Goal: Task Accomplishment & Management: Manage account settings

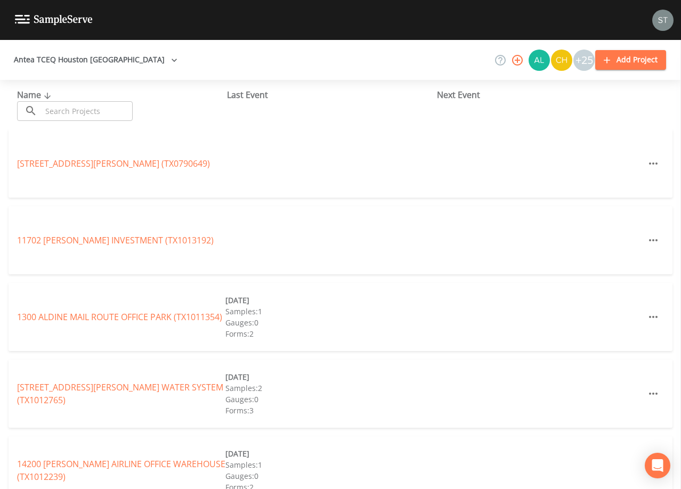
click at [93, 111] on input "text" at bounding box center [87, 111] width 91 height 20
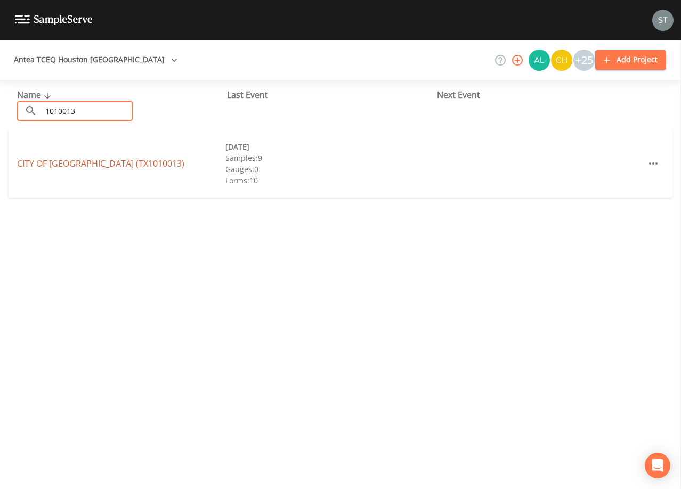
type input "1010013"
click at [116, 166] on link "CITY OF [GEOGRAPHIC_DATA] (TX1010013)" at bounding box center [100, 164] width 167 height 12
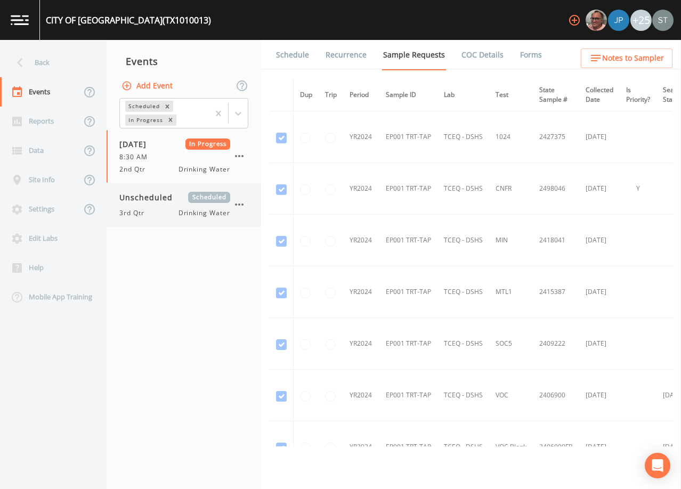
click at [170, 209] on div "3rd Qtr Drinking Water" at bounding box center [174, 213] width 111 height 10
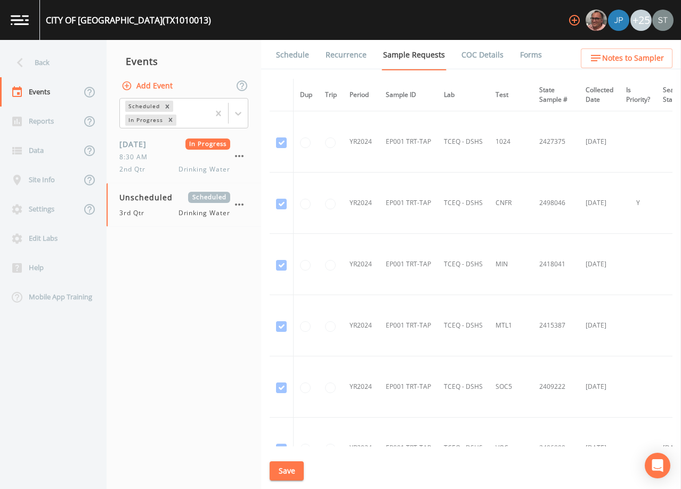
click at [292, 58] on link "Schedule" at bounding box center [293, 55] width 36 height 30
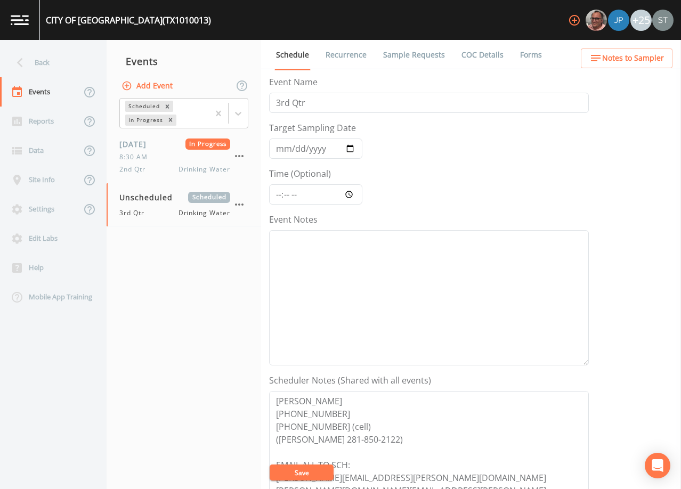
click at [423, 54] on link "Sample Requests" at bounding box center [414, 55] width 65 height 30
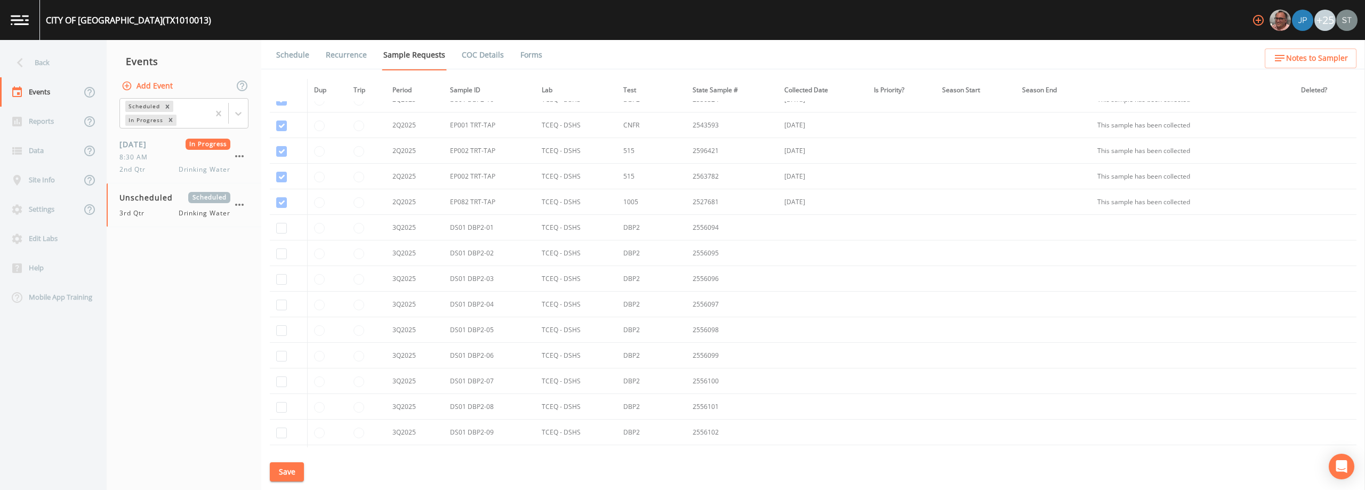
scroll to position [13211, 0]
click at [282, 188] on input "checkbox" at bounding box center [281, 186] width 11 height 11
checkbox input "true"
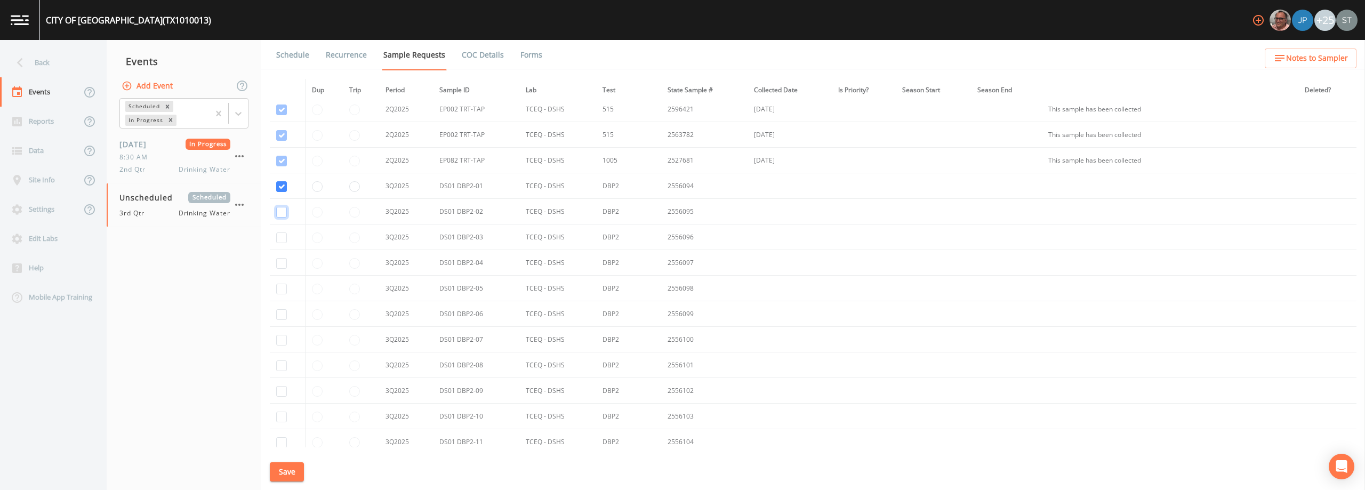
click at [279, 210] on input "checkbox" at bounding box center [281, 212] width 11 height 11
checkbox input "true"
click at [282, 237] on input "checkbox" at bounding box center [281, 237] width 11 height 11
checkbox input "true"
click at [280, 262] on input "checkbox" at bounding box center [281, 263] width 11 height 11
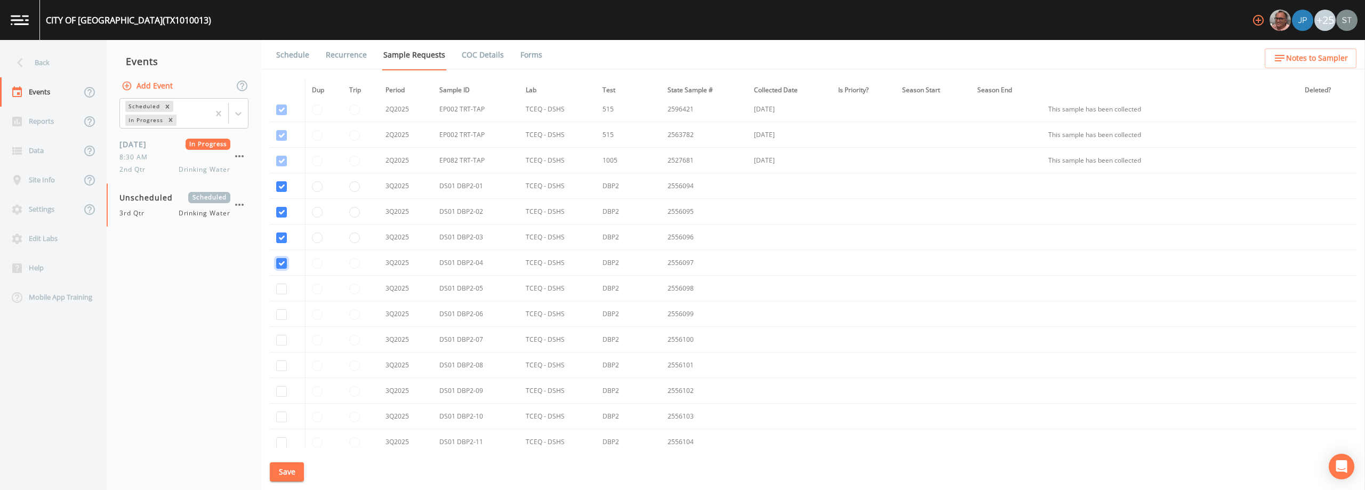
checkbox input "true"
click at [282, 290] on input "checkbox" at bounding box center [281, 289] width 11 height 11
checkbox input "true"
click at [284, 317] on input "checkbox" at bounding box center [281, 314] width 11 height 11
checkbox input "true"
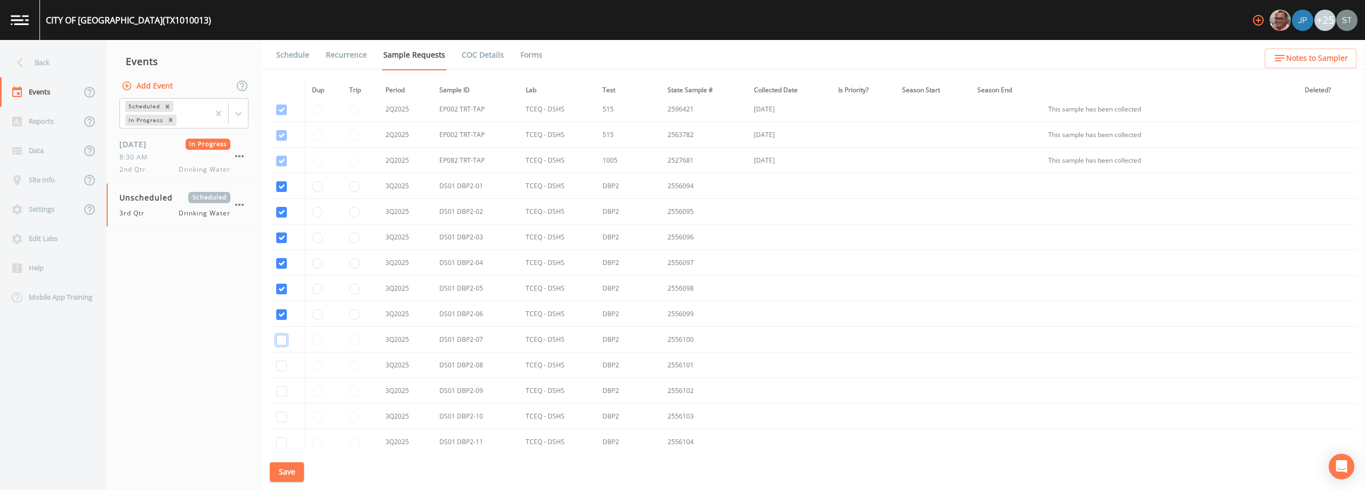
click at [280, 340] on input "checkbox" at bounding box center [281, 340] width 11 height 11
checkbox input "true"
drag, startPoint x: 280, startPoint y: 365, endPoint x: 281, endPoint y: 384, distance: 19.2
click at [280, 365] on input "checkbox" at bounding box center [281, 365] width 11 height 11
checkbox input "true"
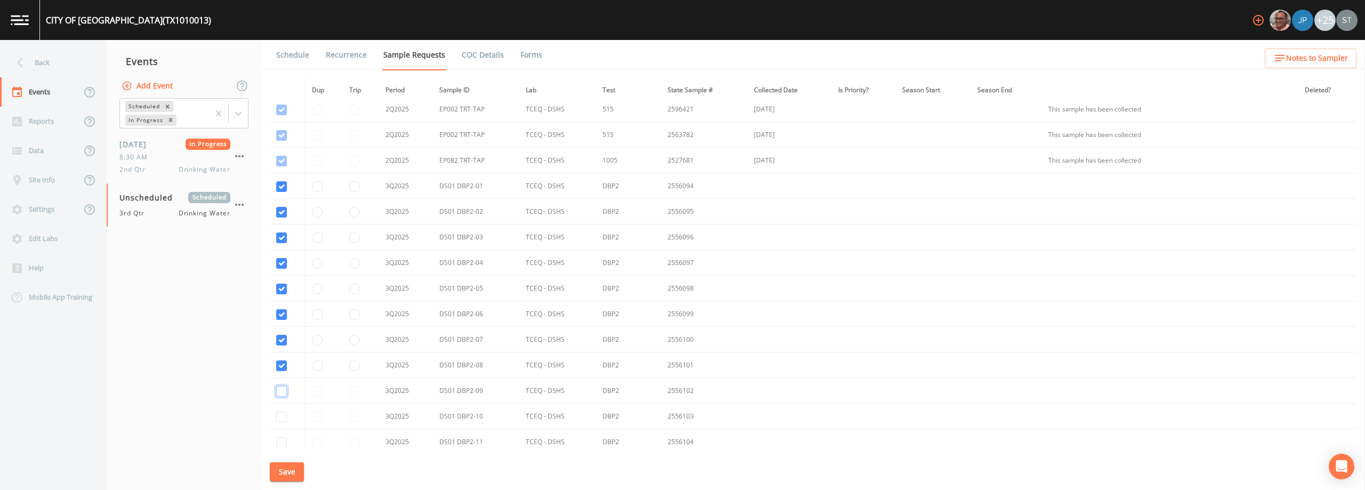
click at [282, 391] on input "checkbox" at bounding box center [281, 391] width 11 height 11
checkbox input "true"
click at [282, 414] on input "checkbox" at bounding box center [281, 417] width 11 height 11
checkbox input "true"
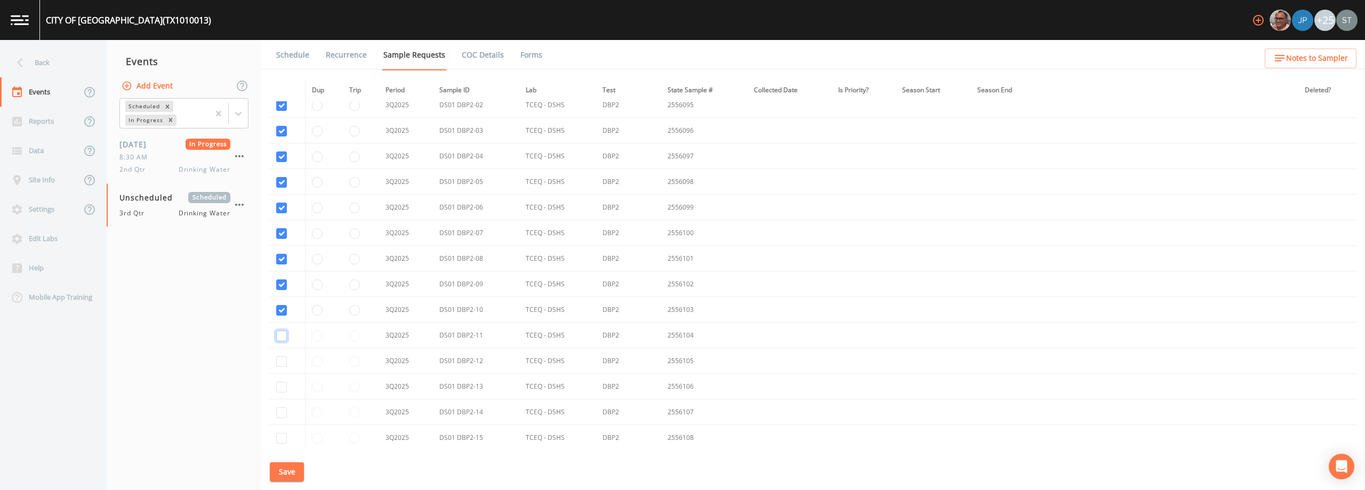
click at [282, 336] on input "checkbox" at bounding box center [281, 336] width 11 height 11
checkbox input "true"
click at [281, 364] on input "checkbox" at bounding box center [281, 361] width 11 height 11
checkbox input "true"
click at [284, 385] on input "checkbox" at bounding box center [281, 387] width 11 height 11
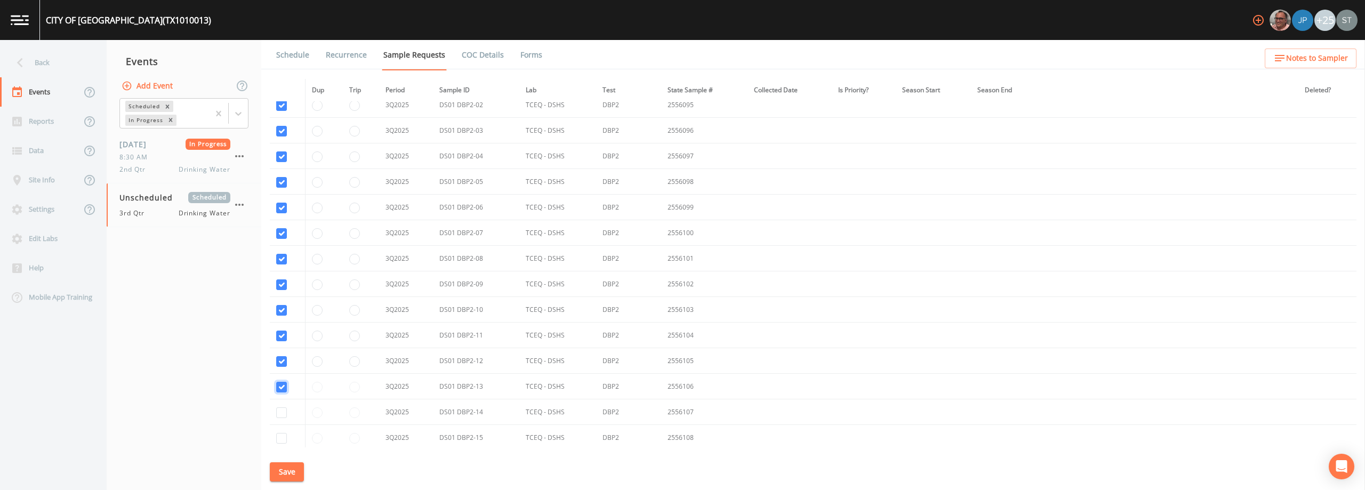
checkbox input "true"
click at [283, 412] on input "checkbox" at bounding box center [281, 412] width 11 height 11
checkbox input "true"
click at [282, 282] on input "checkbox" at bounding box center [281, 278] width 11 height 11
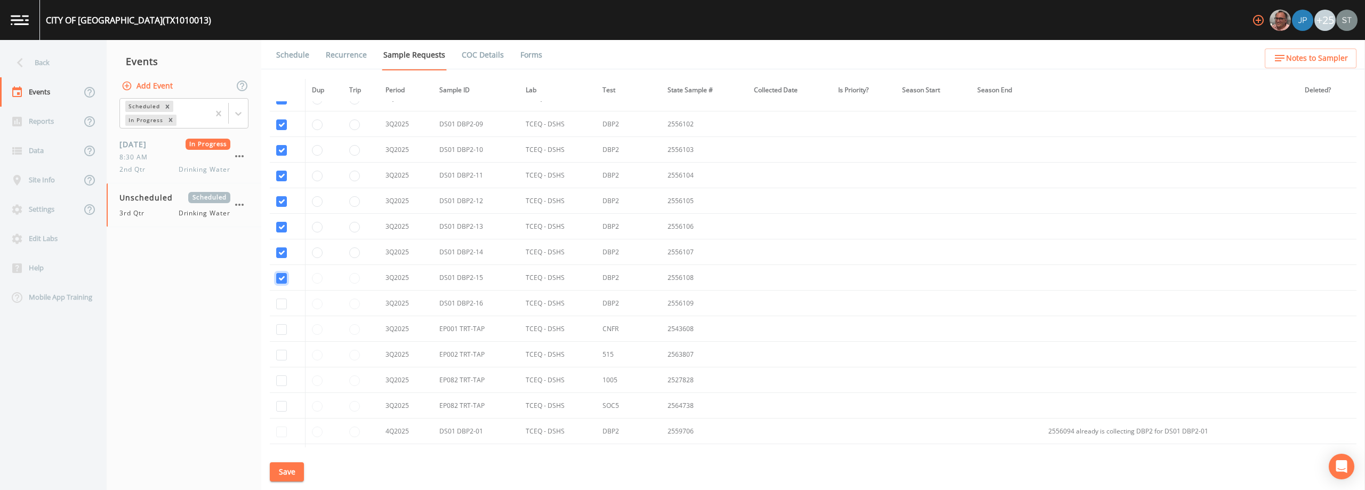
checkbox input "true"
click at [283, 302] on input "checkbox" at bounding box center [281, 304] width 11 height 11
checkbox input "true"
click at [291, 471] on button "Save" at bounding box center [287, 472] width 34 height 20
click at [293, 57] on link "Schedule" at bounding box center [293, 55] width 36 height 30
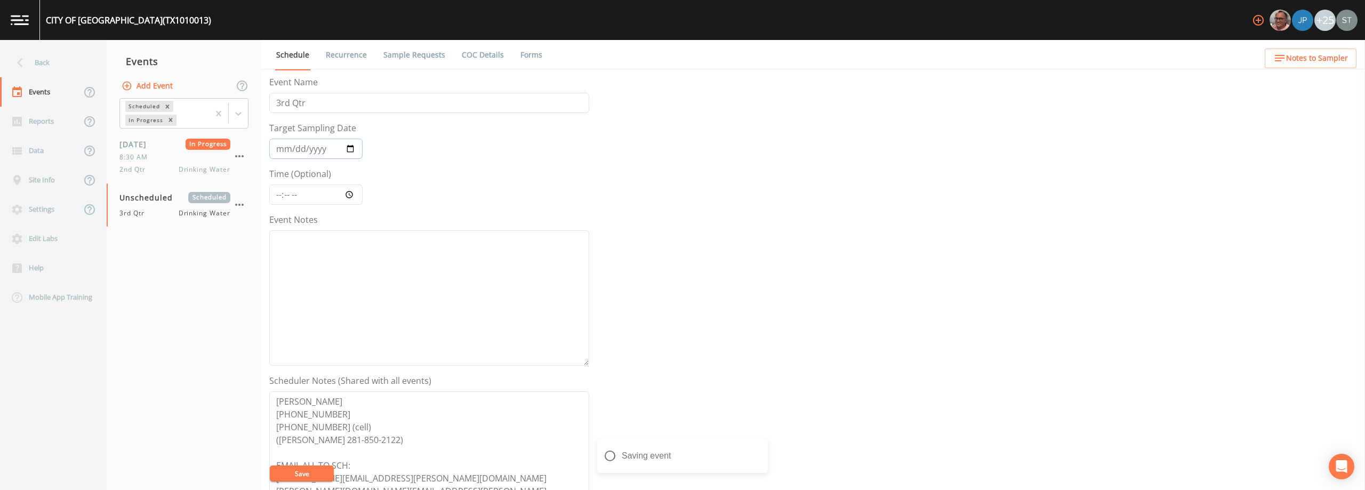
click at [278, 148] on input "Target Sampling Date" at bounding box center [315, 149] width 93 height 20
type input "[DATE]"
type input "08:00"
click at [360, 270] on textarea "Event Notes" at bounding box center [429, 297] width 320 height 135
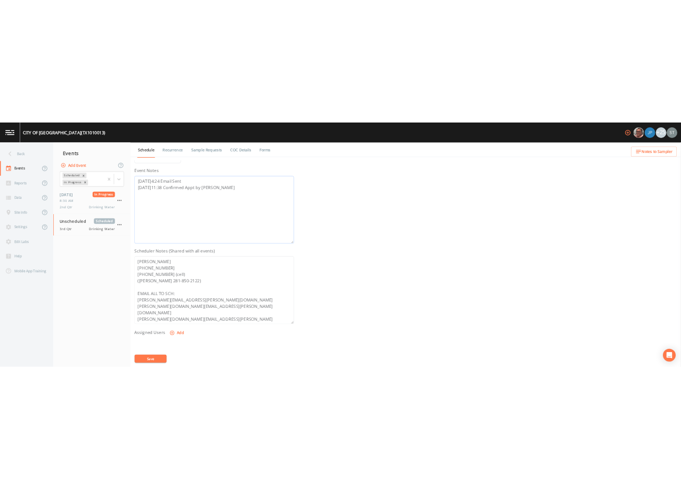
scroll to position [160, 0]
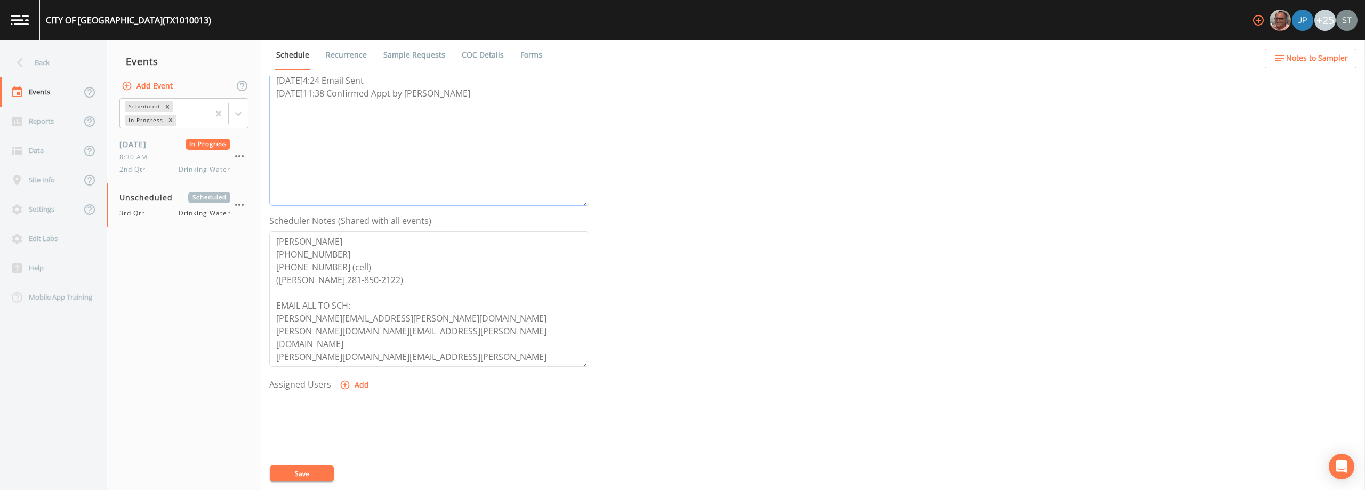
type textarea "[DATE]4:24 Email Sent [DATE]11:38 Confirmed Appt by [PERSON_NAME]"
click at [352, 386] on button "Add" at bounding box center [356, 385] width 36 height 20
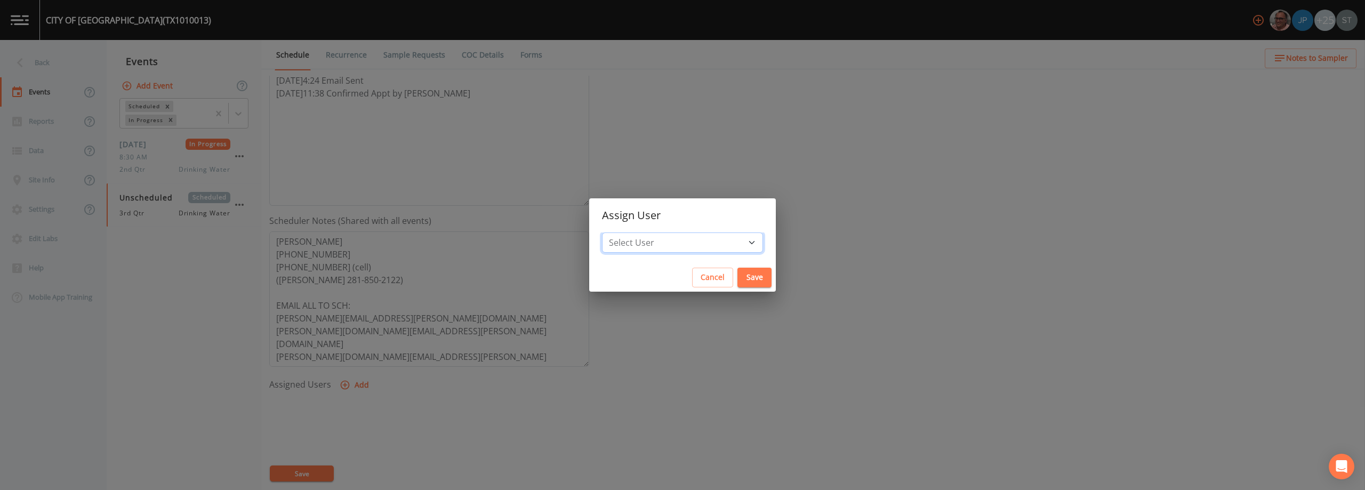
click at [672, 237] on select "Select User [PERSON_NAME] [PERSON_NAME] [PERSON_NAME] [PERSON_NAME] [PERSON_NAM…" at bounding box center [682, 242] width 161 height 20
select select "9949071a-8de3-4d5f-82d7-f9272ed5f8d7"
click at [626, 232] on select "Select User [PERSON_NAME] [PERSON_NAME] [PERSON_NAME] [PERSON_NAME] [PERSON_NAM…" at bounding box center [682, 242] width 161 height 20
click at [681, 271] on button "Save" at bounding box center [754, 278] width 34 height 20
select select
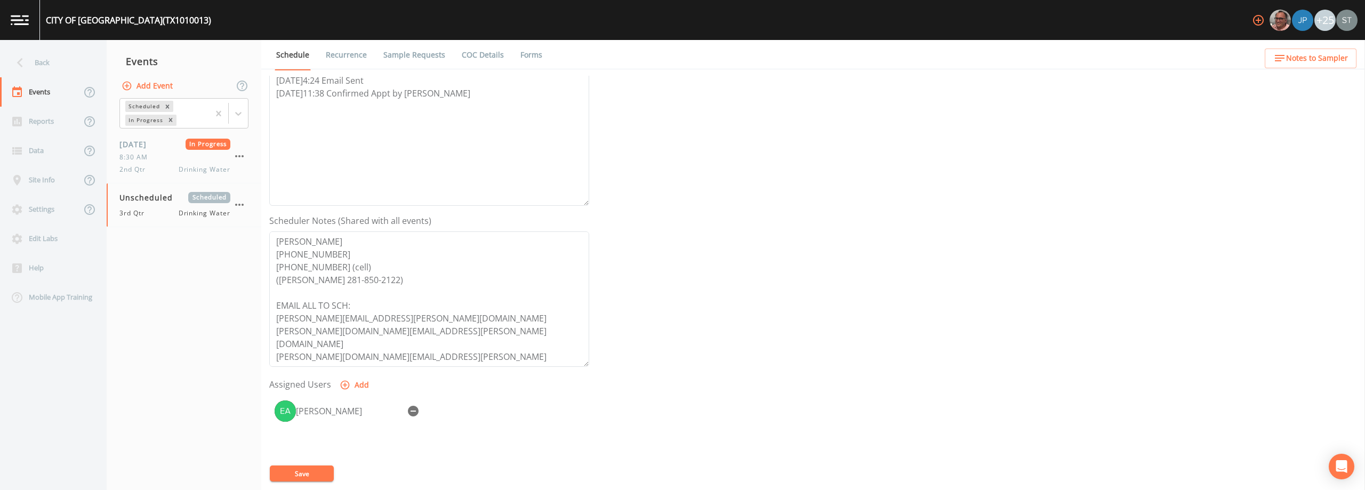
click at [320, 475] on button "Save" at bounding box center [302, 473] width 64 height 16
click at [681, 58] on span "Notes to Sampler" at bounding box center [1317, 58] width 62 height 13
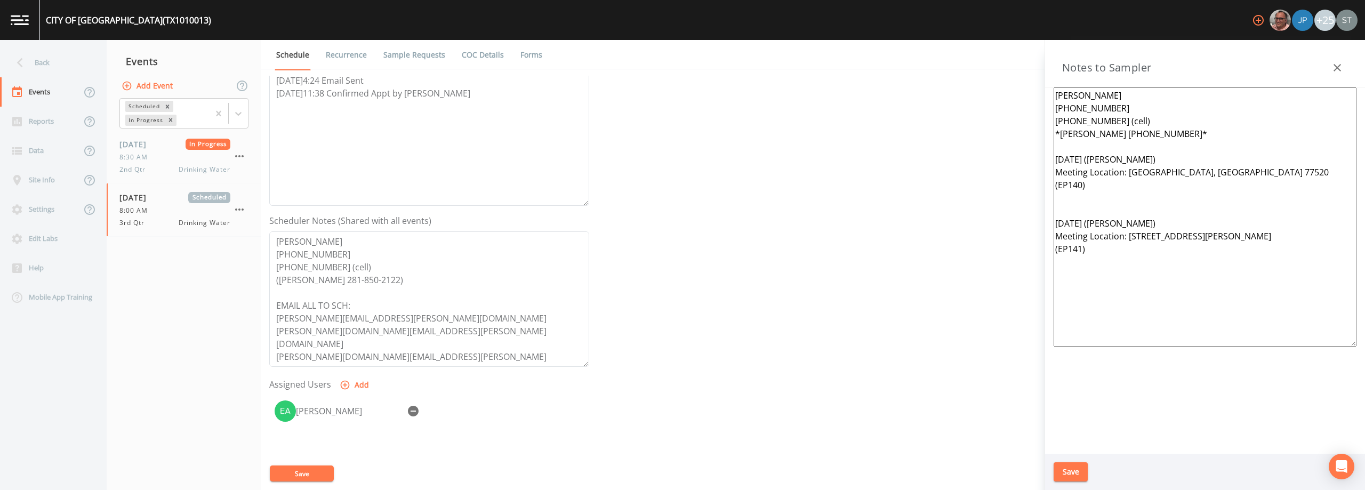
drag, startPoint x: 1270, startPoint y: 174, endPoint x: 1128, endPoint y: 173, distance: 141.8
click at [681, 173] on textarea "[PERSON_NAME] [PHONE_NUMBER] [PHONE_NUMBER] (cell) *[PERSON_NAME] [PHONE_NUMBER…" at bounding box center [1205, 216] width 303 height 259
drag, startPoint x: 1082, startPoint y: 184, endPoint x: 1059, endPoint y: 182, distance: 23.1
click at [681, 182] on textarea "[PERSON_NAME] [PHONE_NUMBER] [PHONE_NUMBER] (cell) *[PERSON_NAME] [PHONE_NUMBER…" at bounding box center [1205, 216] width 303 height 259
drag, startPoint x: 1146, startPoint y: 222, endPoint x: 1109, endPoint y: 220, distance: 37.4
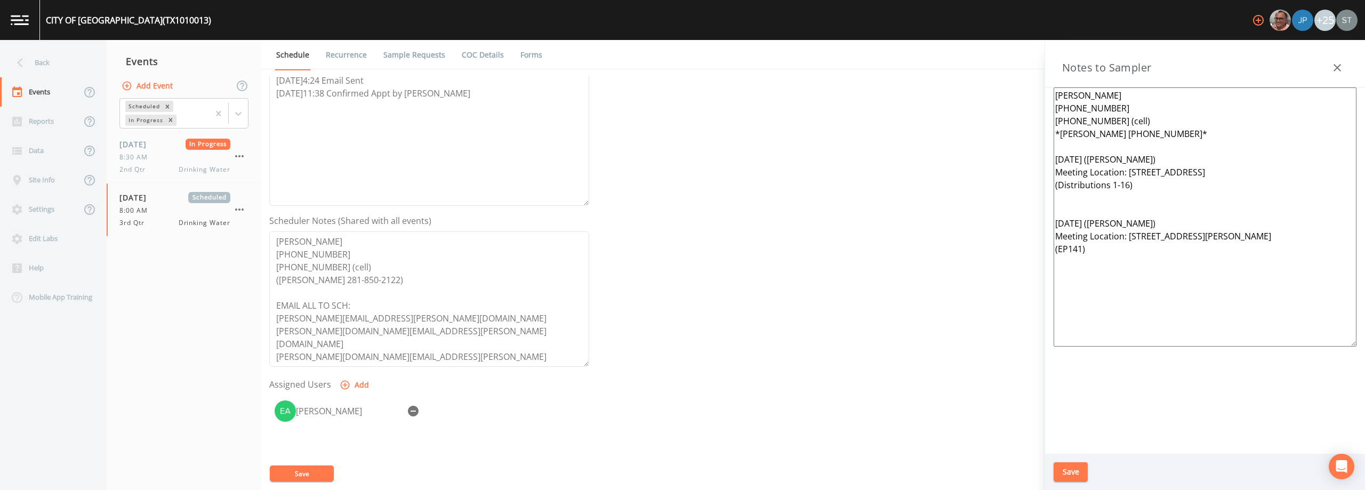
click at [681, 220] on textarea "[PERSON_NAME] [PHONE_NUMBER] [PHONE_NUMBER] (cell) *[PERSON_NAME] [PHONE_NUMBER…" at bounding box center [1205, 216] width 303 height 259
drag, startPoint x: 1131, startPoint y: 159, endPoint x: 1094, endPoint y: 154, distance: 37.1
click at [681, 154] on textarea "[PERSON_NAME] [PHONE_NUMBER] [PHONE_NUMBER] (cell) *[PERSON_NAME] [PHONE_NUMBER…" at bounding box center [1205, 216] width 303 height 259
click at [681, 222] on textarea "[PERSON_NAME] [PHONE_NUMBER] [PHONE_NUMBER] (cell) *[PERSON_NAME] [PHONE_NUMBER…" at bounding box center [1205, 216] width 303 height 259
drag, startPoint x: 1133, startPoint y: 236, endPoint x: 1179, endPoint y: 246, distance: 47.5
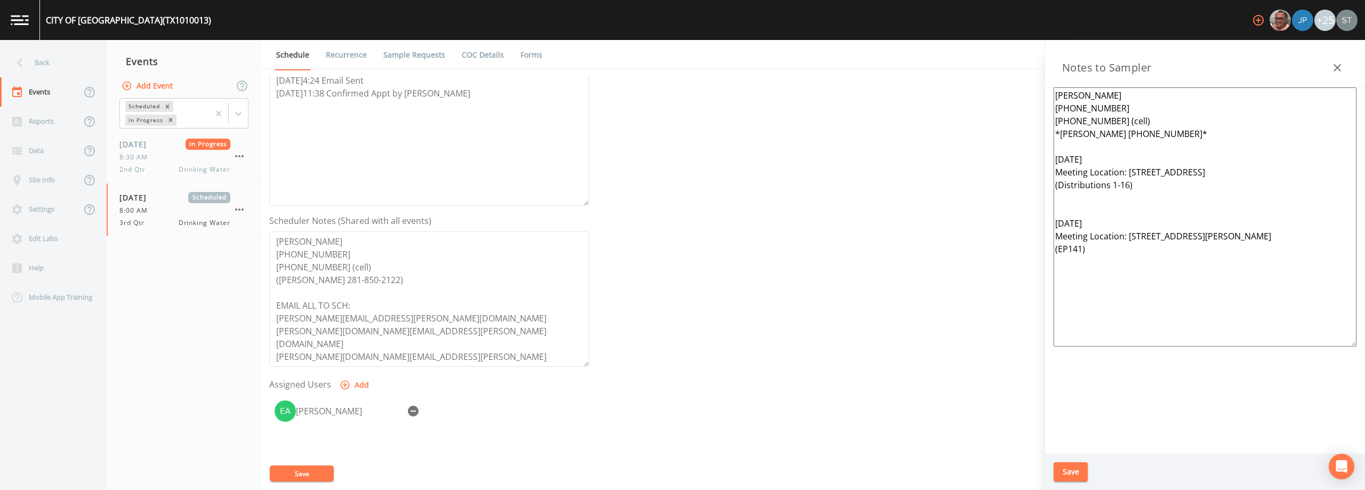
click at [681, 246] on textarea "[PERSON_NAME] [PHONE_NUMBER] [PHONE_NUMBER] (cell) *[PERSON_NAME] [PHONE_NUMBER…" at bounding box center [1205, 216] width 303 height 259
click at [681, 237] on textarea "[PERSON_NAME] [PHONE_NUMBER] [PHONE_NUMBER] (cell) *[PERSON_NAME] [PHONE_NUMBER…" at bounding box center [1205, 216] width 303 height 259
type textarea "[PERSON_NAME] [PHONE_NUMBER] [PHONE_NUMBER] (cell) *[PERSON_NAME] [PHONE_NUMBER…"
click at [681, 478] on button "Save" at bounding box center [1071, 472] width 34 height 20
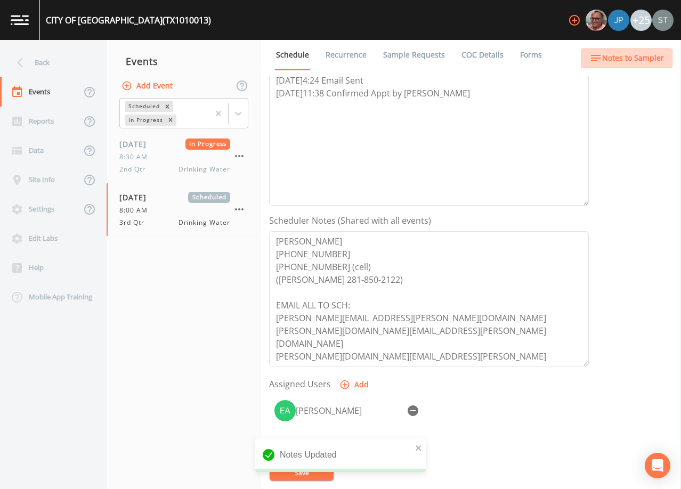
click at [642, 56] on span "Notes to Sampler" at bounding box center [634, 58] width 62 height 13
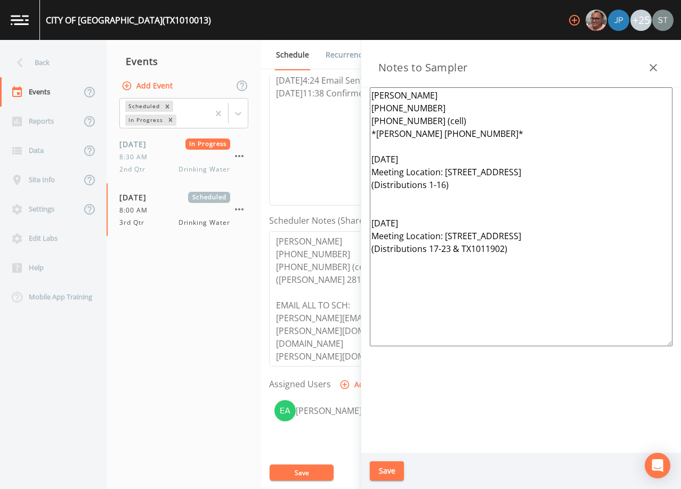
click at [654, 74] on button "button" at bounding box center [653, 67] width 21 height 21
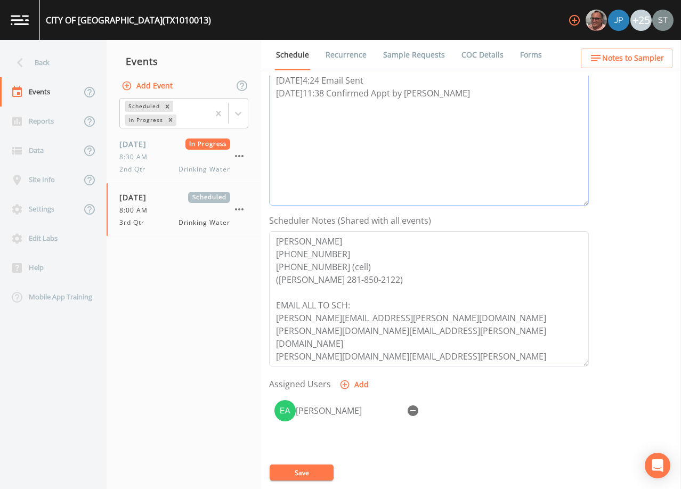
click at [373, 148] on textarea "[DATE]4:24 Email Sent [DATE]11:38 Confirmed Appt by [PERSON_NAME]" at bounding box center [429, 137] width 320 height 135
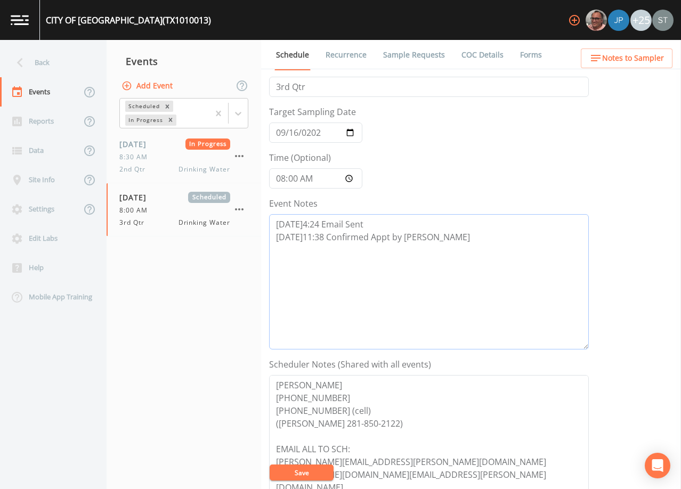
scroll to position [13, 0]
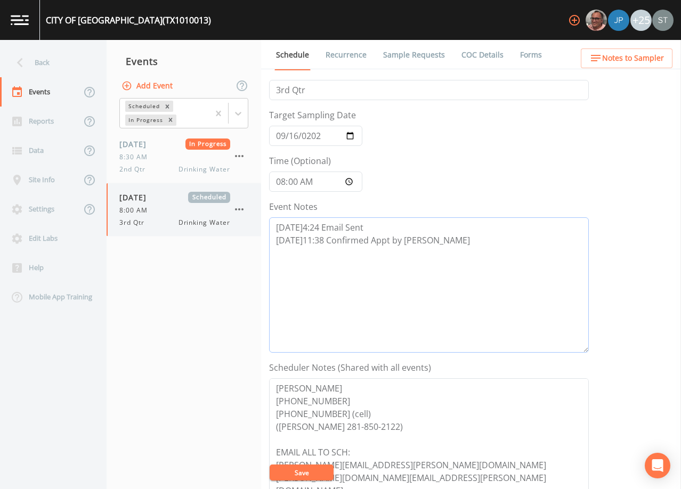
drag, startPoint x: 464, startPoint y: 94, endPoint x: 246, endPoint y: 205, distance: 244.7
click at [246, 205] on div "Back Events Reports Data Site Info Settings Edit Labs Help Mobile App Training …" at bounding box center [340, 264] width 681 height 449
click at [642, 55] on span "Notes to Sampler" at bounding box center [634, 58] width 62 height 13
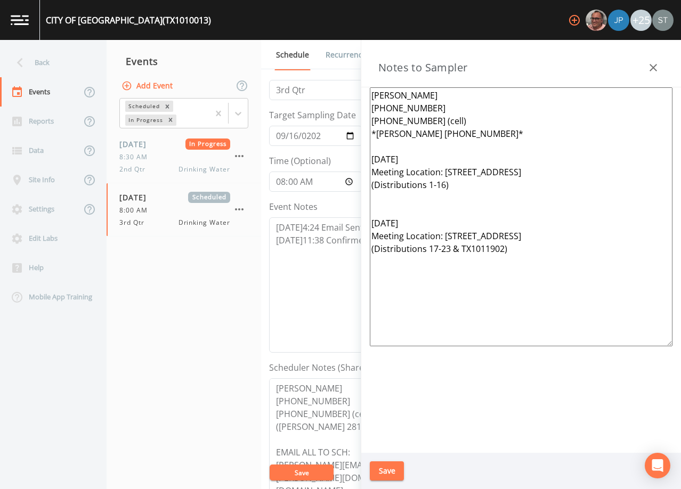
drag, startPoint x: 533, startPoint y: 258, endPoint x: 344, endPoint y: 163, distance: 211.5
click at [344, 163] on div "Back Events Reports Data Site Info Settings Edit Labs Help Mobile App Training …" at bounding box center [340, 264] width 681 height 449
click at [599, 120] on textarea "[PERSON_NAME] [PHONE_NUMBER] [PHONE_NUMBER] (cell) *[PERSON_NAME] [PHONE_NUMBER…" at bounding box center [521, 216] width 303 height 259
click at [655, 60] on button "button" at bounding box center [653, 67] width 21 height 21
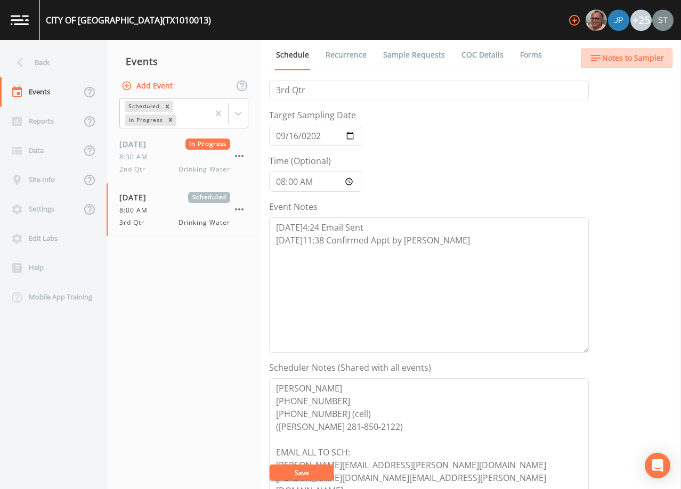
click at [656, 59] on span "Notes to Sampler" at bounding box center [634, 58] width 62 height 13
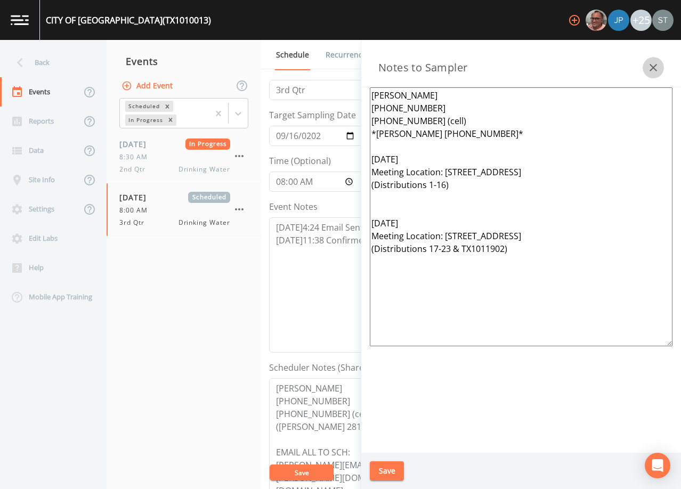
click at [660, 61] on icon "button" at bounding box center [653, 67] width 13 height 13
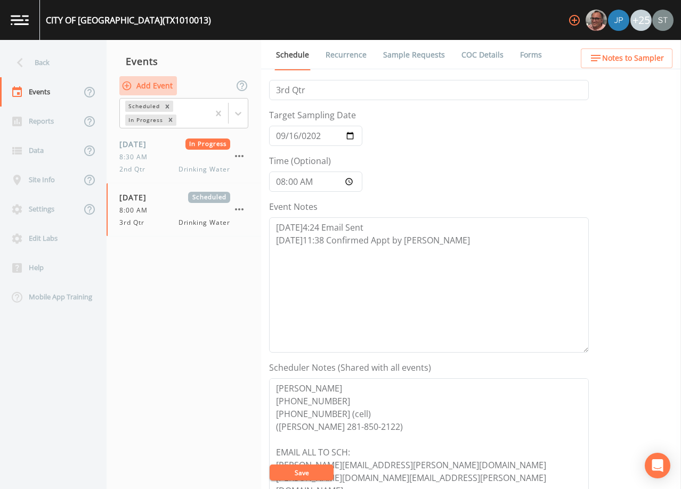
click at [155, 86] on button "Add Event" at bounding box center [148, 86] width 58 height 20
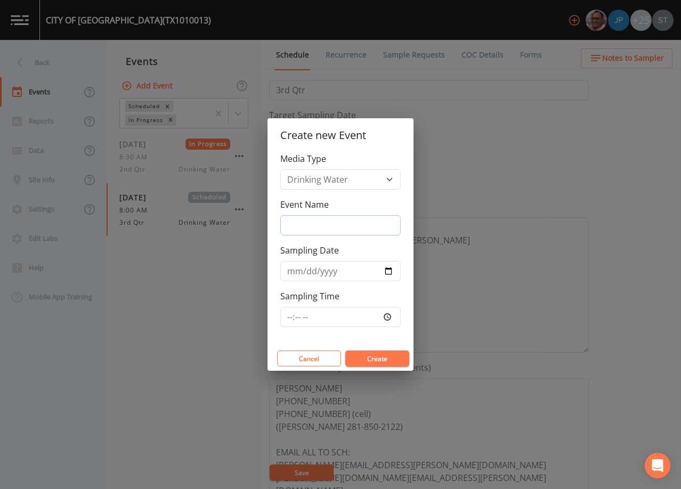
click at [328, 229] on input "Event Name" at bounding box center [340, 225] width 121 height 20
type input "3rd Qtr"
click at [292, 275] on input "Sampling Date" at bounding box center [340, 271] width 121 height 20
type input "[DATE]"
click at [375, 355] on button "Create" at bounding box center [378, 359] width 64 height 16
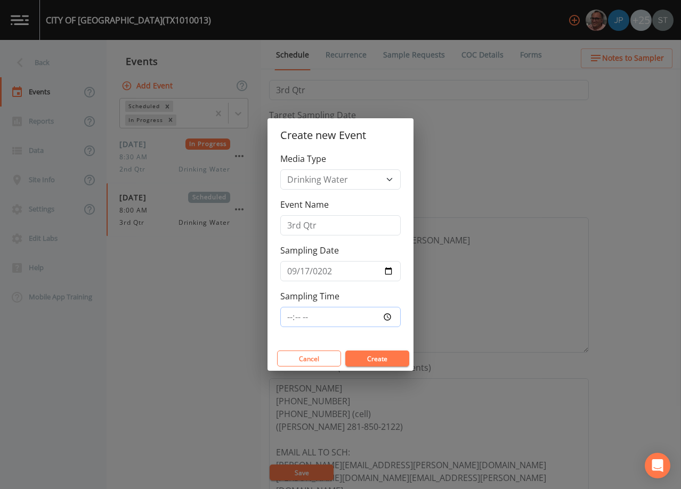
click at [315, 318] on input "Sampling Time" at bounding box center [340, 317] width 121 height 20
type input "08:00"
click at [390, 357] on button "Create" at bounding box center [378, 359] width 64 height 16
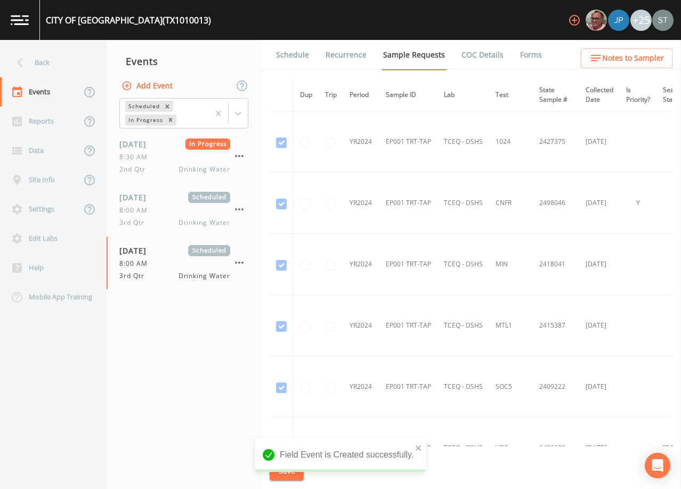
click at [294, 55] on link "Schedule" at bounding box center [293, 55] width 36 height 30
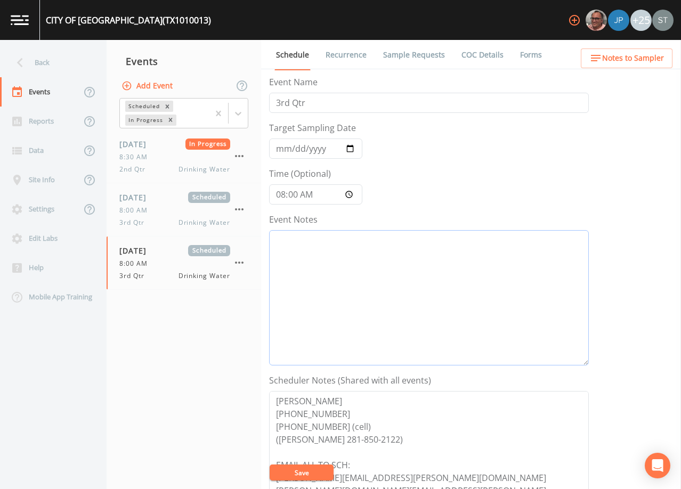
click at [468, 300] on textarea "Event Notes" at bounding box center [429, 297] width 320 height 135
paste textarea "[DATE]4:24 Email Sent [DATE]11:38 Confirmed Appt by [PERSON_NAME]"
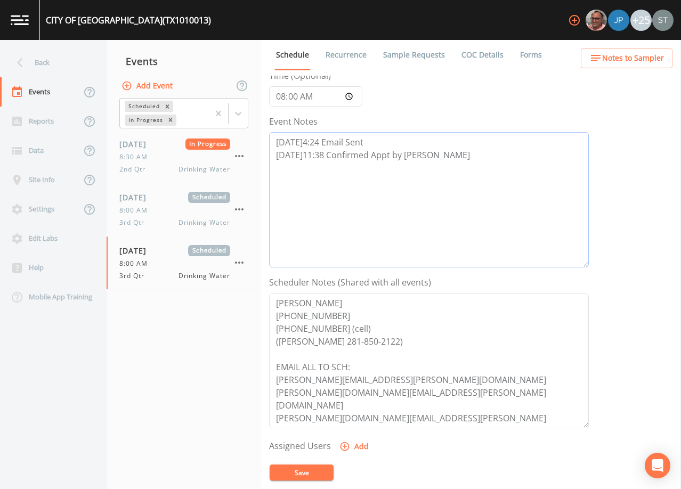
scroll to position [107, 0]
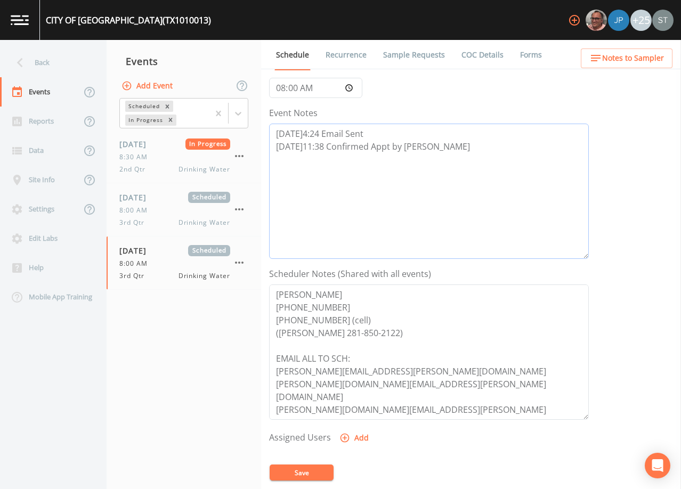
type textarea "[DATE]4:24 Email Sent [DATE]11:38 Confirmed Appt by [PERSON_NAME]"
click at [355, 438] on button "Add" at bounding box center [356, 439] width 36 height 20
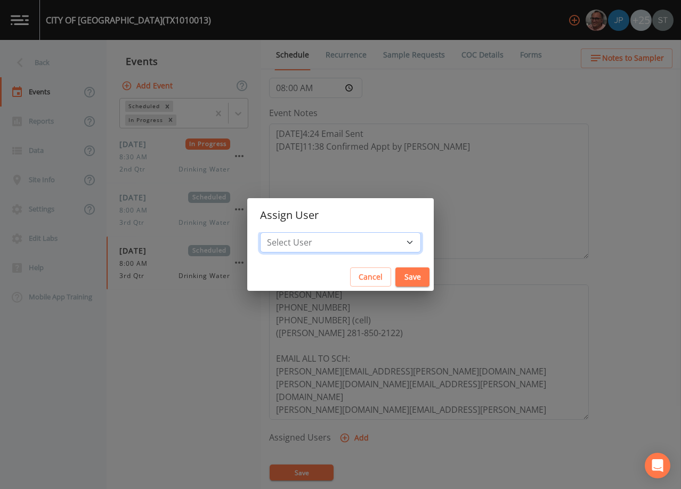
click at [354, 243] on select "Select User [PERSON_NAME] [PERSON_NAME] [PERSON_NAME] [PERSON_NAME] [PERSON_NAM…" at bounding box center [340, 242] width 161 height 20
select select "9949071a-8de3-4d5f-82d7-f9272ed5f8d7"
click at [284, 232] on select "Select User [PERSON_NAME] [PERSON_NAME] [PERSON_NAME] [PERSON_NAME] [PERSON_NAM…" at bounding box center [340, 242] width 161 height 20
click at [396, 275] on button "Save" at bounding box center [413, 278] width 34 height 20
select select
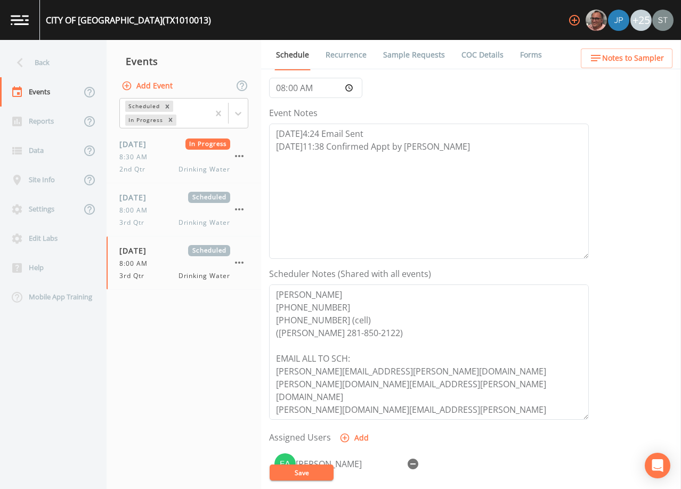
click at [311, 478] on button "Save" at bounding box center [302, 473] width 64 height 16
click at [629, 62] on span "Notes to Sampler" at bounding box center [634, 58] width 62 height 13
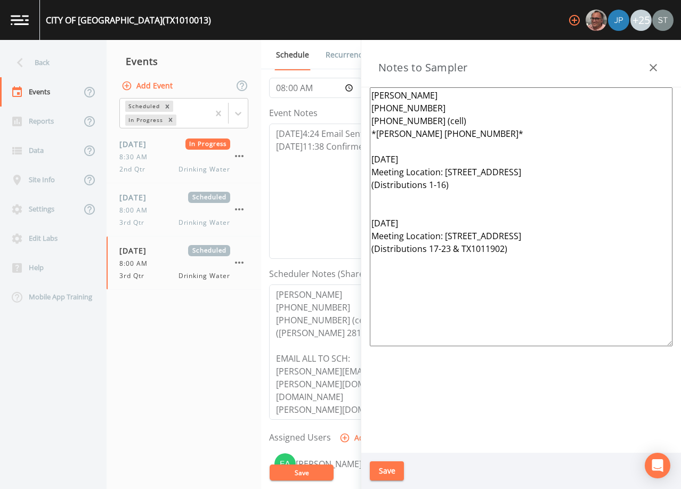
click at [655, 69] on icon "button" at bounding box center [653, 67] width 7 height 7
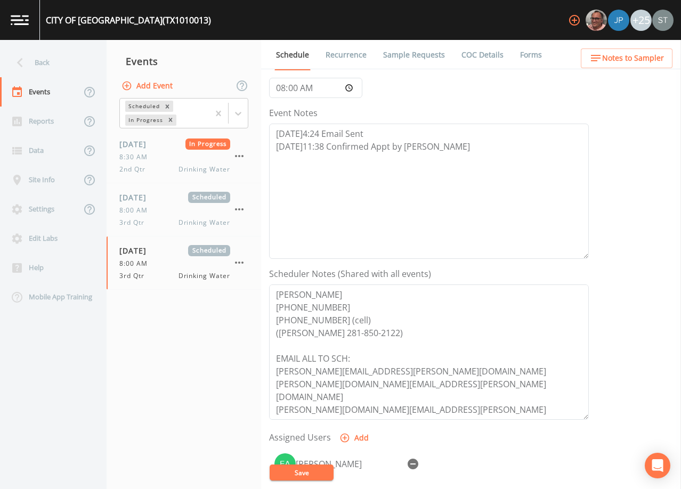
click at [411, 60] on link "Sample Requests" at bounding box center [414, 55] width 65 height 30
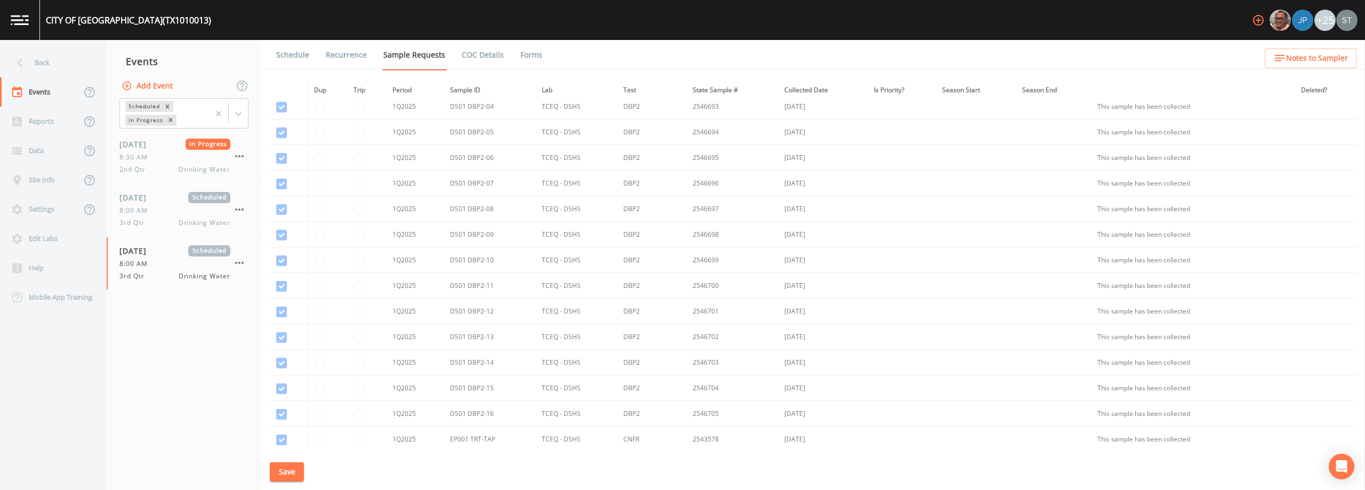
scroll to position [12353, 0]
click at [171, 211] on div "8:00 AM" at bounding box center [174, 211] width 111 height 10
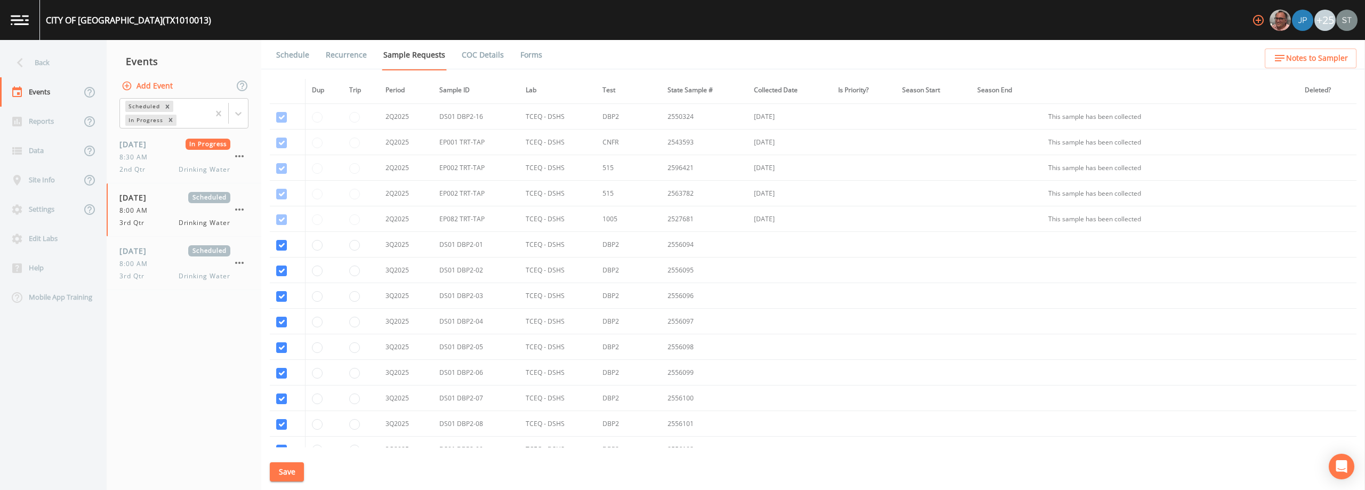
scroll to position [13147, 0]
click at [281, 251] on input "checkbox" at bounding box center [281, 251] width 11 height 11
checkbox input "false"
click at [283, 276] on input "checkbox" at bounding box center [281, 276] width 11 height 11
checkbox input "false"
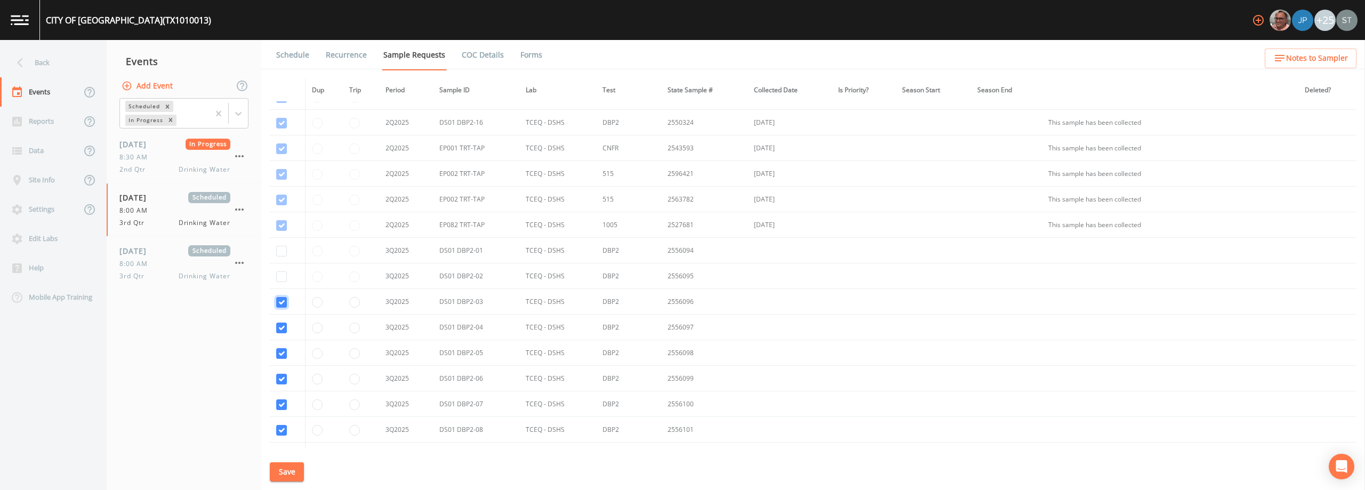
click at [282, 303] on input "checkbox" at bounding box center [281, 302] width 11 height 11
checkbox input "false"
click at [282, 328] on input "checkbox" at bounding box center [281, 328] width 11 height 11
checkbox input "false"
click at [282, 354] on input "checkbox" at bounding box center [281, 353] width 11 height 11
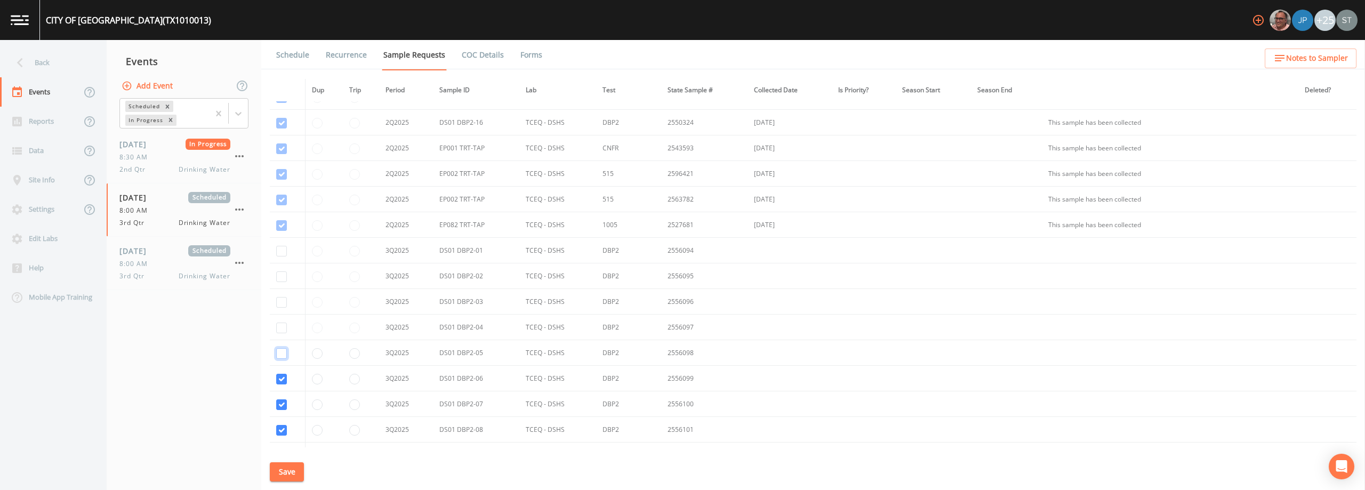
checkbox input "false"
click at [283, 379] on input "checkbox" at bounding box center [281, 379] width 11 height 11
checkbox input "false"
drag, startPoint x: 283, startPoint y: 405, endPoint x: 282, endPoint y: 419, distance: 13.9
click at [283, 405] on input "checkbox" at bounding box center [281, 404] width 11 height 11
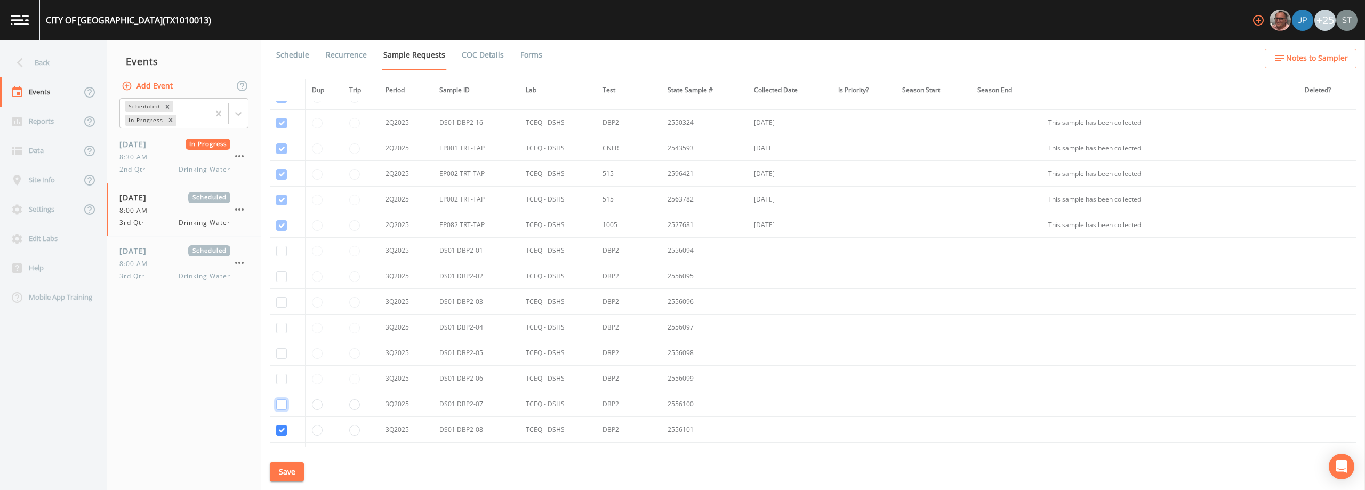
checkbox input "false"
click at [283, 429] on input "checkbox" at bounding box center [281, 430] width 11 height 11
checkbox input "false"
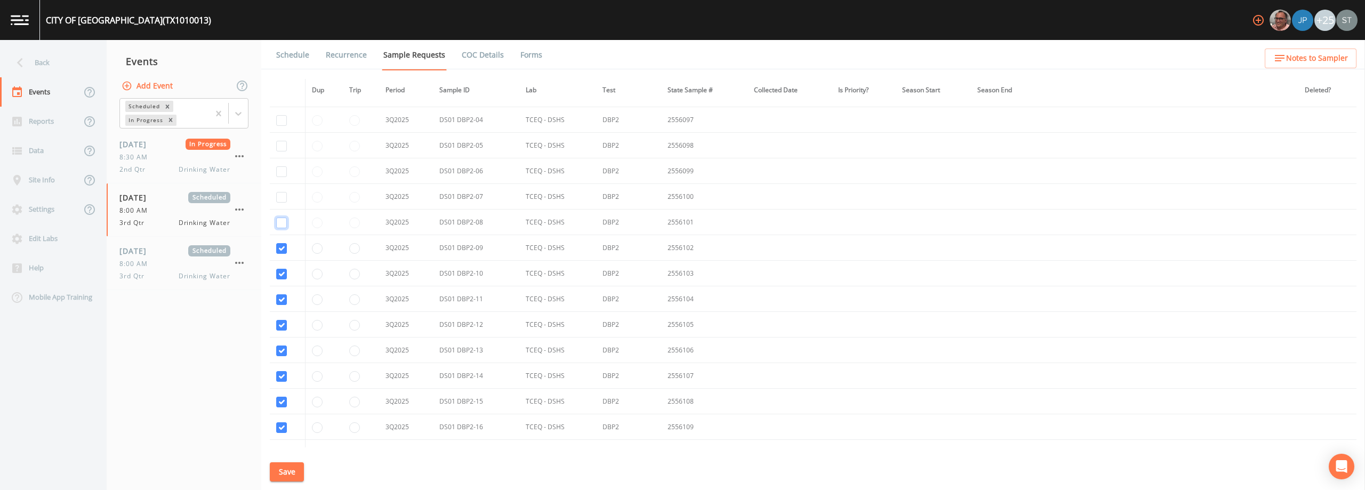
scroll to position [13360, 0]
click at [284, 242] on input "checkbox" at bounding box center [281, 242] width 11 height 11
checkbox input "false"
click at [282, 269] on input "checkbox" at bounding box center [281, 268] width 11 height 11
checkbox input "false"
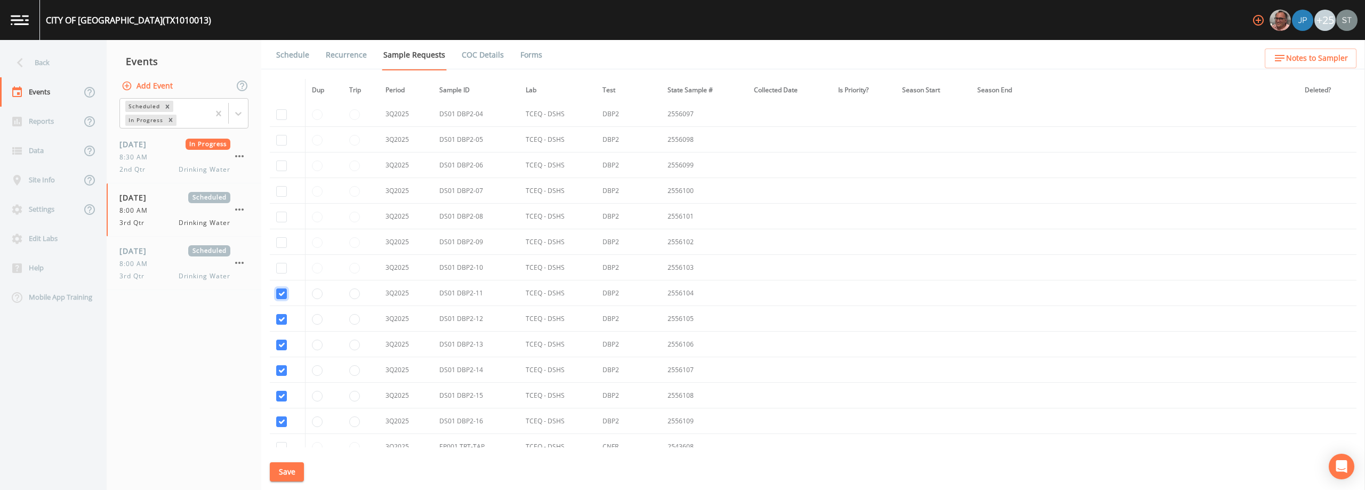
click at [283, 294] on input "checkbox" at bounding box center [281, 293] width 11 height 11
checkbox input "false"
click at [280, 320] on input "checkbox" at bounding box center [281, 319] width 11 height 11
checkbox input "false"
click at [280, 345] on input "checkbox" at bounding box center [281, 345] width 11 height 11
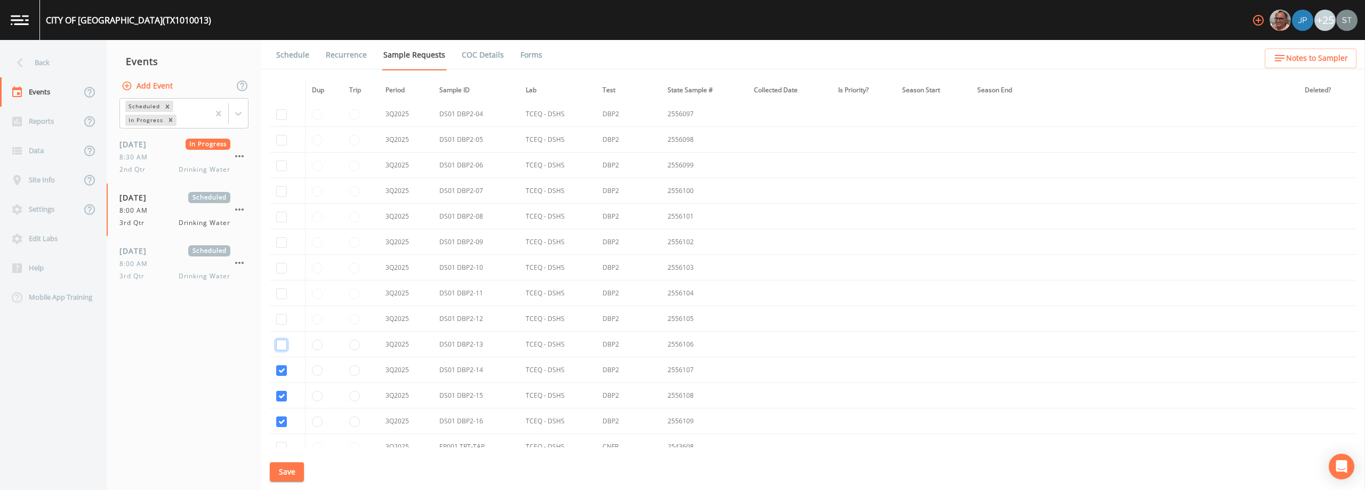
checkbox input "false"
click at [282, 368] on input "checkbox" at bounding box center [281, 370] width 11 height 11
checkbox input "false"
click at [281, 393] on input "checkbox" at bounding box center [281, 396] width 11 height 11
checkbox input "false"
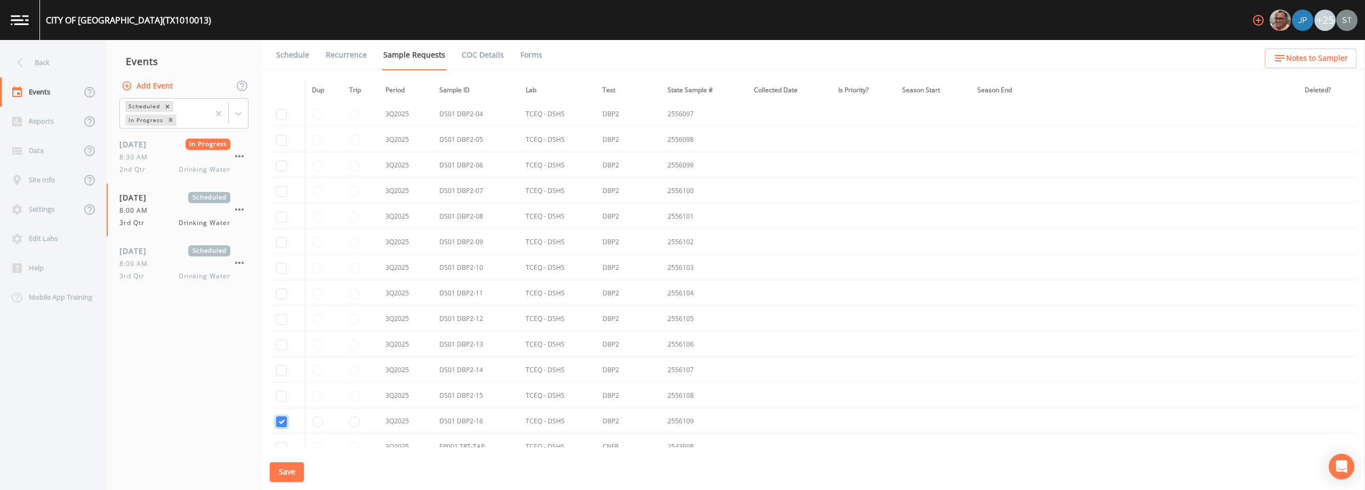
click at [281, 421] on input "checkbox" at bounding box center [281, 421] width 11 height 11
checkbox input "false"
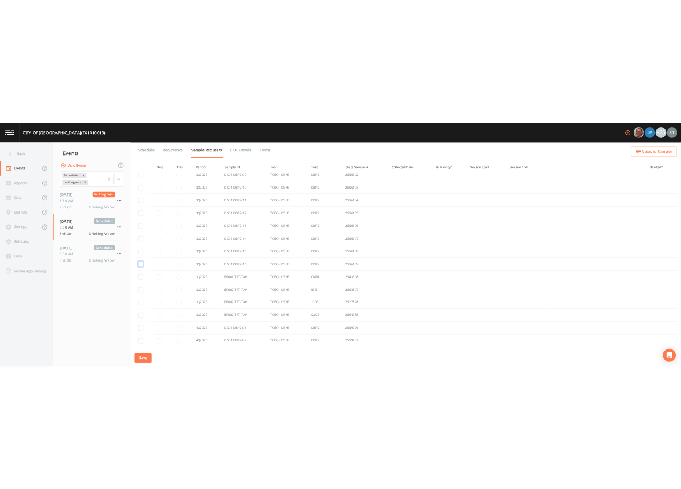
scroll to position [13520, 0]
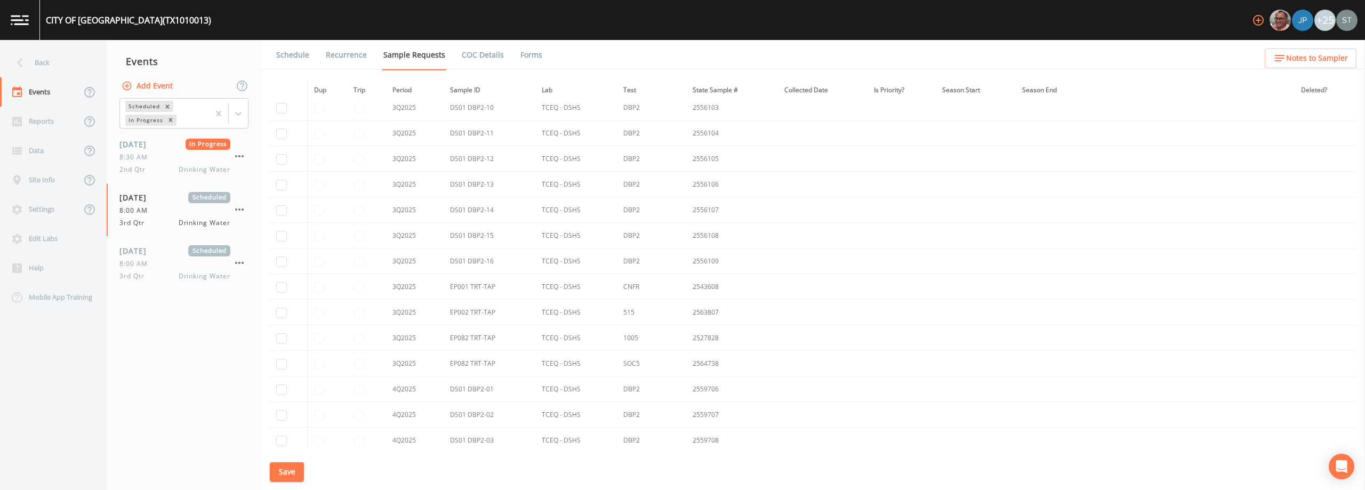
click at [285, 472] on button "Save" at bounding box center [287, 472] width 34 height 20
click at [296, 476] on button "Save" at bounding box center [287, 472] width 34 height 20
click at [299, 58] on link "Schedule" at bounding box center [293, 55] width 36 height 30
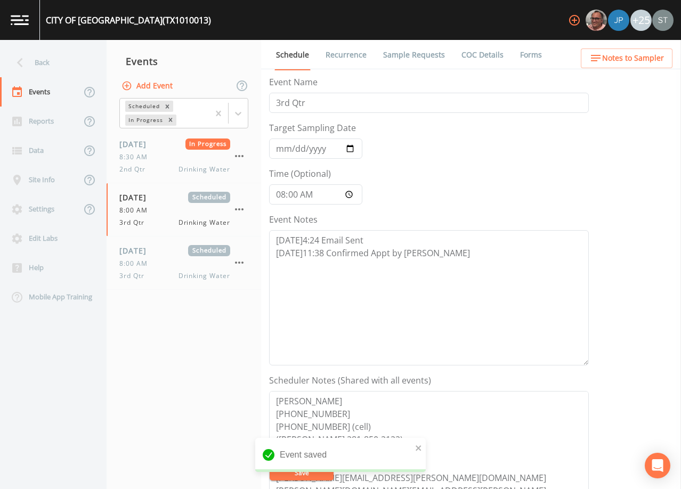
click at [650, 56] on span "Notes to Sampler" at bounding box center [634, 58] width 62 height 13
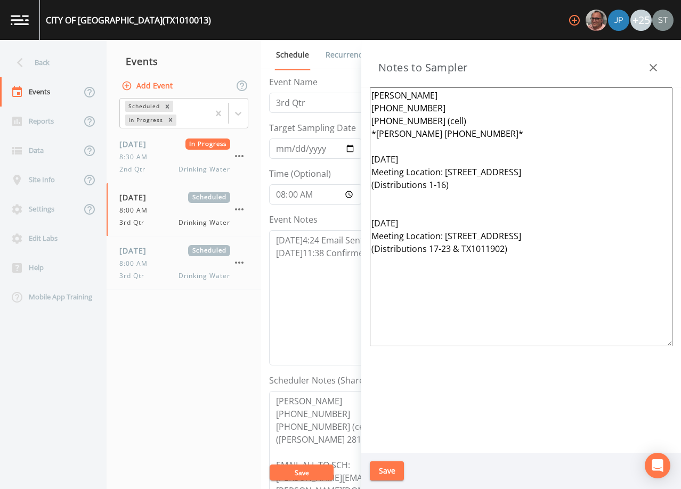
drag, startPoint x: 479, startPoint y: 186, endPoint x: 356, endPoint y: 191, distance: 123.8
click at [356, 191] on div "Back Events Reports Data Site Info Settings Edit Labs Help Mobile App Training …" at bounding box center [340, 264] width 681 height 449
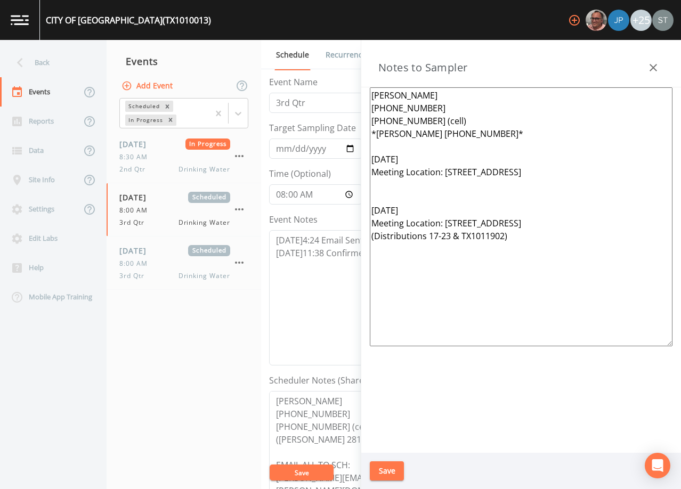
drag, startPoint x: 528, startPoint y: 242, endPoint x: 347, endPoint y: 238, distance: 180.8
click at [347, 238] on div "Back Events Reports Data Site Info Settings Edit Labs Help Mobile App Training …" at bounding box center [340, 264] width 681 height 449
type textarea "[PERSON_NAME] [PHONE_NUMBER] [PHONE_NUMBER] (cell) *[PERSON_NAME] [PHONE_NUMBER…"
click at [390, 471] on button "Save" at bounding box center [387, 472] width 34 height 20
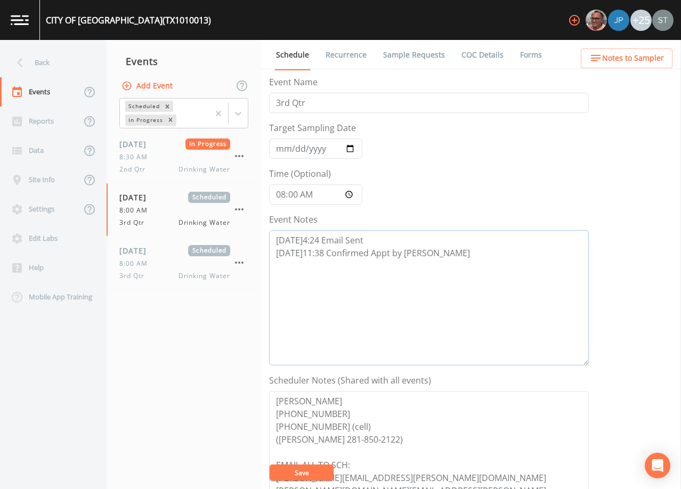
click at [396, 285] on textarea "[DATE]4:24 Email Sent [DATE]11:38 Confirmed Appt by [PERSON_NAME]" at bounding box center [429, 297] width 320 height 135
click at [466, 253] on textarea "[DATE]4:24 Email Sent [DATE]11:38 Confirmed Appt by [PERSON_NAME]" at bounding box center [429, 297] width 320 height 135
click at [459, 295] on textarea "[DATE]4:24 Email Sent [DATE]11:38 Confirmed Appt by [PERSON_NAME]" at bounding box center [429, 297] width 320 height 135
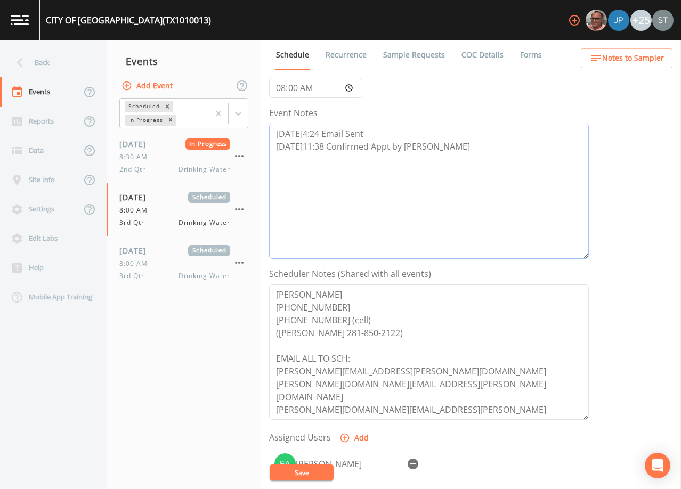
type textarea "[DATE]4:24 Email Sent [DATE]11:38 Confirmed Appt by [PERSON_NAME]"
click at [307, 471] on button "Save" at bounding box center [302, 473] width 64 height 16
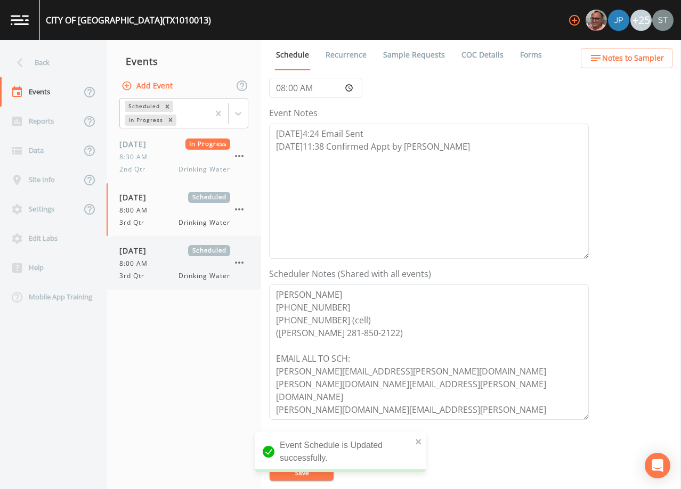
click at [149, 256] on div "[DATE] Scheduled 8:00 AM 3rd Qtr Drinking Water" at bounding box center [174, 263] width 111 height 36
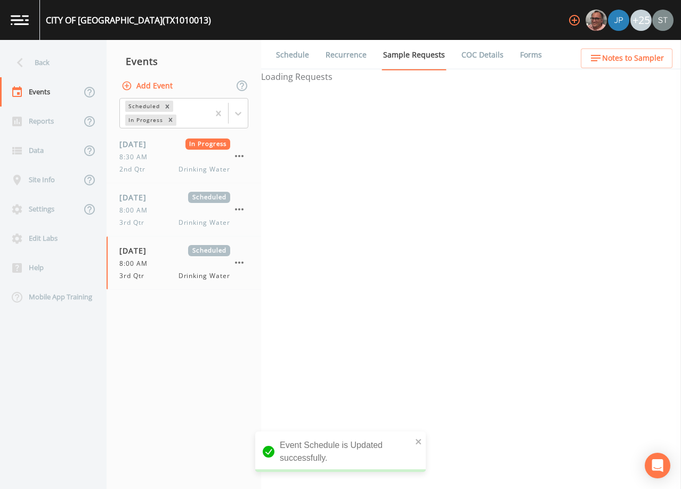
click at [300, 59] on link "Schedule" at bounding box center [293, 55] width 36 height 30
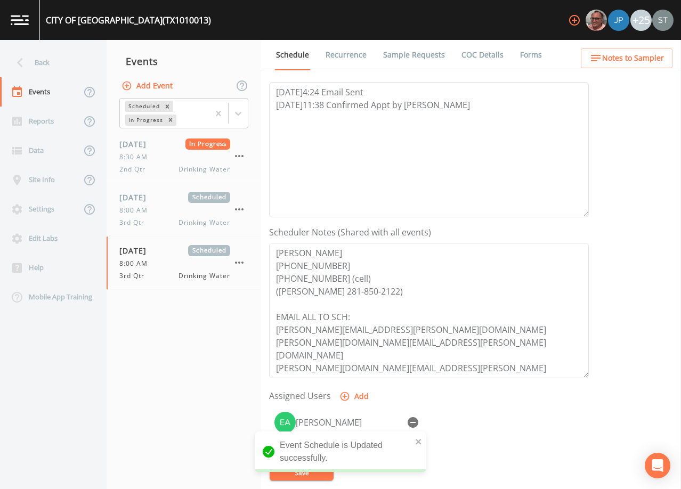
scroll to position [213, 0]
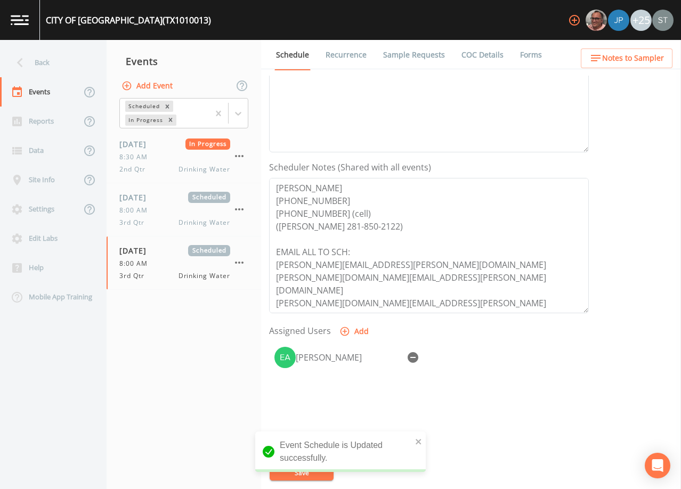
click at [649, 52] on span "Notes to Sampler" at bounding box center [634, 58] width 62 height 13
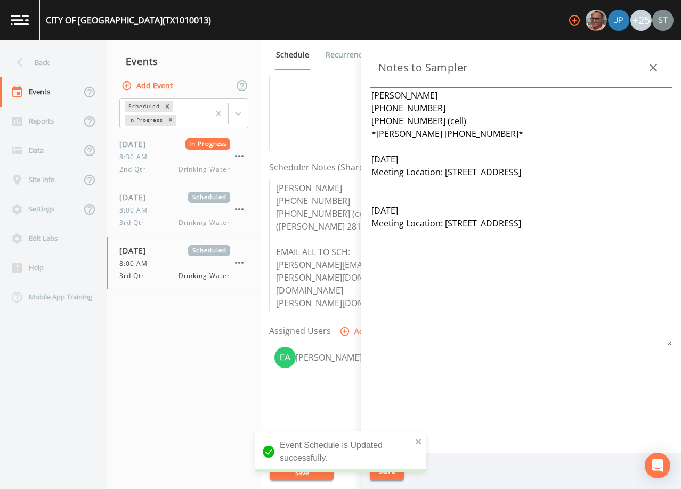
click at [656, 69] on icon "button" at bounding box center [653, 67] width 13 height 13
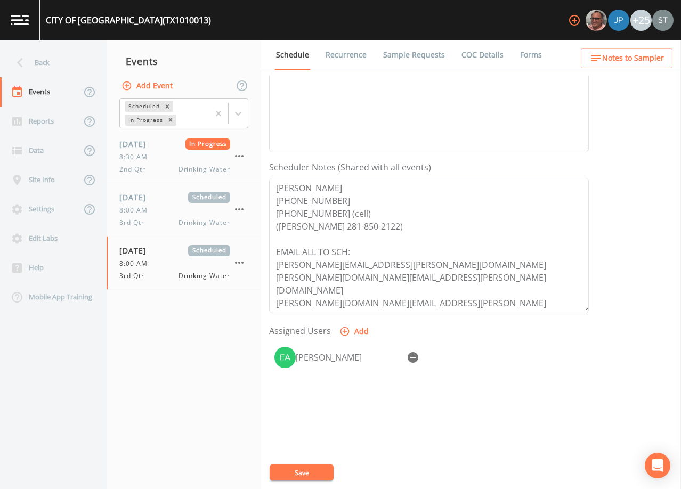
drag, startPoint x: 348, startPoint y: 58, endPoint x: 335, endPoint y: 58, distance: 12.8
click at [348, 58] on link "Recurrence" at bounding box center [346, 55] width 44 height 30
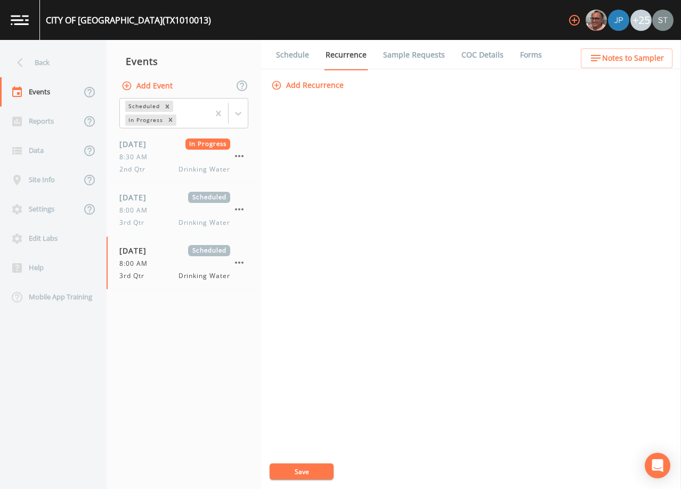
click at [292, 57] on link "Schedule" at bounding box center [293, 55] width 36 height 30
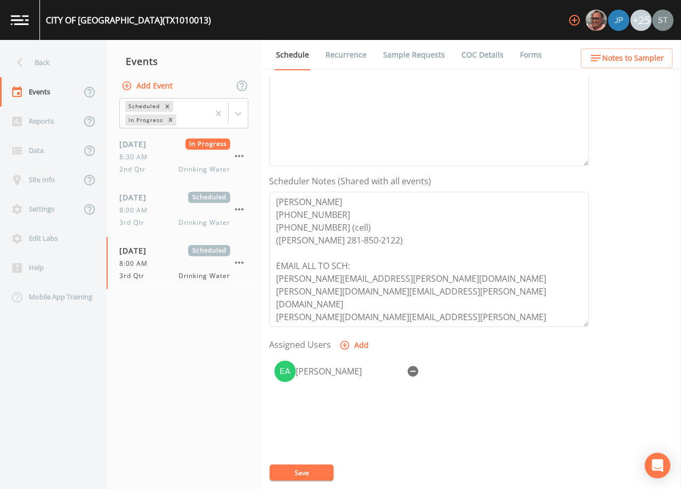
scroll to position [263, 0]
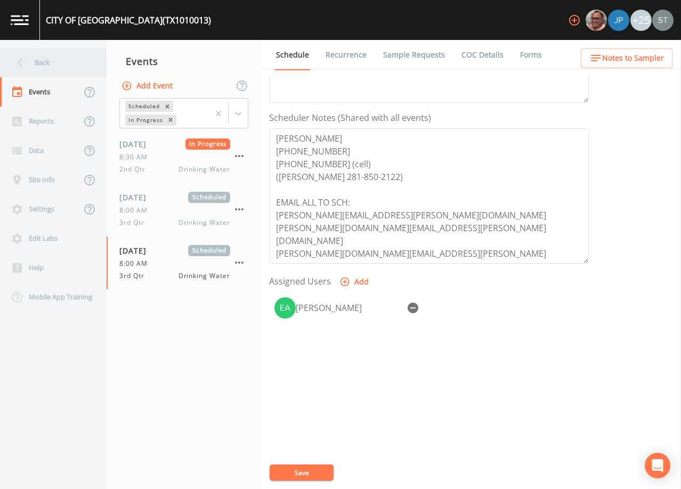
click at [44, 68] on div "Back" at bounding box center [48, 62] width 96 height 29
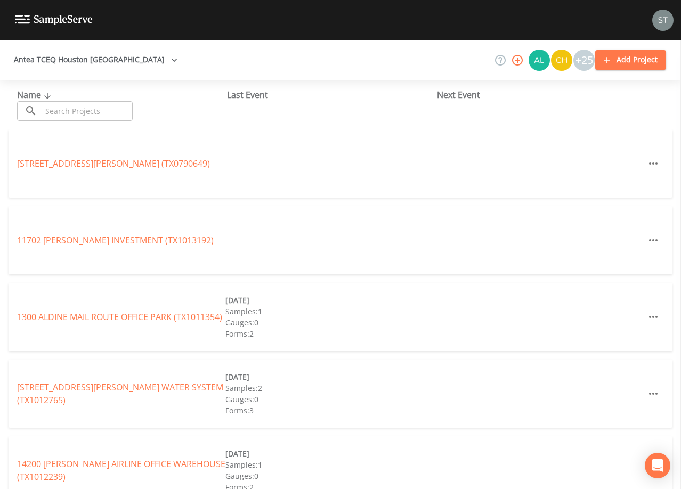
click at [105, 110] on input "text" at bounding box center [87, 111] width 91 height 20
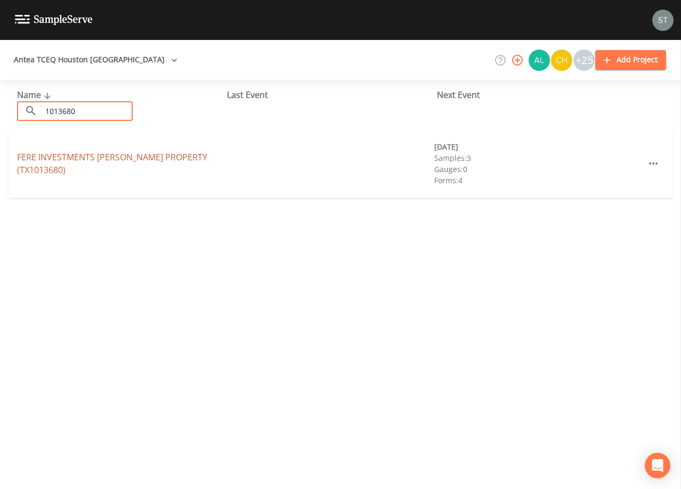
type input "1013680"
click at [115, 159] on link "FERE INVESTMENTS [PERSON_NAME] PROPERTY (TX1013680)" at bounding box center [112, 163] width 190 height 25
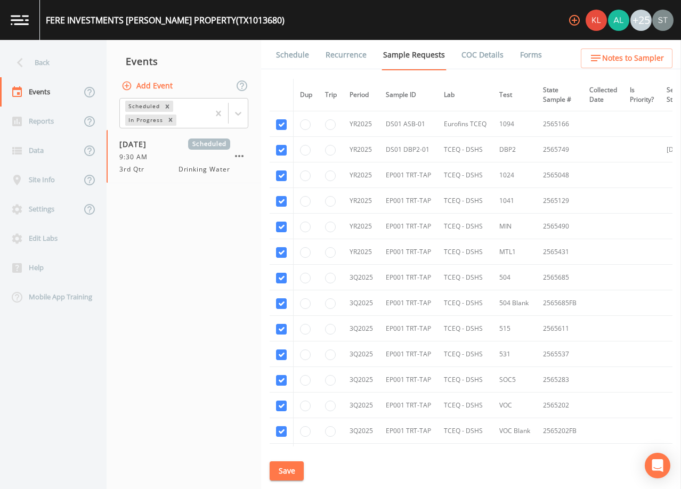
click at [280, 54] on link "Schedule" at bounding box center [293, 55] width 36 height 30
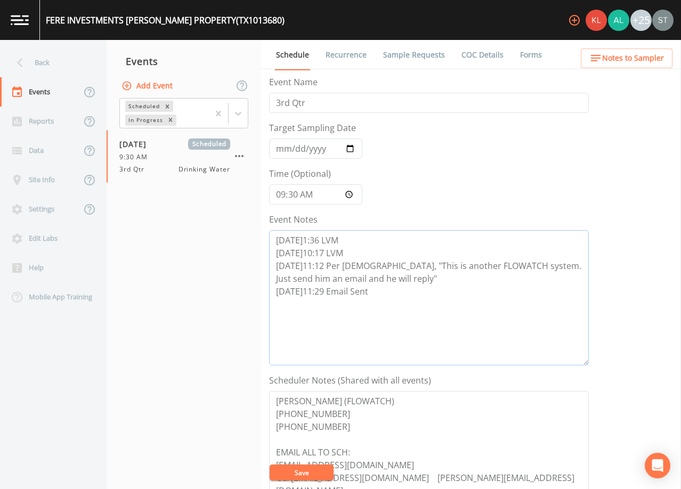
click at [398, 294] on textarea "[DATE]1:36 LVM [DATE]10:17 LVM [DATE]11:12 Per [DEMOGRAPHIC_DATA], "This is ano…" at bounding box center [429, 297] width 320 height 135
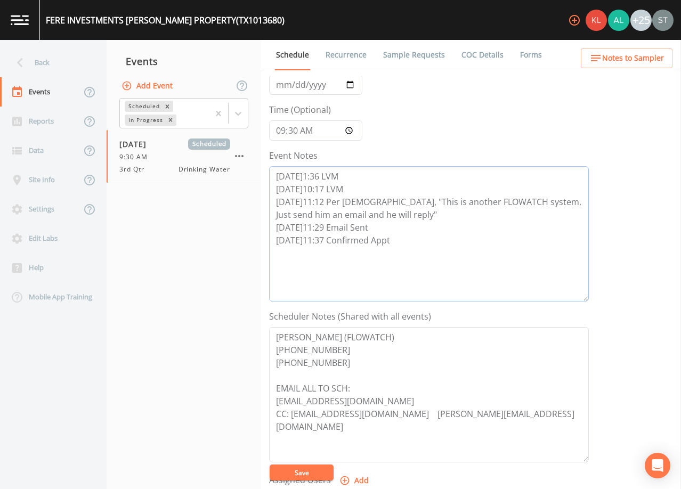
scroll to position [213, 0]
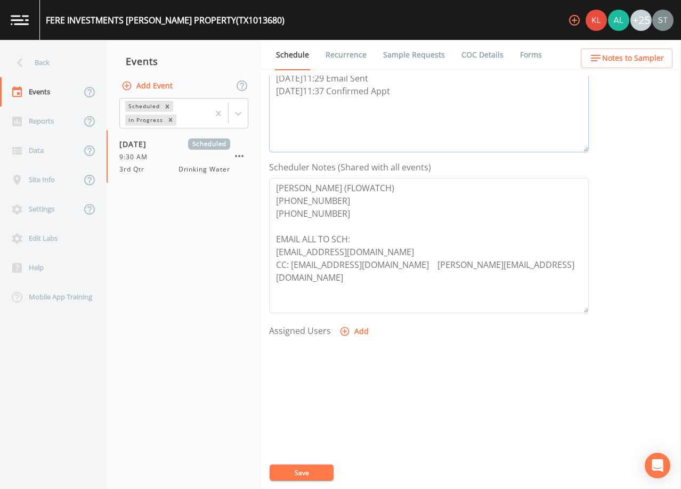
type textarea "[DATE]1:36 LVM [DATE]10:17 LVM [DATE]11:12 Per [DEMOGRAPHIC_DATA], "This is ano…"
click at [356, 334] on button "Add" at bounding box center [356, 332] width 36 height 20
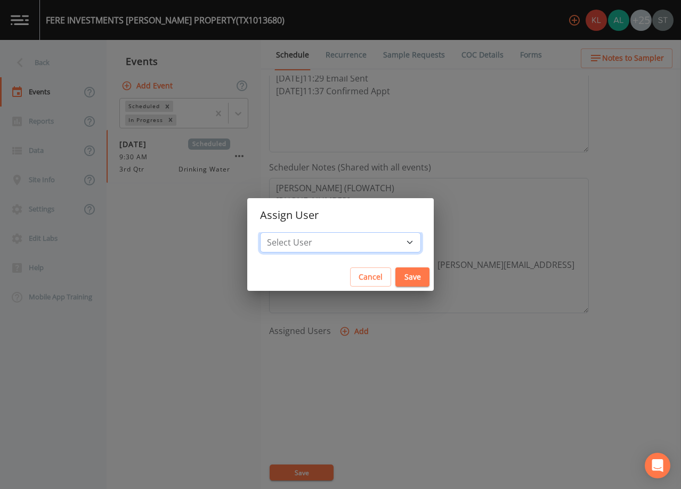
click at [355, 249] on select "Select User [PERSON_NAME] [PERSON_NAME] [PERSON_NAME] [PERSON_NAME] [PERSON_NAM…" at bounding box center [340, 242] width 161 height 20
select select "3585e269-5d1f-4d98-ab9d-4913da50343a"
click at [284, 232] on select "Select User [PERSON_NAME] [PERSON_NAME] [PERSON_NAME] [PERSON_NAME] [PERSON_NAM…" at bounding box center [340, 242] width 161 height 20
click at [396, 275] on button "Save" at bounding box center [413, 278] width 34 height 20
select select
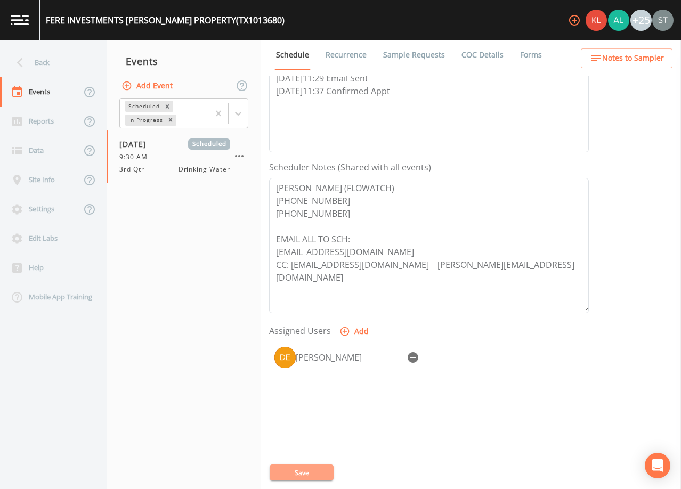
click at [296, 476] on button "Save" at bounding box center [302, 473] width 64 height 16
click at [324, 470] on button "Save" at bounding box center [302, 473] width 64 height 16
click at [49, 57] on div "Back" at bounding box center [48, 62] width 96 height 29
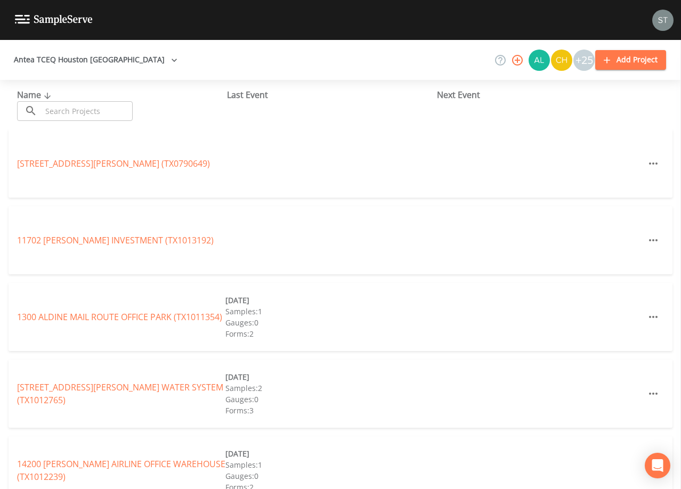
click at [113, 110] on input "text" at bounding box center [87, 111] width 91 height 20
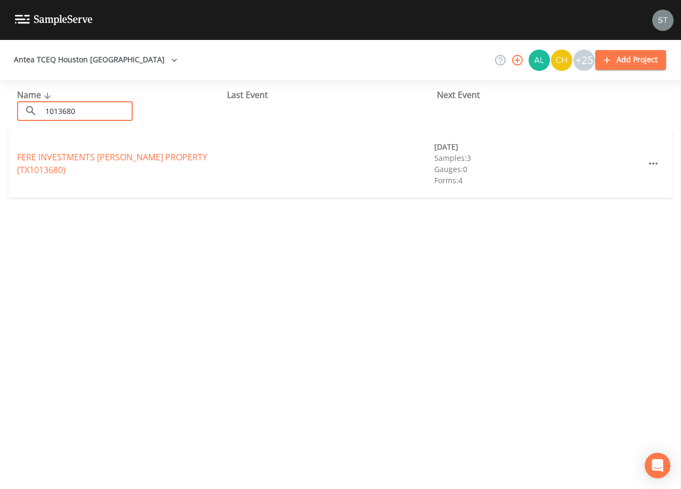
type input "1013680"
click at [156, 155] on link "FERE INVESTMENTS [PERSON_NAME] PROPERTY (TX1013680)" at bounding box center [112, 163] width 190 height 25
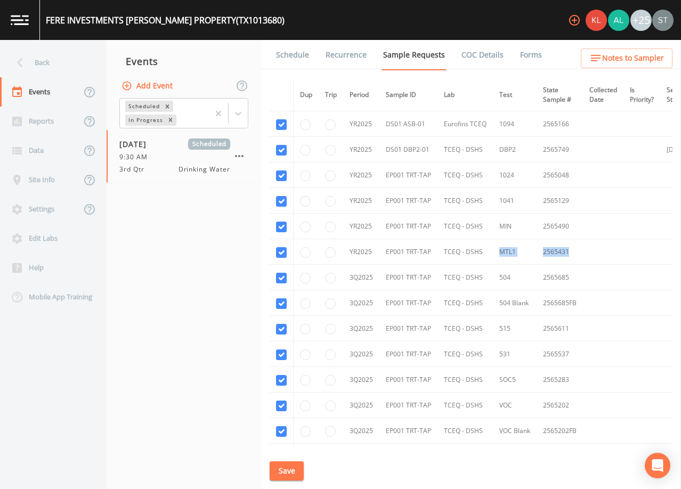
drag, startPoint x: 573, startPoint y: 255, endPoint x: 485, endPoint y: 252, distance: 88.0
click at [485, 252] on tr "YR2025 EP001 TRT-TAP TCEQ - DSHS MTL1 2565431" at bounding box center [542, 252] width 545 height 26
click at [302, 58] on link "Schedule" at bounding box center [293, 55] width 36 height 30
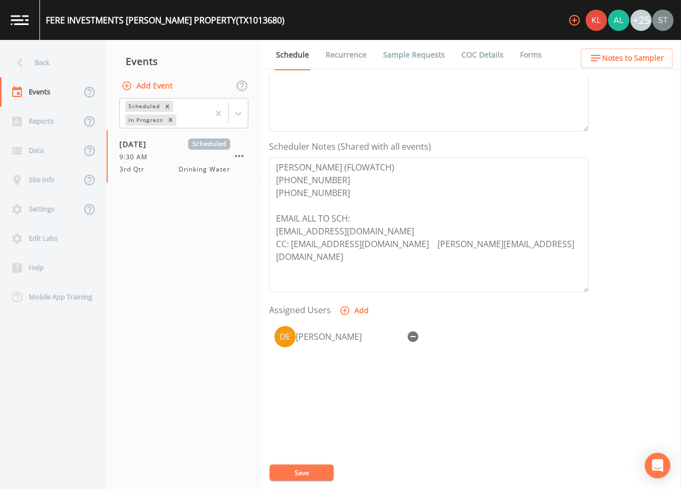
scroll to position [263, 0]
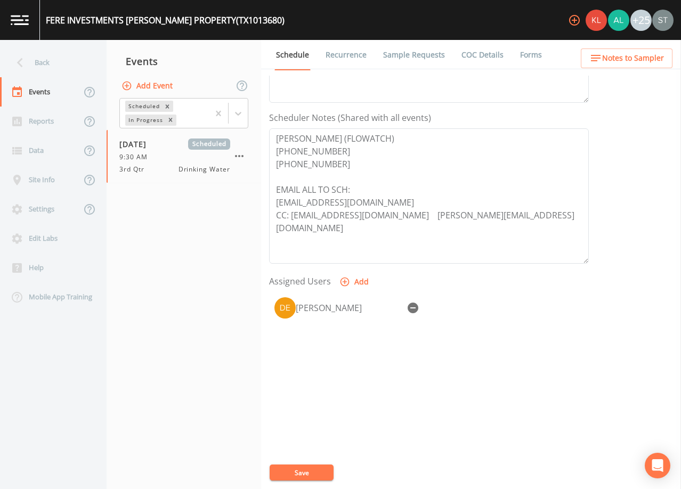
click at [645, 58] on span "Notes to Sampler" at bounding box center [634, 58] width 62 height 13
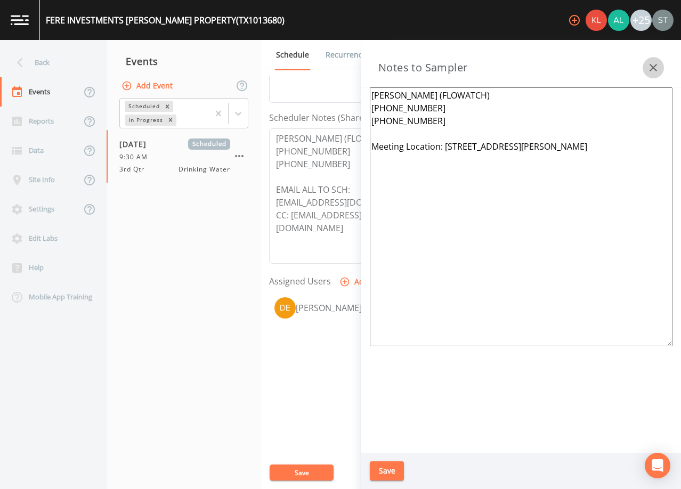
click at [654, 66] on icon "button" at bounding box center [653, 67] width 13 height 13
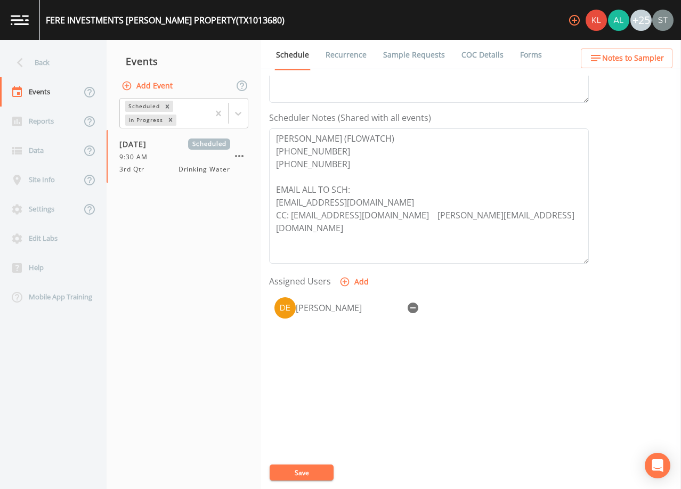
click at [409, 54] on link "Sample Requests" at bounding box center [414, 55] width 65 height 30
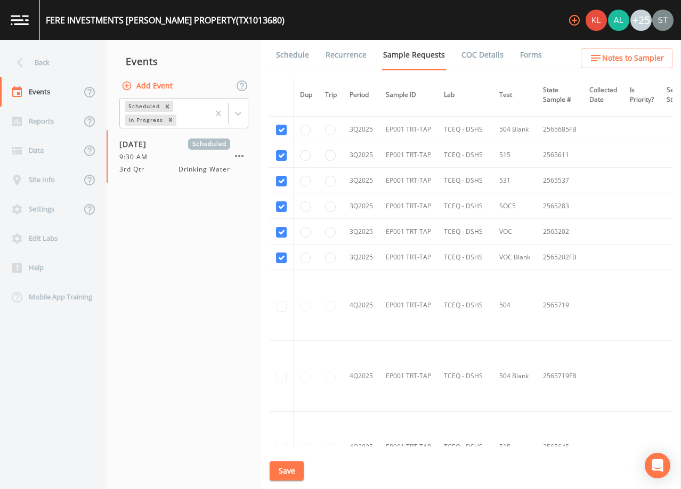
scroll to position [267, 0]
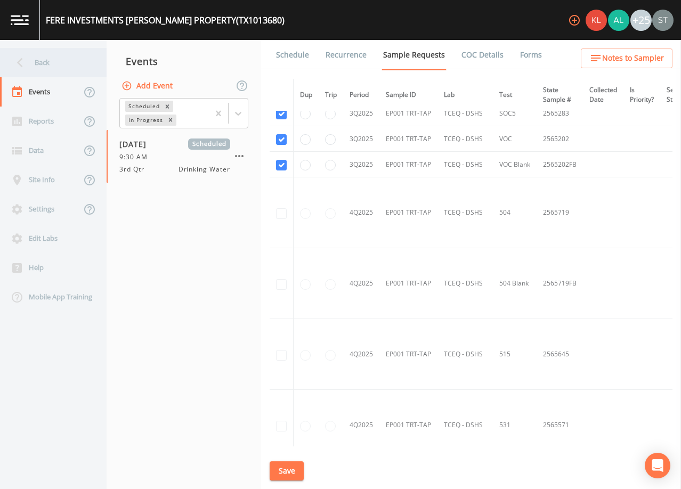
click at [50, 62] on div "Back" at bounding box center [48, 62] width 96 height 29
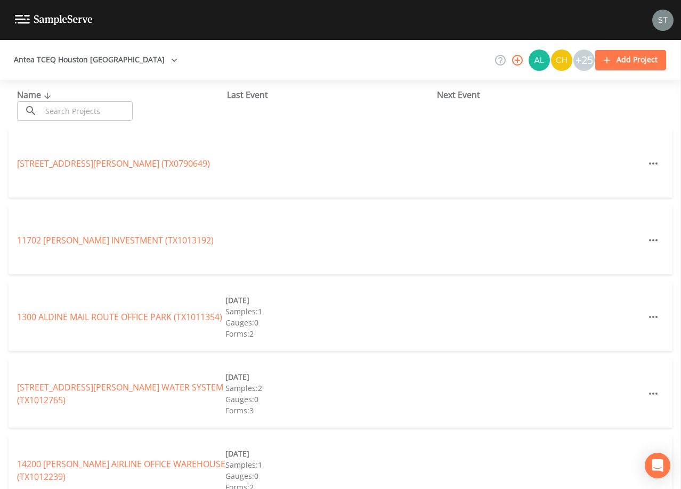
click at [71, 111] on input "text" at bounding box center [87, 111] width 91 height 20
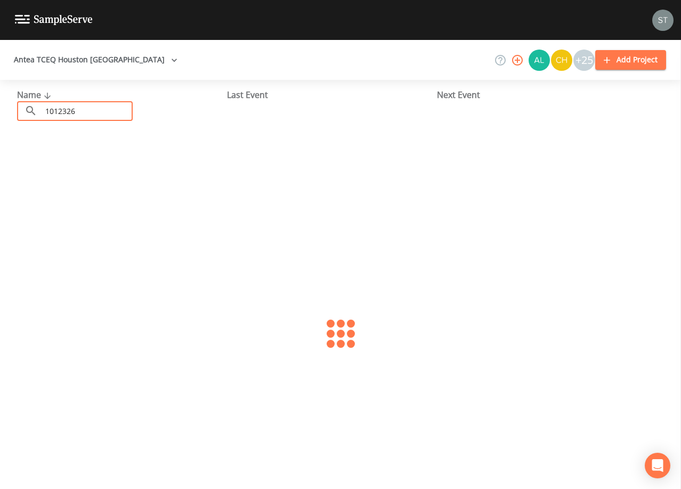
type input "1012326"
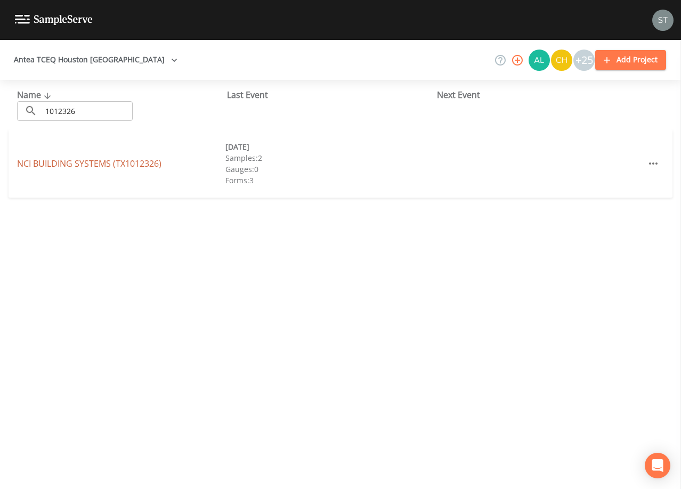
click at [120, 164] on link "NCI BUILDING SYSTEMS (TX1012326)" at bounding box center [89, 164] width 144 height 12
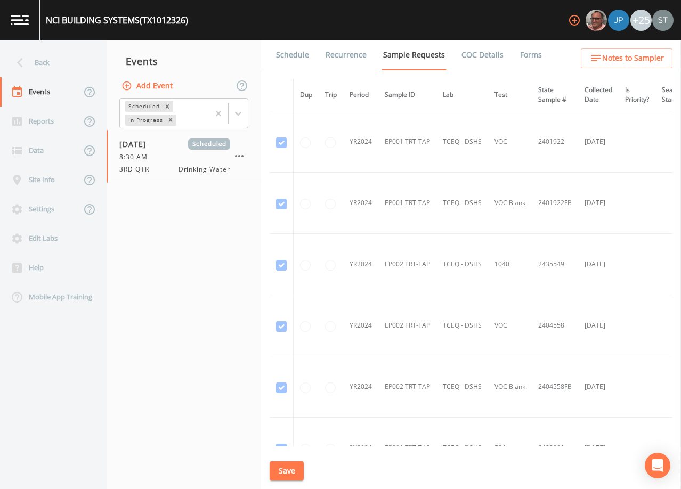
click at [289, 55] on link "Schedule" at bounding box center [293, 55] width 36 height 30
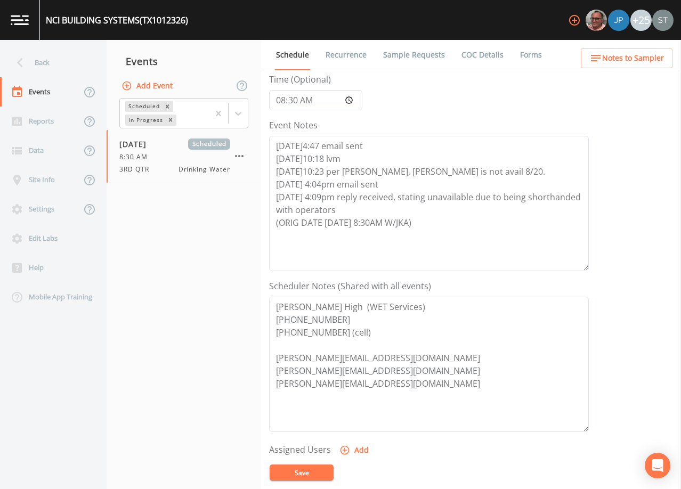
scroll to position [107, 0]
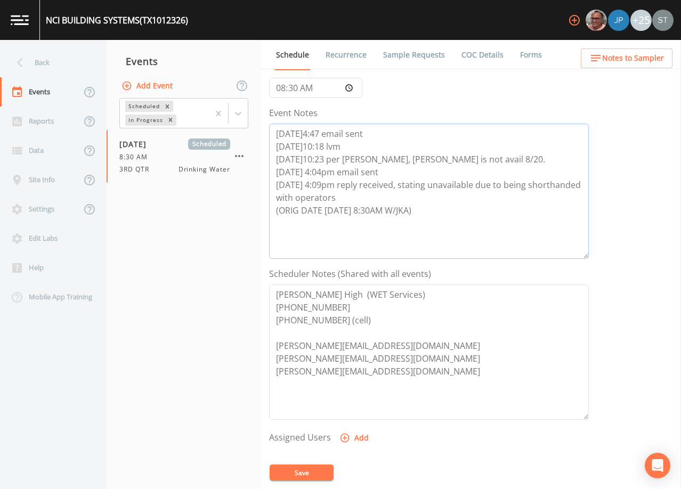
click at [439, 212] on textarea "[DATE]4:47 email sent [DATE]10:18 lvm [DATE]10:23 per [PERSON_NAME], [PERSON_NA…" at bounding box center [429, 191] width 320 height 135
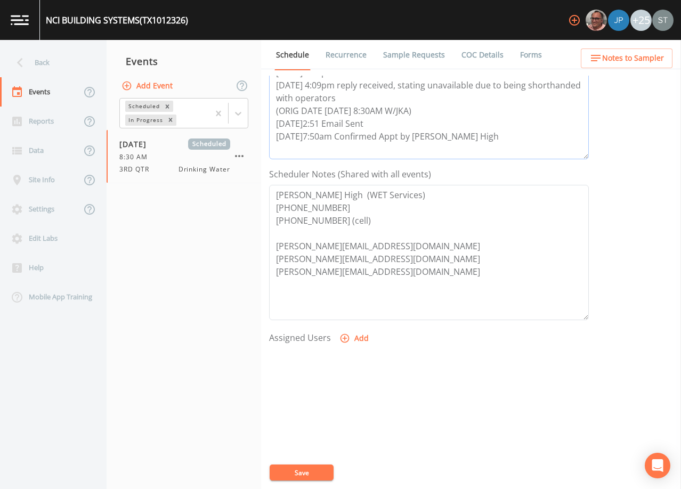
scroll to position [213, 0]
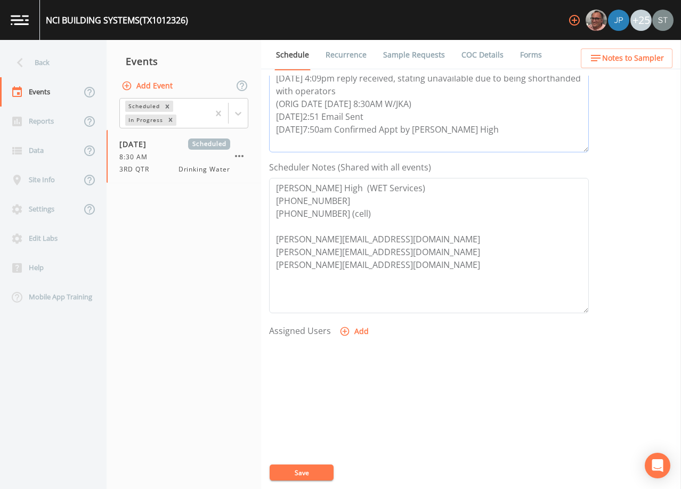
type textarea "[DATE]4:47 email sent [DATE]10:18 lvm [DATE]10:23 per [PERSON_NAME], [PERSON_NA…"
click at [350, 332] on button "Add" at bounding box center [356, 332] width 36 height 20
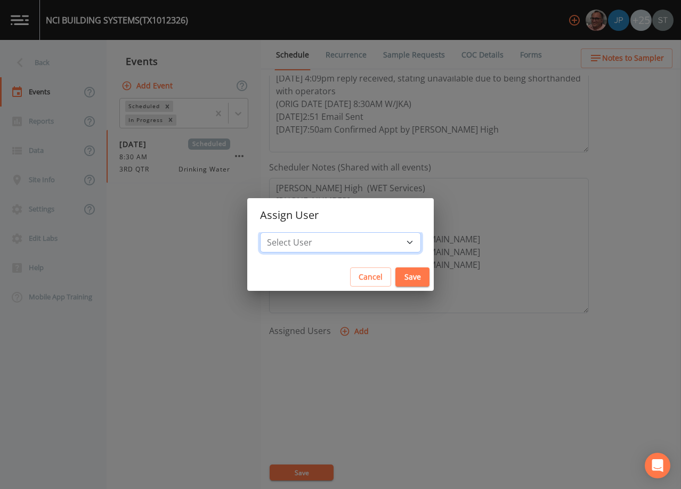
click at [355, 239] on select "Select User [PERSON_NAME] [PERSON_NAME] [PERSON_NAME] [PERSON_NAME] [PERSON_NAM…" at bounding box center [340, 242] width 161 height 20
select select "6dda6eef-c380-4015-b89d-b9b44b713005"
click at [284, 232] on select "Select User [PERSON_NAME] [PERSON_NAME] [PERSON_NAME] [PERSON_NAME] [PERSON_NAM…" at bounding box center [340, 242] width 161 height 20
click at [396, 276] on button "Save" at bounding box center [413, 278] width 34 height 20
select select
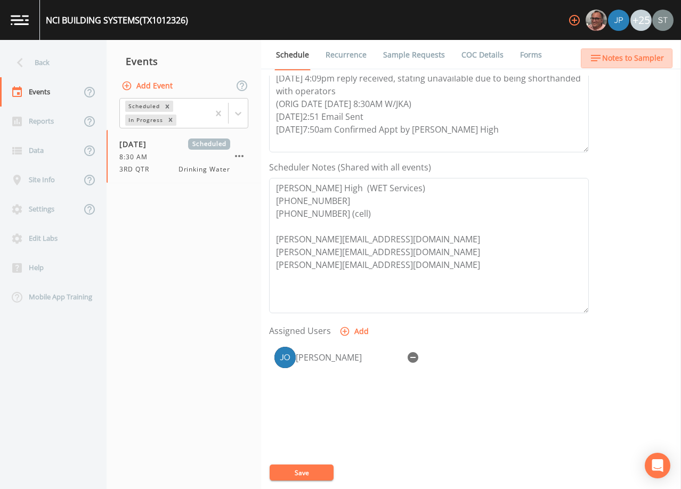
click at [655, 58] on span "Notes to Sampler" at bounding box center [634, 58] width 62 height 13
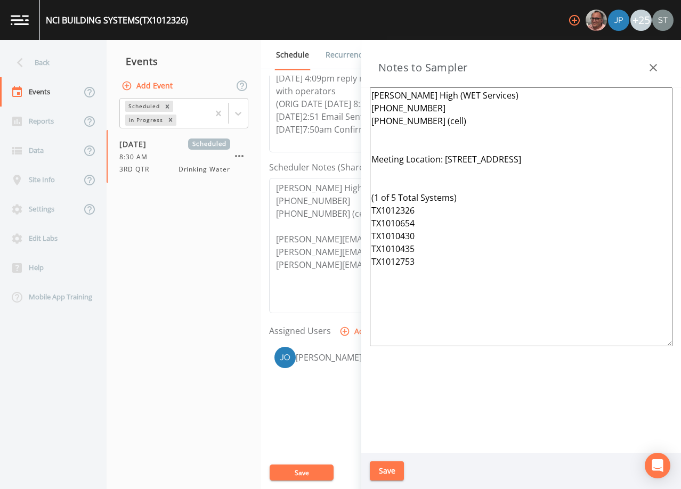
click at [406, 176] on textarea "[PERSON_NAME] High (WET Services) [PHONE_NUMBER] [PHONE_NUMBER] (cell) Meeting …" at bounding box center [521, 216] width 303 height 259
drag, startPoint x: 607, startPoint y: 162, endPoint x: 446, endPoint y: 158, distance: 161.1
click at [446, 158] on textarea "[PERSON_NAME] High (WET Services) [PHONE_NUMBER] [PHONE_NUMBER] (cell) Meeting …" at bounding box center [521, 216] width 303 height 259
click at [432, 201] on textarea "[PERSON_NAME] High (WET Services) [PHONE_NUMBER] [PHONE_NUMBER] (cell) Meeting …" at bounding box center [521, 216] width 303 height 259
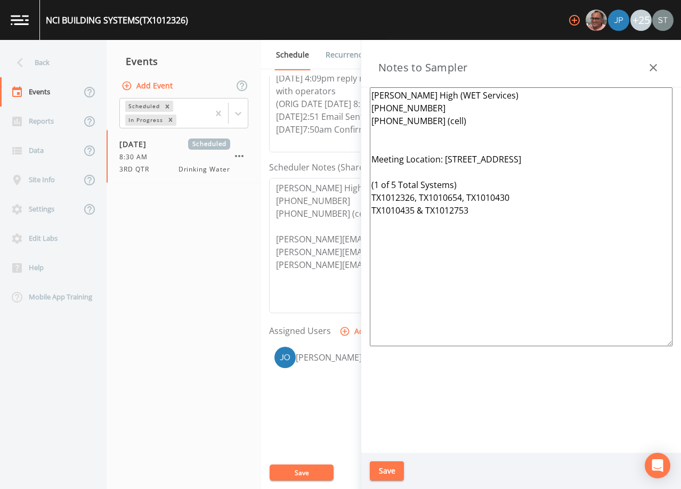
click at [419, 135] on textarea "[PERSON_NAME] High (WET Services) [PHONE_NUMBER] [PHONE_NUMBER] (cell) Meeting …" at bounding box center [521, 216] width 303 height 259
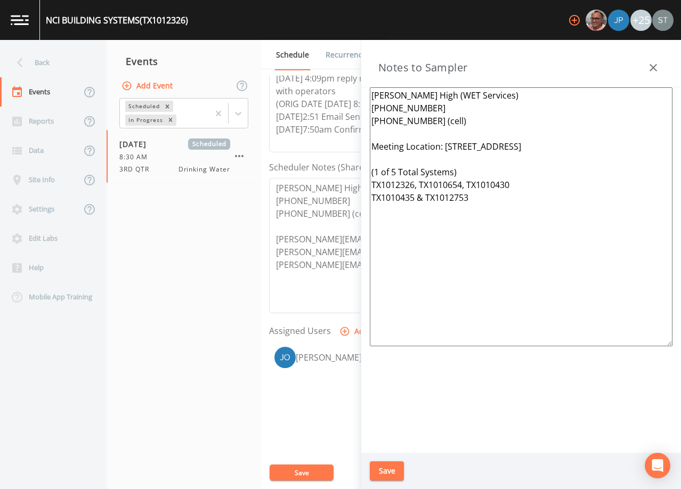
type textarea "[PERSON_NAME] High (WET Services) [PHONE_NUMBER] [PHONE_NUMBER] (cell) Meeting …"
click at [392, 469] on button "Save" at bounding box center [387, 472] width 34 height 20
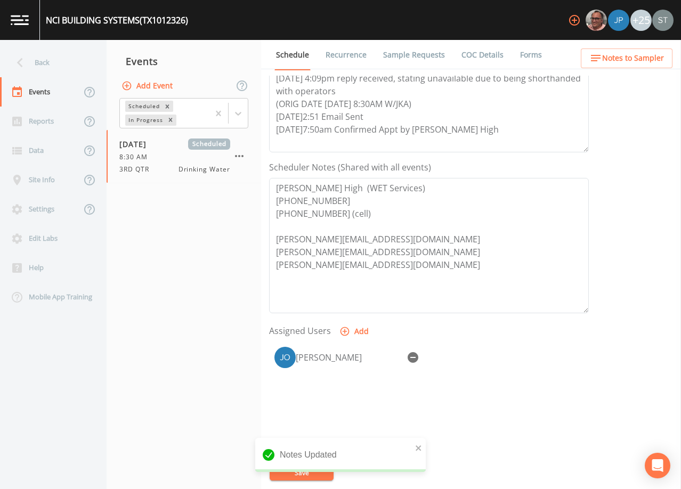
click at [455, 169] on div "Scheduler Notes (Shared with all events) [PERSON_NAME] High (WET Services) [PHO…" at bounding box center [429, 237] width 320 height 152
drag, startPoint x: 488, startPoint y: 130, endPoint x: 334, endPoint y: 134, distance: 154.7
click at [334, 134] on textarea "[DATE]4:47 email sent [DATE]10:18 lvm [DATE]10:23 per [PERSON_NAME], [PERSON_NA…" at bounding box center [429, 84] width 320 height 135
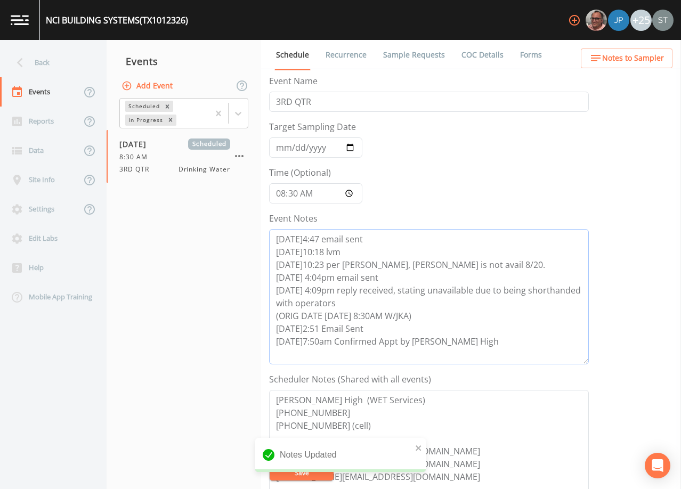
scroll to position [0, 0]
click at [278, 146] on input "[DATE]" at bounding box center [315, 149] width 93 height 20
type input "[DATE]"
click at [312, 473] on button "Save" at bounding box center [302, 473] width 64 height 16
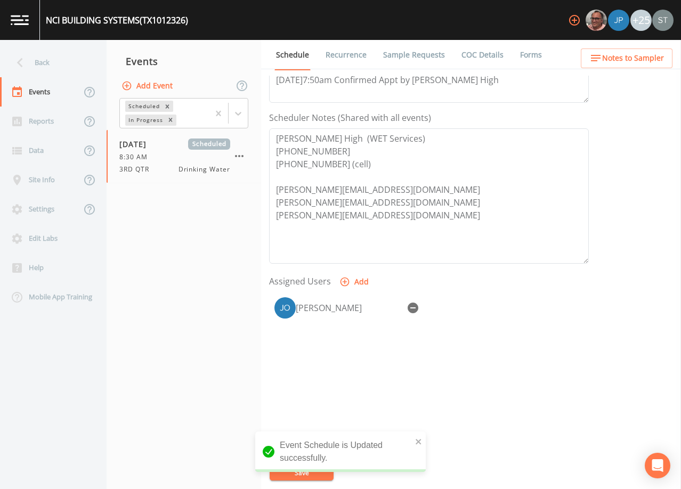
scroll to position [50, 0]
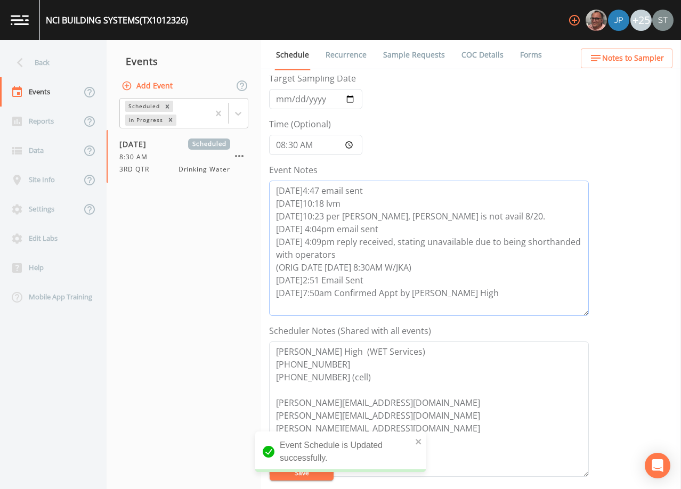
drag, startPoint x: 481, startPoint y: 296, endPoint x: 246, endPoint y: 284, distance: 235.4
click at [246, 284] on div "Back Events Reports Data Site Info Settings Edit Labs Help Mobile App Training …" at bounding box center [340, 264] width 681 height 449
click at [640, 65] on button "Notes to Sampler" at bounding box center [627, 59] width 92 height 20
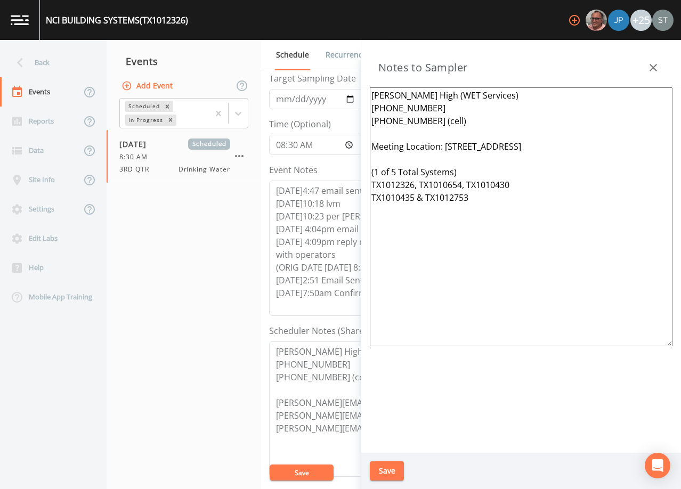
drag, startPoint x: 503, startPoint y: 212, endPoint x: 360, endPoint y: 144, distance: 157.9
click at [360, 144] on div "Back Events Reports Data Site Info Settings Edit Labs Help Mobile App Training …" at bounding box center [340, 264] width 681 height 449
click at [593, 205] on textarea "[PERSON_NAME] High (WET Services) [PHONE_NUMBER] [PHONE_NUMBER] (cell) Meeting …" at bounding box center [521, 216] width 303 height 259
click at [658, 61] on icon "button" at bounding box center [653, 67] width 13 height 13
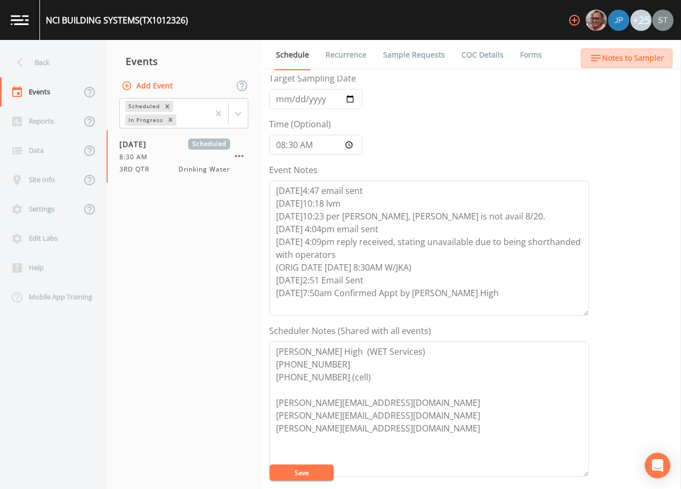
click at [654, 62] on span "Notes to Sampler" at bounding box center [634, 58] width 62 height 13
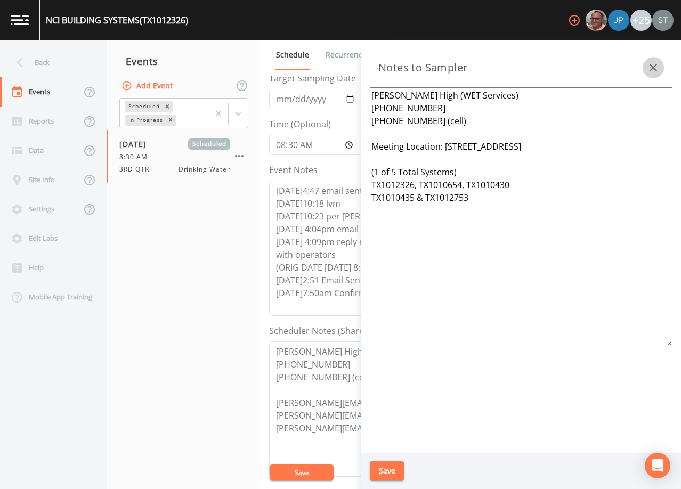
click at [654, 62] on icon "button" at bounding box center [653, 67] width 13 height 13
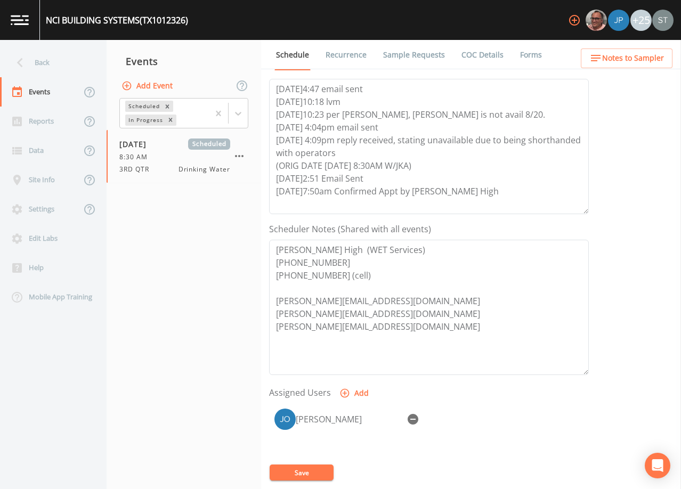
scroll to position [156, 0]
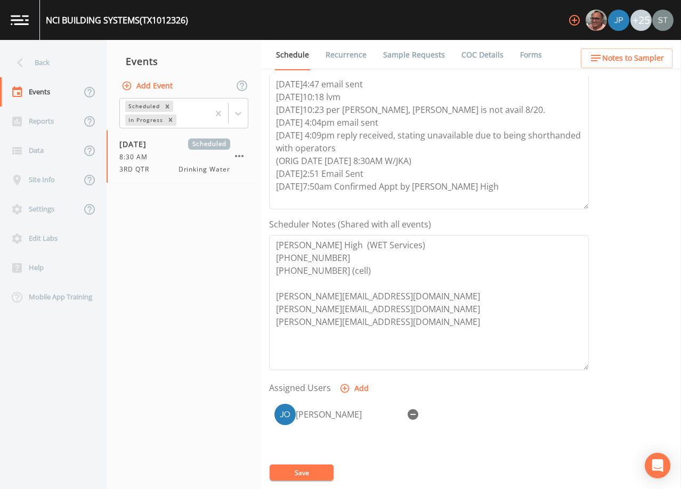
click at [346, 61] on link "Recurrence" at bounding box center [346, 55] width 44 height 30
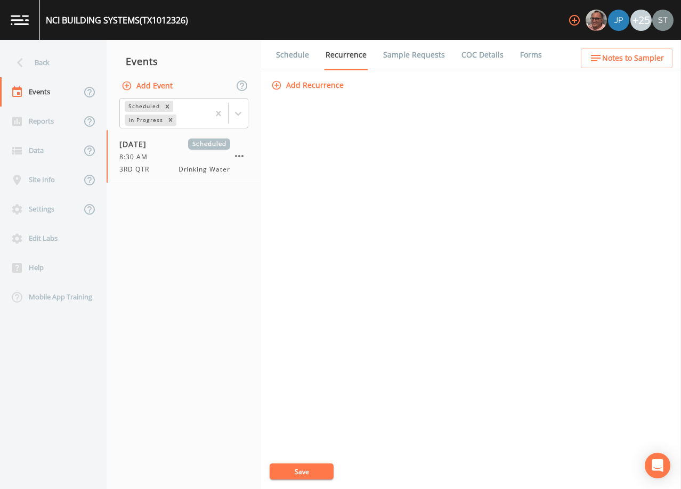
click at [299, 55] on link "Schedule" at bounding box center [293, 55] width 36 height 30
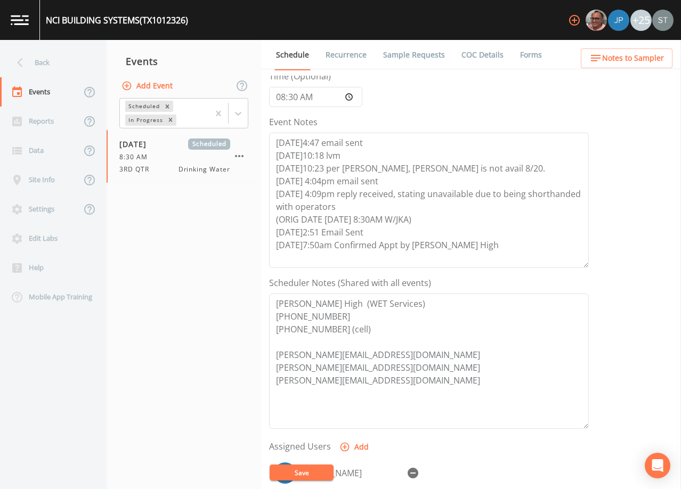
scroll to position [107, 0]
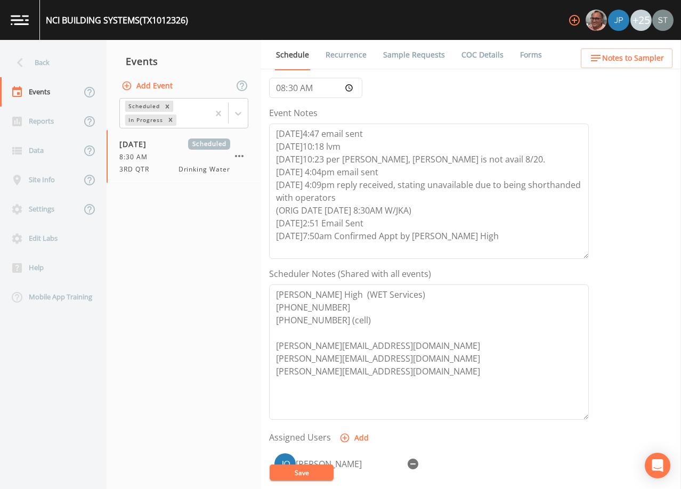
click at [646, 53] on span "Notes to Sampler" at bounding box center [634, 58] width 62 height 13
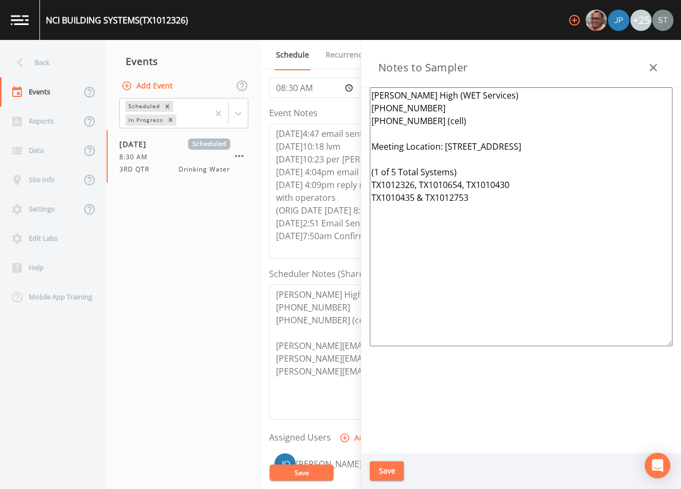
click at [658, 64] on icon "button" at bounding box center [653, 67] width 13 height 13
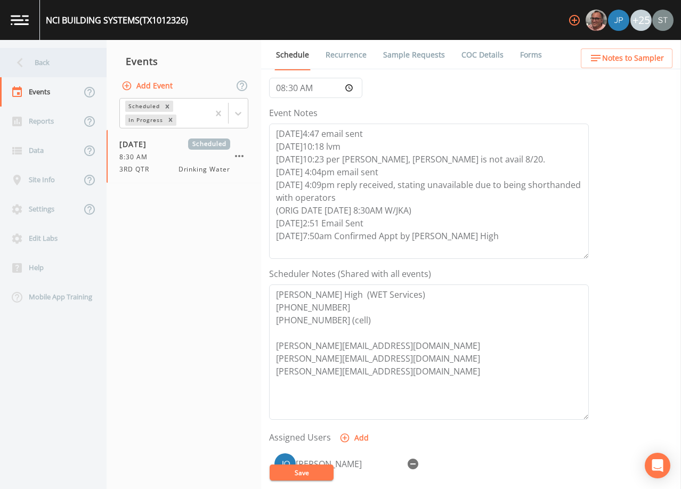
click at [48, 62] on div "Back" at bounding box center [48, 62] width 96 height 29
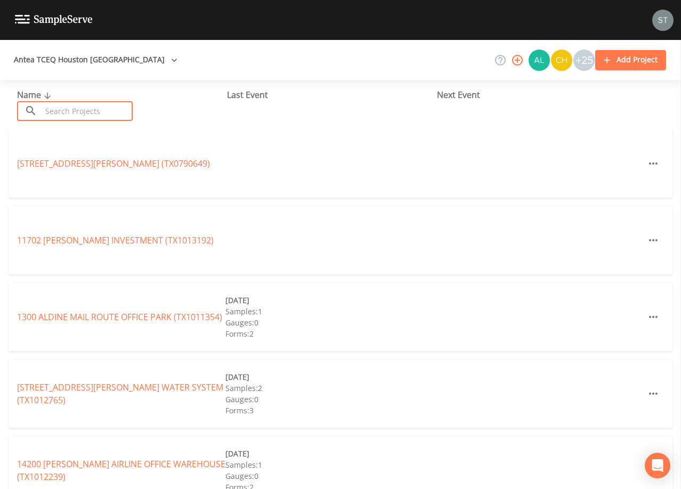
click at [82, 106] on input "text" at bounding box center [87, 111] width 91 height 20
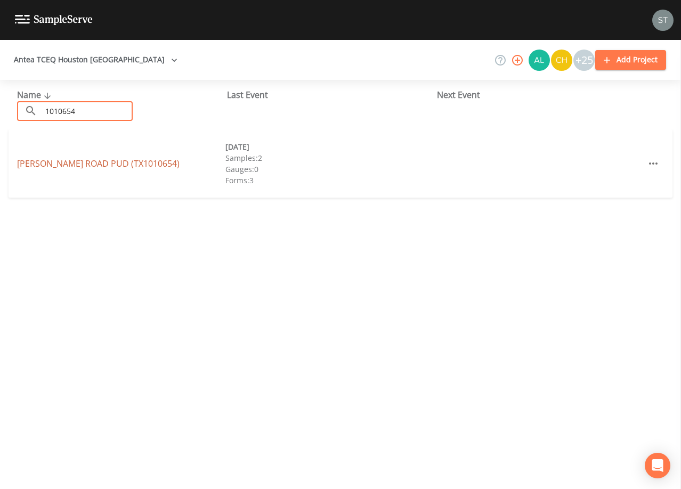
type input "1010654"
click at [124, 164] on link "[PERSON_NAME][GEOGRAPHIC_DATA] (TX1010654)" at bounding box center [98, 164] width 163 height 12
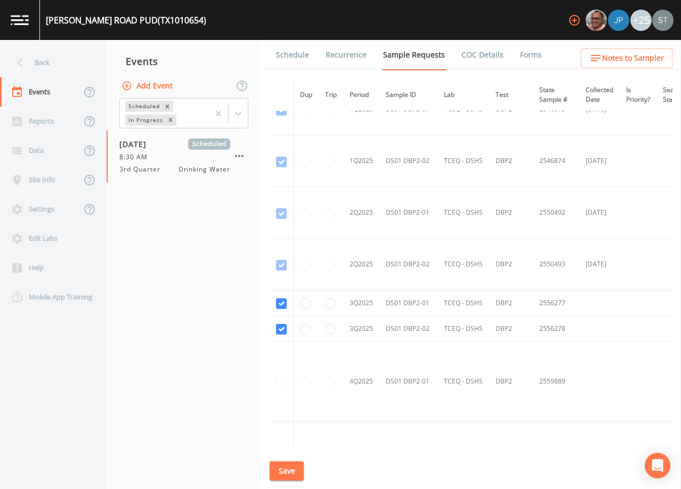
scroll to position [1333, 0]
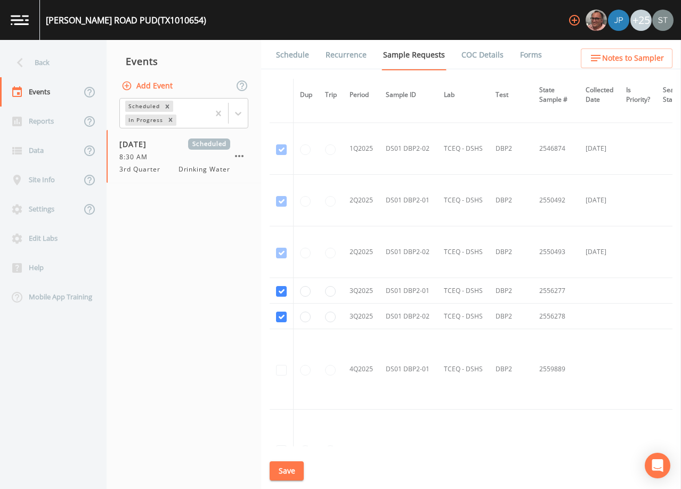
click at [288, 54] on link "Schedule" at bounding box center [293, 55] width 36 height 30
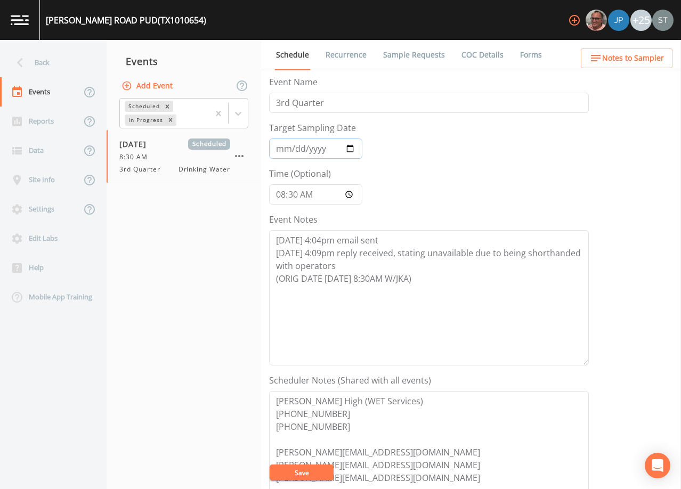
click at [280, 148] on input "[DATE]" at bounding box center [315, 149] width 93 height 20
type input "[DATE]"
click at [440, 282] on textarea "[DATE] 4:04pm email sent [DATE] 4:09pm reply received, stating unavailable due …" at bounding box center [429, 297] width 320 height 135
click at [407, 298] on textarea "[DATE] 4:04pm email sent [DATE] 4:09pm reply received, stating unavailable due …" at bounding box center [429, 297] width 320 height 135
paste textarea "[DATE]2:51 Email Sent [DATE]7:50am Confirmed Appt by [PERSON_NAME] High"
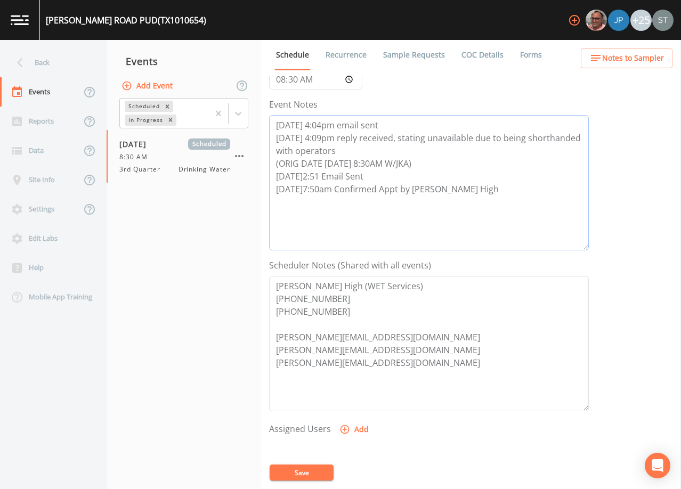
scroll to position [160, 0]
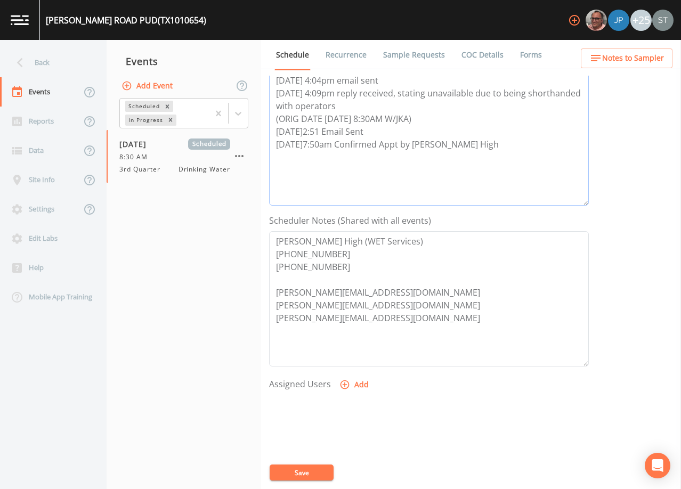
type textarea "[DATE] 4:04pm email sent [DATE] 4:09pm reply received, stating unavailable due …"
click at [357, 385] on button "Add" at bounding box center [356, 385] width 36 height 20
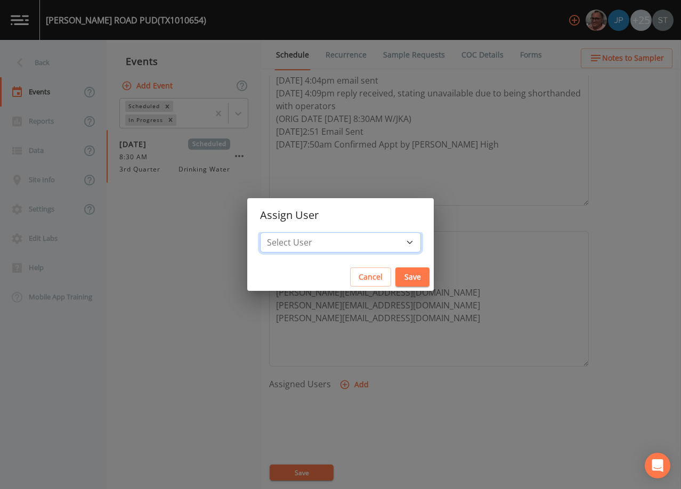
click at [352, 248] on select "Select User [PERSON_NAME] [PERSON_NAME] [PERSON_NAME] [PERSON_NAME] [PERSON_NAM…" at bounding box center [340, 242] width 161 height 20
select select "6dda6eef-c380-4015-b89d-b9b44b713005"
click at [284, 232] on select "Select User [PERSON_NAME] [PERSON_NAME] [PERSON_NAME] [PERSON_NAME] [PERSON_NAM…" at bounding box center [340, 242] width 161 height 20
click at [396, 278] on button "Save" at bounding box center [413, 278] width 34 height 20
select select
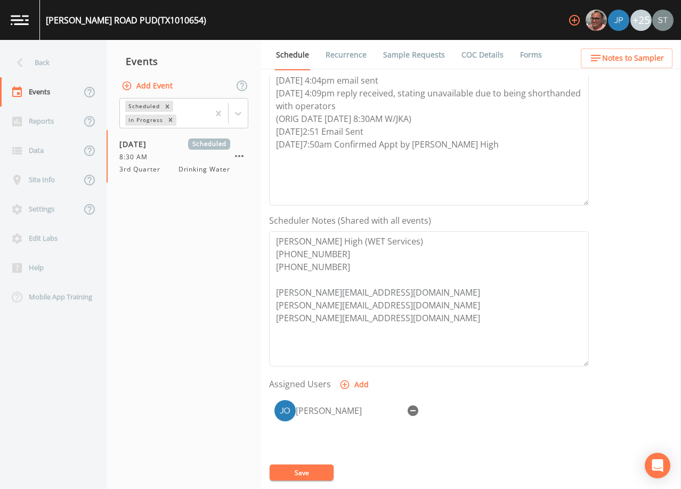
click at [313, 474] on button "Save" at bounding box center [302, 473] width 64 height 16
click at [404, 59] on link "Sample Requests" at bounding box center [414, 55] width 65 height 30
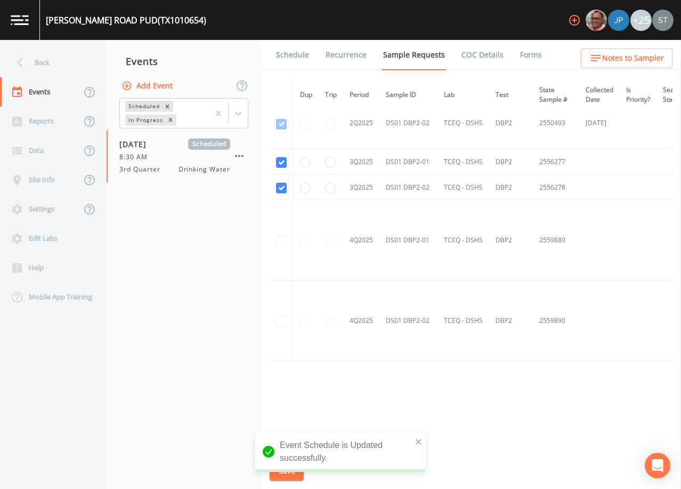
scroll to position [1465, 0]
click at [286, 55] on link "Schedule" at bounding box center [293, 55] width 36 height 30
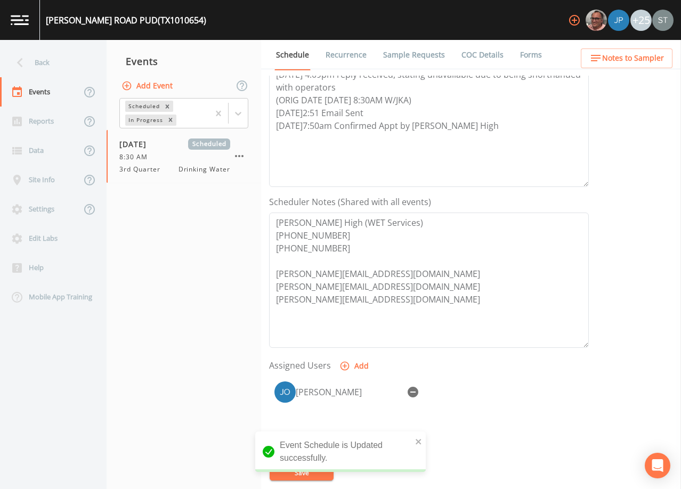
scroll to position [160, 0]
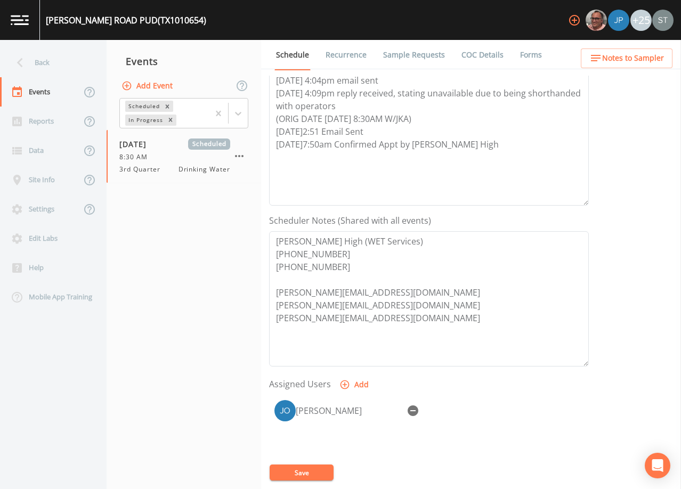
click at [620, 61] on span "Notes to Sampler" at bounding box center [634, 58] width 62 height 13
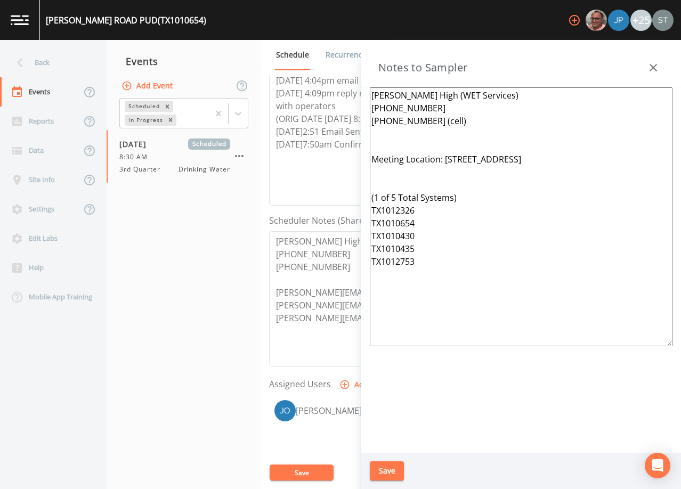
click at [439, 179] on textarea "[PERSON_NAME] High (WET Services) [PHONE_NUMBER] [PHONE_NUMBER] (cell) Meeting …" at bounding box center [521, 216] width 303 height 259
click at [399, 143] on textarea "[PERSON_NAME] High (WET Services) [PHONE_NUMBER] [PHONE_NUMBER] (cell) Meeting …" at bounding box center [521, 216] width 303 height 259
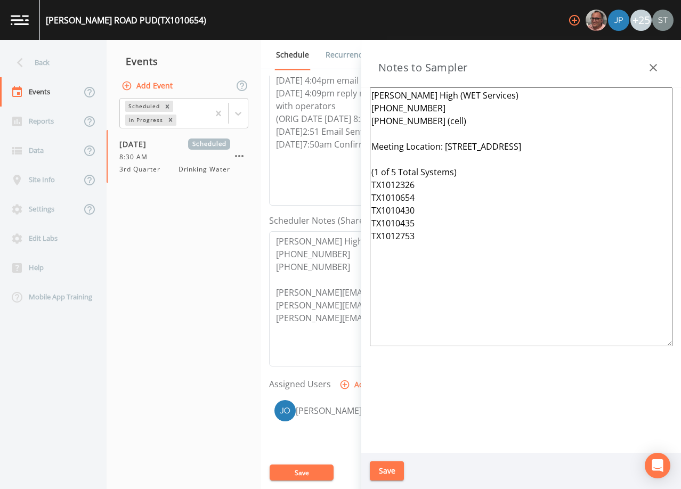
drag, startPoint x: 598, startPoint y: 142, endPoint x: 446, endPoint y: 144, distance: 152.5
click at [446, 144] on textarea "[PERSON_NAME] High (WET Services) [PHONE_NUMBER] [PHONE_NUMBER] (cell) Meeting …" at bounding box center [521, 216] width 303 height 259
drag, startPoint x: 429, startPoint y: 241, endPoint x: 364, endPoint y: 147, distance: 113.9
click at [364, 147] on div "[PERSON_NAME] High (WET Services) [PHONE_NUMBER] [PHONE_NUMBER] (cell) Meeting …" at bounding box center [522, 270] width 320 height 366
paste textarea "[STREET_ADDRESS] (1 of 5 Total Systems) TX1012326, TX1010654, TX1010430 TX10104…"
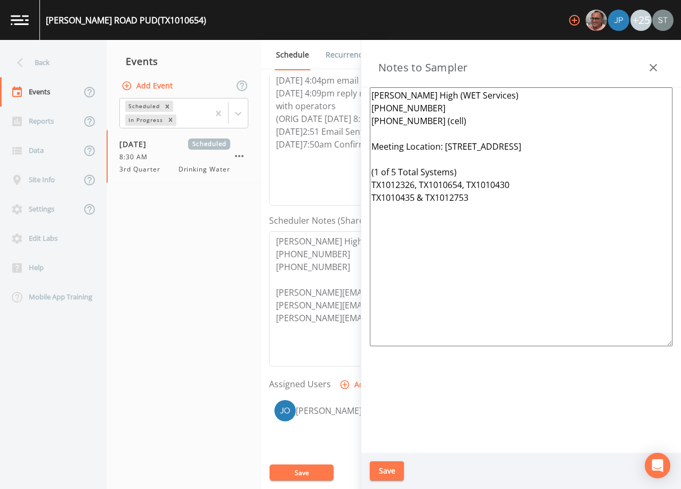
type textarea "[PERSON_NAME] High (WET Services) [PHONE_NUMBER] [PHONE_NUMBER] (cell) Meeting …"
click at [380, 476] on button "Save" at bounding box center [387, 472] width 34 height 20
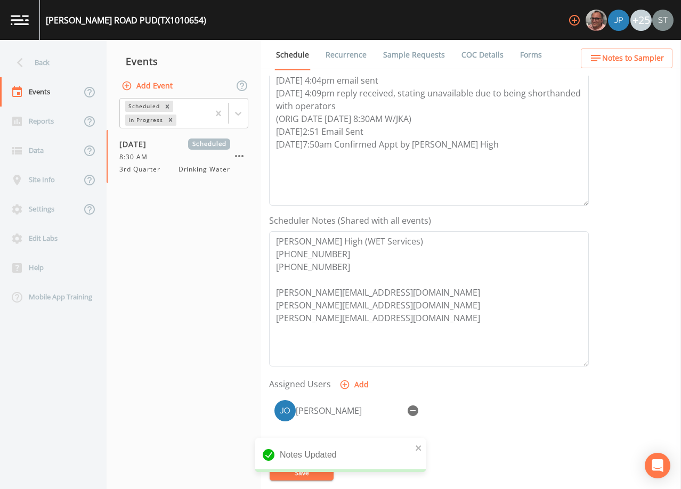
click at [652, 62] on span "Notes to Sampler" at bounding box center [634, 58] width 62 height 13
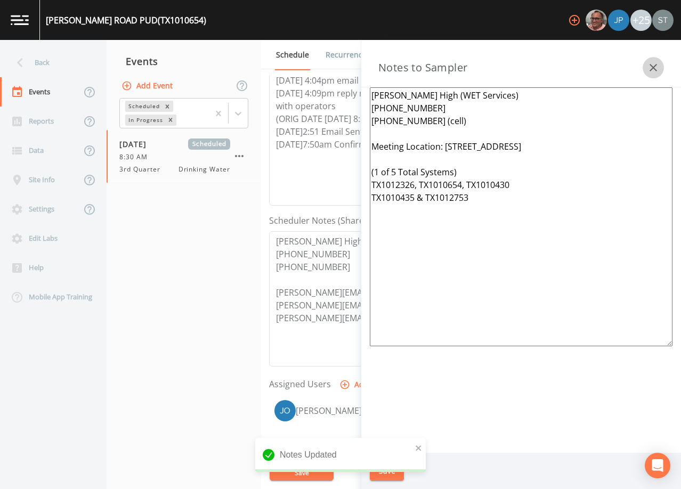
click at [649, 67] on icon "button" at bounding box center [653, 67] width 13 height 13
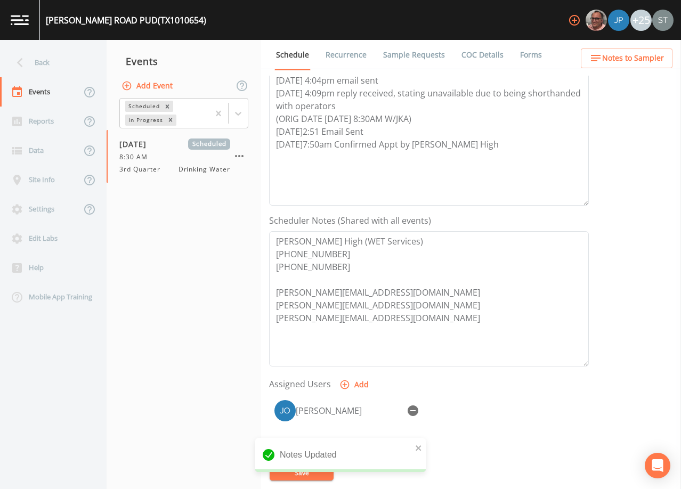
click at [348, 52] on link "Recurrence" at bounding box center [346, 55] width 44 height 30
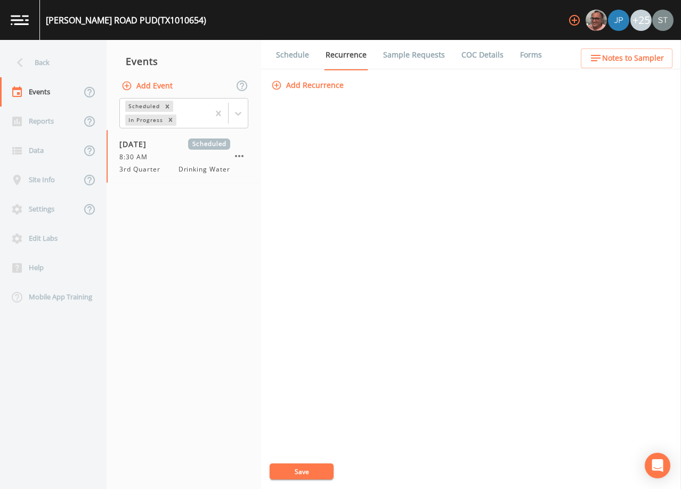
click at [299, 56] on link "Schedule" at bounding box center [293, 55] width 36 height 30
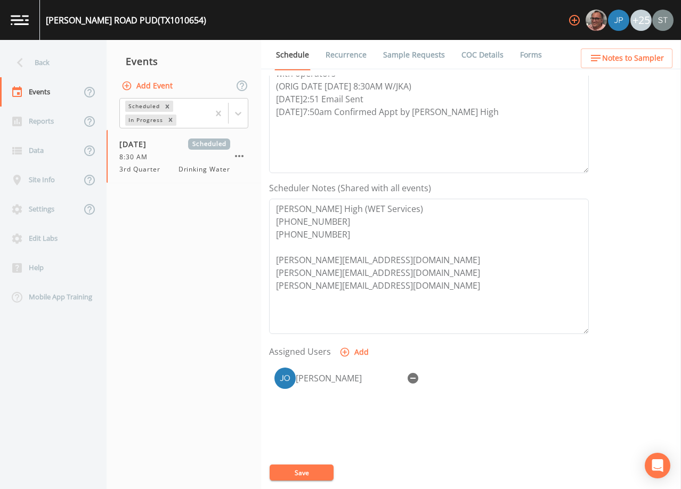
scroll to position [213, 0]
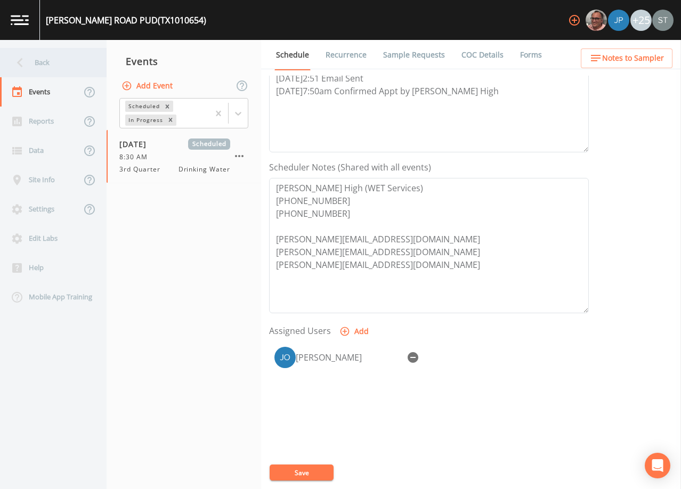
click at [49, 58] on div "Back" at bounding box center [48, 62] width 96 height 29
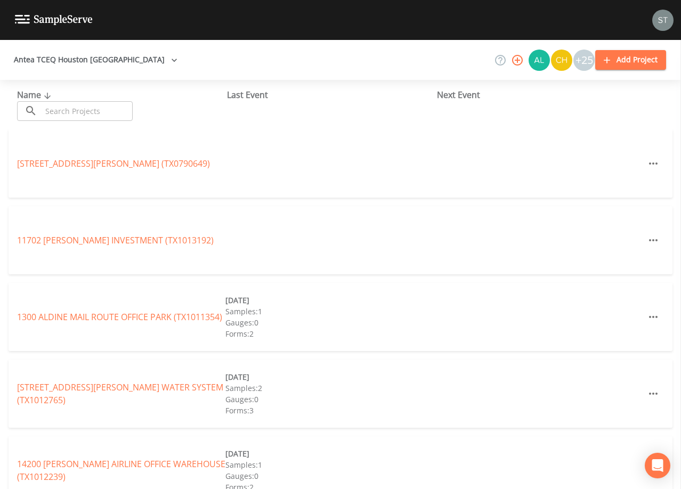
click at [93, 107] on input "text" at bounding box center [87, 111] width 91 height 20
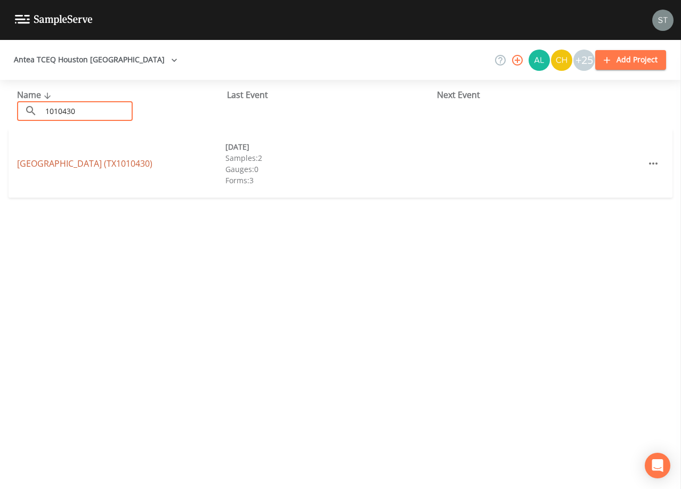
type input "1010430"
click at [53, 164] on link "[GEOGRAPHIC_DATA] (TX1010430)" at bounding box center [84, 164] width 135 height 12
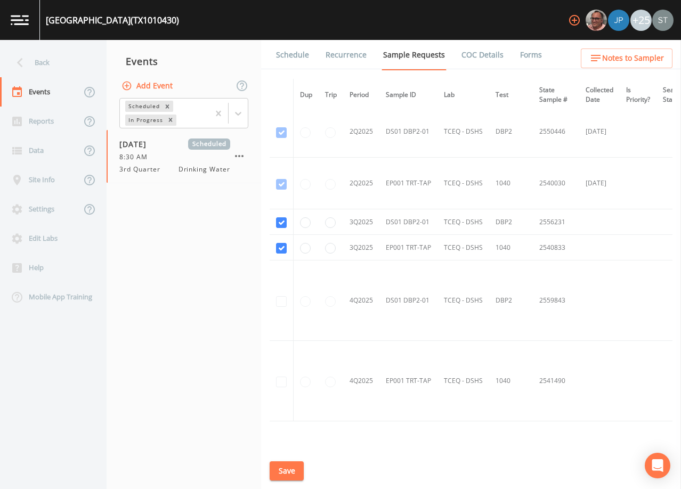
scroll to position [1333, 0]
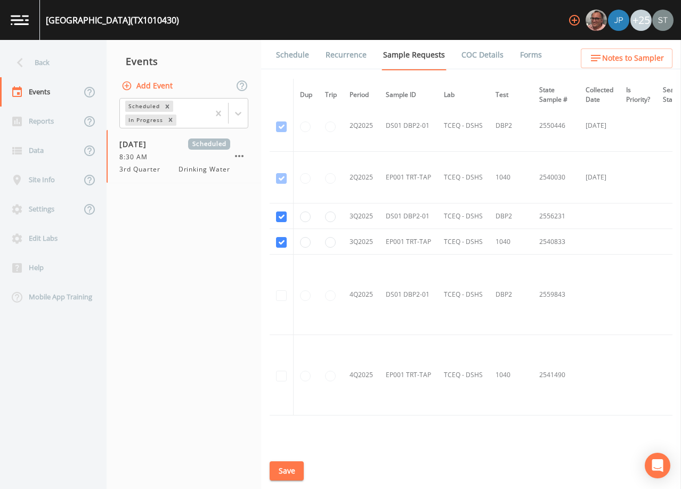
click at [298, 59] on link "Schedule" at bounding box center [293, 55] width 36 height 30
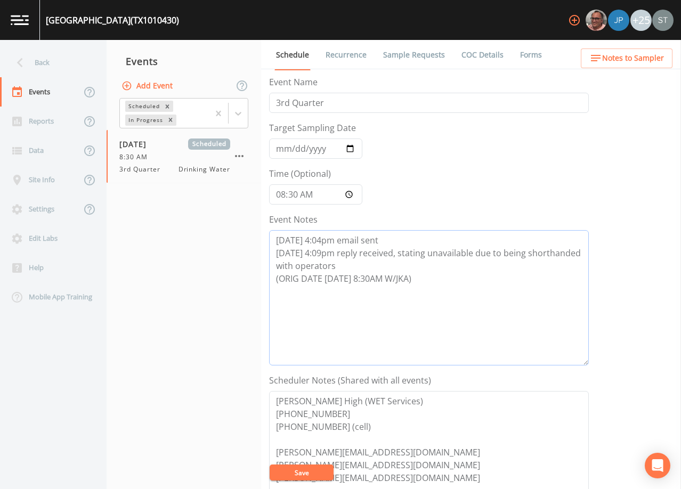
click at [459, 276] on textarea "[DATE] 4:04pm email sent [DATE] 4:09pm reply received, stating unavailable due …" at bounding box center [429, 297] width 320 height 135
type textarea "[DATE] 4:04pm email sent [DATE] 4:09pm reply received, stating unavailable due …"
click at [625, 61] on span "Notes to Sampler" at bounding box center [634, 58] width 62 height 13
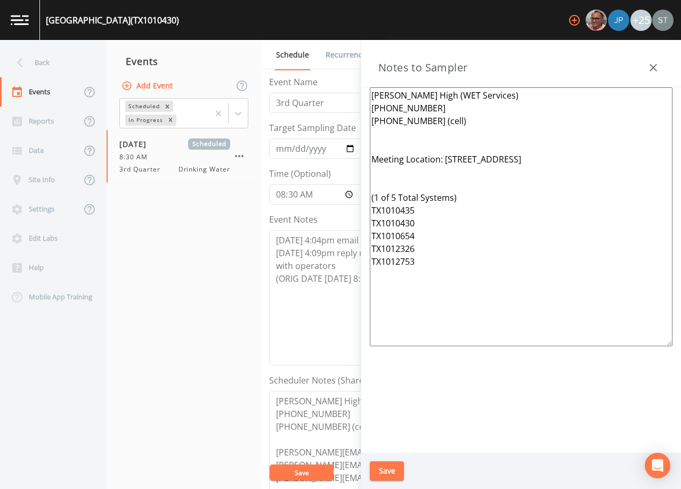
drag, startPoint x: 438, startPoint y: 274, endPoint x: 350, endPoint y: 151, distance: 150.6
click at [350, 151] on div "Back Events Reports Data Site Info Settings Edit Labs Help Mobile App Training …" at bounding box center [340, 264] width 681 height 449
paste textarea "Meeting Location: [STREET_ADDRESS] (1 of 5 Total Systems) TX1012326, TX1010654,…"
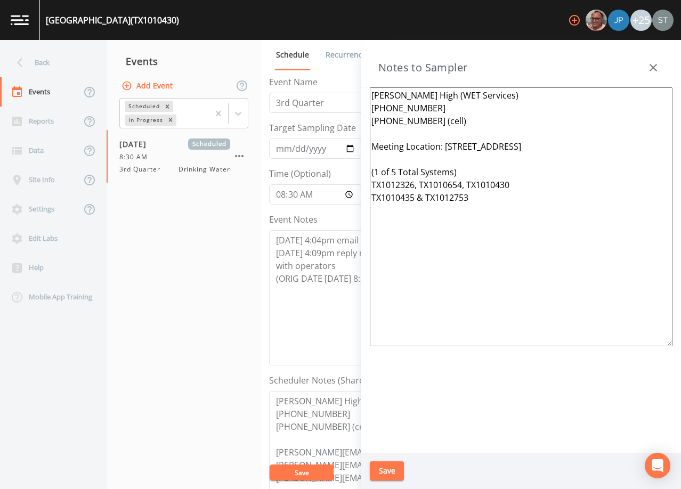
type textarea "[PERSON_NAME] High (WET Services) [PHONE_NUMBER] [PHONE_NUMBER] (cell) Meeting …"
click at [389, 471] on button "Save" at bounding box center [387, 472] width 34 height 20
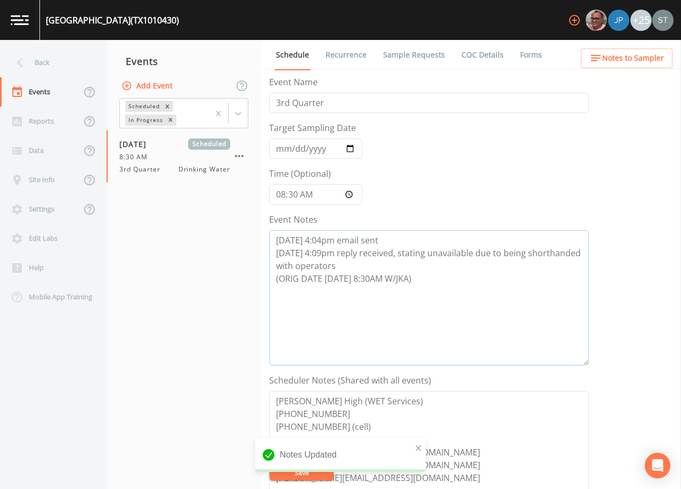
click at [335, 310] on textarea "[DATE] 4:04pm email sent [DATE] 4:09pm reply received, stating unavailable due …" at bounding box center [429, 297] width 320 height 135
click at [433, 300] on textarea "[DATE] 4:04pm email sent [DATE] 4:09pm reply received, stating unavailable due …" at bounding box center [429, 297] width 320 height 135
paste textarea "[DATE]2:51 Email Sent [DATE]7:50am Confirmed Appt by [PERSON_NAME] High"
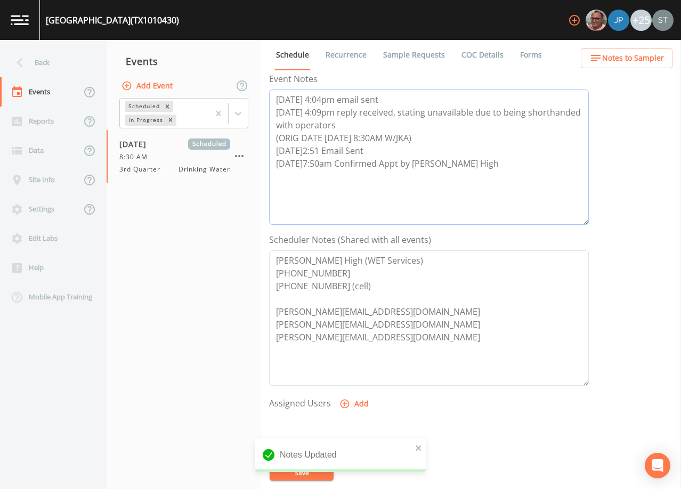
scroll to position [160, 0]
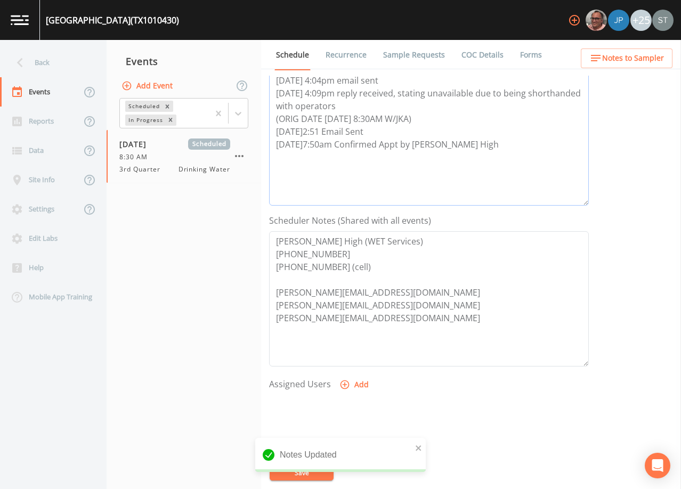
type textarea "[DATE] 4:04pm email sent [DATE] 4:09pm reply received, stating unavailable due …"
click at [351, 384] on button "Add" at bounding box center [356, 385] width 36 height 20
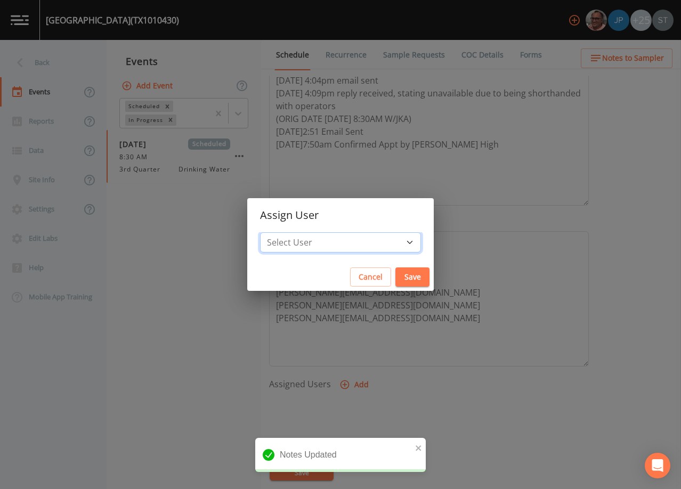
click at [333, 246] on select "Select User [PERSON_NAME] [PERSON_NAME] [PERSON_NAME] [PERSON_NAME] [PERSON_NAM…" at bounding box center [340, 242] width 161 height 20
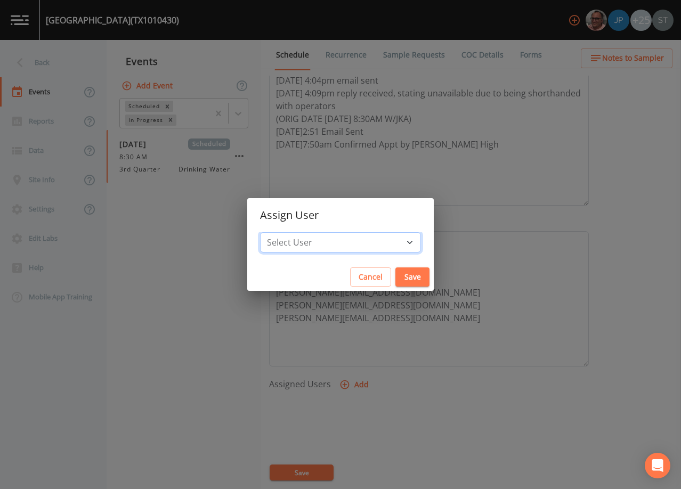
select select "6dda6eef-c380-4015-b89d-b9b44b713005"
click at [284, 232] on select "Select User [PERSON_NAME] [PERSON_NAME] [PERSON_NAME] [PERSON_NAME] [PERSON_NAM…" at bounding box center [340, 242] width 161 height 20
click at [396, 275] on button "Save" at bounding box center [413, 278] width 34 height 20
select select
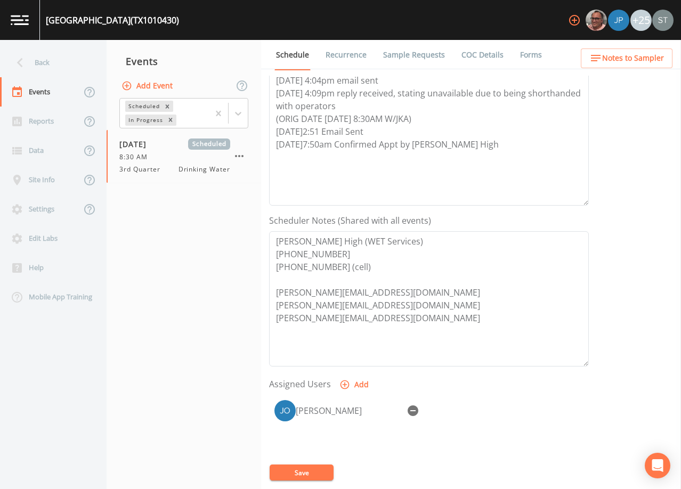
scroll to position [0, 0]
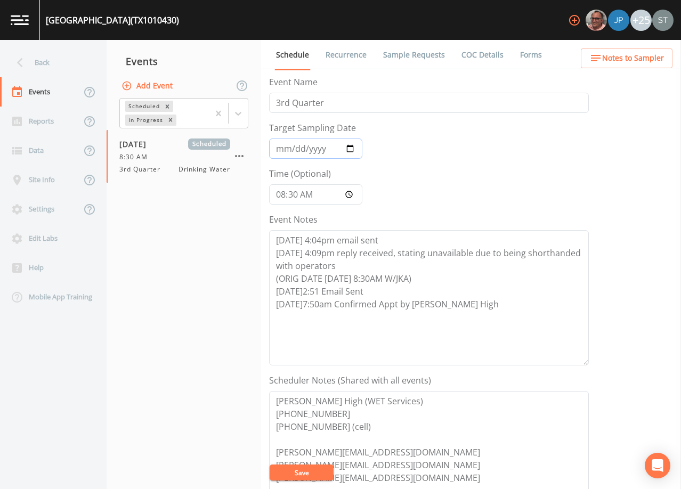
click at [283, 146] on input "[DATE]" at bounding box center [315, 149] width 93 height 20
type input "[DATE]"
click at [312, 467] on button "Save" at bounding box center [302, 473] width 64 height 16
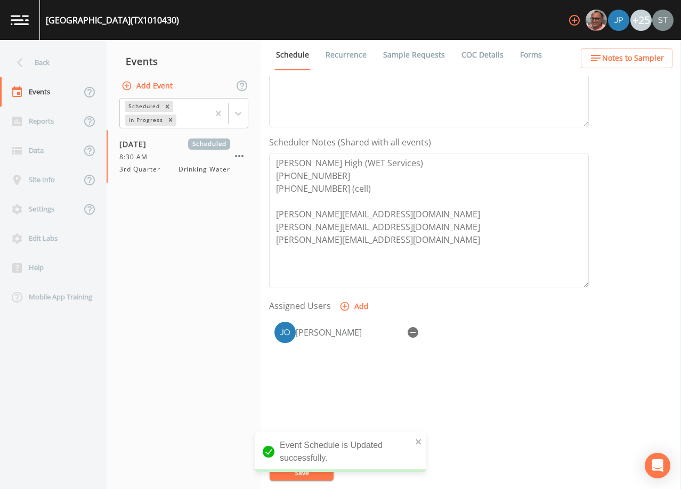
scroll to position [263, 0]
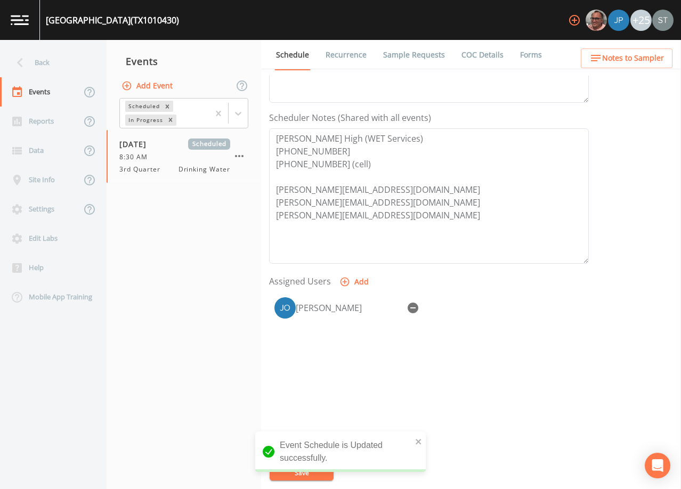
click at [627, 63] on span "Notes to Sampler" at bounding box center [634, 58] width 62 height 13
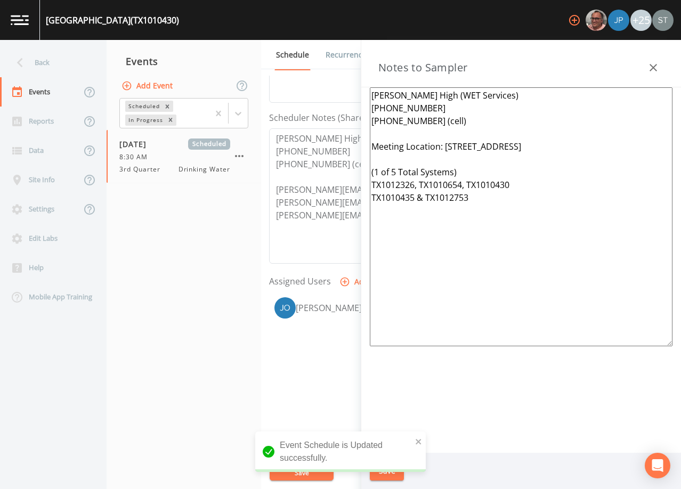
click at [649, 65] on icon "button" at bounding box center [653, 67] width 13 height 13
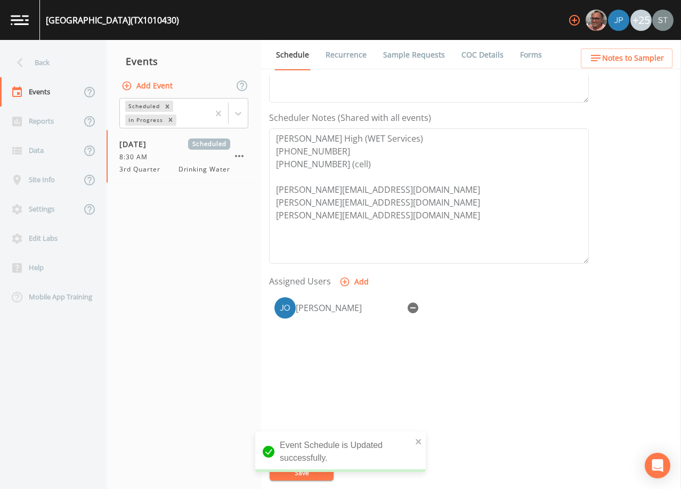
click at [408, 50] on link "Sample Requests" at bounding box center [414, 55] width 65 height 30
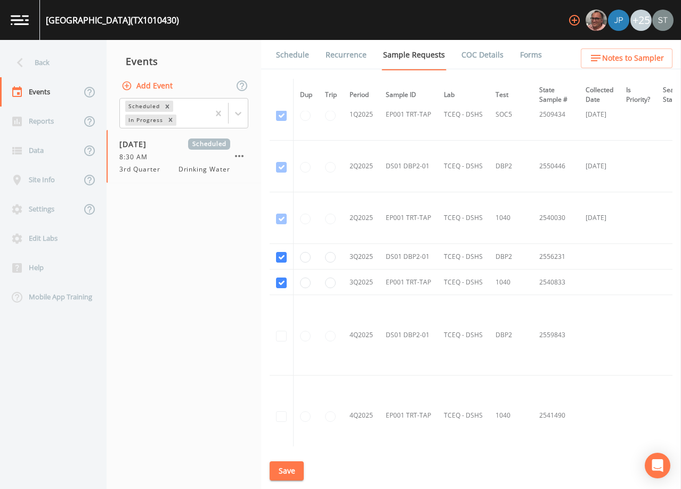
scroll to position [1333, 0]
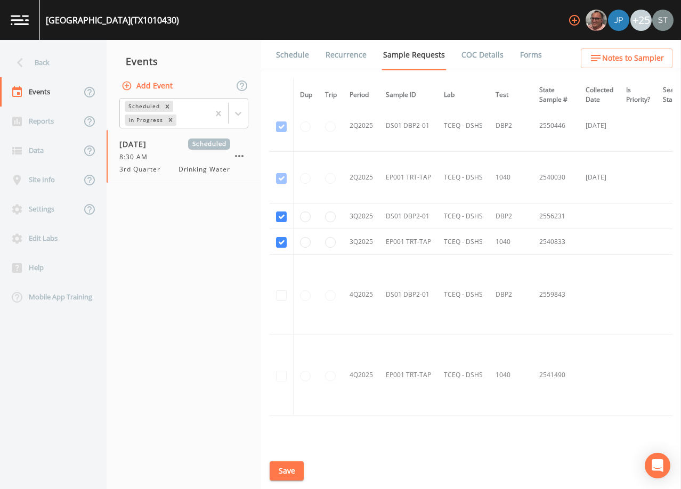
click at [287, 54] on link "Schedule" at bounding box center [293, 55] width 36 height 30
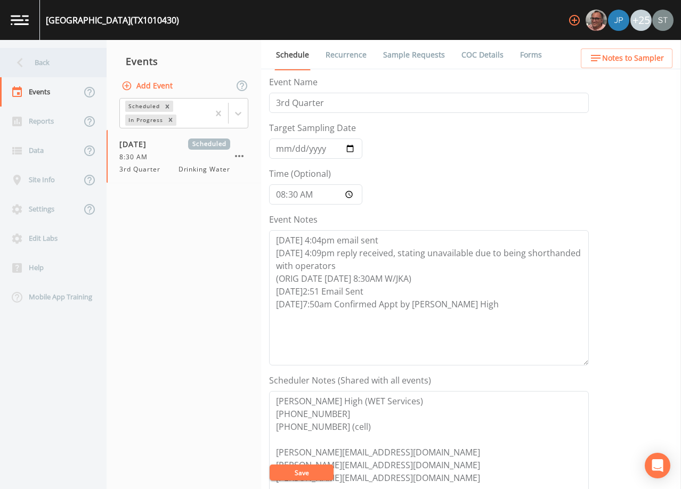
click at [50, 63] on div "Back" at bounding box center [48, 62] width 96 height 29
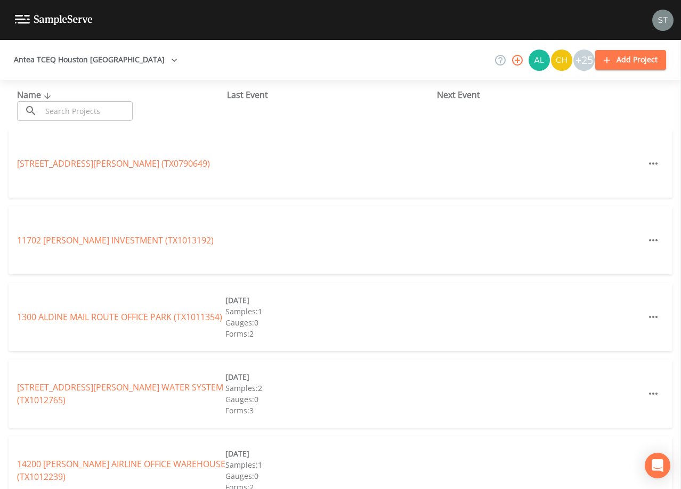
click at [82, 107] on input "text" at bounding box center [87, 111] width 91 height 20
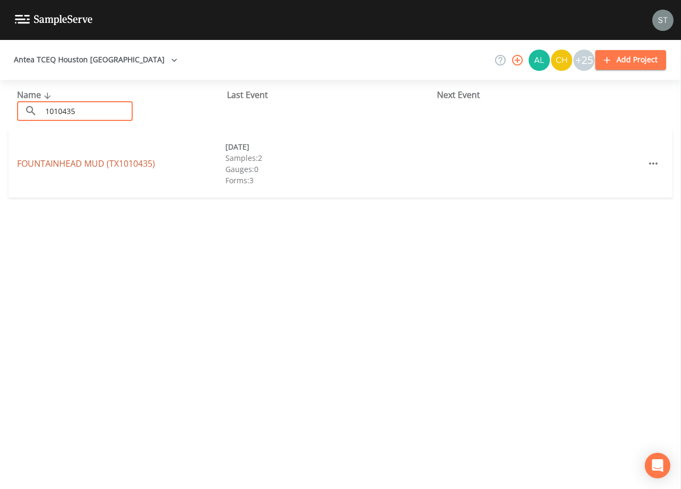
type input "1010435"
click at [105, 163] on link "FOUNTAINHEAD MUD (TX1010435)" at bounding box center [86, 164] width 138 height 12
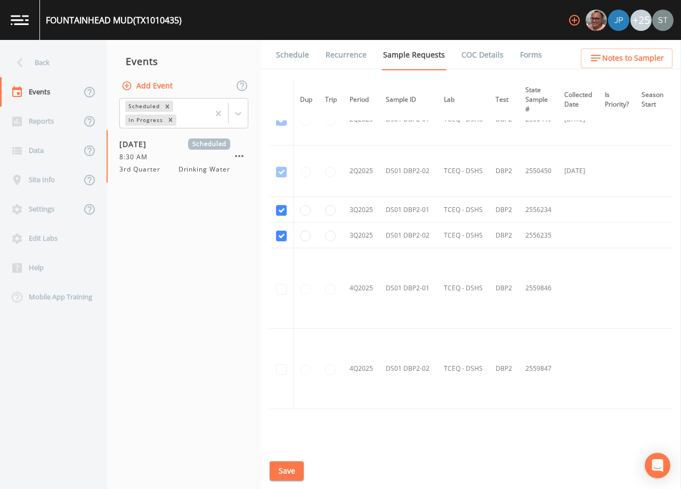
scroll to position [1013, 0]
click at [300, 51] on link "Schedule" at bounding box center [293, 55] width 36 height 30
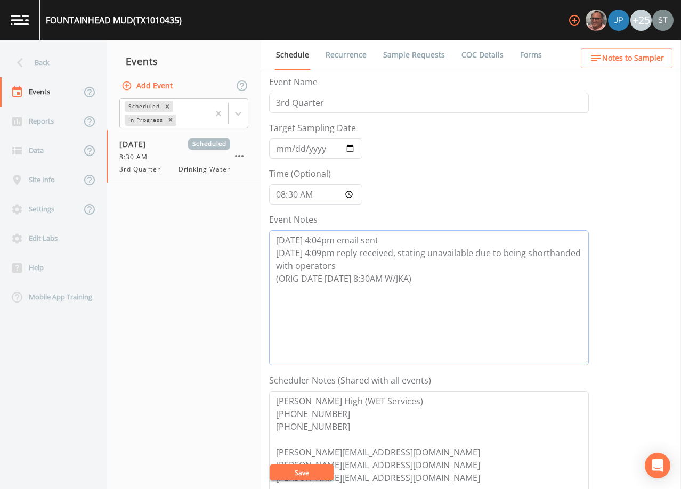
click at [444, 283] on textarea "[DATE] 4:04pm email sent [DATE] 4:09pm reply received, stating unavailable due …" at bounding box center [429, 297] width 320 height 135
paste textarea "[DATE]2:51 Email Sent [DATE]7:50am Confirmed Appt by [PERSON_NAME] High"
type textarea "[DATE] 4:04pm email sent [DATE] 4:09pm reply received, stating unavailable due …"
click at [279, 150] on input "[DATE]" at bounding box center [315, 149] width 93 height 20
type input "[DATE]"
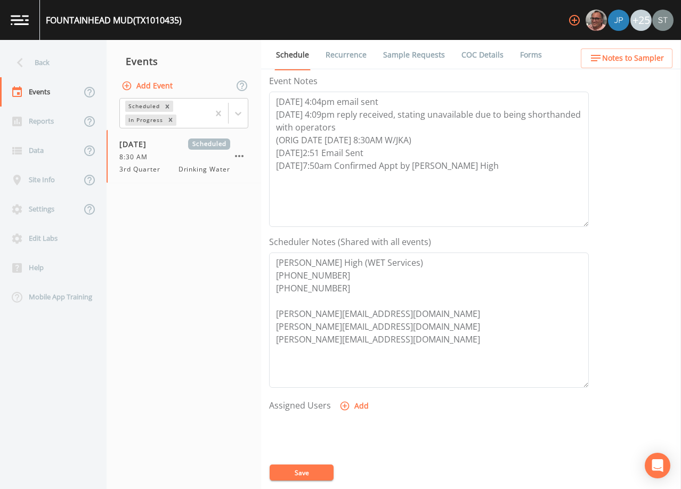
scroll to position [160, 0]
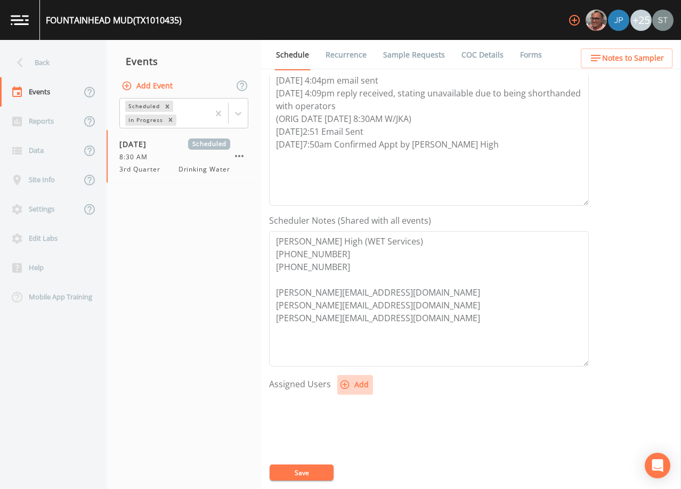
click at [363, 383] on button "Add" at bounding box center [356, 385] width 36 height 20
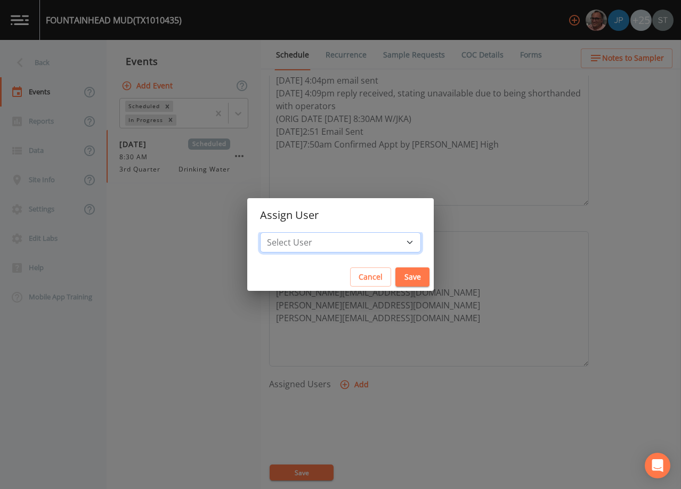
click at [351, 240] on select "Select User [PERSON_NAME] [PERSON_NAME] [PERSON_NAME] [PERSON_NAME] [PERSON_NAM…" at bounding box center [340, 242] width 161 height 20
select select "6dda6eef-c380-4015-b89d-b9b44b713005"
click at [284, 232] on select "Select User [PERSON_NAME] [PERSON_NAME] [PERSON_NAME] [PERSON_NAME] [PERSON_NAM…" at bounding box center [340, 242] width 161 height 20
click at [396, 277] on button "Save" at bounding box center [413, 278] width 34 height 20
select select
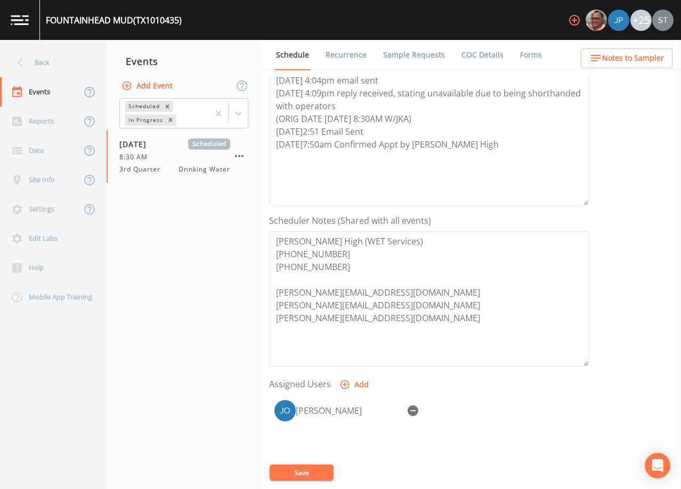
click at [309, 474] on button "Save" at bounding box center [302, 473] width 64 height 16
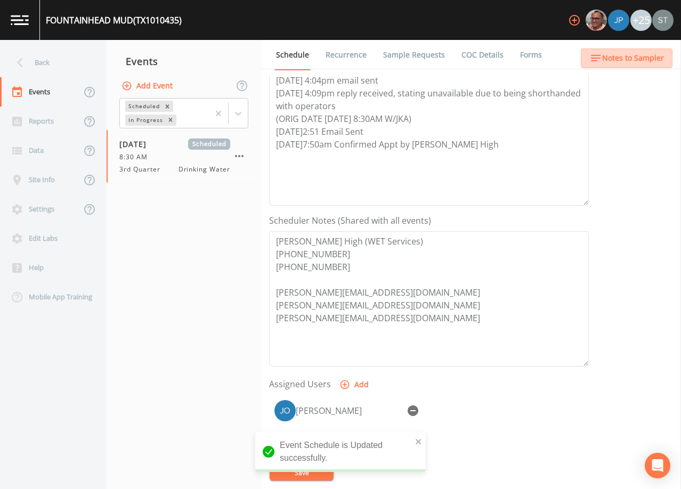
click at [646, 60] on span "Notes to Sampler" at bounding box center [634, 58] width 62 height 13
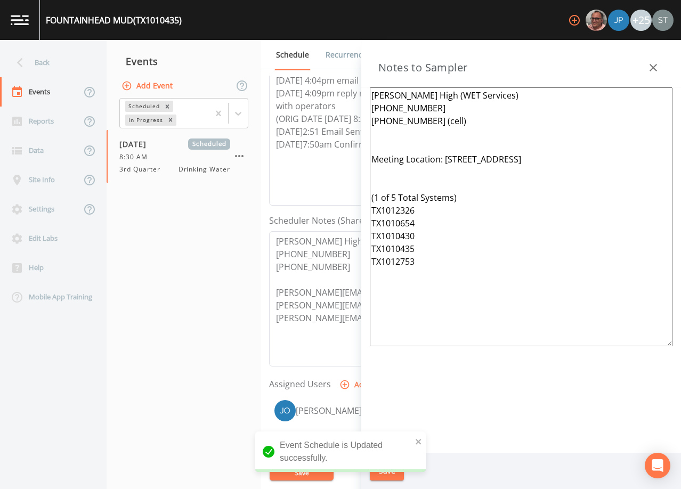
drag, startPoint x: 404, startPoint y: 244, endPoint x: 372, endPoint y: 146, distance: 103.0
click at [372, 146] on textarea "[PERSON_NAME] High (WET Services) [PHONE_NUMBER] [PHONE_NUMBER] (cell) Meeting …" at bounding box center [521, 216] width 303 height 259
paste textarea "Meeting Location: [STREET_ADDRESS] (1 of 5 Total Systems) TX1012326, TX1010654,…"
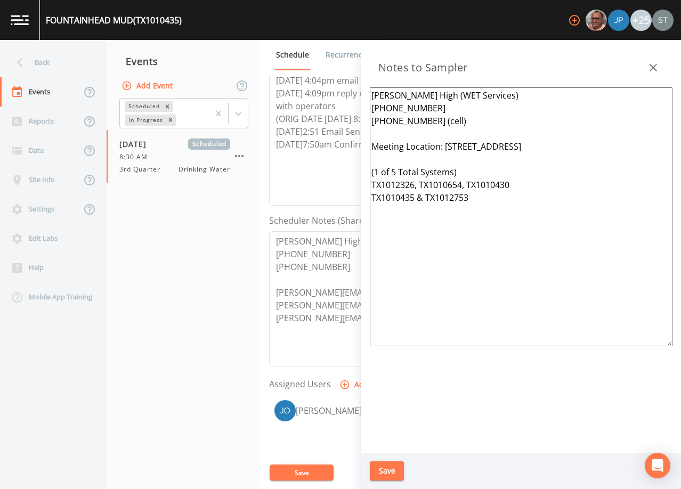
type textarea "[PERSON_NAME] High (WET Services) [PHONE_NUMBER] [PHONE_NUMBER] (cell) Meeting …"
click at [388, 470] on button "Save" at bounding box center [387, 472] width 34 height 20
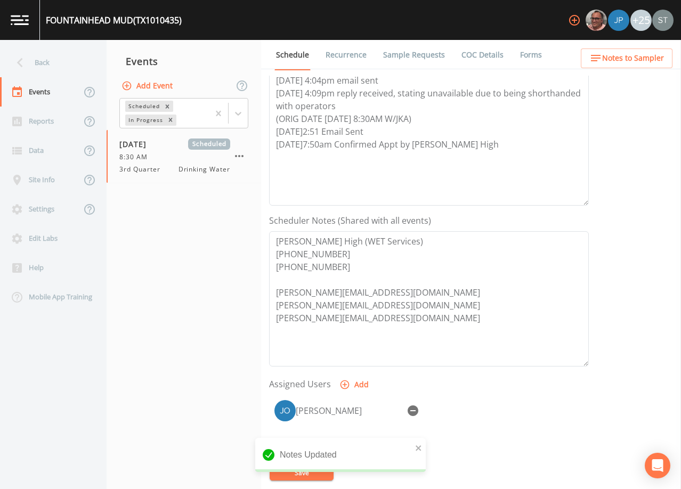
click at [649, 55] on span "Notes to Sampler" at bounding box center [634, 58] width 62 height 13
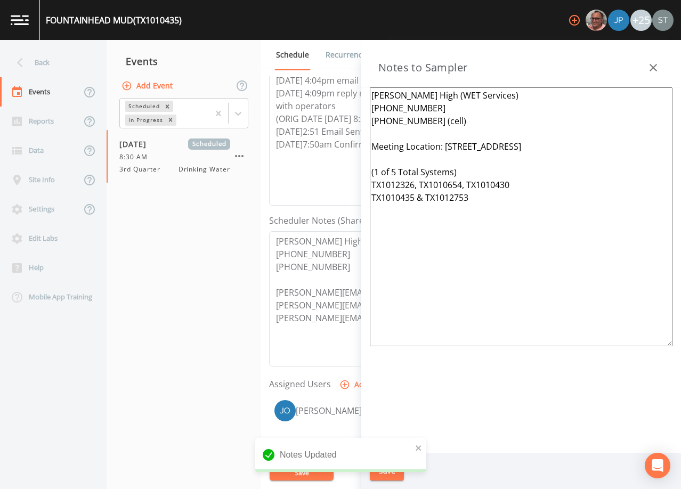
click at [656, 66] on icon "button" at bounding box center [653, 67] width 13 height 13
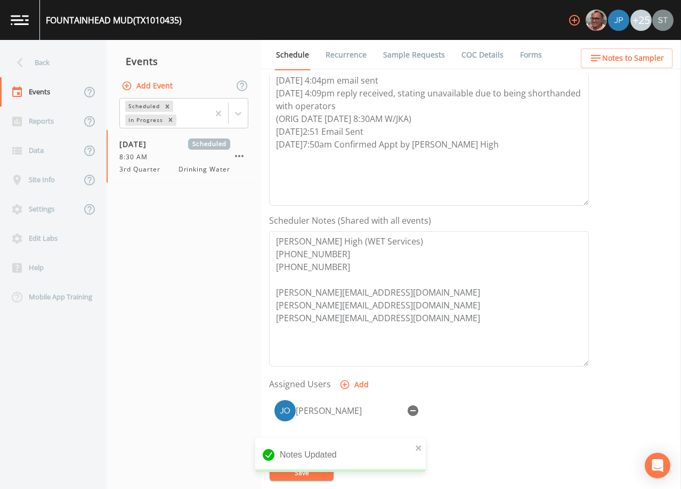
click at [416, 58] on link "Sample Requests" at bounding box center [414, 55] width 65 height 30
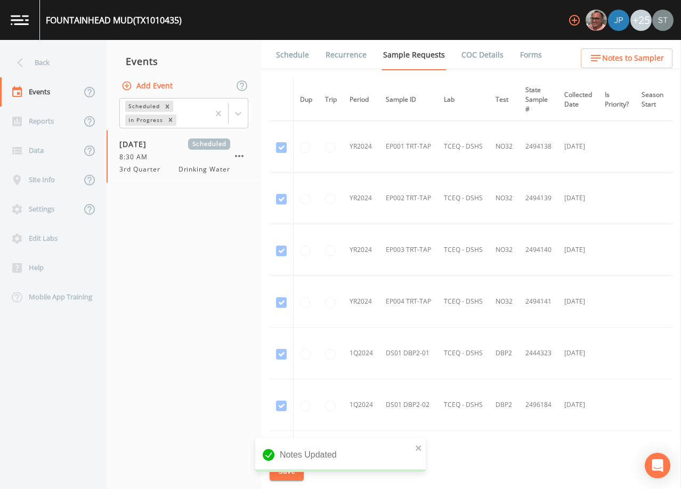
click at [294, 55] on link "Schedule" at bounding box center [293, 55] width 36 height 30
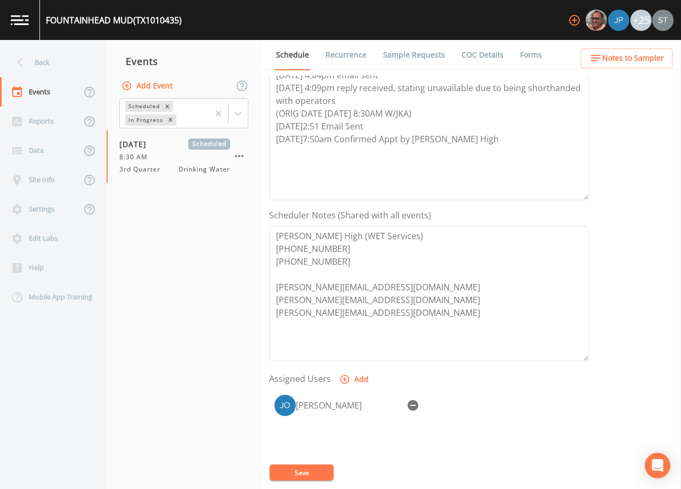
scroll to position [213, 0]
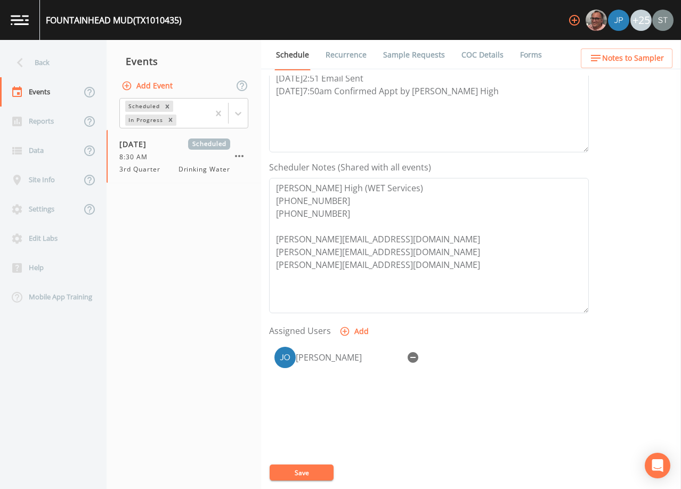
click at [652, 64] on span "Notes to Sampler" at bounding box center [634, 58] width 62 height 13
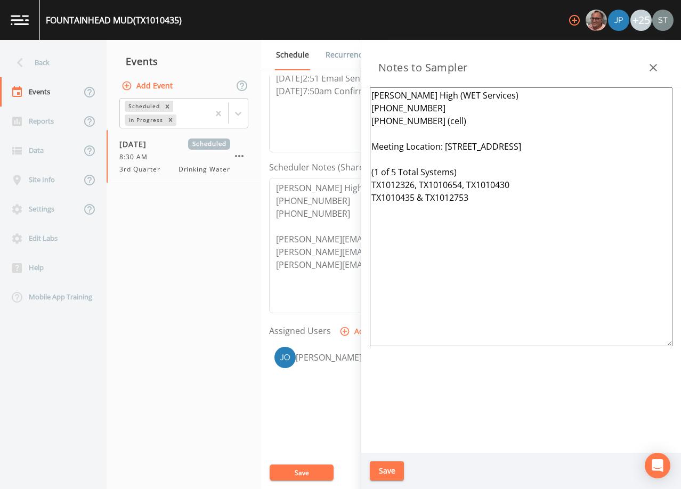
click at [652, 61] on icon "button" at bounding box center [653, 67] width 13 height 13
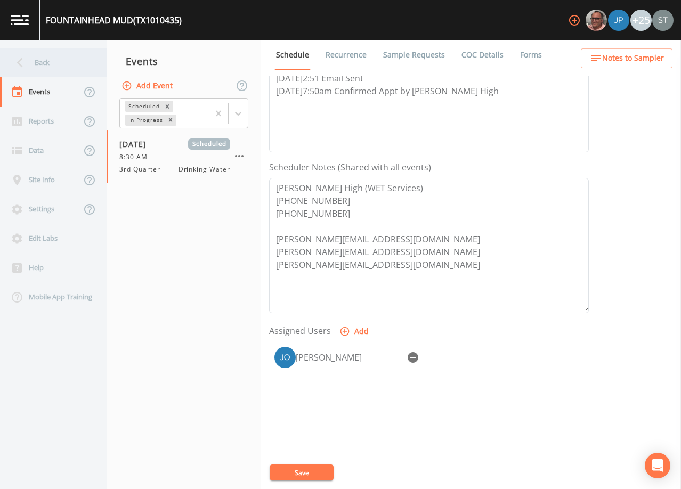
click at [48, 65] on div "Back" at bounding box center [48, 62] width 96 height 29
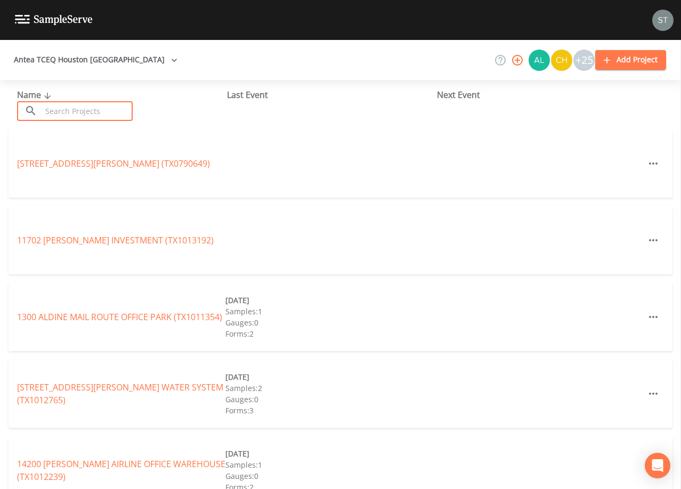
click at [81, 113] on input "text" at bounding box center [87, 111] width 91 height 20
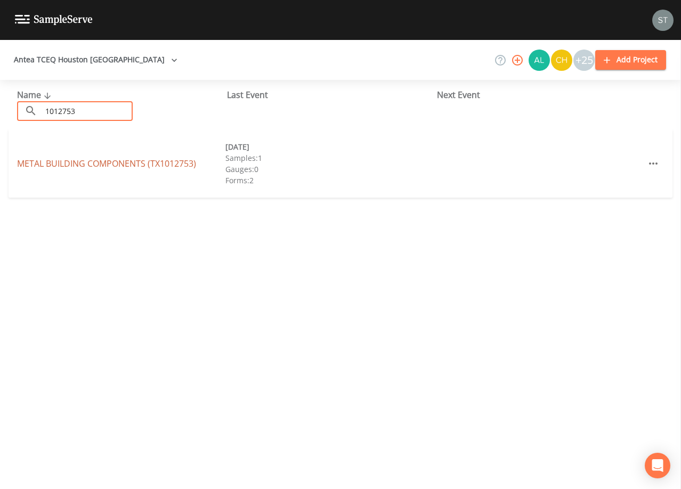
type input "1012753"
click at [163, 161] on link "METAL BUILDING COMPONENTS (TX1012753)" at bounding box center [106, 164] width 179 height 12
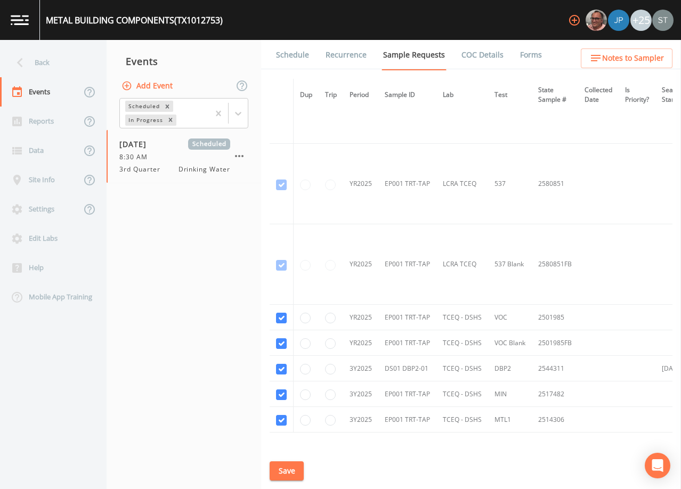
scroll to position [632, 0]
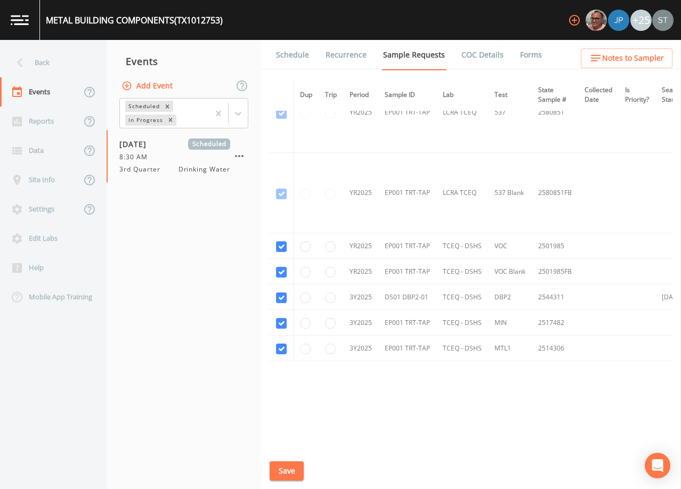
click at [287, 245] on td at bounding box center [282, 247] width 24 height 26
click at [283, 268] on input "checkbox" at bounding box center [281, 272] width 11 height 11
checkbox input "false"
click at [282, 245] on input "checkbox" at bounding box center [281, 247] width 11 height 11
checkbox input "false"
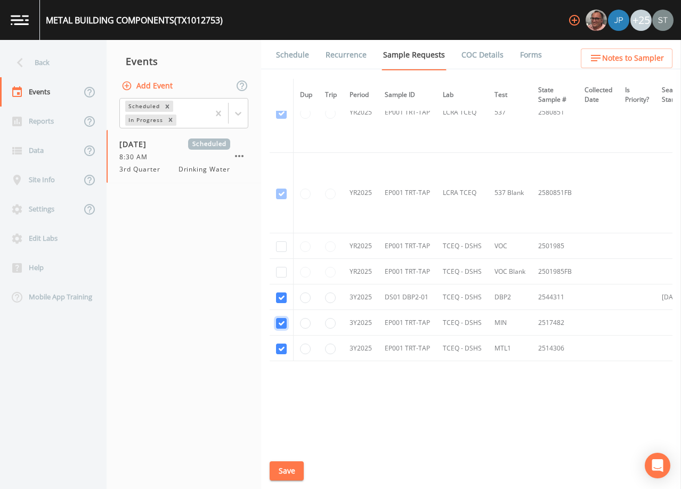
click at [280, 320] on input "checkbox" at bounding box center [281, 323] width 11 height 11
checkbox input "false"
click at [280, 349] on input "checkbox" at bounding box center [281, 349] width 11 height 11
checkbox input "false"
click at [293, 473] on button "Save" at bounding box center [287, 472] width 34 height 20
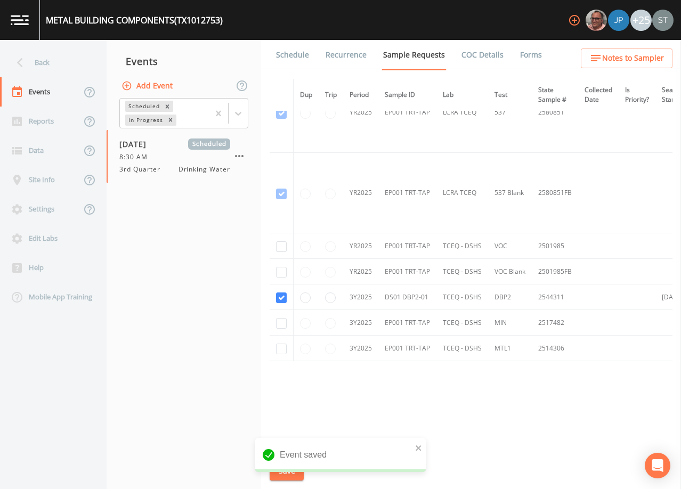
click at [292, 61] on link "Schedule" at bounding box center [293, 55] width 36 height 30
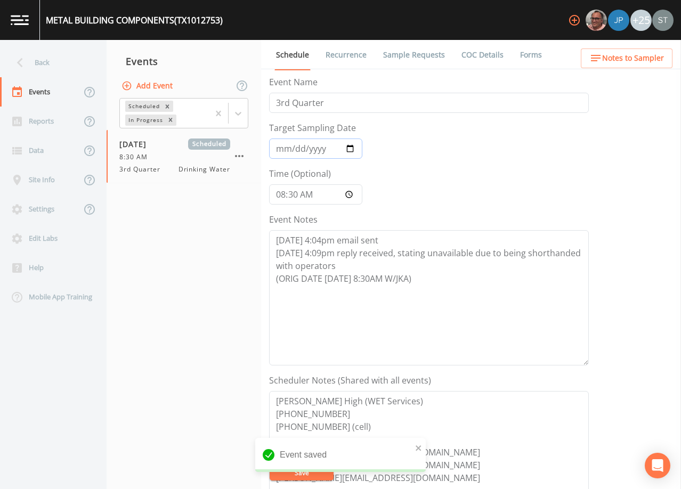
click at [282, 147] on input "[DATE]" at bounding box center [315, 149] width 93 height 20
type input "[DATE]"
click at [447, 279] on textarea "[DATE] 4:04pm email sent [DATE] 4:09pm reply received, stating unavailable due …" at bounding box center [429, 297] width 320 height 135
type textarea "[DATE] 4:04pm email sent [DATE] 4:09pm reply received, stating unavailable due …"
click at [653, 61] on span "Notes to Sampler" at bounding box center [634, 58] width 62 height 13
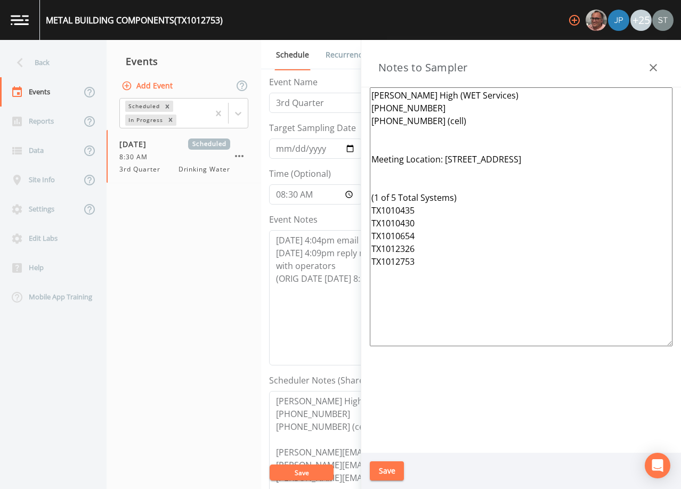
drag, startPoint x: 446, startPoint y: 276, endPoint x: 359, endPoint y: 143, distance: 159.0
click at [359, 143] on div "Back Events Reports Data Site Info Settings Edit Labs Help Mobile App Training …" at bounding box center [340, 264] width 681 height 449
paste textarea "Meeting Location: [STREET_ADDRESS] (1 of 5 Total Systems) TX1012326, TX1010654,…"
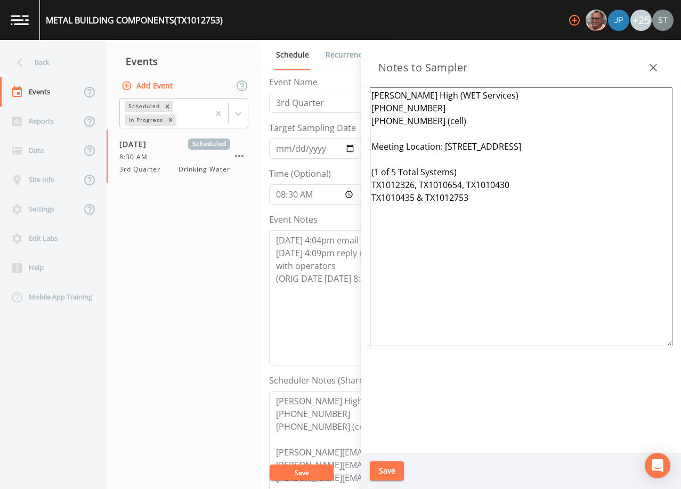
type textarea "[PERSON_NAME] High (WET Services) [PHONE_NUMBER] [PHONE_NUMBER] (cell) Meeting …"
click at [388, 472] on button "Save" at bounding box center [387, 472] width 34 height 20
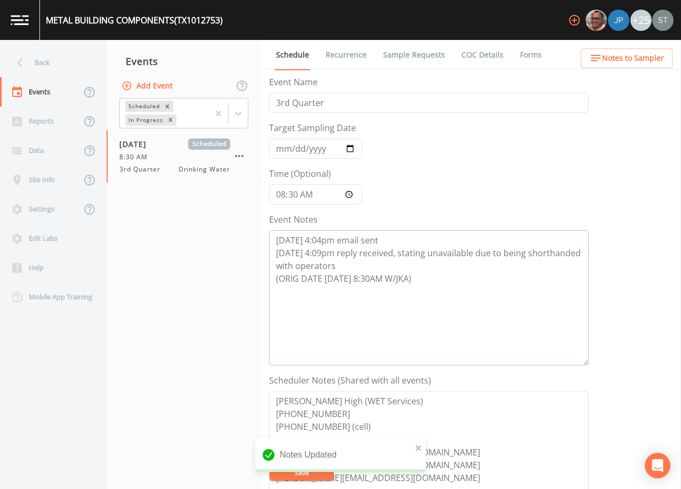
click at [373, 314] on textarea "[DATE] 4:04pm email sent [DATE] 4:09pm reply received, stating unavailable due …" at bounding box center [429, 297] width 320 height 135
paste textarea "[DATE]2:51 Email Sent [DATE]7:50am Confirmed Appt by [PERSON_NAME] High"
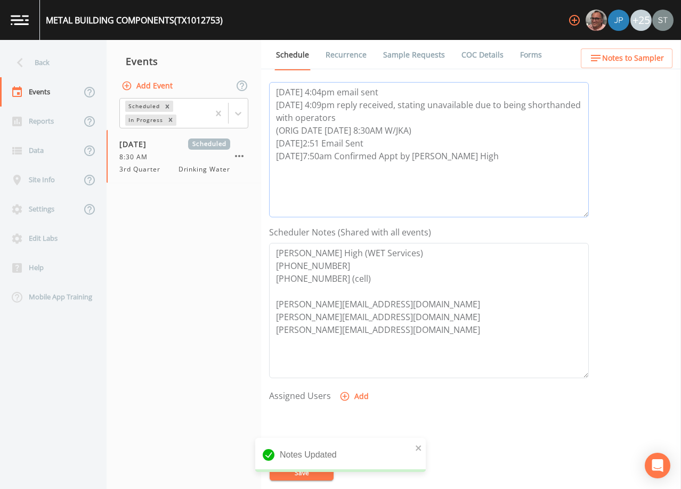
scroll to position [160, 0]
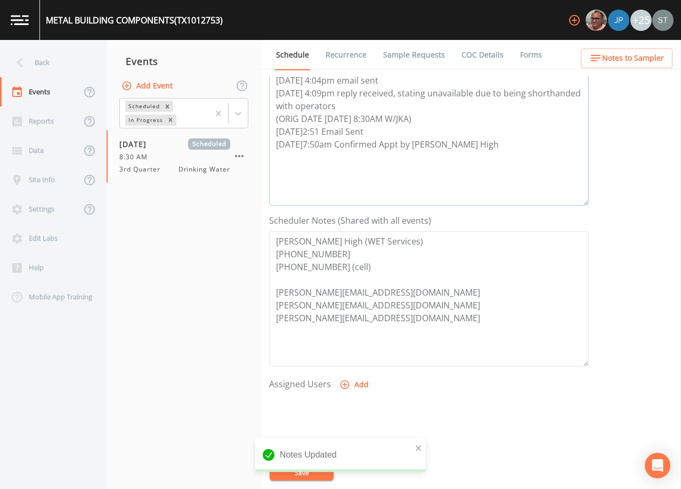
type textarea "[DATE] 4:04pm email sent [DATE] 4:09pm reply received, stating unavailable due …"
click at [357, 383] on button "Add" at bounding box center [356, 385] width 36 height 20
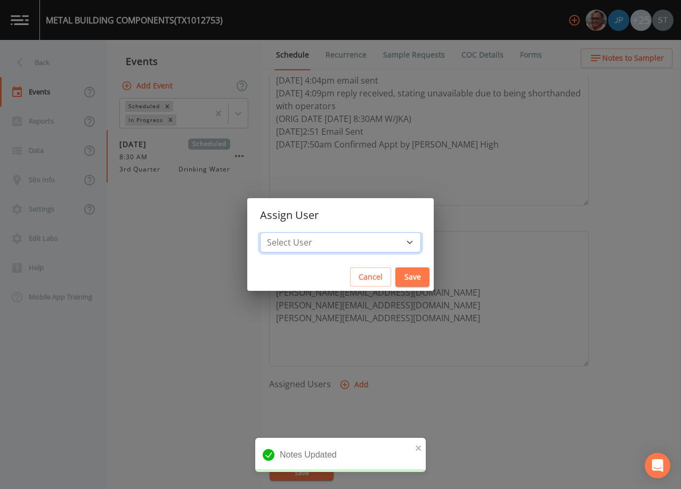
click at [348, 246] on select "Select User [PERSON_NAME] [PERSON_NAME] [PERSON_NAME] [PERSON_NAME] [PERSON_NAM…" at bounding box center [340, 242] width 161 height 20
select select "6dda6eef-c380-4015-b89d-b9b44b713005"
click at [284, 232] on select "Select User [PERSON_NAME] [PERSON_NAME] [PERSON_NAME] [PERSON_NAME] [PERSON_NAM…" at bounding box center [340, 242] width 161 height 20
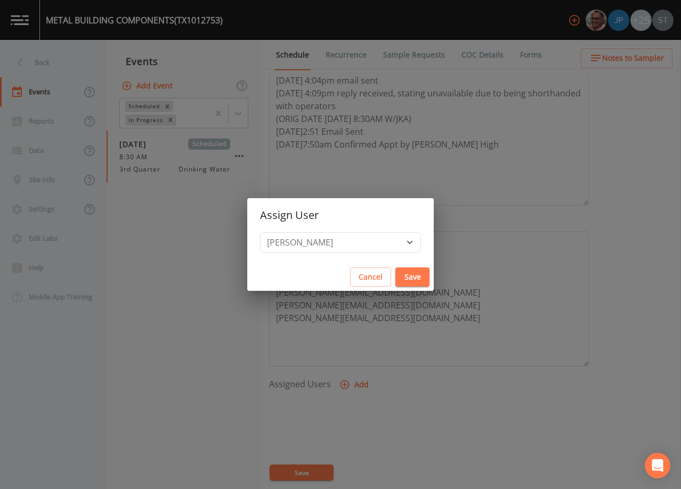
click at [396, 277] on button "Save" at bounding box center [413, 278] width 34 height 20
select select
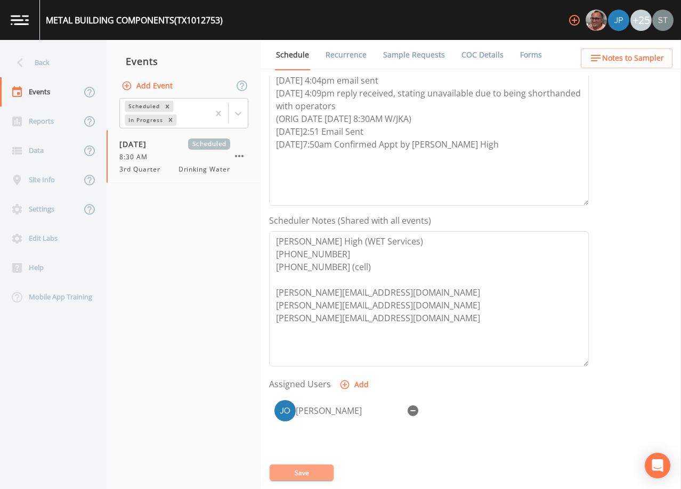
click at [311, 475] on button "Save" at bounding box center [302, 473] width 64 height 16
click at [657, 57] on span "Notes to Sampler" at bounding box center [634, 58] width 62 height 13
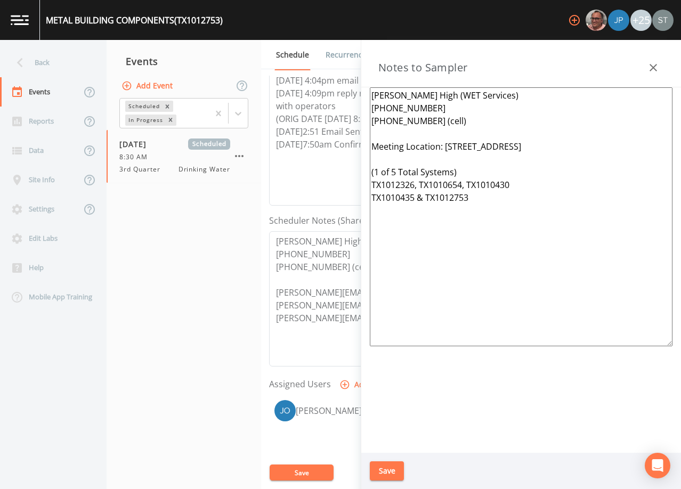
click at [656, 61] on icon "button" at bounding box center [653, 67] width 13 height 13
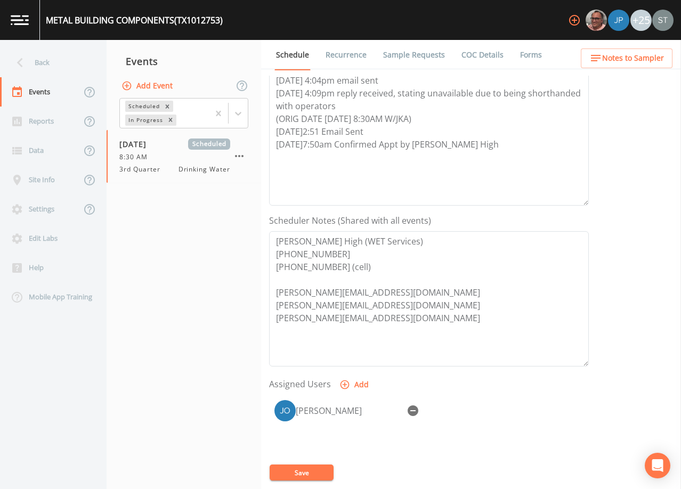
click at [394, 51] on link "Sample Requests" at bounding box center [414, 55] width 65 height 30
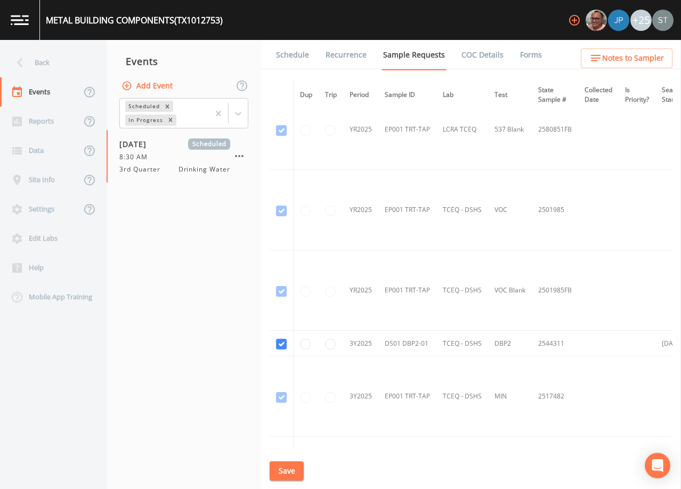
scroll to position [693, 0]
drag, startPoint x: 304, startPoint y: 59, endPoint x: 311, endPoint y: 59, distance: 7.0
click at [303, 59] on link "Schedule" at bounding box center [293, 55] width 36 height 30
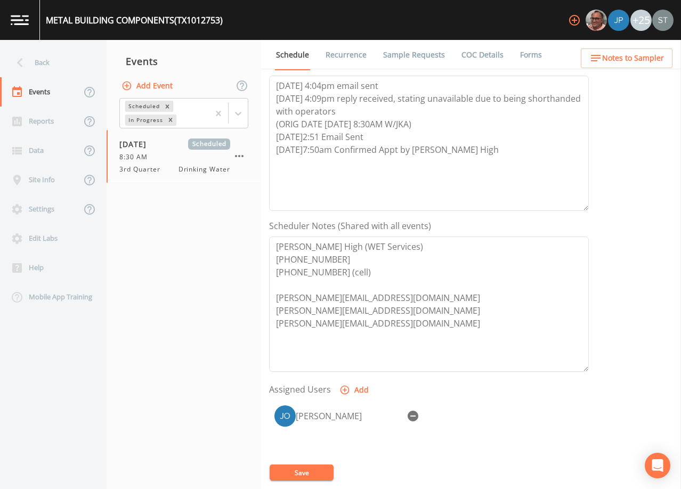
scroll to position [160, 0]
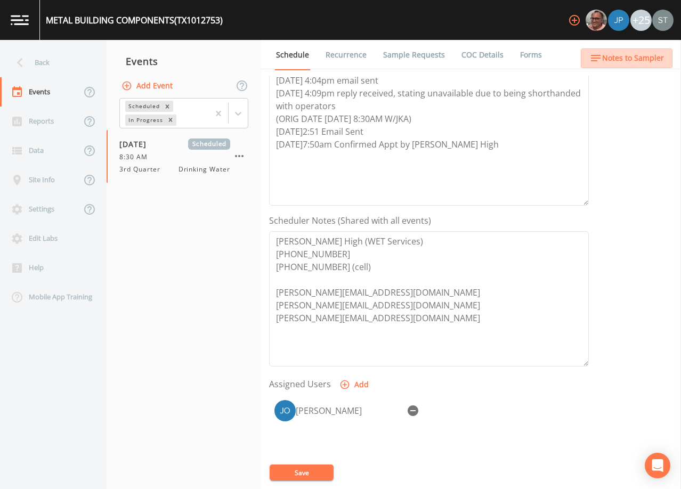
click at [652, 58] on span "Notes to Sampler" at bounding box center [634, 58] width 62 height 13
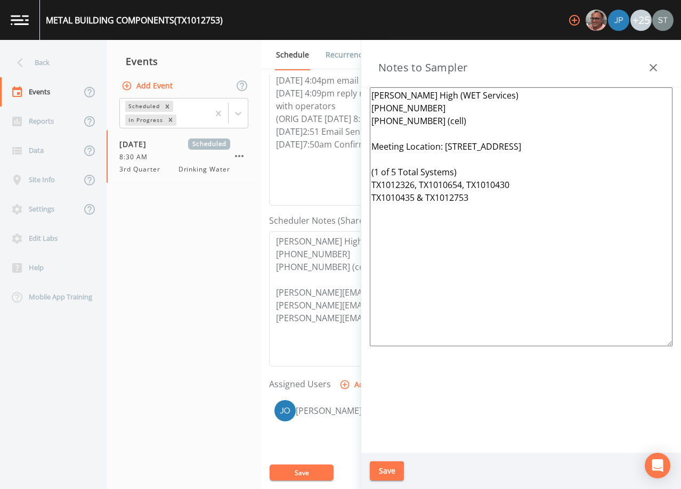
click at [652, 58] on button "button" at bounding box center [653, 67] width 21 height 21
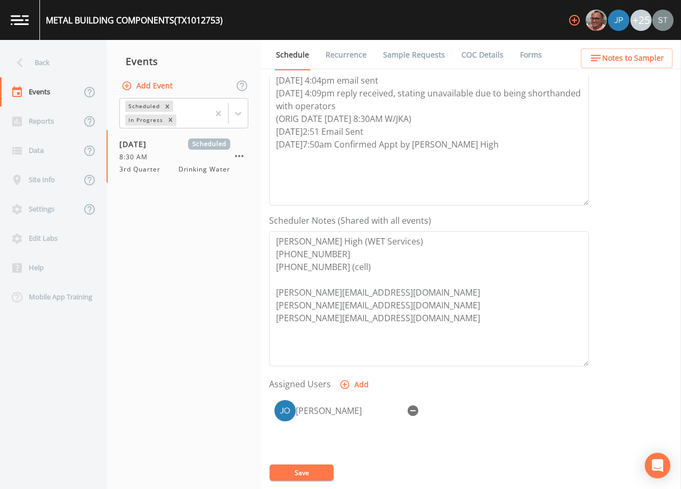
click at [330, 53] on link "Recurrence" at bounding box center [346, 55] width 44 height 30
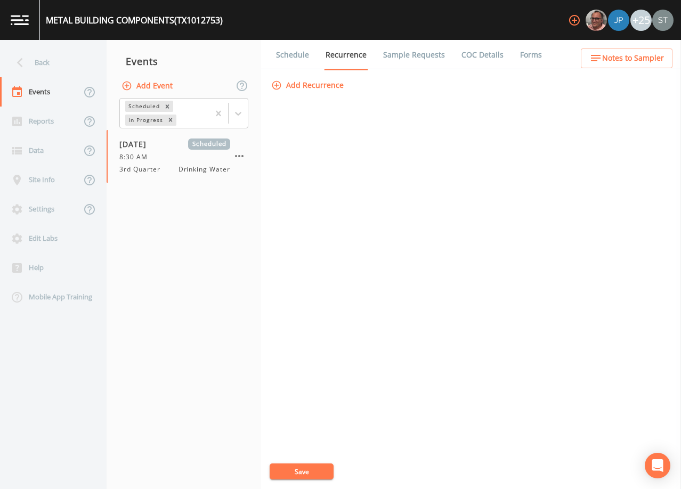
click at [296, 53] on link "Schedule" at bounding box center [293, 55] width 36 height 30
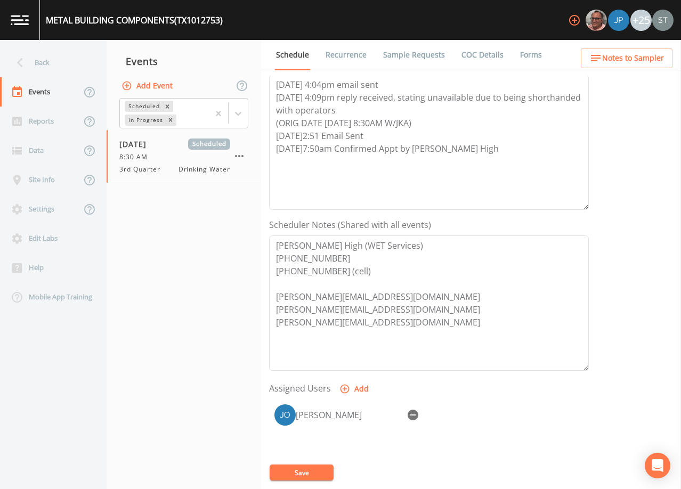
scroll to position [213, 0]
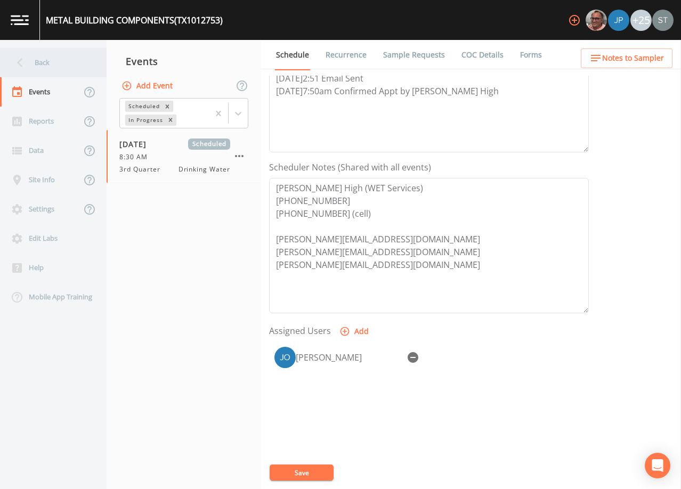
click at [59, 65] on div "Back" at bounding box center [48, 62] width 96 height 29
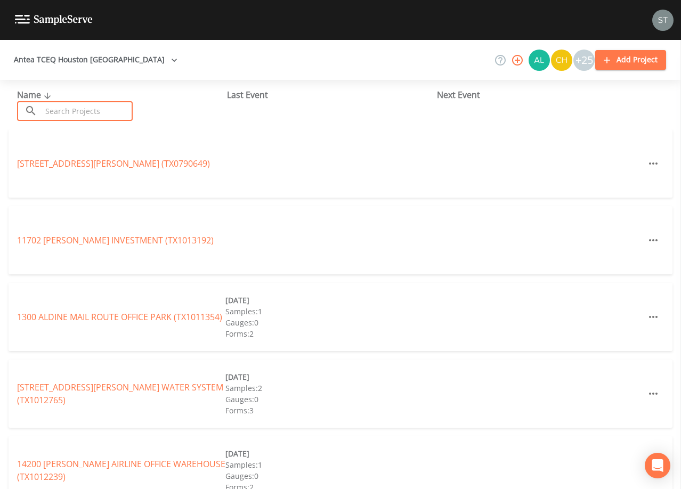
click at [97, 111] on input "text" at bounding box center [87, 111] width 91 height 20
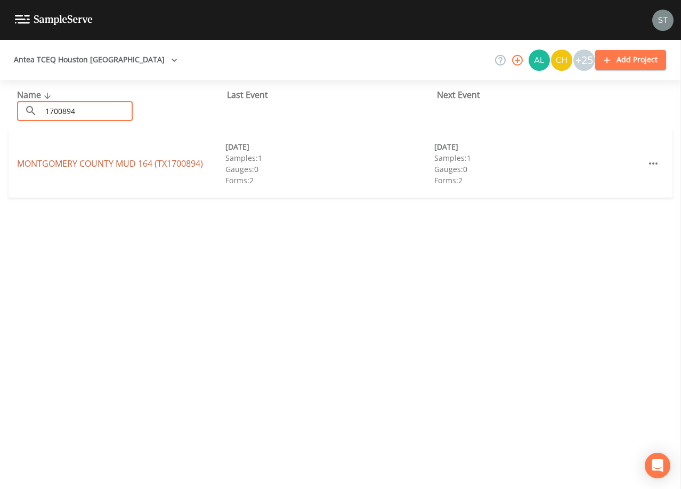
type input "1700894"
click at [141, 160] on link "MONTGOMERY COUNTY MUD 164 (TX1700894)" at bounding box center [110, 164] width 186 height 12
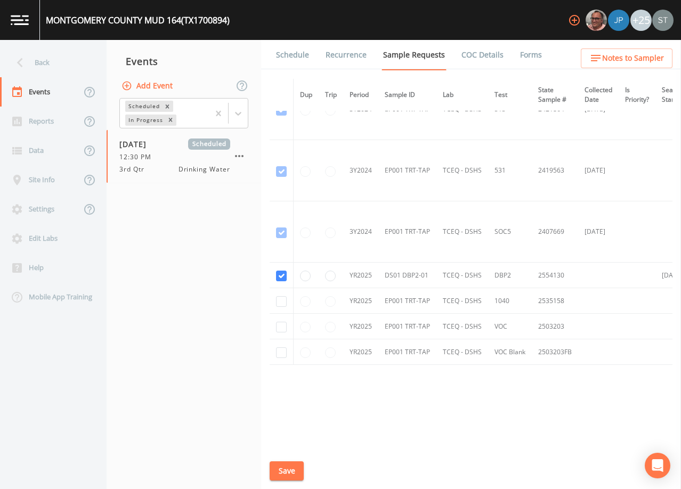
scroll to position [468, 0]
click at [296, 49] on link "Schedule" at bounding box center [293, 55] width 36 height 30
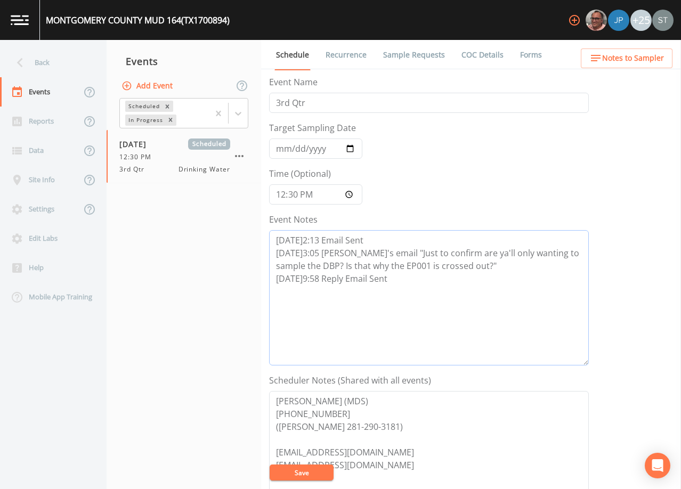
click at [398, 278] on textarea "[DATE]2:13 Email Sent [DATE]3:05 [PERSON_NAME]'s email "Just to confirm are ya'…" at bounding box center [429, 297] width 320 height 135
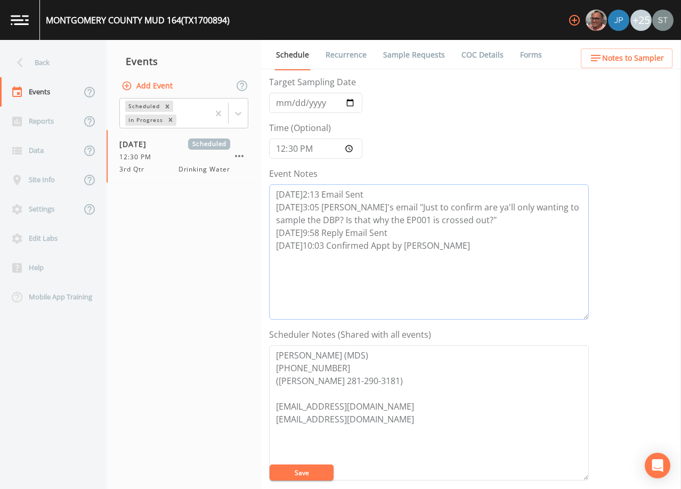
scroll to position [213, 0]
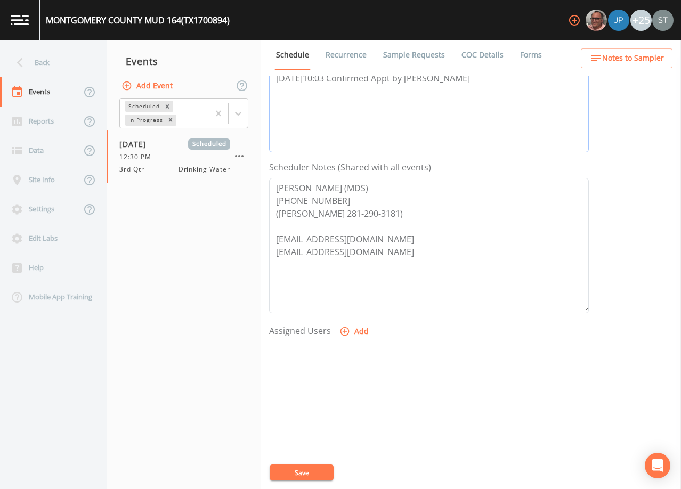
type textarea "[DATE]2:13 Email Sent [DATE]3:05 [PERSON_NAME]'s email "Just to confirm are ya'…"
click at [360, 333] on button "Add" at bounding box center [356, 332] width 36 height 20
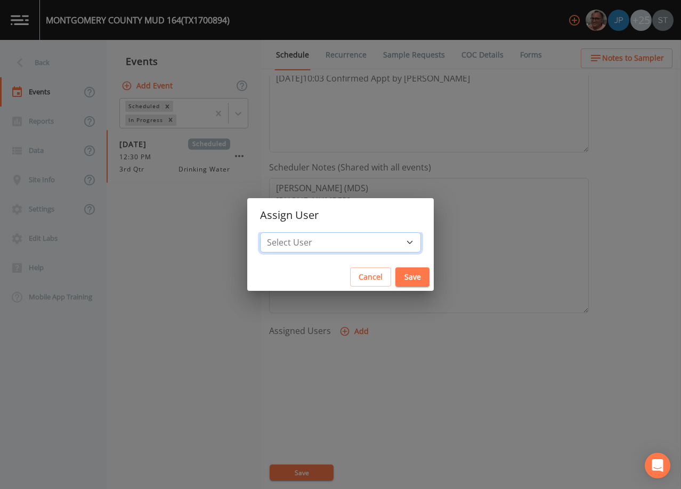
click at [357, 246] on select "Select User [PERSON_NAME] [PERSON_NAME] [PERSON_NAME] [PERSON_NAME] [PERSON_NAM…" at bounding box center [340, 242] width 161 height 20
select select "9949071a-8de3-4d5f-82d7-f9272ed5f8d7"
click at [284, 232] on select "Select User [PERSON_NAME] [PERSON_NAME] [PERSON_NAME] [PERSON_NAME] [PERSON_NAM…" at bounding box center [340, 242] width 161 height 20
click at [396, 279] on button "Save" at bounding box center [413, 278] width 34 height 20
select select
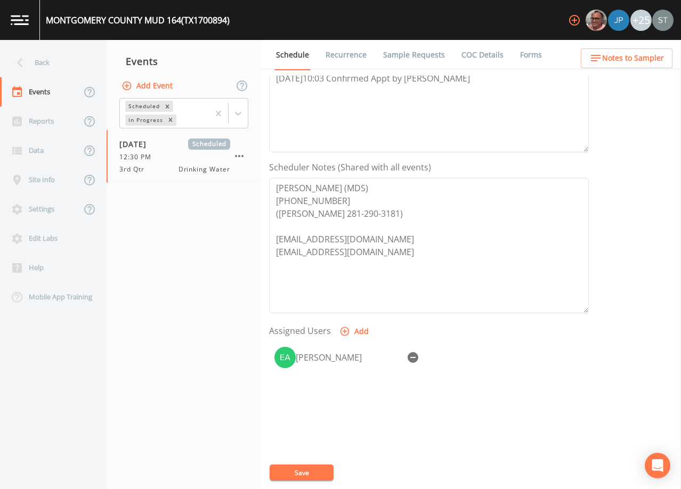
click at [315, 470] on button "Save" at bounding box center [302, 473] width 64 height 16
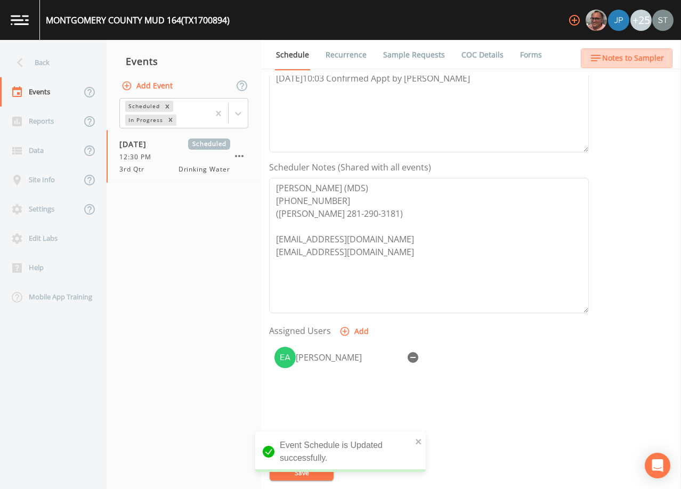
click at [656, 58] on span "Notes to Sampler" at bounding box center [634, 58] width 62 height 13
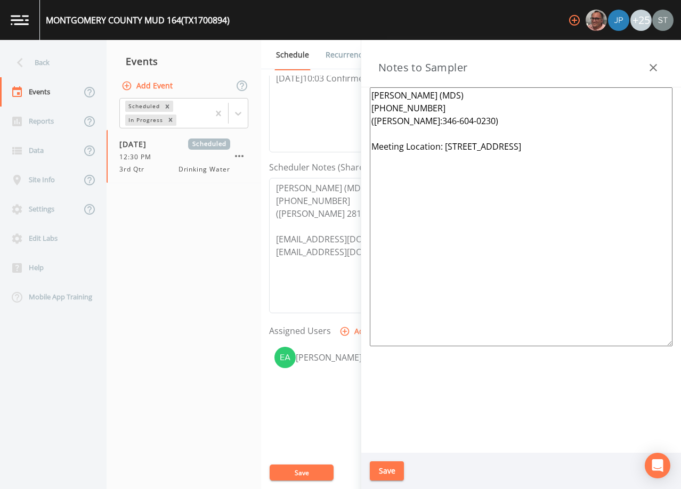
click at [436, 134] on textarea "[PERSON_NAME] (MDS) [PHONE_NUMBER] ([PERSON_NAME]:346-604-0230) Meeting Locatio…" at bounding box center [521, 216] width 303 height 259
click at [281, 209] on textarea "[PERSON_NAME] (MDS) [PHONE_NUMBER] ([PERSON_NAME] 281-290-3181) [EMAIL_ADDRESS]…" at bounding box center [429, 245] width 320 height 135
drag, startPoint x: 493, startPoint y: 119, endPoint x: 375, endPoint y: 120, distance: 118.4
click at [375, 120] on textarea "[PERSON_NAME] (MDS) [PHONE_NUMBER] ([PERSON_NAME]:346-604-0230) *Operator- [PER…" at bounding box center [521, 216] width 303 height 259
paste textarea "lex Moon [PHONE_NUMBER]"
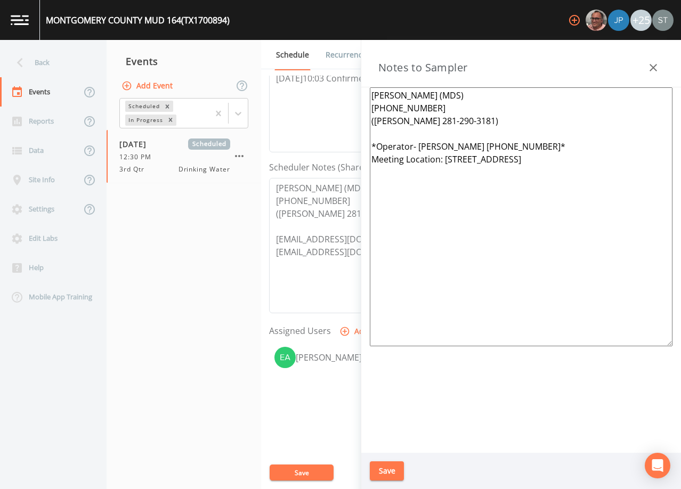
type textarea "[PERSON_NAME] (MDS) [PHONE_NUMBER] ([PERSON_NAME] 281-290-3181) *Operator- [PER…"
click at [390, 472] on button "Save" at bounding box center [387, 472] width 34 height 20
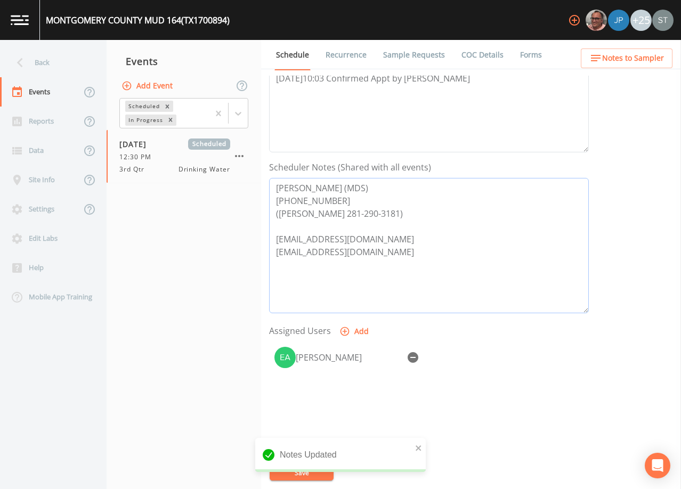
click at [373, 229] on textarea "[PERSON_NAME] (MDS) [PHONE_NUMBER] ([PERSON_NAME] 281-290-3181) [EMAIL_ADDRESS]…" at bounding box center [429, 245] width 320 height 135
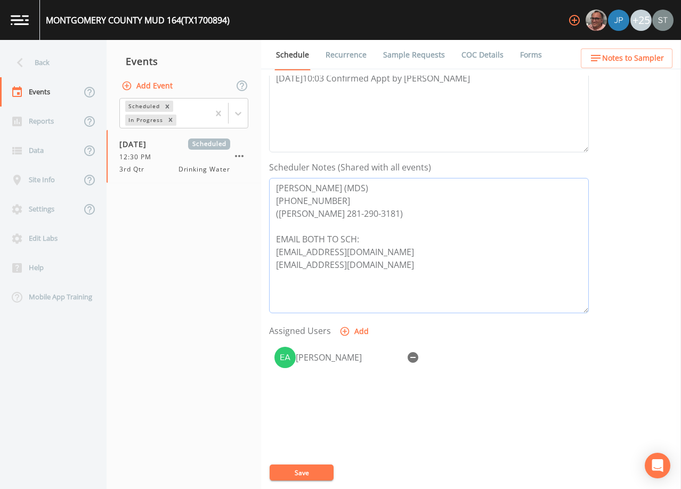
type textarea "[PERSON_NAME] (MDS) [PHONE_NUMBER] ([PERSON_NAME] 281-290-3181) EMAIL BOTH TO S…"
click at [312, 473] on button "Save" at bounding box center [302, 473] width 64 height 16
click at [650, 53] on span "Notes to Sampler" at bounding box center [634, 58] width 62 height 13
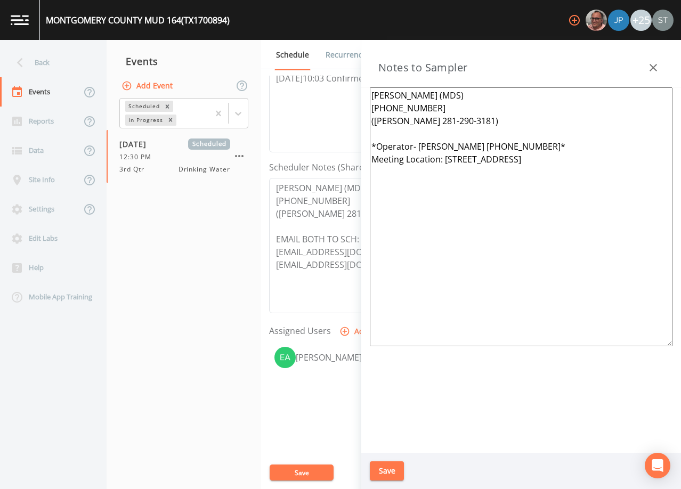
click at [649, 67] on icon "button" at bounding box center [653, 67] width 13 height 13
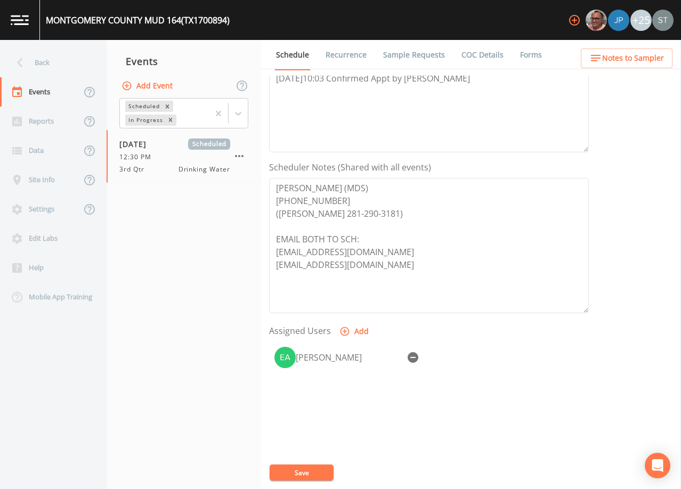
click at [640, 51] on button "Notes to Sampler" at bounding box center [627, 59] width 92 height 20
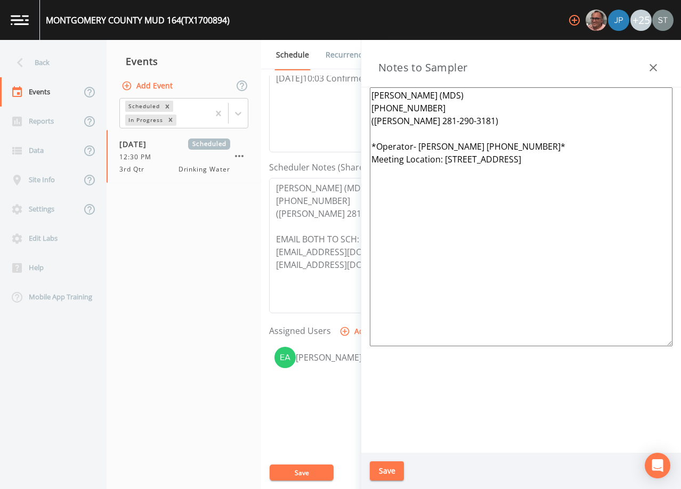
click at [644, 59] on div at bounding box center [653, 67] width 21 height 21
click at [652, 66] on icon "button" at bounding box center [653, 67] width 7 height 7
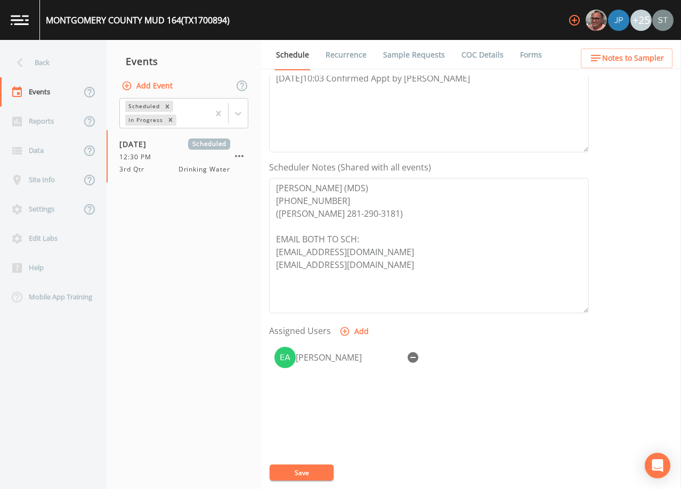
click at [395, 57] on link "Sample Requests" at bounding box center [414, 55] width 65 height 30
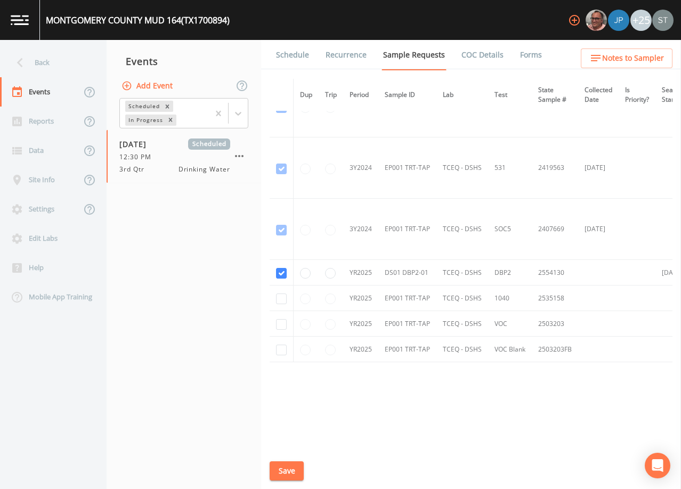
scroll to position [468, 0]
click at [286, 50] on link "Schedule" at bounding box center [293, 55] width 36 height 30
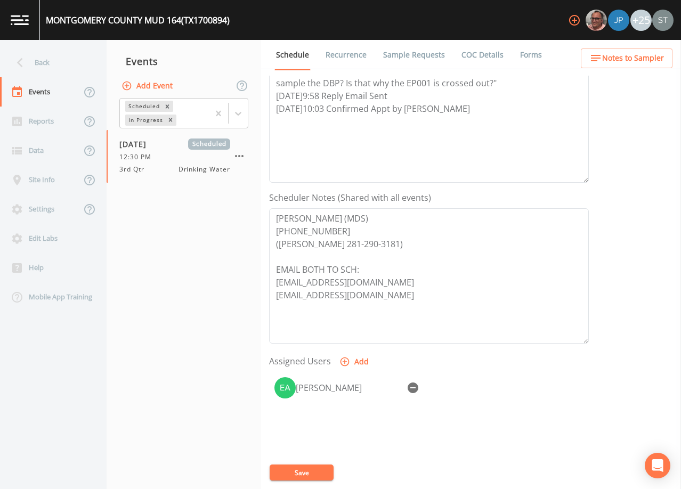
scroll to position [213, 0]
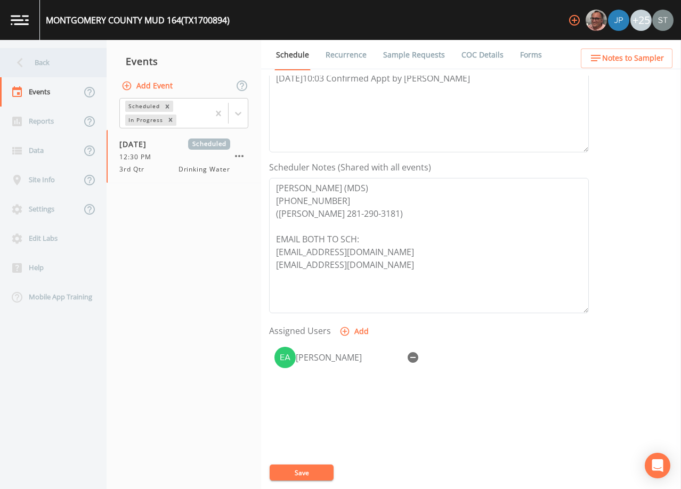
click at [43, 62] on div "Back" at bounding box center [48, 62] width 96 height 29
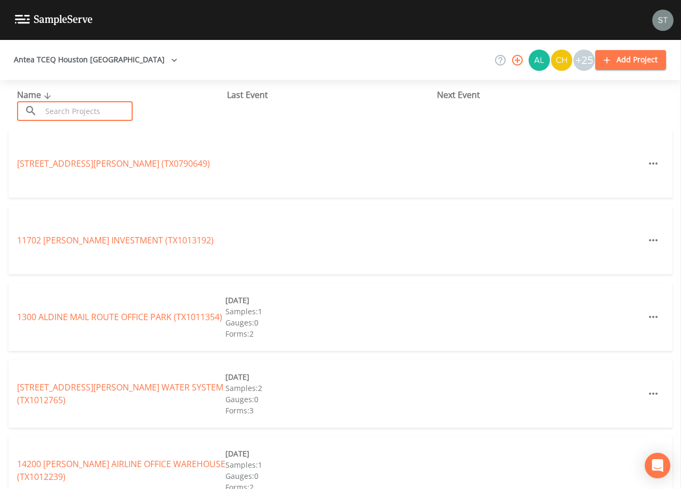
drag, startPoint x: 88, startPoint y: 106, endPoint x: 98, endPoint y: 102, distance: 11.0
click at [96, 103] on input "text" at bounding box center [87, 111] width 91 height 20
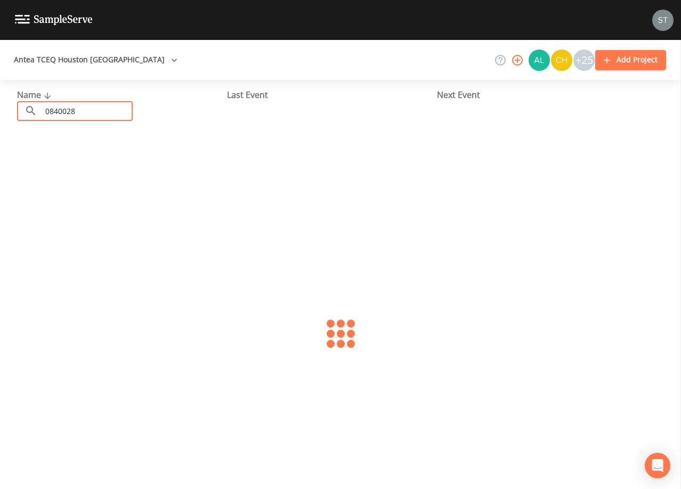
type input "0840028"
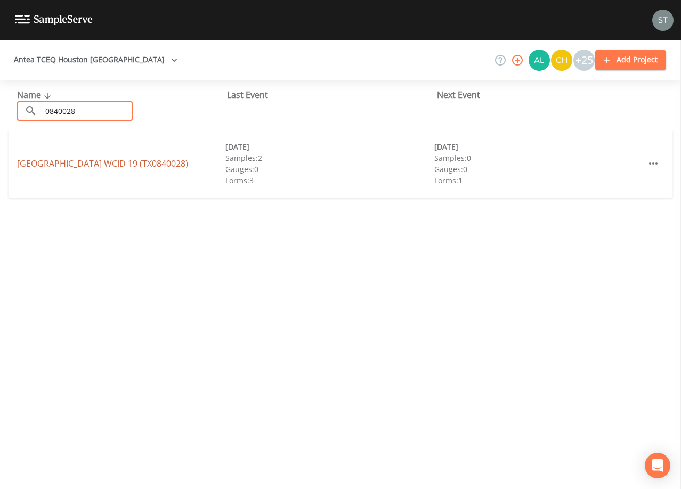
click at [167, 163] on link "[GEOGRAPHIC_DATA] 19 (TX0840028)" at bounding box center [102, 164] width 171 height 12
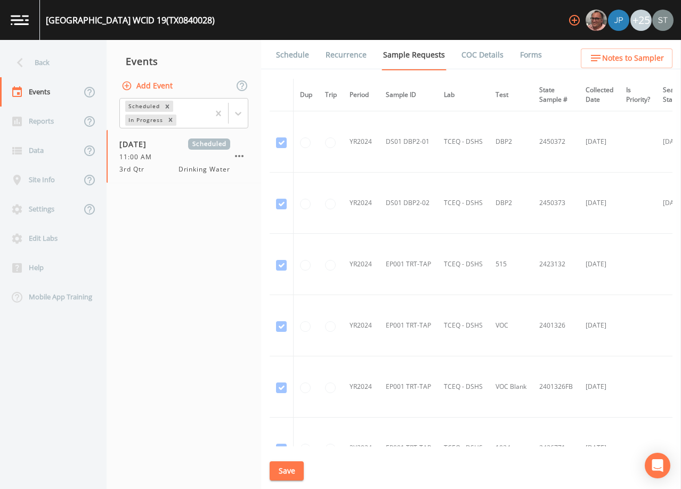
click at [519, 56] on link "Forms" at bounding box center [531, 55] width 25 height 30
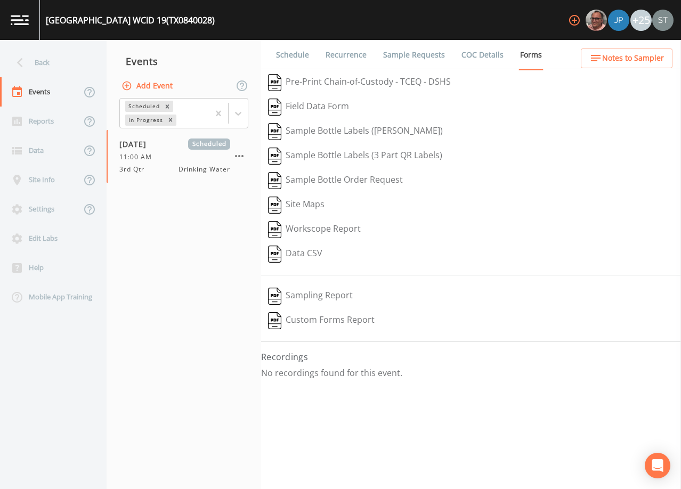
click at [288, 58] on link "Schedule" at bounding box center [293, 55] width 36 height 30
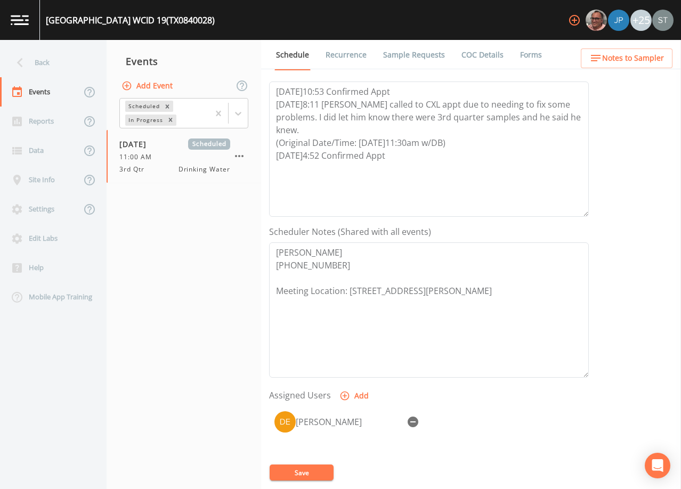
scroll to position [160, 0]
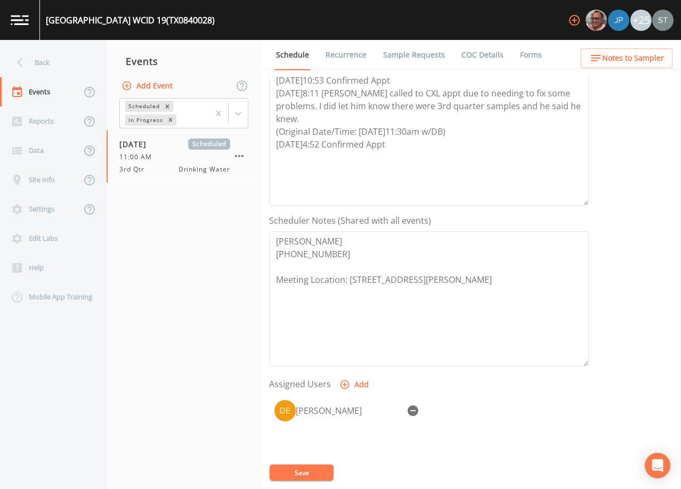
click at [519, 56] on link "Forms" at bounding box center [531, 55] width 25 height 30
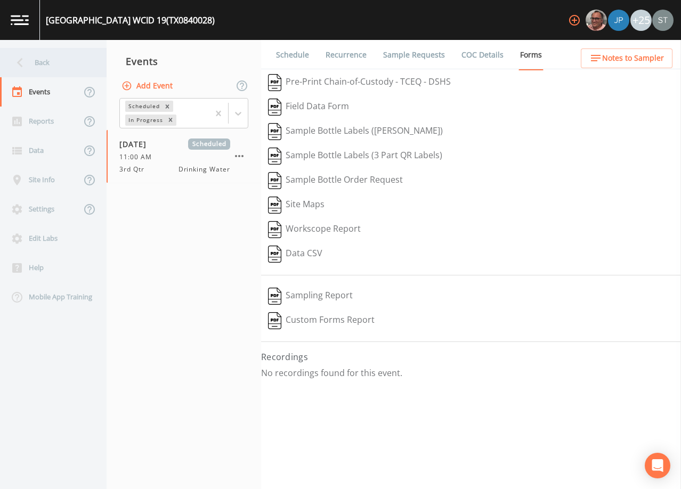
click at [51, 67] on div "Back" at bounding box center [48, 62] width 96 height 29
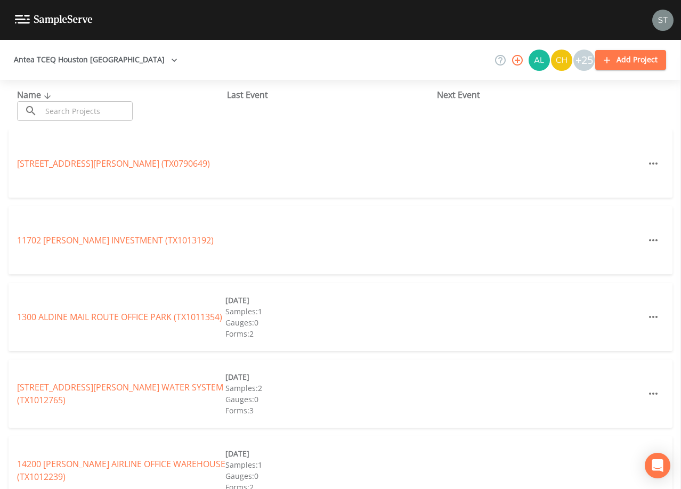
click at [79, 110] on input "text" at bounding box center [87, 111] width 91 height 20
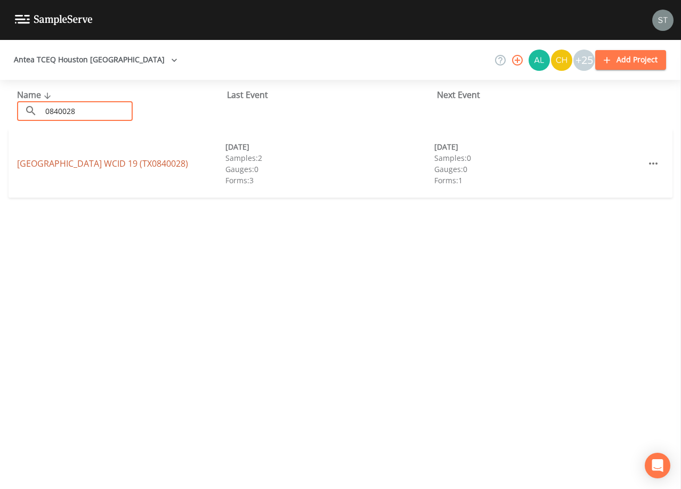
type input "0840028"
click at [136, 165] on link "[GEOGRAPHIC_DATA] 19 (TX0840028)" at bounding box center [102, 164] width 171 height 12
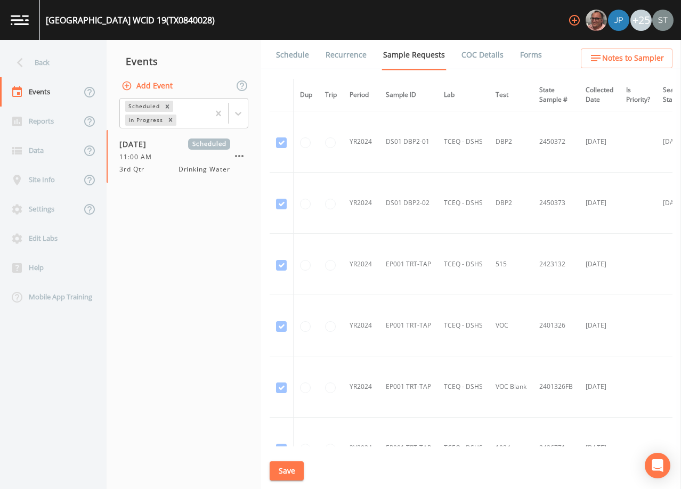
click at [521, 55] on link "Forms" at bounding box center [531, 55] width 25 height 30
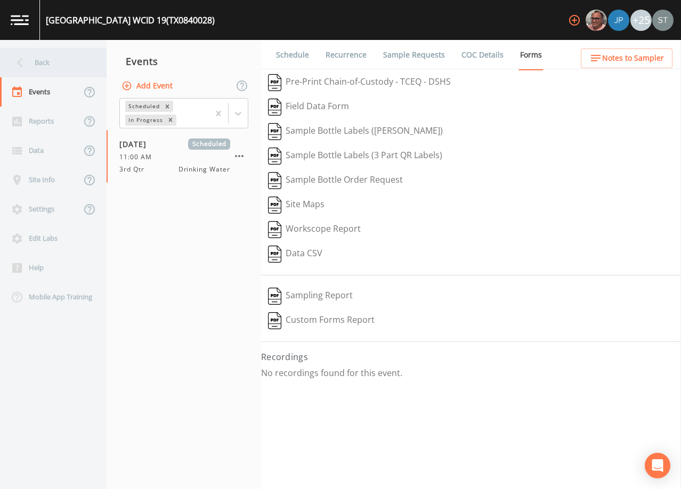
click at [48, 66] on div "Back" at bounding box center [48, 62] width 96 height 29
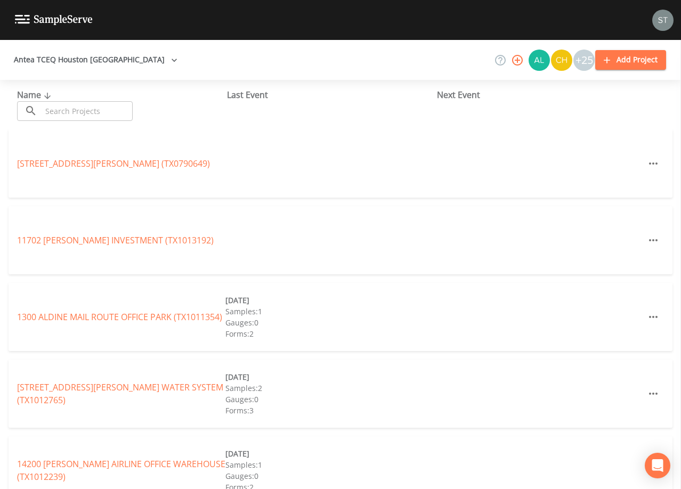
click at [90, 113] on input "text" at bounding box center [87, 111] width 91 height 20
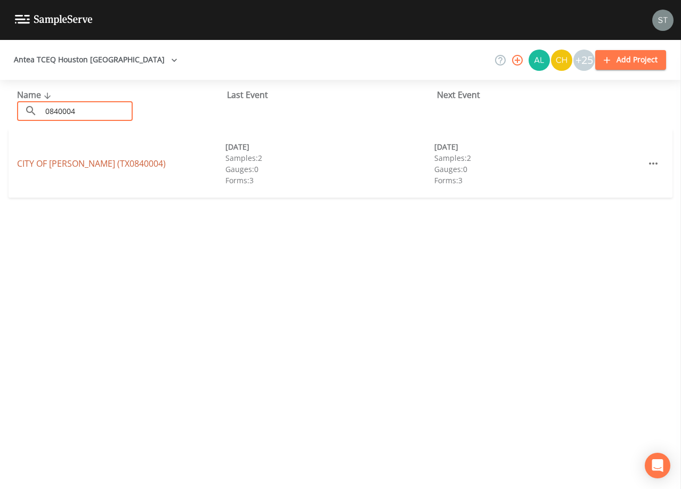
type input "0840004"
click at [122, 161] on link "CITY OF [GEOGRAPHIC_DATA] (TX0840004)" at bounding box center [91, 164] width 149 height 12
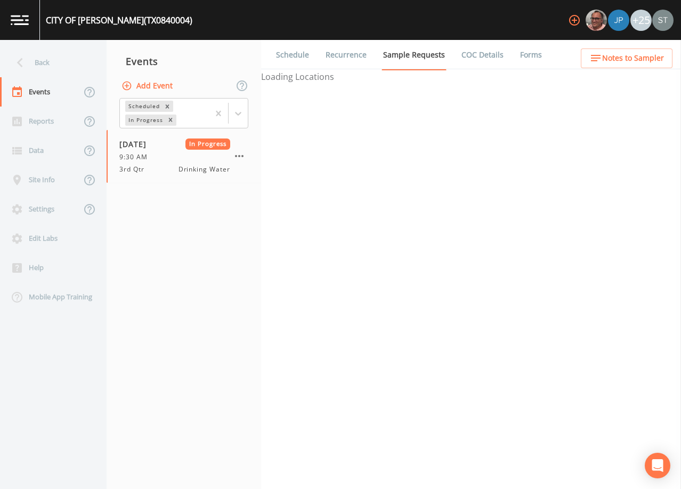
click at [525, 57] on link "Forms" at bounding box center [531, 55] width 25 height 30
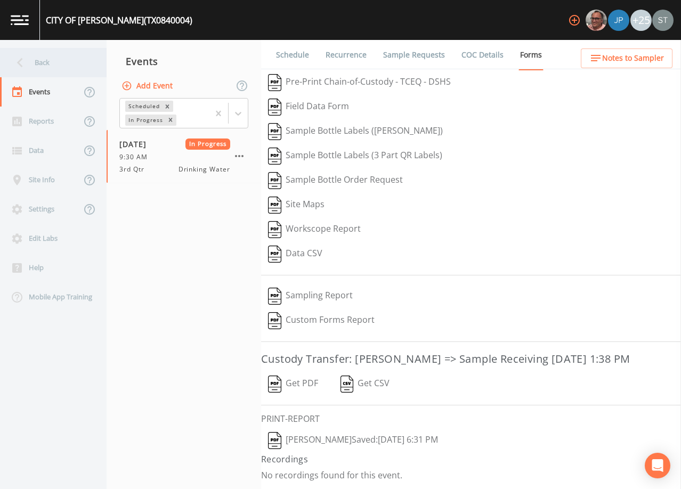
click at [53, 65] on div "Back" at bounding box center [48, 62] width 96 height 29
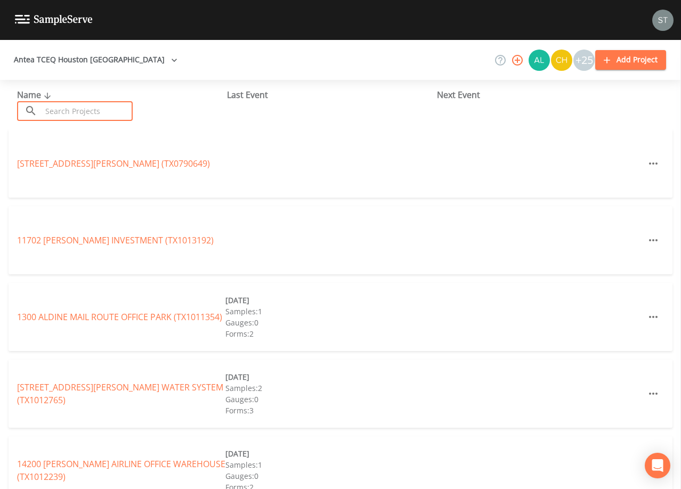
click at [92, 108] on input "text" at bounding box center [87, 111] width 91 height 20
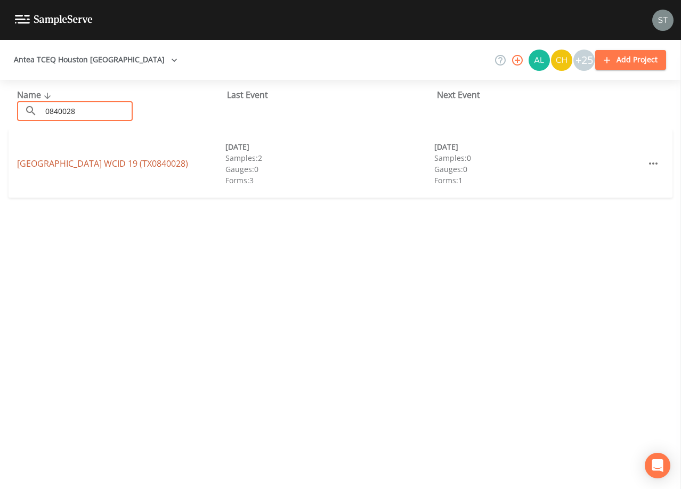
type input "0840028"
click at [172, 161] on link "[GEOGRAPHIC_DATA] 19 (TX0840028)" at bounding box center [102, 164] width 171 height 12
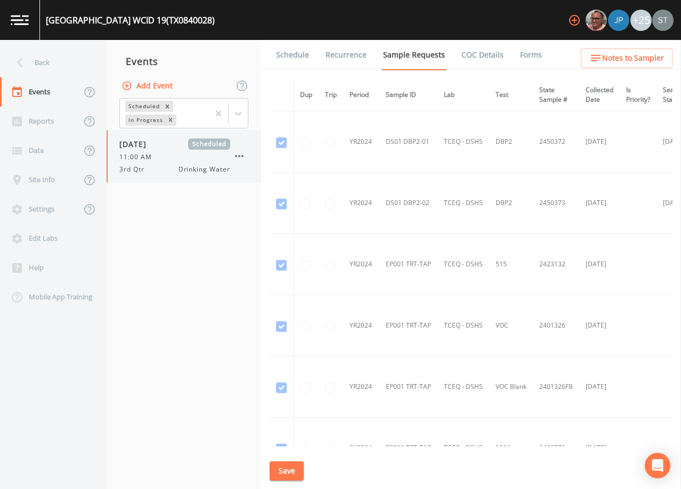
click at [175, 156] on div "11:00 AM" at bounding box center [174, 157] width 111 height 10
click at [523, 57] on link "Forms" at bounding box center [531, 55] width 25 height 30
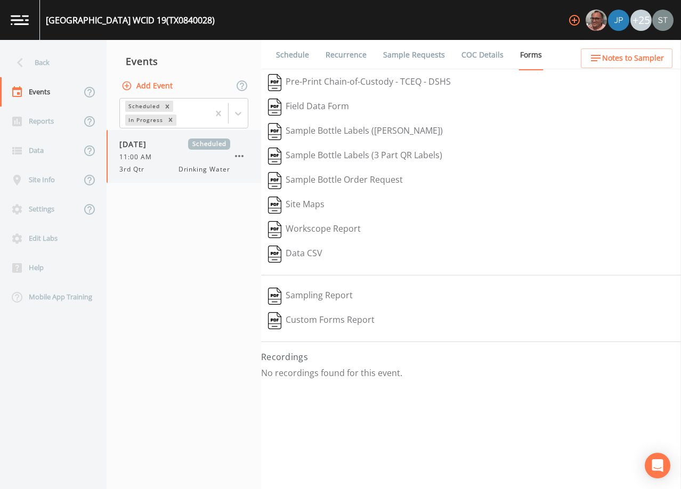
click at [246, 160] on button "button" at bounding box center [239, 156] width 18 height 18
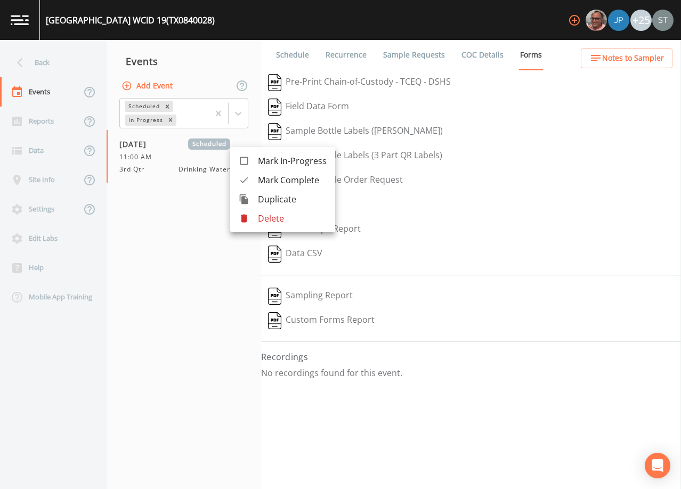
click at [184, 319] on div at bounding box center [340, 244] width 681 height 489
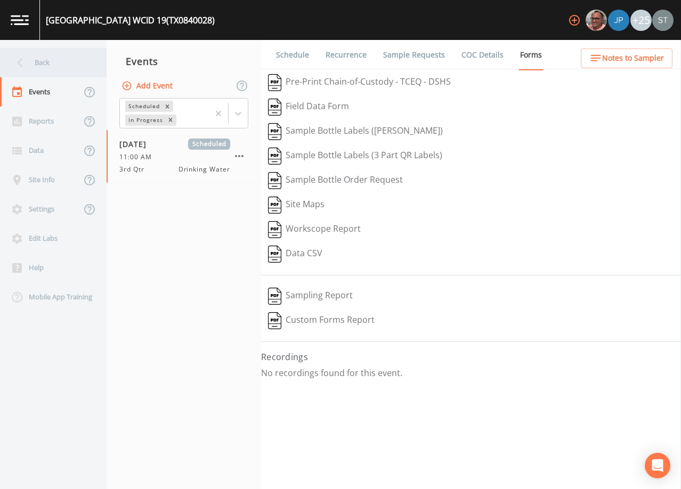
click at [44, 58] on div "Back" at bounding box center [48, 62] width 96 height 29
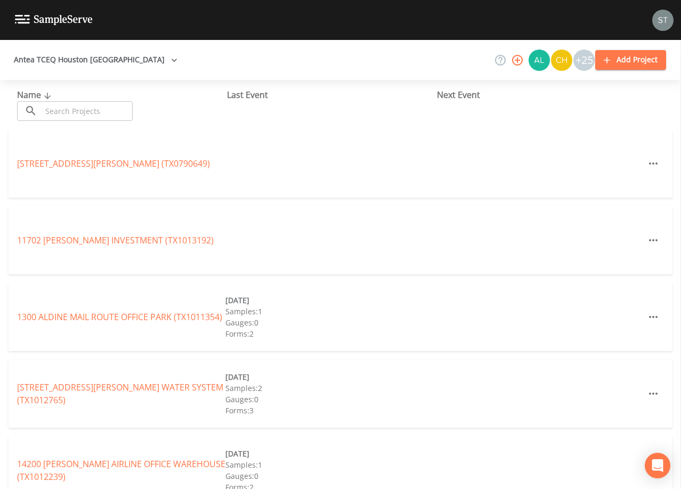
click at [78, 110] on input "text" at bounding box center [87, 111] width 91 height 20
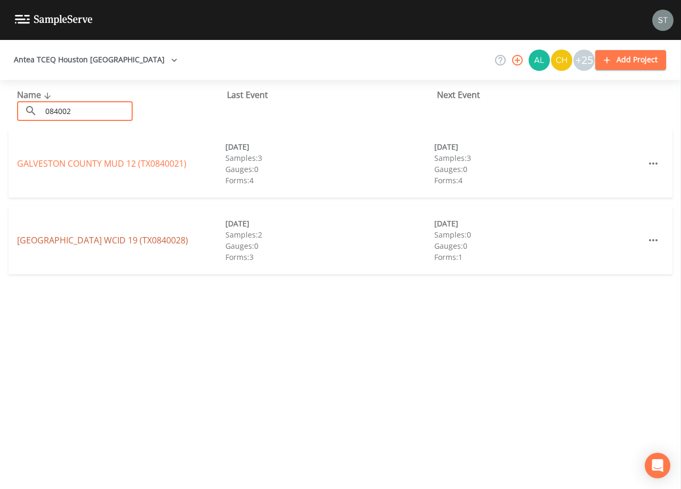
type input "084002"
click at [110, 238] on link "[GEOGRAPHIC_DATA] 19 (TX0840028)" at bounding box center [102, 241] width 171 height 12
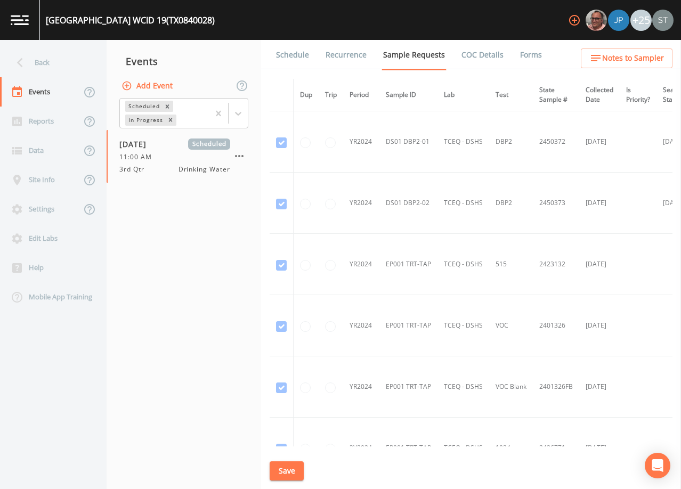
click at [521, 50] on link "Forms" at bounding box center [531, 55] width 25 height 30
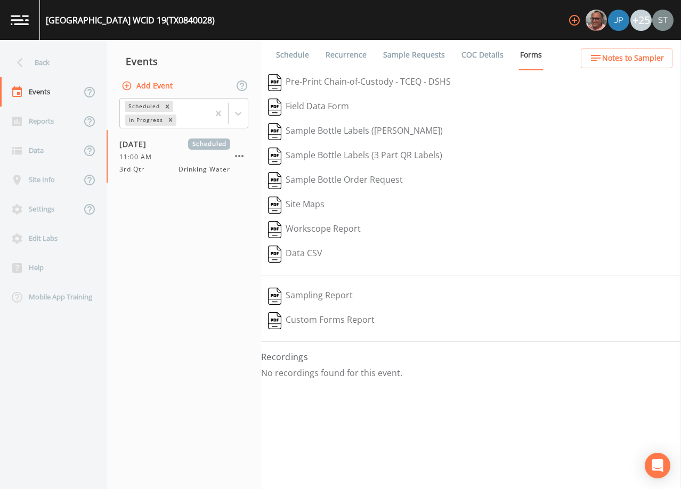
click at [485, 56] on link "COC Details" at bounding box center [482, 55] width 45 height 30
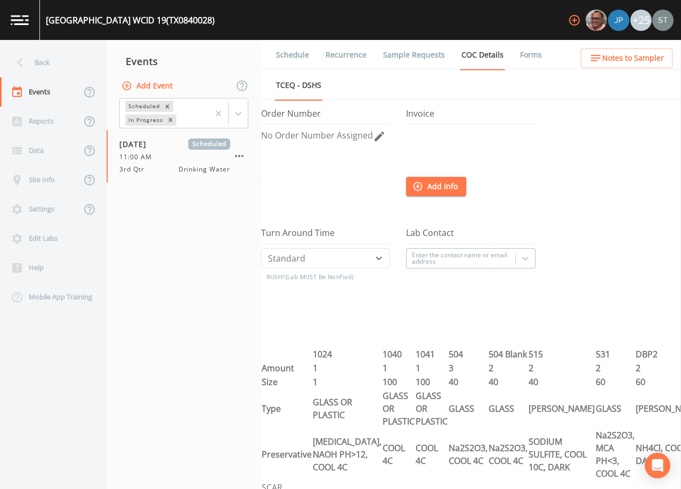
click at [411, 57] on link "Sample Requests" at bounding box center [414, 55] width 65 height 30
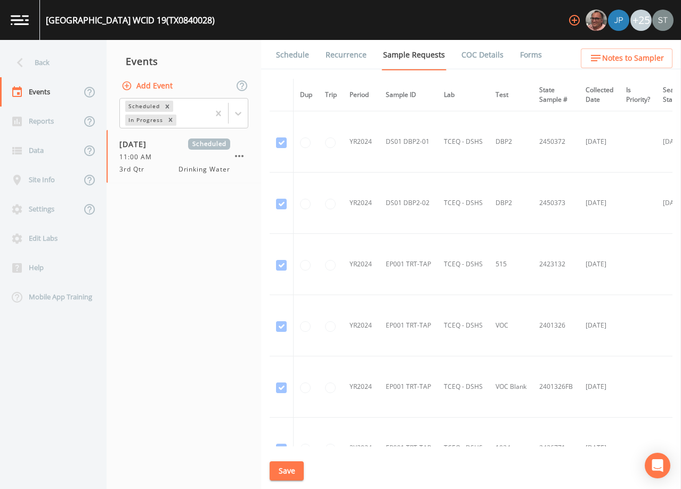
click at [374, 60] on li "Sample Requests" at bounding box center [407, 55] width 78 height 30
click at [283, 58] on link "Schedule" at bounding box center [293, 55] width 36 height 30
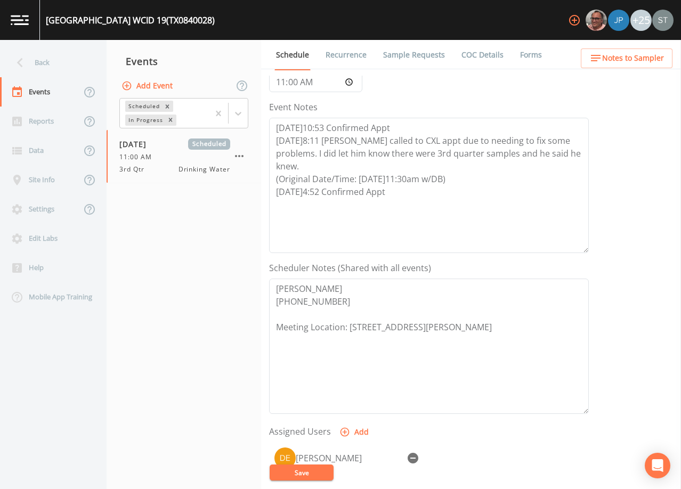
scroll to position [160, 0]
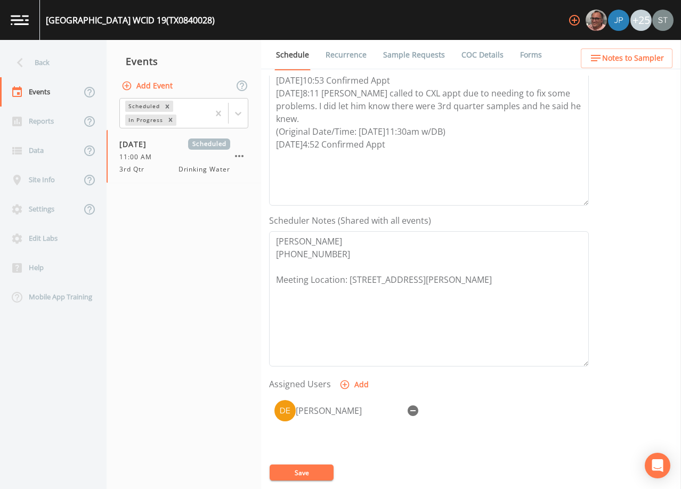
click at [533, 55] on link "Forms" at bounding box center [531, 55] width 25 height 30
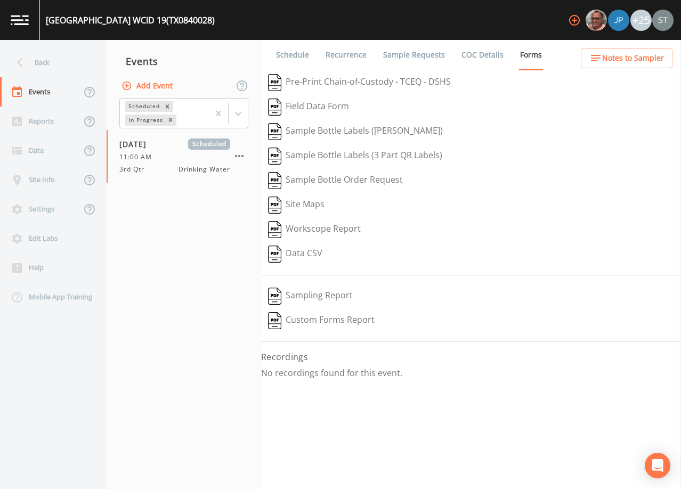
click at [41, 61] on div "Back" at bounding box center [48, 62] width 96 height 29
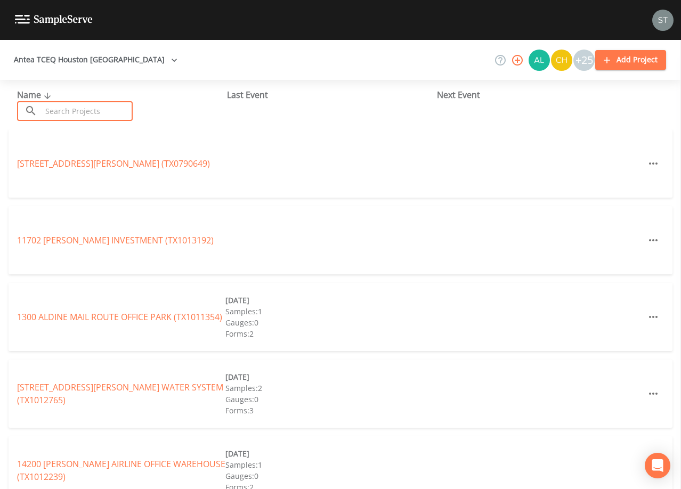
click at [98, 110] on input "text" at bounding box center [87, 111] width 91 height 20
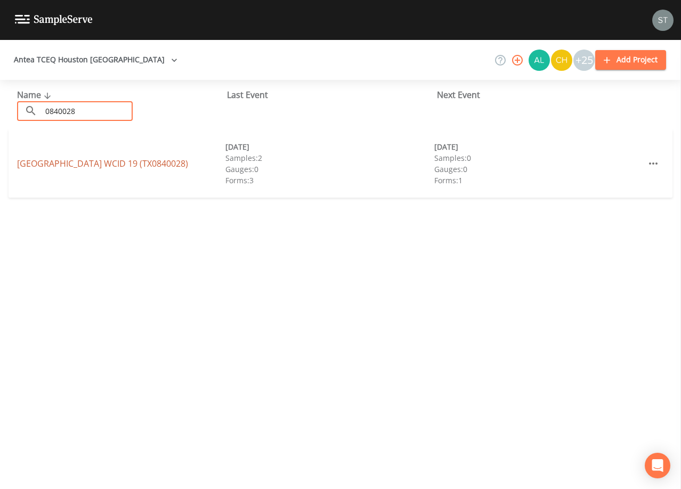
type input "0840028"
click at [167, 164] on link "[GEOGRAPHIC_DATA] 19 (TX0840028)" at bounding box center [102, 164] width 171 height 12
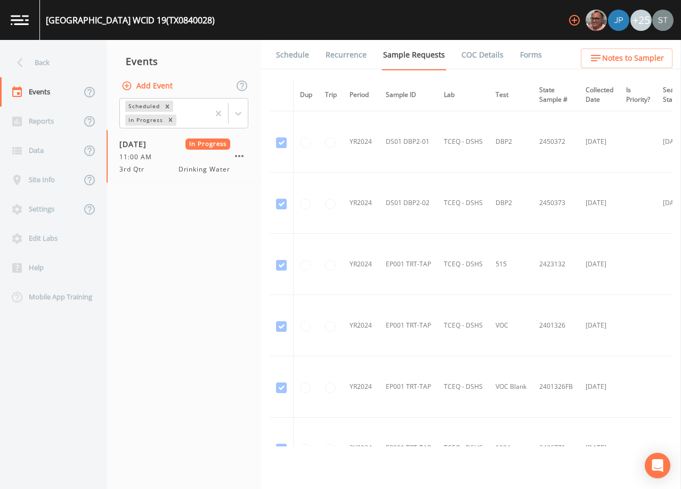
click at [522, 51] on link "Forms" at bounding box center [531, 55] width 25 height 30
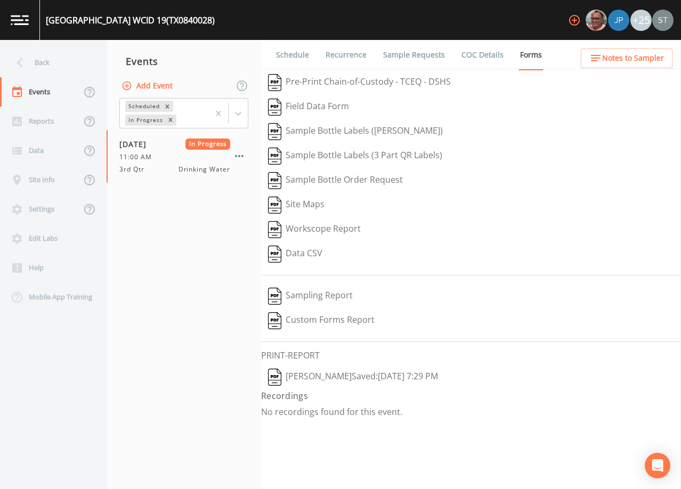
click at [346, 373] on button "[PERSON_NAME]  Saved: [DATE] 7:29 PM" at bounding box center [353, 377] width 184 height 25
click at [295, 56] on link "Schedule" at bounding box center [293, 55] width 36 height 30
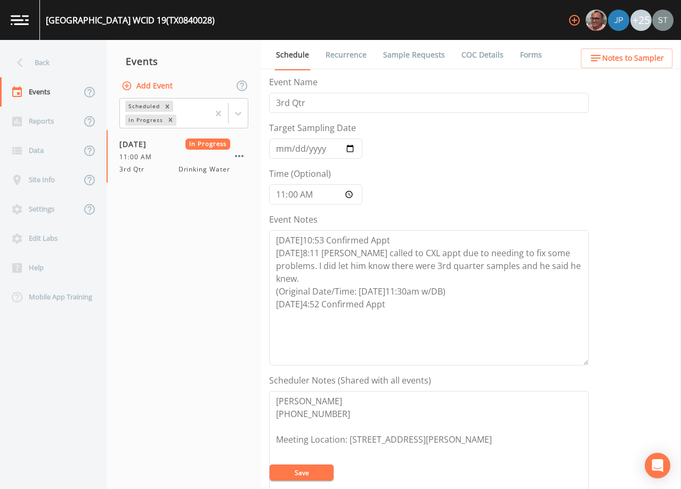
click at [525, 52] on link "Forms" at bounding box center [531, 55] width 25 height 30
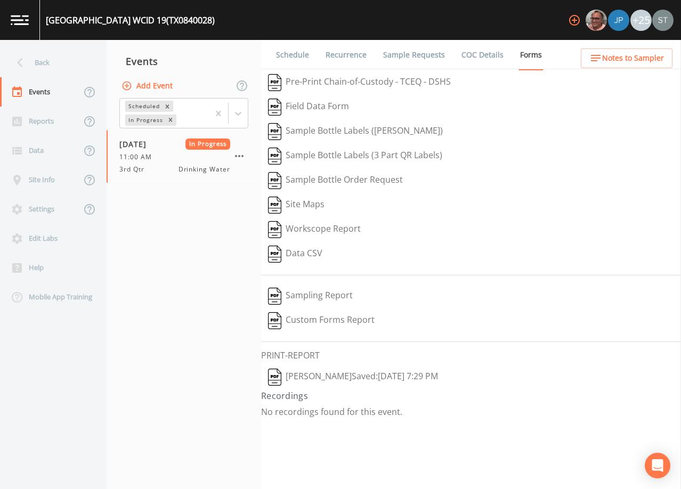
click at [298, 59] on link "Schedule" at bounding box center [293, 55] width 36 height 30
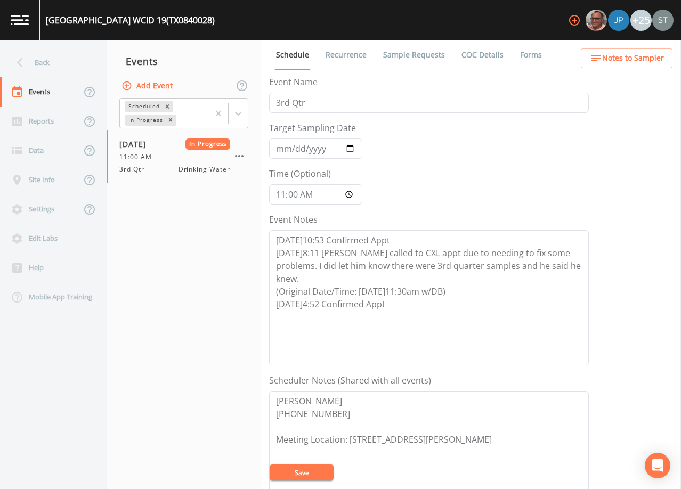
click at [520, 53] on link "Forms" at bounding box center [531, 55] width 25 height 30
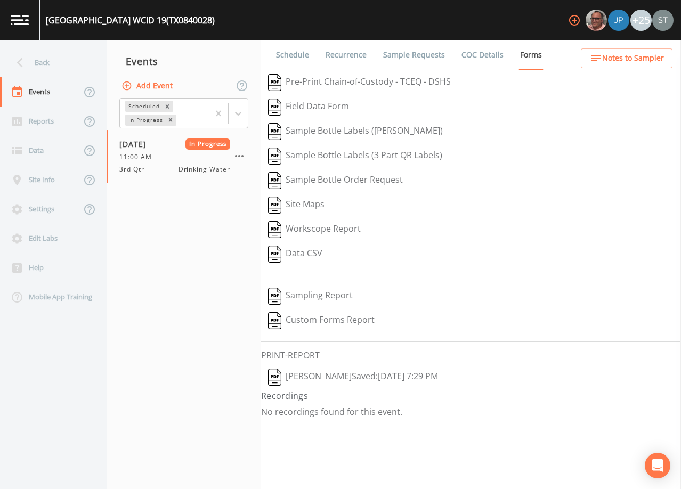
click at [293, 58] on link "Schedule" at bounding box center [293, 55] width 36 height 30
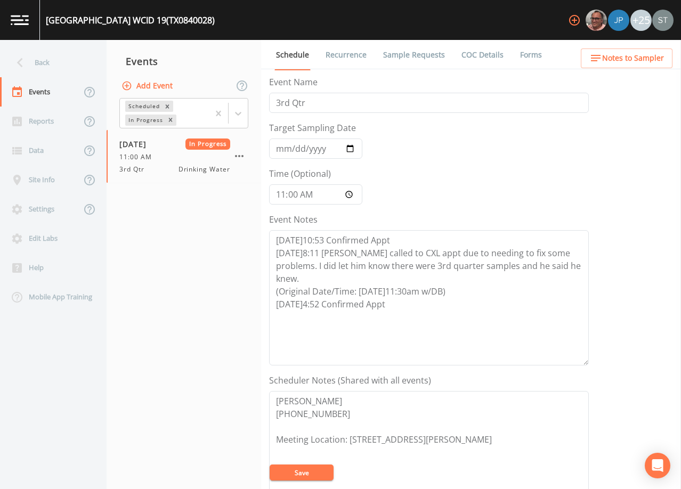
click at [471, 56] on link "COC Details" at bounding box center [482, 55] width 45 height 30
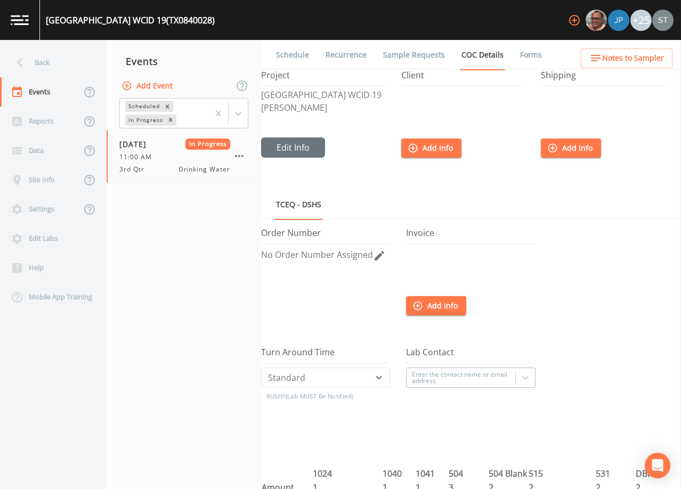
click at [411, 58] on link "Sample Requests" at bounding box center [414, 55] width 65 height 30
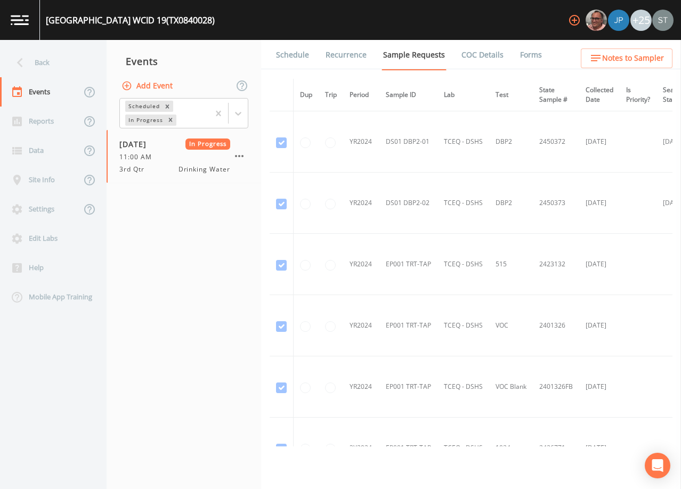
click at [522, 49] on link "Forms" at bounding box center [531, 55] width 25 height 30
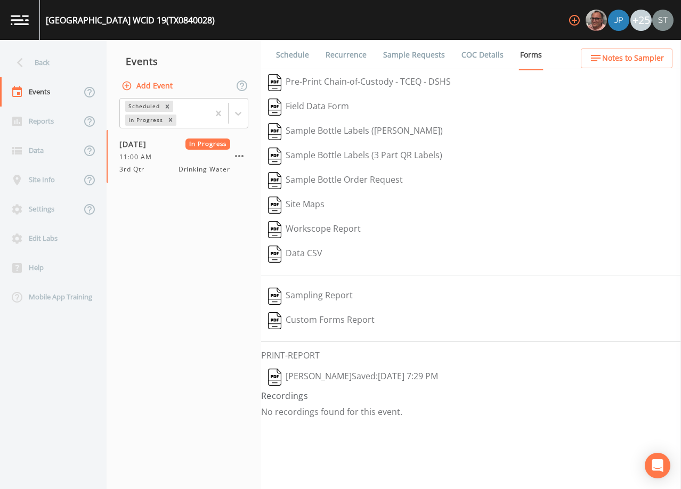
click at [464, 60] on link "COC Details" at bounding box center [482, 55] width 45 height 30
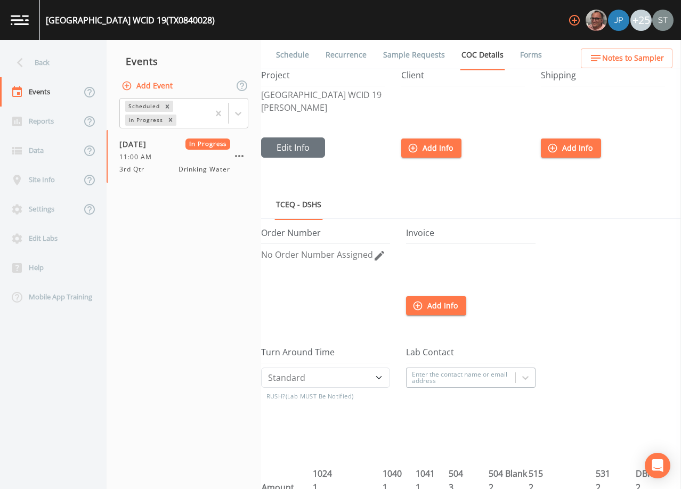
click at [519, 55] on link "Forms" at bounding box center [531, 55] width 25 height 30
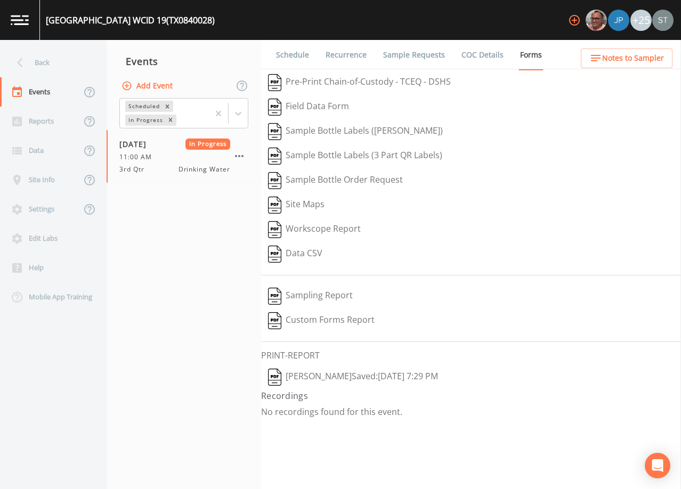
click at [483, 55] on link "COC Details" at bounding box center [482, 55] width 45 height 30
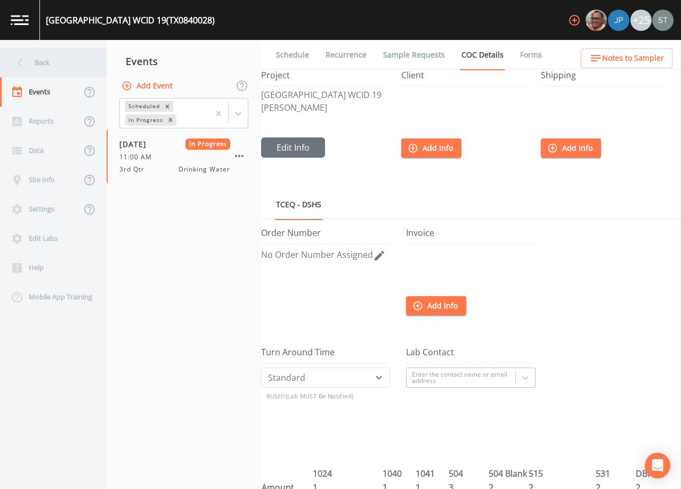
click at [50, 62] on div "Back" at bounding box center [48, 62] width 96 height 29
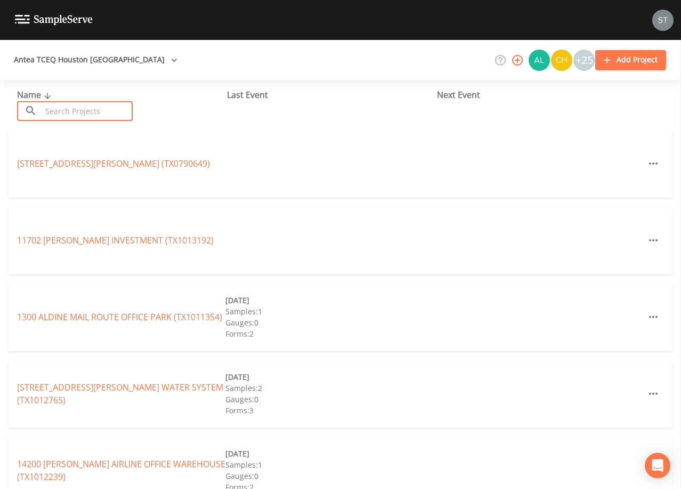
click at [75, 106] on input "text" at bounding box center [87, 111] width 91 height 20
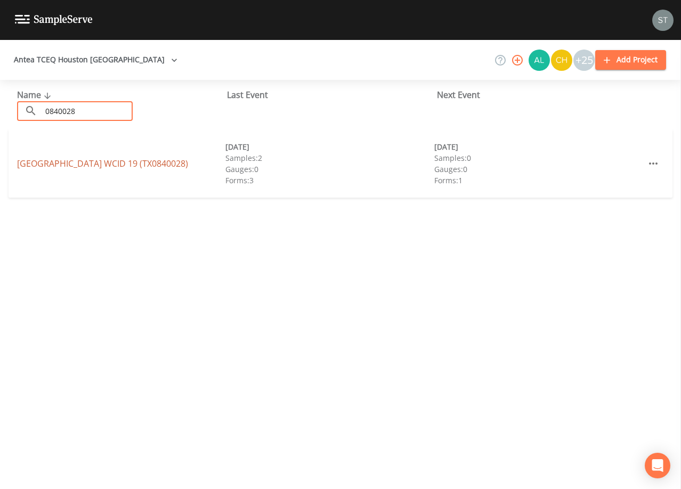
type input "0840028"
click at [150, 167] on link "[GEOGRAPHIC_DATA] 19 (TX0840028)" at bounding box center [102, 164] width 171 height 12
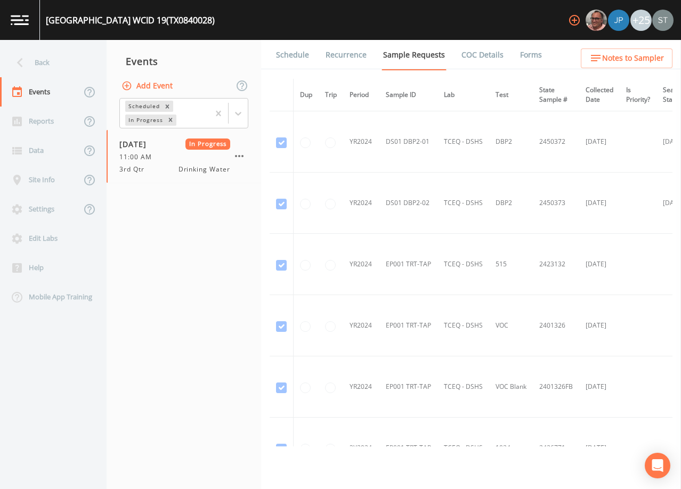
click at [520, 55] on link "Forms" at bounding box center [531, 55] width 25 height 30
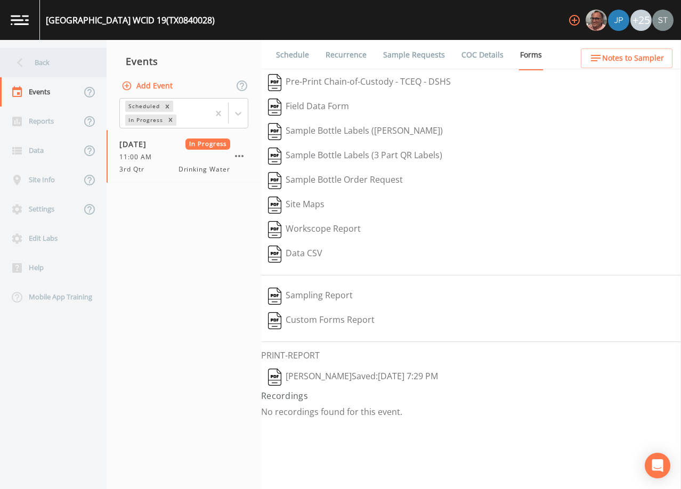
click at [52, 68] on div "Back" at bounding box center [48, 62] width 96 height 29
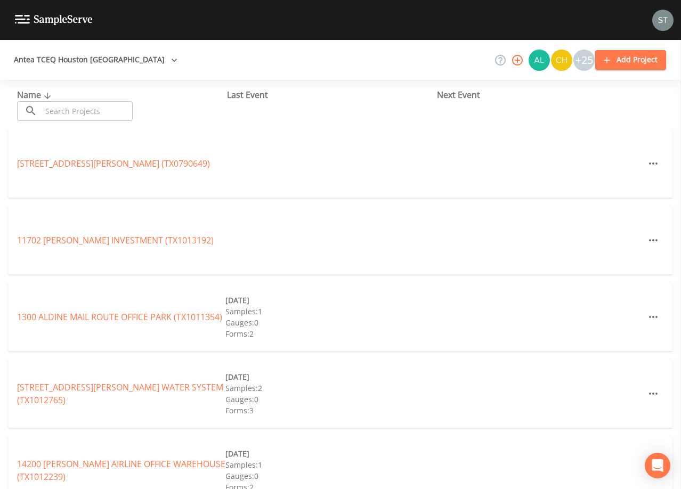
click at [114, 112] on input "text" at bounding box center [87, 111] width 91 height 20
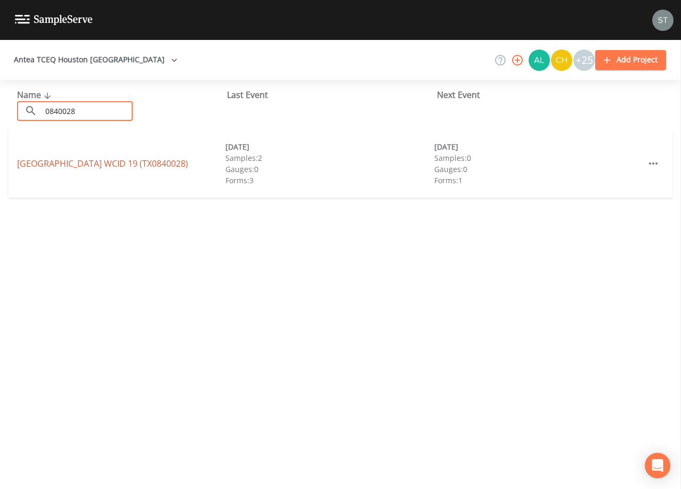
type input "0840028"
click at [178, 166] on link "[GEOGRAPHIC_DATA] 19 (TX0840028)" at bounding box center [102, 164] width 171 height 12
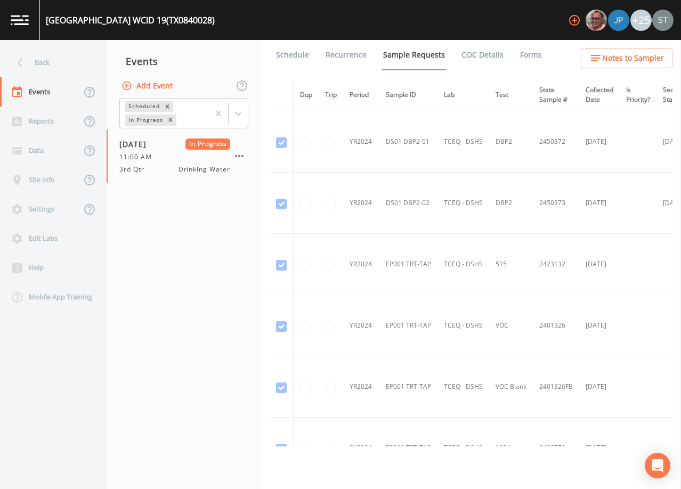
click at [279, 58] on link "Schedule" at bounding box center [293, 55] width 36 height 30
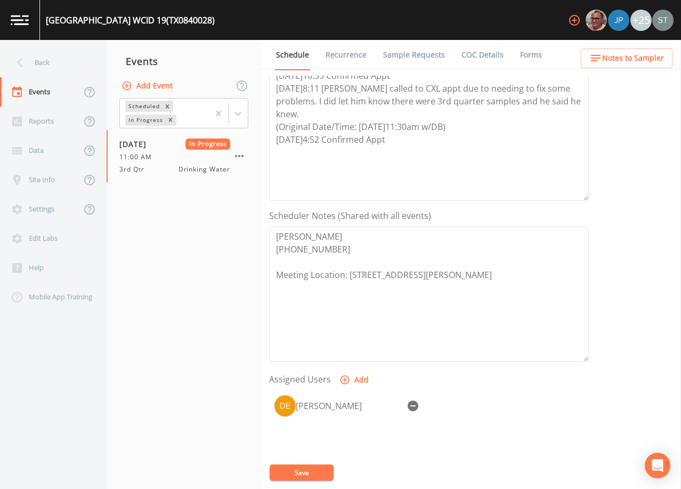
scroll to position [213, 0]
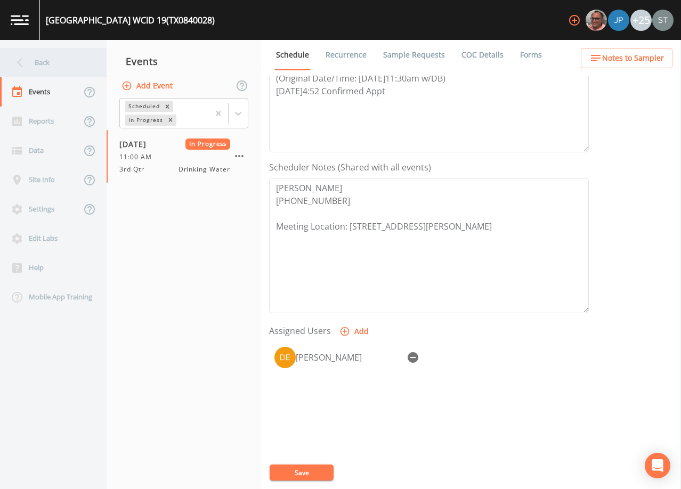
click at [43, 68] on div "Back" at bounding box center [48, 62] width 96 height 29
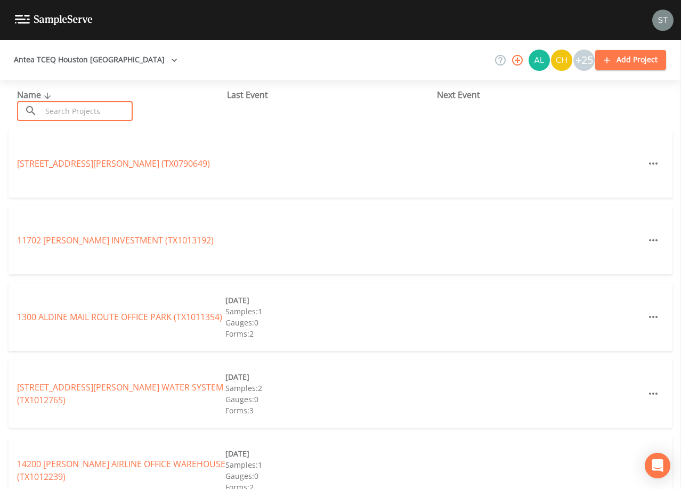
click at [109, 112] on input "text" at bounding box center [87, 111] width 91 height 20
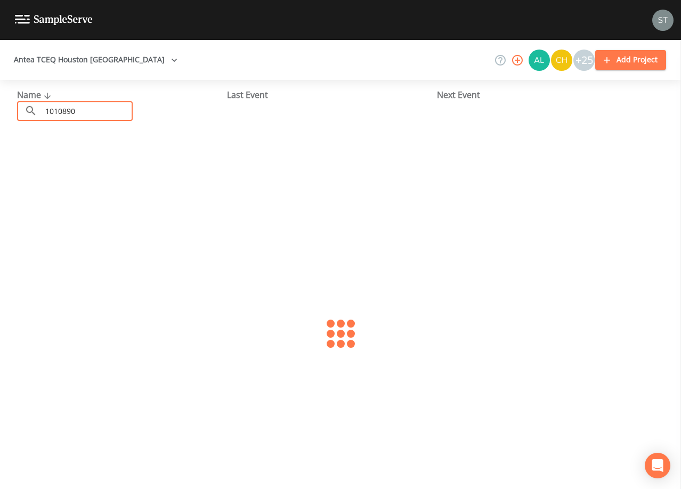
type input "1010890"
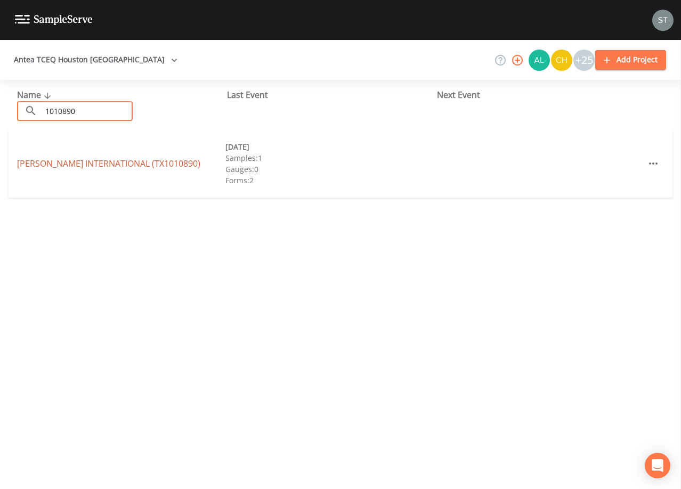
click at [75, 166] on link "[PERSON_NAME] INTERNATIONAL (TX1010890)" at bounding box center [108, 164] width 183 height 12
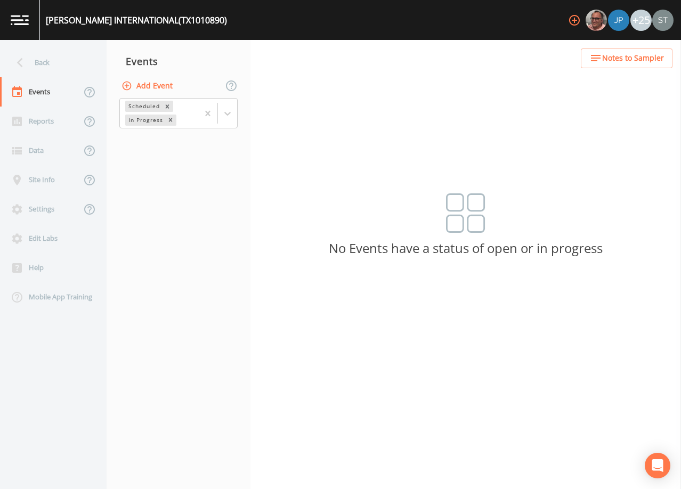
click at [165, 88] on button "Add Event" at bounding box center [148, 86] width 58 height 20
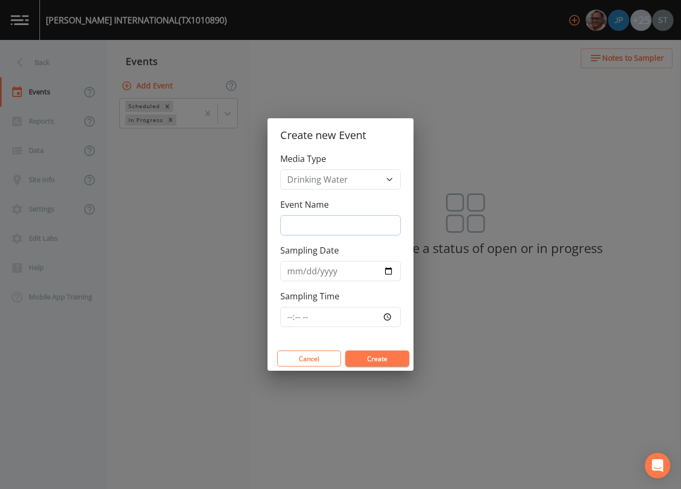
click at [328, 228] on input "Event Name" at bounding box center [340, 225] width 121 height 20
type input "3rd Qtr"
click at [288, 274] on input "Sampling Date" at bounding box center [340, 271] width 121 height 20
type input "[DATE]"
type input "11:30"
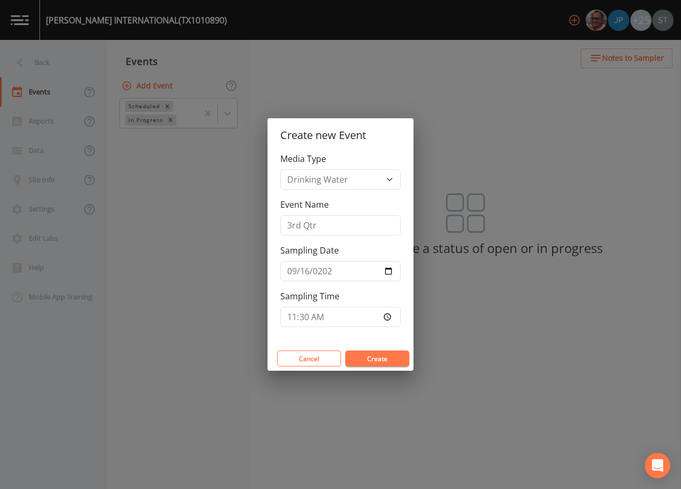
click at [388, 358] on button "Create" at bounding box center [378, 359] width 64 height 16
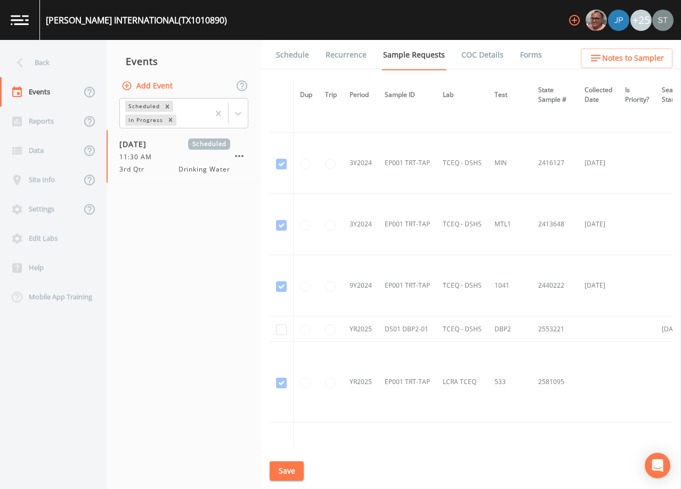
scroll to position [427, 0]
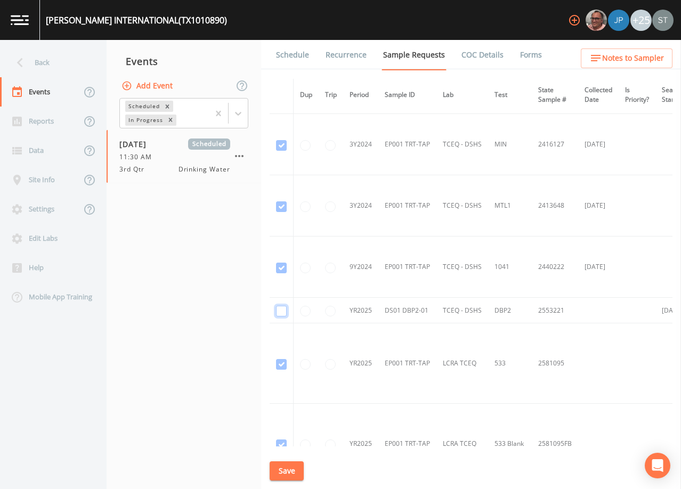
click at [284, 312] on input "checkbox" at bounding box center [281, 311] width 11 height 11
checkbox input "true"
click at [301, 468] on button "Save" at bounding box center [287, 472] width 34 height 20
click at [303, 61] on link "Schedule" at bounding box center [293, 55] width 36 height 30
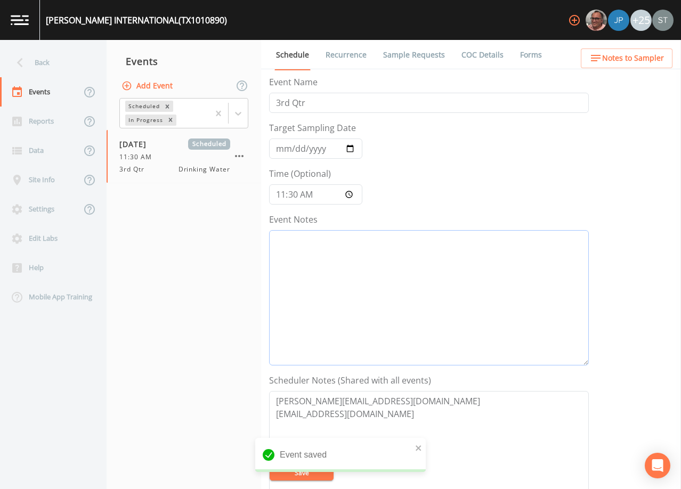
click at [350, 279] on textarea "Event Notes" at bounding box center [429, 297] width 320 height 135
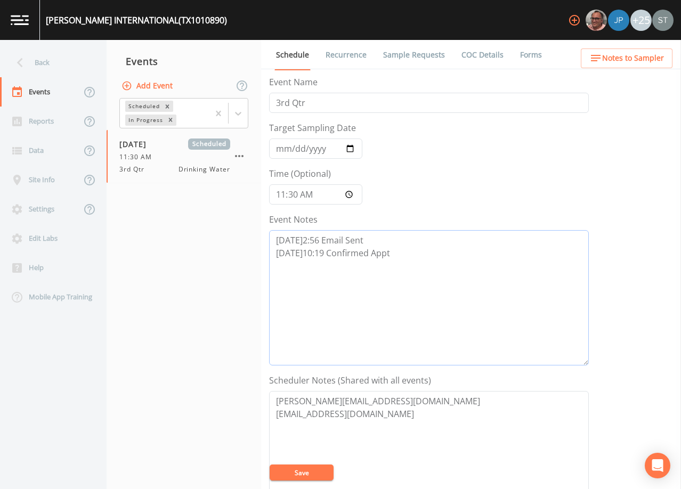
type textarea "[DATE]2:56 Email Sent [DATE]10:19 Confirmed Appt"
drag, startPoint x: 327, startPoint y: 401, endPoint x: 247, endPoint y: 400, distance: 80.5
click at [247, 400] on div "Back Events Reports Data Site Info Settings Edit Labs Help Mobile App Training …" at bounding box center [340, 264] width 681 height 449
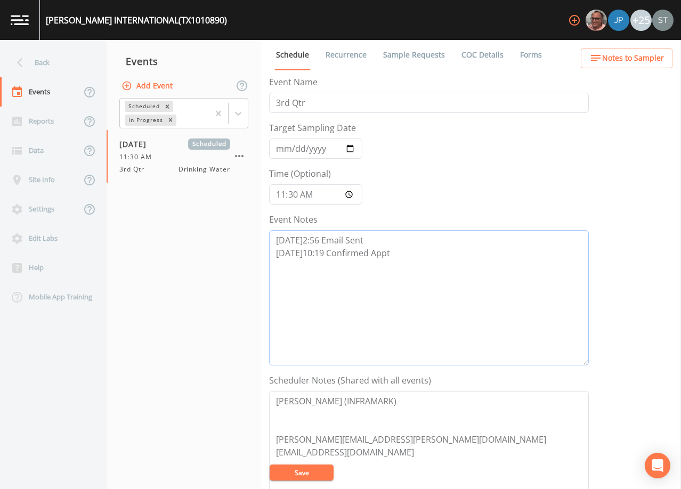
click at [431, 254] on textarea "[DATE]2:56 Email Sent [DATE]10:19 Confirmed Appt" at bounding box center [429, 297] width 320 height 135
click at [399, 413] on textarea "[PERSON_NAME] (INFRAMARK) [PERSON_NAME][EMAIL_ADDRESS][PERSON_NAME][DOMAIN_NAME…" at bounding box center [429, 458] width 320 height 135
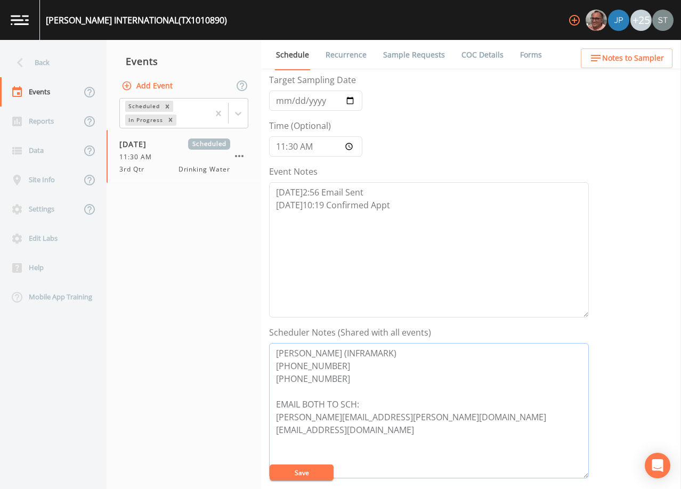
scroll to position [107, 0]
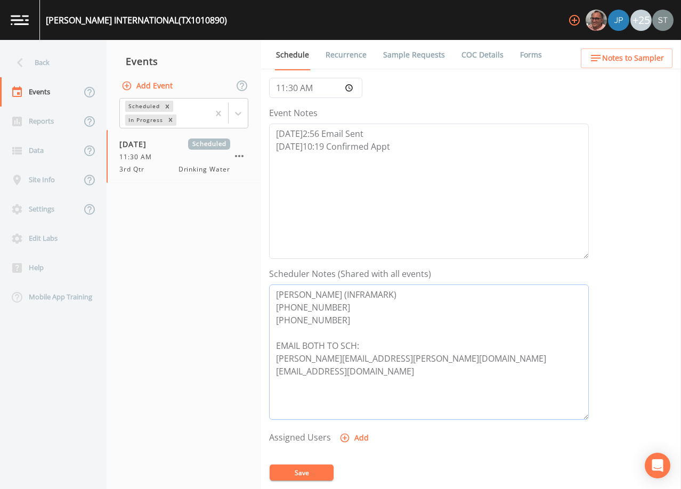
type textarea "[PERSON_NAME] (INFRAMARK) [PHONE_NUMBER] [PHONE_NUMBER] EMAIL BOTH TO SCH: [PER…"
click at [363, 438] on button "Add" at bounding box center [356, 439] width 36 height 20
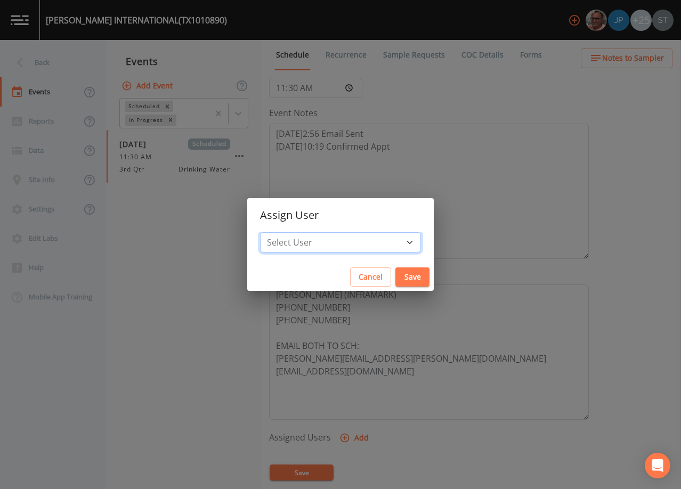
click at [355, 242] on select "Select User [PERSON_NAME] [PERSON_NAME] [PERSON_NAME] [PERSON_NAME] [PERSON_NAM…" at bounding box center [340, 242] width 161 height 20
select select "6dda6eef-c380-4015-b89d-b9b44b713005"
click at [284, 232] on select "Select User [PERSON_NAME] [PERSON_NAME] [PERSON_NAME] [PERSON_NAME] [PERSON_NAM…" at bounding box center [340, 242] width 161 height 20
click at [396, 276] on button "Save" at bounding box center [413, 278] width 34 height 20
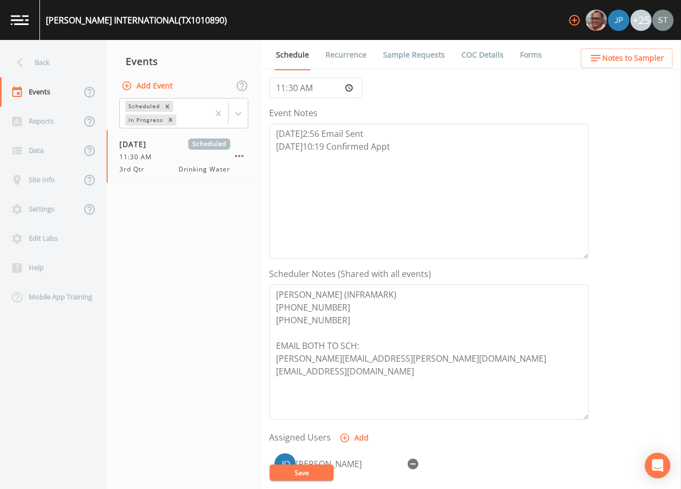
select select
click at [308, 472] on button "Save" at bounding box center [302, 473] width 64 height 16
click at [643, 51] on button "Notes to Sampler" at bounding box center [627, 59] width 92 height 20
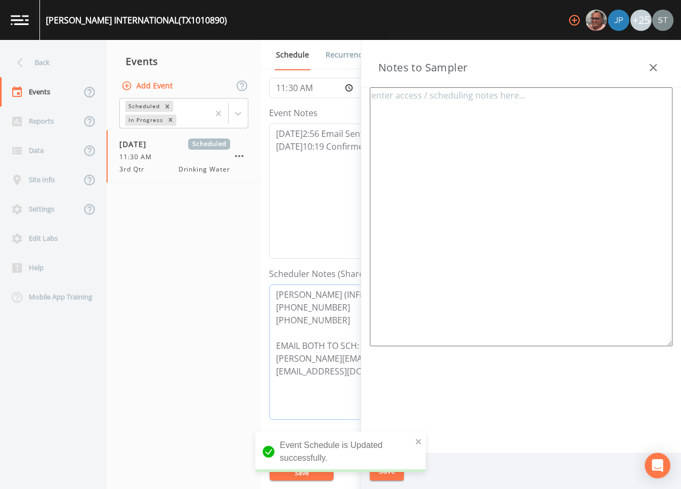
drag, startPoint x: 341, startPoint y: 325, endPoint x: 253, endPoint y: 284, distance: 97.6
click at [253, 284] on div "Back Events Reports Data Site Info Settings Edit Labs Help Mobile App Training …" at bounding box center [340, 264] width 681 height 449
click at [457, 183] on textarea at bounding box center [521, 216] width 303 height 259
paste textarea "[PERSON_NAME] (INFRAMARK) [PHONE_NUMBER] [PHONE_NUMBER]"
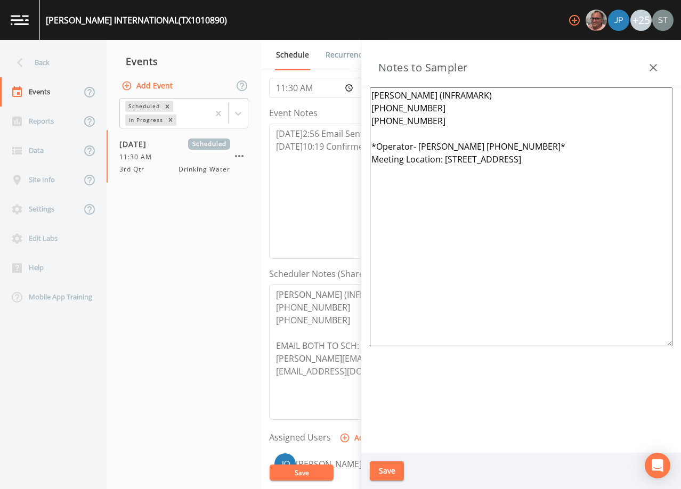
type textarea "[PERSON_NAME] (INFRAMARK) [PHONE_NUMBER] [PHONE_NUMBER] *Operator- [PERSON_NAME…"
click at [386, 467] on button "Save" at bounding box center [387, 472] width 34 height 20
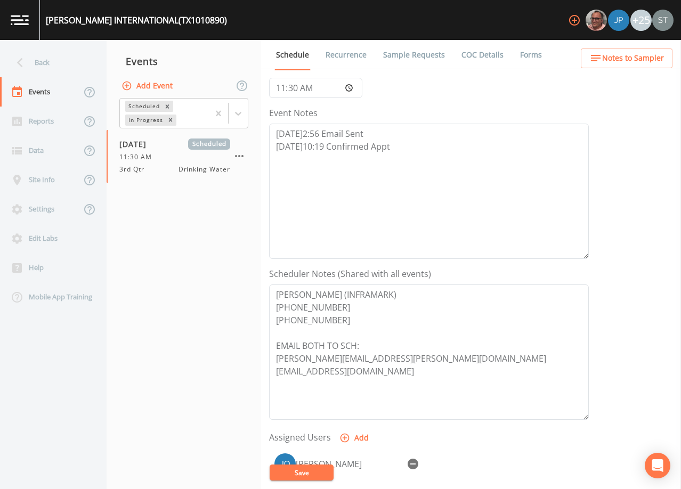
click at [317, 472] on button "Save" at bounding box center [302, 473] width 64 height 16
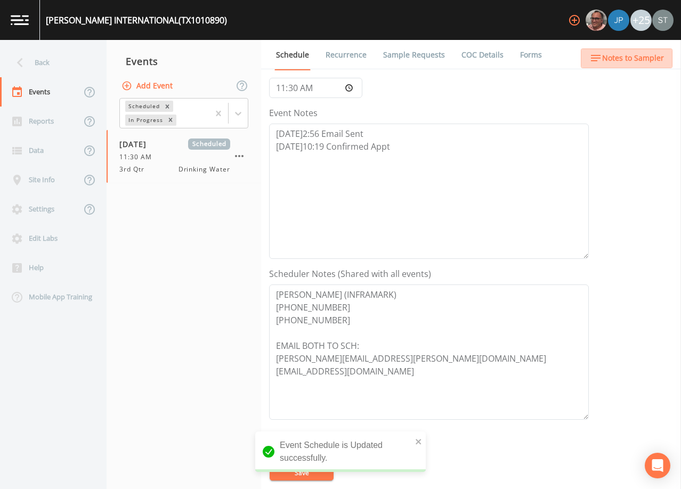
click at [647, 62] on span "Notes to Sampler" at bounding box center [634, 58] width 62 height 13
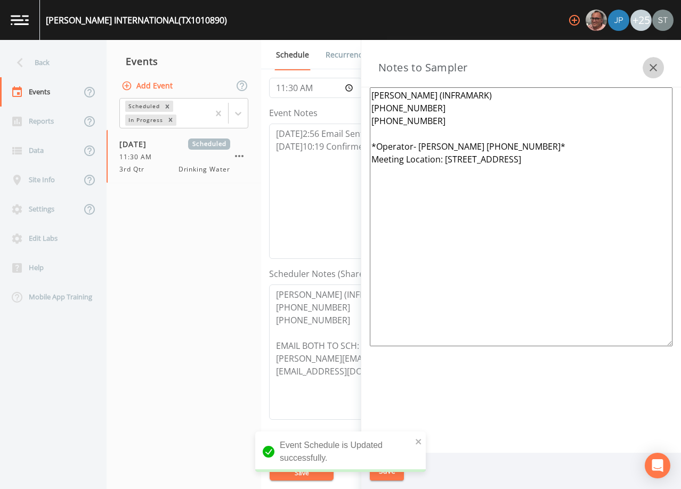
click at [653, 66] on icon "button" at bounding box center [653, 67] width 7 height 7
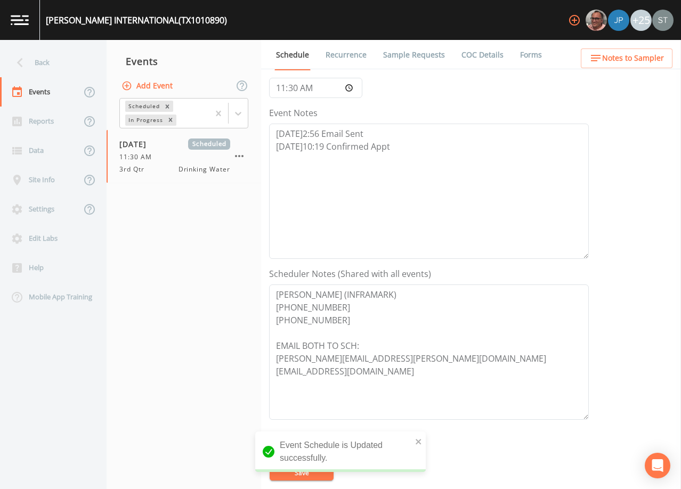
click at [426, 54] on link "Sample Requests" at bounding box center [414, 55] width 65 height 30
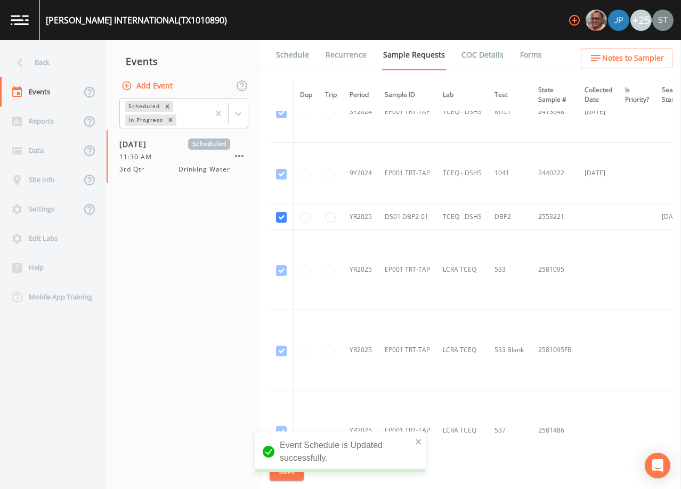
scroll to position [533, 0]
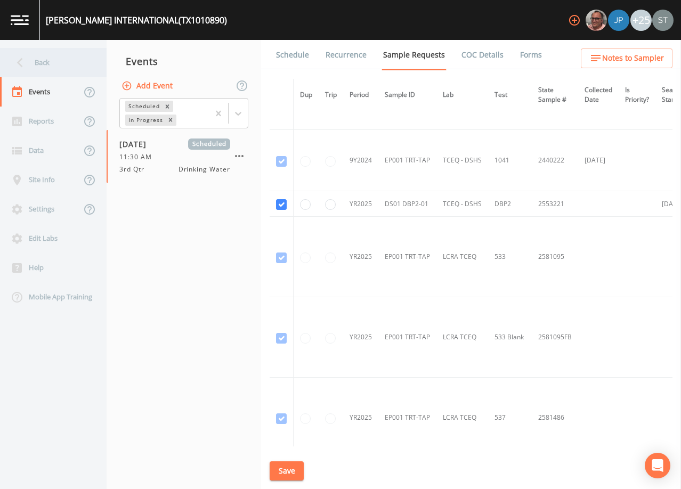
click at [57, 66] on div "Back" at bounding box center [48, 62] width 96 height 29
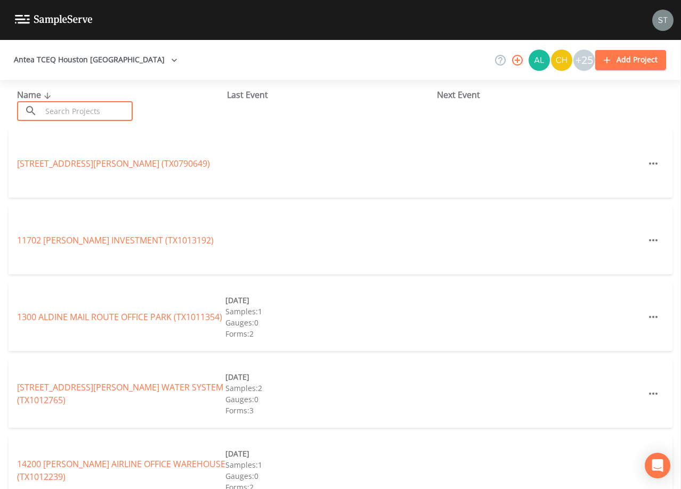
click at [97, 108] on input "text" at bounding box center [87, 111] width 91 height 20
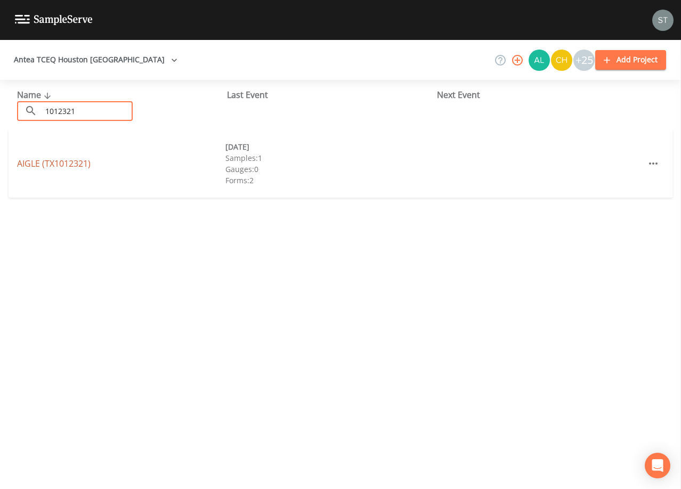
type input "1012321"
click at [90, 160] on link "AIGLE (TX1012321)" at bounding box center [54, 164] width 74 height 12
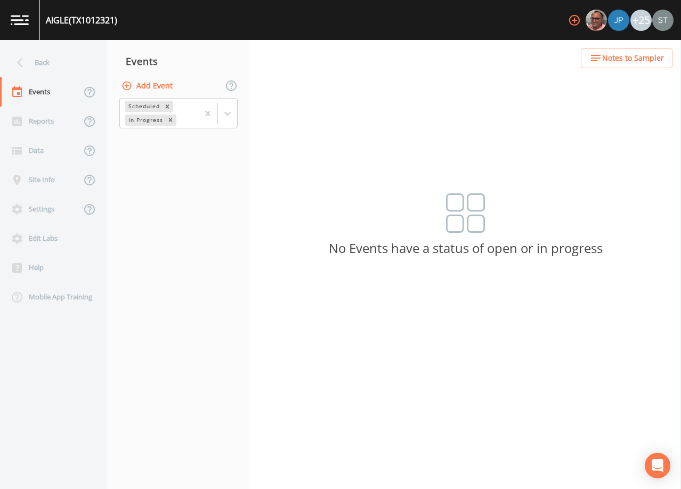
click at [159, 90] on button "Add Event" at bounding box center [148, 86] width 58 height 20
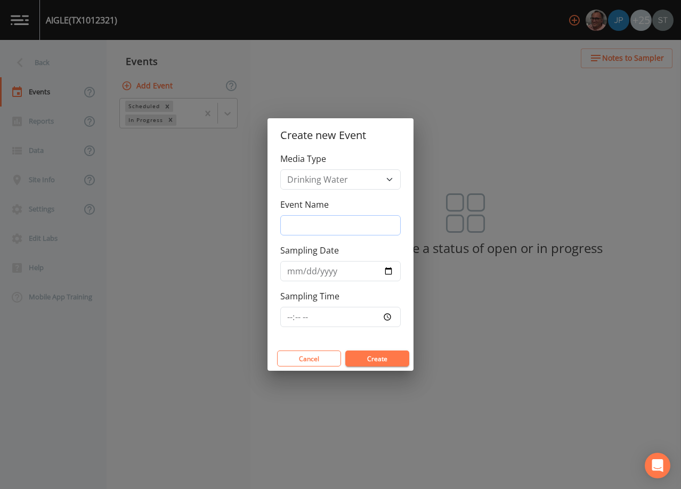
click at [336, 221] on input "Event Name" at bounding box center [340, 225] width 121 height 20
type input "3rd Qtr"
click at [291, 273] on input "Sampling Date" at bounding box center [340, 271] width 121 height 20
type input "[DATE]"
type input "12:30"
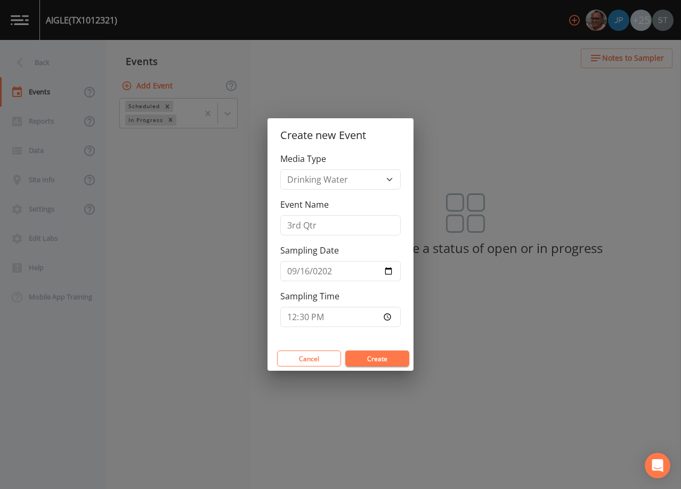
click at [382, 358] on button "Create" at bounding box center [378, 359] width 64 height 16
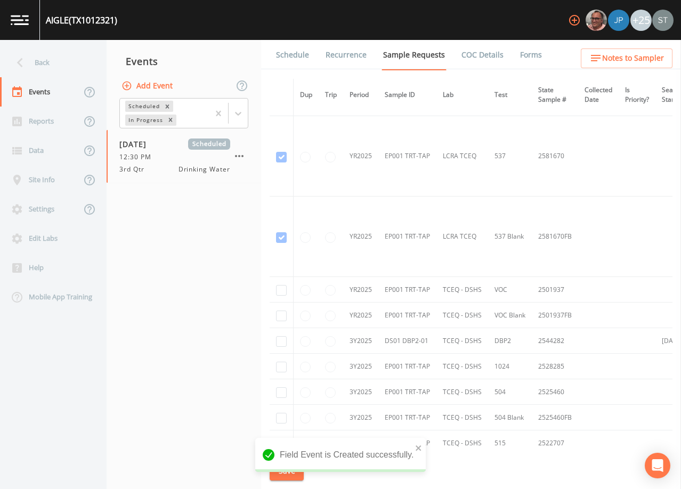
scroll to position [373, 0]
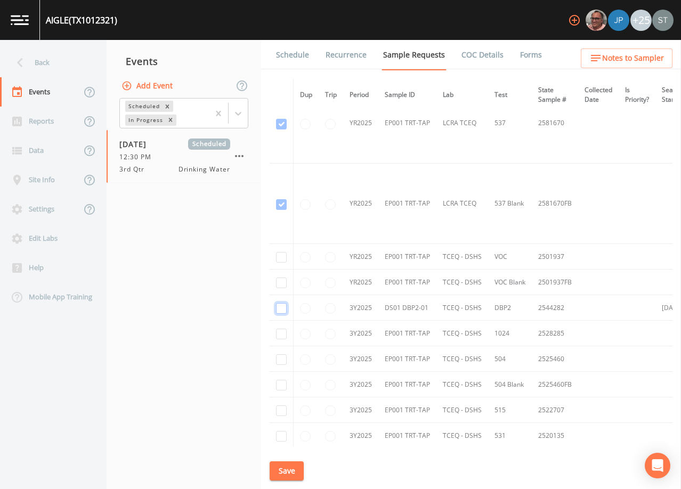
click at [277, 304] on input "checkbox" at bounding box center [281, 308] width 11 height 11
checkbox input "true"
click at [292, 472] on button "Save" at bounding box center [287, 472] width 34 height 20
click at [292, 60] on link "Schedule" at bounding box center [293, 55] width 36 height 30
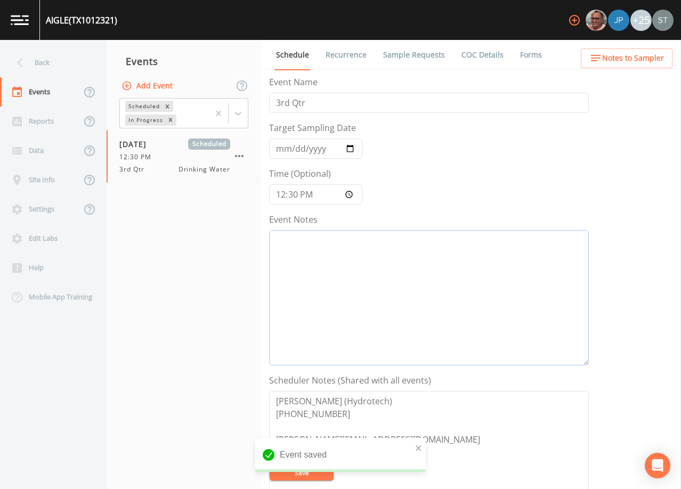
click at [344, 270] on textarea "Event Notes" at bounding box center [429, 297] width 320 height 135
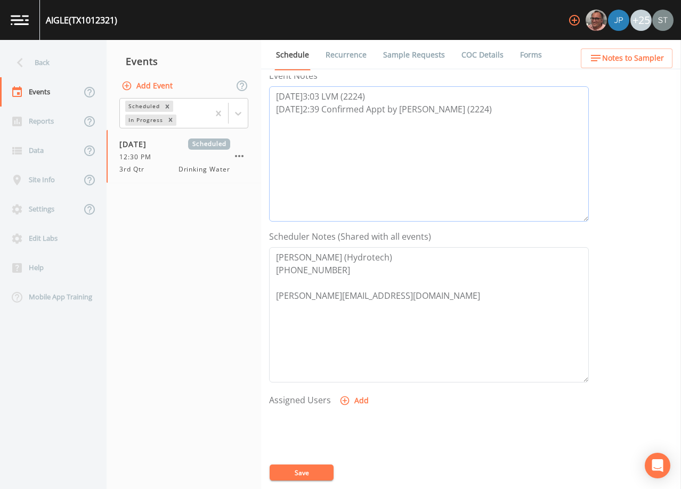
scroll to position [160, 0]
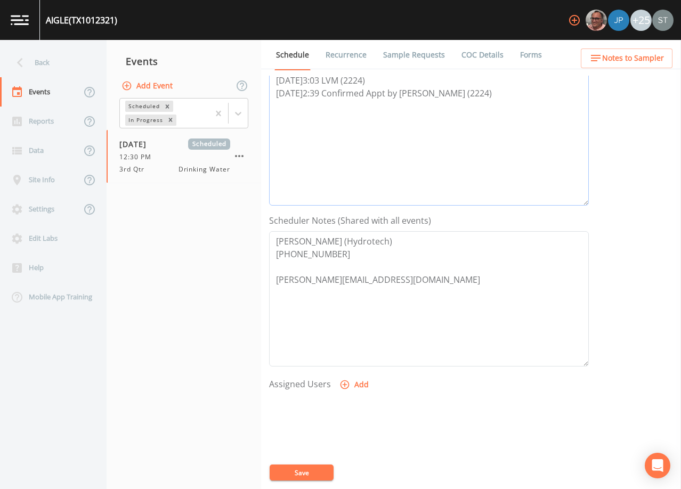
type textarea "[DATE]3:03 LVM (2224) [DATE]2:39 Confirmed Appt by [PERSON_NAME] (2224)"
click at [429, 274] on textarea "[PERSON_NAME] (Hydrotech) [PHONE_NUMBER] [PERSON_NAME][EMAIL_ADDRESS][DOMAIN_NA…" at bounding box center [429, 298] width 320 height 135
type textarea "[PERSON_NAME] (Hydrotech) [PHONE_NUMBER] [PERSON_NAME][EMAIL_ADDRESS][DOMAIN_NA…"
click at [356, 382] on button "Add" at bounding box center [356, 385] width 36 height 20
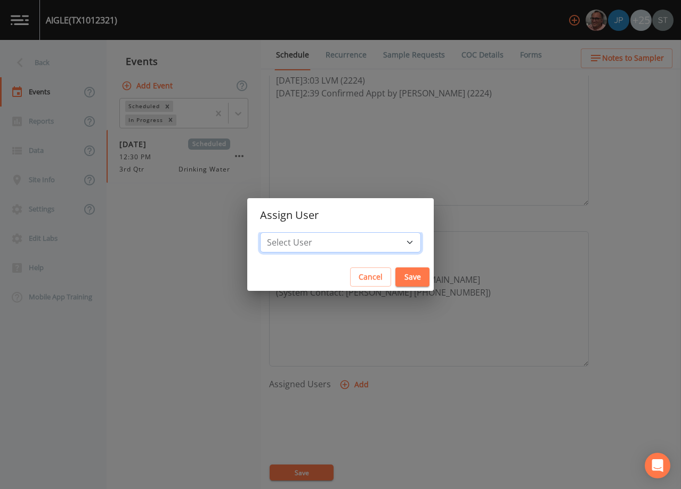
click at [344, 246] on select "Select User [PERSON_NAME] [PERSON_NAME] [PERSON_NAME] [PERSON_NAME] [PERSON_NAM…" at bounding box center [340, 242] width 161 height 20
select select "6dda6eef-c380-4015-b89d-b9b44b713005"
click at [284, 232] on select "Select User [PERSON_NAME] [PERSON_NAME] [PERSON_NAME] [PERSON_NAME] [PERSON_NAM…" at bounding box center [340, 242] width 161 height 20
click at [396, 270] on button "Save" at bounding box center [413, 278] width 34 height 20
select select
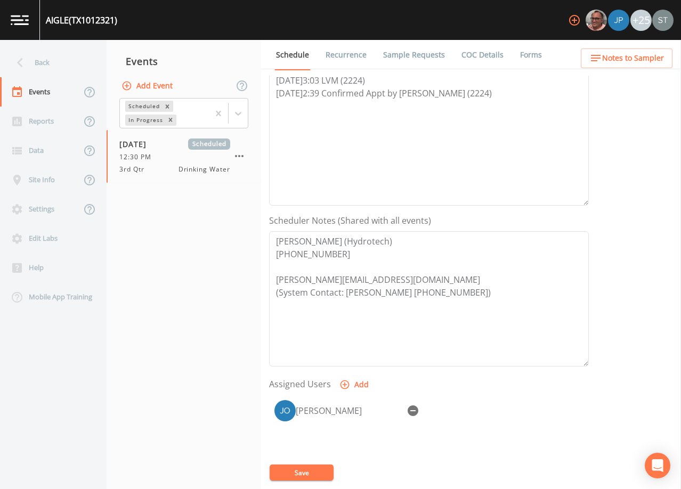
click at [319, 469] on button "Save" at bounding box center [302, 473] width 64 height 16
click at [311, 469] on button "Save" at bounding box center [302, 473] width 64 height 16
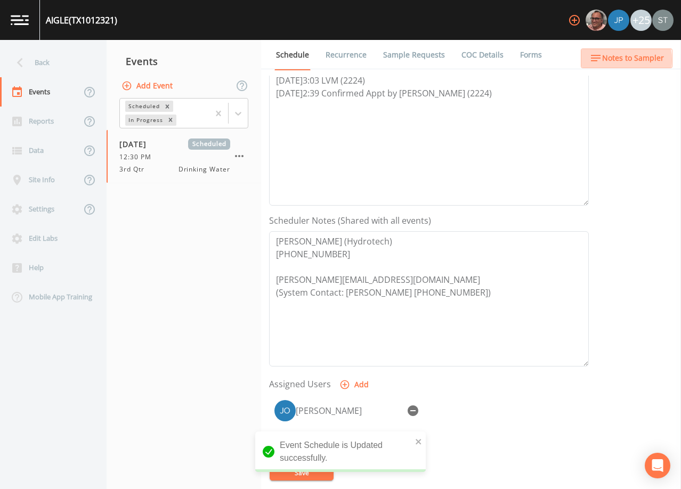
click at [618, 60] on span "Notes to Sampler" at bounding box center [634, 58] width 62 height 13
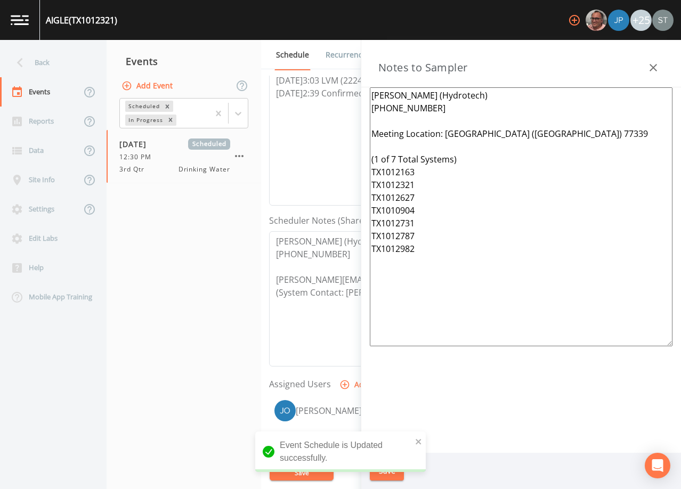
drag, startPoint x: 454, startPoint y: 259, endPoint x: 363, endPoint y: 154, distance: 138.3
click at [363, 154] on div "[PERSON_NAME] (Hydrotech) [PHONE_NUMBER] Meeting Location: [GEOGRAPHIC_DATA] ([…" at bounding box center [522, 270] width 320 height 366
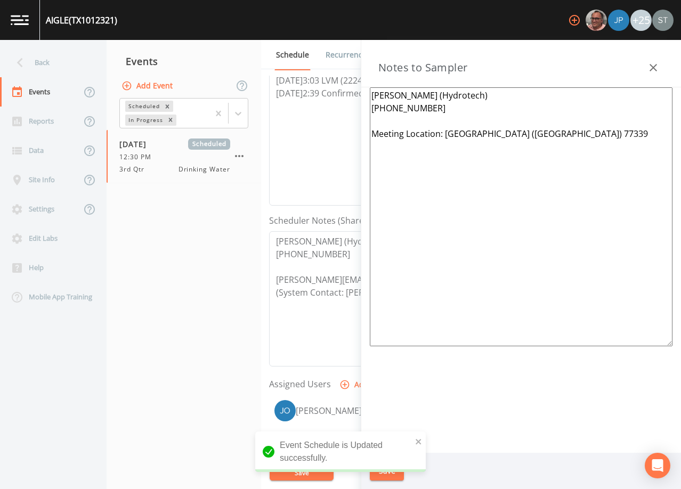
drag, startPoint x: 633, startPoint y: 135, endPoint x: 444, endPoint y: 136, distance: 188.8
click at [444, 136] on textarea "[PERSON_NAME] (Hydrotech) [PHONE_NUMBER] Meeting Location: [GEOGRAPHIC_DATA] ([…" at bounding box center [521, 216] width 303 height 259
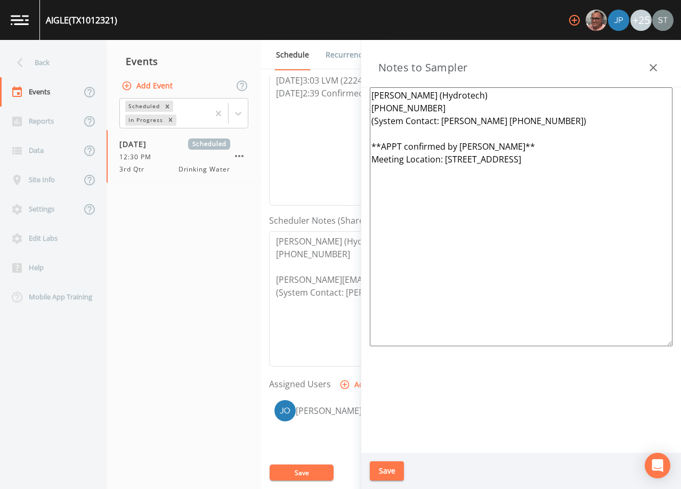
click at [599, 162] on textarea "[PERSON_NAME] (Hydrotech) [PHONE_NUMBER] (System Contact: [PERSON_NAME] [PHONE_…" at bounding box center [521, 216] width 303 height 259
type textarea "[PERSON_NAME] (Hydrotech) [PHONE_NUMBER] (System Contact: [PERSON_NAME] [PHONE_…"
click at [387, 464] on button "Save" at bounding box center [387, 472] width 34 height 20
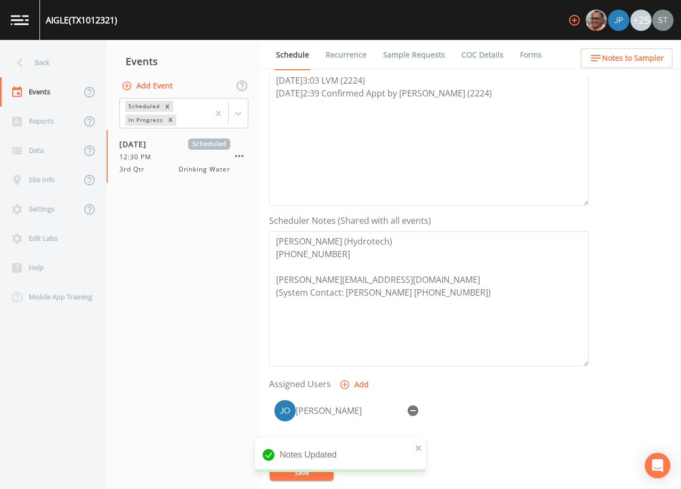
click at [640, 60] on span "Notes to Sampler" at bounding box center [634, 58] width 62 height 13
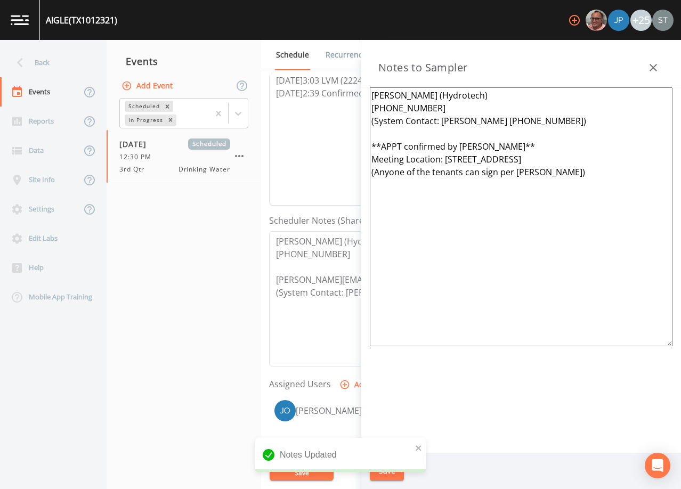
click at [648, 65] on icon "button" at bounding box center [653, 67] width 13 height 13
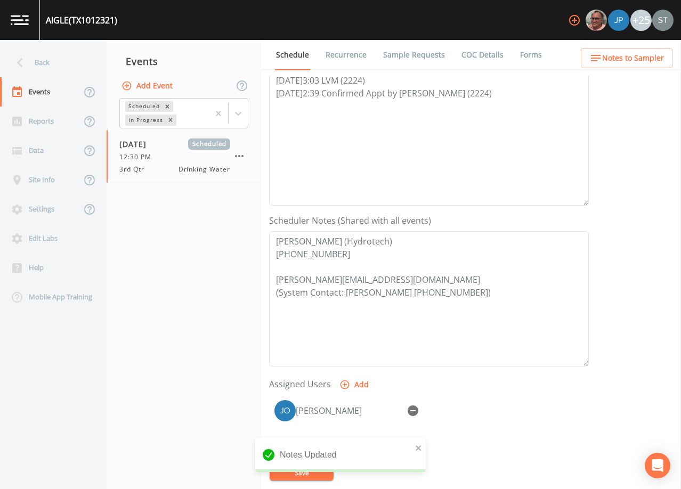
click at [413, 58] on link "Sample Requests" at bounding box center [414, 55] width 65 height 30
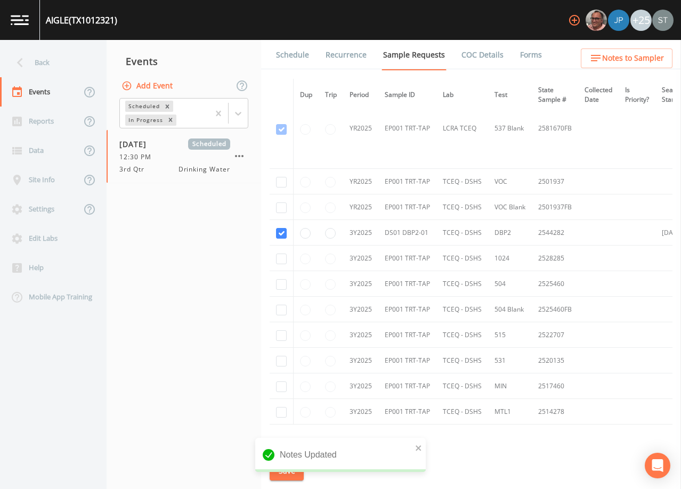
scroll to position [480, 0]
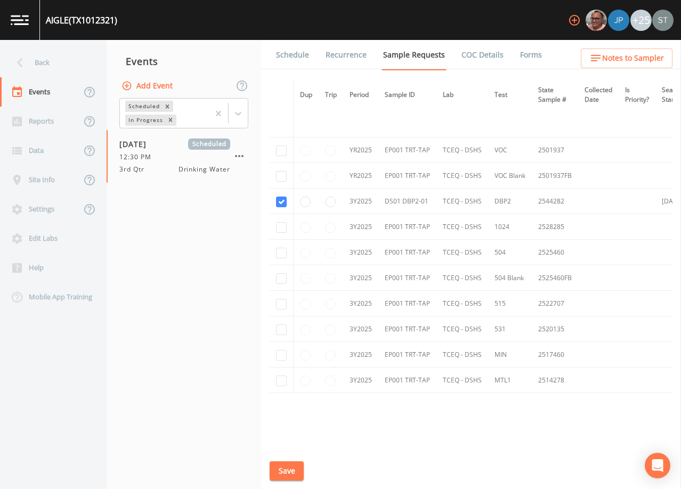
click at [295, 51] on link "Schedule" at bounding box center [293, 55] width 36 height 30
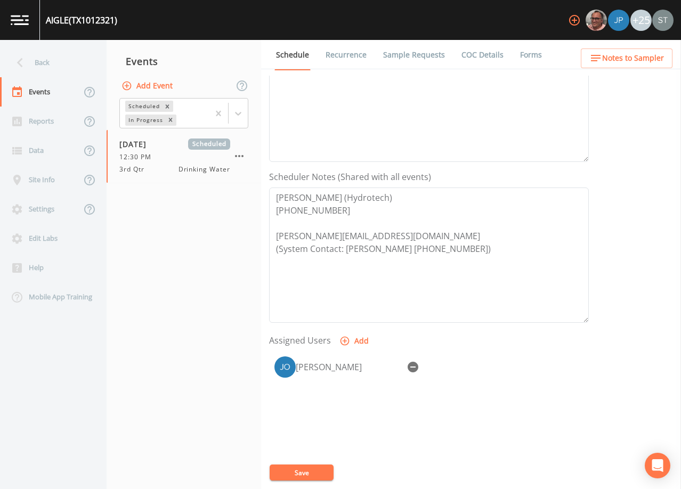
scroll to position [213, 0]
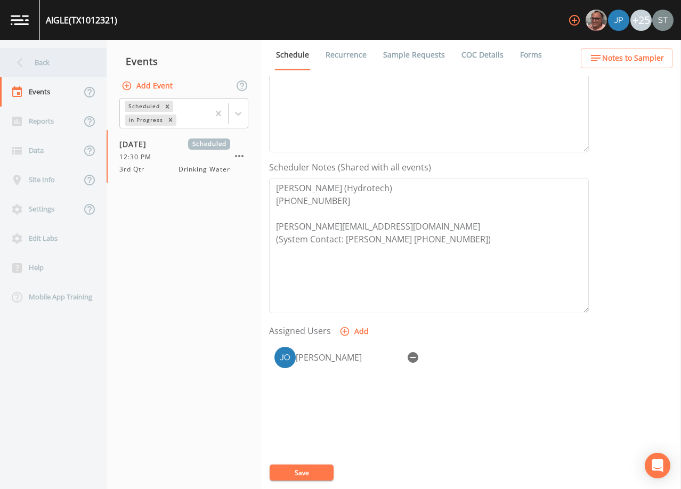
click at [51, 65] on div "Back" at bounding box center [48, 62] width 96 height 29
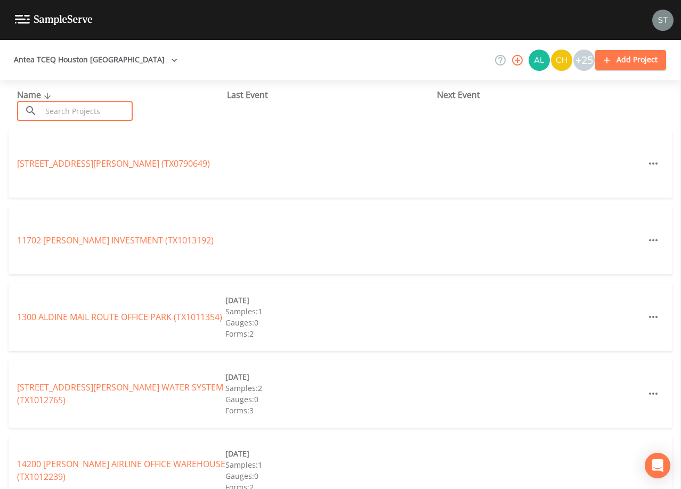
click at [63, 110] on input "text" at bounding box center [87, 111] width 91 height 20
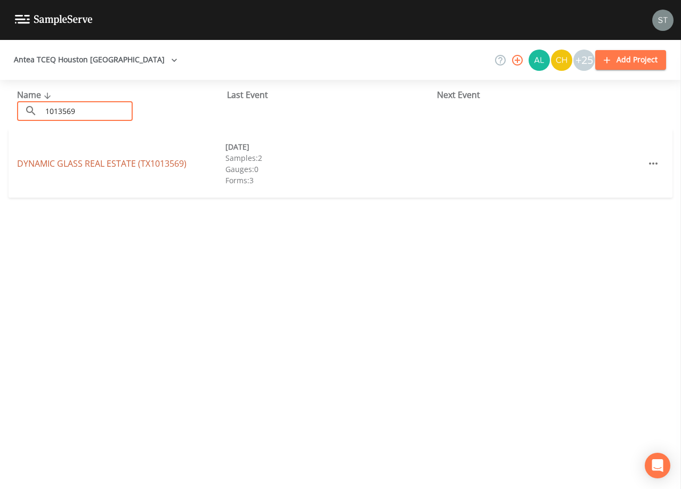
type input "1013569"
click at [113, 165] on link "DYNAMIC GLASS REAL ESTATE (TX1013569)" at bounding box center [102, 164] width 170 height 12
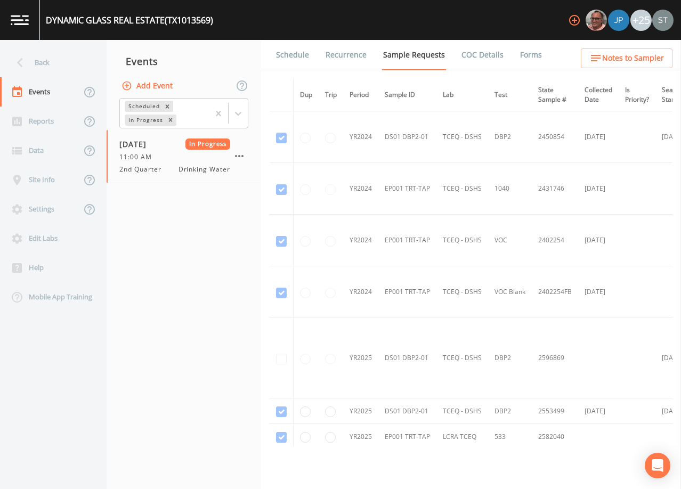
click at [156, 84] on button "Add Event" at bounding box center [148, 86] width 58 height 20
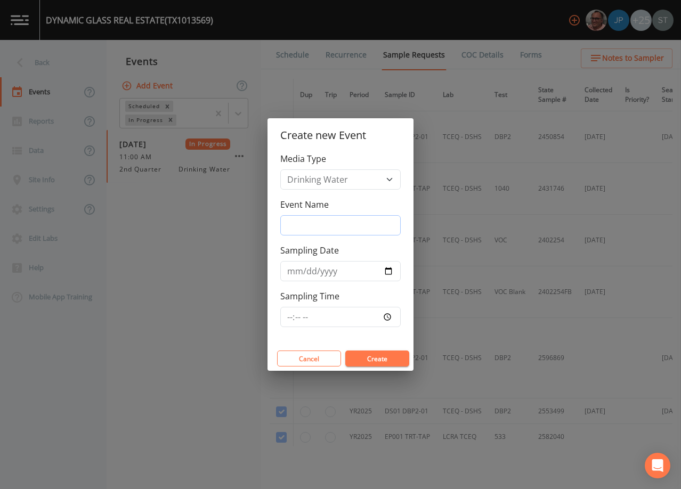
click at [329, 224] on input "Event Name" at bounding box center [340, 225] width 121 height 20
type input "3rd Qtr"
click at [295, 274] on input "Sampling Date" at bounding box center [340, 271] width 121 height 20
type input "[DATE]"
type input "13:00"
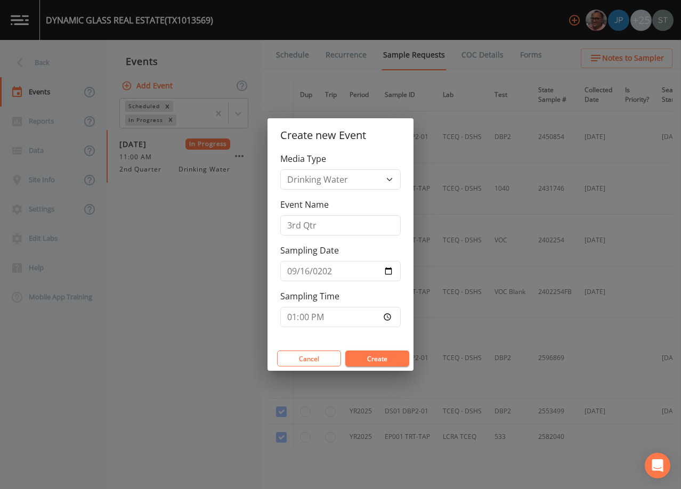
click at [381, 358] on button "Create" at bounding box center [378, 359] width 64 height 16
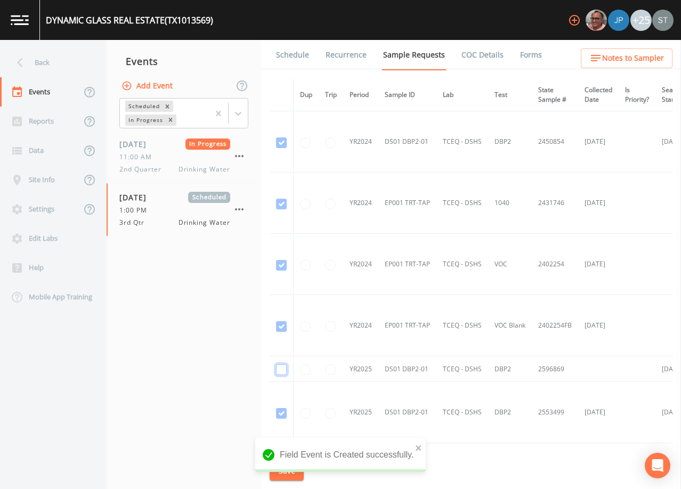
click at [284, 369] on input "checkbox" at bounding box center [281, 370] width 11 height 11
checkbox input "true"
click at [289, 469] on button "Save" at bounding box center [287, 472] width 34 height 20
click at [298, 63] on link "Schedule" at bounding box center [293, 55] width 36 height 30
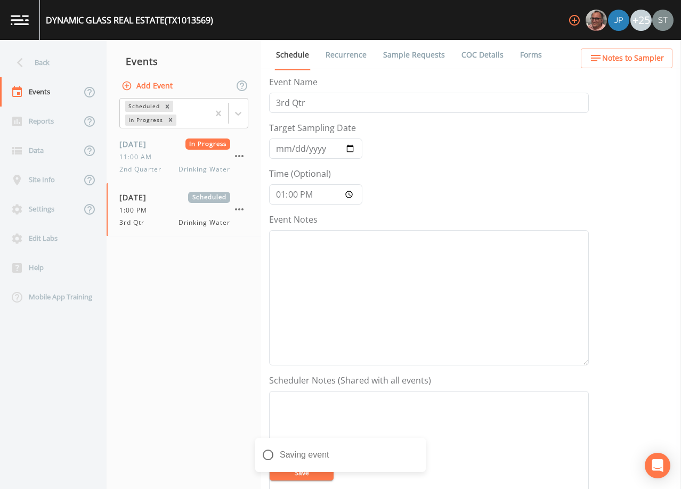
click at [671, 54] on button "Notes to Sampler" at bounding box center [627, 59] width 92 height 20
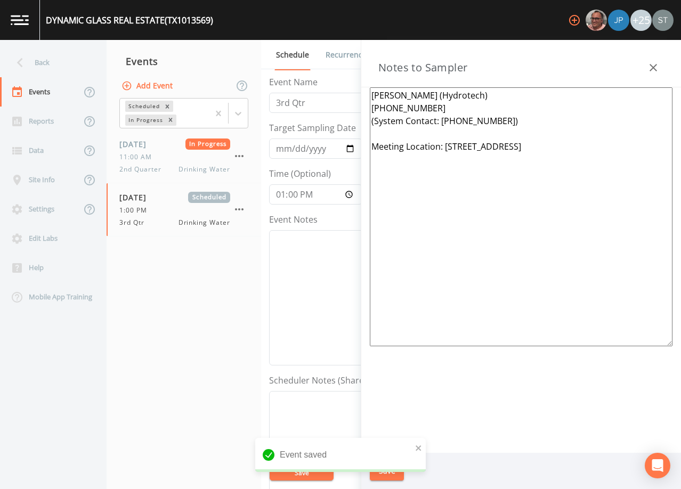
drag, startPoint x: 525, startPoint y: 128, endPoint x: 340, endPoint y: 92, distance: 188.5
click at [340, 92] on div "Back Events Reports Data Site Info Settings Edit Labs Help Mobile App Training …" at bounding box center [340, 264] width 681 height 449
click at [317, 406] on textarea "Event Notes" at bounding box center [429, 458] width 320 height 135
paste textarea "[PERSON_NAME] (Hydrotech) [PHONE_NUMBER] (System Contact: [PHONE_NUMBER])"
type textarea "[PERSON_NAME] (Hydrotech) [PHONE_NUMBER] (System Contact: [PHONE_NUMBER])"
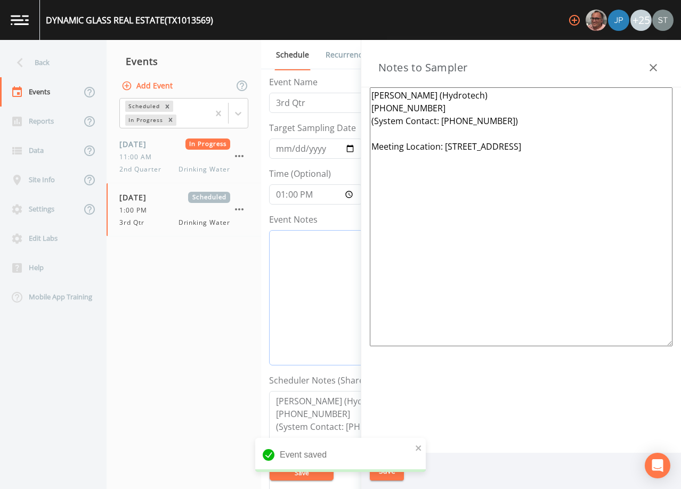
click at [303, 251] on textarea "Event Notes" at bounding box center [429, 297] width 320 height 135
type textarea "[DATE]3:05 Per"
click at [560, 150] on textarea "[PERSON_NAME] (Hydrotech) [PHONE_NUMBER] (System Contact: [PHONE_NUMBER]) Meeti…" at bounding box center [521, 216] width 303 height 259
type textarea "[PERSON_NAME] (Hydrotech) [PHONE_NUMBER] (System Contact: [PHONE_NUMBER]) Meeti…"
click at [387, 469] on button "Save" at bounding box center [387, 472] width 34 height 20
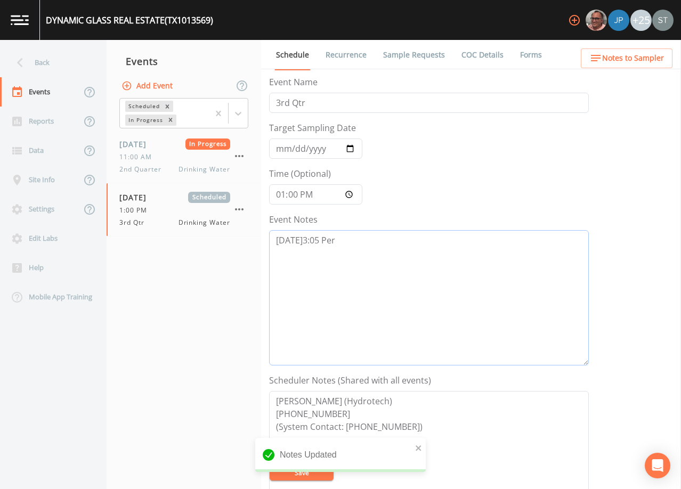
click at [344, 247] on textarea "[DATE]3:05 Per" at bounding box center [429, 297] width 320 height 135
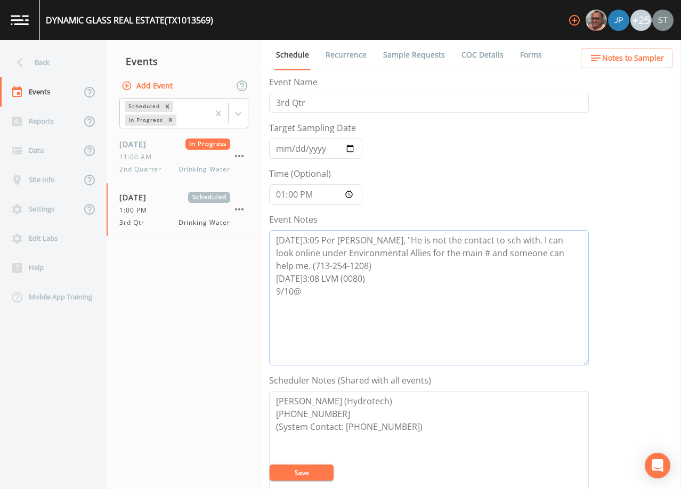
click at [356, 304] on textarea "[DATE]3:05 Per [PERSON_NAME], "He is not the contact to sch with. I can look on…" at bounding box center [429, 297] width 320 height 135
type textarea "[DATE]3:05 Per [PERSON_NAME], "He is not the contact to sch with. I can look on…"
click at [315, 472] on button "Save" at bounding box center [302, 473] width 64 height 16
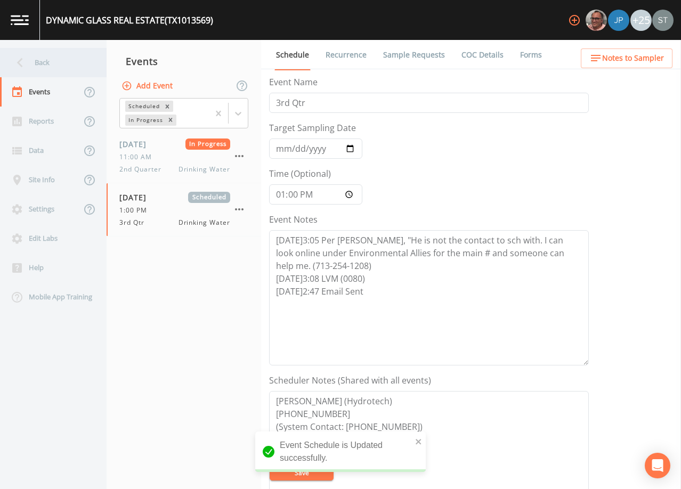
click at [55, 62] on div "Back" at bounding box center [48, 62] width 96 height 29
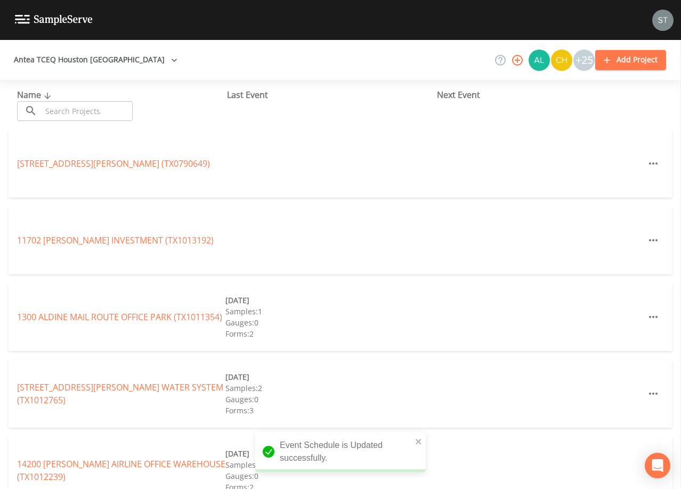
click at [86, 111] on input "text" at bounding box center [87, 111] width 91 height 20
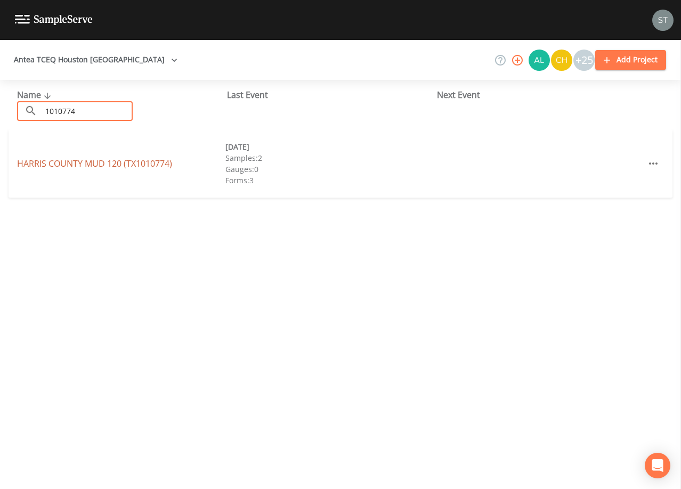
type input "1010774"
click at [106, 166] on link "[GEOGRAPHIC_DATA] (TX1010774)" at bounding box center [94, 164] width 155 height 12
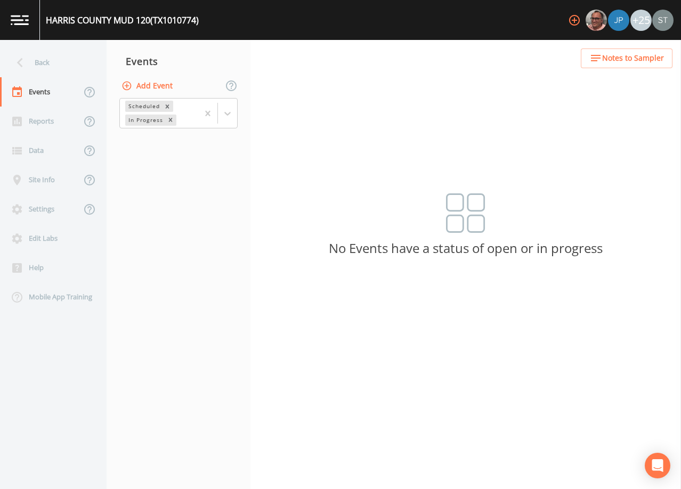
click at [139, 84] on button "Add Event" at bounding box center [148, 86] width 58 height 20
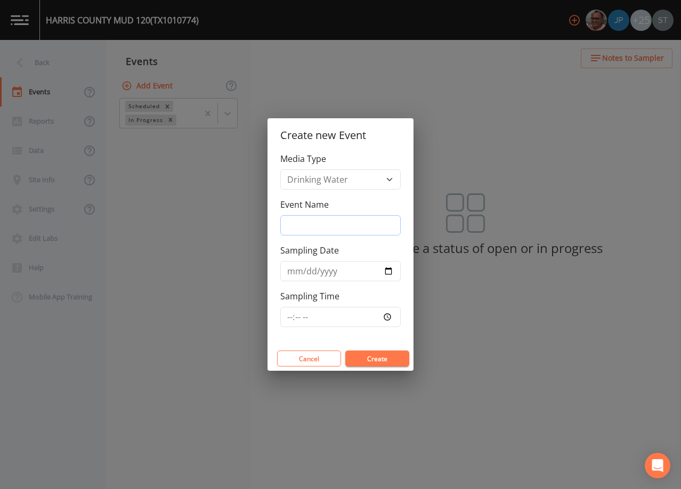
click at [368, 229] on input "Event Name" at bounding box center [340, 225] width 121 height 20
type input "3rd Qtr"
click at [287, 270] on input "Sampling Date" at bounding box center [340, 271] width 121 height 20
type input "[DATE]"
type input "08:00"
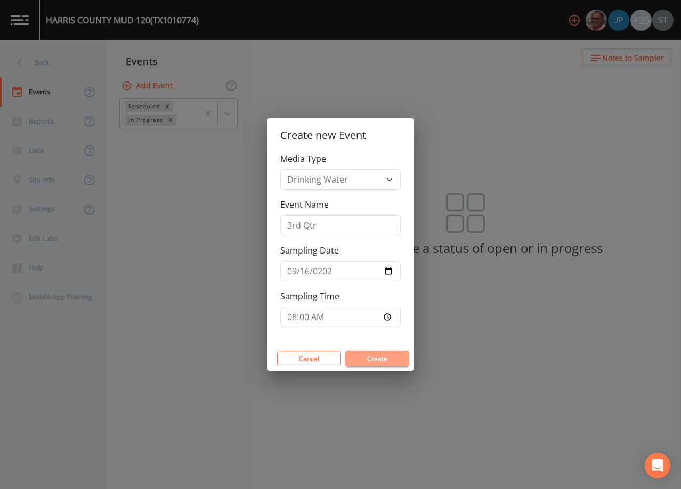
click at [381, 363] on button "Create" at bounding box center [378, 359] width 64 height 16
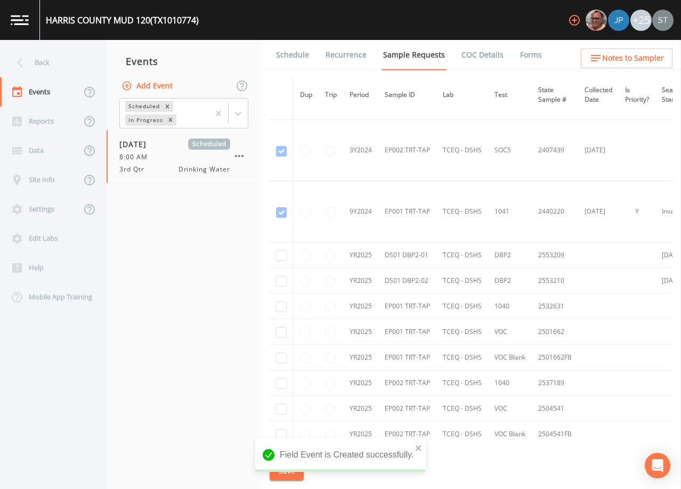
scroll to position [640, 0]
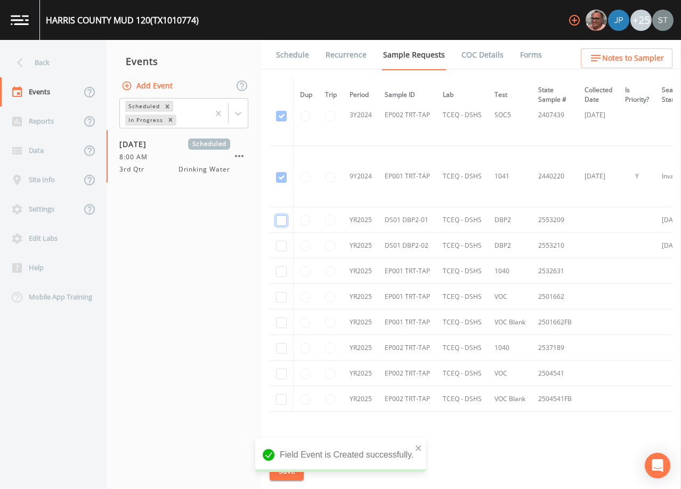
click at [284, 219] on input "checkbox" at bounding box center [281, 220] width 11 height 11
checkbox input "true"
click at [281, 246] on input "checkbox" at bounding box center [281, 246] width 11 height 11
checkbox input "true"
click at [279, 471] on button "Save" at bounding box center [287, 472] width 34 height 20
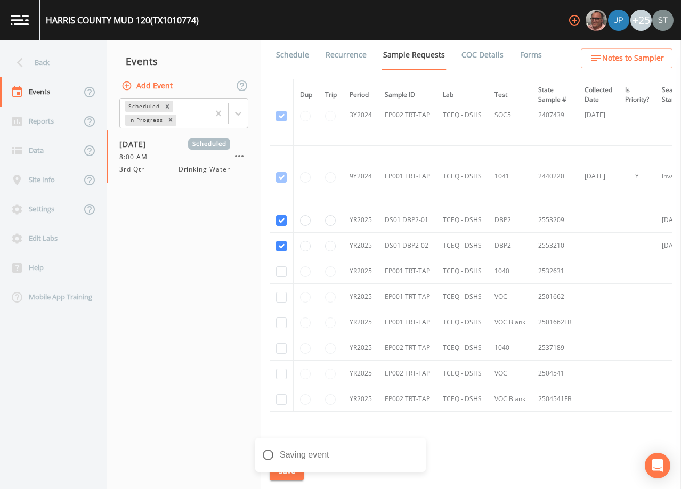
click at [300, 59] on link "Schedule" at bounding box center [293, 55] width 36 height 30
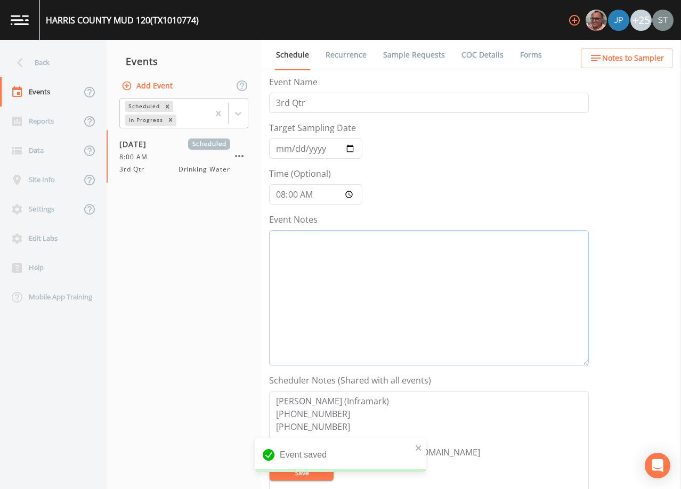
click at [371, 287] on textarea "Event Notes" at bounding box center [429, 297] width 320 height 135
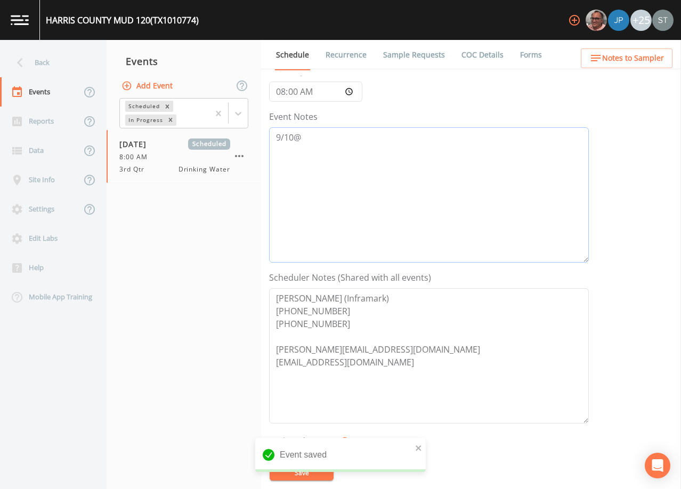
scroll to position [107, 0]
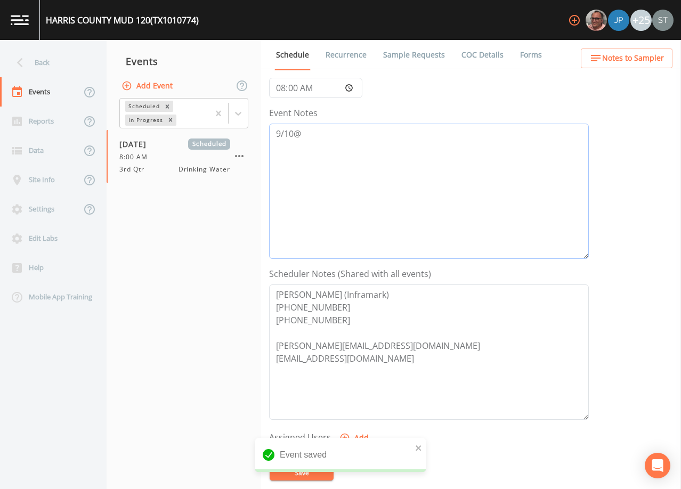
type textarea "9/10@"
click at [347, 333] on textarea "[PERSON_NAME] (Inframark) [PHONE_NUMBER] [PHONE_NUMBER] [PERSON_NAME][EMAIL_ADD…" at bounding box center [429, 352] width 320 height 135
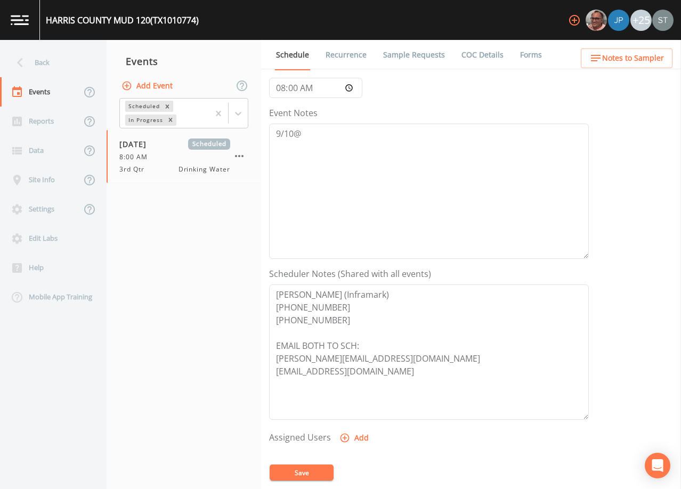
click at [315, 473] on button "Save" at bounding box center [302, 473] width 64 height 16
drag, startPoint x: 334, startPoint y: 308, endPoint x: 271, endPoint y: 308, distance: 62.4
click at [271, 308] on textarea "[PERSON_NAME] (Inframark) [PHONE_NUMBER] [PHONE_NUMBER] EMAIL BOTH TO SCH: [PER…" at bounding box center [429, 352] width 320 height 135
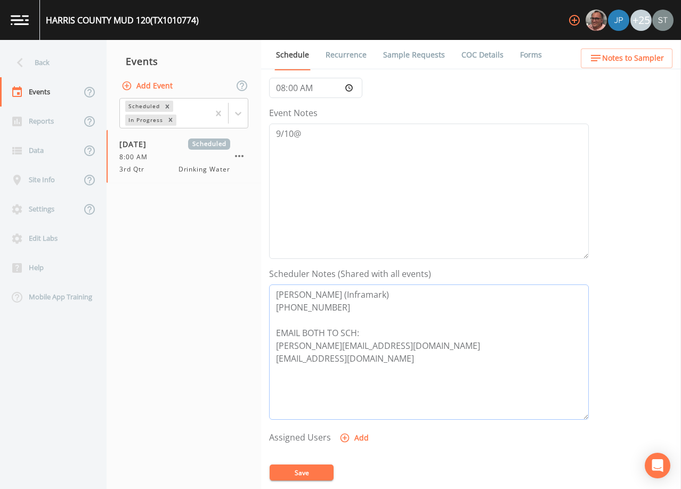
type textarea "[PERSON_NAME] (Inframark) [PHONE_NUMBER] EMAIL BOTH TO SCH: [PERSON_NAME][EMAIL…"
click at [308, 473] on button "Save" at bounding box center [302, 473] width 64 height 16
click at [636, 60] on span "Notes to Sampler" at bounding box center [634, 58] width 62 height 13
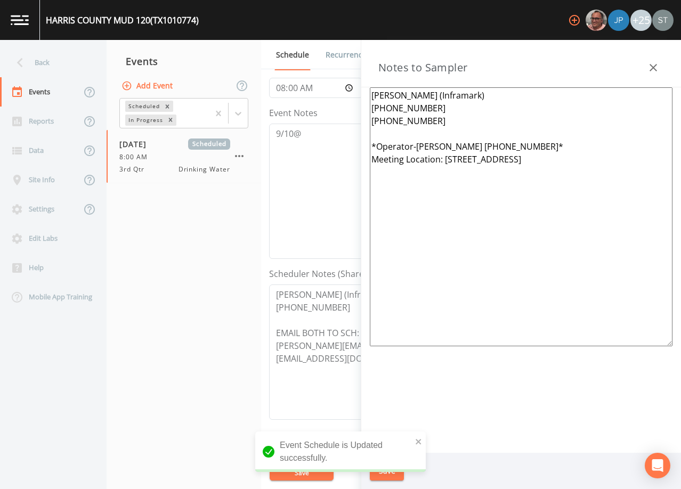
drag, startPoint x: 447, startPoint y: 114, endPoint x: 367, endPoint y: 111, distance: 80.5
click at [367, 111] on div "[PERSON_NAME] (Inframark) [PHONE_NUMBER] [PHONE_NUMBER] *Operator-[PERSON_NAME]…" at bounding box center [522, 270] width 320 height 366
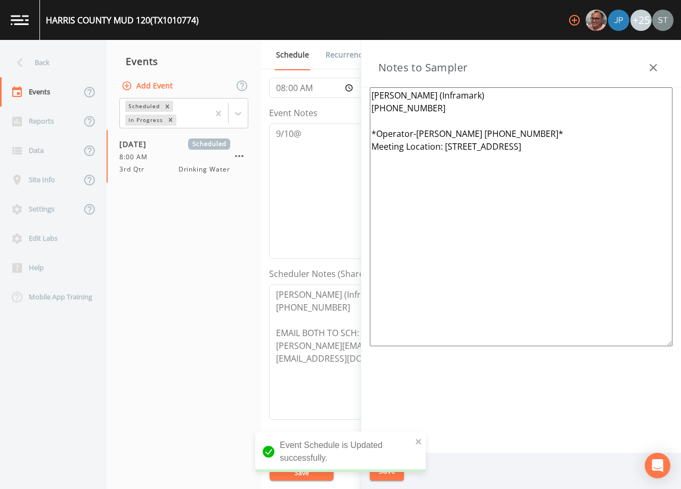
drag, startPoint x: 516, startPoint y: 131, endPoint x: 417, endPoint y: 133, distance: 98.7
click at [417, 133] on textarea "[PERSON_NAME] (Inframark) [PHONE_NUMBER] *Operator-[PERSON_NAME] [PHONE_NUMBER]…" at bounding box center [521, 216] width 303 height 259
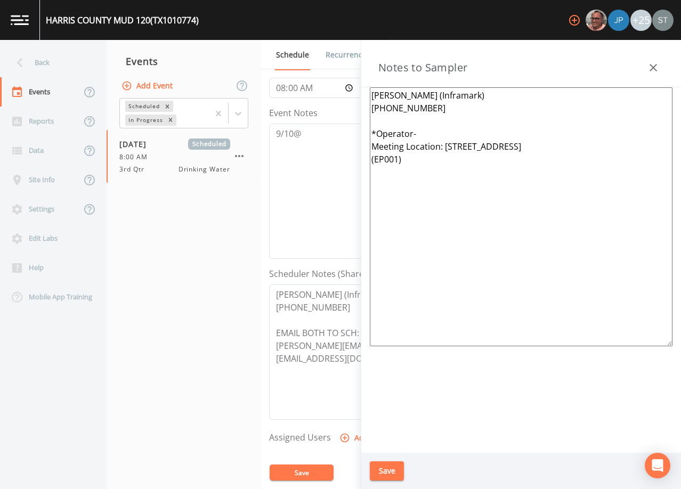
drag, startPoint x: 574, startPoint y: 168, endPoint x: 445, endPoint y: 142, distance: 131.5
click at [445, 142] on textarea "[PERSON_NAME] (Inframark) [PHONE_NUMBER] *Operator- Meeting Location: [STREET_A…" at bounding box center [521, 216] width 303 height 259
type textarea "[PERSON_NAME] (Inframark) [PHONE_NUMBER] *Operator- Meeting Location:"
click at [391, 471] on button "Save" at bounding box center [387, 472] width 34 height 20
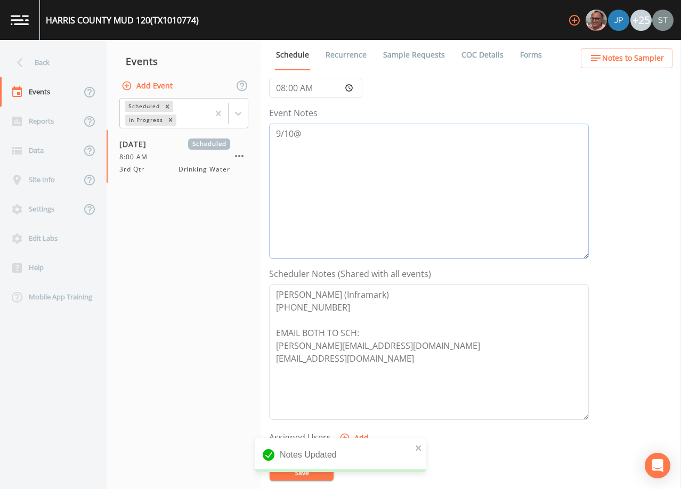
click at [383, 159] on textarea "9/10@" at bounding box center [429, 191] width 320 height 135
type textarea "[DATE]2:51 Email Sent"
click at [316, 476] on button "Save" at bounding box center [302, 473] width 64 height 16
click at [636, 57] on span "Notes to Sampler" at bounding box center [634, 58] width 62 height 13
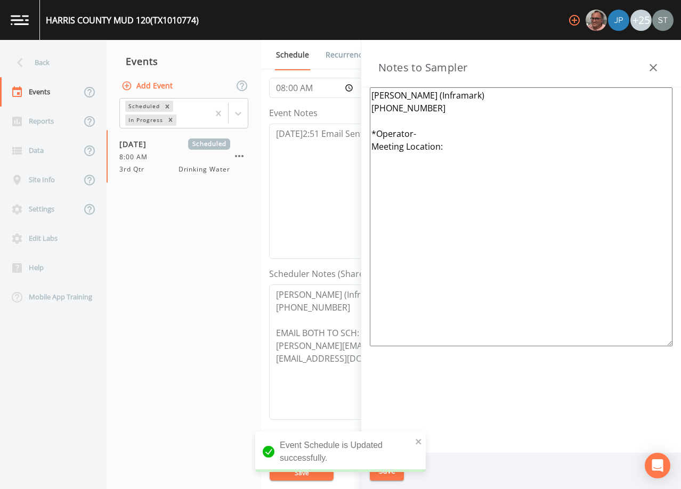
click at [661, 64] on button "button" at bounding box center [653, 67] width 21 height 21
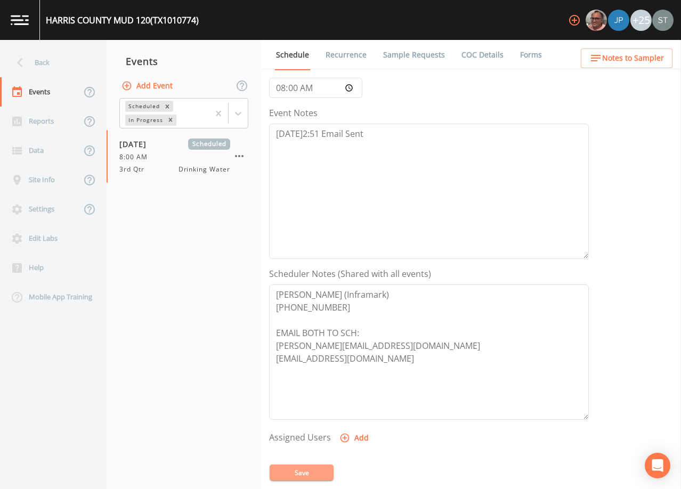
click at [316, 468] on button "Save" at bounding box center [302, 473] width 64 height 16
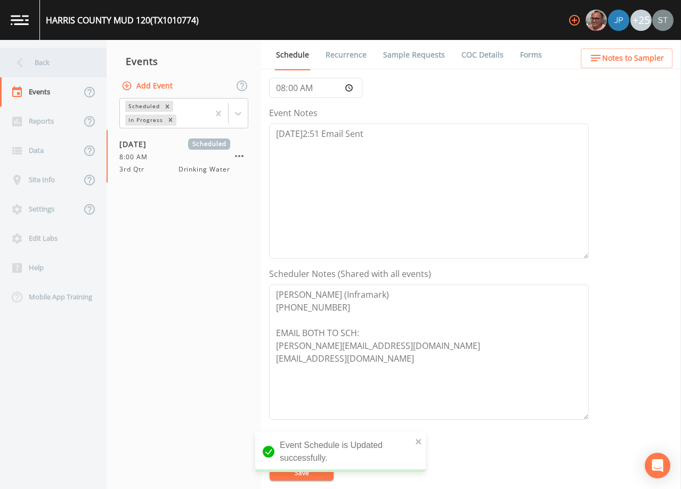
click at [55, 64] on div "Back" at bounding box center [48, 62] width 96 height 29
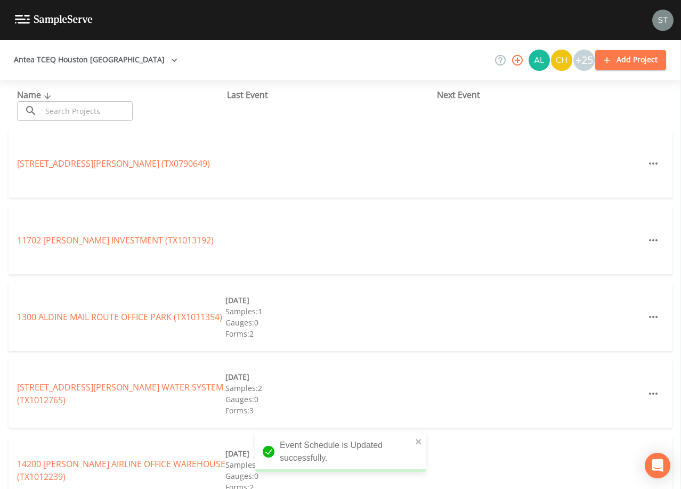
click at [90, 105] on input "text" at bounding box center [87, 111] width 91 height 20
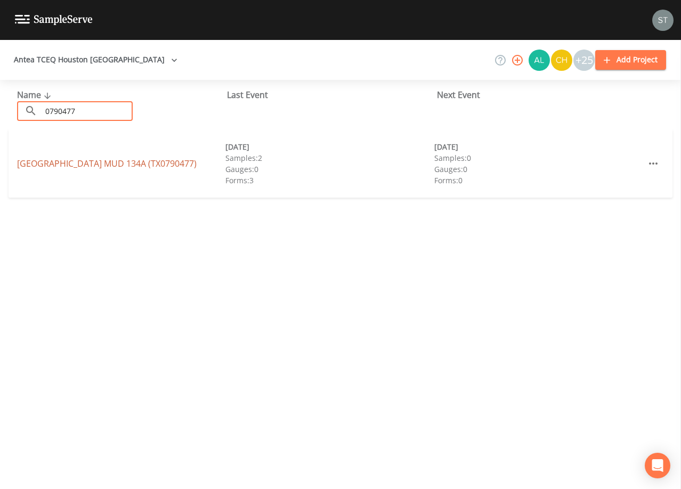
type input "0790477"
click at [185, 164] on link "[GEOGRAPHIC_DATA] (TX0790477)" at bounding box center [107, 164] width 180 height 12
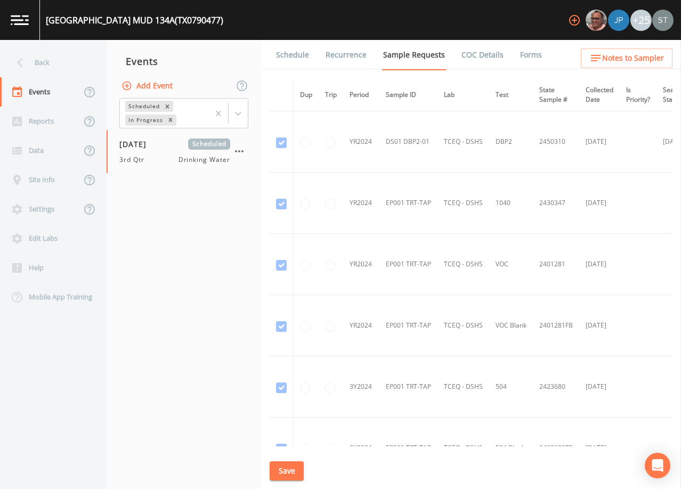
click at [296, 50] on link "Schedule" at bounding box center [293, 55] width 36 height 30
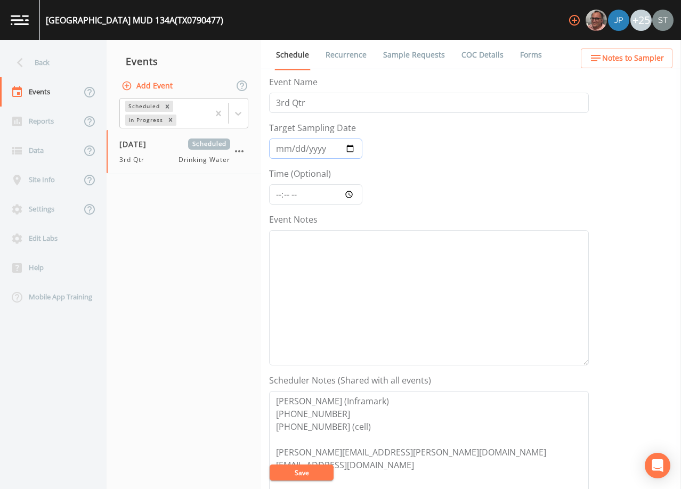
click at [294, 150] on input "[DATE]" at bounding box center [315, 149] width 93 height 20
type input "[DATE]"
type input "09:00"
click at [398, 305] on textarea "Event Notes" at bounding box center [429, 297] width 320 height 135
type textarea "9/10@"
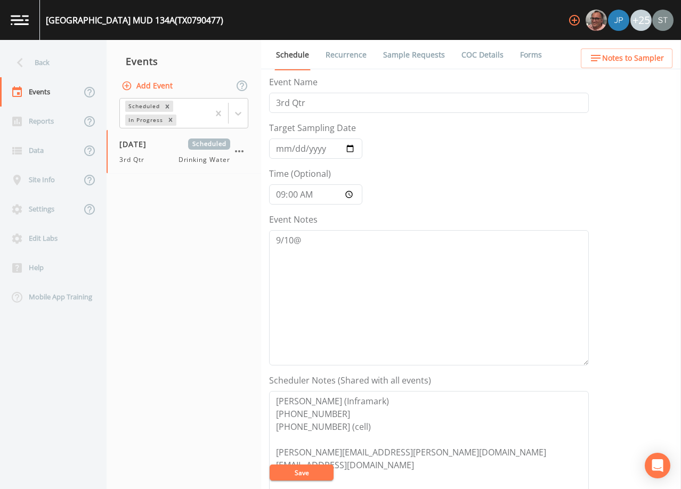
click at [636, 63] on span "Notes to Sampler" at bounding box center [634, 58] width 62 height 13
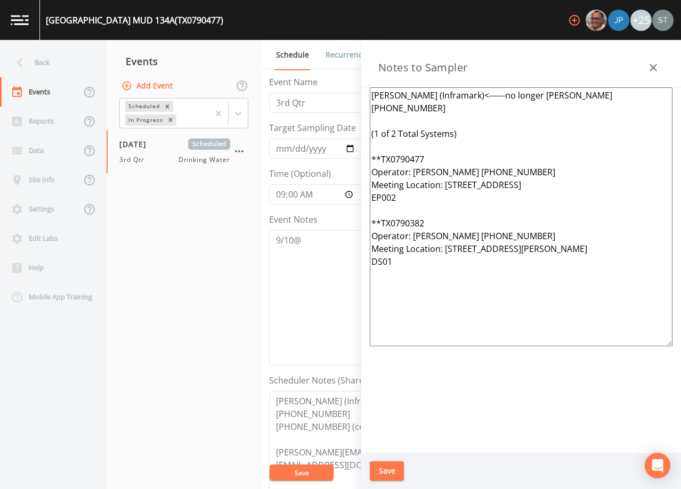
drag, startPoint x: 484, startPoint y: 282, endPoint x: 379, endPoint y: 123, distance: 189.7
click at [379, 123] on textarea "[PERSON_NAME] (Inframark)<------no longer [PERSON_NAME] [PHONE_NUMBER] (1 of 2 …" at bounding box center [521, 216] width 303 height 259
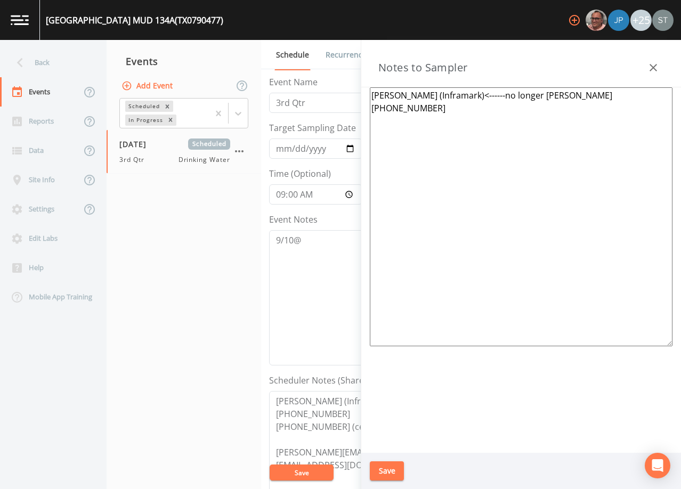
drag, startPoint x: 632, startPoint y: 96, endPoint x: 489, endPoint y: 98, distance: 142.4
click at [489, 98] on textarea "[PERSON_NAME] (Inframark)<------no longer [PERSON_NAME] [PHONE_NUMBER]" at bounding box center [521, 216] width 303 height 259
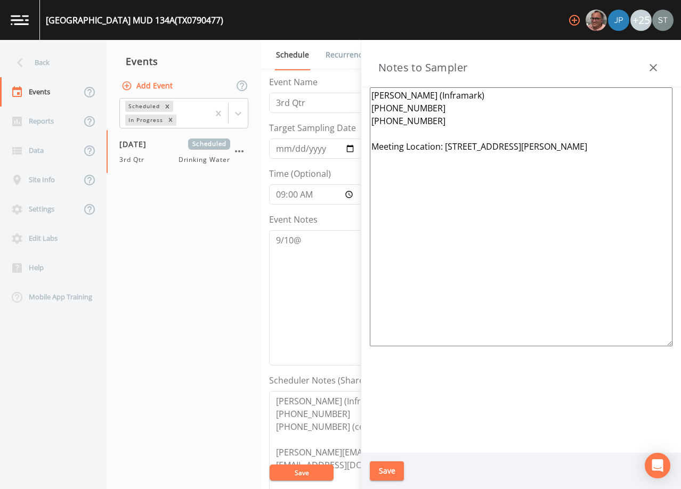
type textarea "[PERSON_NAME] (Inframark) [PHONE_NUMBER] [PHONE_NUMBER] Meeting Location: [STRE…"
click at [399, 459] on div "Save" at bounding box center [522, 471] width 320 height 37
click at [392, 469] on button "Save" at bounding box center [387, 472] width 34 height 20
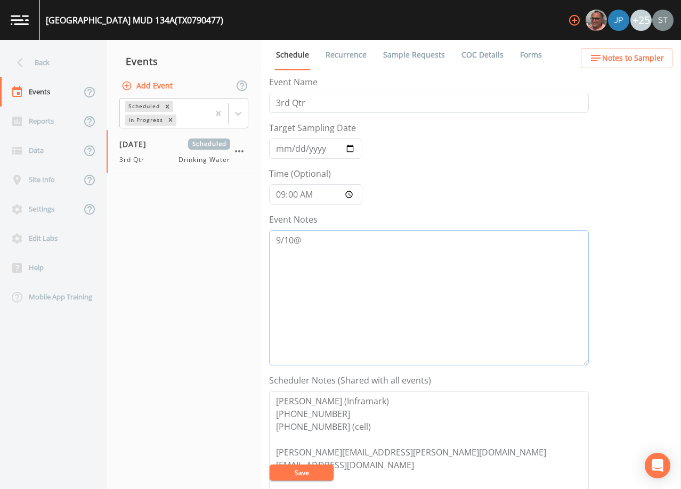
click at [396, 246] on textarea "9/10@" at bounding box center [429, 297] width 320 height 135
type textarea "[DATE]2:56 Email Sent"
click at [314, 471] on button "Save" at bounding box center [302, 473] width 64 height 16
click at [295, 471] on button "Save" at bounding box center [302, 473] width 64 height 16
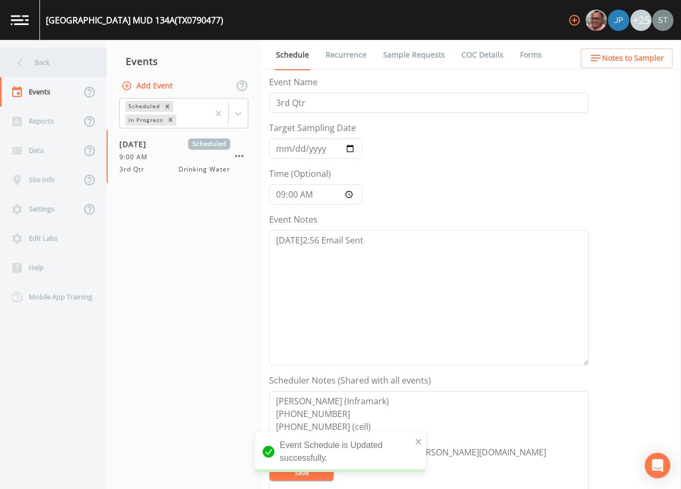
click at [46, 57] on div "Back" at bounding box center [48, 62] width 96 height 29
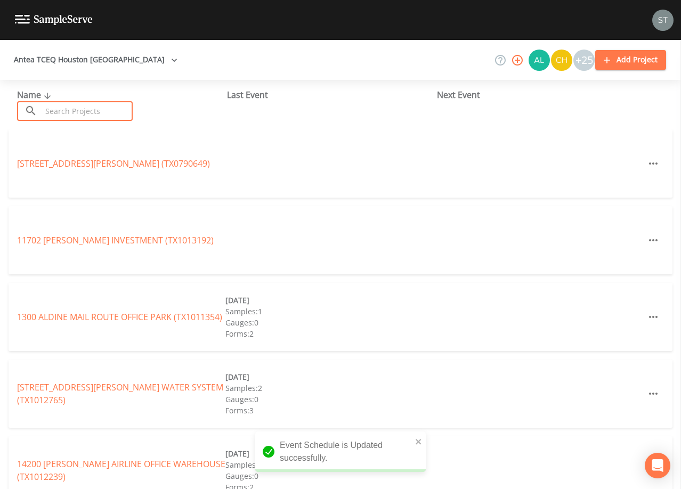
drag, startPoint x: 101, startPoint y: 113, endPoint x: 103, endPoint y: 101, distance: 12.4
click at [101, 110] on input "text" at bounding box center [87, 111] width 91 height 20
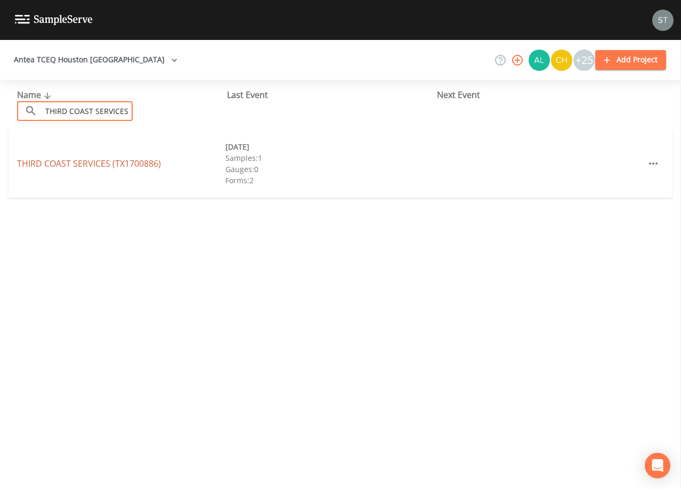
type input "THIRD COAST SERVICES"
click at [133, 163] on link "THIRD COAST SERVICES (TX1700886)" at bounding box center [89, 164] width 144 height 12
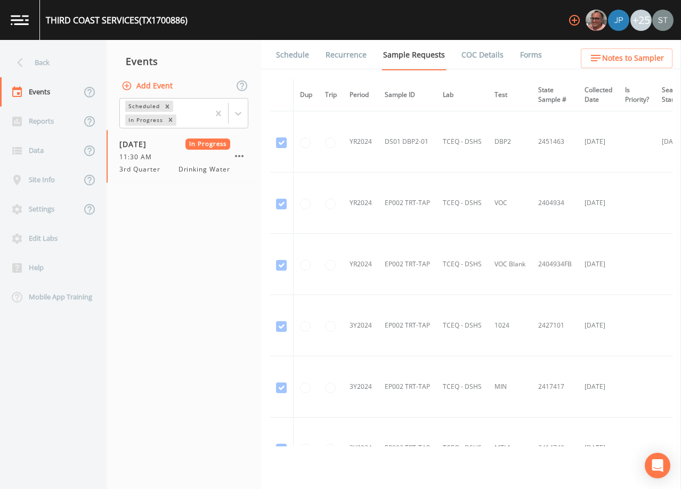
click at [292, 54] on link "Schedule" at bounding box center [293, 55] width 36 height 30
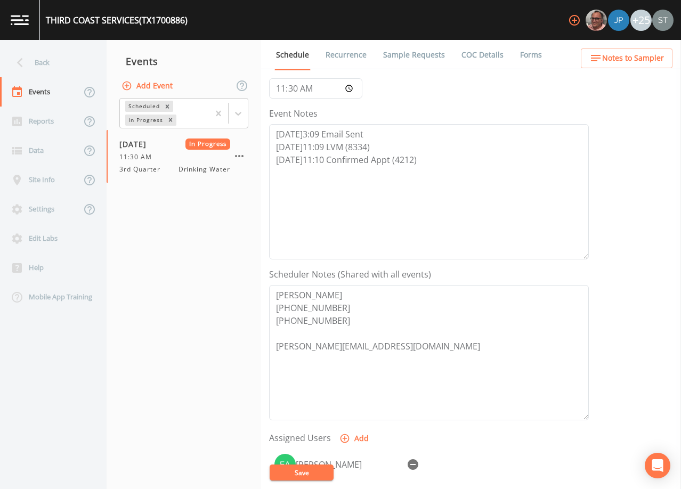
scroll to position [107, 0]
click at [519, 51] on link "Forms" at bounding box center [531, 55] width 25 height 30
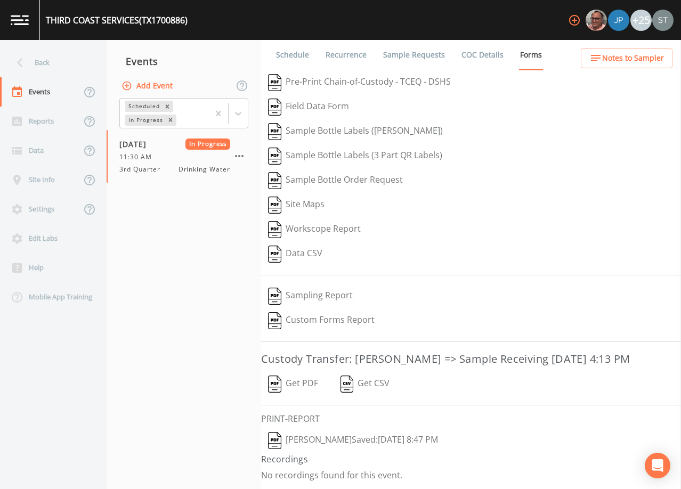
click at [298, 56] on link "Schedule" at bounding box center [293, 55] width 36 height 30
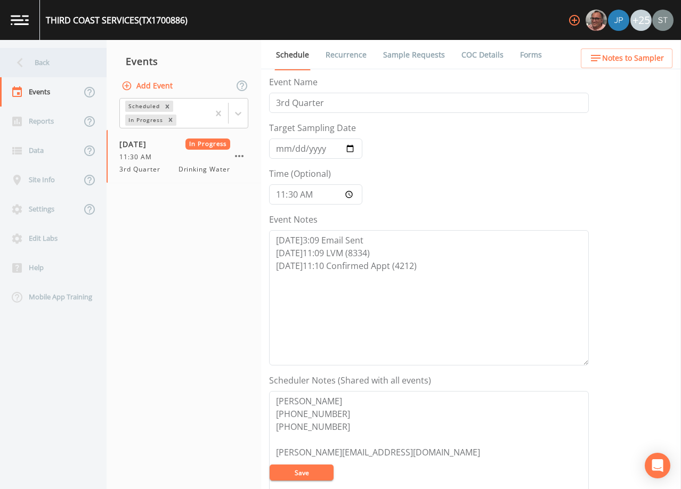
click at [50, 66] on div "Back" at bounding box center [48, 62] width 96 height 29
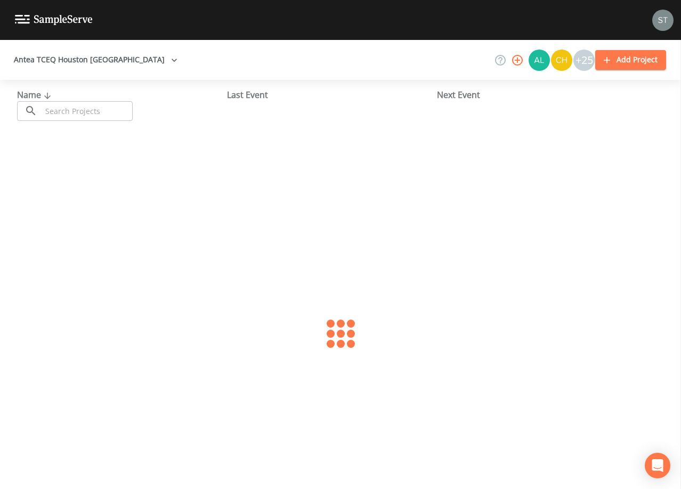
click at [83, 109] on input "text" at bounding box center [87, 111] width 91 height 20
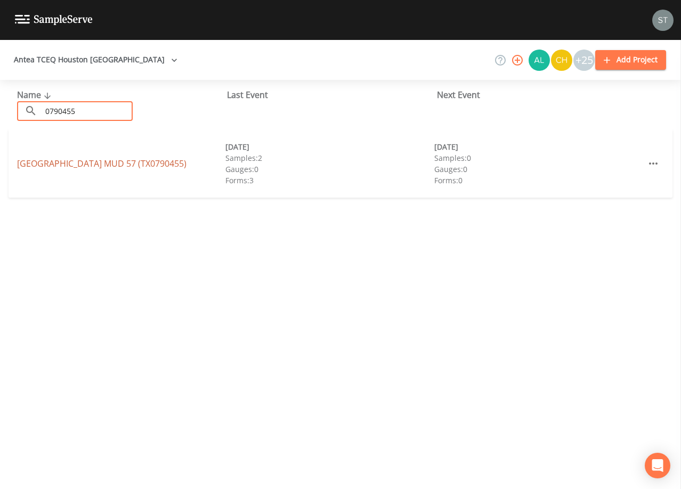
type input "0790455"
click at [140, 160] on link "[GEOGRAPHIC_DATA] 57 (TX0790455)" at bounding box center [102, 164] width 170 height 12
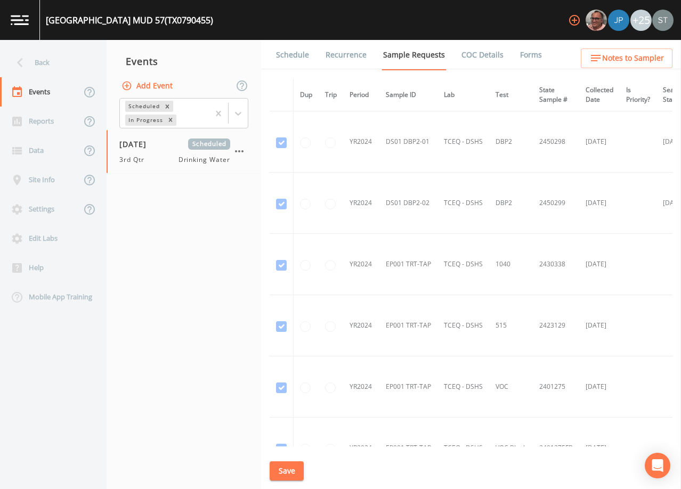
click at [293, 52] on link "Schedule" at bounding box center [293, 55] width 36 height 30
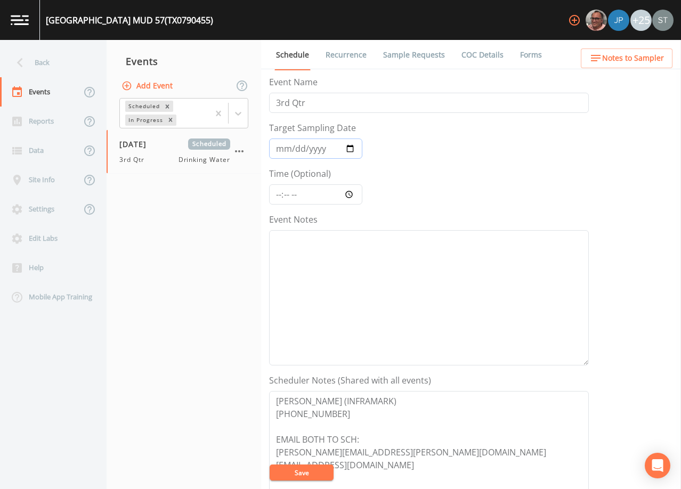
click at [295, 150] on input "[DATE]" at bounding box center [315, 149] width 93 height 20
type input "[DATE]"
type input "09:30"
click at [374, 317] on textarea "Event Notes" at bounding box center [429, 297] width 320 height 135
type textarea "[DATE]3:09 Email Sent"
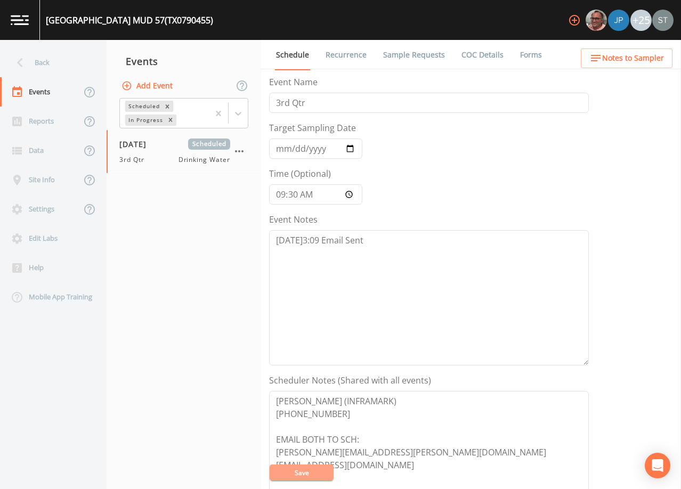
click at [316, 470] on button "Save" at bounding box center [302, 473] width 64 height 16
click at [304, 473] on button "Save" at bounding box center [302, 473] width 64 height 16
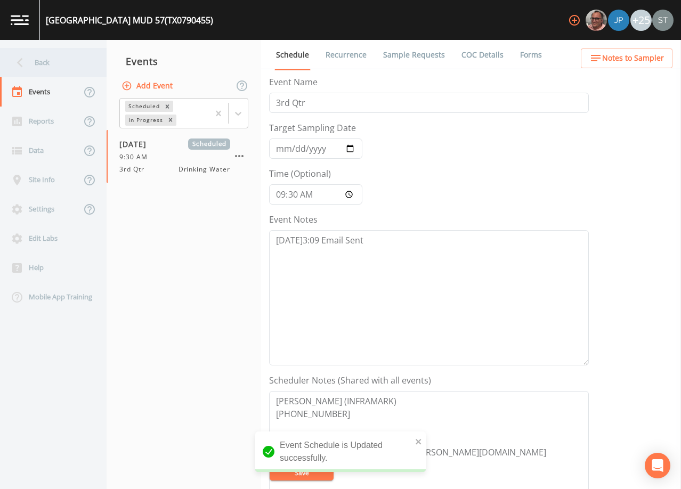
click at [58, 71] on div "Back" at bounding box center [48, 62] width 96 height 29
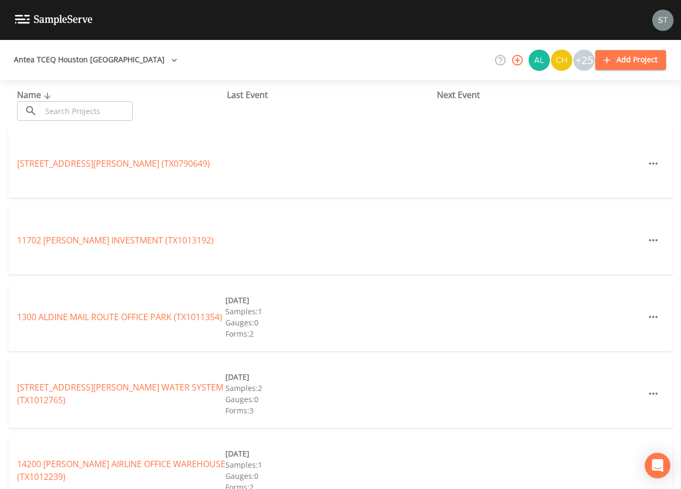
click at [71, 113] on input "text" at bounding box center [87, 111] width 91 height 20
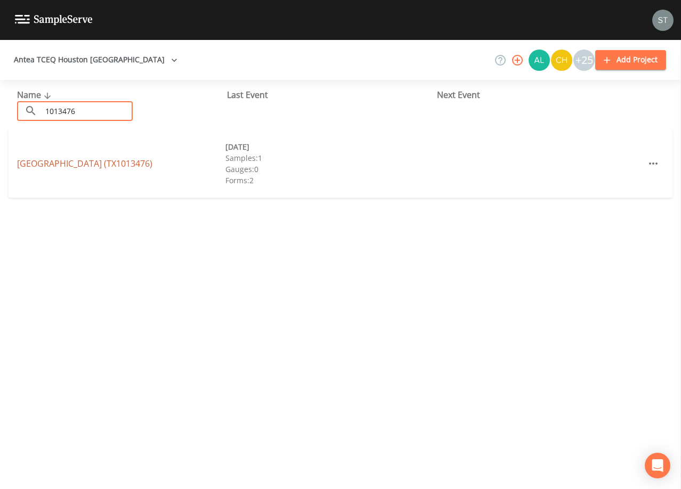
type input "1013476"
click at [95, 164] on link "[GEOGRAPHIC_DATA] (TX1013476)" at bounding box center [84, 164] width 135 height 12
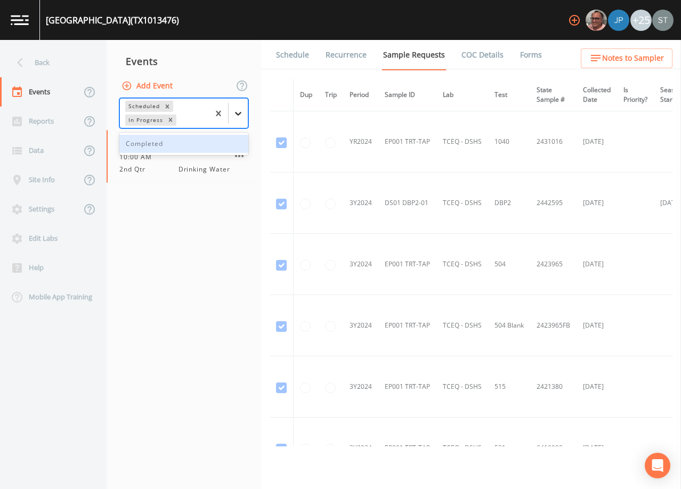
click at [235, 113] on icon at bounding box center [238, 113] width 11 height 11
click at [196, 141] on div "Completed" at bounding box center [183, 144] width 129 height 18
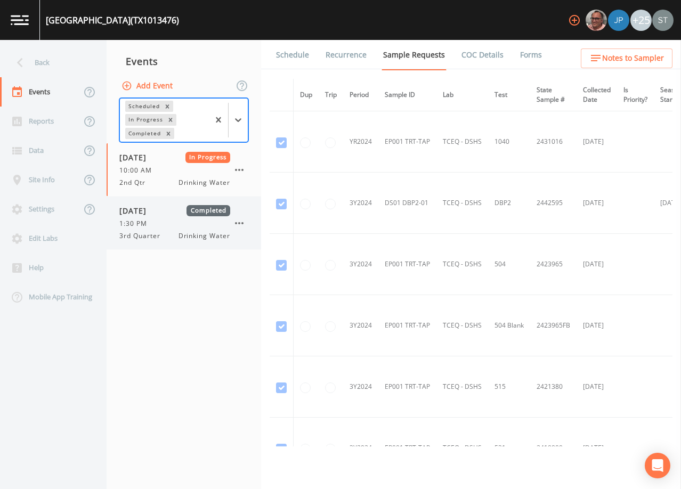
click at [154, 216] on span "[DATE]" at bounding box center [136, 210] width 35 height 11
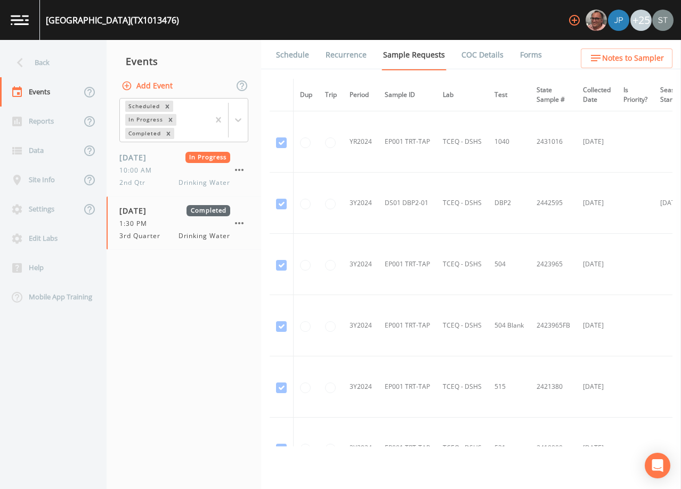
click at [526, 56] on link "Forms" at bounding box center [531, 55] width 25 height 30
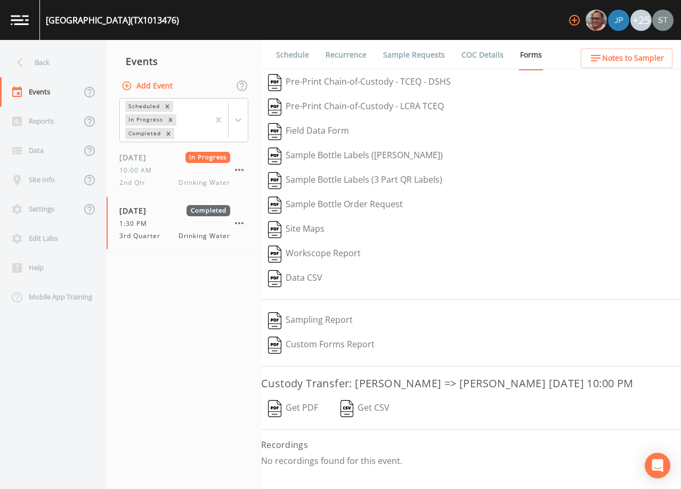
click at [298, 404] on button "Get PDF" at bounding box center [293, 409] width 64 height 25
click at [44, 64] on div "Back" at bounding box center [48, 62] width 96 height 29
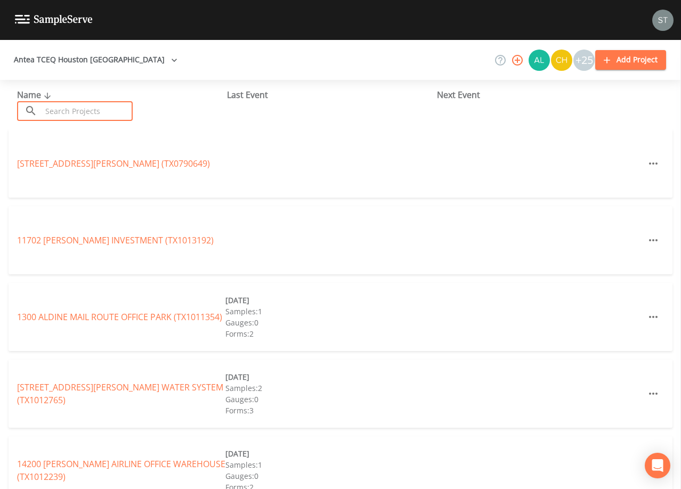
click at [95, 109] on input "text" at bounding box center [87, 111] width 91 height 20
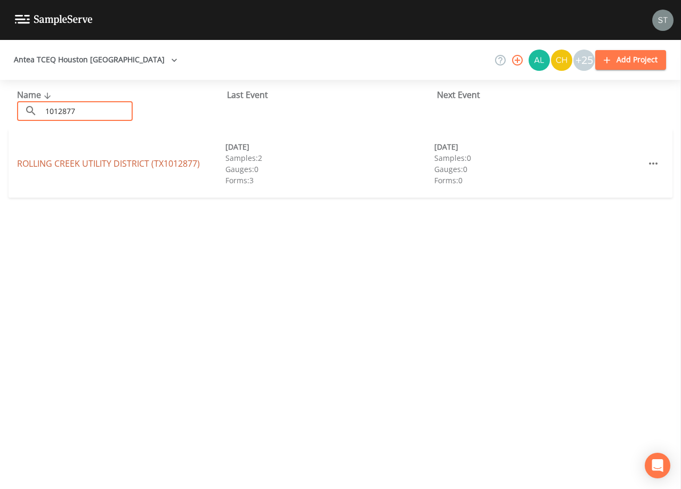
type input "1012877"
click at [155, 163] on link "[GEOGRAPHIC_DATA] (TX1012877)" at bounding box center [108, 164] width 183 height 12
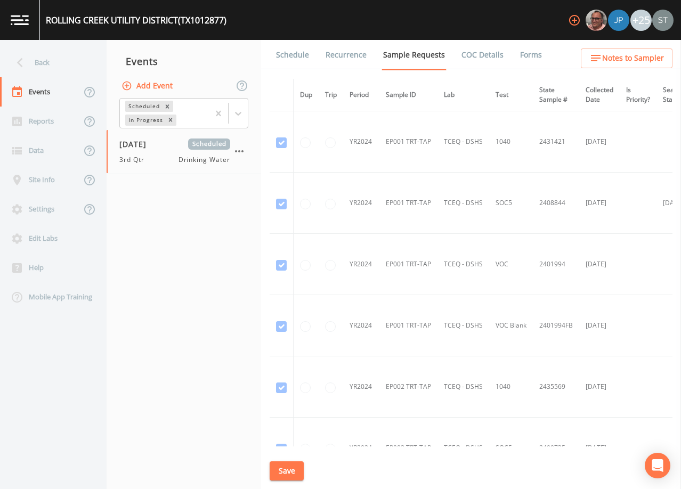
click at [293, 55] on link "Schedule" at bounding box center [293, 55] width 36 height 30
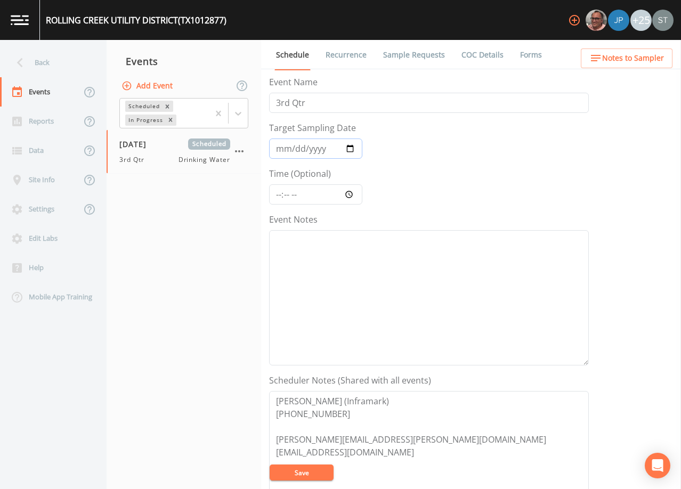
click at [295, 149] on input "[DATE]" at bounding box center [315, 149] width 93 height 20
type input "[DATE]"
type input "10:00"
click at [373, 276] on textarea "Event Notes" at bounding box center [429, 297] width 320 height 135
type textarea "[DATE]3:13 Email Sent"
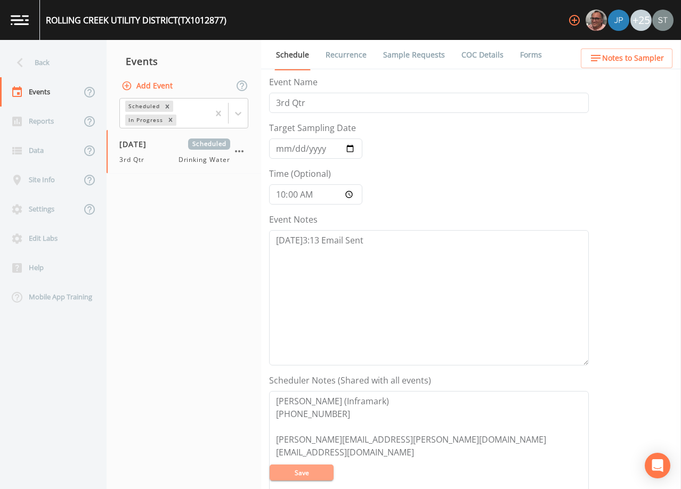
click at [302, 474] on button "Save" at bounding box center [302, 473] width 64 height 16
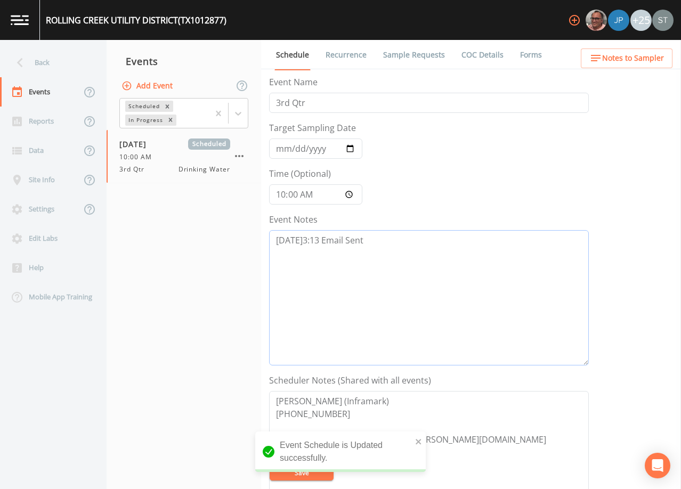
click at [439, 304] on textarea "[DATE]3:13 Email Sent" at bounding box center [429, 297] width 320 height 135
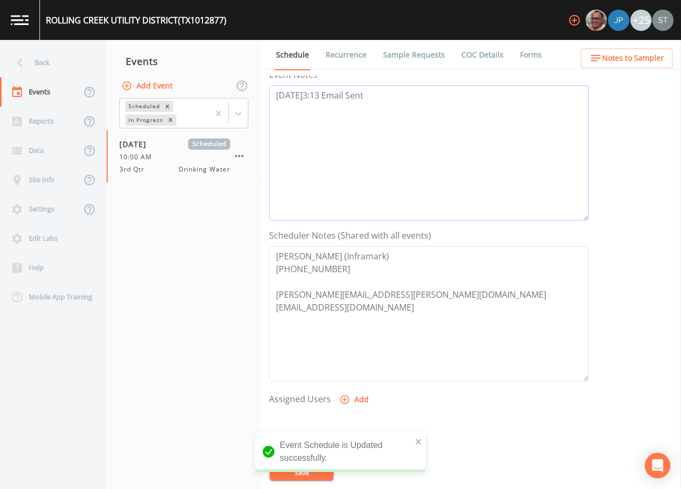
scroll to position [160, 0]
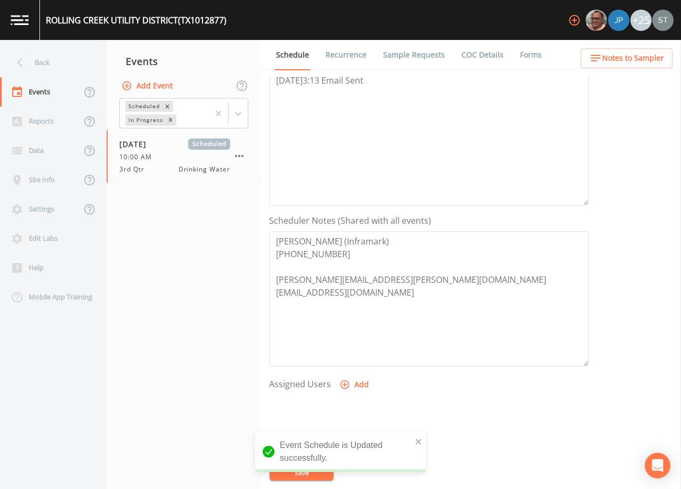
click at [647, 61] on span "Notes to Sampler" at bounding box center [634, 58] width 62 height 13
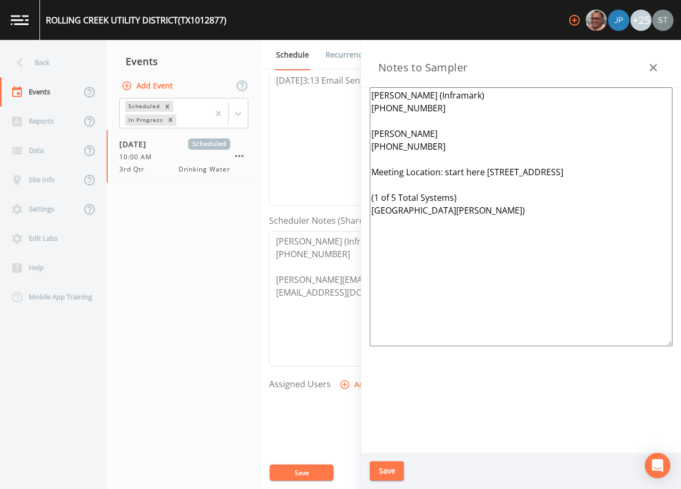
drag, startPoint x: 563, startPoint y: 280, endPoint x: 350, endPoint y: 188, distance: 231.7
click at [350, 188] on div "Back Events Reports Data Site Info Settings Edit Labs Help Mobile App Training …" at bounding box center [340, 264] width 681 height 449
drag, startPoint x: 442, startPoint y: 150, endPoint x: 357, endPoint y: 123, distance: 89.0
click at [357, 123] on div "Back Events Reports Data Site Info Settings Edit Labs Help Mobile App Training …" at bounding box center [340, 264] width 681 height 449
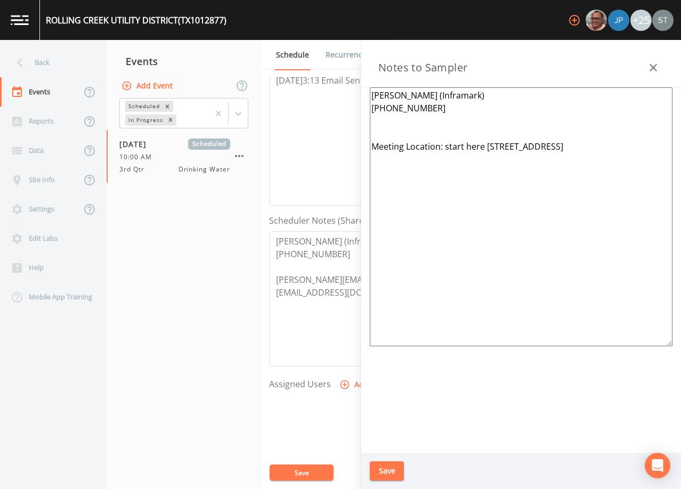
click at [380, 133] on textarea "[PERSON_NAME] (Inframark) [PHONE_NUMBER] Meeting Location: start here [STREET_A…" at bounding box center [521, 216] width 303 height 259
drag, startPoint x: 616, startPoint y: 152, endPoint x: 449, endPoint y: 146, distance: 166.5
click at [449, 146] on textarea "[PERSON_NAME] (Inframark) [PHONE_NUMBER] *Operator- Meeting Location: start her…" at bounding box center [521, 216] width 303 height 259
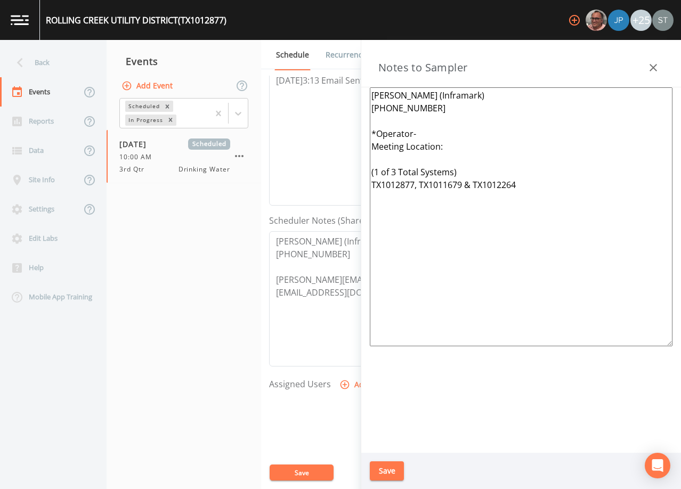
type textarea "[PERSON_NAME] (Inframark) [PHONE_NUMBER] *Operator- Meeting Location: (1 of 3 T…"
click at [392, 469] on button "Save" at bounding box center [387, 472] width 34 height 20
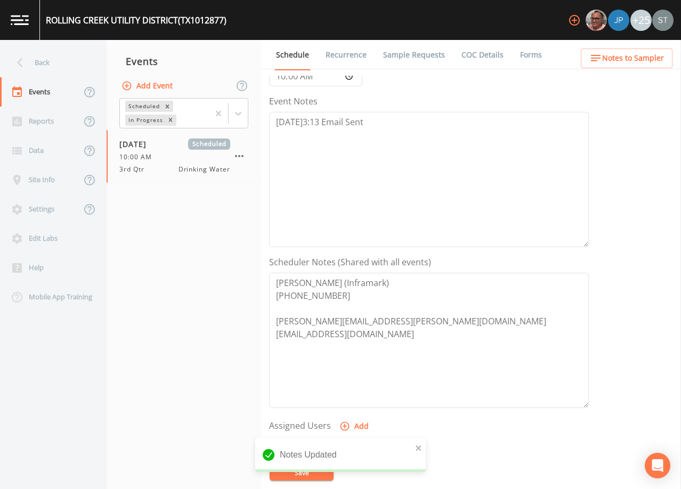
scroll to position [53, 0]
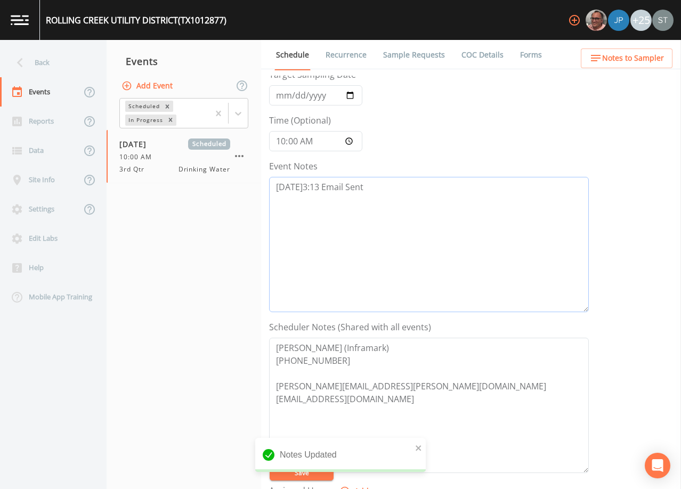
drag, startPoint x: 399, startPoint y: 194, endPoint x: 254, endPoint y: 191, distance: 145.1
click at [254, 191] on div "Back Events Reports Data Site Info Settings Edit Labs Help Mobile App Training …" at bounding box center [340, 264] width 681 height 449
click at [639, 63] on span "Notes to Sampler" at bounding box center [634, 58] width 62 height 13
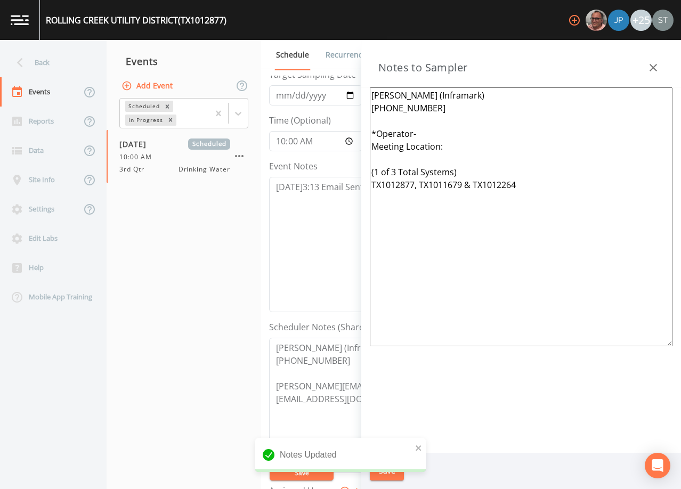
drag, startPoint x: 529, startPoint y: 189, endPoint x: 357, endPoint y: 130, distance: 181.9
click at [357, 130] on div "Back Events Reports Data Site Info Settings Edit Labs Help Mobile App Training …" at bounding box center [340, 264] width 681 height 449
click at [620, 232] on textarea "[PERSON_NAME] (Inframark) [PHONE_NUMBER] *Operator- Meeting Location: (1 of 3 T…" at bounding box center [521, 216] width 303 height 259
click at [653, 67] on icon "button" at bounding box center [653, 67] width 7 height 7
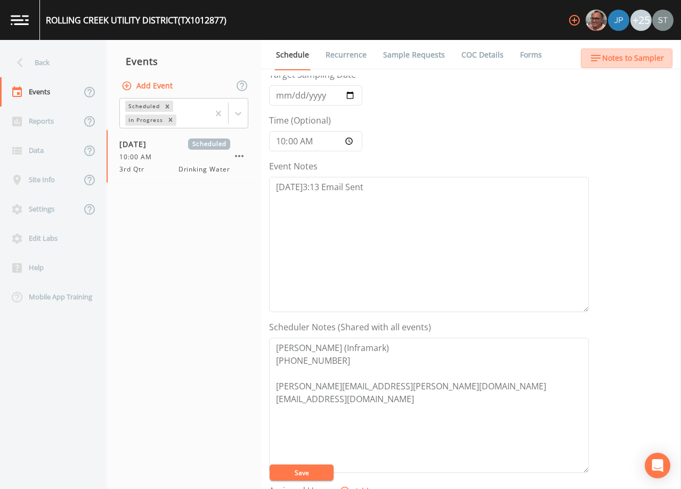
click at [653, 62] on span "Notes to Sampler" at bounding box center [634, 58] width 62 height 13
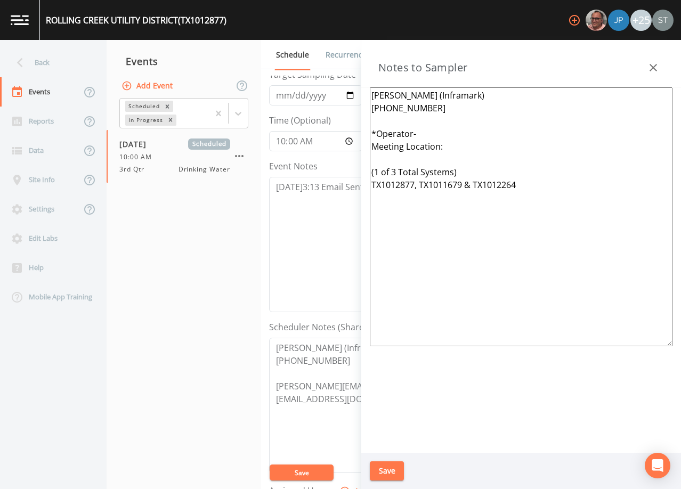
click at [653, 62] on icon "button" at bounding box center [653, 67] width 13 height 13
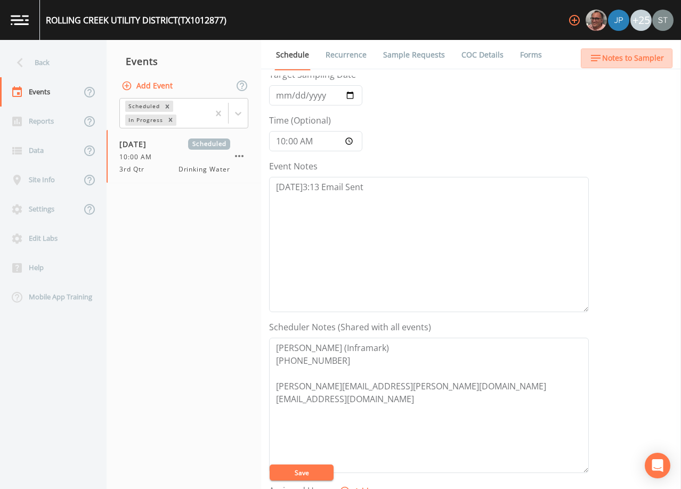
click at [653, 62] on span "Notes to Sampler" at bounding box center [634, 58] width 62 height 13
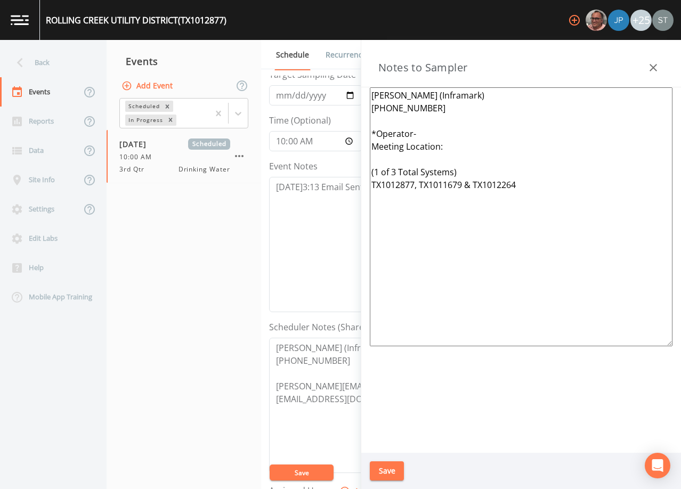
click at [653, 62] on icon "button" at bounding box center [653, 67] width 13 height 13
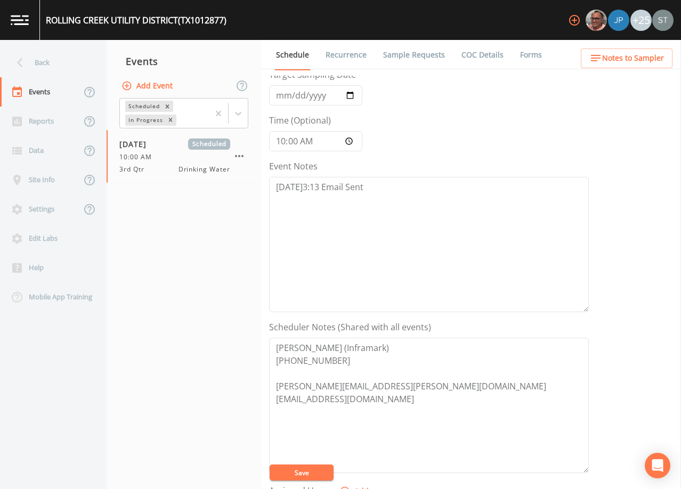
click at [409, 56] on link "Sample Requests" at bounding box center [414, 55] width 65 height 30
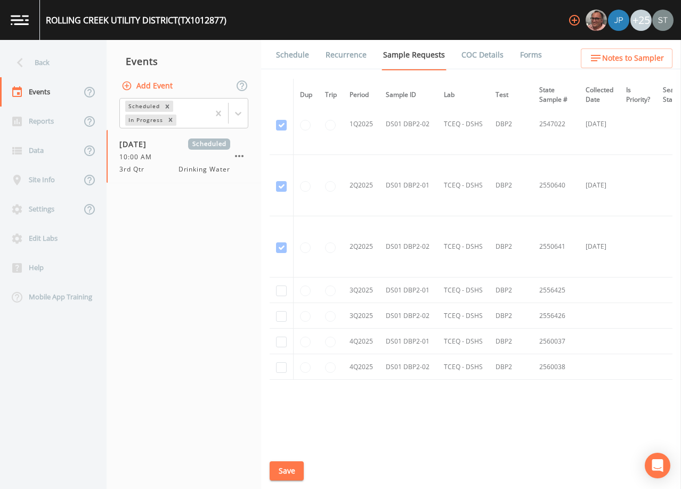
scroll to position [1633, 0]
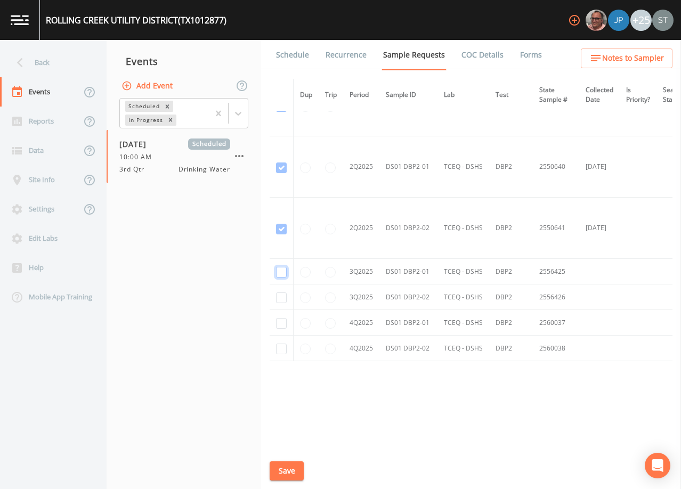
click at [282, 270] on input "checkbox" at bounding box center [281, 272] width 11 height 11
checkbox input "true"
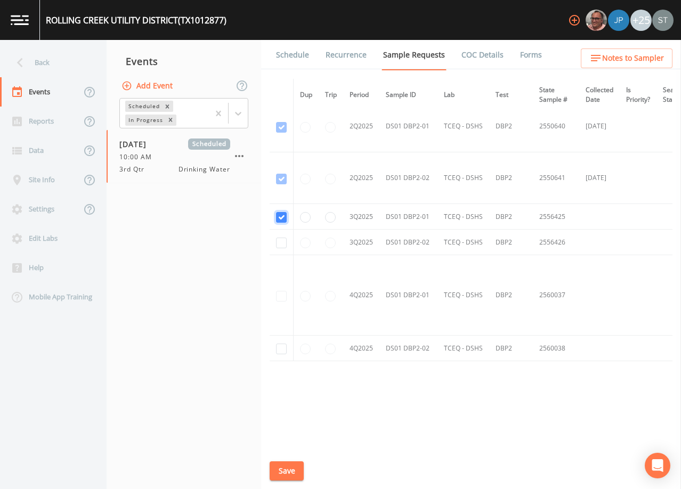
scroll to position [1379, 0]
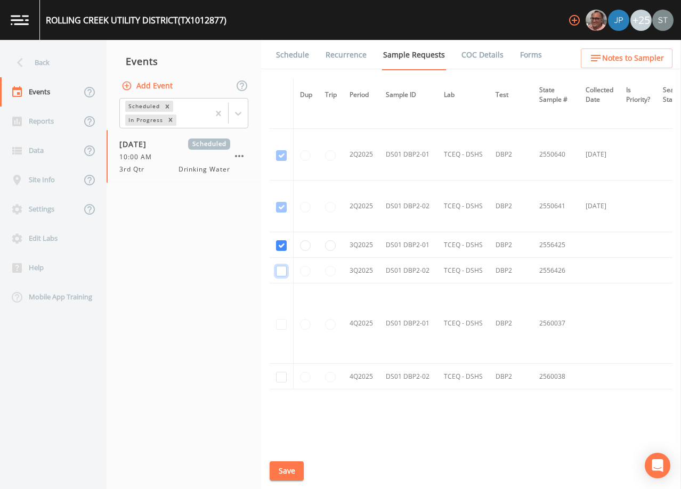
click at [282, 269] on input "checkbox" at bounding box center [281, 271] width 11 height 11
checkbox input "true"
click at [292, 463] on button "Save" at bounding box center [287, 472] width 34 height 20
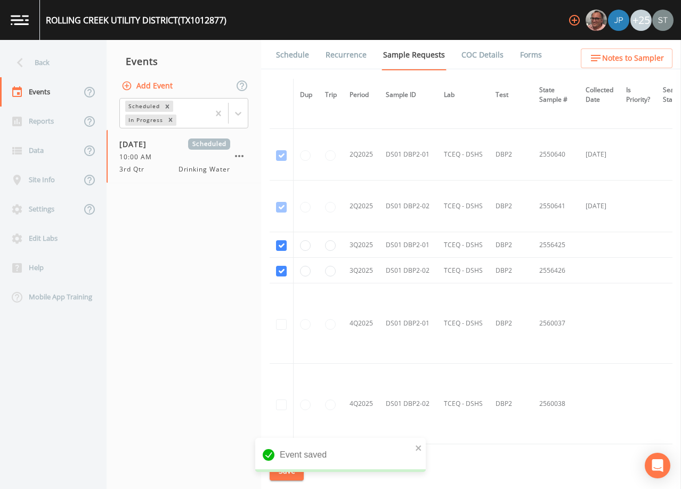
click at [295, 61] on link "Schedule" at bounding box center [293, 55] width 36 height 30
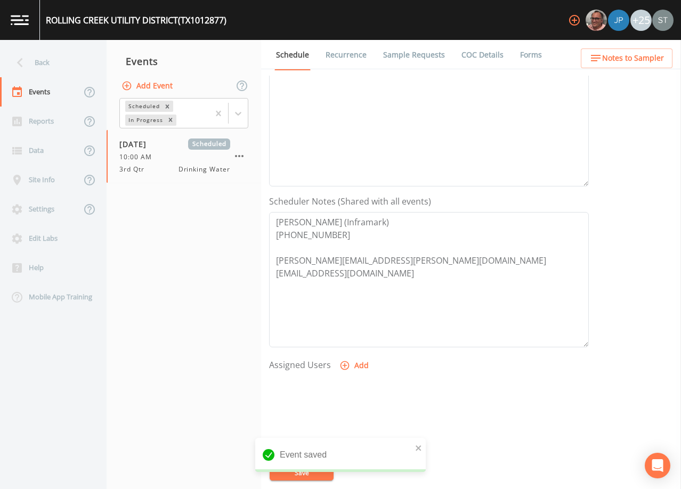
scroll to position [213, 0]
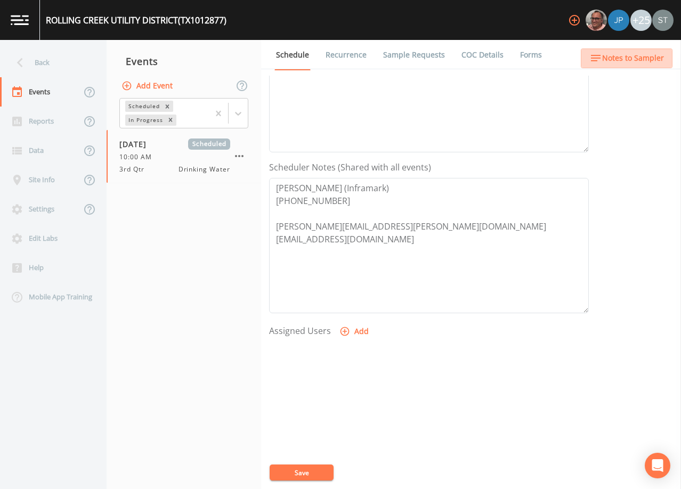
click at [647, 63] on span "Notes to Sampler" at bounding box center [634, 58] width 62 height 13
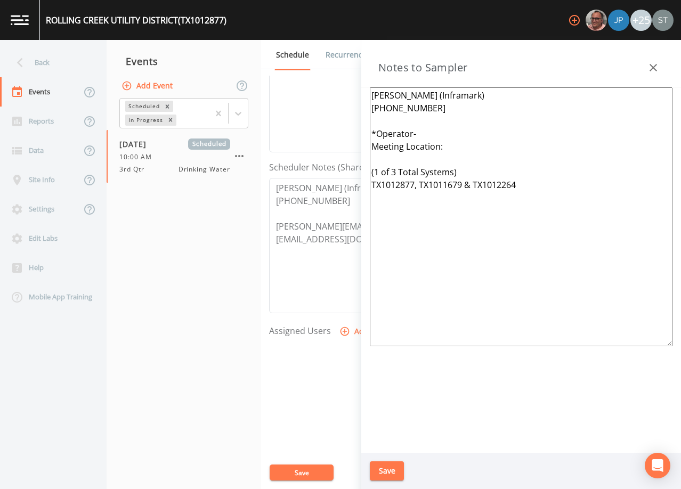
click at [650, 67] on icon "button" at bounding box center [653, 67] width 13 height 13
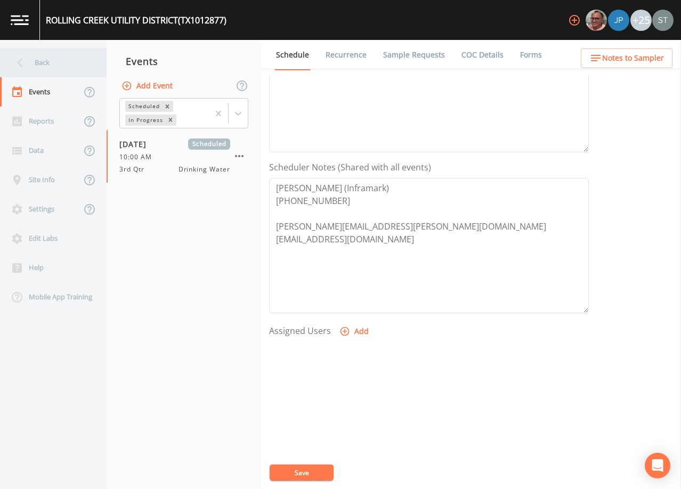
click at [33, 62] on div "Back" at bounding box center [48, 62] width 96 height 29
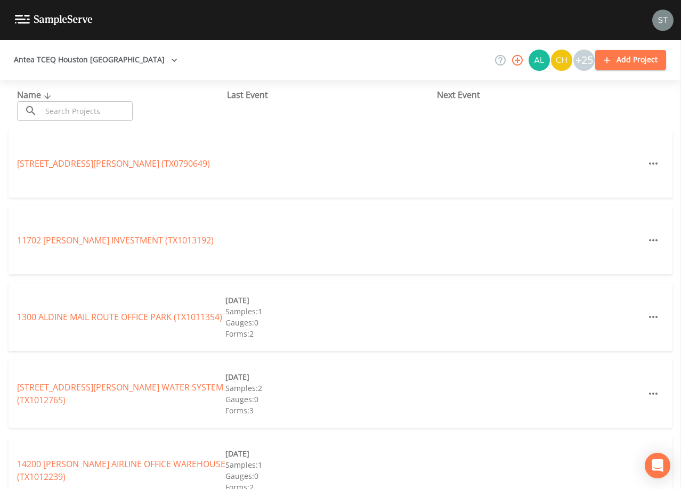
click at [71, 111] on input "text" at bounding box center [87, 111] width 91 height 20
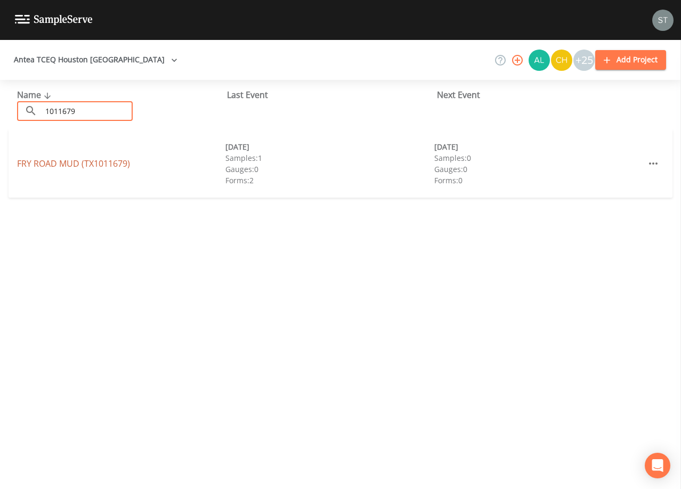
type input "1011679"
click at [120, 164] on link "[GEOGRAPHIC_DATA] (TX1011679)" at bounding box center [73, 164] width 113 height 12
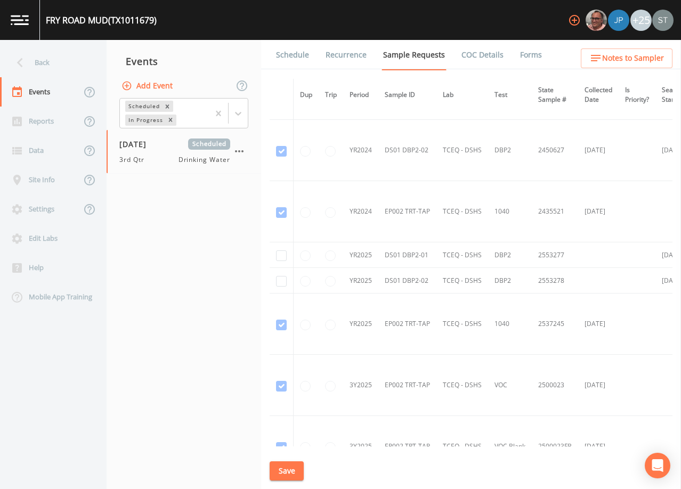
scroll to position [53, 0]
click at [282, 253] on input "checkbox" at bounding box center [281, 255] width 11 height 11
checkbox input "true"
click at [283, 279] on input "checkbox" at bounding box center [281, 281] width 11 height 11
checkbox input "true"
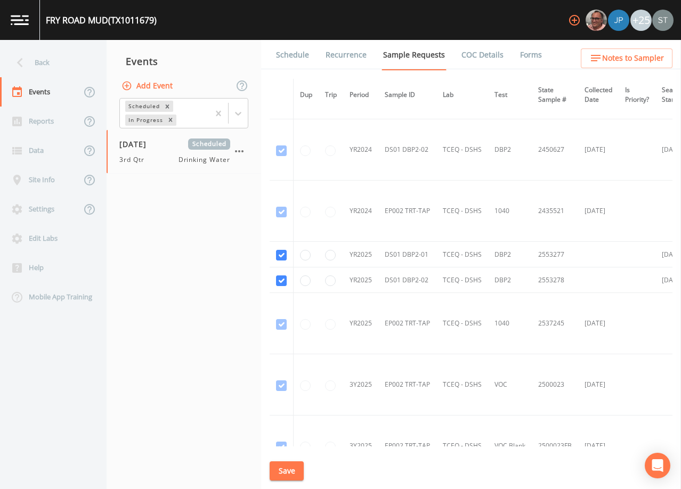
click at [292, 475] on button "Save" at bounding box center [287, 472] width 34 height 20
click at [295, 57] on link "Schedule" at bounding box center [293, 55] width 36 height 30
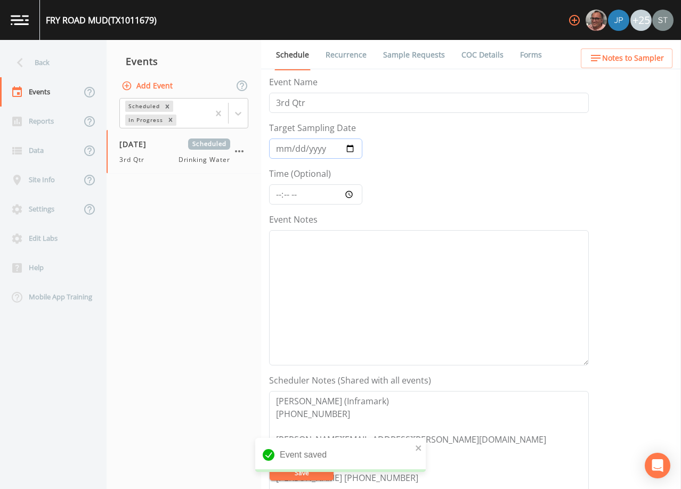
click at [295, 150] on input "[DATE]" at bounding box center [315, 149] width 93 height 20
type input "[DATE]"
type input "10:00"
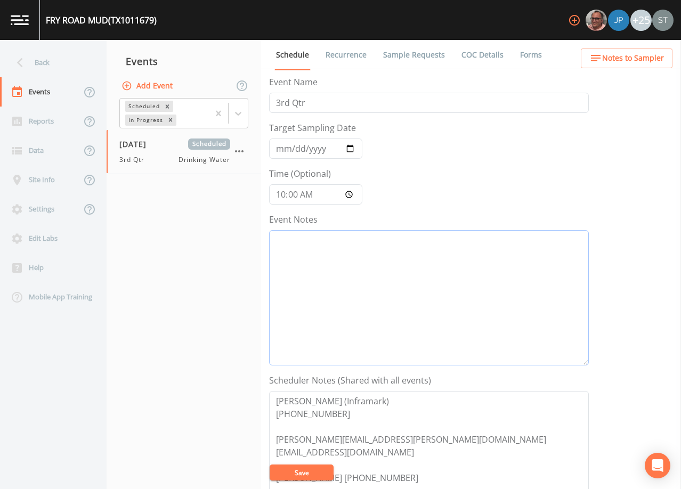
click at [504, 300] on textarea "Event Notes" at bounding box center [429, 297] width 320 height 135
paste textarea "[DATE]3:13 Email Sent"
type textarea "[DATE]3:13 Email Sent"
click at [317, 467] on button "Save" at bounding box center [302, 473] width 64 height 16
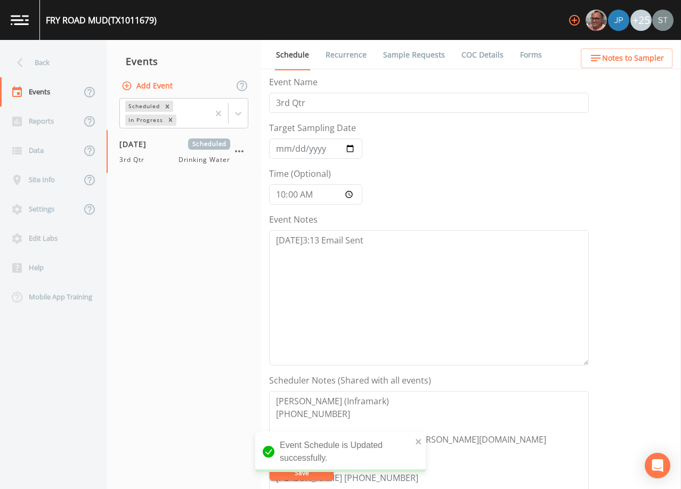
click at [648, 55] on span "Notes to Sampler" at bounding box center [634, 58] width 62 height 13
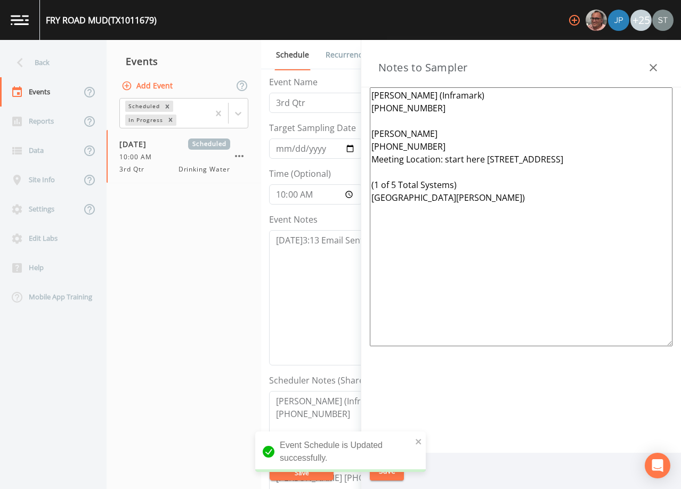
drag, startPoint x: 420, startPoint y: 229, endPoint x: 360, endPoint y: 132, distance: 113.9
click at [360, 132] on div "Back Events Reports Data Site Info Settings Edit Labs Help Mobile App Training …" at bounding box center [340, 264] width 681 height 449
paste textarea "*Operator- Meeting Location: (1 of 3 Total Systems) TX1012877, TX1011679 & TX10…"
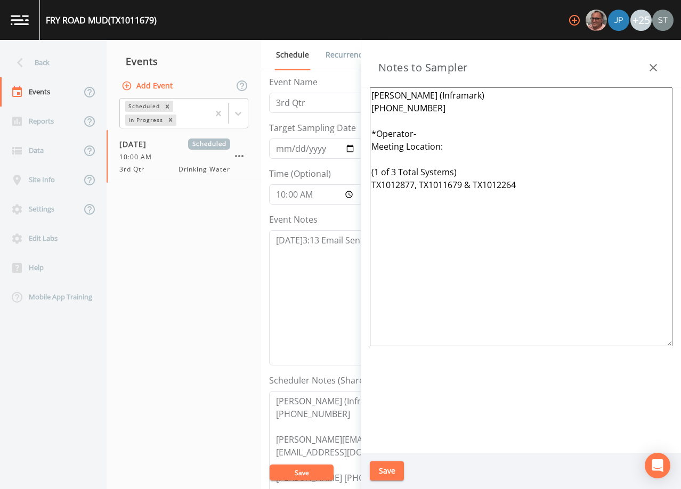
type textarea "[PERSON_NAME] (Inframark) [PHONE_NUMBER] *Operator- Meeting Location: (1 of 3 T…"
click at [385, 470] on button "Save" at bounding box center [387, 472] width 34 height 20
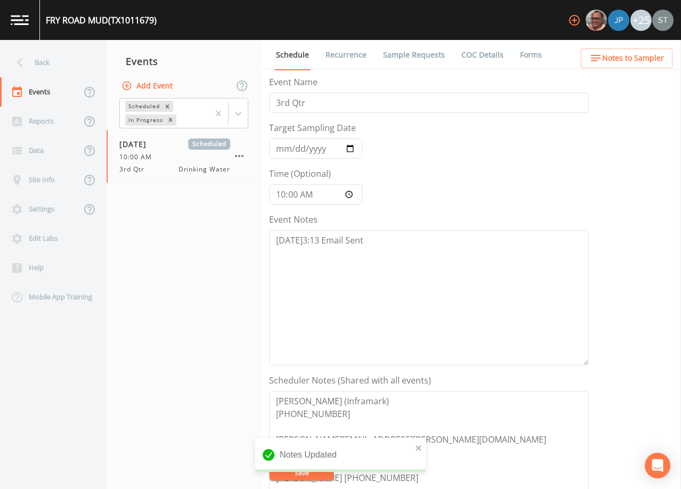
click at [656, 60] on span "Notes to Sampler" at bounding box center [634, 58] width 62 height 13
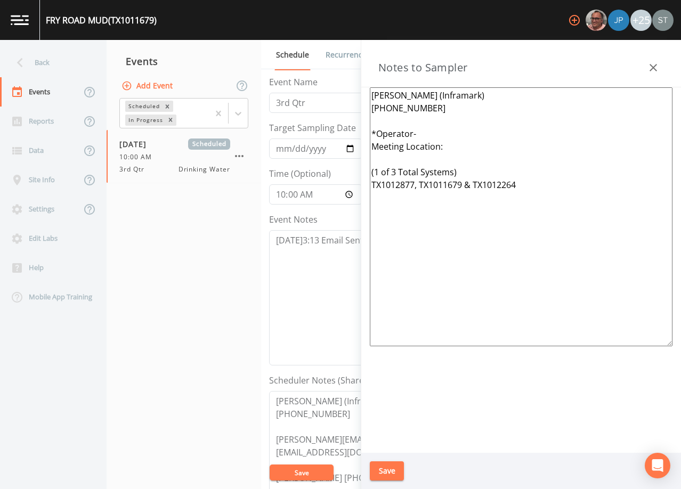
click at [656, 60] on button "button" at bounding box center [653, 67] width 21 height 21
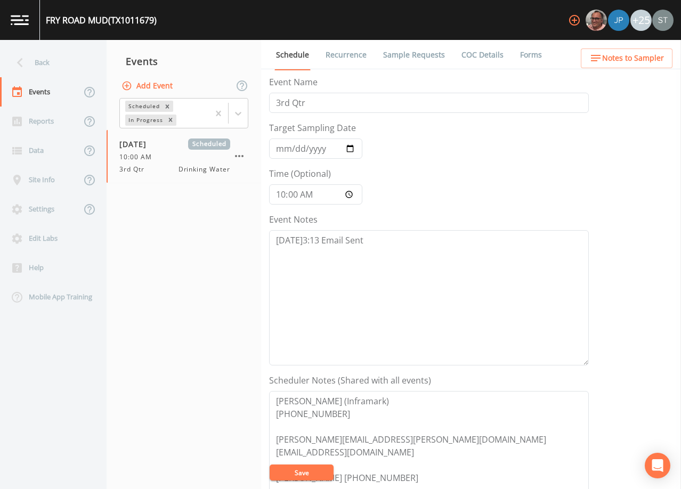
click at [656, 60] on span "Notes to Sampler" at bounding box center [634, 58] width 62 height 13
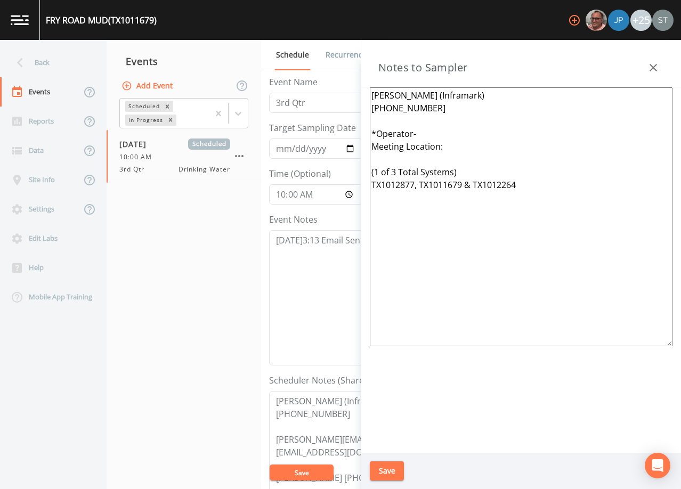
click at [657, 61] on button "button" at bounding box center [653, 67] width 21 height 21
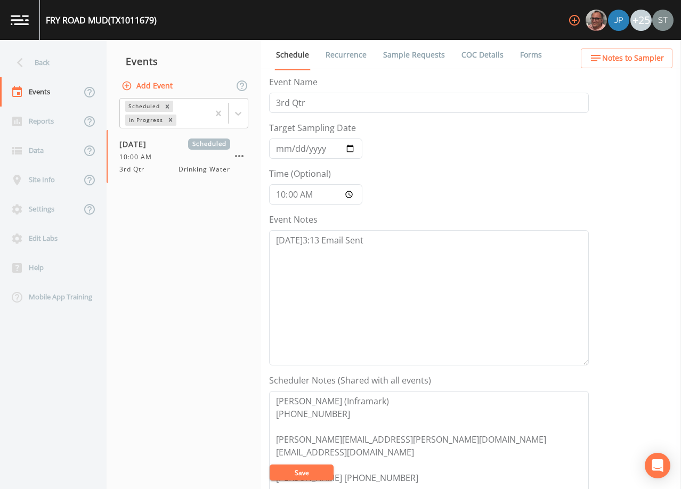
click at [425, 59] on link "Sample Requests" at bounding box center [414, 55] width 65 height 30
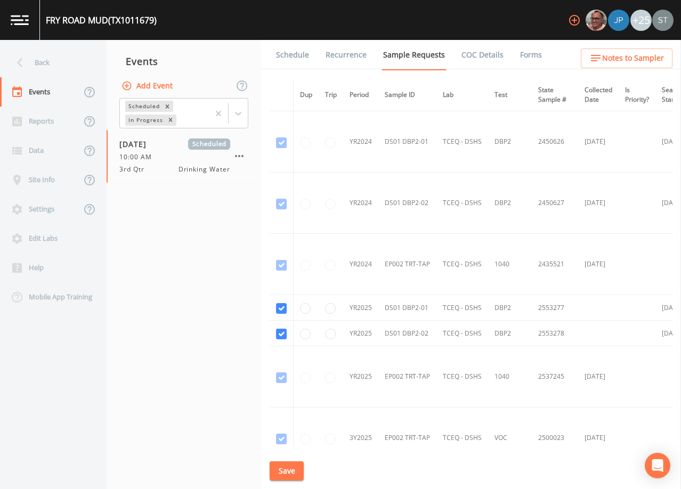
click at [297, 58] on link "Schedule" at bounding box center [293, 55] width 36 height 30
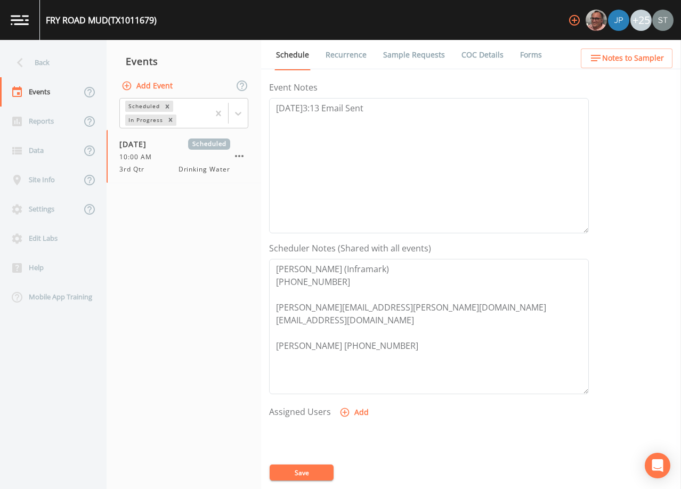
scroll to position [160, 0]
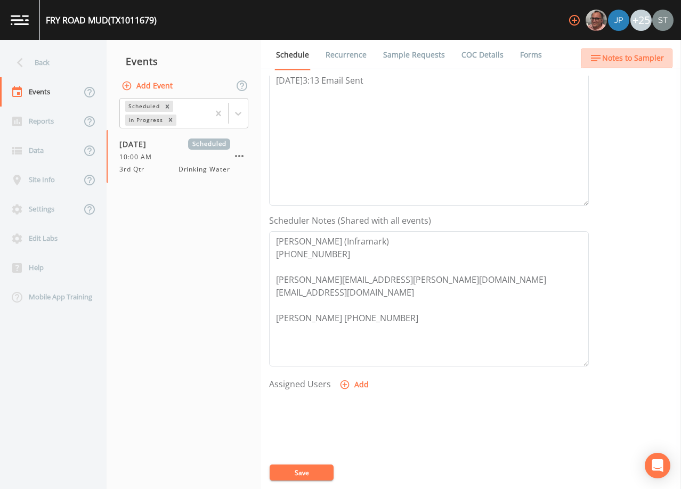
click at [650, 61] on span "Notes to Sampler" at bounding box center [634, 58] width 62 height 13
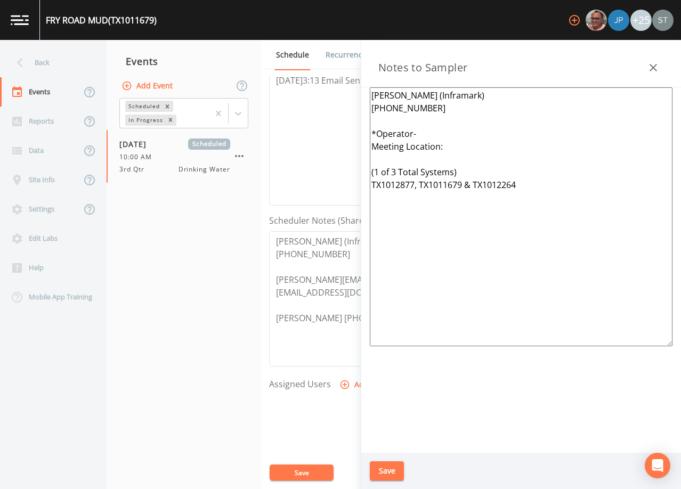
click at [652, 65] on icon "button" at bounding box center [653, 67] width 7 height 7
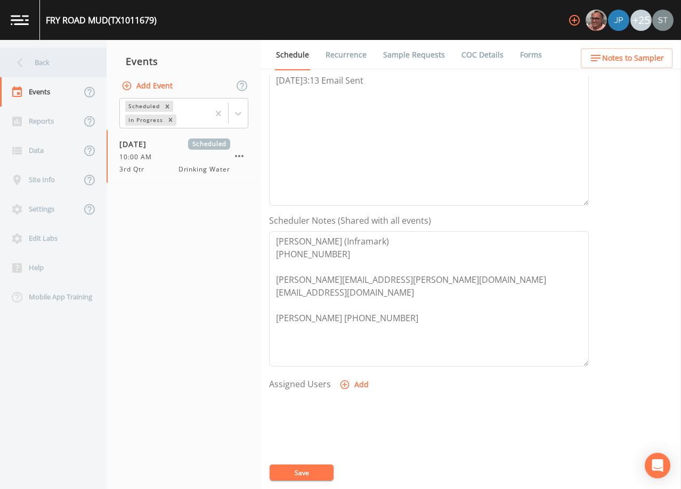
click at [54, 70] on div "Back" at bounding box center [48, 62] width 96 height 29
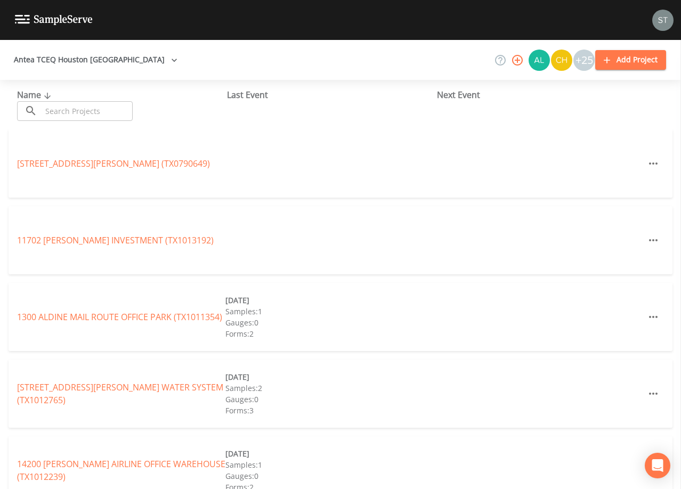
click at [82, 109] on input "text" at bounding box center [87, 111] width 91 height 20
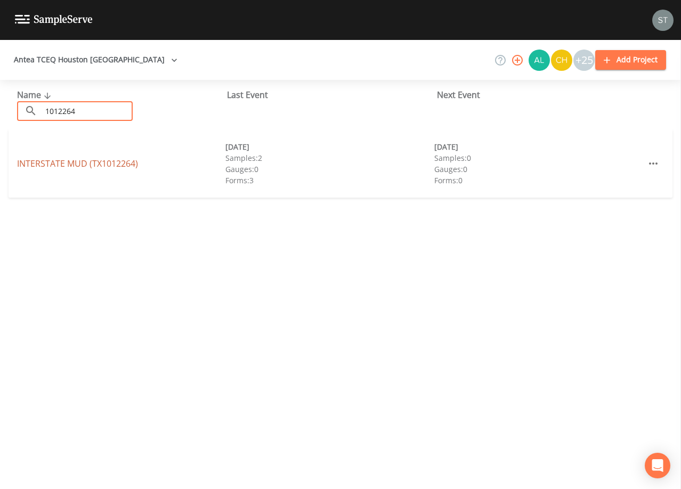
type input "1012264"
click at [98, 164] on link "INTERSTATE MUD (TX1012264)" at bounding box center [77, 164] width 121 height 12
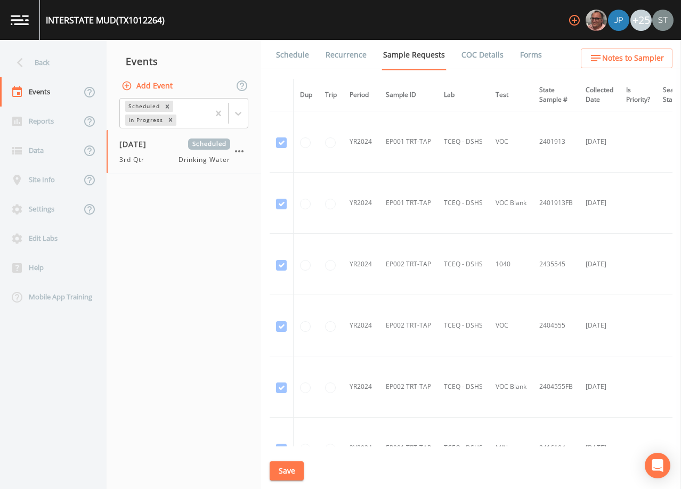
click at [285, 58] on link "Schedule" at bounding box center [293, 55] width 36 height 30
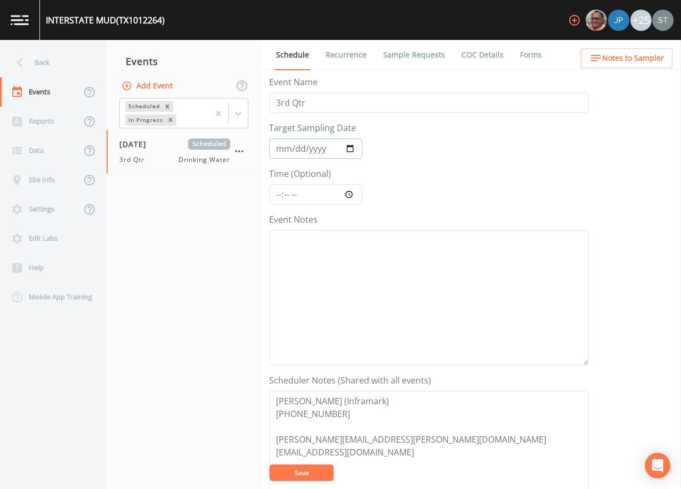
click at [293, 150] on input "[DATE]" at bounding box center [315, 149] width 93 height 20
type input "[DATE]"
type input "10:00"
drag, startPoint x: 435, startPoint y: 302, endPoint x: 533, endPoint y: 198, distance: 142.2
click at [438, 300] on textarea "Event Notes" at bounding box center [429, 297] width 320 height 135
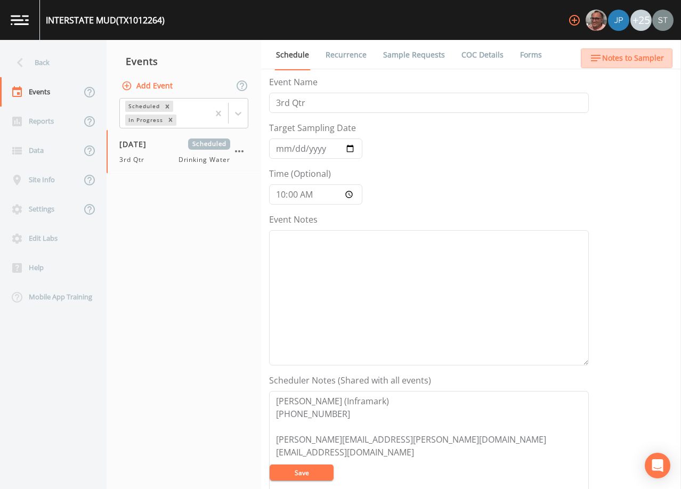
click at [644, 63] on span "Notes to Sampler" at bounding box center [634, 58] width 62 height 13
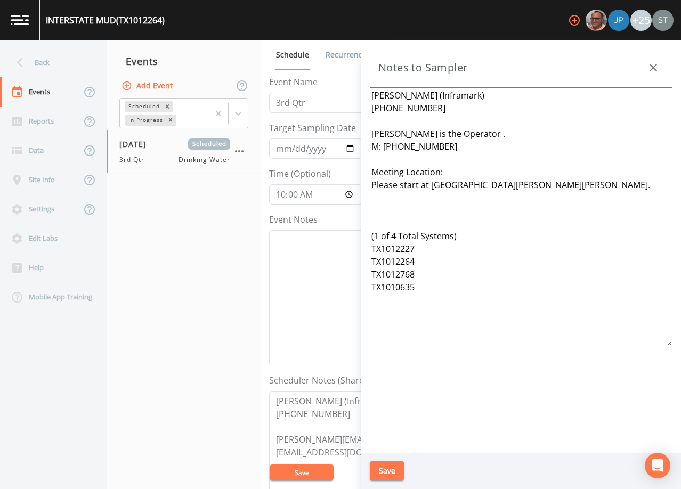
drag, startPoint x: 420, startPoint y: 274, endPoint x: 368, endPoint y: 134, distance: 149.0
click at [368, 134] on div "[PERSON_NAME] (Inframark) [PHONE_NUMBER] [PERSON_NAME] is the Operator . M: [PH…" at bounding box center [522, 270] width 320 height 366
paste textarea "*Operator- Meeting Location: (1 of 3 Total Systems) TX1012877, TX1011679 & TX10…"
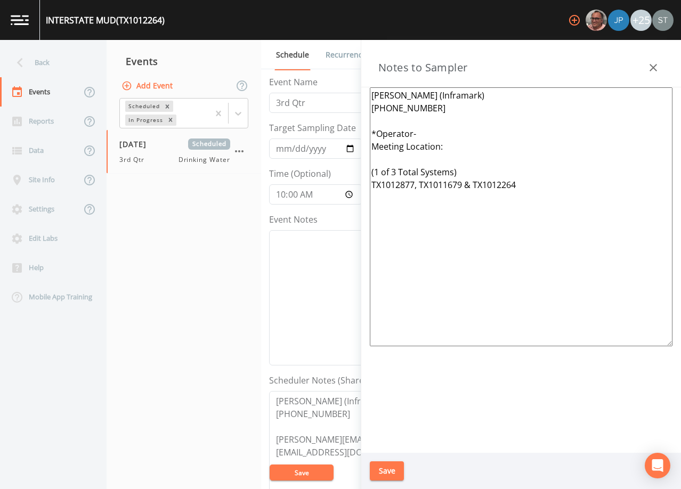
type textarea "[PERSON_NAME] (Inframark) [PHONE_NUMBER] *Operator- Meeting Location: (1 of 3 T…"
click at [389, 471] on button "Save" at bounding box center [387, 472] width 34 height 20
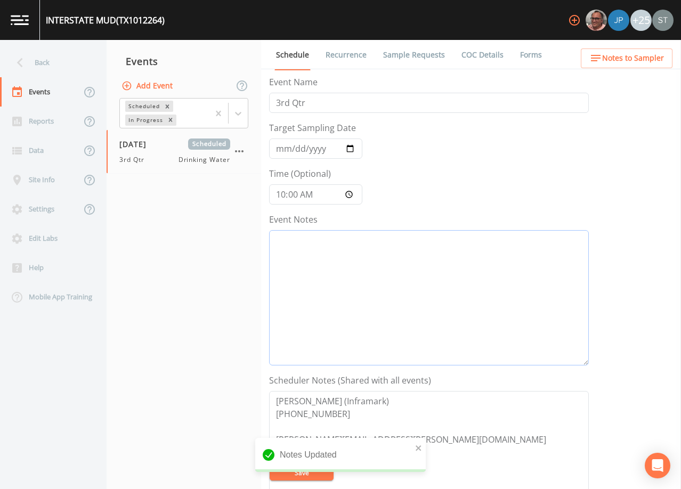
click at [409, 282] on textarea "Event Notes" at bounding box center [429, 297] width 320 height 135
paste textarea "[DATE]3:13 Email Sent"
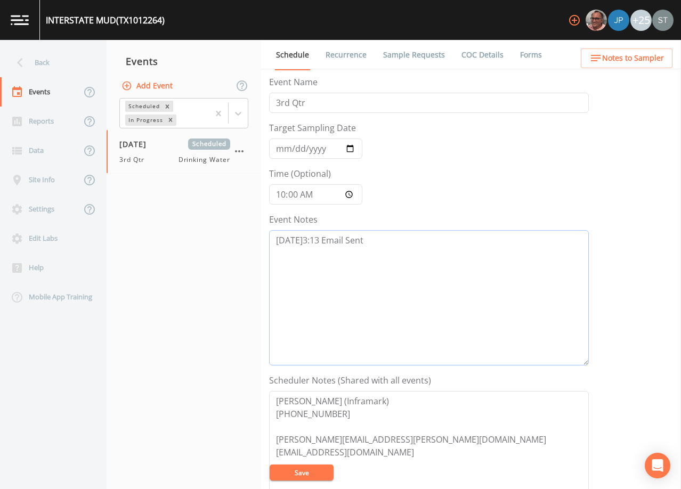
type textarea "[DATE]3:13 Email Sent"
click at [314, 472] on button "Save" at bounding box center [302, 473] width 64 height 16
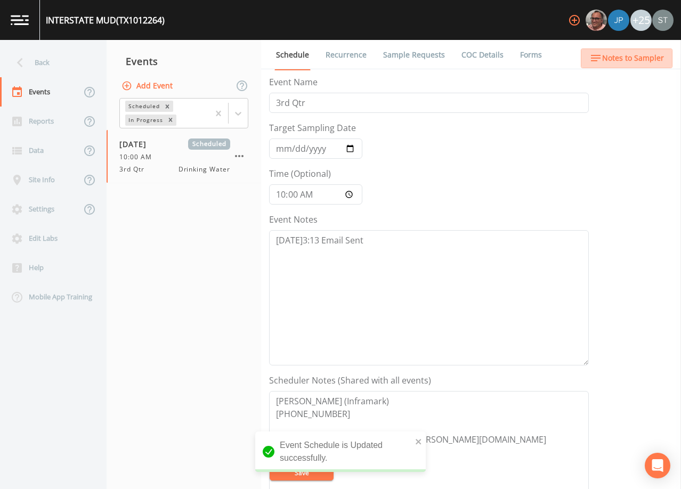
click at [652, 64] on span "Notes to Sampler" at bounding box center [634, 58] width 62 height 13
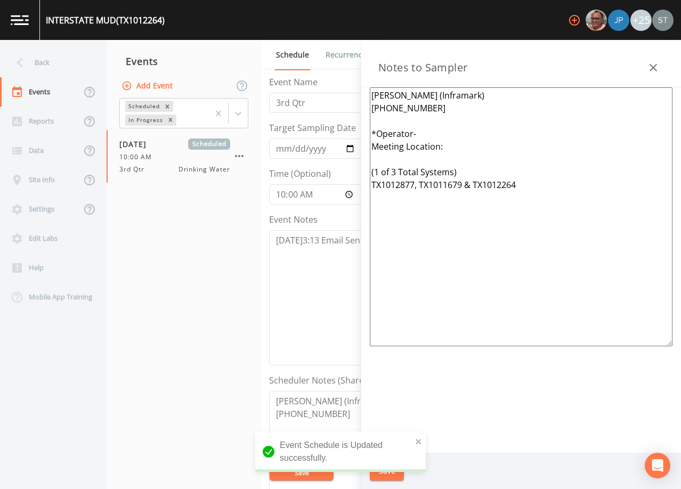
click at [592, 259] on textarea "[PERSON_NAME] (Inframark) [PHONE_NUMBER] *Operator- Meeting Location: (1 of 3 T…" at bounding box center [521, 216] width 303 height 259
click at [648, 65] on icon "button" at bounding box center [653, 67] width 13 height 13
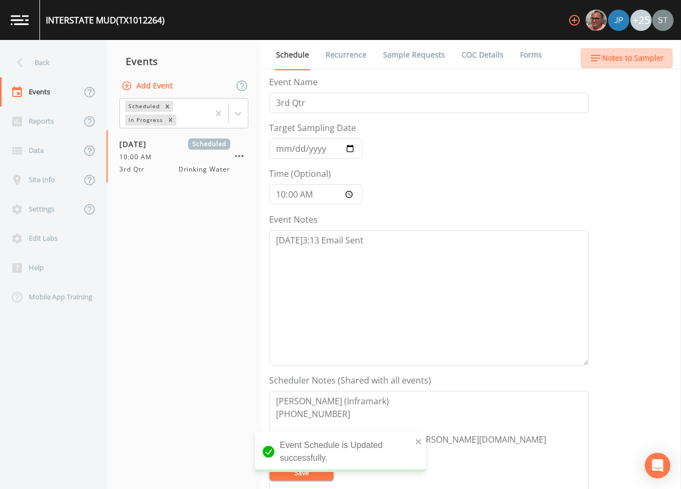
click at [653, 61] on span "Notes to Sampler" at bounding box center [634, 58] width 62 height 13
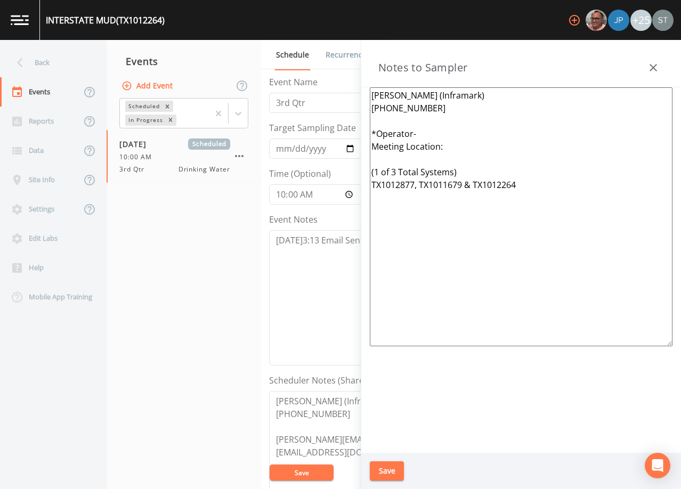
click at [652, 61] on button "button" at bounding box center [653, 67] width 21 height 21
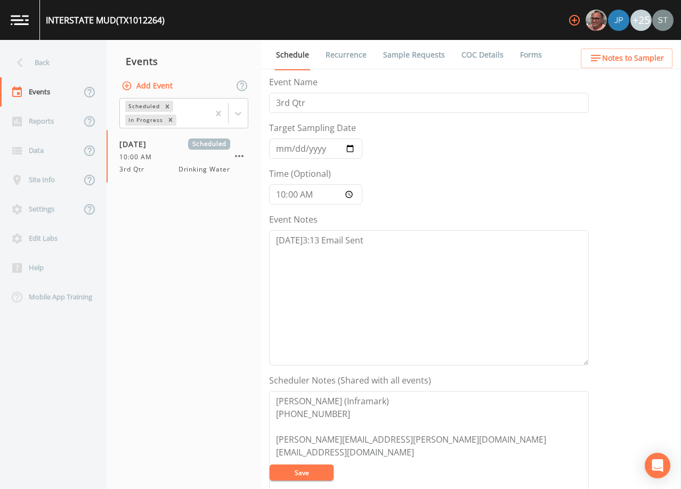
click at [652, 61] on span "Notes to Sampler" at bounding box center [634, 58] width 62 height 13
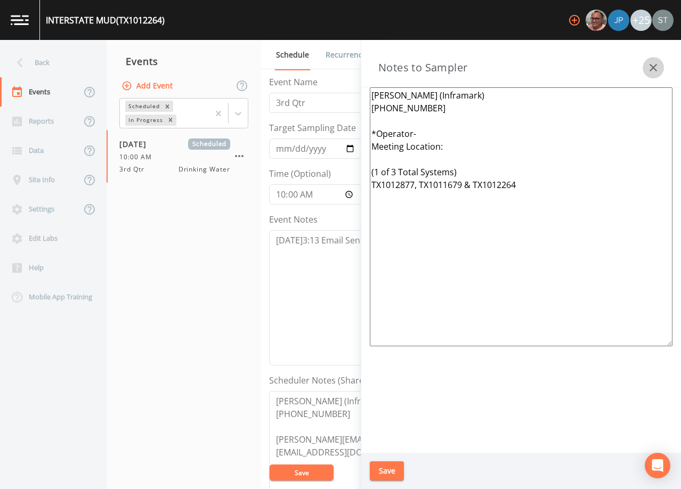
click at [652, 61] on button "button" at bounding box center [653, 67] width 21 height 21
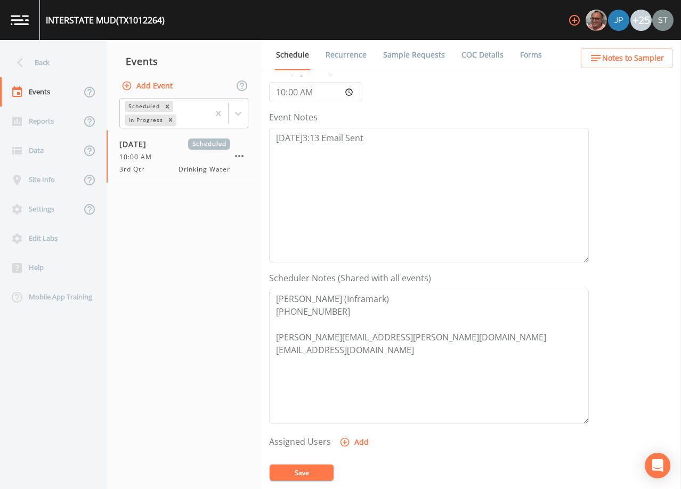
scroll to position [107, 0]
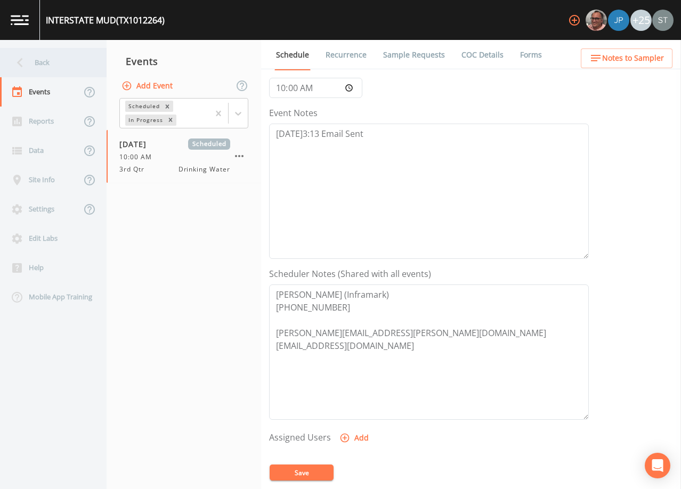
click at [51, 65] on div "Back" at bounding box center [48, 62] width 96 height 29
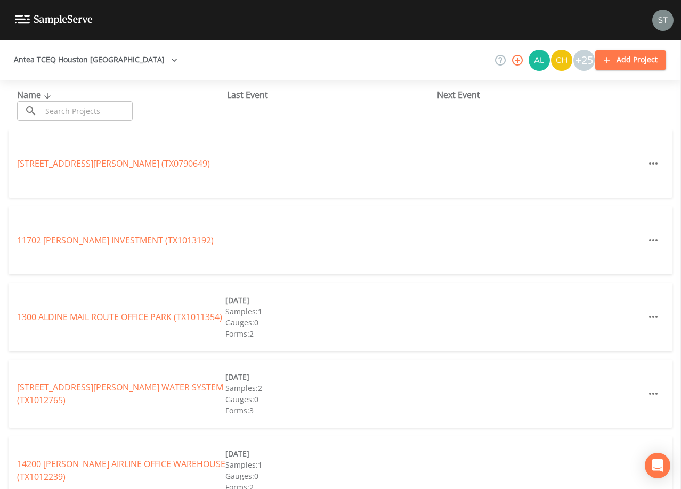
click at [99, 108] on input "text" at bounding box center [87, 111] width 91 height 20
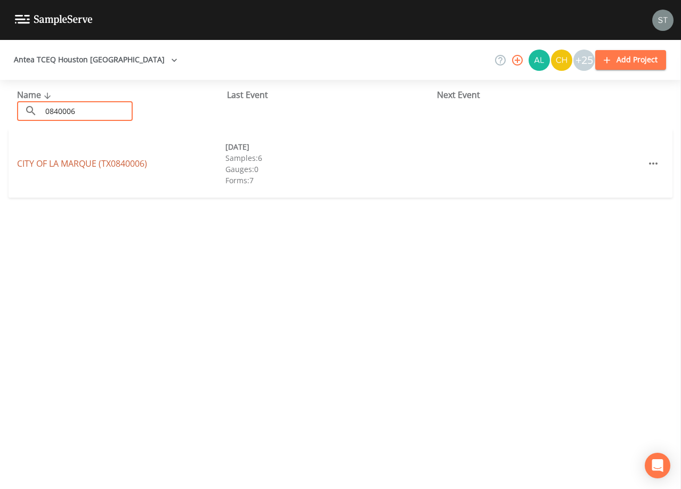
type input "0840006"
click at [107, 165] on link "CITY OF [GEOGRAPHIC_DATA] (TX0840006)" at bounding box center [82, 164] width 130 height 12
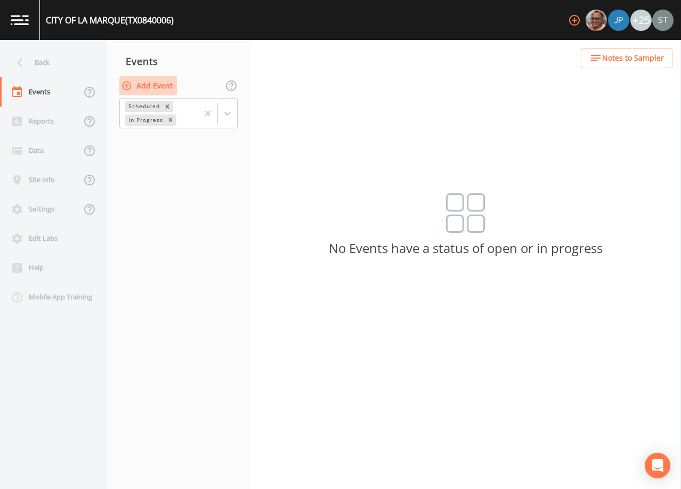
click at [158, 84] on button "Add Event" at bounding box center [148, 86] width 58 height 20
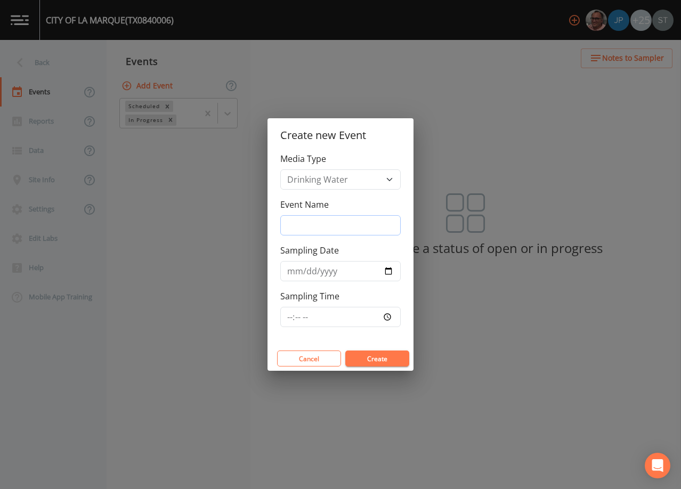
drag, startPoint x: 315, startPoint y: 224, endPoint x: 318, endPoint y: 230, distance: 6.5
click at [315, 224] on input "Event Name" at bounding box center [340, 225] width 121 height 20
type input "3rd Qtr"
click at [292, 271] on input "Sampling Date" at bounding box center [340, 271] width 121 height 20
type input "[DATE]"
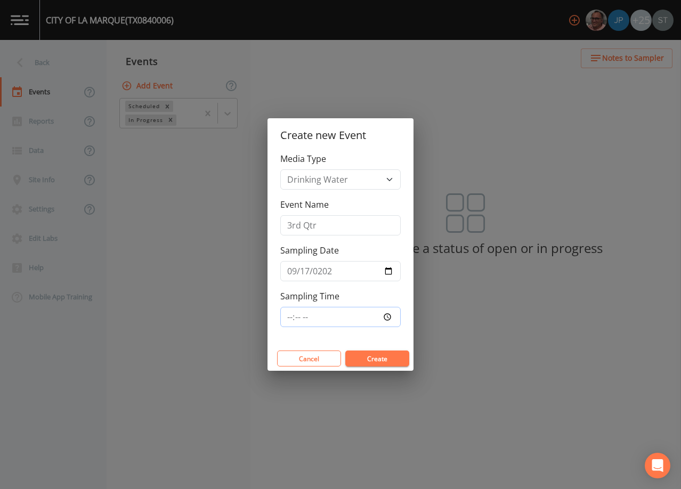
type input "07:30"
click at [383, 354] on button "Create" at bounding box center [378, 359] width 64 height 16
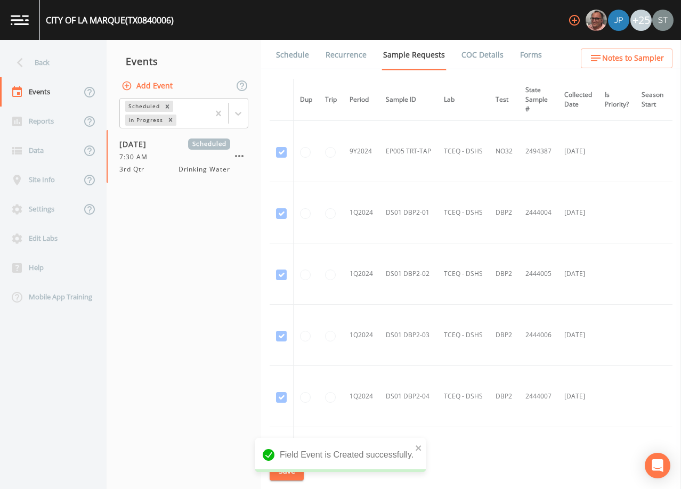
click at [303, 55] on link "Schedule" at bounding box center [293, 55] width 36 height 30
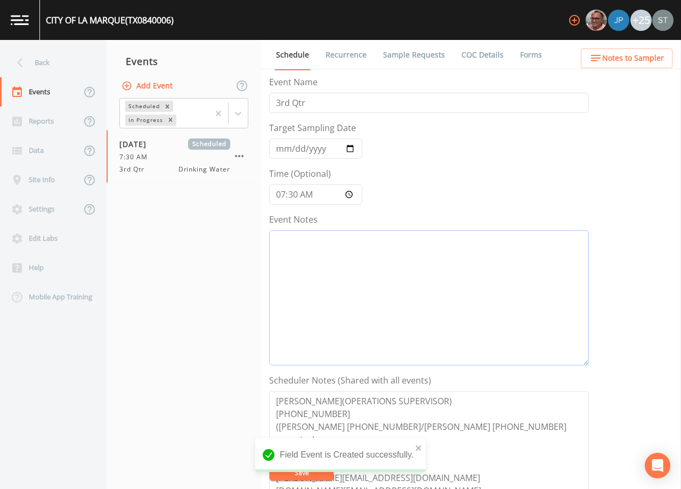
click at [400, 300] on textarea "Event Notes" at bounding box center [429, 297] width 320 height 135
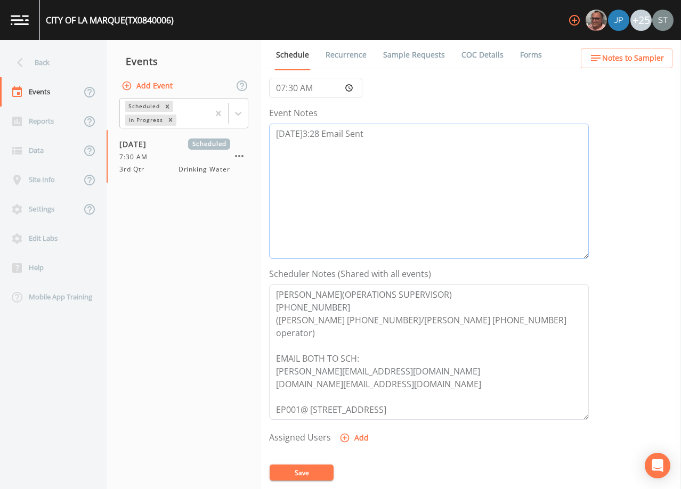
type textarea "[DATE]3:28 Email Sent"
drag, startPoint x: 306, startPoint y: 474, endPoint x: 441, endPoint y: 319, distance: 205.6
click at [305, 473] on button "Save" at bounding box center [302, 473] width 64 height 16
click at [309, 470] on button "Save" at bounding box center [302, 473] width 64 height 16
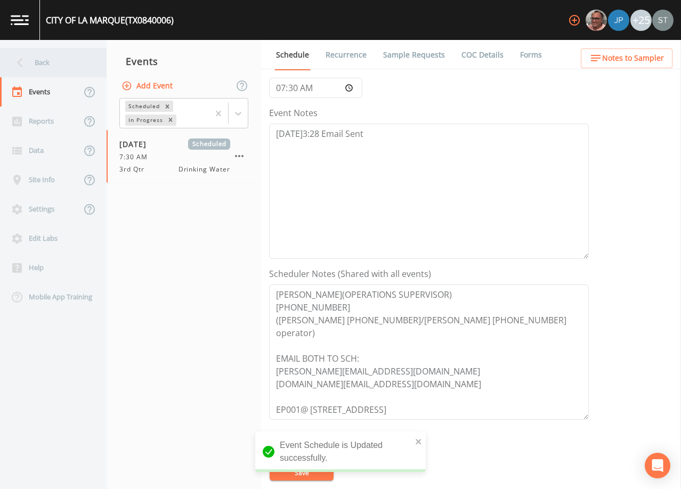
click at [47, 63] on div "Back" at bounding box center [48, 62] width 96 height 29
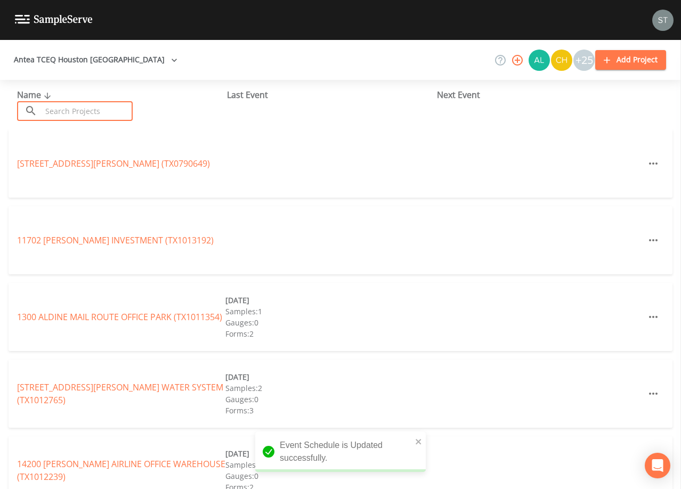
click at [88, 106] on input "text" at bounding box center [87, 111] width 91 height 20
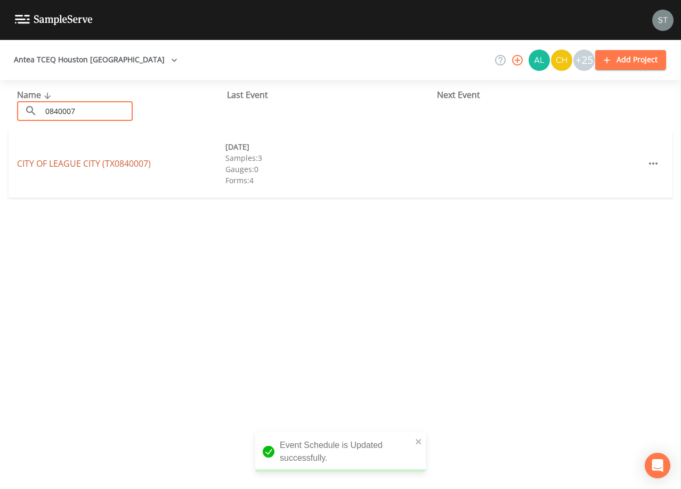
type input "0840007"
click at [137, 162] on link "CITY OF LEAGUE CITY (TX0840007)" at bounding box center [84, 164] width 134 height 12
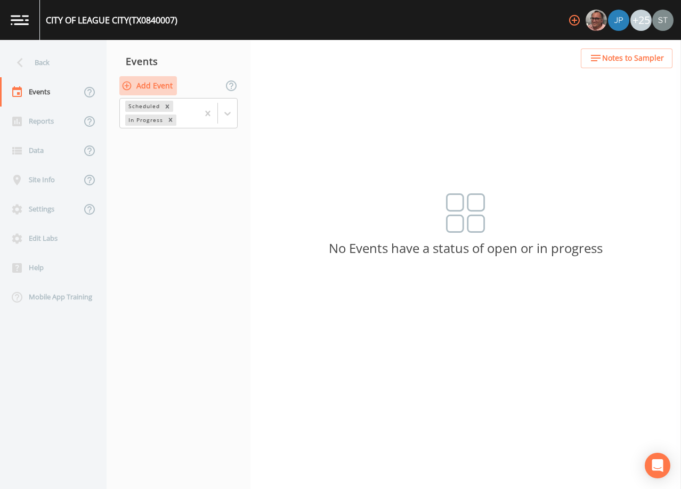
click at [158, 87] on button "Add Event" at bounding box center [148, 86] width 58 height 20
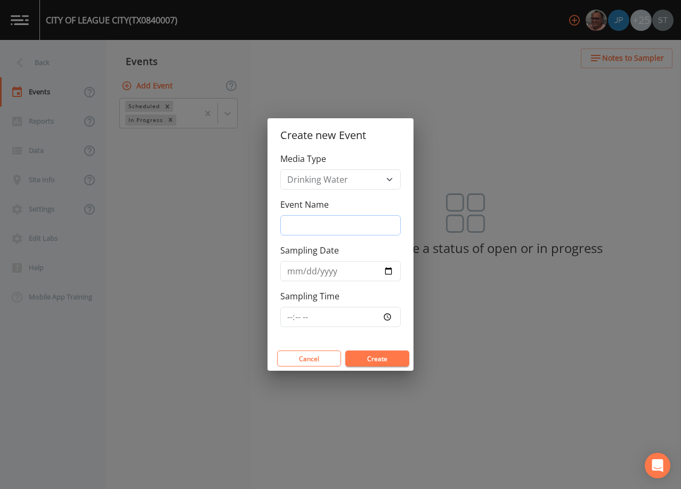
click at [323, 227] on input "Event Name" at bounding box center [340, 225] width 121 height 20
type input "3rd Qtr"
click at [287, 275] on input "Sampling Date" at bounding box center [340, 271] width 121 height 20
type input "[DATE]"
type input "09:30"
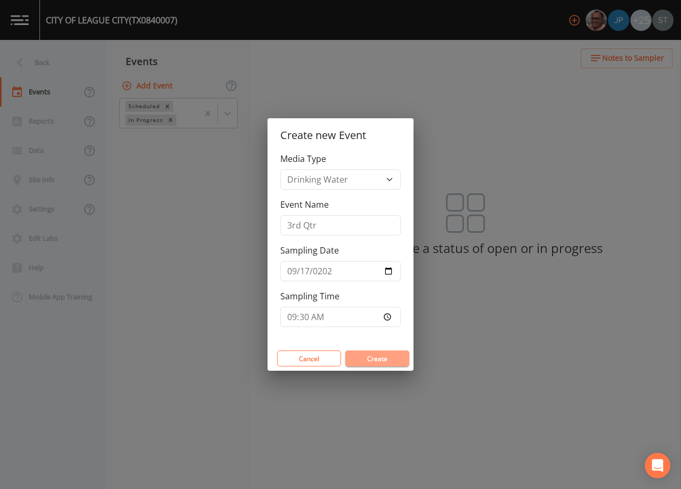
click at [385, 365] on button "Create" at bounding box center [378, 359] width 64 height 16
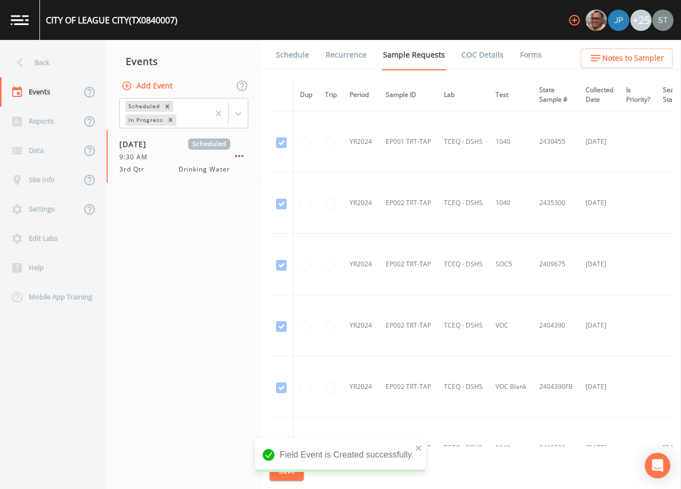
click at [301, 63] on link "Schedule" at bounding box center [293, 55] width 36 height 30
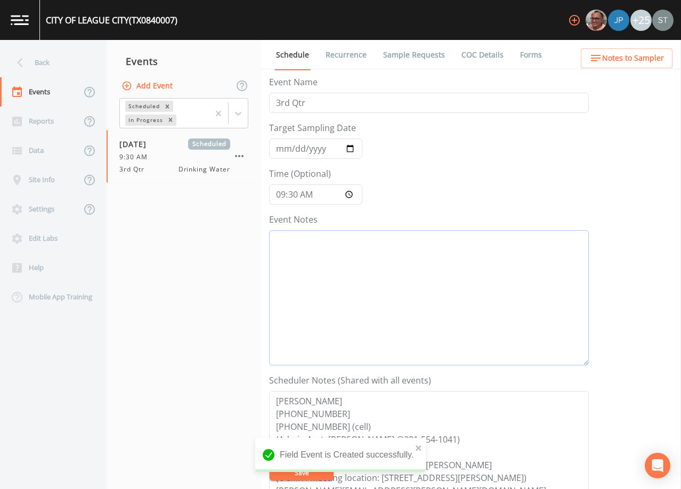
click at [332, 255] on textarea "Event Notes" at bounding box center [429, 297] width 320 height 135
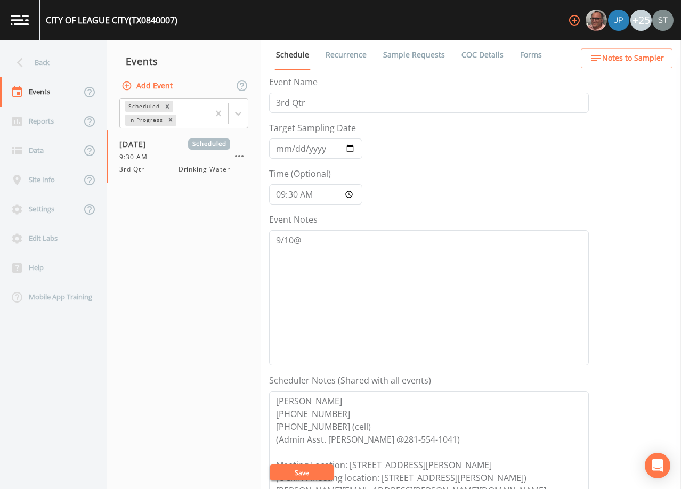
click at [302, 475] on button "Save" at bounding box center [302, 473] width 64 height 16
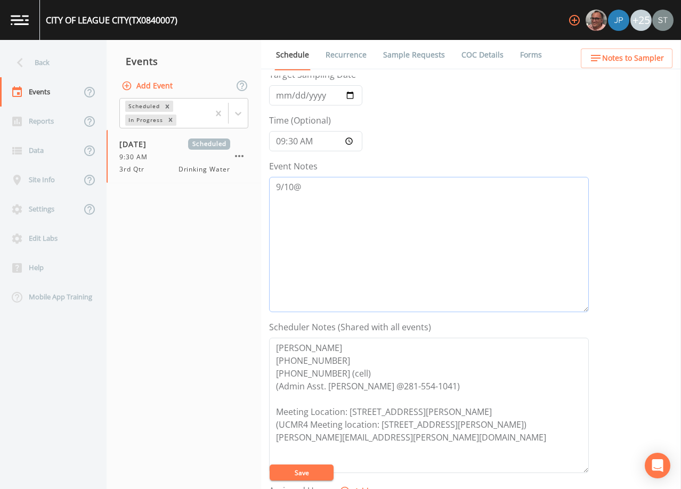
click at [425, 194] on textarea "9/10@" at bounding box center [429, 244] width 320 height 135
click at [331, 187] on textarea "[DATE]3:42 EMail Sent" at bounding box center [429, 244] width 320 height 135
type textarea "[DATE]3:42 Email Sent"
drag, startPoint x: 318, startPoint y: 472, endPoint x: 308, endPoint y: 404, distance: 69.1
click at [318, 472] on button "Save" at bounding box center [302, 473] width 64 height 16
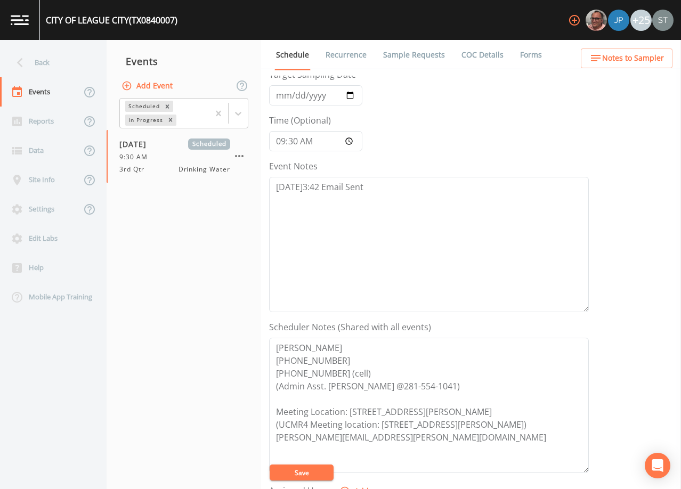
click at [317, 470] on button "Save" at bounding box center [302, 473] width 64 height 16
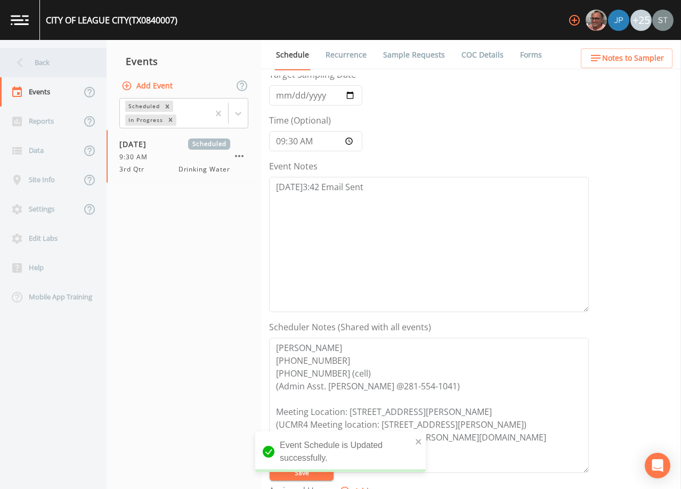
click at [59, 74] on div "Back" at bounding box center [48, 62] width 96 height 29
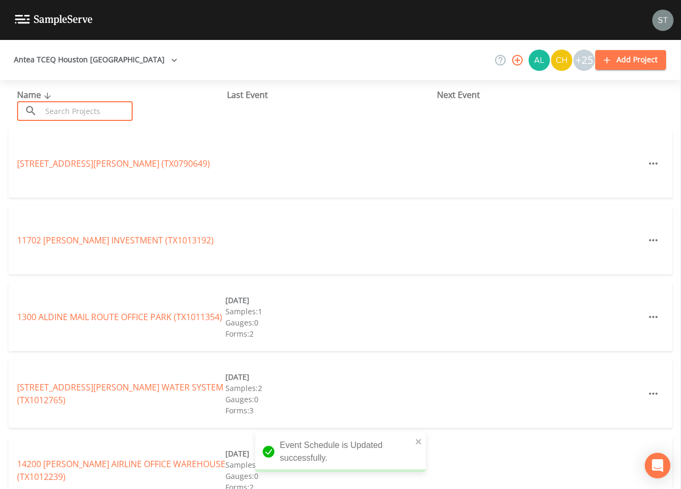
click at [89, 108] on input "text" at bounding box center [87, 111] width 91 height 20
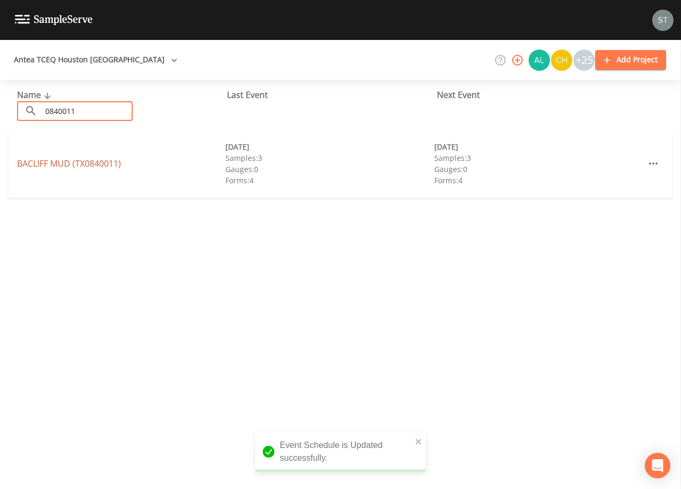
type input "0840011"
click at [95, 162] on link "BACLIFF MUD (TX0840011)" at bounding box center [69, 164] width 104 height 12
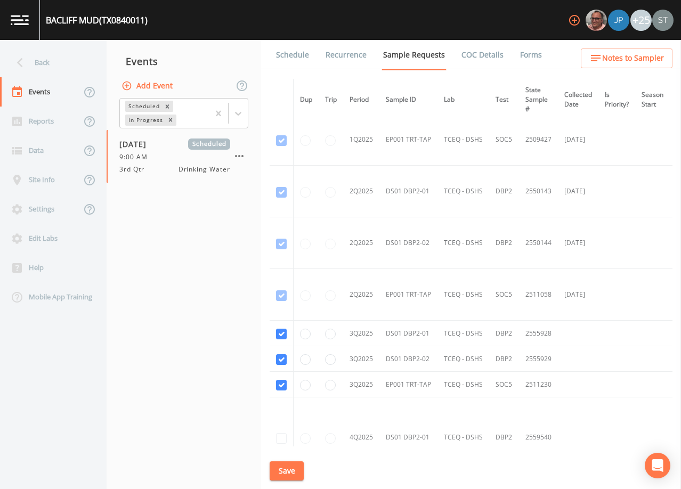
scroll to position [853, 0]
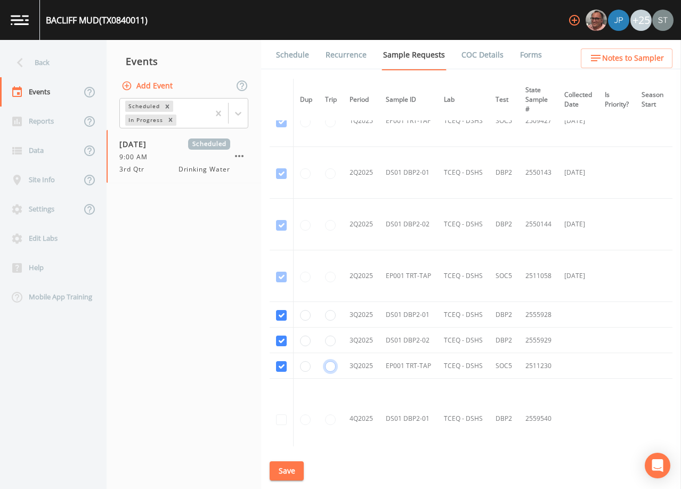
click at [332, 365] on input "radio" at bounding box center [330, 367] width 11 height 11
radio input "true"
click at [290, 468] on button "Save" at bounding box center [287, 472] width 34 height 20
click at [298, 467] on button "Save" at bounding box center [287, 472] width 34 height 20
click at [290, 52] on link "Schedule" at bounding box center [293, 55] width 36 height 30
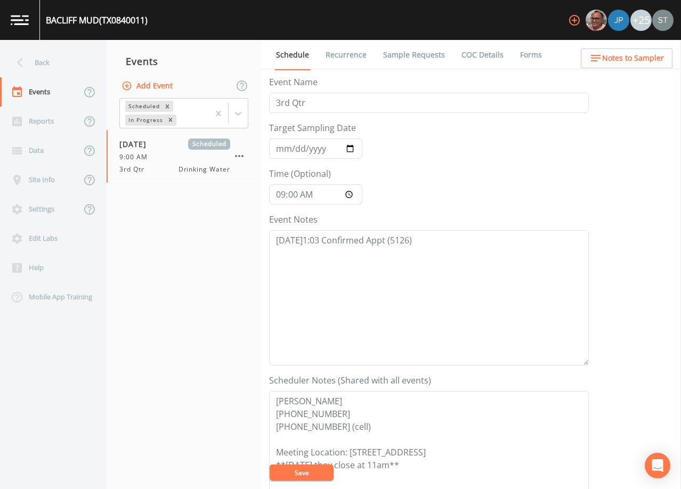
click at [400, 52] on link "Sample Requests" at bounding box center [414, 55] width 65 height 30
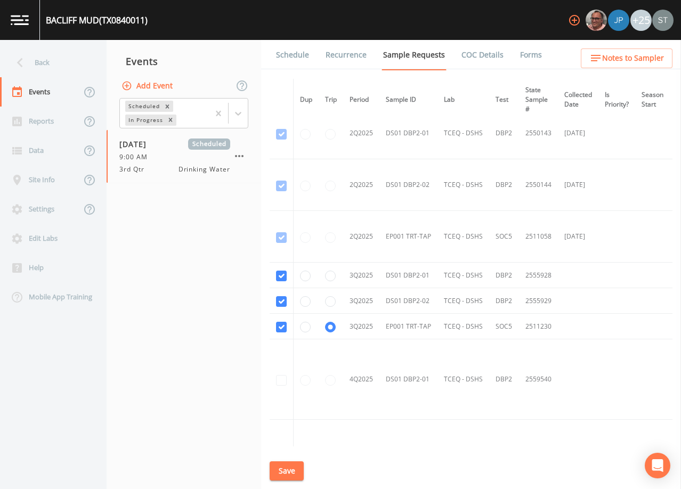
scroll to position [960, 0]
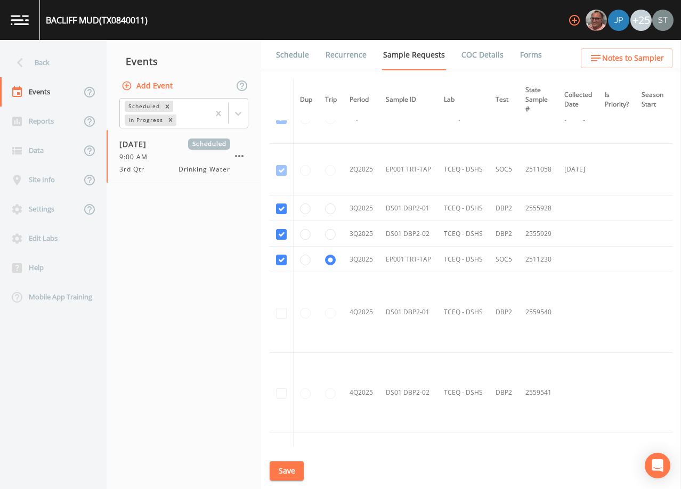
click at [41, 65] on div "Back" at bounding box center [48, 62] width 96 height 29
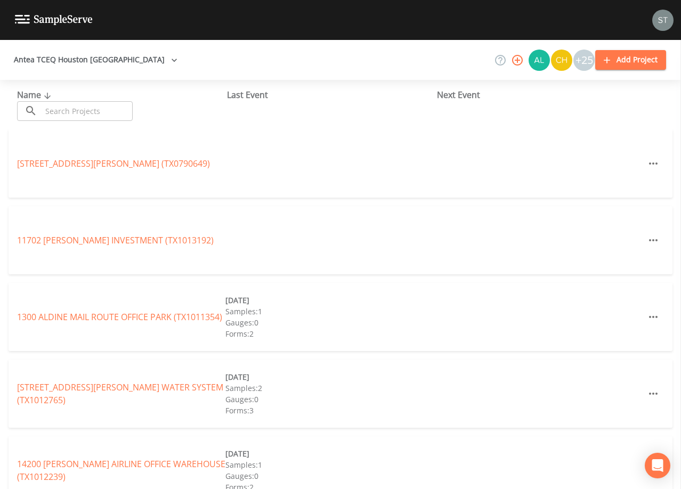
click at [107, 114] on input "text" at bounding box center [87, 111] width 91 height 20
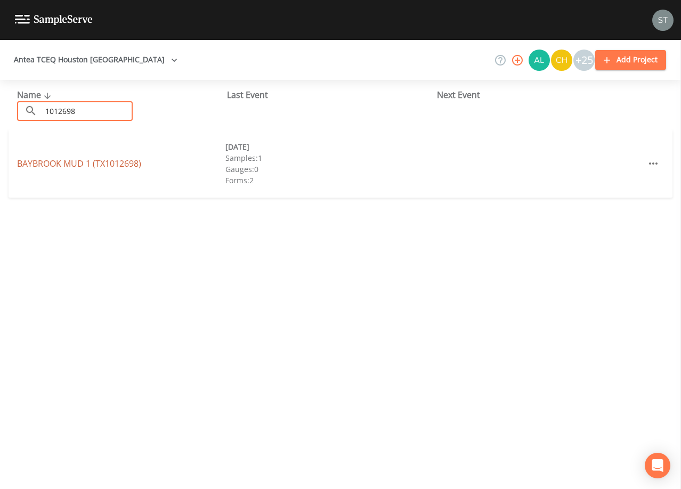
type input "1012698"
click at [114, 163] on link "BAYBROOK MUD 1 (TX1012698)" at bounding box center [79, 164] width 124 height 12
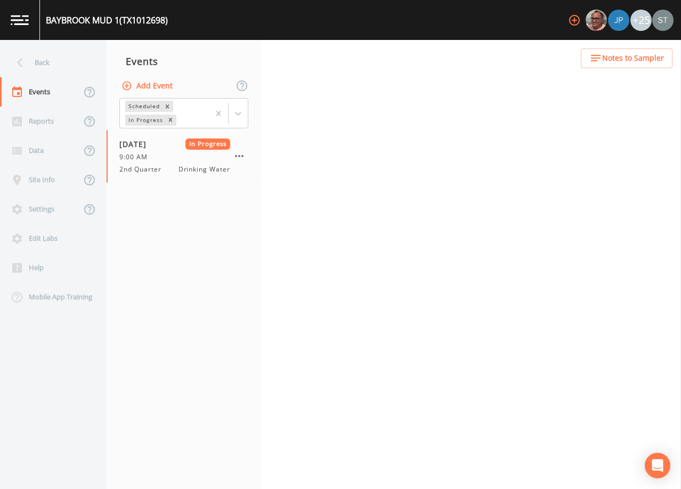
click at [143, 90] on button "Add Event" at bounding box center [148, 86] width 58 height 20
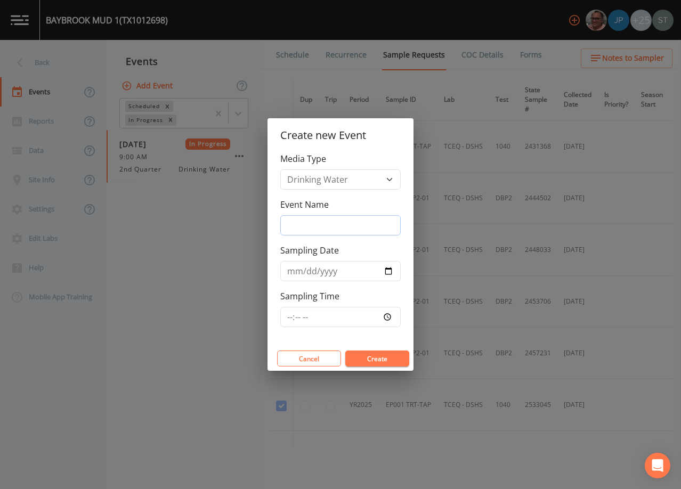
click at [339, 222] on input "Event Name" at bounding box center [340, 225] width 121 height 20
type input "3rd Qtr"
click at [292, 271] on input "Sampling Date" at bounding box center [340, 271] width 121 height 20
type input "[DATE]"
type input "12:30"
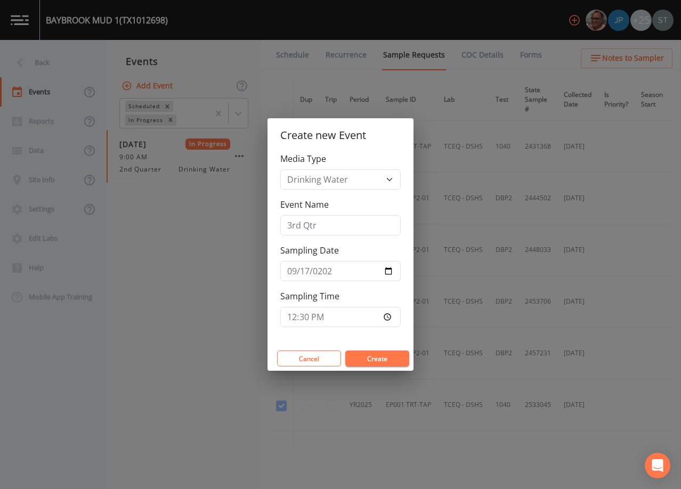
click at [391, 360] on button "Create" at bounding box center [378, 359] width 64 height 16
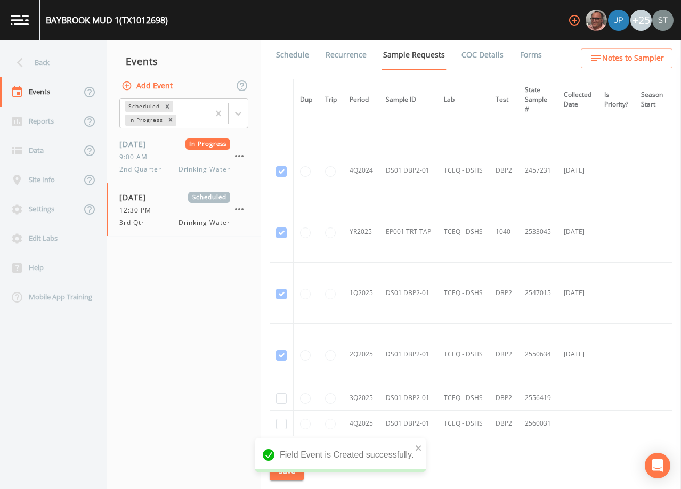
scroll to position [304, 0]
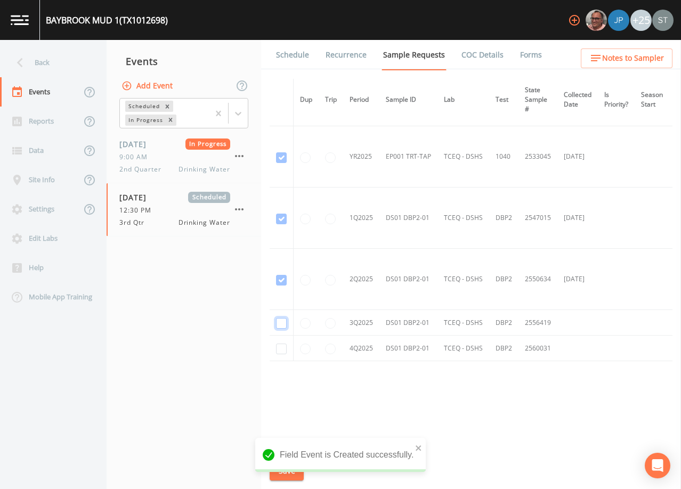
click at [286, 322] on input "checkbox" at bounding box center [281, 323] width 11 height 11
checkbox input "true"
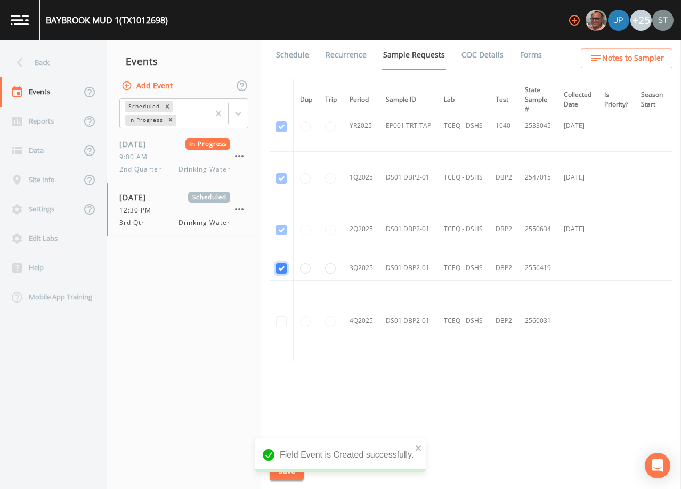
scroll to position [261, 0]
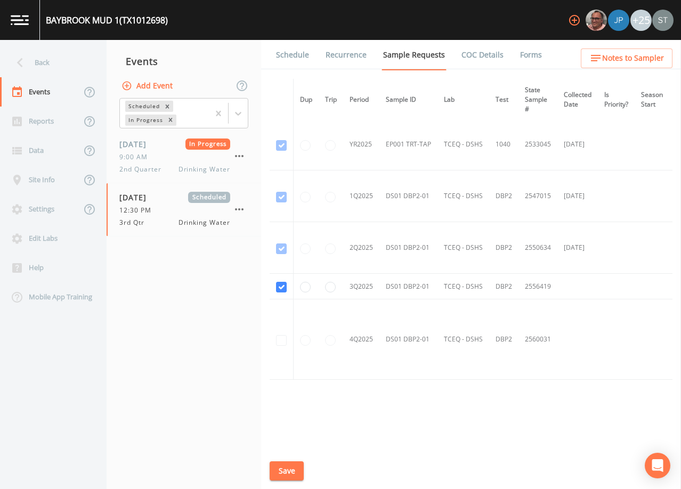
click at [284, 472] on button "Save" at bounding box center [287, 472] width 34 height 20
click at [300, 61] on link "Schedule" at bounding box center [293, 55] width 36 height 30
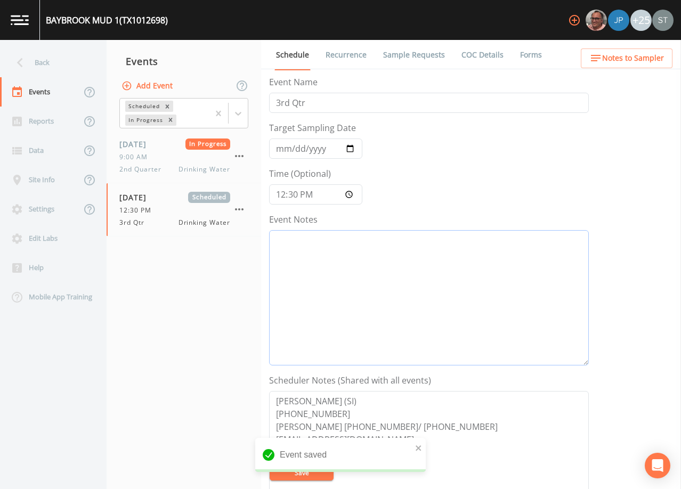
click at [394, 286] on textarea "Event Notes" at bounding box center [429, 297] width 320 height 135
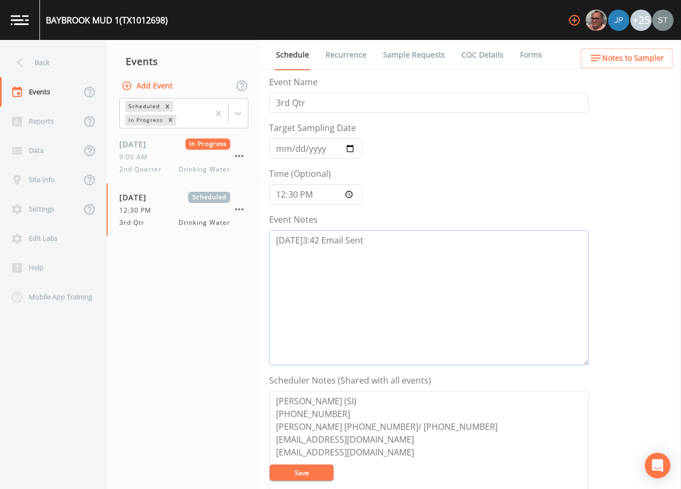
type textarea "[DATE]3:42 Email Sent"
click at [324, 470] on button "Save" at bounding box center [302, 473] width 64 height 16
click at [641, 55] on span "Notes to Sampler" at bounding box center [634, 58] width 62 height 13
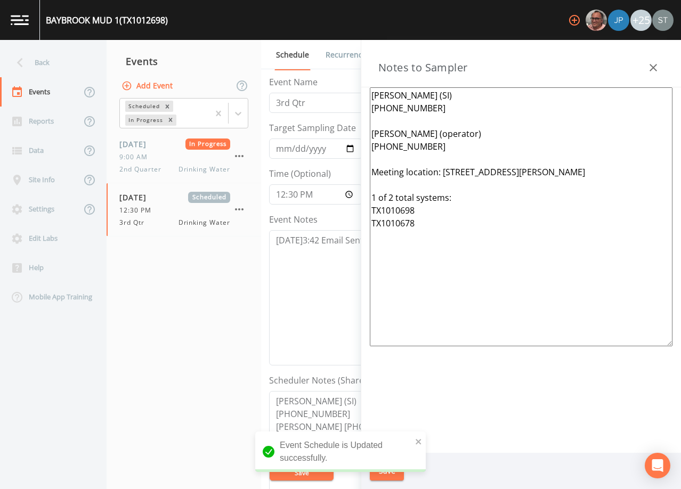
click at [654, 65] on icon "button" at bounding box center [653, 67] width 13 height 13
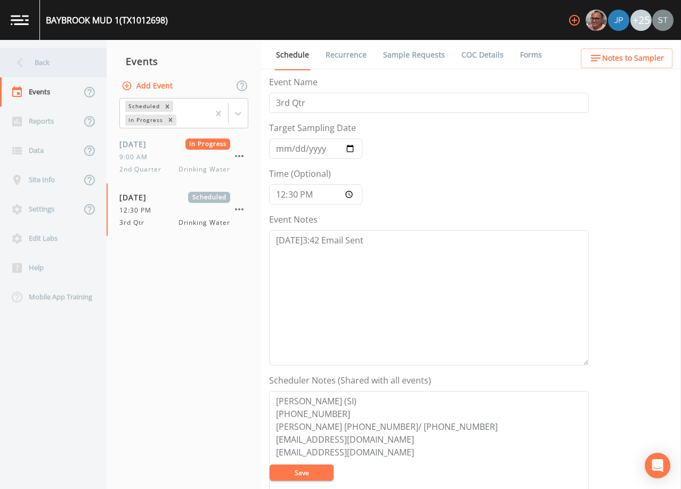
click at [61, 67] on div "Back" at bounding box center [48, 62] width 96 height 29
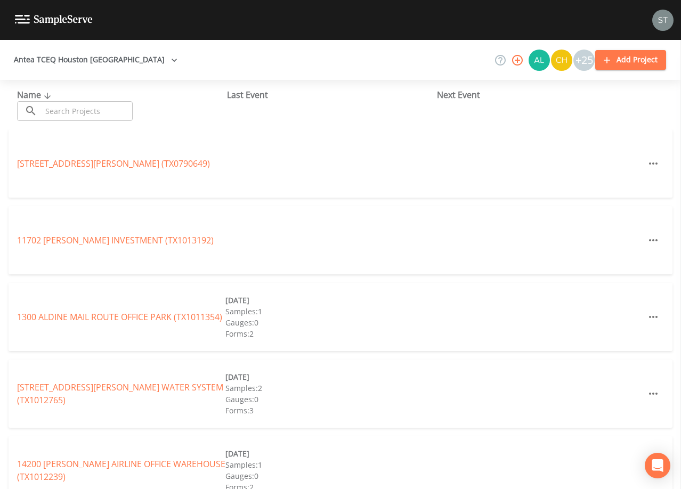
click at [95, 110] on input "text" at bounding box center [87, 111] width 91 height 20
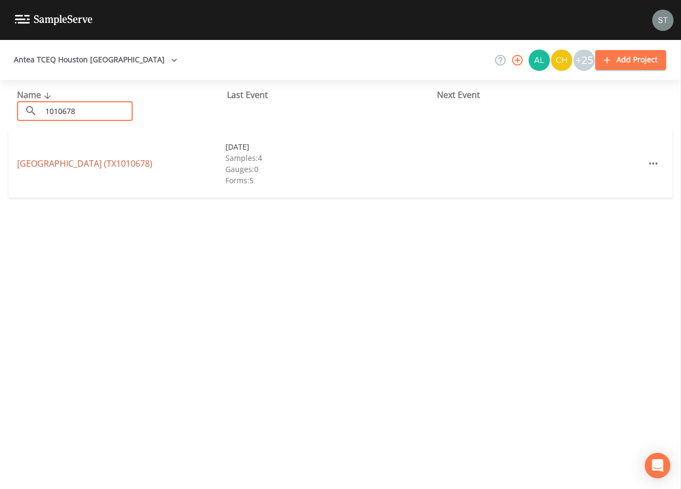
type input "1010678"
click at [112, 158] on link "[GEOGRAPHIC_DATA] (TX1010678)" at bounding box center [84, 164] width 135 height 12
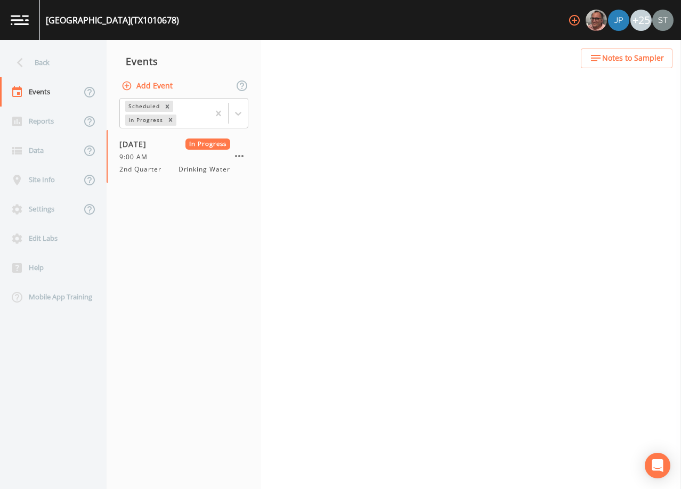
click at [149, 84] on button "Add Event" at bounding box center [148, 86] width 58 height 20
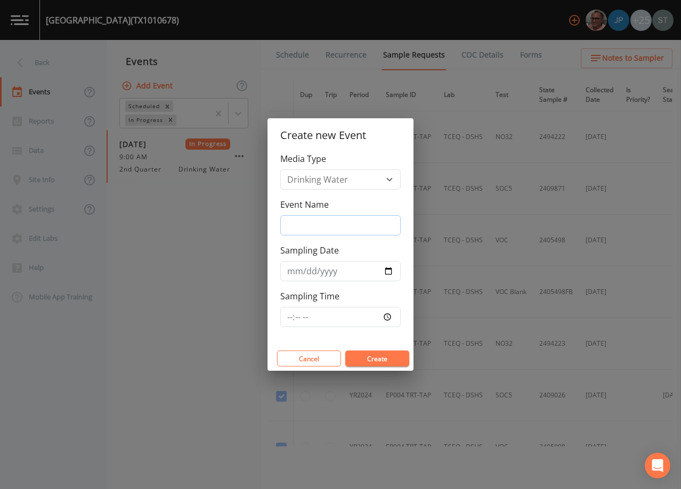
click at [340, 222] on input "Event Name" at bounding box center [340, 225] width 121 height 20
type input "3rd Qtr"
click at [292, 271] on input "Sampling Date" at bounding box center [340, 271] width 121 height 20
type input "[DATE]"
type input "12:30"
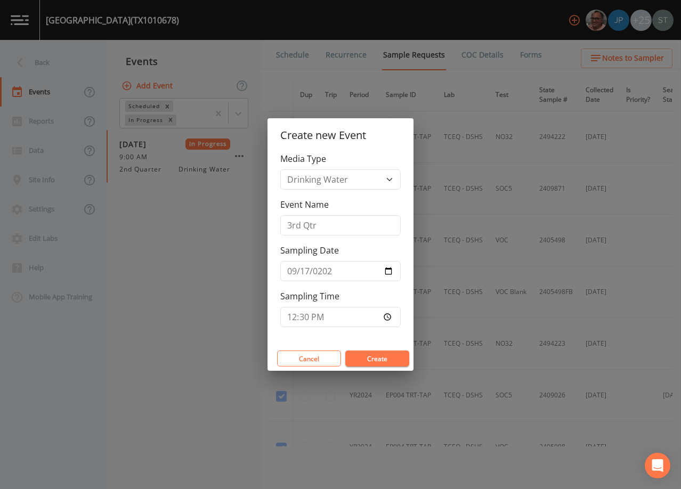
click at [360, 354] on button "Create" at bounding box center [378, 359] width 64 height 16
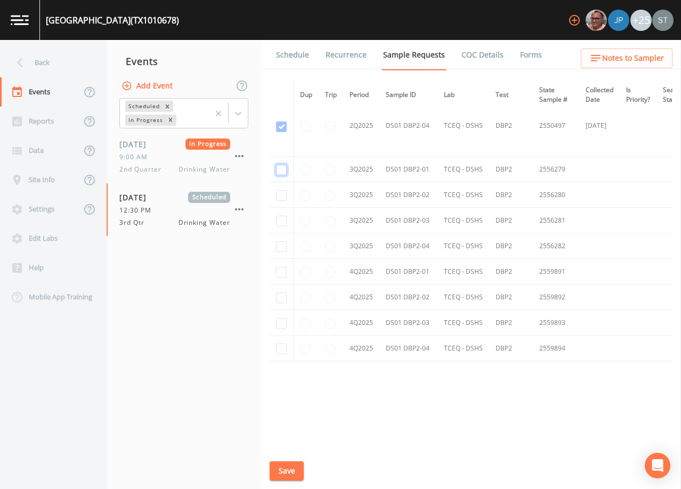
click at [278, 166] on input "checkbox" at bounding box center [281, 170] width 11 height 11
checkbox input "true"
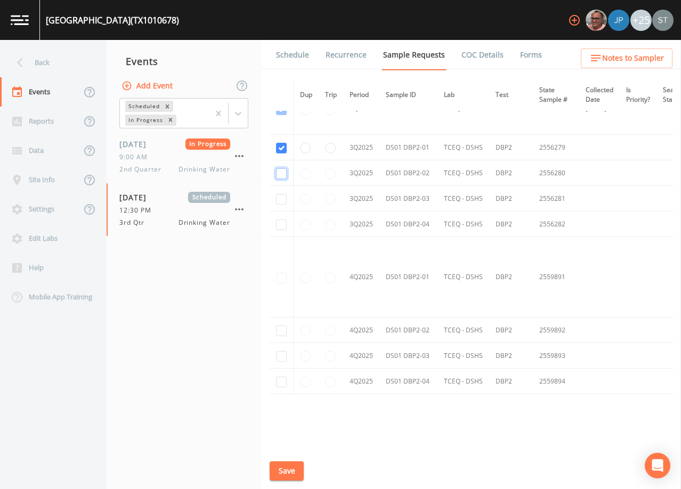
click at [279, 171] on input "checkbox" at bounding box center [281, 173] width 11 height 11
checkbox input "true"
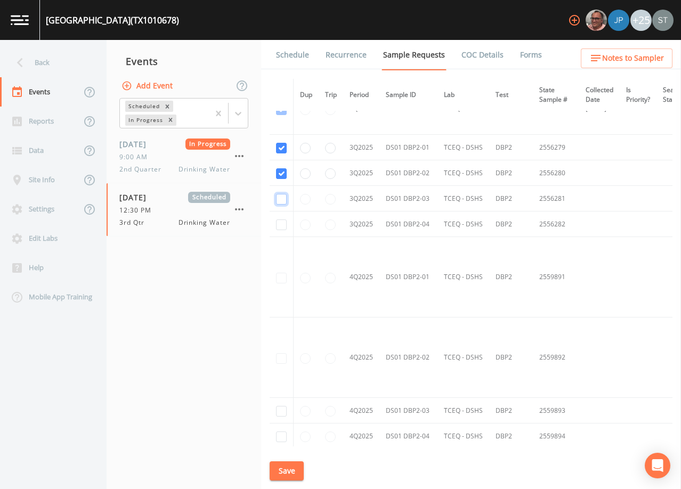
click at [282, 199] on input "checkbox" at bounding box center [281, 199] width 11 height 11
checkbox input "true"
click at [281, 222] on input "checkbox" at bounding box center [281, 225] width 11 height 11
checkbox input "true"
click at [294, 471] on button "Save" at bounding box center [287, 472] width 34 height 20
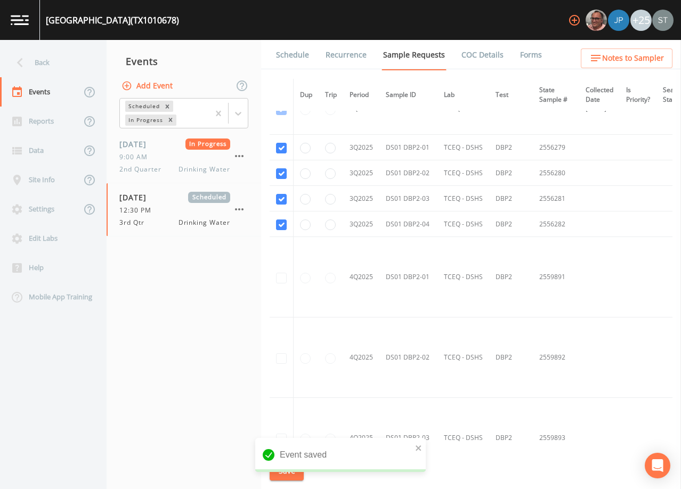
click at [296, 53] on link "Schedule" at bounding box center [293, 55] width 36 height 30
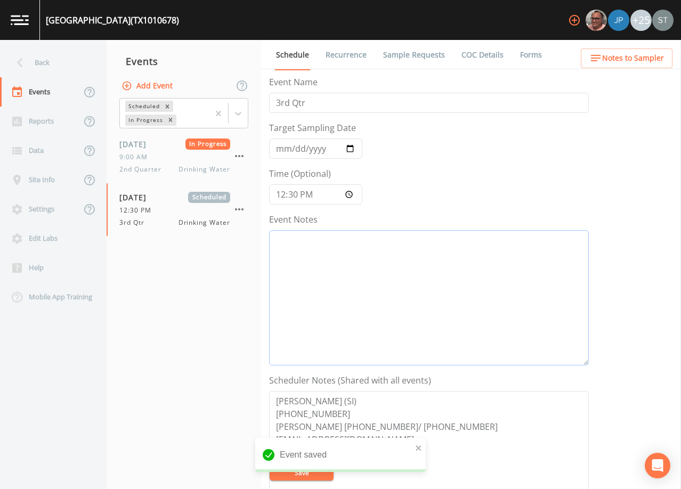
drag, startPoint x: 371, startPoint y: 285, endPoint x: 379, endPoint y: 278, distance: 10.9
click at [376, 280] on textarea "Event Notes" at bounding box center [429, 297] width 320 height 135
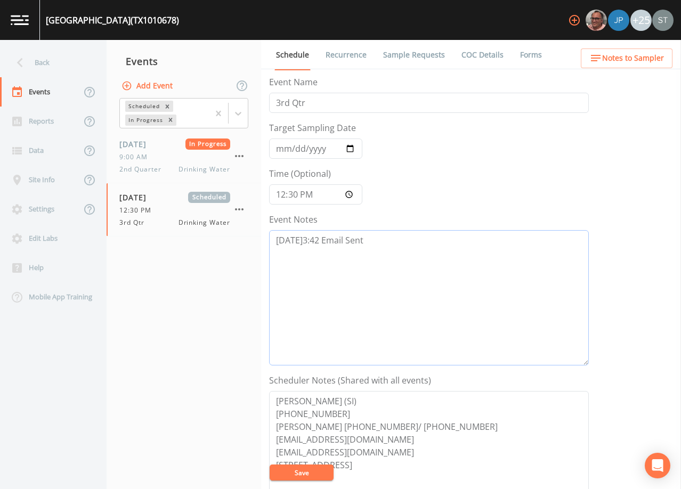
type textarea "[DATE]3:42 Email Sent"
click at [311, 472] on button "Save" at bounding box center [302, 473] width 64 height 16
click at [636, 67] on button "Notes to Sampler" at bounding box center [627, 59] width 92 height 20
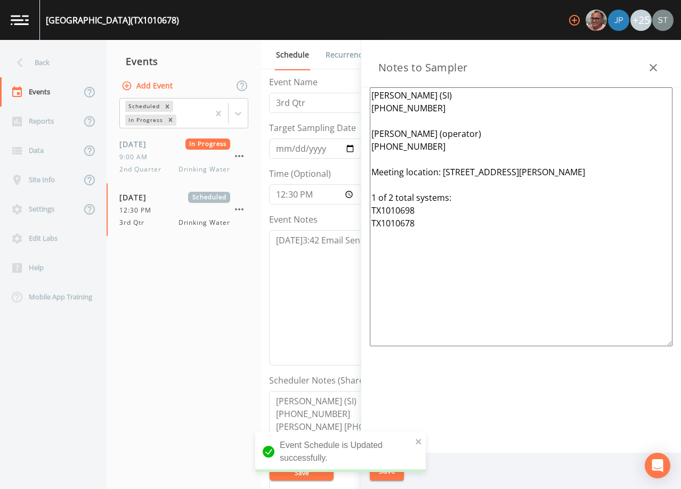
click at [640, 69] on div "Notes to Sampler" at bounding box center [522, 63] width 320 height 47
click at [657, 66] on icon "button" at bounding box center [653, 67] width 13 height 13
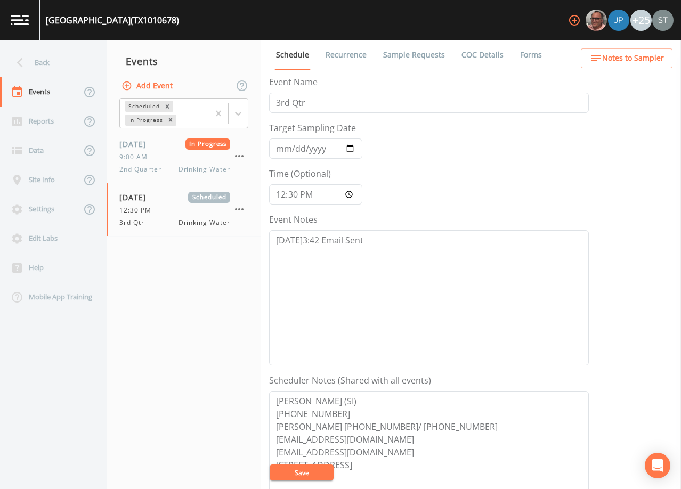
click at [287, 472] on button "Save" at bounding box center [302, 473] width 64 height 16
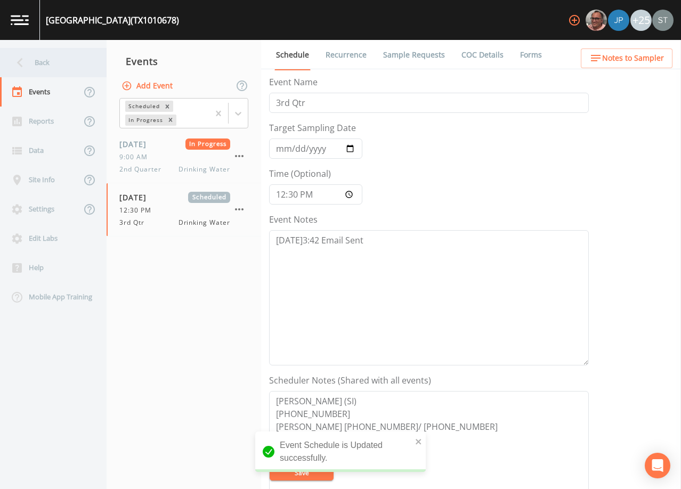
click at [62, 69] on div "Back" at bounding box center [48, 62] width 96 height 29
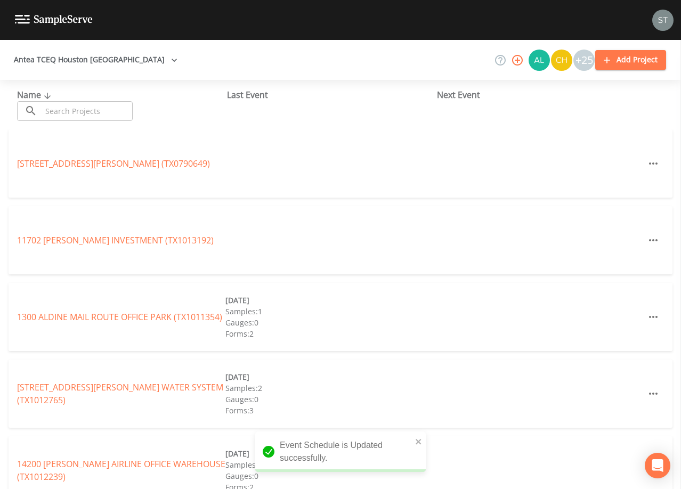
click at [84, 107] on input "text" at bounding box center [87, 111] width 91 height 20
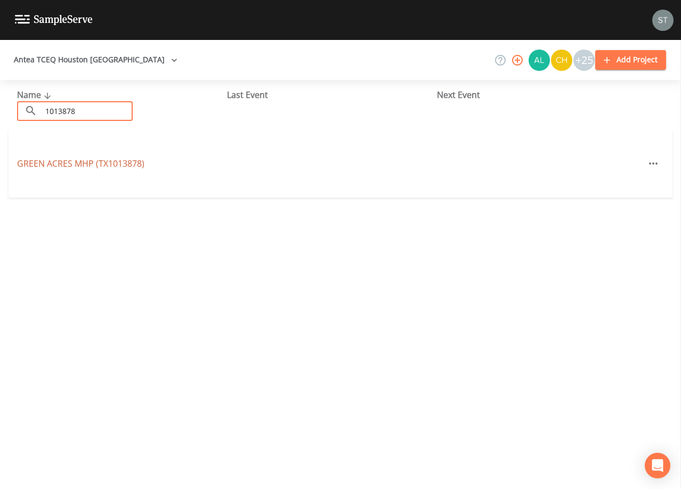
type input "1013878"
click at [115, 162] on link "GREEN ACRES MHP (TX1013878)" at bounding box center [80, 164] width 127 height 12
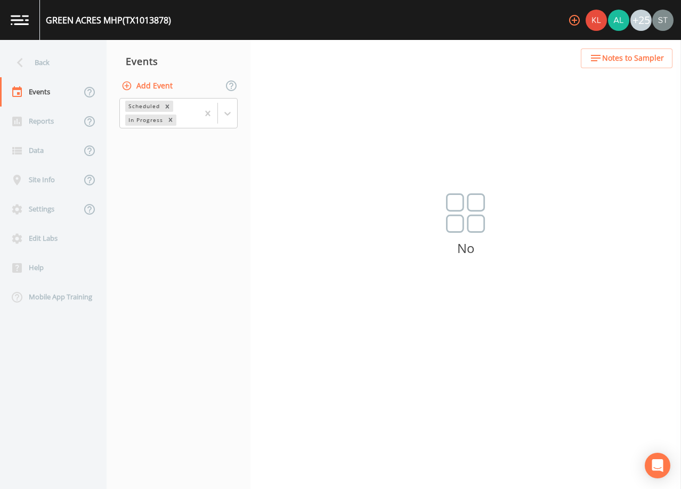
click at [162, 88] on button "Add Event" at bounding box center [148, 86] width 58 height 20
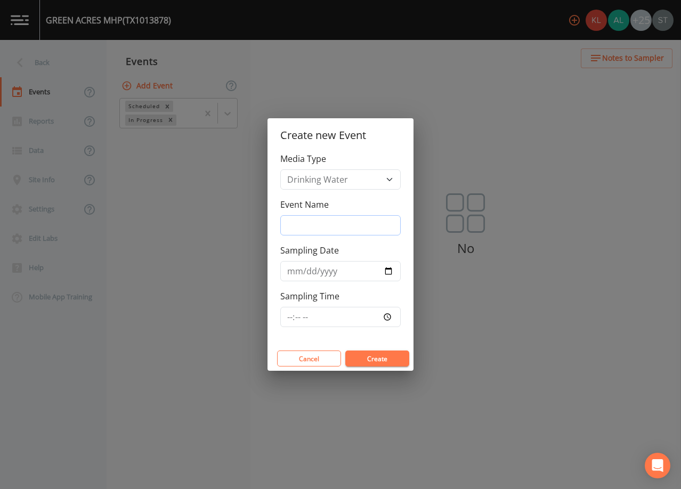
click at [320, 223] on input "Event Name" at bounding box center [340, 225] width 121 height 20
click at [289, 272] on input "Sampling Date" at bounding box center [340, 271] width 121 height 20
click at [391, 357] on button "Create" at bounding box center [378, 359] width 64 height 16
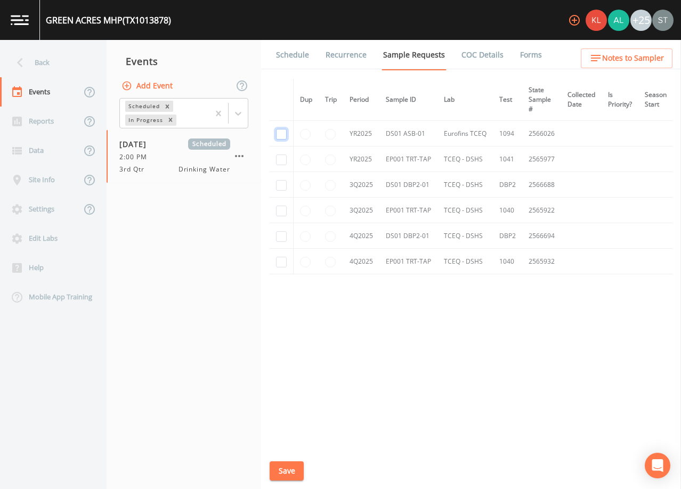
click at [277, 132] on input "checkbox" at bounding box center [281, 134] width 11 height 11
click at [279, 188] on input "checkbox" at bounding box center [281, 185] width 11 height 11
click at [284, 213] on input "checkbox" at bounding box center [281, 211] width 11 height 11
click at [293, 466] on button "Save" at bounding box center [287, 472] width 34 height 20
click at [286, 62] on link "Schedule" at bounding box center [293, 55] width 36 height 30
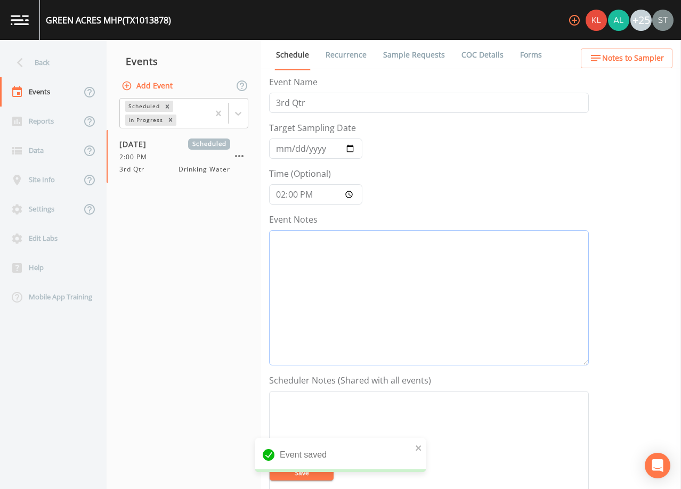
click at [346, 262] on textarea "Event Notes" at bounding box center [429, 297] width 320 height 135
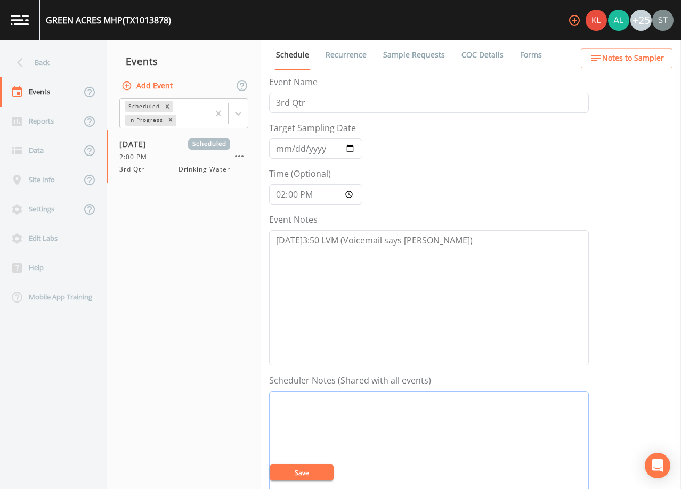
click at [389, 422] on textarea "Event Notes" at bounding box center [429, 458] width 320 height 135
click at [310, 470] on button "Save" at bounding box center [302, 473] width 64 height 16
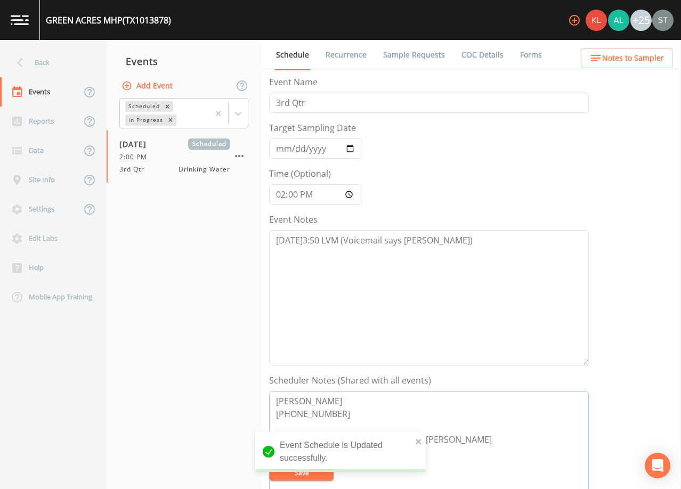
drag, startPoint x: 499, startPoint y: 440, endPoint x: 205, endPoint y: 379, distance: 300.2
click at [205, 379] on div "Back Events Reports Data Site Info Settings Edit Labs Help Mobile App Training …" at bounding box center [340, 264] width 681 height 449
click at [648, 59] on span "Notes to Sampler" at bounding box center [634, 58] width 62 height 13
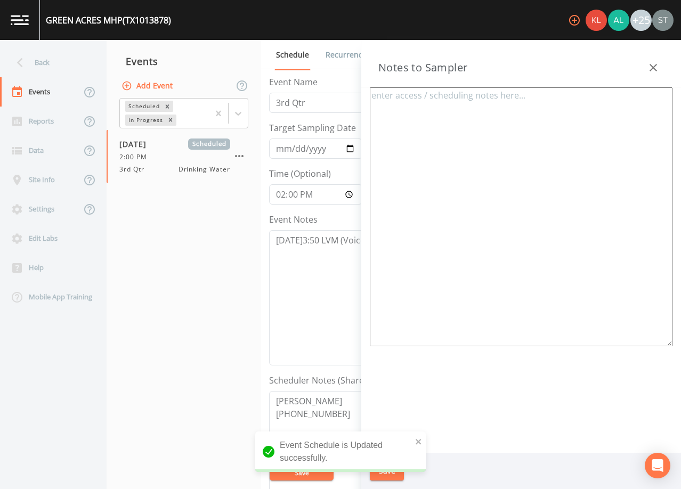
click at [592, 169] on textarea at bounding box center [521, 216] width 303 height 259
paste textarea "[PERSON_NAME] [PHONE_NUMBER] Meeting Location: [STREET_ADDRESS][PERSON_NAME]"
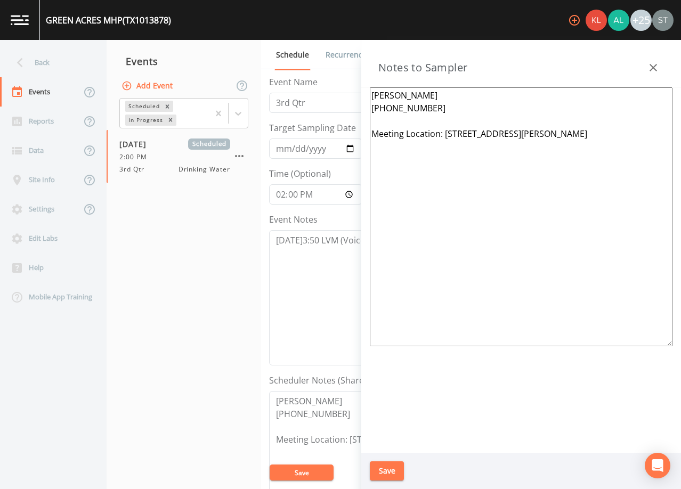
click at [388, 468] on button "Save" at bounding box center [387, 472] width 34 height 20
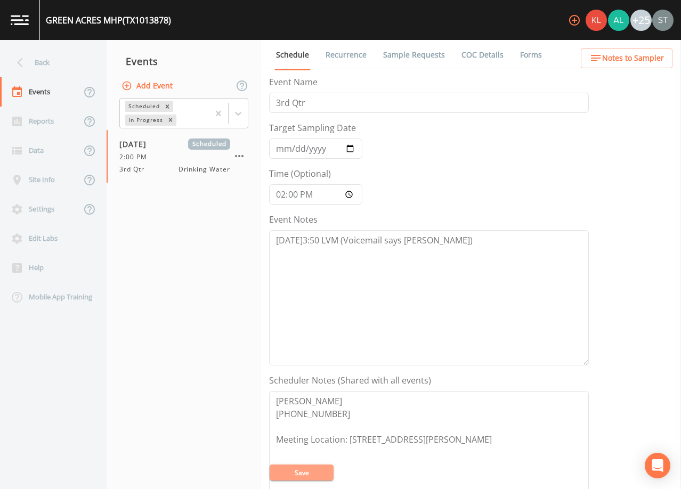
click at [322, 473] on button "Save" at bounding box center [302, 473] width 64 height 16
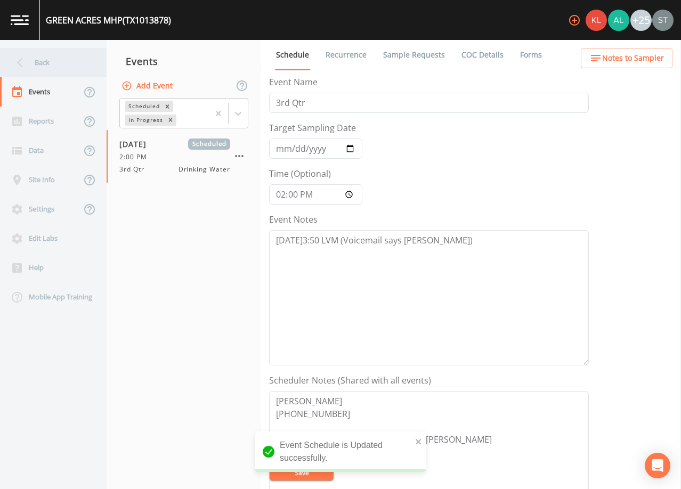
click at [51, 58] on div "Back" at bounding box center [48, 62] width 96 height 29
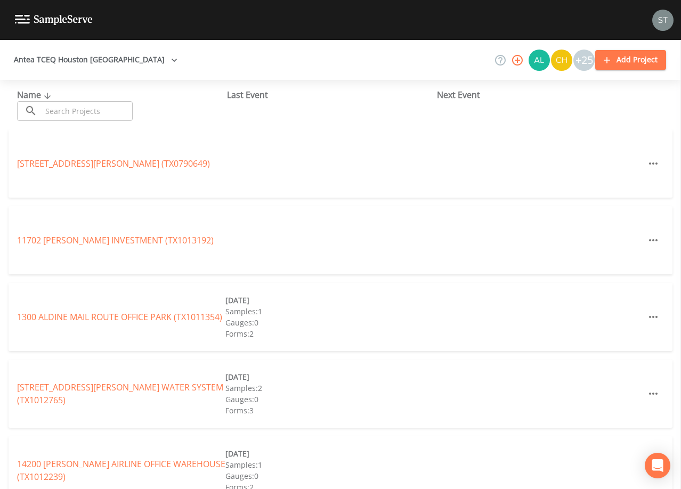
click at [77, 106] on input "text" at bounding box center [87, 111] width 91 height 20
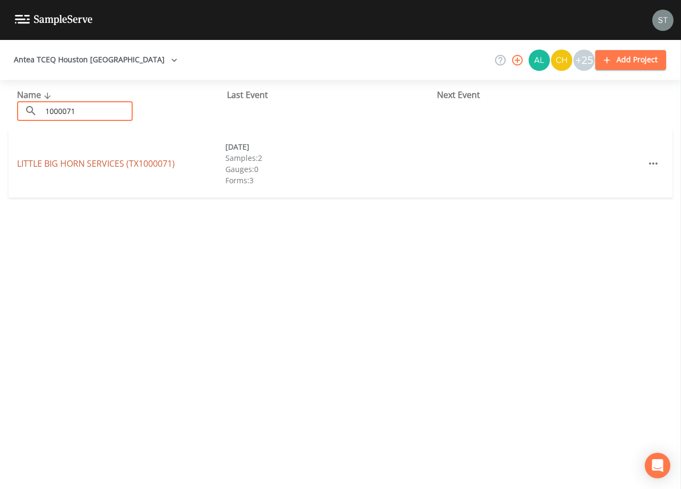
click at [106, 161] on link "LITTLE BIG HORN SERVICES (TX1000071)" at bounding box center [96, 164] width 158 height 12
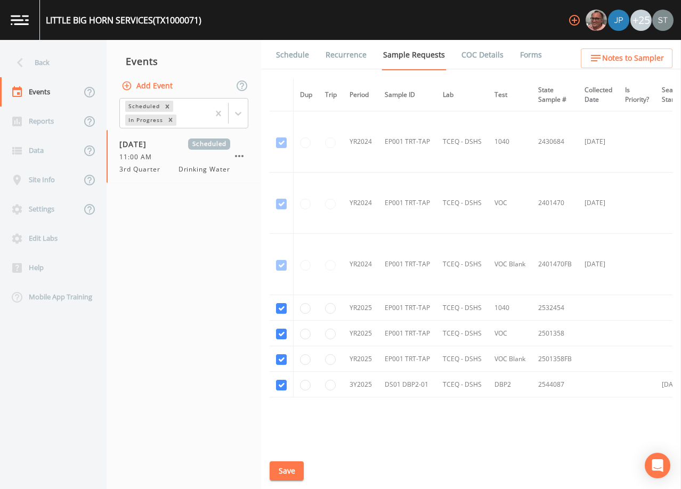
click at [286, 63] on link "Schedule" at bounding box center [293, 55] width 36 height 30
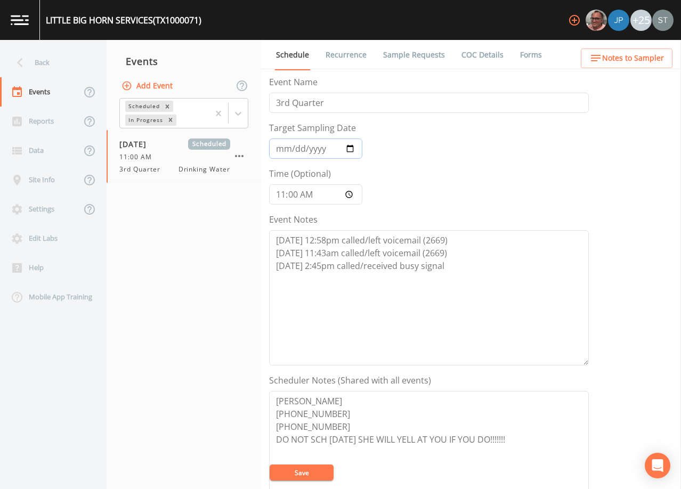
click at [281, 147] on input "[DATE]" at bounding box center [315, 149] width 93 height 20
click at [468, 270] on textarea "[DATE] 12:58pm called/left voicemail (2669) [DATE] 11:43am called/left voicemai…" at bounding box center [429, 297] width 320 height 135
click at [300, 474] on button "Save" at bounding box center [302, 473] width 64 height 16
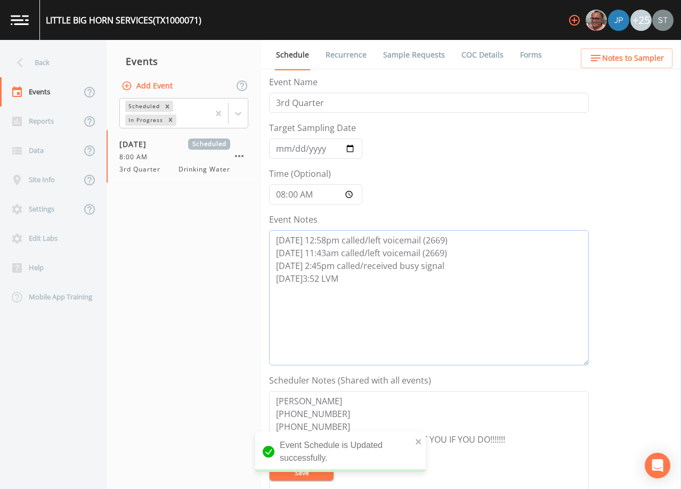
click at [362, 281] on textarea "[DATE] 12:58pm called/left voicemail (2669) [DATE] 11:43am called/left voicemai…" at bounding box center [429, 297] width 320 height 135
click at [315, 476] on button "Save" at bounding box center [302, 473] width 64 height 16
click at [59, 63] on div "Back" at bounding box center [48, 62] width 96 height 29
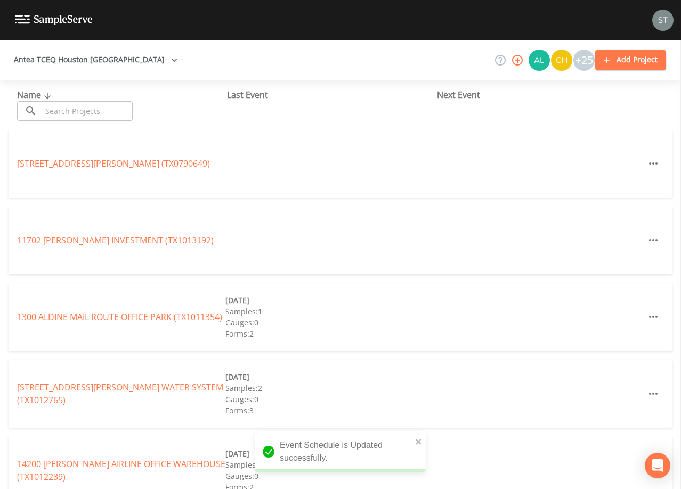
click at [91, 112] on input "text" at bounding box center [87, 111] width 91 height 20
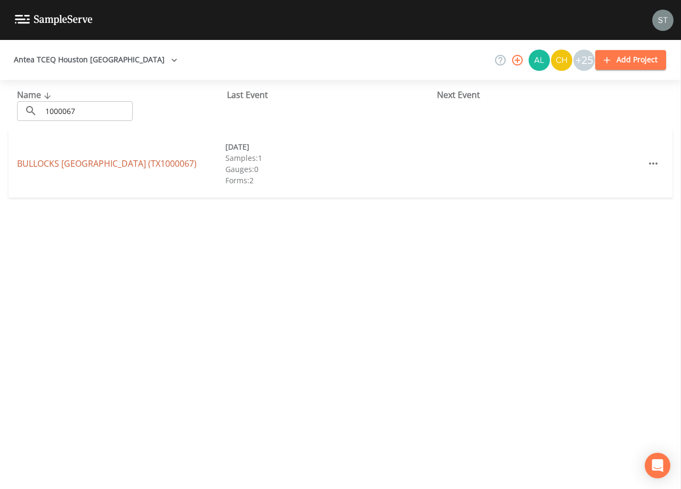
click at [118, 160] on link "BULLOCKS [GEOGRAPHIC_DATA] ([GEOGRAPHIC_DATA])" at bounding box center [107, 164] width 180 height 12
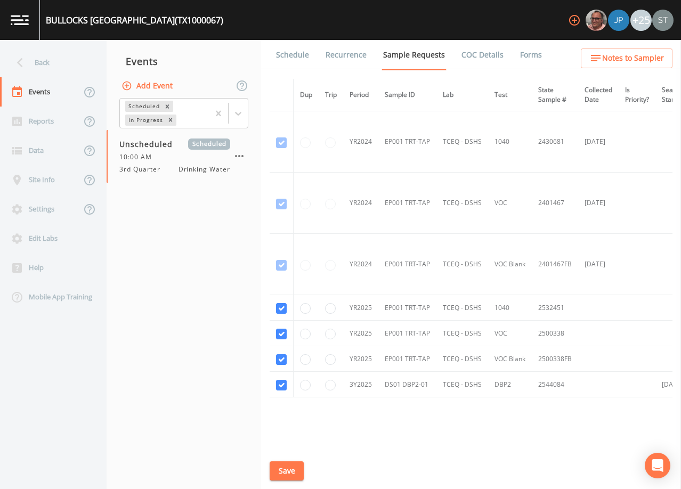
click at [290, 57] on link "Schedule" at bounding box center [293, 55] width 36 height 30
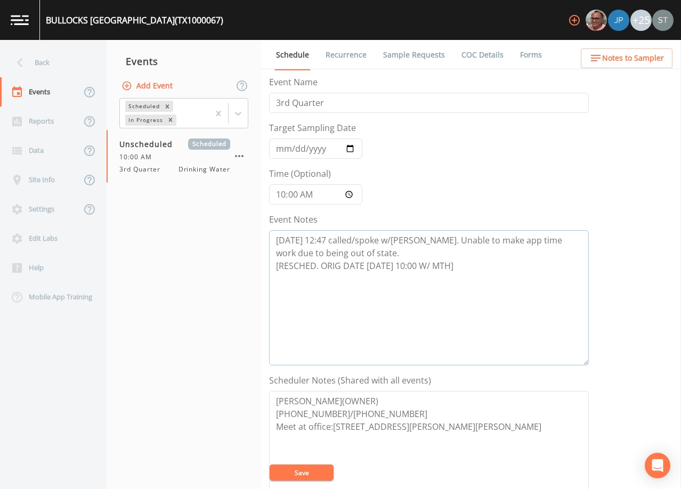
click at [476, 265] on textarea "[DATE] 12:47 called/spoke w/[PERSON_NAME]. Unable to make app time work due to …" at bounding box center [429, 297] width 320 height 135
click at [278, 152] on input "Target Sampling Date" at bounding box center [315, 149] width 93 height 20
click at [324, 279] on textarea "[DATE] 12:47 called/spoke w/[PERSON_NAME]. Unable to make app time work due to …" at bounding box center [429, 297] width 320 height 135
click at [301, 468] on button "Save" at bounding box center [302, 473] width 64 height 16
click at [302, 473] on button "Save" at bounding box center [302, 473] width 64 height 16
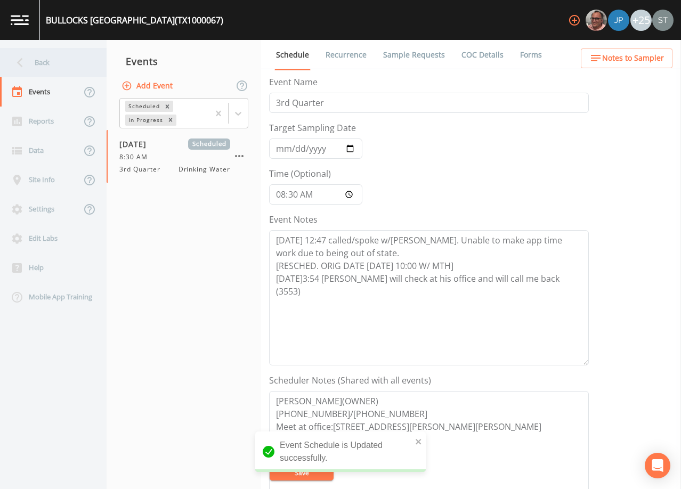
click at [70, 65] on div "Back" at bounding box center [48, 62] width 96 height 29
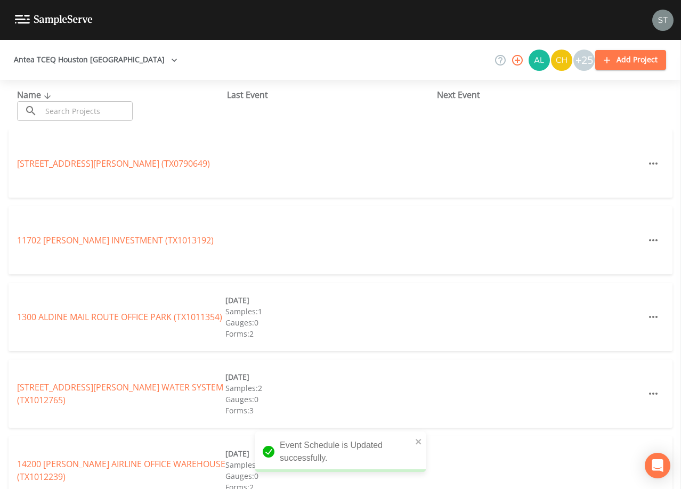
click at [94, 107] on input "text" at bounding box center [87, 111] width 91 height 20
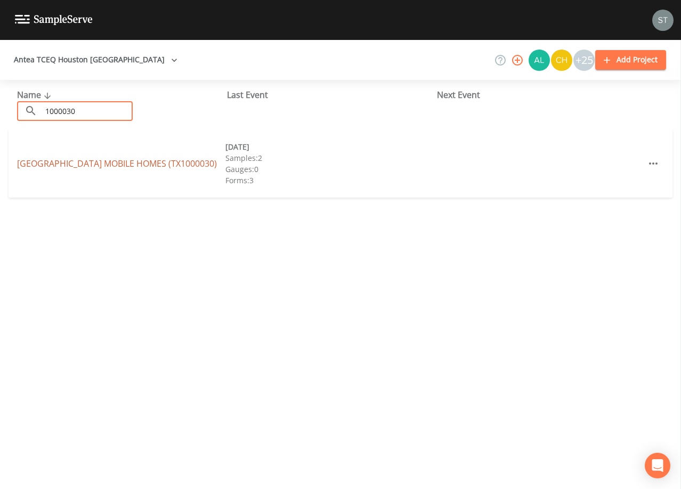
click at [54, 162] on link "[GEOGRAPHIC_DATA] MOBILE HOMES (TX1000030)" at bounding box center [117, 164] width 200 height 12
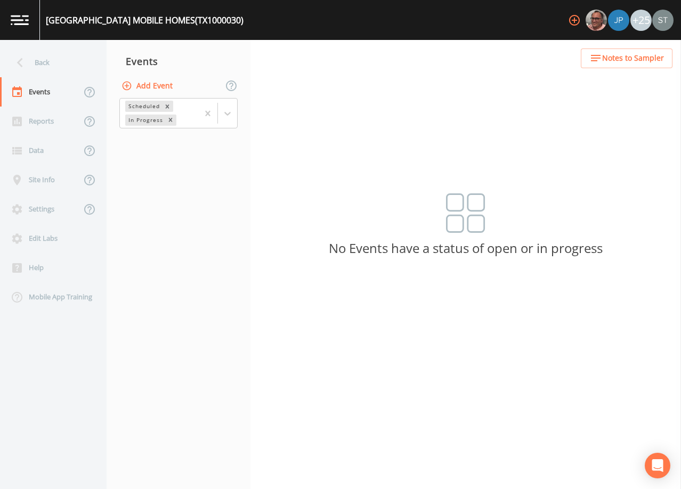
click at [163, 88] on button "Add Event" at bounding box center [148, 86] width 58 height 20
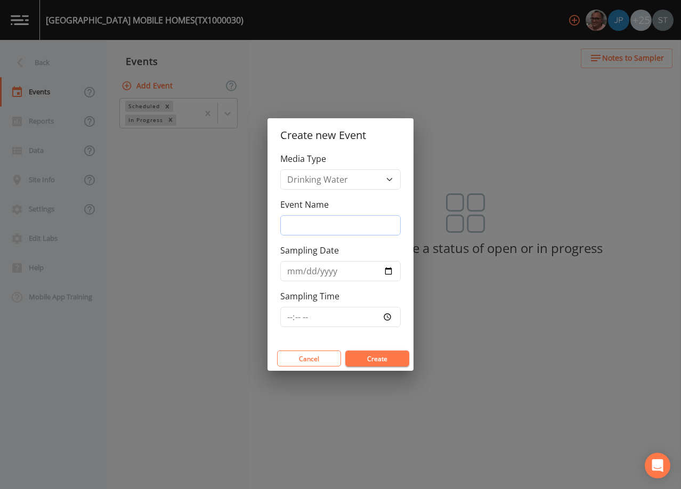
click at [320, 220] on input "Event Name" at bounding box center [340, 225] width 121 height 20
click at [291, 270] on input "Sampling Date" at bounding box center [340, 271] width 121 height 20
click at [376, 357] on button "Create" at bounding box center [378, 359] width 64 height 16
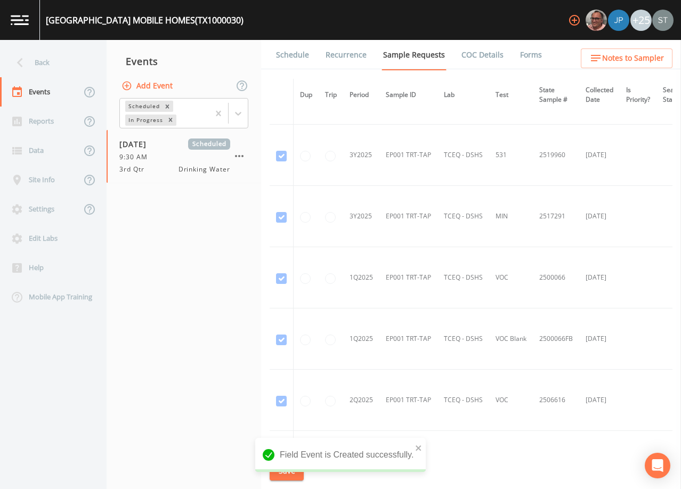
scroll to position [846, 0]
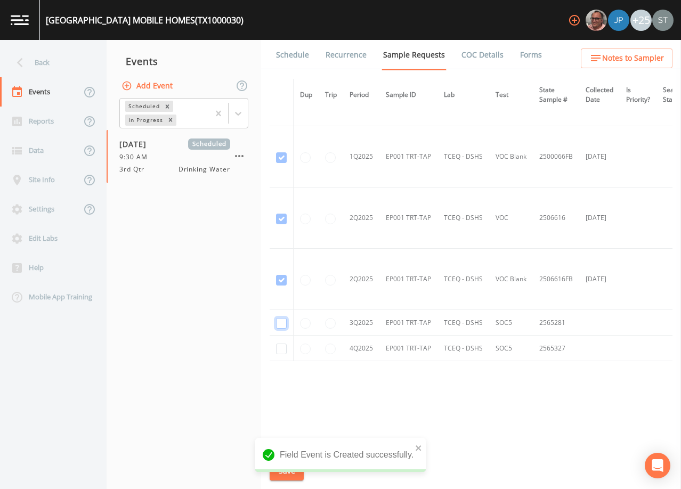
click at [282, 322] on input "checkbox" at bounding box center [281, 323] width 11 height 11
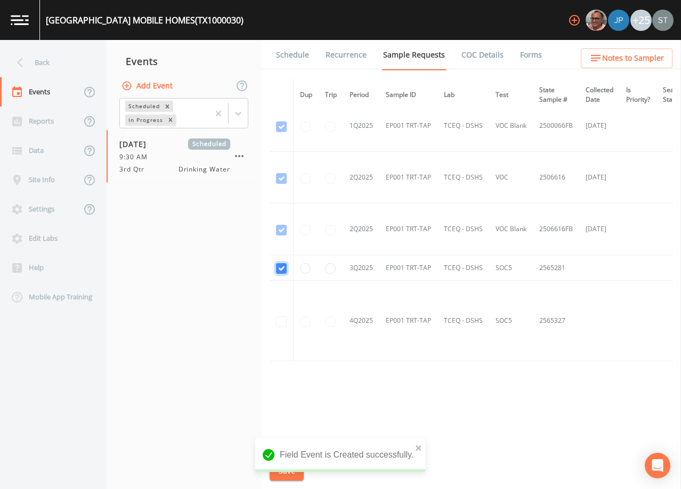
scroll to position [717, 0]
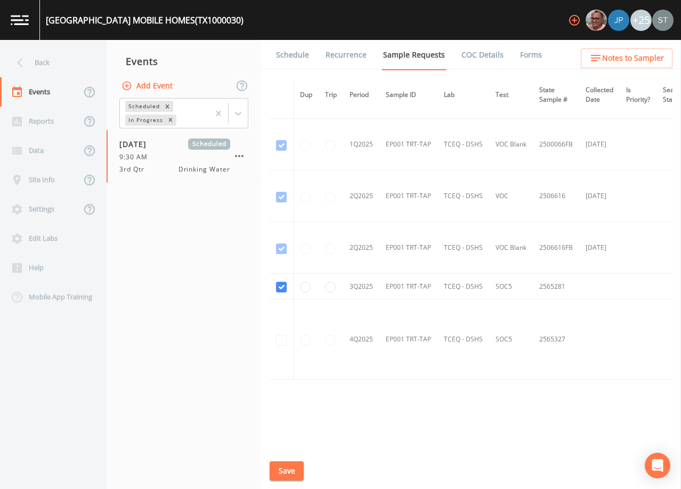
click at [284, 471] on button "Save" at bounding box center [287, 472] width 34 height 20
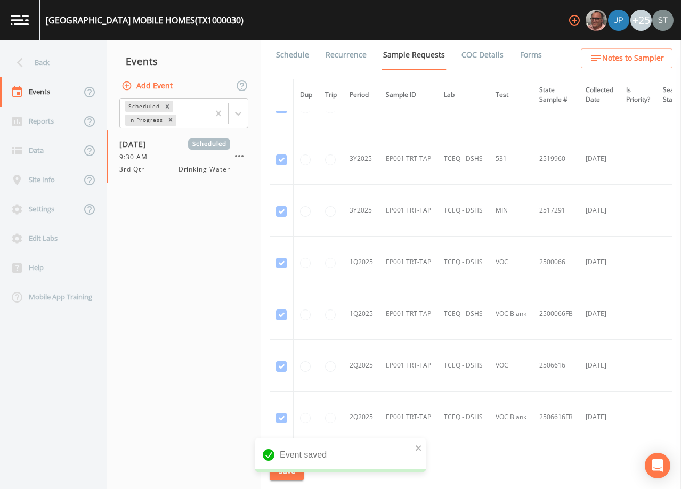
scroll to position [503, 0]
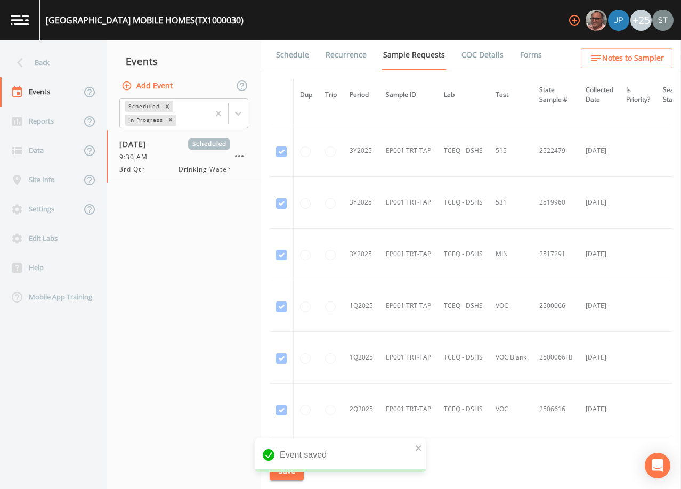
click at [188, 289] on nav "Events Add Event Scheduled In Progress [DATE] Scheduled 9:30 AM 3rd Qtr Drinkin…" at bounding box center [184, 264] width 155 height 449
click at [291, 50] on link "Schedule" at bounding box center [293, 55] width 36 height 30
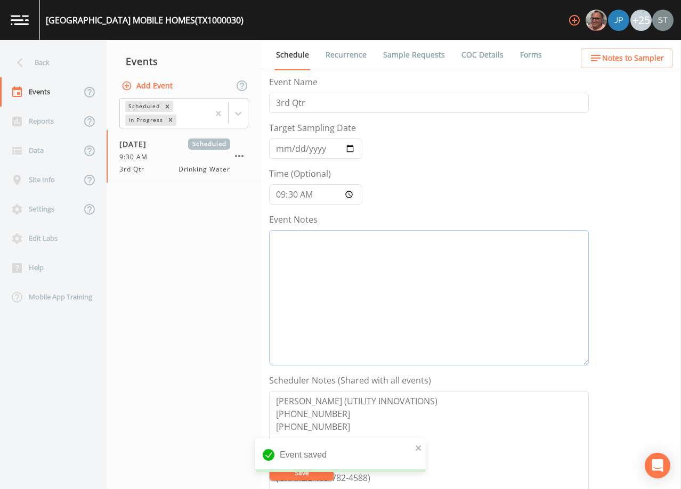
click at [359, 266] on textarea "Event Notes" at bounding box center [429, 297] width 320 height 135
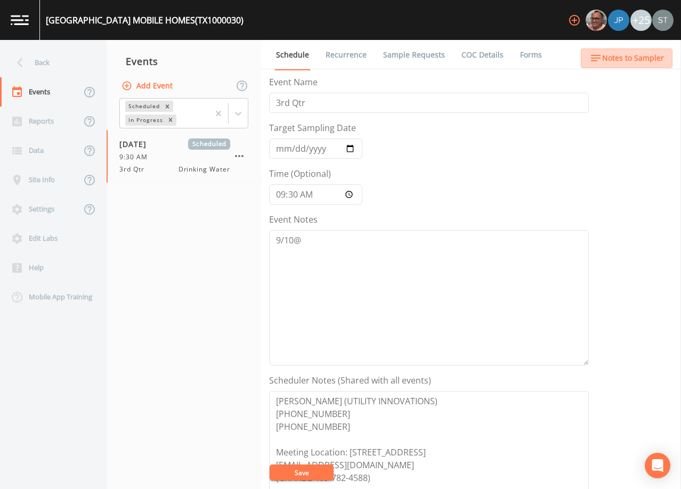
click at [653, 60] on span "Notes to Sampler" at bounding box center [634, 58] width 62 height 13
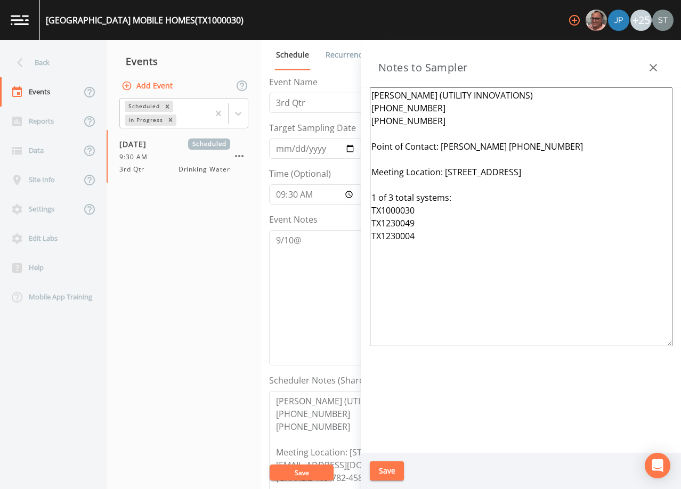
drag, startPoint x: 462, startPoint y: 244, endPoint x: 363, endPoint y: 202, distance: 107.3
click at [363, 202] on div "[PERSON_NAME] (UTILITY INNOVATIONS) [PHONE_NUMBER] [PHONE_NUMBER] Point of Cont…" at bounding box center [522, 270] width 320 height 366
click at [387, 467] on button "Save" at bounding box center [387, 472] width 34 height 20
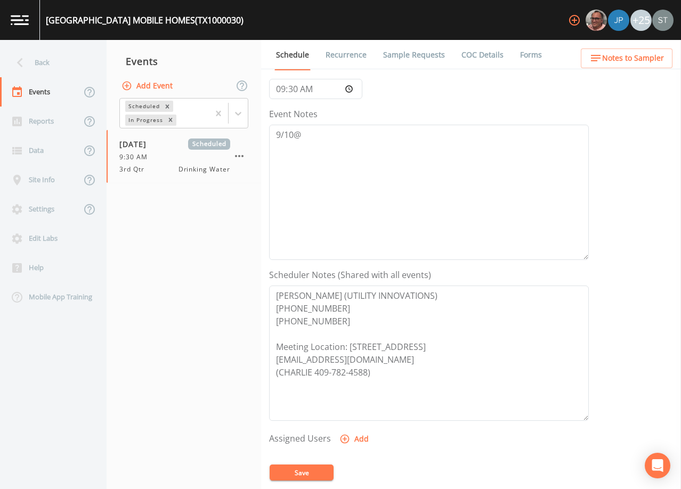
scroll to position [107, 0]
click at [357, 143] on textarea "9/10@" at bounding box center [429, 191] width 320 height 135
click at [316, 469] on button "Save" at bounding box center [302, 473] width 64 height 16
click at [317, 468] on button "Save" at bounding box center [302, 473] width 64 height 16
click at [333, 56] on link "Recurrence" at bounding box center [346, 55] width 44 height 30
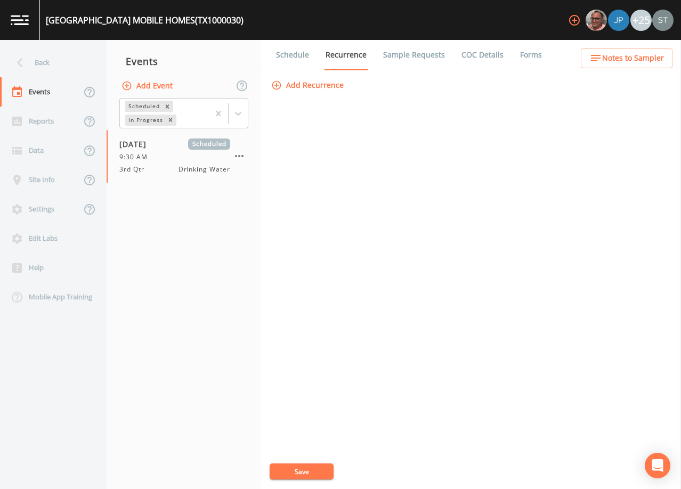
click at [295, 57] on link "Schedule" at bounding box center [293, 55] width 36 height 30
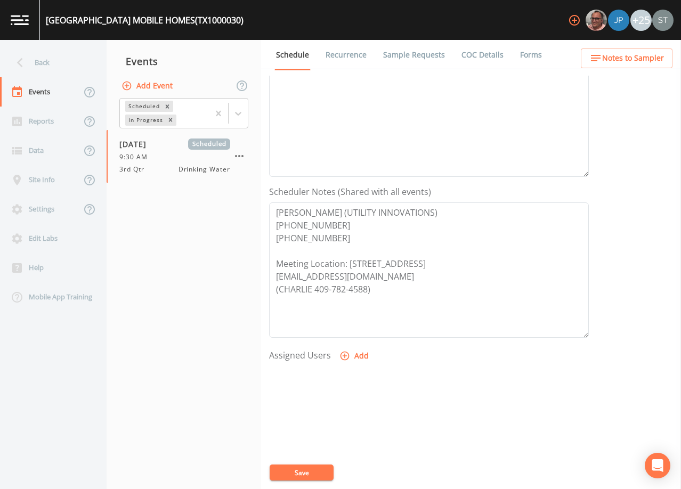
scroll to position [213, 0]
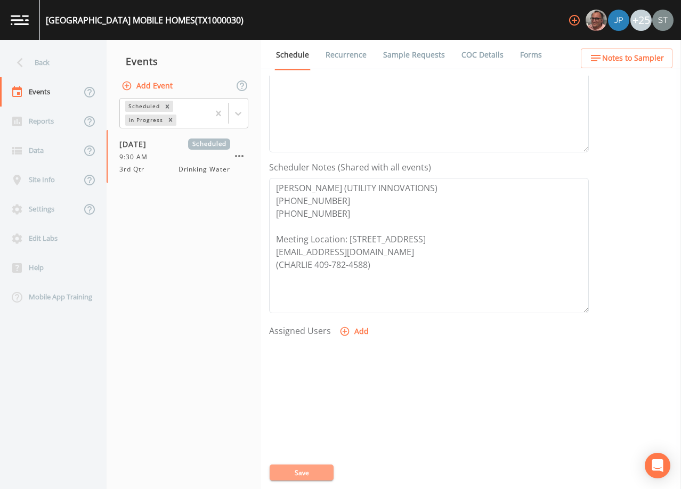
click at [309, 475] on button "Save" at bounding box center [302, 473] width 64 height 16
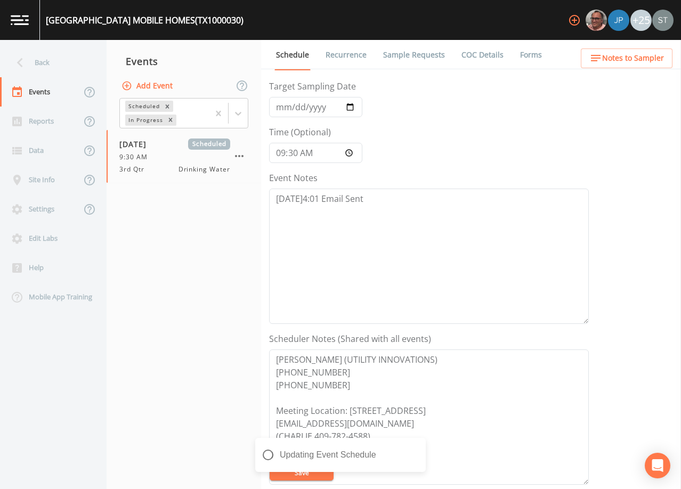
scroll to position [0, 0]
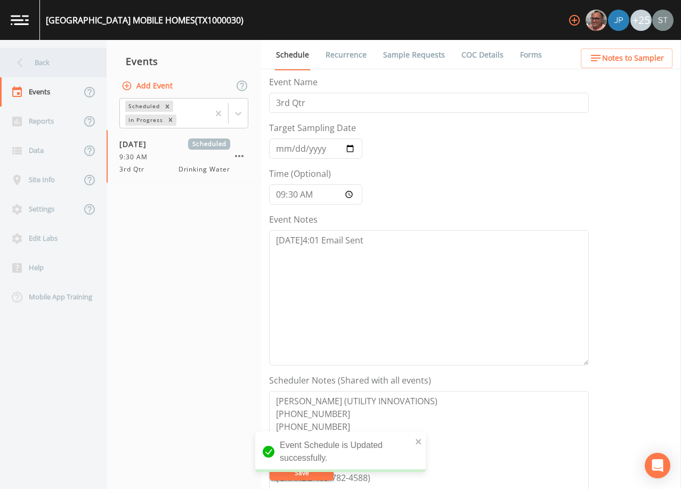
click at [47, 63] on div "Back" at bounding box center [48, 62] width 96 height 29
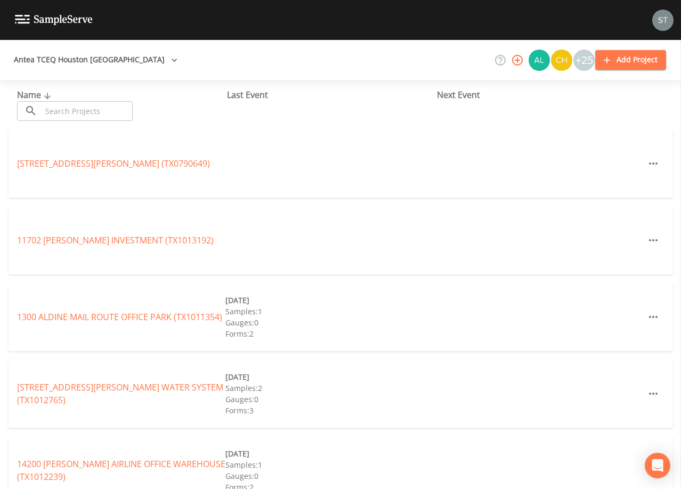
click at [119, 108] on input "text" at bounding box center [87, 111] width 91 height 20
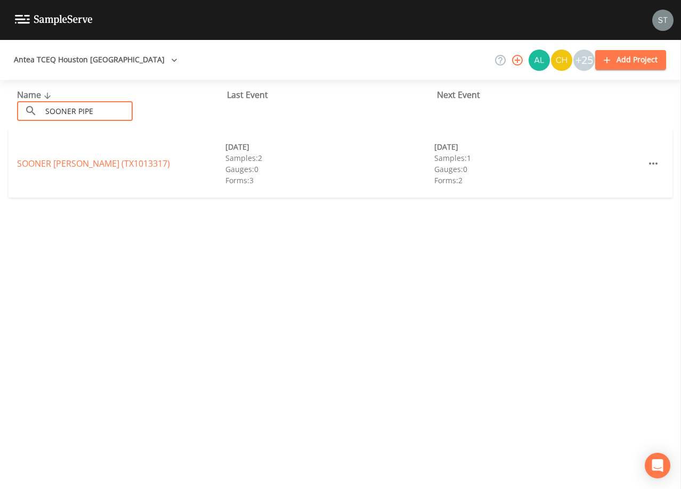
drag, startPoint x: 119, startPoint y: 113, endPoint x: 5, endPoint y: 111, distance: 114.1
click at [5, 111] on div "Name ​ SOONER PIPE ​ Last Event Next Event" at bounding box center [340, 105] width 681 height 50
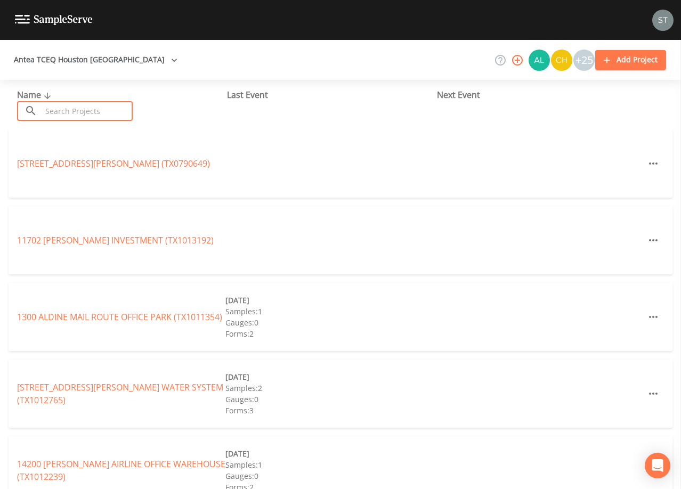
drag, startPoint x: 113, startPoint y: 109, endPoint x: 118, endPoint y: 108, distance: 5.6
click at [118, 108] on input "text" at bounding box center [87, 111] width 91 height 20
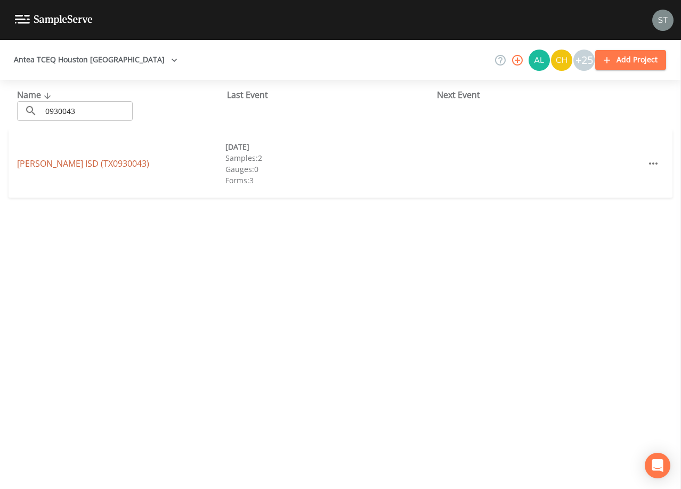
click at [77, 163] on link "[PERSON_NAME] ISD (TX0930043)" at bounding box center [83, 164] width 132 height 12
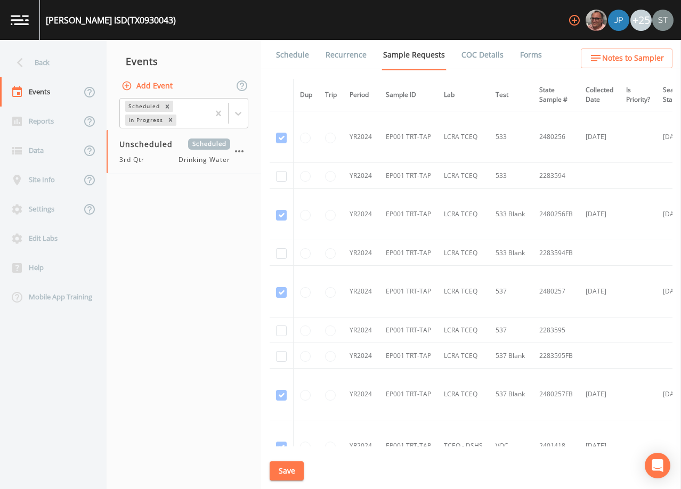
click at [300, 48] on link "Schedule" at bounding box center [293, 55] width 36 height 30
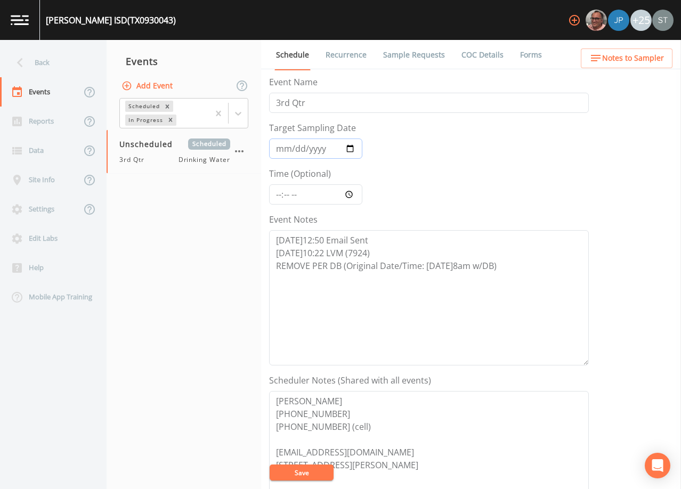
click at [286, 148] on input "Target Sampling Date" at bounding box center [315, 149] width 93 height 20
click at [535, 265] on textarea "[DATE]12:50 Email Sent [DATE]10:22 LVM (7924) REMOVE PER DB (Original Date/Time…" at bounding box center [429, 297] width 320 height 135
click at [319, 473] on button "Save" at bounding box center [302, 473] width 64 height 16
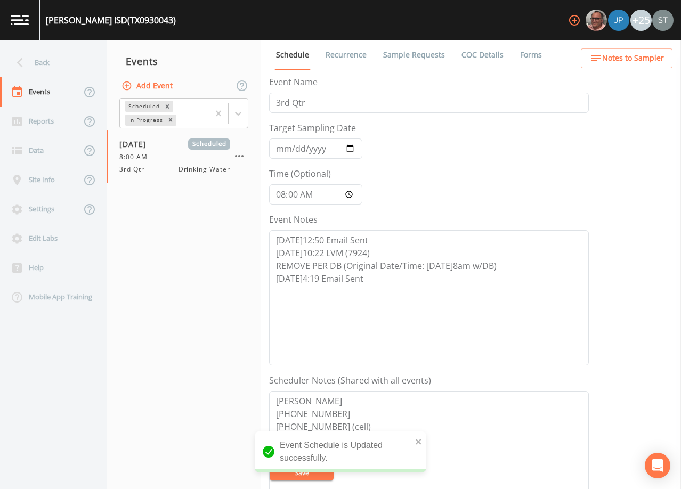
click at [408, 59] on link "Sample Requests" at bounding box center [414, 55] width 65 height 30
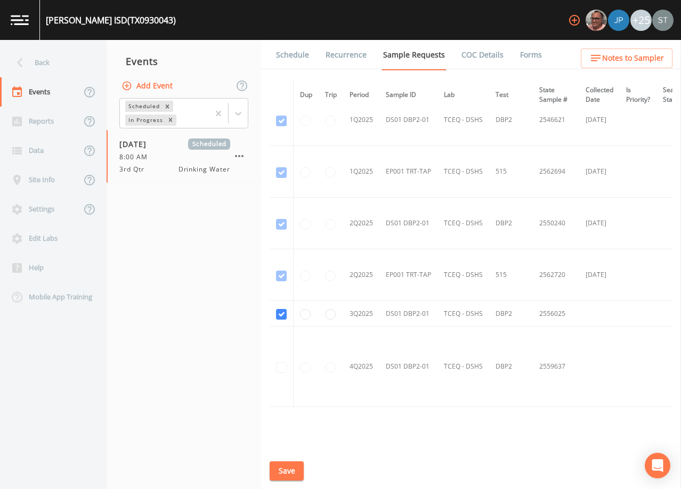
scroll to position [1306, 0]
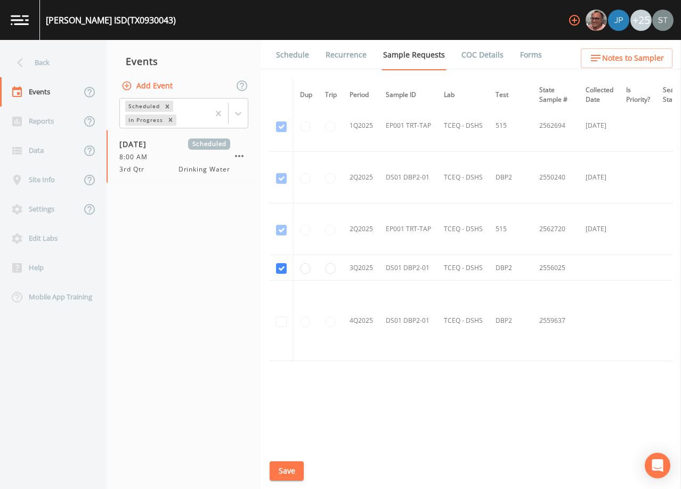
click at [292, 59] on link "Schedule" at bounding box center [293, 55] width 36 height 30
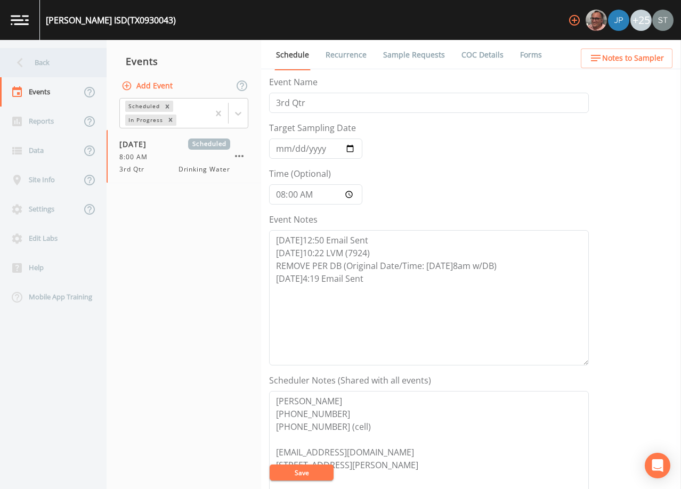
click at [46, 66] on div "Back" at bounding box center [48, 62] width 96 height 29
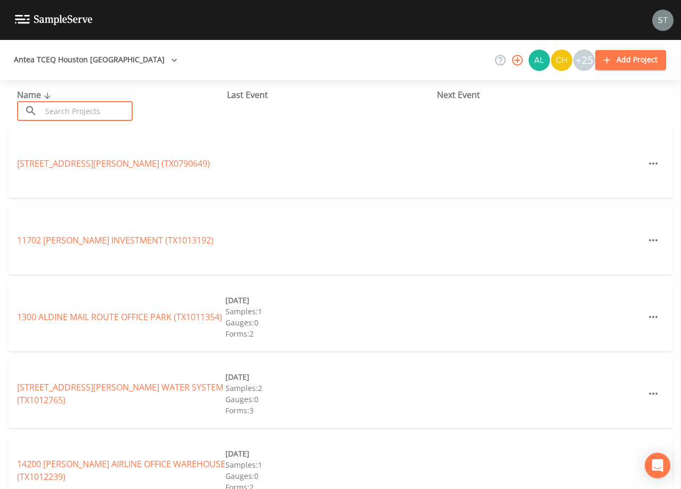
click at [90, 109] on input "text" at bounding box center [87, 111] width 91 height 20
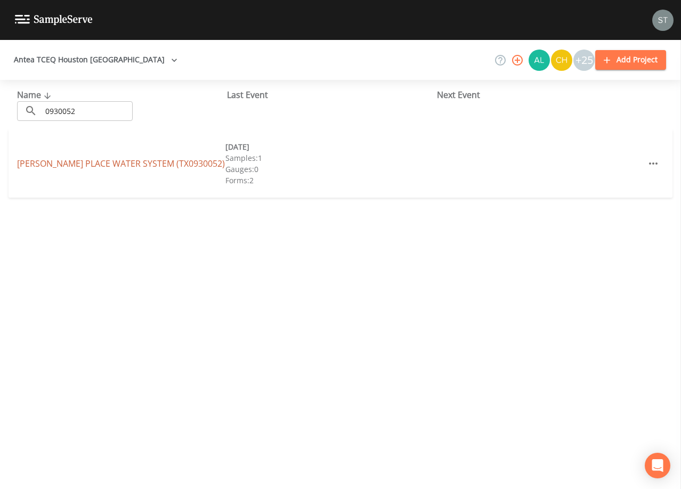
click at [149, 164] on link "[PERSON_NAME] PLACE WATER SYSTEM (TX0930052)" at bounding box center [121, 164] width 208 height 12
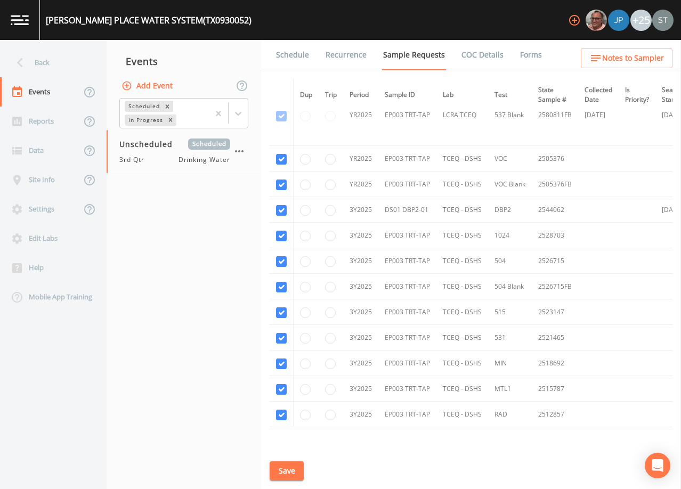
scroll to position [427, 0]
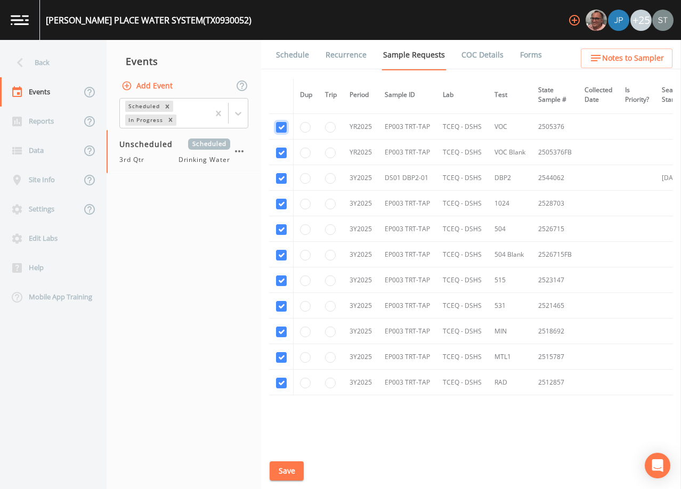
click at [283, 126] on input "checkbox" at bounding box center [281, 127] width 11 height 11
click at [280, 152] on input "checkbox" at bounding box center [281, 153] width 11 height 11
click at [280, 207] on input "checkbox" at bounding box center [281, 204] width 11 height 11
click at [283, 231] on input "checkbox" at bounding box center [281, 229] width 11 height 11
click at [280, 253] on input "checkbox" at bounding box center [281, 255] width 11 height 11
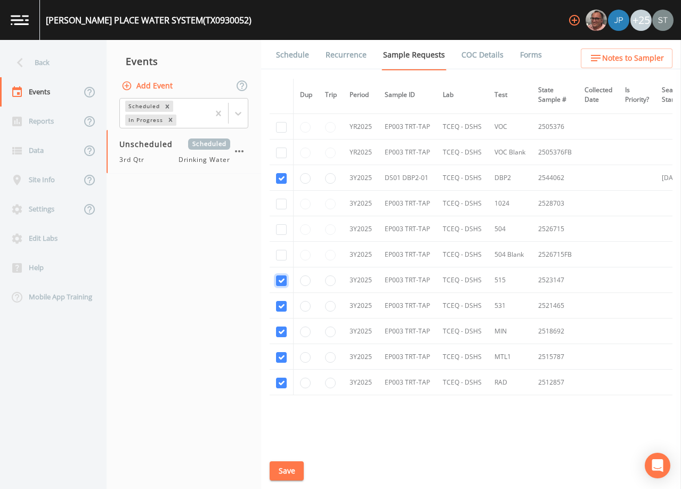
click at [281, 280] on input "checkbox" at bounding box center [281, 281] width 11 height 11
click at [282, 309] on input "checkbox" at bounding box center [281, 306] width 11 height 11
click at [282, 333] on input "checkbox" at bounding box center [281, 332] width 11 height 11
click at [284, 356] on input "checkbox" at bounding box center [281, 357] width 11 height 11
click at [282, 384] on input "checkbox" at bounding box center [281, 383] width 11 height 11
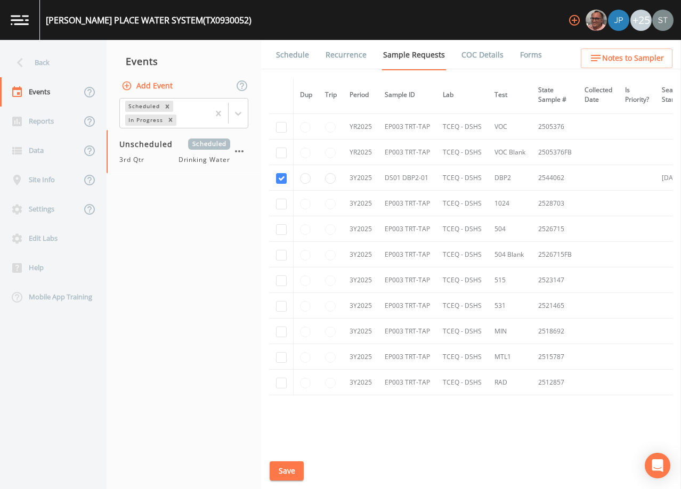
click at [293, 474] on button "Save" at bounding box center [287, 472] width 34 height 20
click at [295, 58] on link "Schedule" at bounding box center [293, 55] width 36 height 30
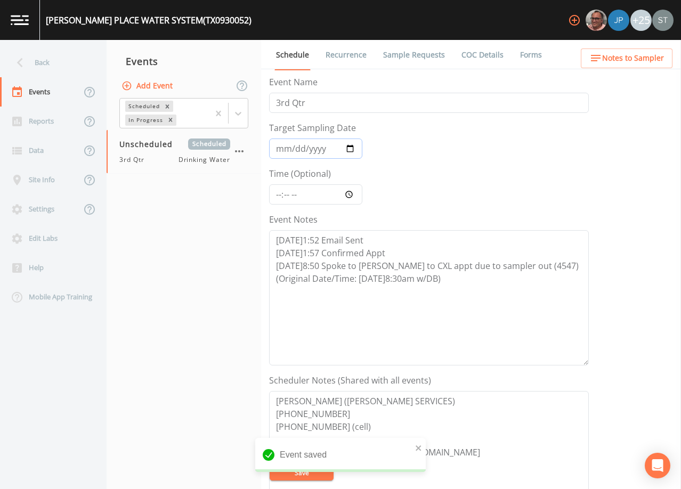
click at [282, 147] on input "Target Sampling Date" at bounding box center [315, 149] width 93 height 20
click at [474, 281] on textarea "[DATE]1:52 Email Sent [DATE]1:57 Confirmed Appt [DATE]8:50 Spoke to [PERSON_NAM…" at bounding box center [429, 297] width 320 height 135
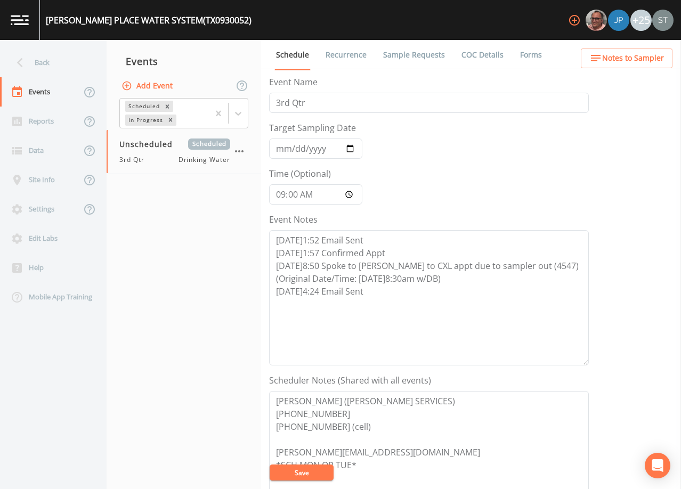
click at [312, 467] on button "Save" at bounding box center [302, 473] width 64 height 16
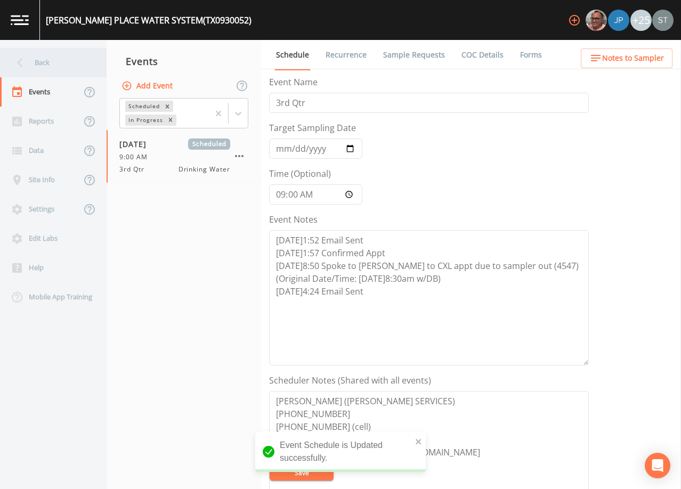
click at [57, 67] on div "Back" at bounding box center [48, 62] width 96 height 29
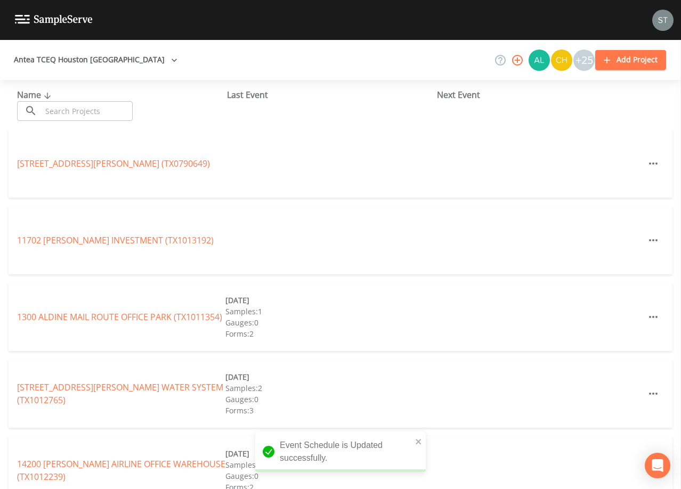
click at [99, 104] on input "text" at bounding box center [87, 111] width 91 height 20
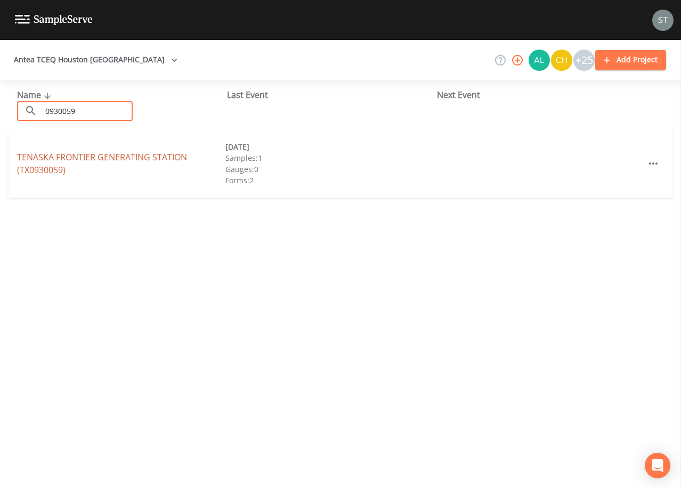
click at [139, 154] on link "TENASKA FRONTIER GENERATING STATION (TX0930059)" at bounding box center [102, 163] width 170 height 25
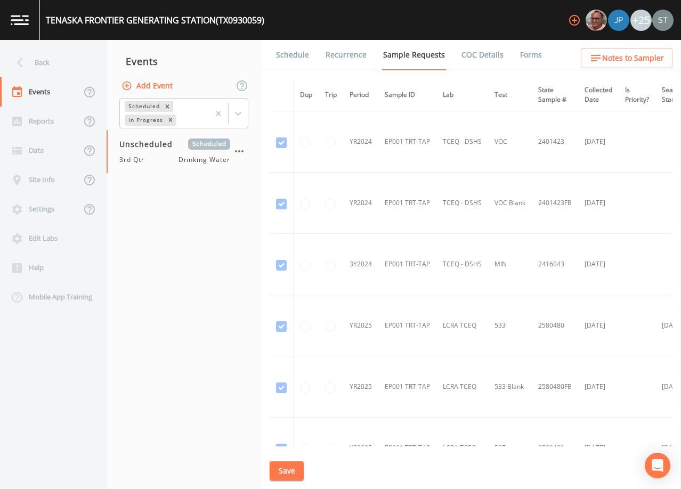
click at [288, 61] on link "Schedule" at bounding box center [293, 55] width 36 height 30
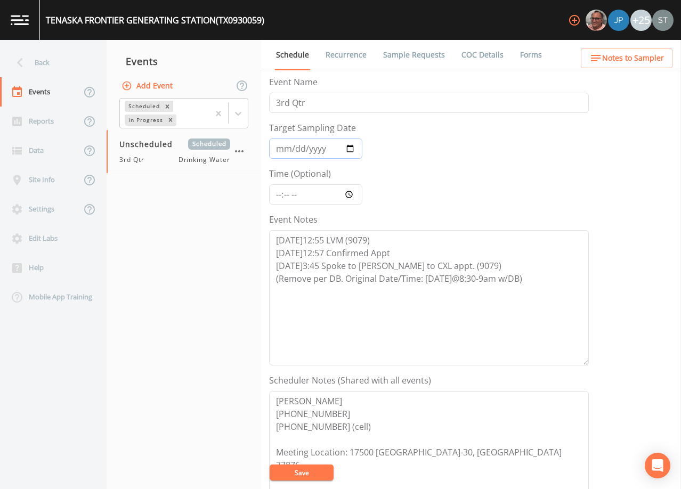
click at [281, 149] on input "Target Sampling Date" at bounding box center [315, 149] width 93 height 20
click at [548, 281] on textarea "[DATE]12:55 LVM (9079) [DATE]12:57 Confirmed Appt [DATE]3:45 Spoke to [PERSON_N…" at bounding box center [429, 297] width 320 height 135
click at [316, 472] on button "Save" at bounding box center [302, 473] width 64 height 16
click at [312, 470] on button "Save" at bounding box center [302, 473] width 64 height 16
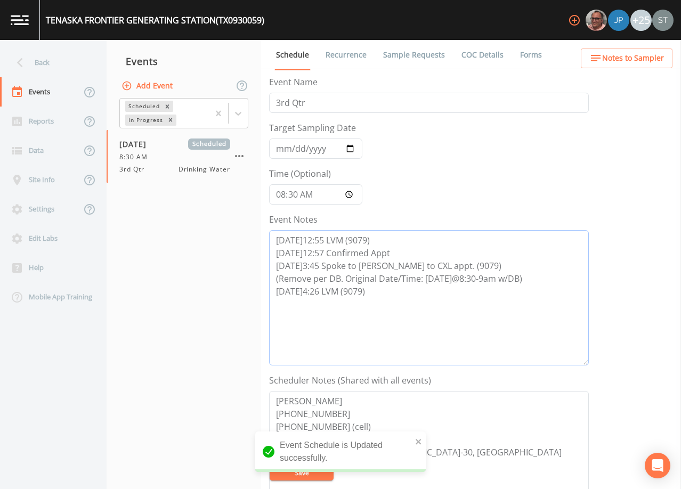
click at [445, 325] on textarea "[DATE]12:55 LVM (9079) [DATE]12:57 Confirmed Appt [DATE]3:45 Spoke to [PERSON_N…" at bounding box center [429, 297] width 320 height 135
click at [45, 63] on div "Back" at bounding box center [48, 62] width 96 height 29
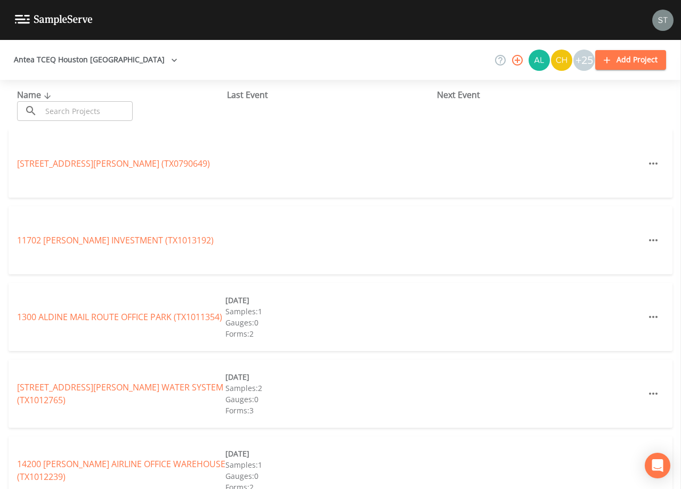
click at [80, 111] on input "text" at bounding box center [87, 111] width 91 height 20
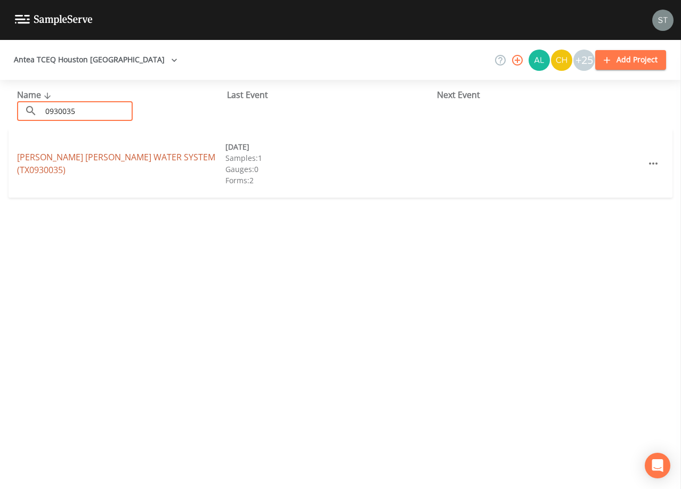
click at [102, 159] on link "[PERSON_NAME] [PERSON_NAME] WATER SYSTEM (TX0930035)" at bounding box center [116, 163] width 198 height 25
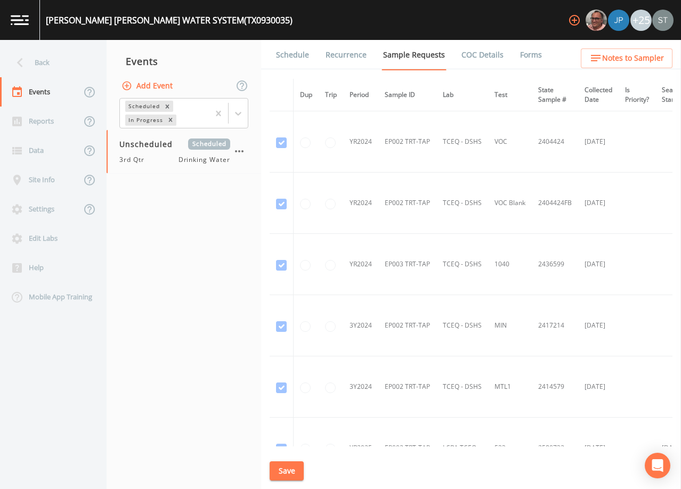
click at [294, 55] on link "Schedule" at bounding box center [293, 55] width 36 height 30
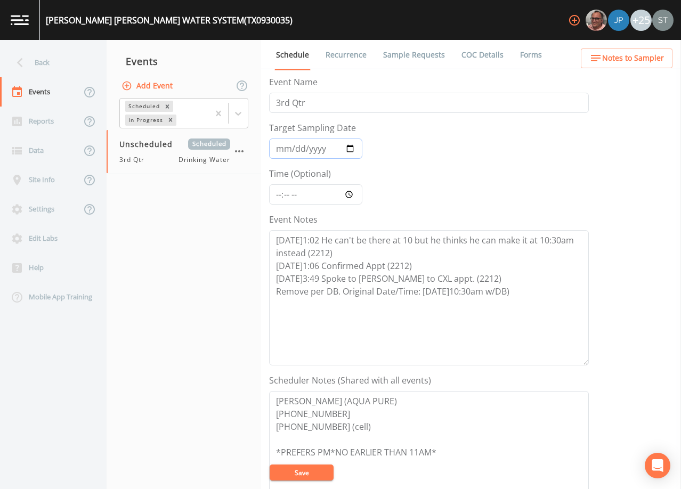
click at [282, 144] on input "Target Sampling Date" at bounding box center [315, 149] width 93 height 20
click at [541, 292] on textarea "[DATE]1:02 He can't be there at 10 but he thinks he can make it at 10:30am inst…" at bounding box center [429, 297] width 320 height 135
click at [320, 300] on textarea "[DATE]1:02 He can't be there at 10 but he thinks he can make it at 10:30am inst…" at bounding box center [429, 297] width 320 height 135
click at [295, 196] on input "10:00" at bounding box center [315, 194] width 93 height 20
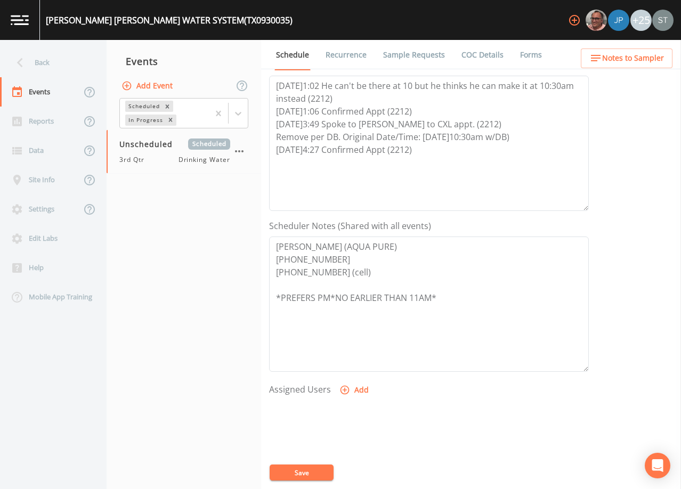
scroll to position [160, 0]
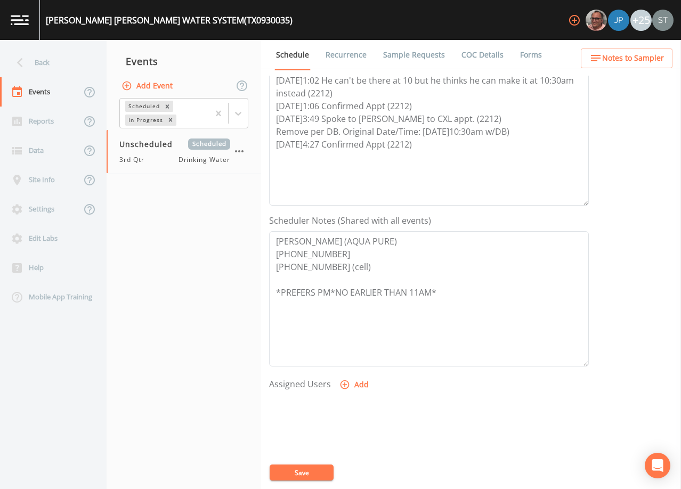
click at [356, 383] on button "Add" at bounding box center [356, 385] width 36 height 20
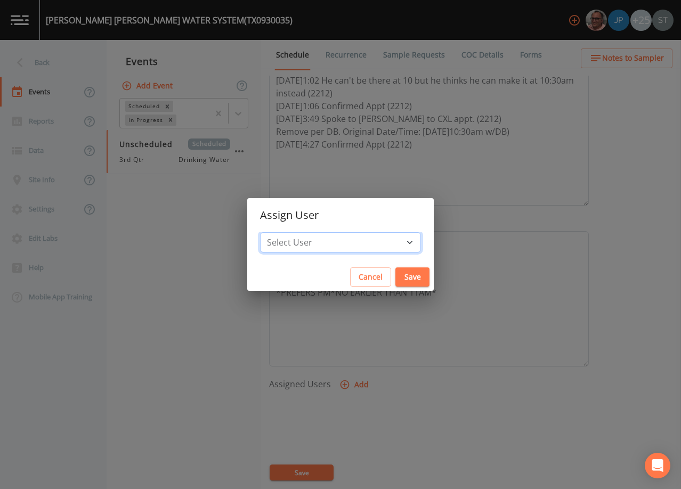
click at [354, 251] on select "Select User [PERSON_NAME] [PERSON_NAME] [PERSON_NAME] [PERSON_NAME] [PERSON_NAM…" at bounding box center [340, 242] width 161 height 20
click at [284, 232] on select "Select User [PERSON_NAME] [PERSON_NAME] [PERSON_NAME] [PERSON_NAME] [PERSON_NAM…" at bounding box center [340, 242] width 161 height 20
click at [396, 279] on button "Save" at bounding box center [413, 278] width 34 height 20
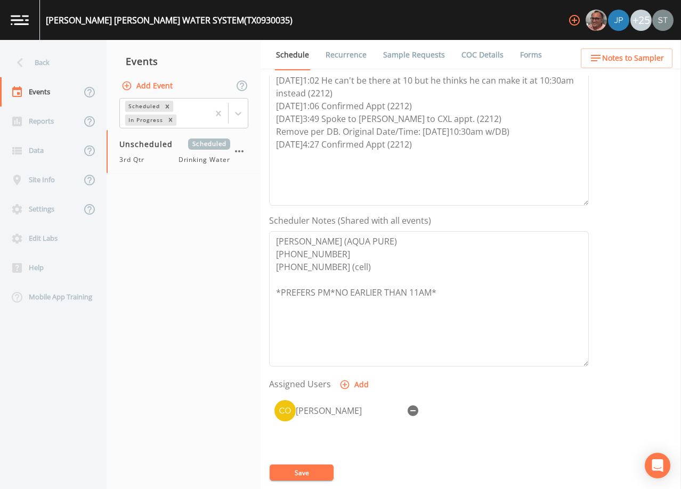
click at [310, 473] on button "Save" at bounding box center [302, 473] width 64 height 16
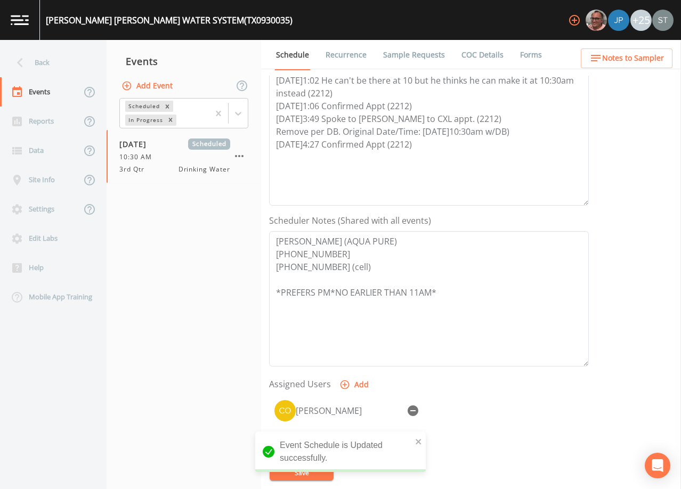
click at [405, 57] on link "Sample Requests" at bounding box center [414, 55] width 65 height 30
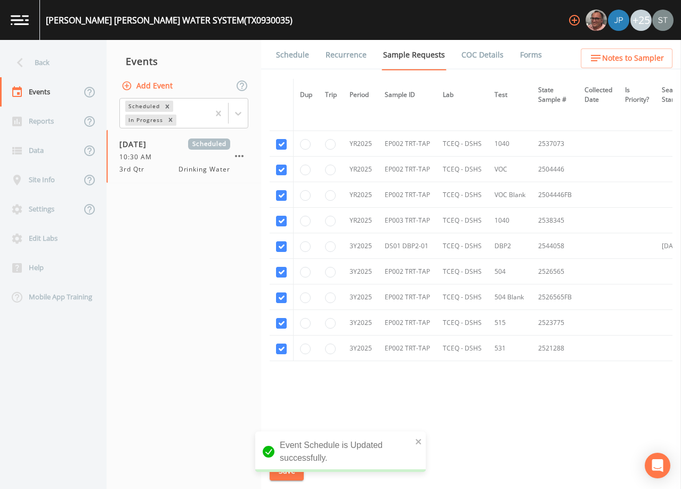
scroll to position [533, 0]
drag, startPoint x: 286, startPoint y: 141, endPoint x: 285, endPoint y: 162, distance: 20.8
click at [287, 144] on td at bounding box center [282, 144] width 24 height 26
drag, startPoint x: 279, startPoint y: 141, endPoint x: 282, endPoint y: 151, distance: 10.4
click at [280, 141] on input "checkbox" at bounding box center [281, 144] width 11 height 11
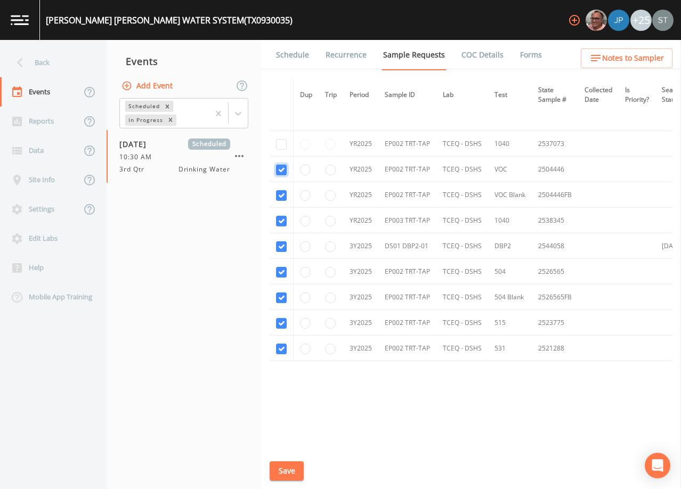
click at [283, 168] on input "checkbox" at bounding box center [281, 170] width 11 height 11
click at [280, 194] on input "checkbox" at bounding box center [281, 195] width 11 height 11
click at [278, 220] on input "checkbox" at bounding box center [281, 221] width 11 height 11
click at [280, 270] on input "checkbox" at bounding box center [281, 272] width 11 height 11
click at [284, 298] on input "checkbox" at bounding box center [281, 298] width 11 height 11
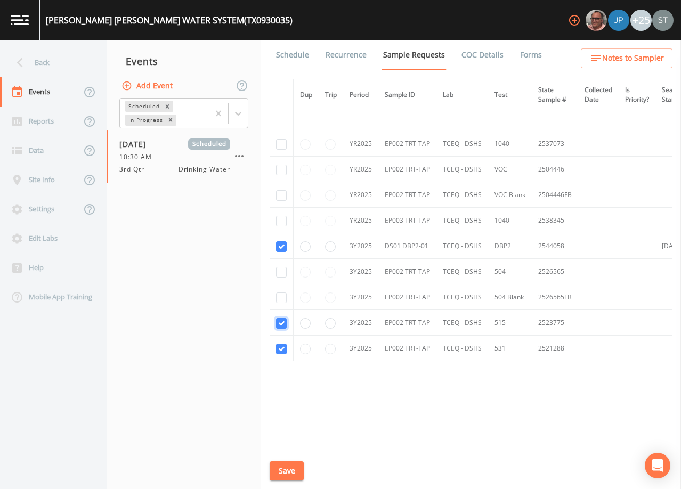
click at [281, 323] on input "checkbox" at bounding box center [281, 323] width 11 height 11
click at [280, 344] on input "checkbox" at bounding box center [281, 349] width 11 height 11
click at [290, 473] on button "Save" at bounding box center [287, 472] width 34 height 20
click at [293, 473] on button "Save" at bounding box center [287, 472] width 34 height 20
click at [297, 60] on link "Schedule" at bounding box center [293, 55] width 36 height 30
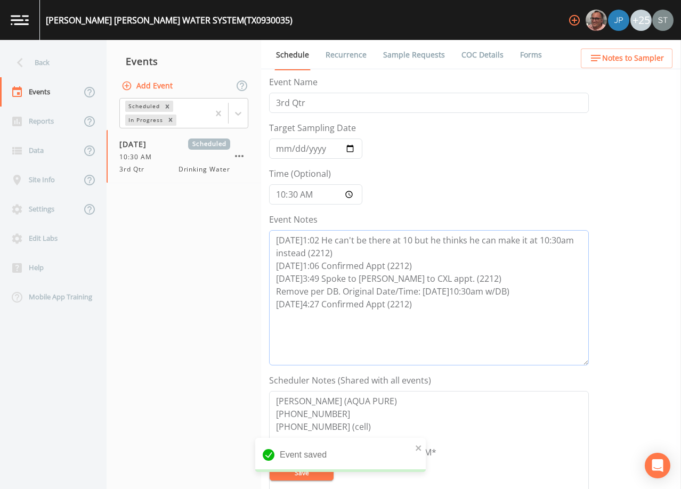
drag, startPoint x: 439, startPoint y: 313, endPoint x: 267, endPoint y: 304, distance: 172.5
click at [267, 304] on div "Schedule Recurrence Sample Requests COC Details Forms Event Name 3rd Qtr Target…" at bounding box center [471, 264] width 420 height 449
click at [628, 64] on span "Notes to Sampler" at bounding box center [634, 58] width 62 height 13
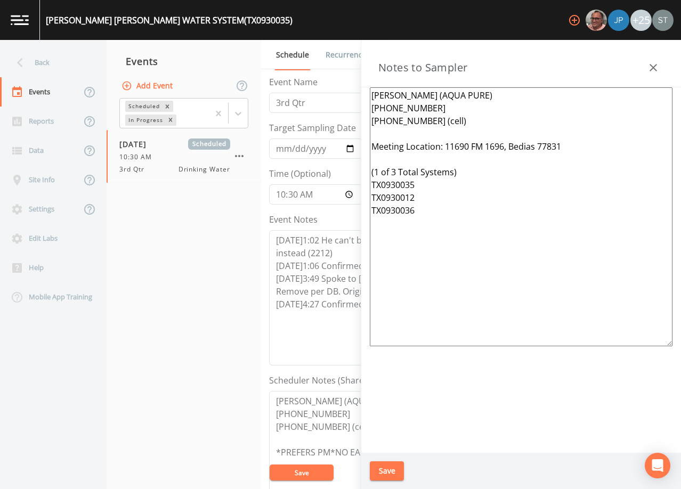
drag, startPoint x: 581, startPoint y: 147, endPoint x: 468, endPoint y: 144, distance: 113.6
click at [468, 144] on textarea "[PERSON_NAME] (AQUA PURE) [PHONE_NUMBER] [PHONE_NUMBER] (cell) Meeting Location…" at bounding box center [521, 216] width 303 height 259
drag, startPoint x: 445, startPoint y: 144, endPoint x: 617, endPoint y: 142, distance: 171.7
click at [614, 146] on textarea "[PERSON_NAME] (AQUA PURE) [PHONE_NUMBER] [PHONE_NUMBER] (cell) Meeting Location…" at bounding box center [521, 216] width 303 height 259
click at [390, 469] on button "Save" at bounding box center [387, 472] width 34 height 20
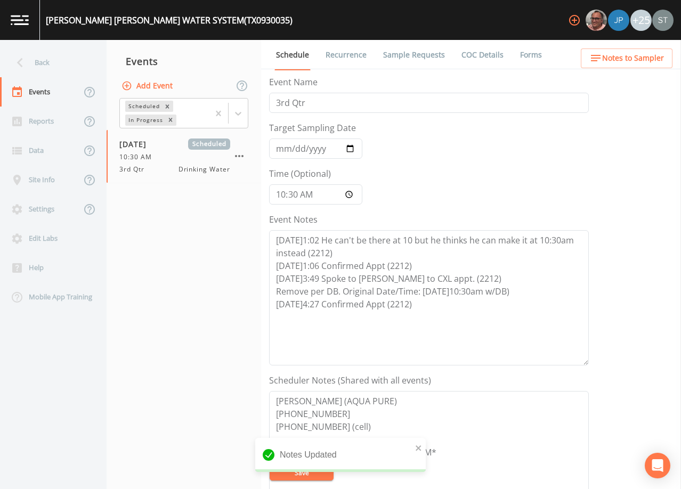
click at [650, 60] on span "Notes to Sampler" at bounding box center [634, 58] width 62 height 13
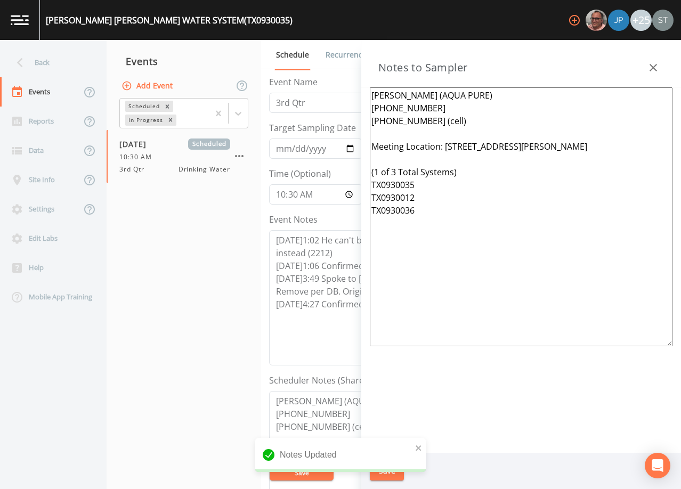
drag, startPoint x: 611, startPoint y: 146, endPoint x: 445, endPoint y: 142, distance: 166.4
click at [445, 142] on textarea "[PERSON_NAME] (AQUA PURE) [PHONE_NUMBER] [PHONE_NUMBER] (cell) Meeting Location…" at bounding box center [521, 216] width 303 height 259
click at [653, 64] on icon "button" at bounding box center [653, 67] width 13 height 13
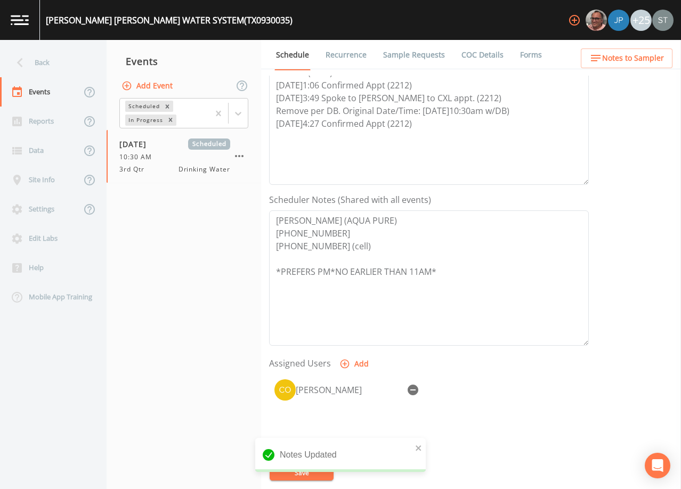
scroll to position [213, 0]
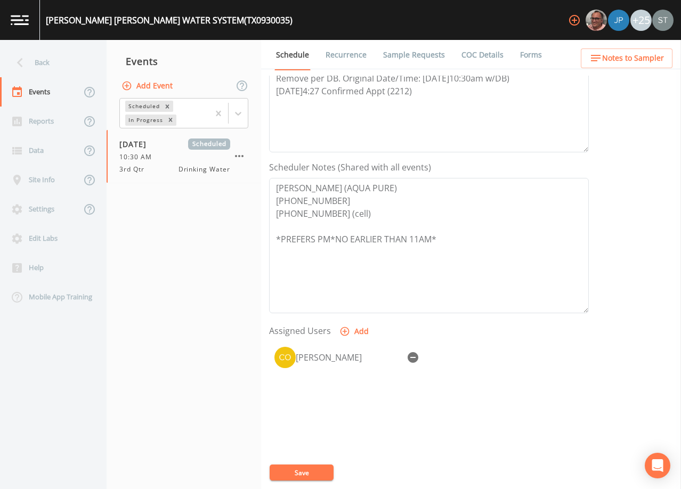
click at [310, 474] on button "Save" at bounding box center [302, 473] width 64 height 16
click at [427, 52] on link "Sample Requests" at bounding box center [414, 55] width 65 height 30
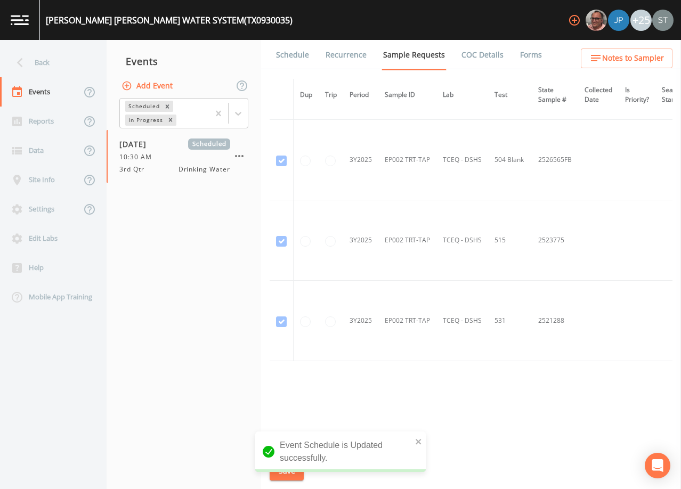
scroll to position [974, 0]
click at [298, 52] on link "Schedule" at bounding box center [293, 55] width 36 height 30
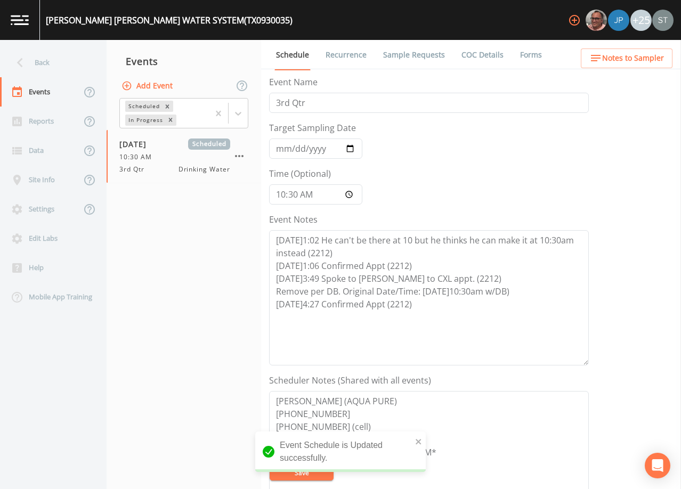
click at [413, 53] on link "Sample Requests" at bounding box center [414, 55] width 65 height 30
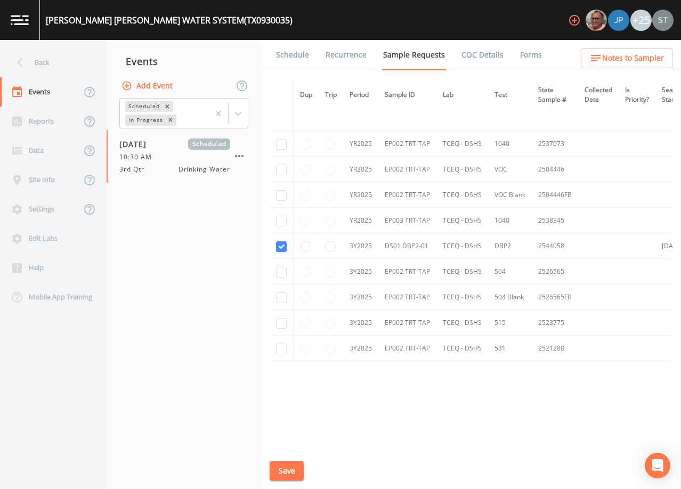
scroll to position [535, 0]
click at [288, 53] on link "Schedule" at bounding box center [293, 55] width 36 height 30
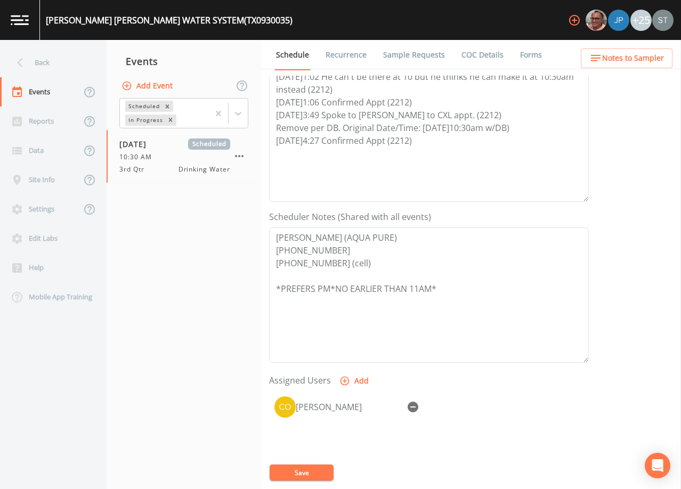
scroll to position [213, 0]
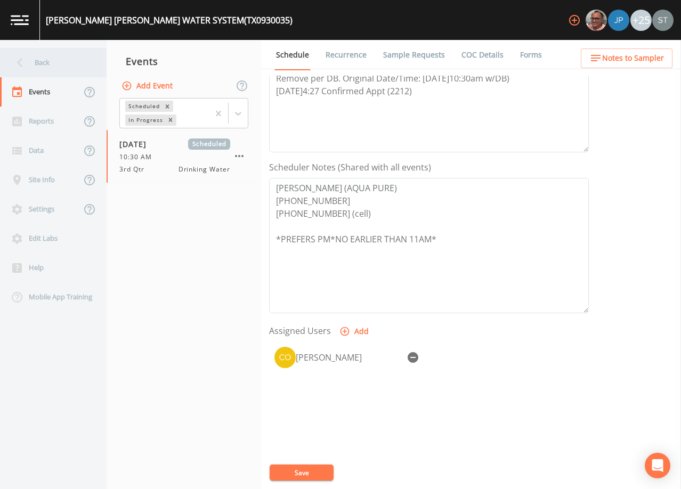
click at [54, 63] on div "Back" at bounding box center [48, 62] width 96 height 29
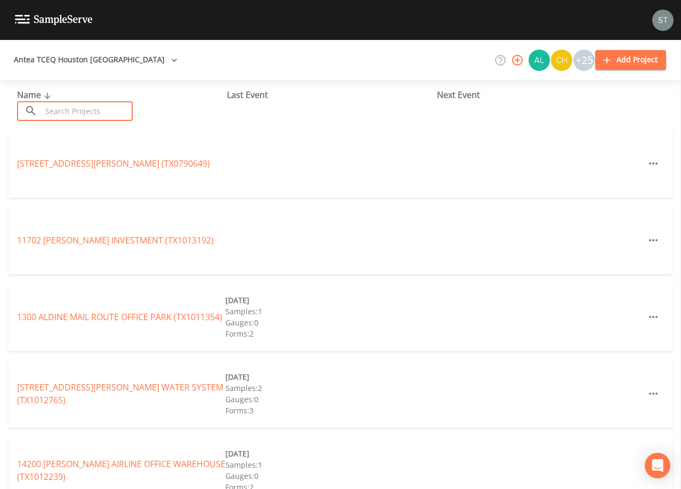
click at [107, 107] on input "text" at bounding box center [87, 111] width 91 height 20
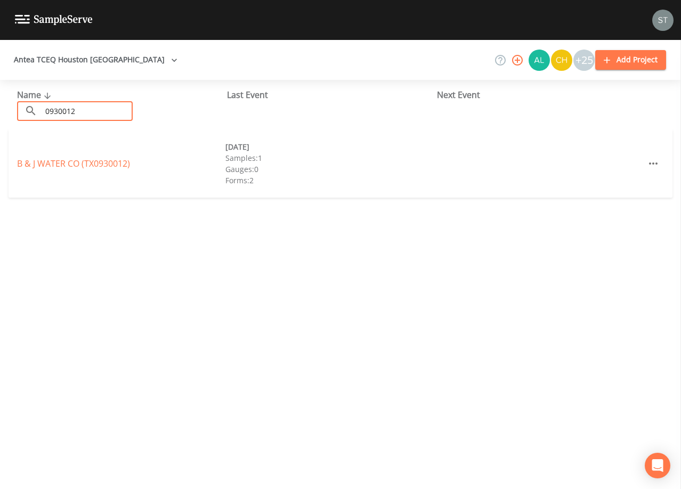
click at [126, 160] on link "B & J WATER CO (TX0930012)" at bounding box center [73, 164] width 113 height 12
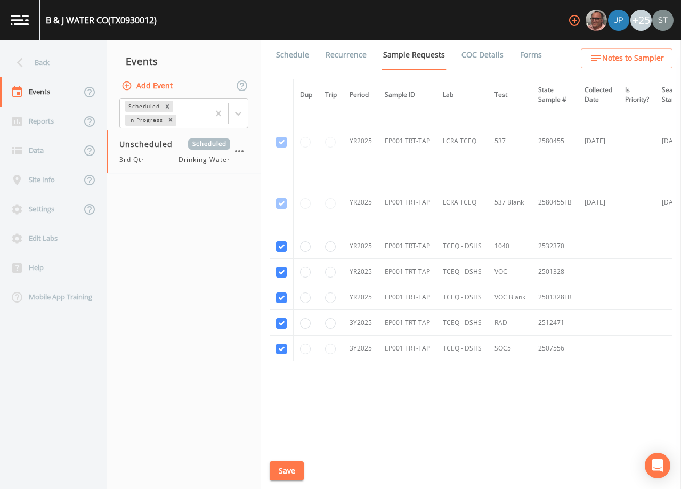
scroll to position [826, 0]
click at [282, 244] on input "checkbox" at bounding box center [281, 247] width 11 height 11
click at [281, 271] on input "checkbox" at bounding box center [281, 272] width 11 height 11
click at [279, 294] on input "checkbox" at bounding box center [281, 298] width 11 height 11
click at [280, 320] on input "checkbox" at bounding box center [281, 323] width 11 height 11
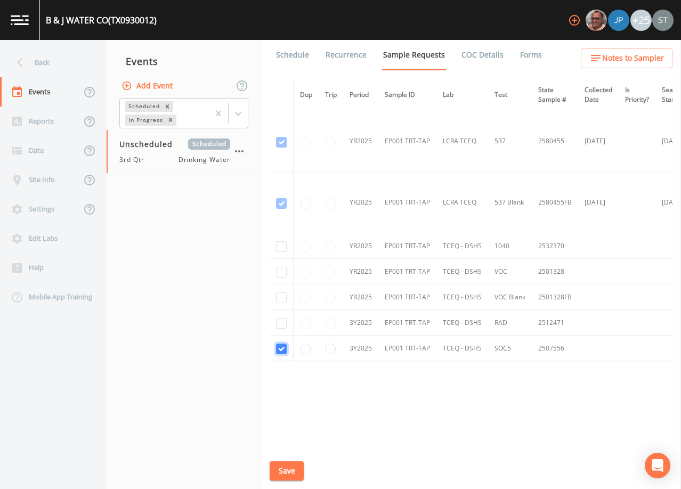
click at [283, 345] on input "checkbox" at bounding box center [281, 349] width 11 height 11
click at [292, 475] on button "Save" at bounding box center [287, 472] width 34 height 20
click at [295, 60] on link "Schedule" at bounding box center [293, 55] width 36 height 30
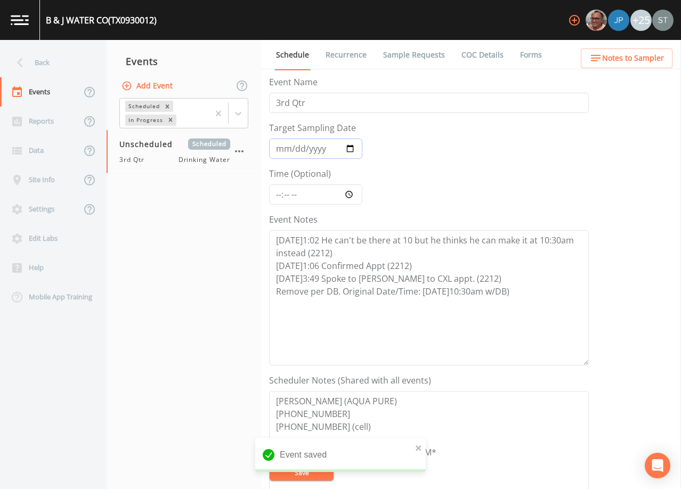
click at [281, 147] on input "Target Sampling Date" at bounding box center [315, 149] width 93 height 20
click at [556, 291] on textarea "[DATE]1:02 He can't be there at 10 but he thinks he can make it at 10:30am inst…" at bounding box center [429, 297] width 320 height 135
click at [414, 314] on textarea "[DATE]1:02 He can't be there at 10 but he thinks he can make it at 10:30am inst…" at bounding box center [429, 297] width 320 height 135
paste textarea "[DATE]4:27 Confirmed Appt (2212)"
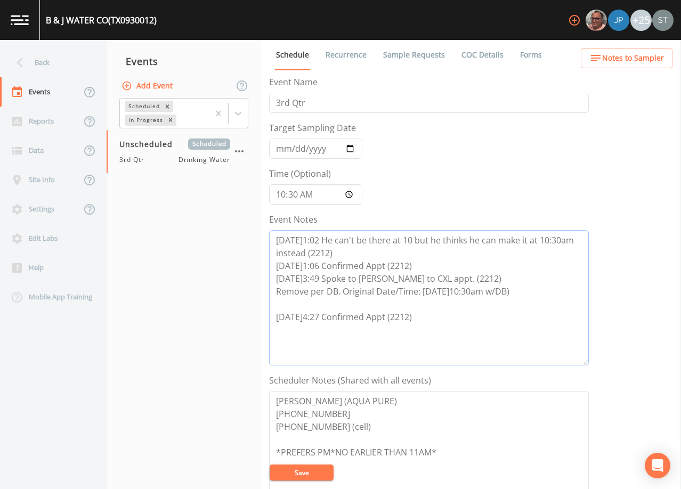
click at [350, 300] on textarea "[DATE]1:02 He can't be there at 10 but he thinks he can make it at 10:30am inst…" at bounding box center [429, 297] width 320 height 135
click at [276, 291] on textarea "[DATE]1:02 He can't be there at 10 but he thinks he can make it at 10:30am inst…" at bounding box center [429, 297] width 320 height 135
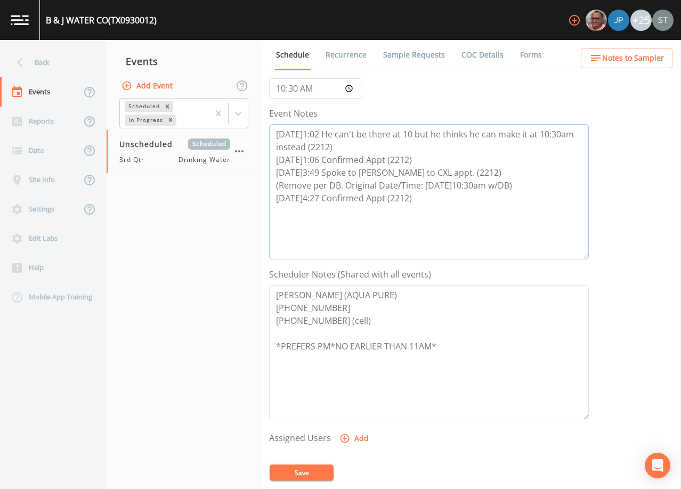
scroll to position [107, 0]
click at [354, 439] on button "Add" at bounding box center [356, 439] width 36 height 20
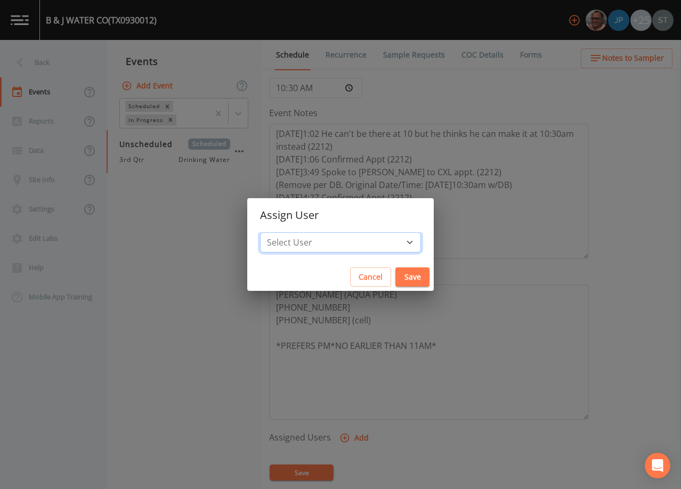
click at [351, 240] on select "Select User [PERSON_NAME] [PERSON_NAME] [PERSON_NAME] [PERSON_NAME] [PERSON_NAM…" at bounding box center [340, 242] width 161 height 20
click at [284, 232] on select "Select User [PERSON_NAME] [PERSON_NAME] [PERSON_NAME] [PERSON_NAME] [PERSON_NAM…" at bounding box center [340, 242] width 161 height 20
click at [396, 276] on button "Save" at bounding box center [413, 278] width 34 height 20
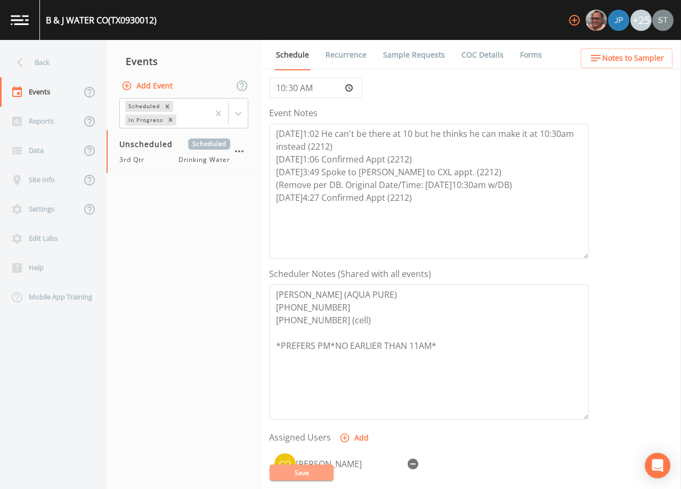
click at [319, 471] on button "Save" at bounding box center [302, 473] width 64 height 16
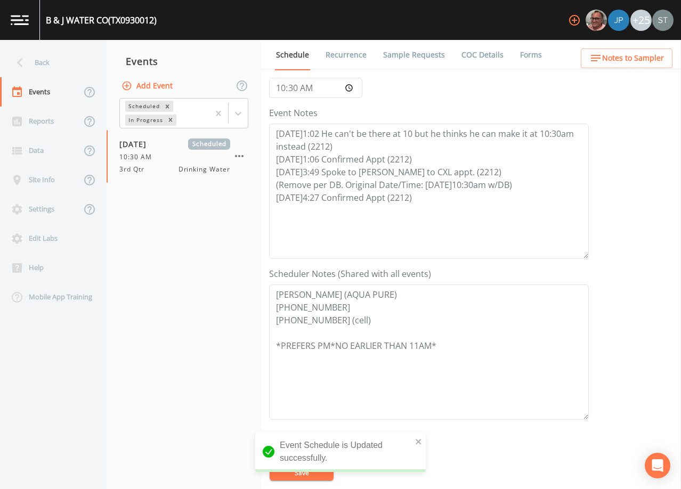
click at [641, 60] on span "Notes to Sampler" at bounding box center [634, 58] width 62 height 13
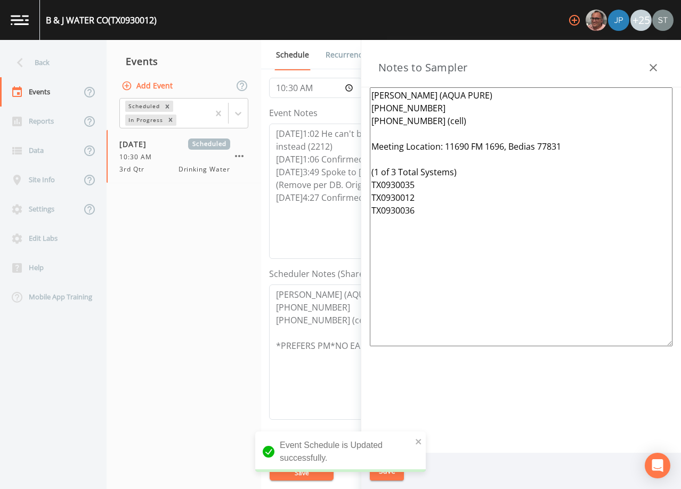
drag, startPoint x: 555, startPoint y: 144, endPoint x: 447, endPoint y: 146, distance: 107.7
click at [447, 146] on textarea "[PERSON_NAME] (AQUA PURE) [PHONE_NUMBER] [PHONE_NUMBER] (cell) Meeting Location…" at bounding box center [521, 216] width 303 height 259
paste textarea "[STREET_ADDRESS][PERSON_NAME]"
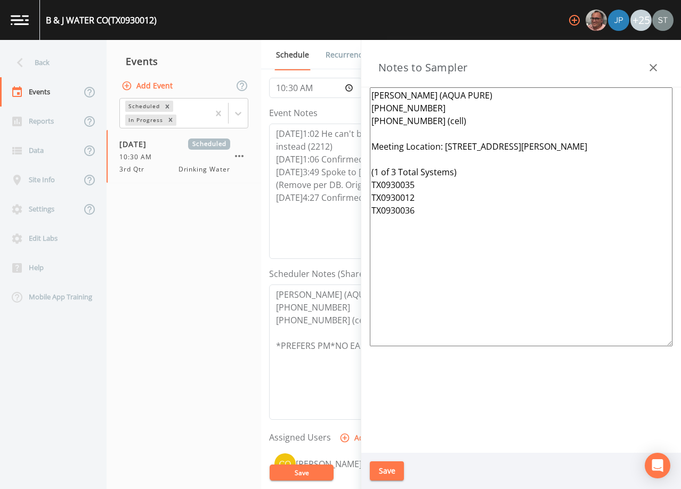
click at [382, 472] on button "Save" at bounding box center [387, 472] width 34 height 20
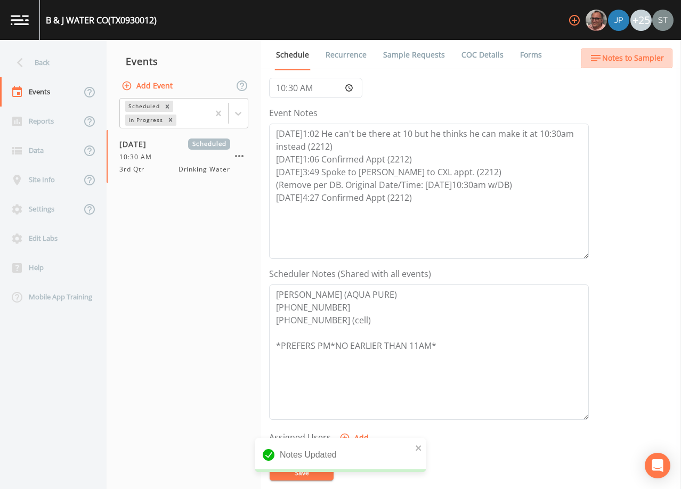
click at [654, 63] on span "Notes to Sampler" at bounding box center [634, 58] width 62 height 13
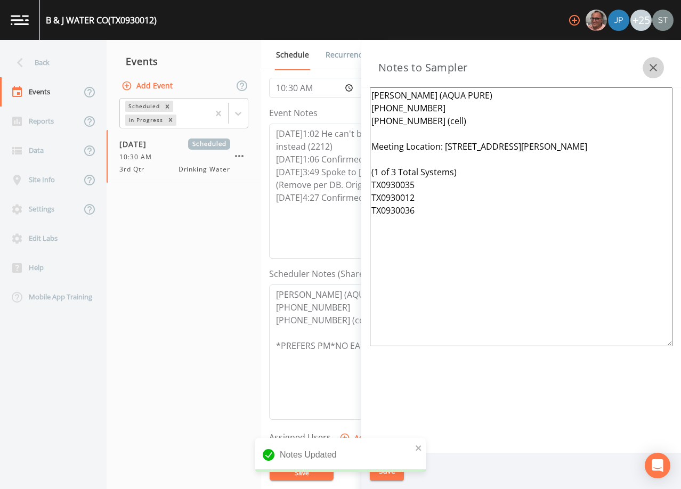
click at [658, 70] on icon "button" at bounding box center [653, 67] width 13 height 13
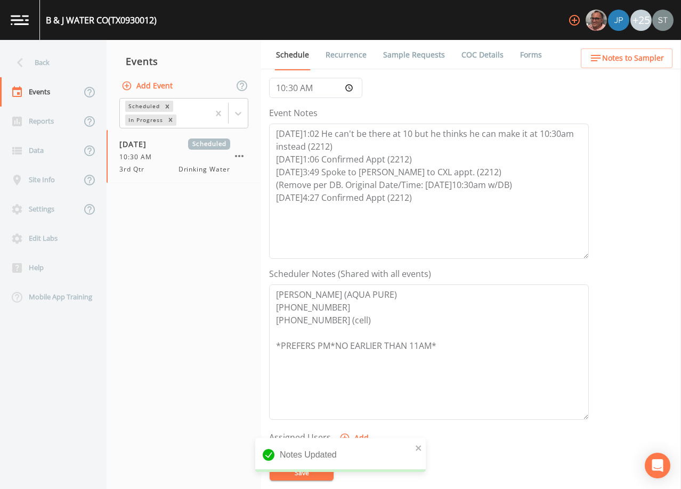
click at [423, 55] on link "Sample Requests" at bounding box center [414, 55] width 65 height 30
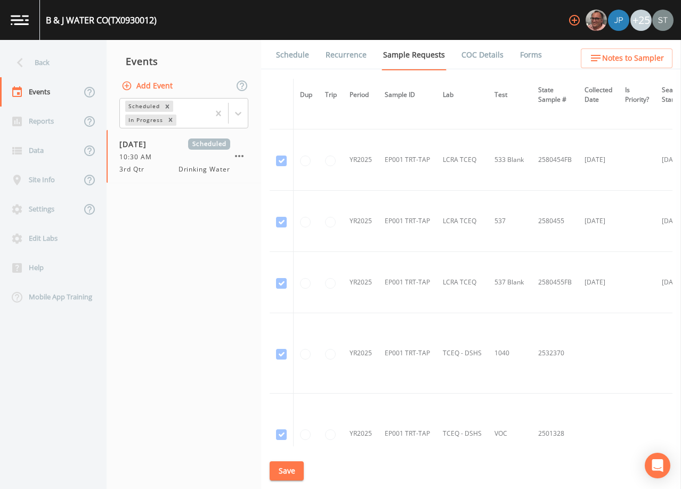
scroll to position [746, 0]
click at [296, 55] on link "Schedule" at bounding box center [293, 55] width 36 height 30
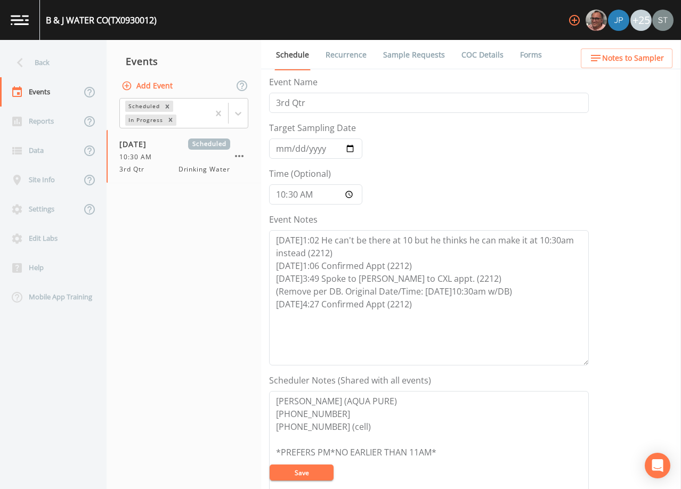
click at [418, 54] on link "Sample Requests" at bounding box center [414, 55] width 65 height 30
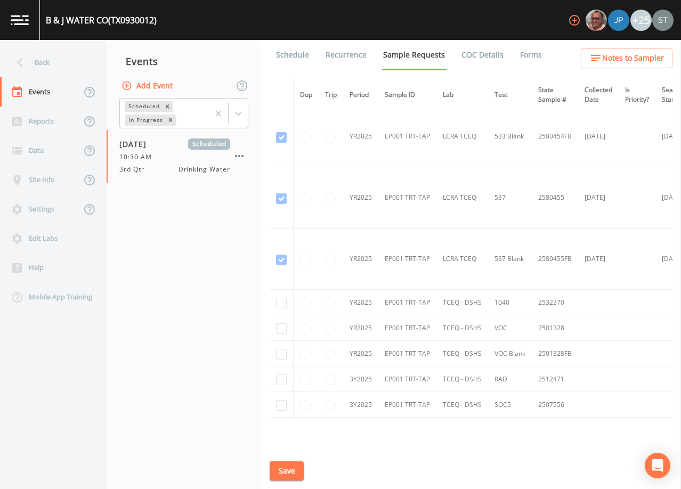
scroll to position [800, 0]
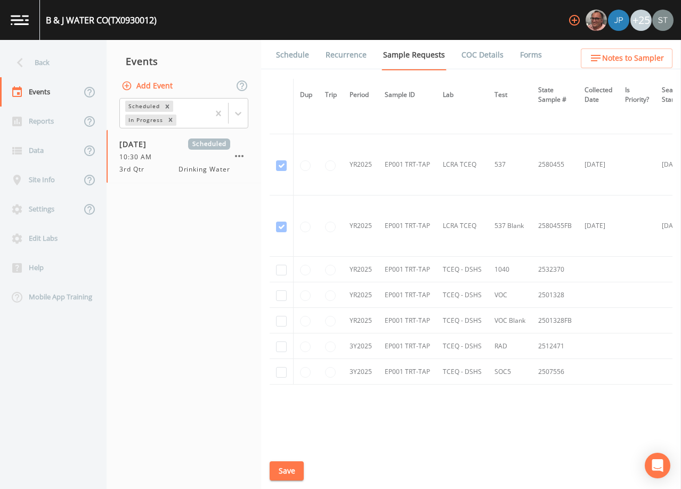
click at [299, 57] on link "Schedule" at bounding box center [293, 55] width 36 height 30
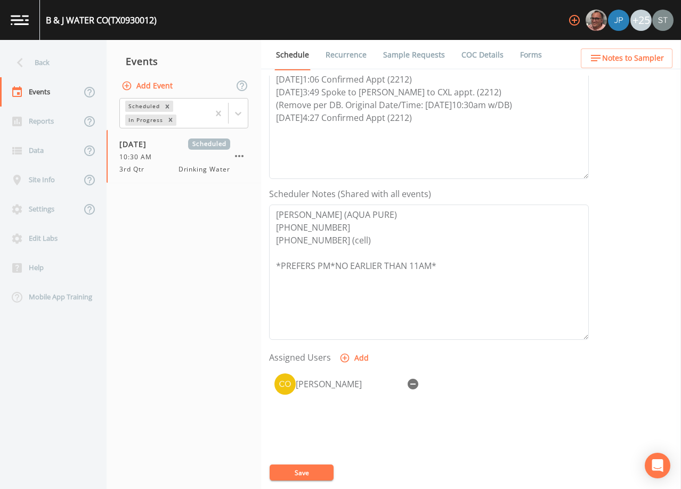
scroll to position [213, 0]
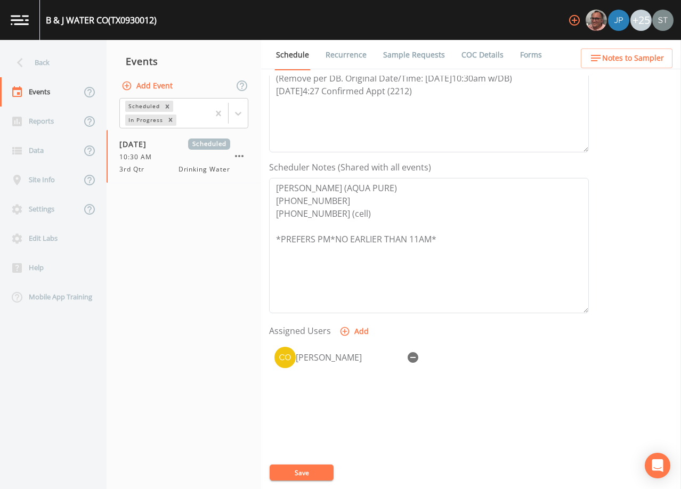
click at [643, 64] on span "Notes to Sampler" at bounding box center [634, 58] width 62 height 13
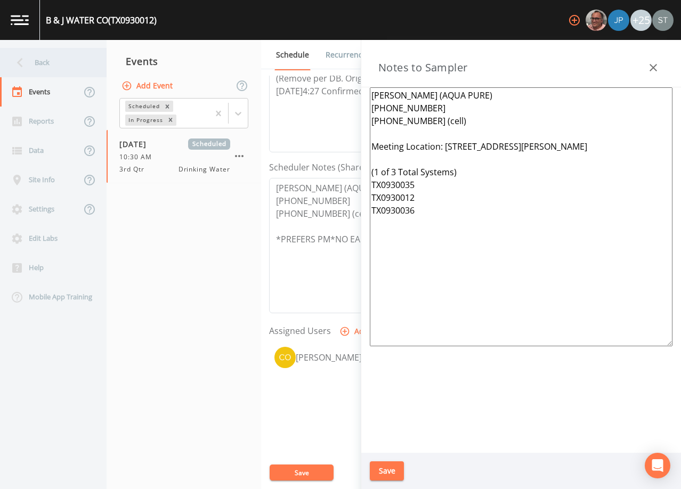
click at [69, 60] on div "Back" at bounding box center [48, 62] width 96 height 29
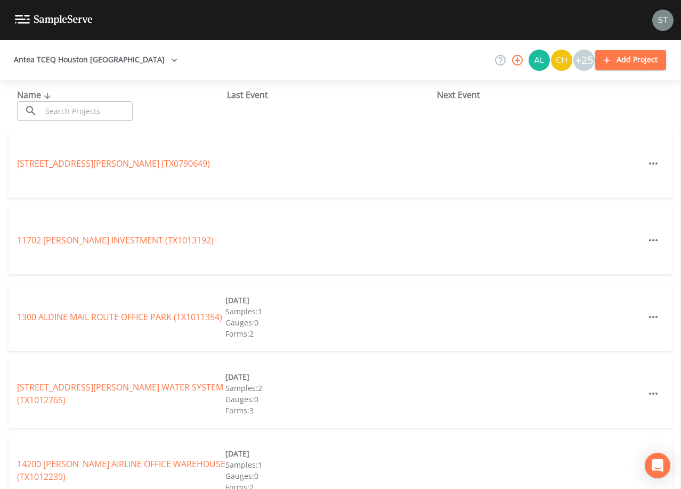
drag, startPoint x: 95, startPoint y: 106, endPoint x: 100, endPoint y: 103, distance: 5.7
click at [100, 104] on input "text" at bounding box center [87, 111] width 91 height 20
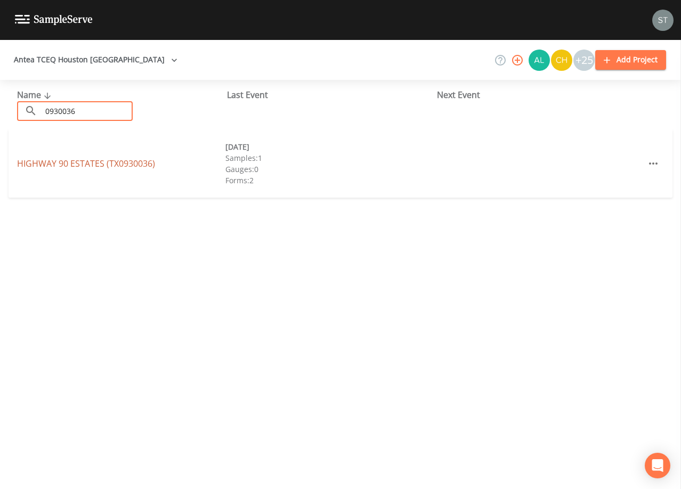
click at [108, 161] on link "HIGHWAY 90 ESTATES (TX0930036)" at bounding box center [86, 164] width 138 height 12
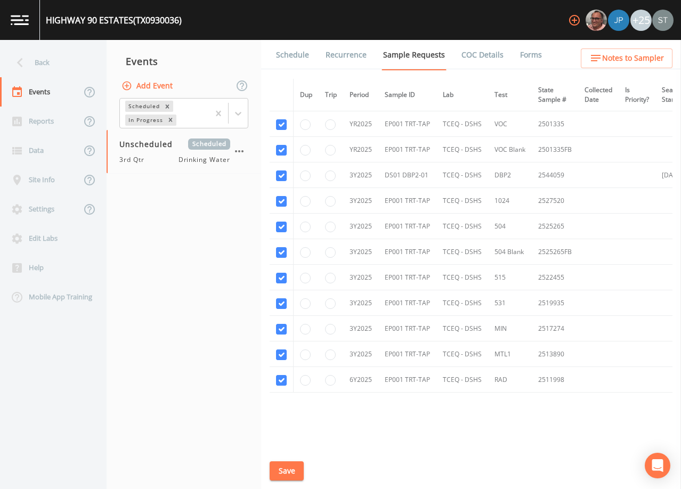
scroll to position [410, 0]
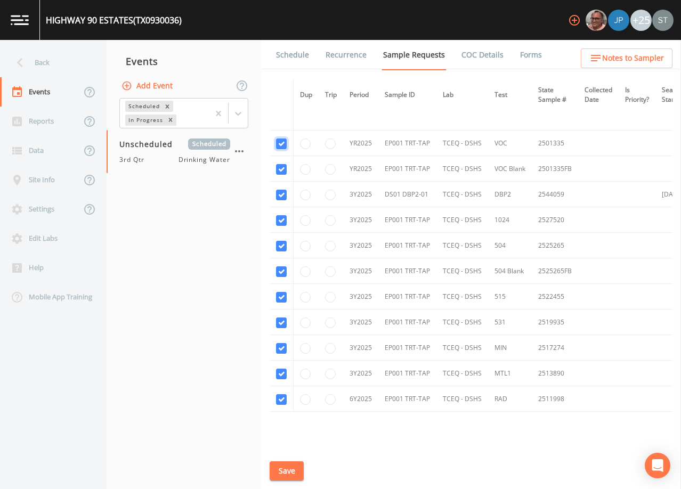
click at [282, 142] on input "checkbox" at bounding box center [281, 144] width 11 height 11
click at [282, 171] on input "checkbox" at bounding box center [281, 169] width 11 height 11
click at [283, 220] on input "checkbox" at bounding box center [281, 220] width 11 height 11
click at [282, 245] on input "checkbox" at bounding box center [281, 246] width 11 height 11
drag, startPoint x: 281, startPoint y: 270, endPoint x: 282, endPoint y: 277, distance: 7.0
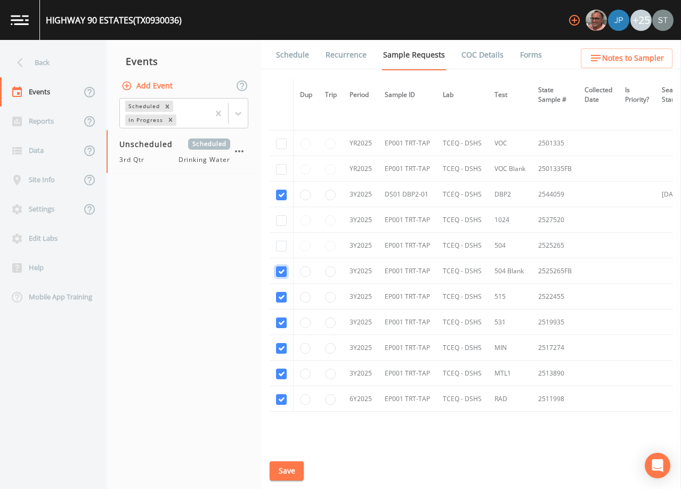
click at [282, 270] on input "checkbox" at bounding box center [281, 272] width 11 height 11
click at [280, 297] on input "checkbox" at bounding box center [281, 297] width 11 height 11
click at [280, 322] on input "checkbox" at bounding box center [281, 323] width 11 height 11
drag, startPoint x: 279, startPoint y: 346, endPoint x: 280, endPoint y: 363, distance: 16.5
click at [280, 347] on input "checkbox" at bounding box center [281, 348] width 11 height 11
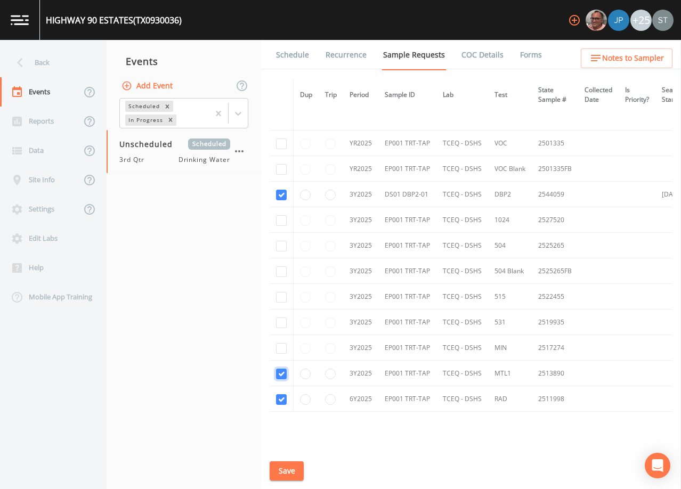
click at [280, 371] on input "checkbox" at bounding box center [281, 374] width 11 height 11
click at [281, 401] on input "checkbox" at bounding box center [281, 400] width 11 height 11
click at [289, 472] on button "Save" at bounding box center [287, 472] width 34 height 20
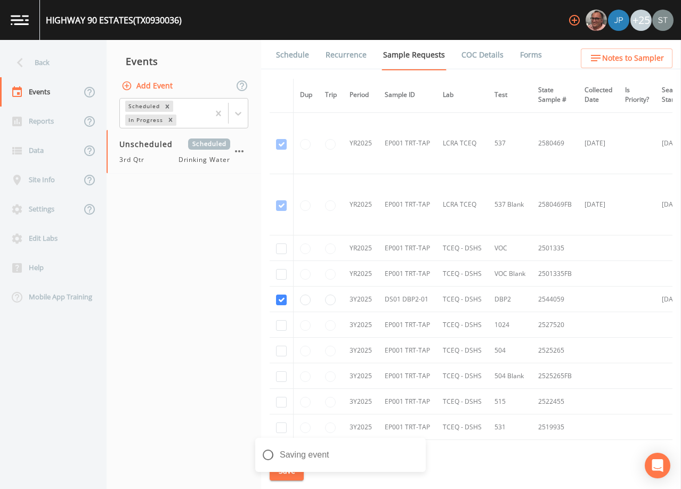
scroll to position [250, 0]
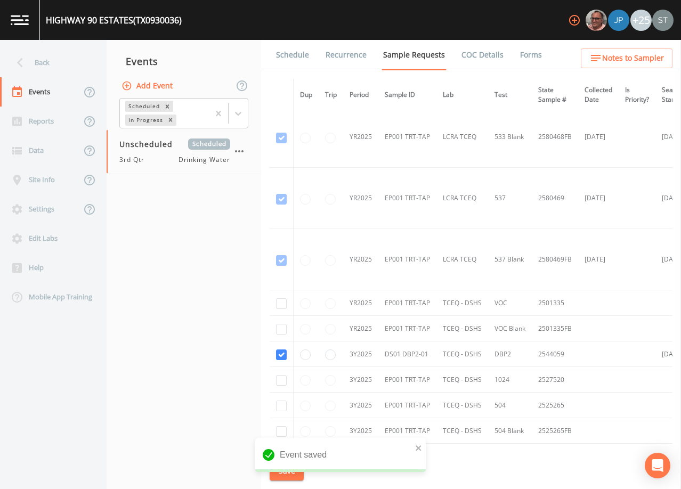
click at [301, 51] on link "Schedule" at bounding box center [293, 55] width 36 height 30
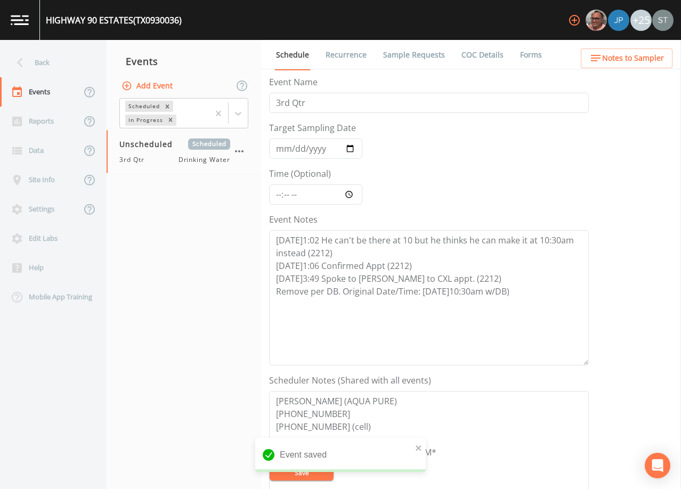
click at [620, 52] on span "Notes to Sampler" at bounding box center [634, 58] width 62 height 13
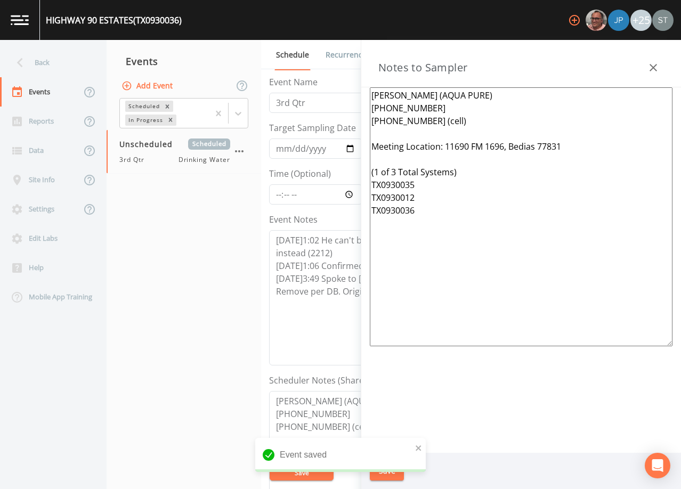
drag, startPoint x: 591, startPoint y: 148, endPoint x: 445, endPoint y: 142, distance: 145.7
click at [445, 142] on textarea "[PERSON_NAME] (AQUA PURE) [PHONE_NUMBER] [PHONE_NUMBER] (cell) Meeting Location…" at bounding box center [521, 216] width 303 height 259
paste textarea "[STREET_ADDRESS][PERSON_NAME]"
click at [387, 471] on button "Save" at bounding box center [387, 472] width 34 height 20
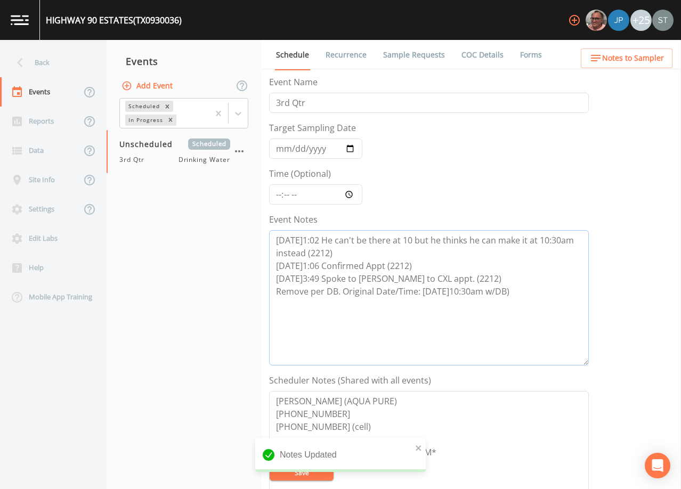
click at [539, 291] on textarea "[DATE]1:02 He can't be there at 10 but he thinks he can make it at 10:30am inst…" at bounding box center [429, 297] width 320 height 135
paste textarea "[DATE]4:27 Confirmed Appt (2212)"
click at [277, 288] on textarea "[DATE]1:02 He can't be there at 10 but he thinks he can make it at 10:30am inst…" at bounding box center [429, 297] width 320 height 135
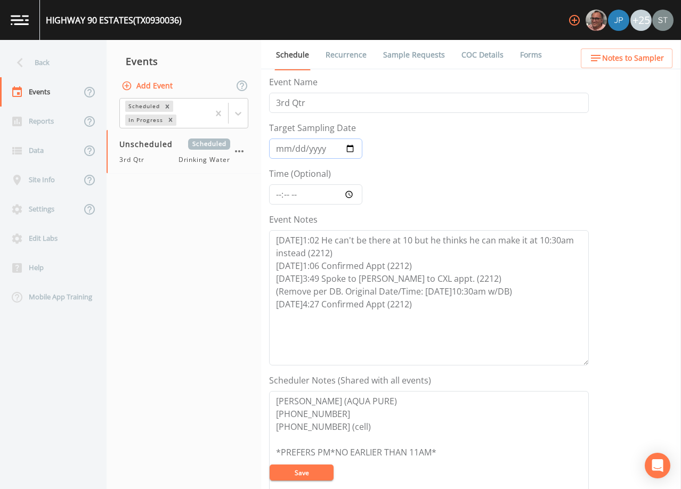
click at [283, 147] on input "Target Sampling Date" at bounding box center [315, 149] width 93 height 20
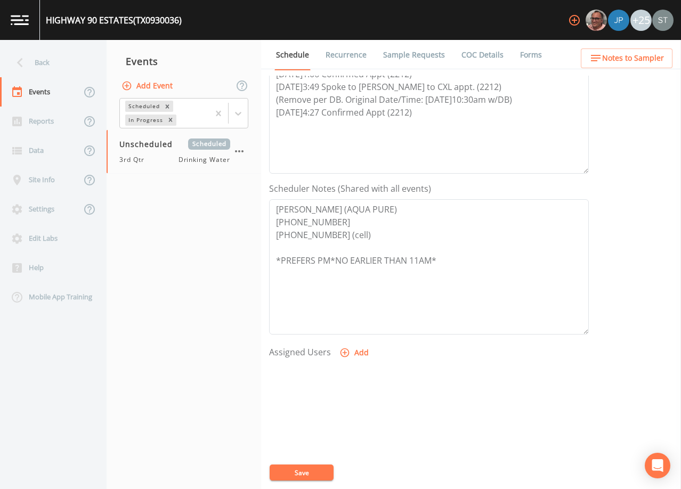
scroll to position [213, 0]
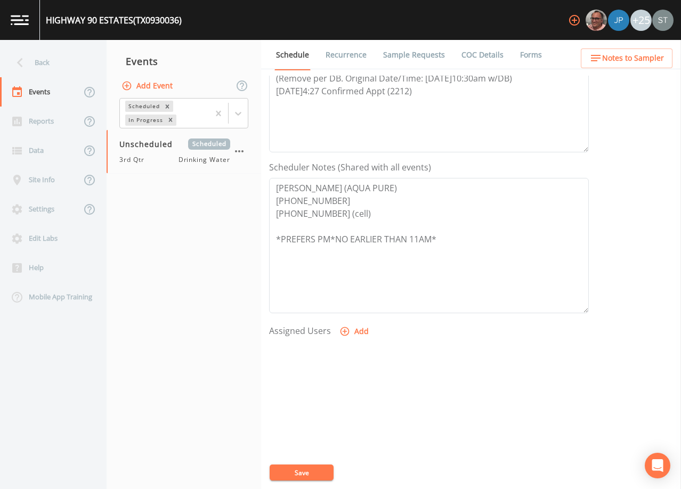
click at [359, 332] on button "Add" at bounding box center [356, 332] width 36 height 20
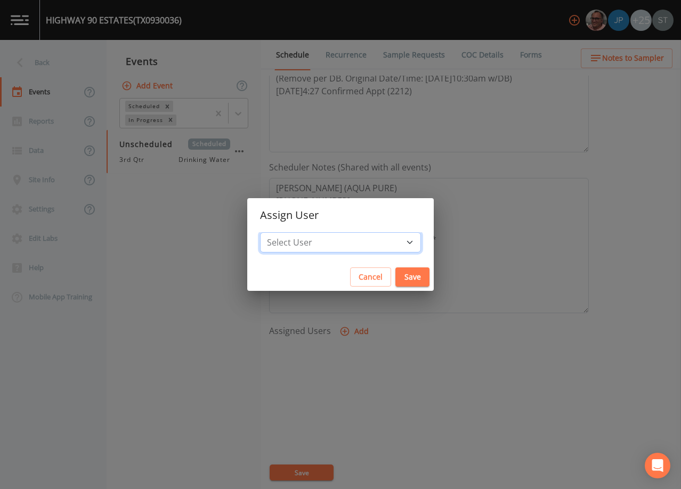
click at [346, 246] on select "Select User [PERSON_NAME] [PERSON_NAME] [PERSON_NAME] [PERSON_NAME] [PERSON_NAM…" at bounding box center [340, 242] width 161 height 20
click at [284, 232] on select "Select User [PERSON_NAME] [PERSON_NAME] [PERSON_NAME] [PERSON_NAME] [PERSON_NAM…" at bounding box center [340, 242] width 161 height 20
click at [396, 279] on button "Save" at bounding box center [413, 278] width 34 height 20
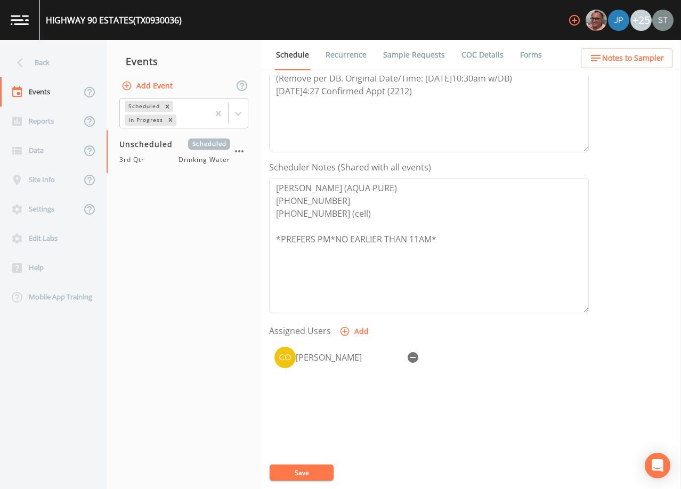
click at [317, 467] on button "Save" at bounding box center [302, 473] width 64 height 16
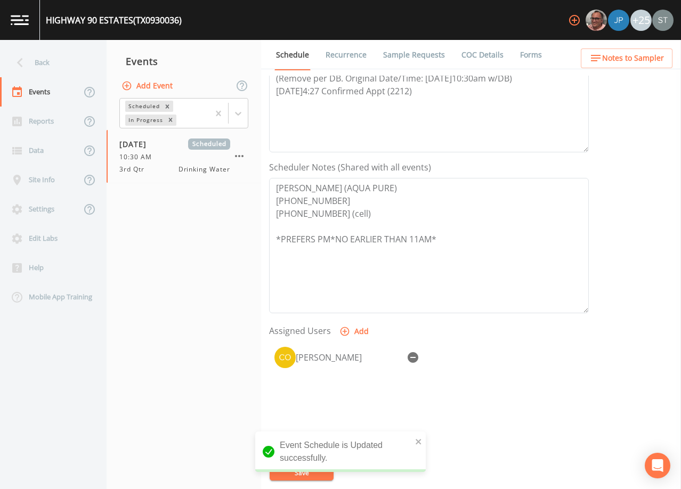
click at [663, 56] on span "Notes to Sampler" at bounding box center [634, 58] width 62 height 13
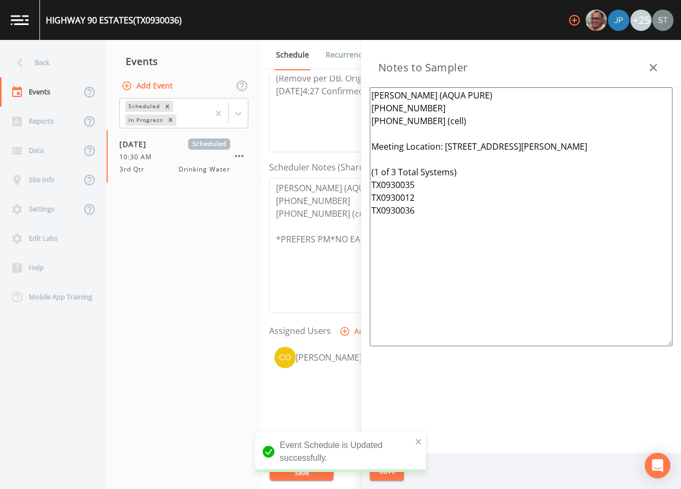
click at [655, 62] on icon "button" at bounding box center [653, 67] width 13 height 13
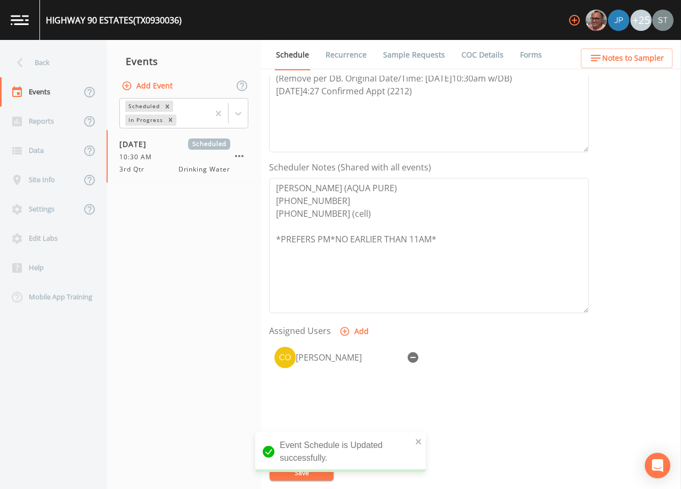
click at [405, 53] on link "Sample Requests" at bounding box center [414, 55] width 65 height 30
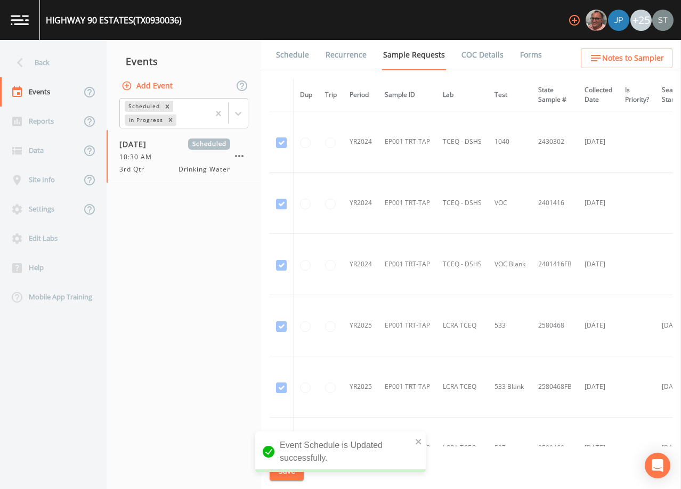
click at [330, 53] on link "Recurrence" at bounding box center [346, 55] width 44 height 30
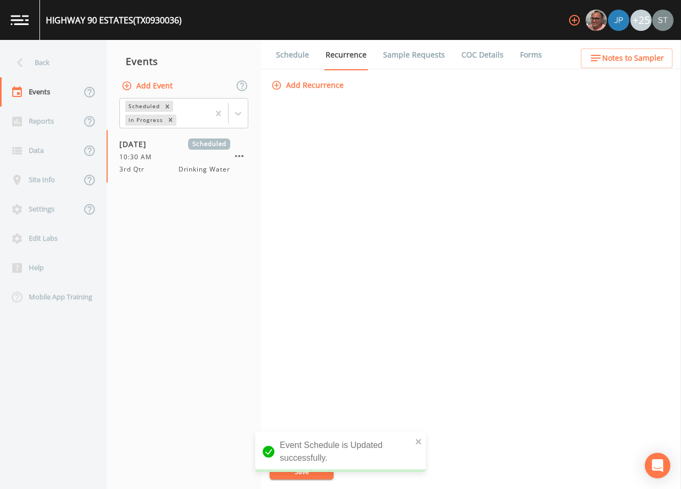
click at [300, 54] on link "Schedule" at bounding box center [293, 55] width 36 height 30
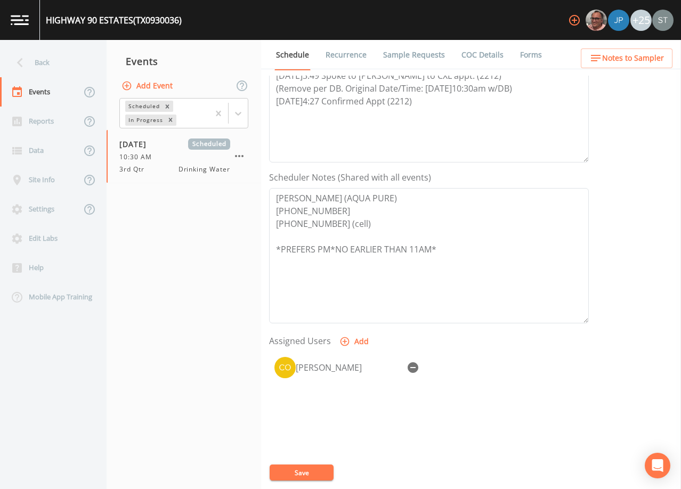
scroll to position [263, 0]
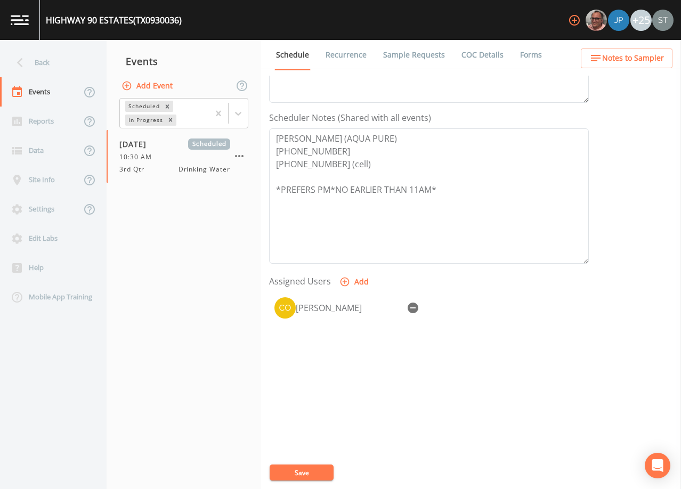
click at [404, 56] on link "Sample Requests" at bounding box center [414, 55] width 65 height 30
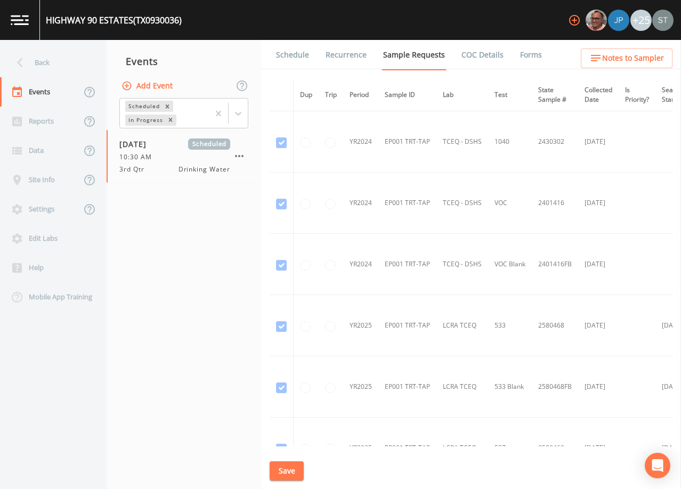
click at [301, 53] on link "Schedule" at bounding box center [293, 55] width 36 height 30
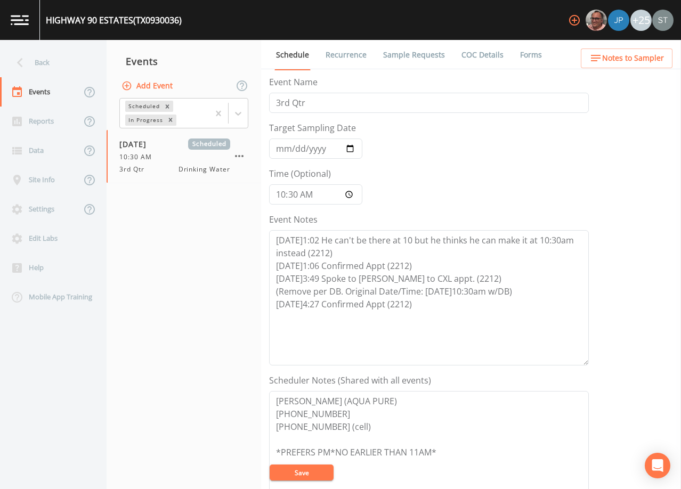
click at [407, 52] on link "Sample Requests" at bounding box center [414, 55] width 65 height 30
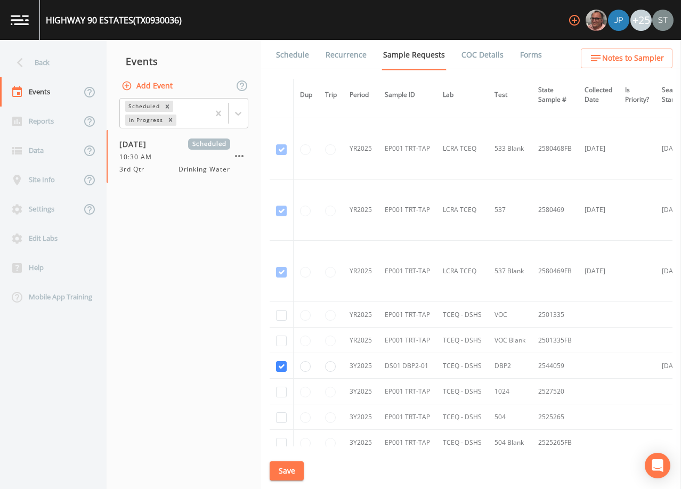
scroll to position [463, 0]
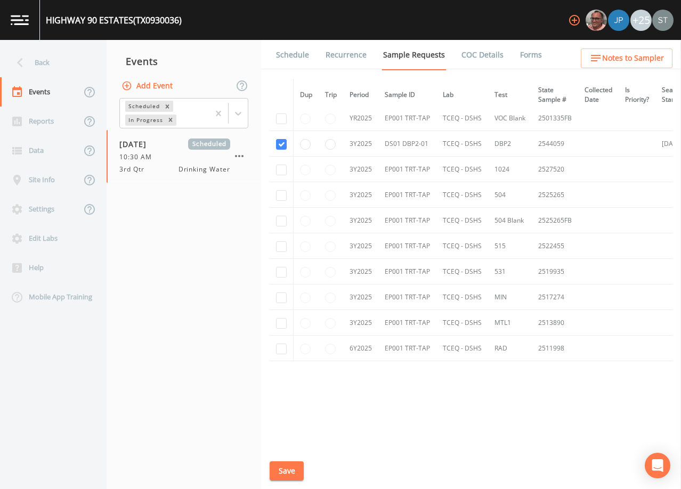
click at [295, 51] on link "Schedule" at bounding box center [293, 55] width 36 height 30
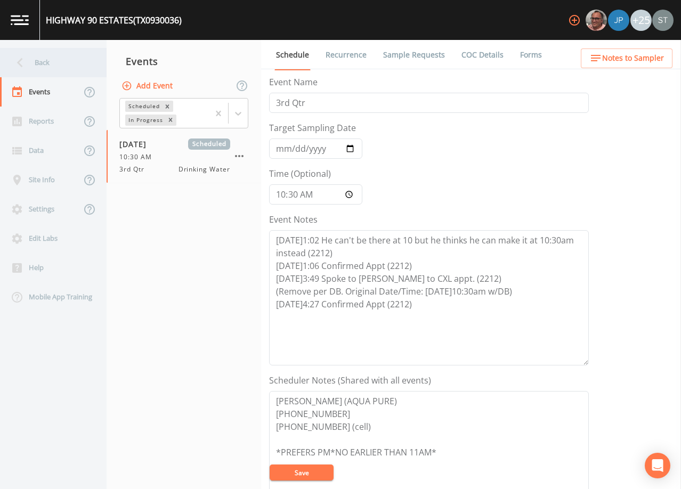
click at [36, 62] on div "Back" at bounding box center [48, 62] width 96 height 29
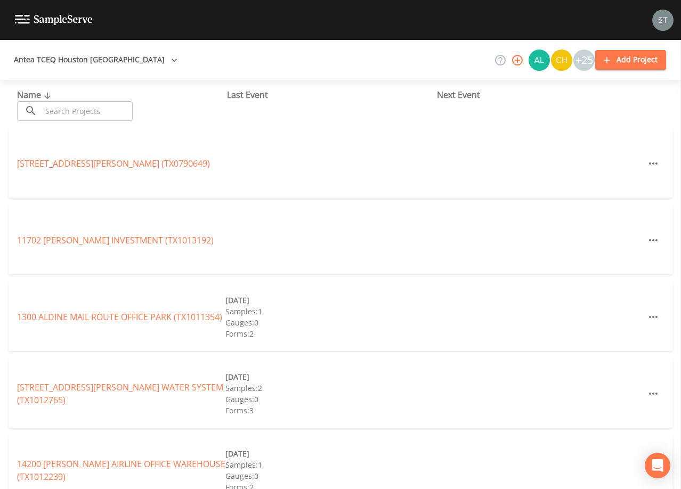
click at [95, 109] on input "text" at bounding box center [87, 111] width 91 height 20
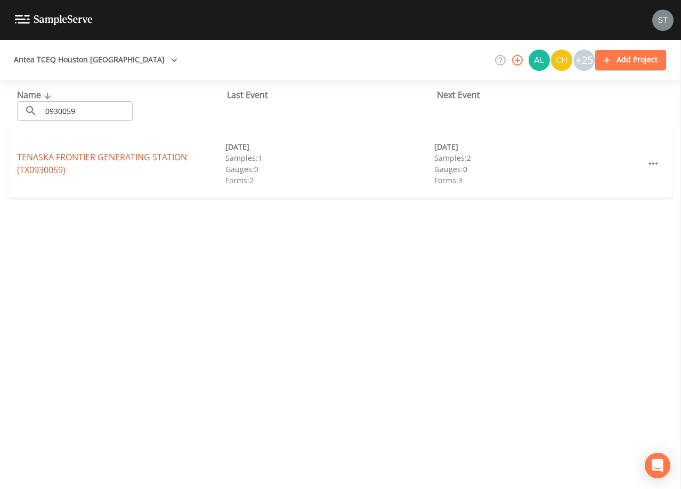
click at [134, 152] on link "TENASKA FRONTIER GENERATING STATION (TX0930059)" at bounding box center [102, 163] width 170 height 25
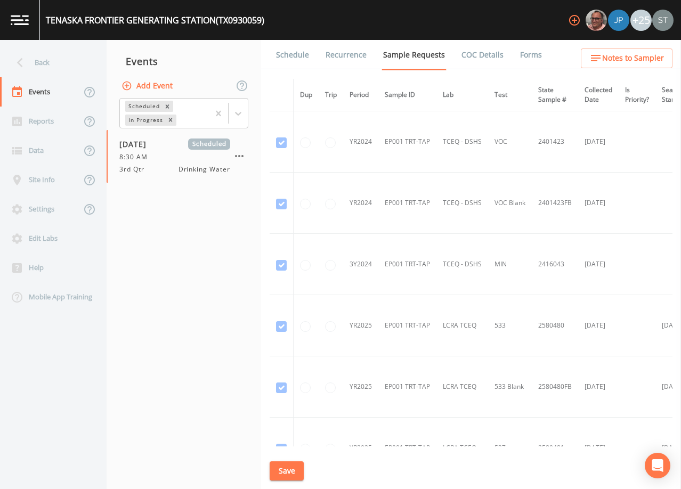
click at [287, 55] on link "Schedule" at bounding box center [293, 55] width 36 height 30
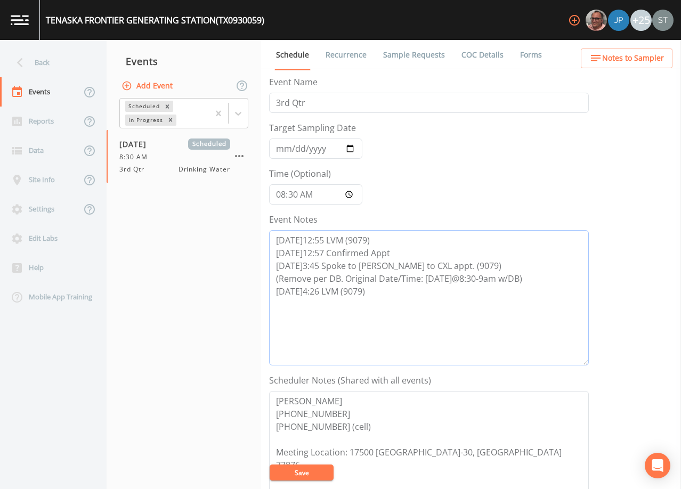
click at [387, 292] on textarea "[DATE]12:55 LVM (9079) [DATE]12:57 Confirmed Appt [DATE]3:45 Spoke to [PERSON_N…" at bounding box center [429, 297] width 320 height 135
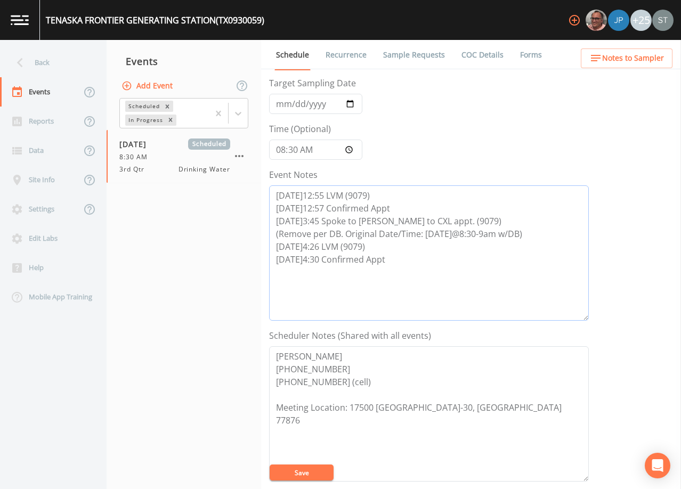
scroll to position [213, 0]
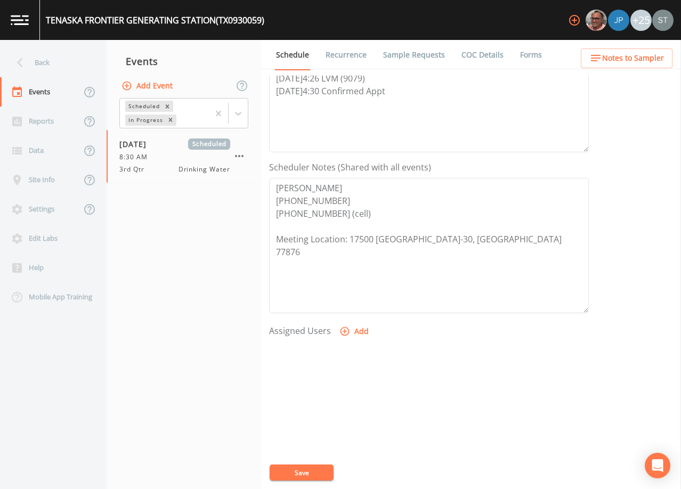
click at [356, 328] on button "Add" at bounding box center [356, 332] width 36 height 20
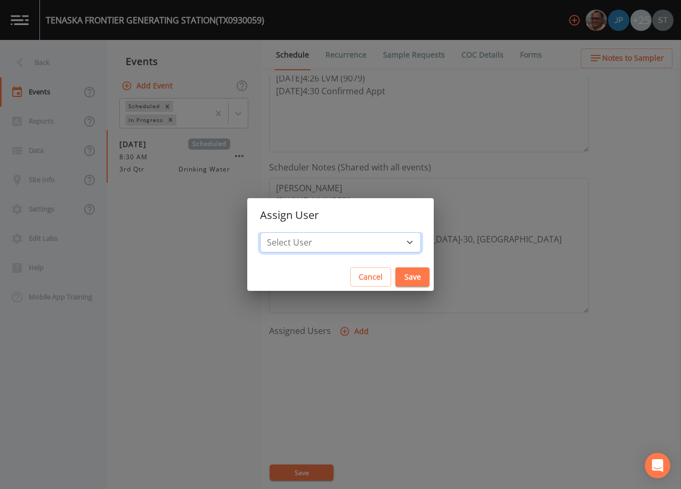
click at [346, 246] on select "Select User [PERSON_NAME] [PERSON_NAME] [PERSON_NAME] [PERSON_NAME] [PERSON_NAM…" at bounding box center [340, 242] width 161 height 20
click at [284, 232] on select "Select User [PERSON_NAME] [PERSON_NAME] [PERSON_NAME] [PERSON_NAME] [PERSON_NAM…" at bounding box center [340, 242] width 161 height 20
click at [396, 276] on button "Save" at bounding box center [413, 278] width 34 height 20
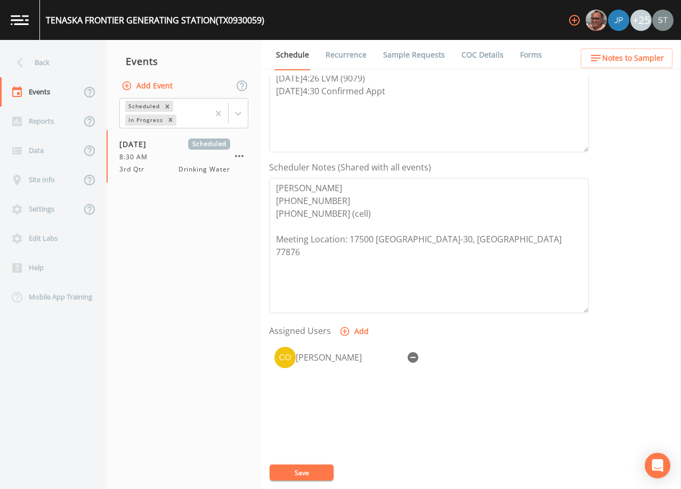
click at [320, 472] on button "Save" at bounding box center [302, 473] width 64 height 16
click at [657, 51] on button "Notes to Sampler" at bounding box center [627, 59] width 92 height 20
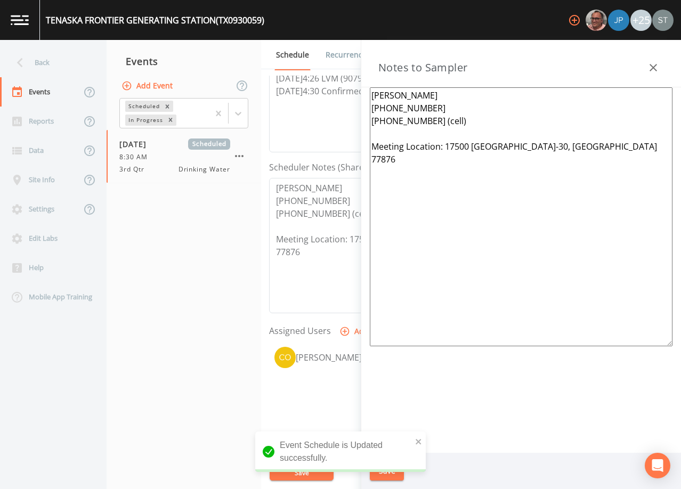
click at [665, 65] on div "Notes to Sampler" at bounding box center [522, 63] width 320 height 47
click at [654, 65] on icon "button" at bounding box center [653, 67] width 13 height 13
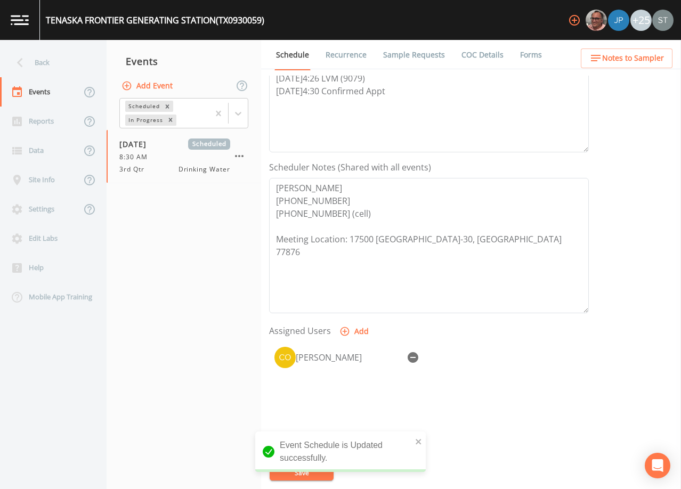
click at [337, 54] on link "Recurrence" at bounding box center [346, 55] width 44 height 30
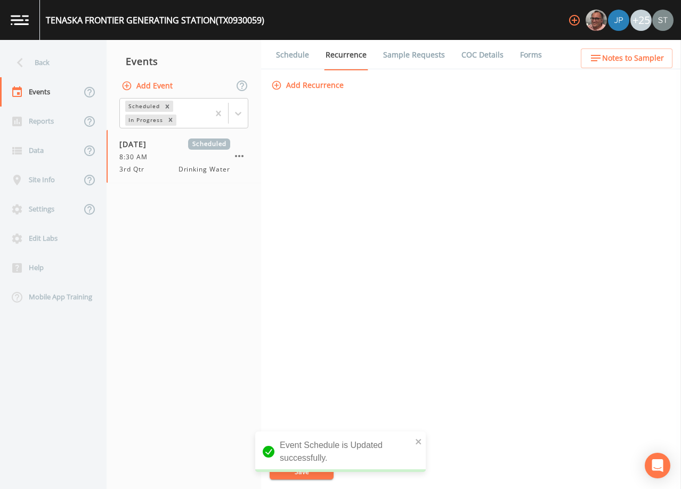
click at [290, 54] on link "Schedule" at bounding box center [293, 55] width 36 height 30
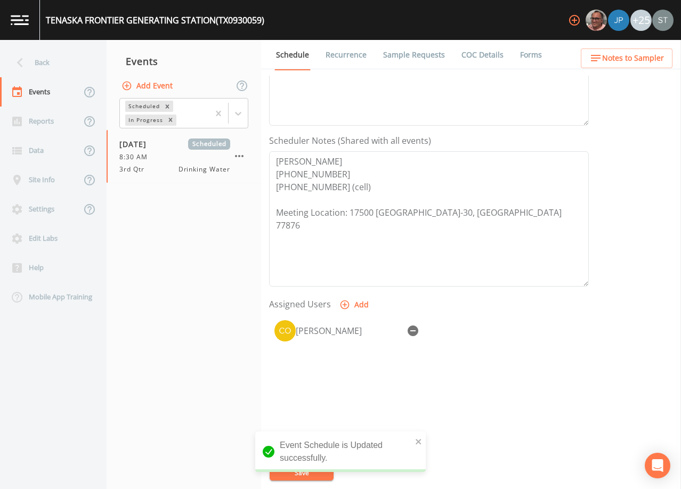
scroll to position [263, 0]
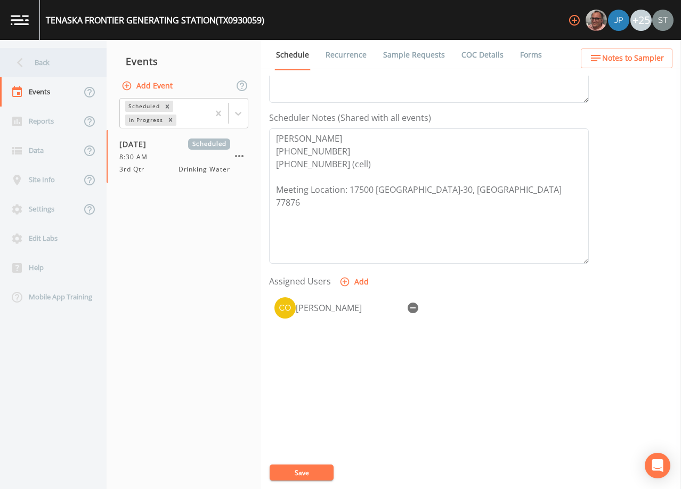
click at [50, 68] on div "Back" at bounding box center [48, 62] width 96 height 29
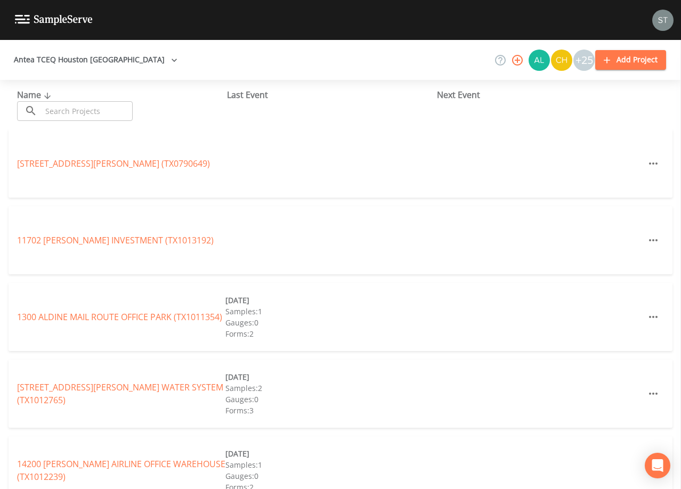
click at [117, 107] on input "text" at bounding box center [87, 111] width 91 height 20
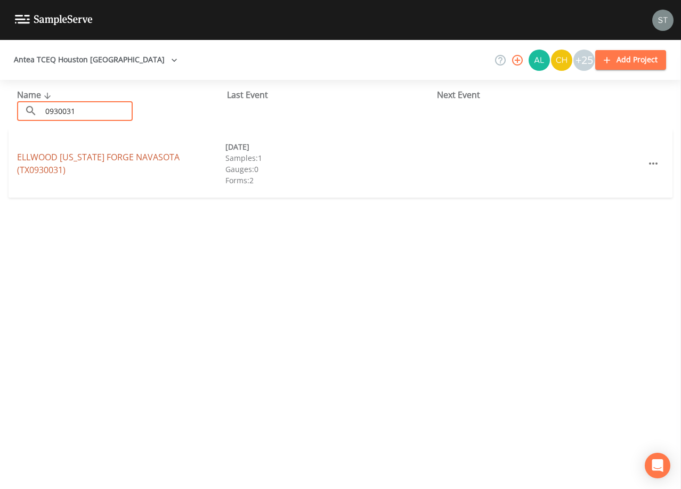
click at [155, 165] on link "ELLWOOD [US_STATE] FORGE NAVASOTA (TX0930031)" at bounding box center [98, 163] width 163 height 25
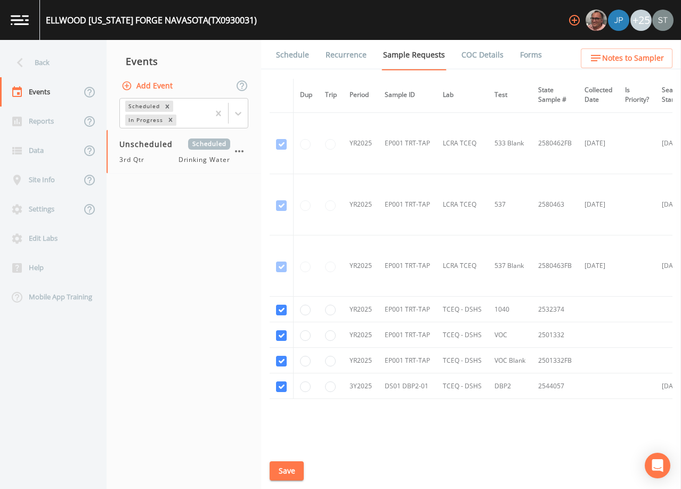
scroll to position [591, 0]
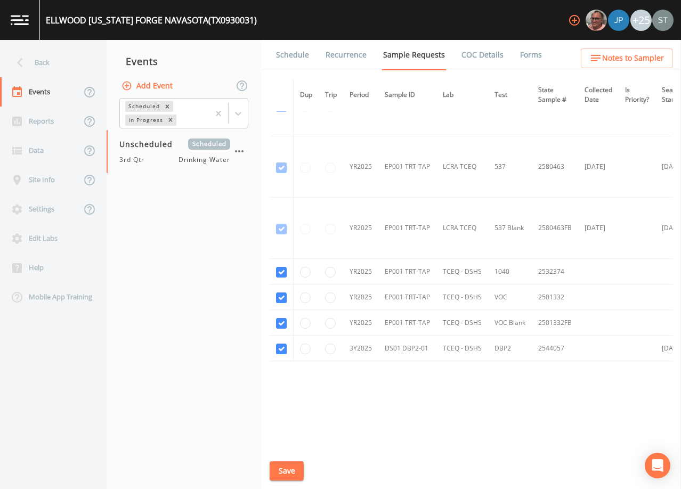
click at [293, 62] on link "Schedule" at bounding box center [293, 55] width 36 height 30
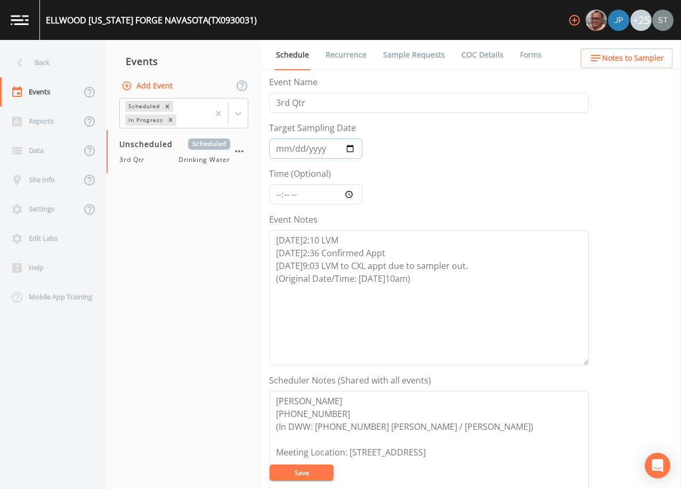
click at [282, 151] on input "Target Sampling Date" at bounding box center [315, 149] width 93 height 20
click at [448, 279] on textarea "[DATE]2:10 LVM [DATE]2:36 Confirmed Appt [DATE]9:03 LVM to CXL appt due to samp…" at bounding box center [429, 297] width 320 height 135
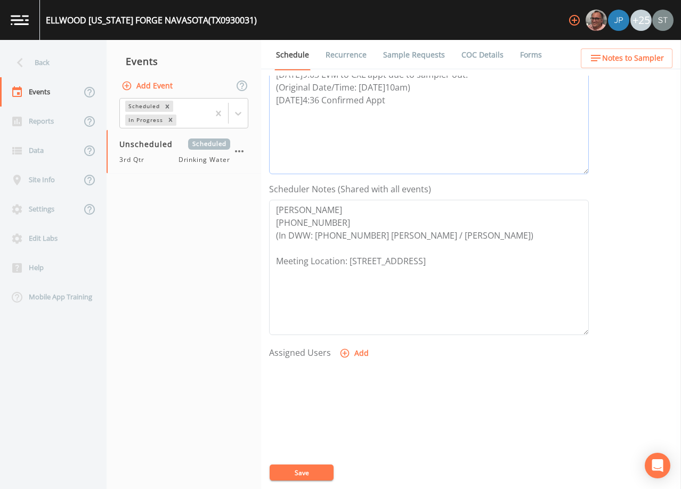
scroll to position [213, 0]
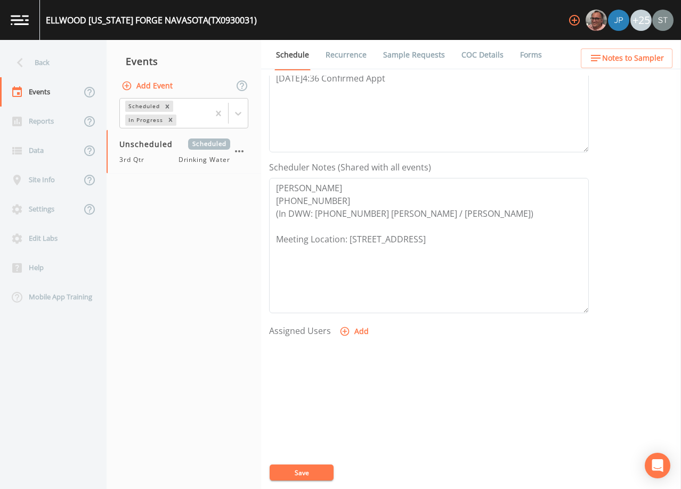
click at [351, 332] on button "Add" at bounding box center [356, 332] width 36 height 20
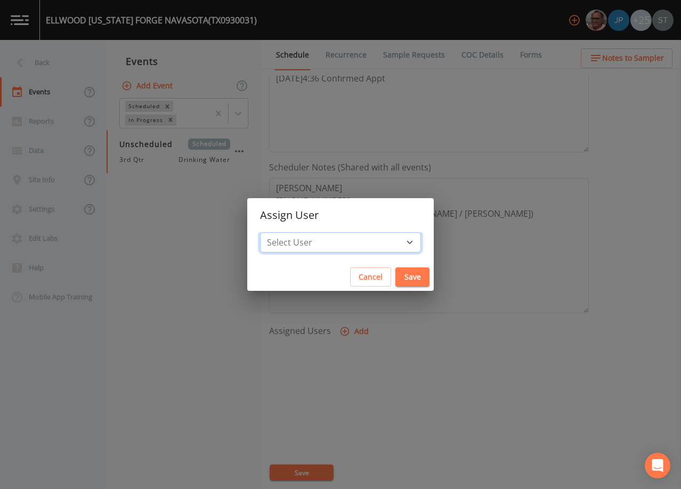
click at [351, 239] on select "Select User [PERSON_NAME] [PERSON_NAME] [PERSON_NAME] [PERSON_NAME] [PERSON_NAM…" at bounding box center [340, 242] width 161 height 20
click at [284, 232] on select "Select User [PERSON_NAME] [PERSON_NAME] [PERSON_NAME] [PERSON_NAME] [PERSON_NAM…" at bounding box center [340, 242] width 161 height 20
drag, startPoint x: 387, startPoint y: 276, endPoint x: 374, endPoint y: 324, distance: 49.7
click at [396, 276] on button "Save" at bounding box center [413, 278] width 34 height 20
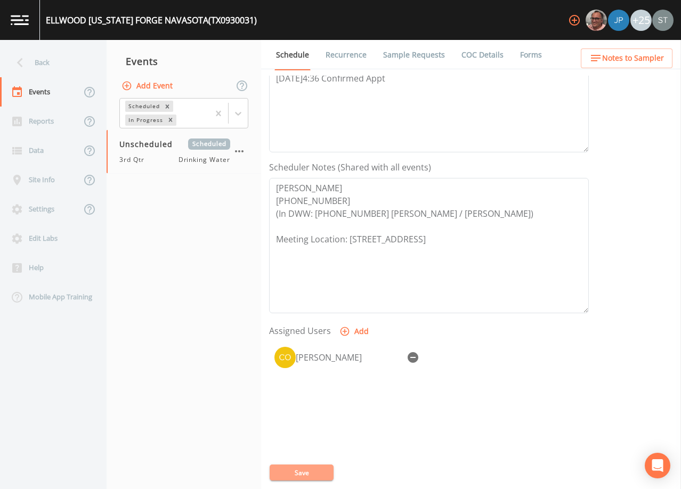
click at [307, 469] on button "Save" at bounding box center [302, 473] width 64 height 16
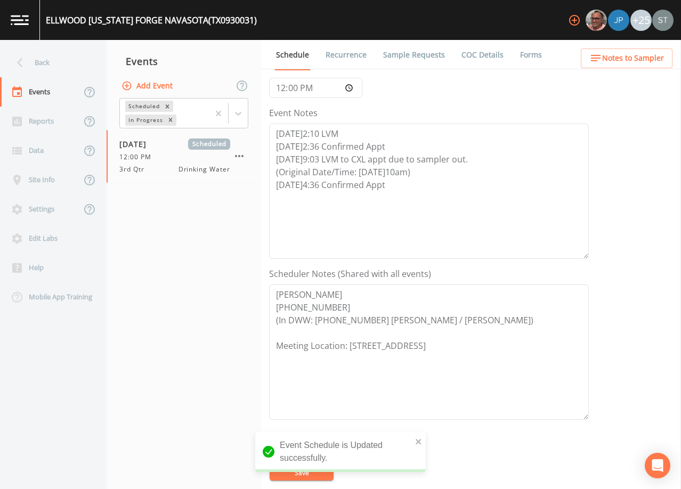
click at [635, 59] on span "Notes to Sampler" at bounding box center [634, 58] width 62 height 13
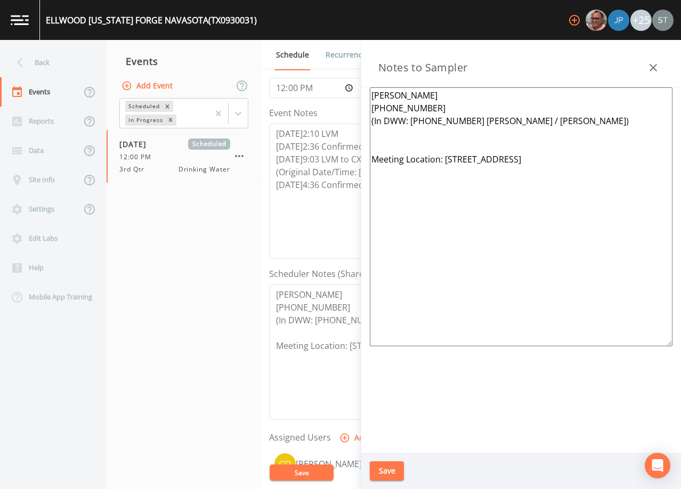
click at [653, 67] on icon "button" at bounding box center [653, 67] width 7 height 7
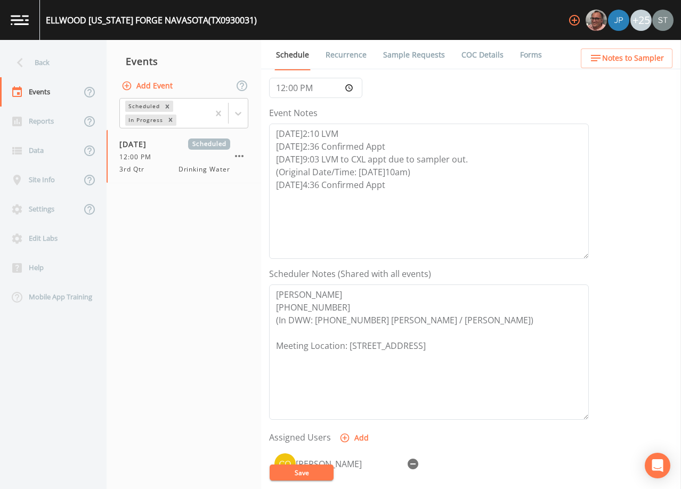
click at [308, 471] on button "Save" at bounding box center [302, 473] width 64 height 16
click at [343, 52] on link "Recurrence" at bounding box center [346, 55] width 44 height 30
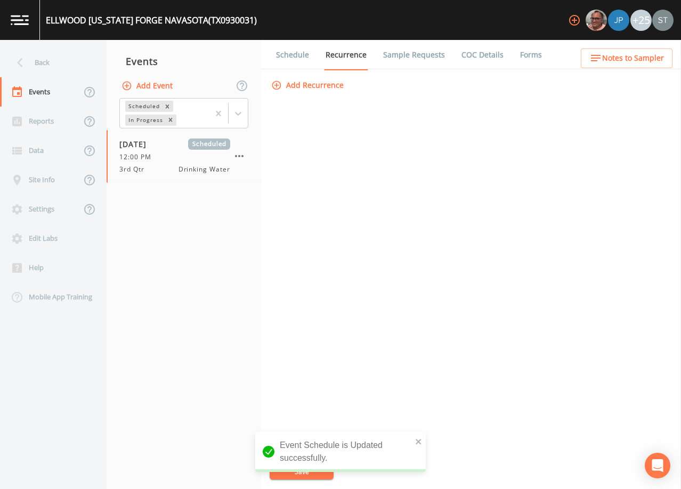
click at [408, 58] on link "Sample Requests" at bounding box center [414, 55] width 65 height 30
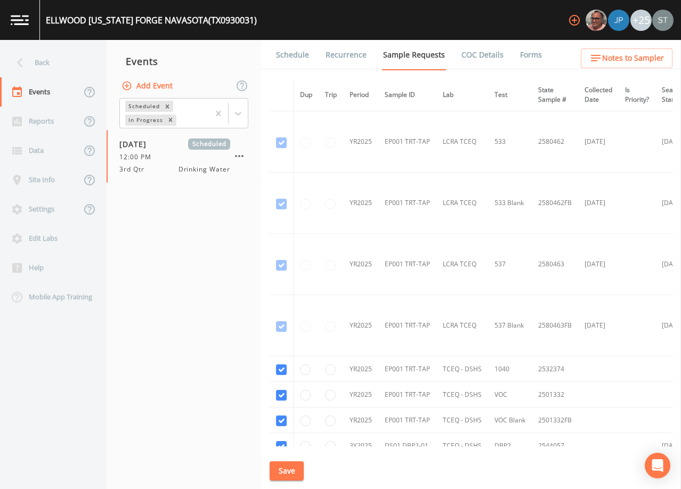
scroll to position [591, 0]
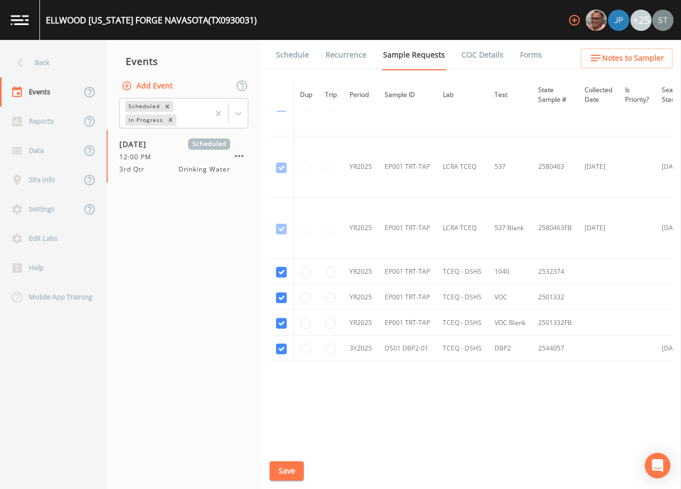
click at [291, 53] on link "Schedule" at bounding box center [293, 55] width 36 height 30
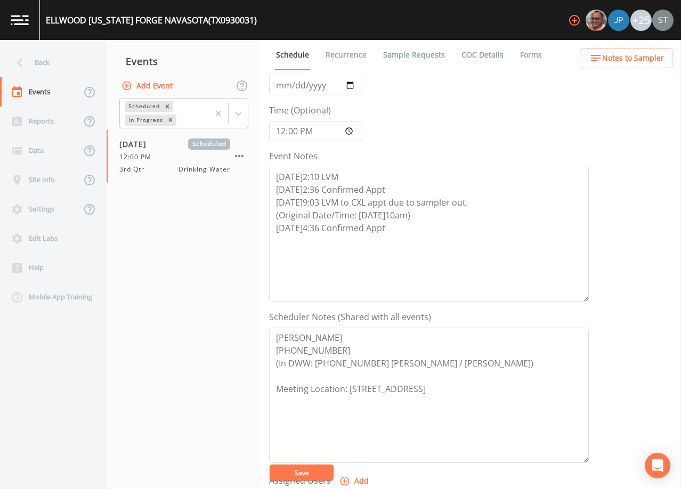
scroll to position [213, 0]
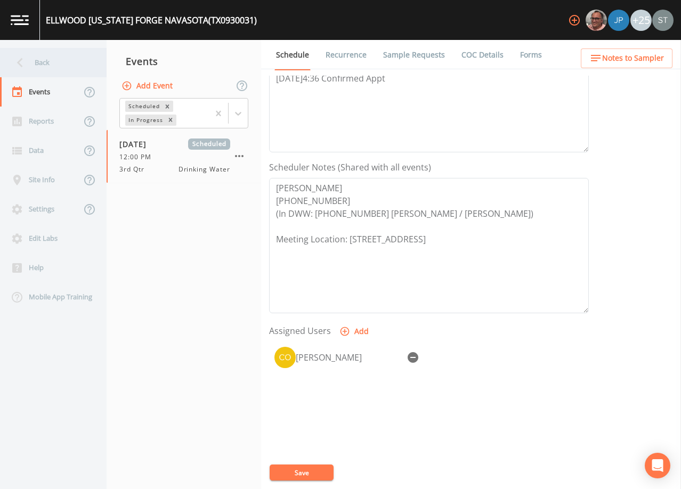
click at [54, 64] on div "Back" at bounding box center [48, 62] width 96 height 29
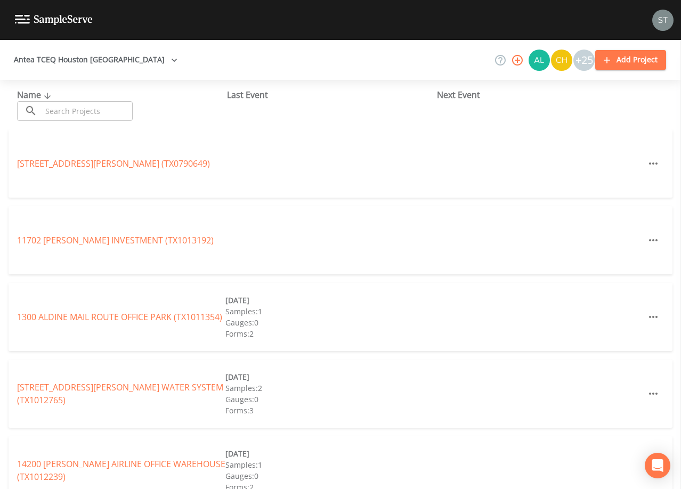
click at [91, 111] on input "text" at bounding box center [87, 111] width 91 height 20
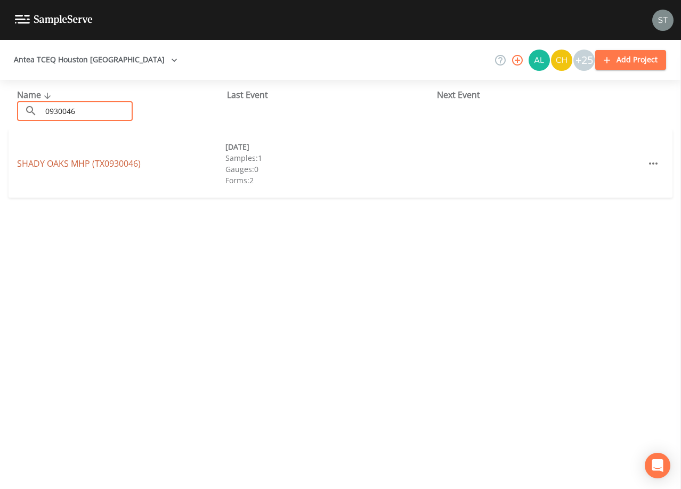
click at [125, 162] on link "SHADY OAKS MHP (TX0930046)" at bounding box center [79, 164] width 124 height 12
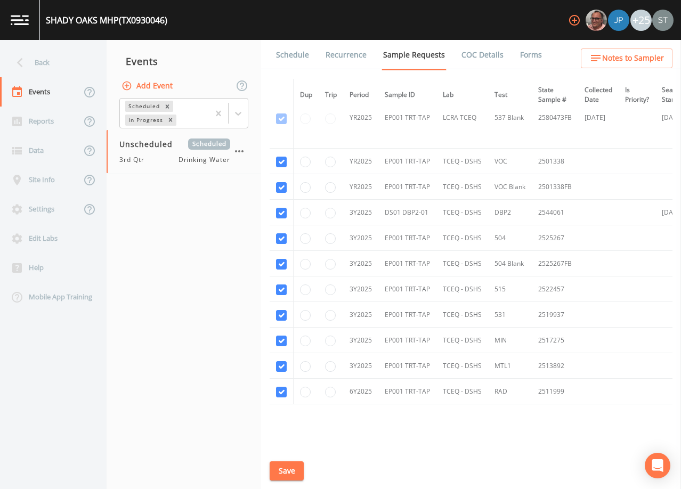
scroll to position [373, 0]
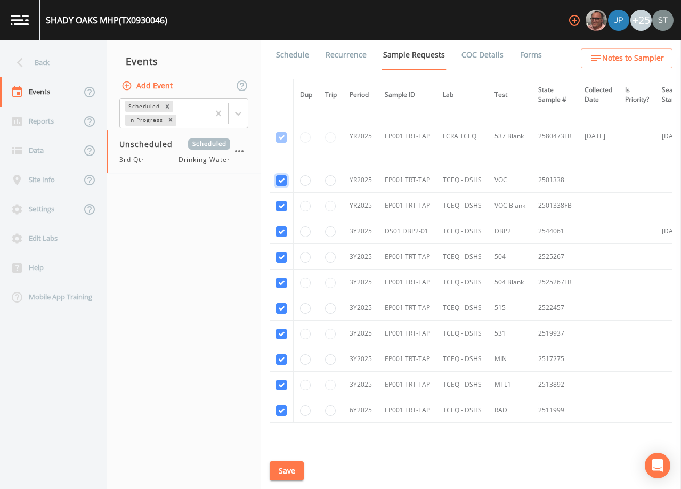
click at [278, 176] on input "checkbox" at bounding box center [281, 180] width 11 height 11
click at [282, 207] on input "checkbox" at bounding box center [281, 206] width 11 height 11
click at [282, 257] on input "checkbox" at bounding box center [281, 257] width 11 height 11
click at [283, 284] on input "checkbox" at bounding box center [281, 283] width 11 height 11
click at [279, 310] on input "checkbox" at bounding box center [281, 308] width 11 height 11
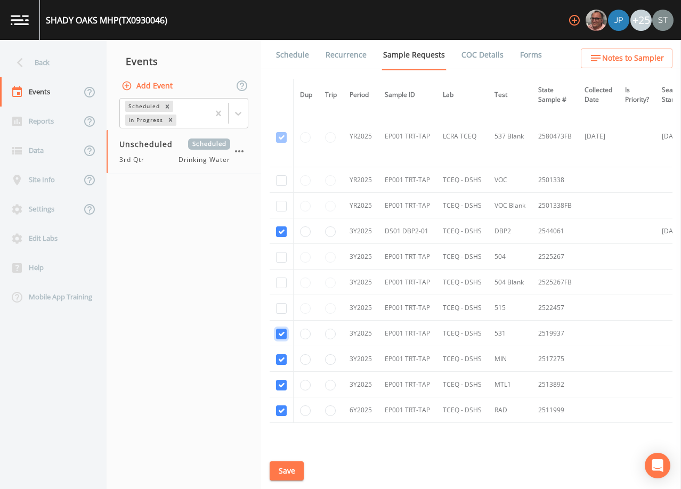
click at [284, 332] on input "checkbox" at bounding box center [281, 334] width 11 height 11
drag, startPoint x: 280, startPoint y: 359, endPoint x: 280, endPoint y: 372, distance: 12.8
click at [280, 359] on input "checkbox" at bounding box center [281, 360] width 11 height 11
click at [282, 386] on input "checkbox" at bounding box center [281, 385] width 11 height 11
click at [280, 408] on input "checkbox" at bounding box center [281, 411] width 11 height 11
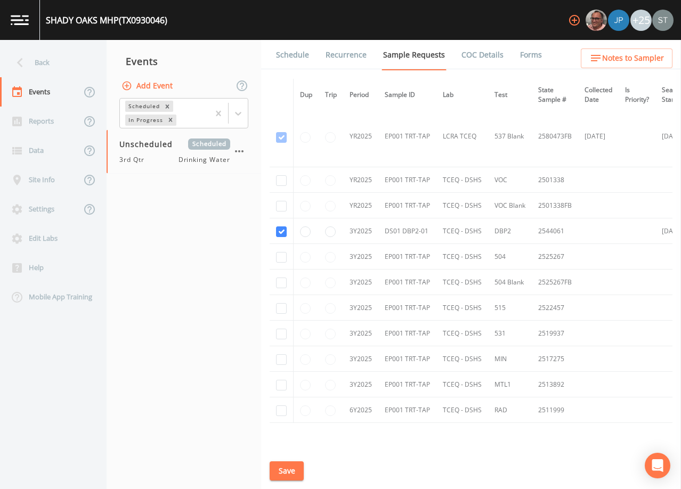
click at [287, 468] on button "Save" at bounding box center [287, 472] width 34 height 20
click at [299, 58] on link "Schedule" at bounding box center [293, 55] width 36 height 30
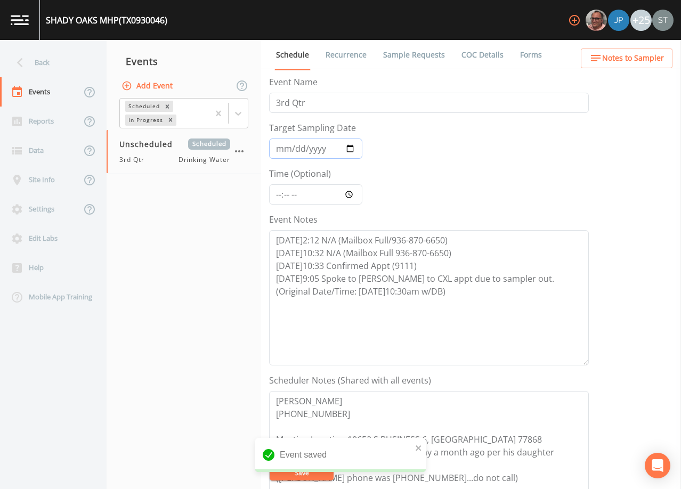
click at [280, 150] on input "Target Sampling Date" at bounding box center [315, 149] width 93 height 20
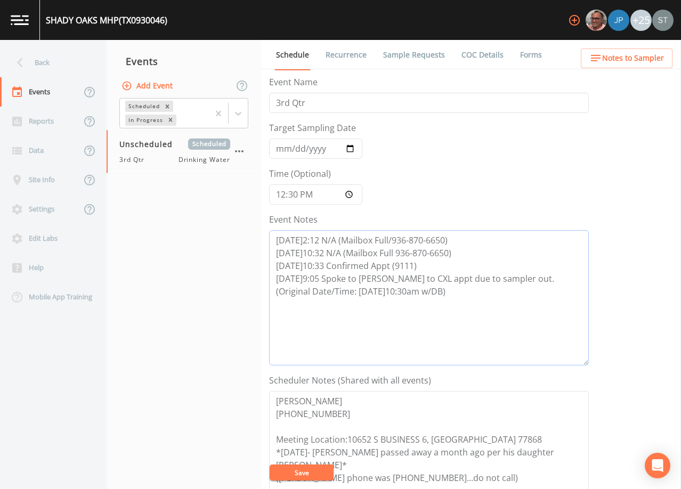
click at [486, 292] on textarea "[DATE]2:12 N/A (Mailbox Full/936-870-6650) [DATE]10:32 N/A (Mailbox Full 936-87…" at bounding box center [429, 297] width 320 height 135
click at [312, 470] on button "Save" at bounding box center [302, 473] width 64 height 16
click at [315, 470] on button "Save" at bounding box center [302, 473] width 64 height 16
click at [354, 301] on textarea "[DATE]2:12 N/A (Mailbox Full/936-870-6650) [DATE]10:32 N/A (Mailbox Full 936-87…" at bounding box center [429, 297] width 320 height 135
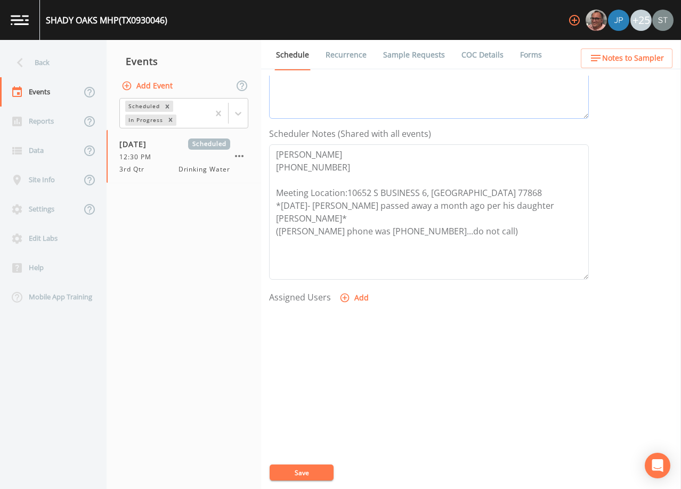
scroll to position [263, 0]
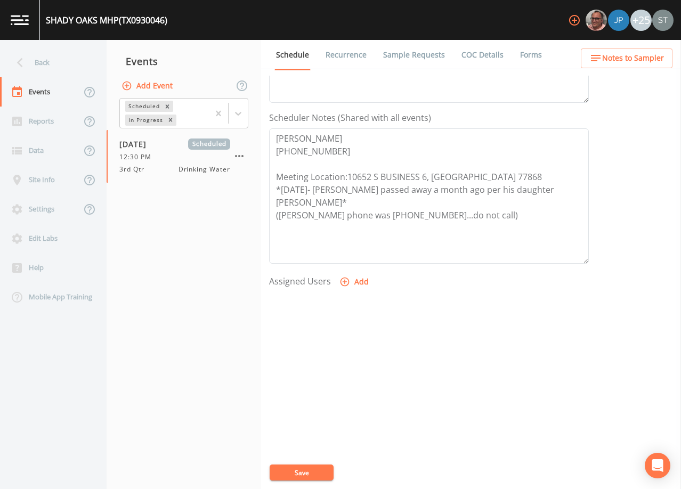
click at [348, 286] on icon "button" at bounding box center [345, 282] width 11 height 11
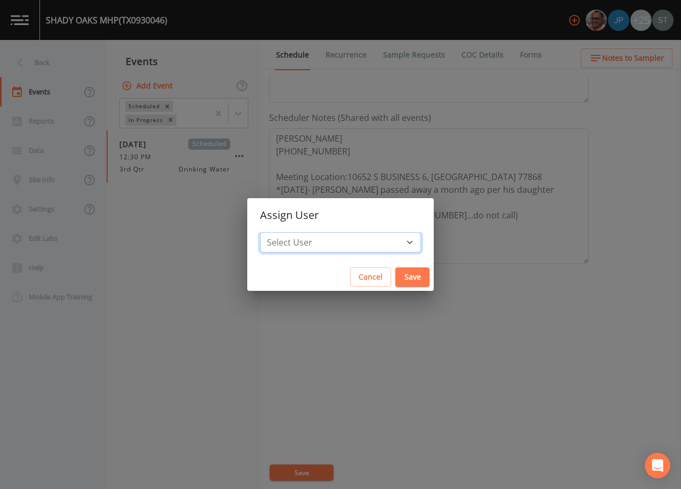
click at [352, 244] on select "Select User [PERSON_NAME] [PERSON_NAME] [PERSON_NAME] [PERSON_NAME] [PERSON_NAM…" at bounding box center [340, 242] width 161 height 20
click at [284, 232] on select "Select User [PERSON_NAME] [PERSON_NAME] [PERSON_NAME] [PERSON_NAME] [PERSON_NAM…" at bounding box center [340, 242] width 161 height 20
click at [396, 278] on button "Save" at bounding box center [413, 278] width 34 height 20
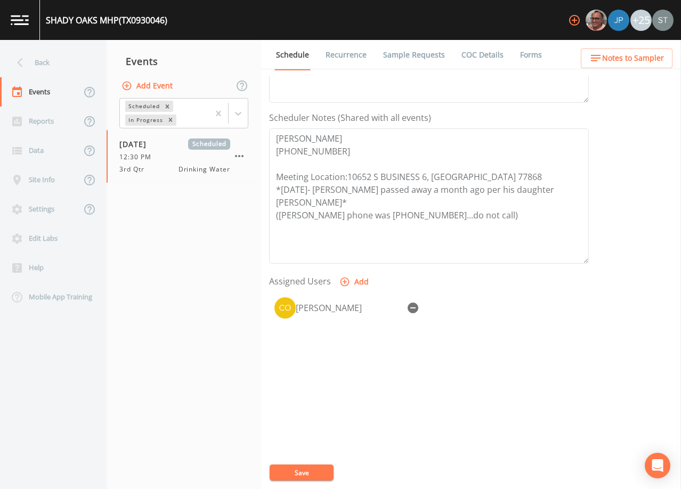
click at [313, 469] on button "Save" at bounding box center [302, 473] width 64 height 16
click at [642, 55] on span "Notes to Sampler" at bounding box center [634, 58] width 62 height 13
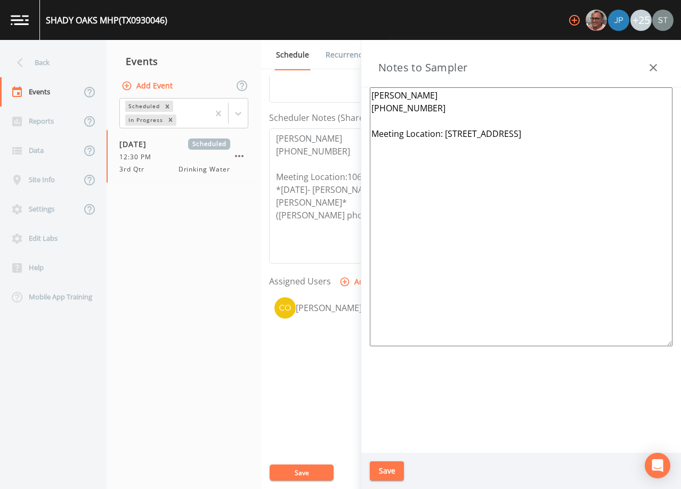
click at [650, 62] on icon "button" at bounding box center [653, 67] width 13 height 13
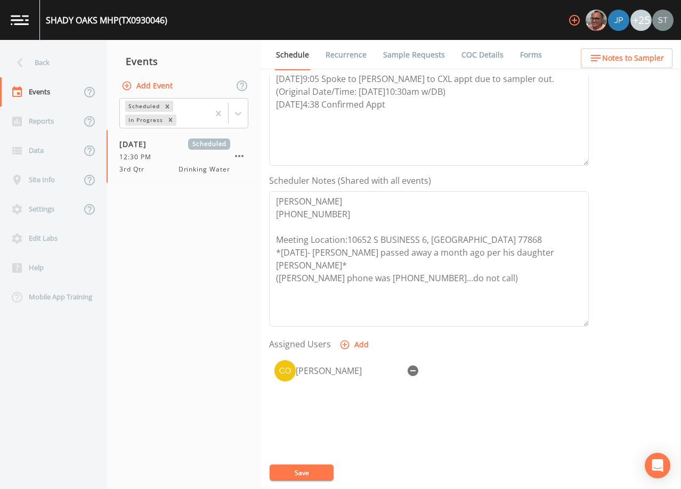
scroll to position [103, 0]
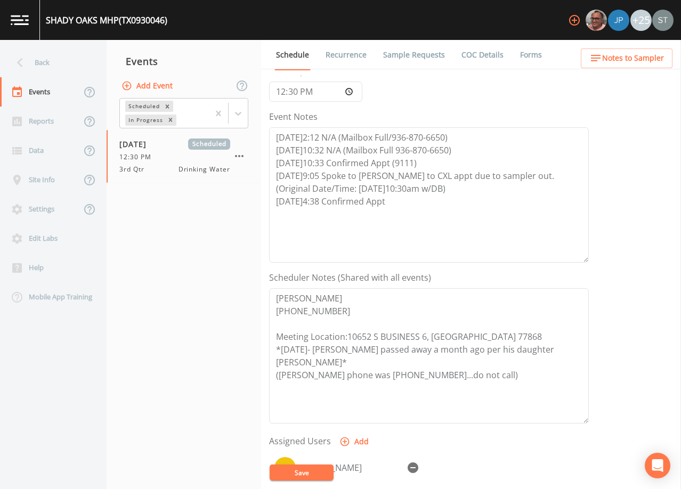
click at [307, 470] on button "Save" at bounding box center [302, 473] width 64 height 16
click at [406, 57] on link "Sample Requests" at bounding box center [414, 55] width 65 height 30
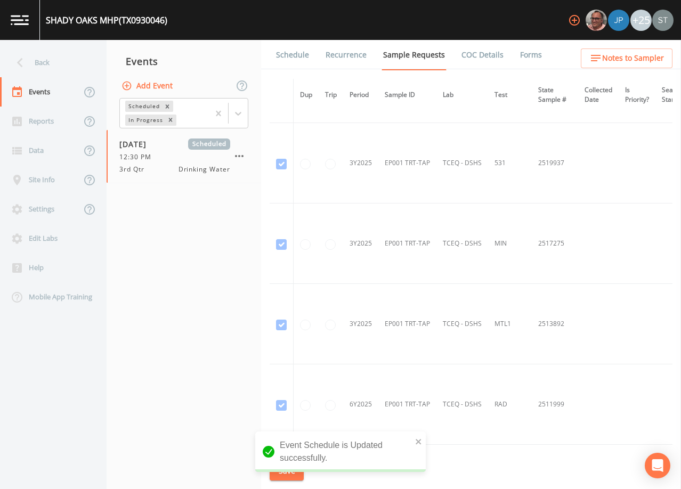
scroll to position [853, 0]
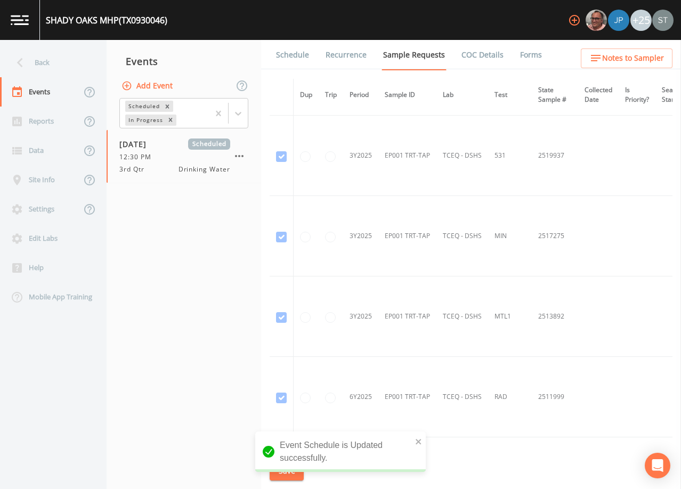
click at [297, 55] on link "Schedule" at bounding box center [293, 55] width 36 height 30
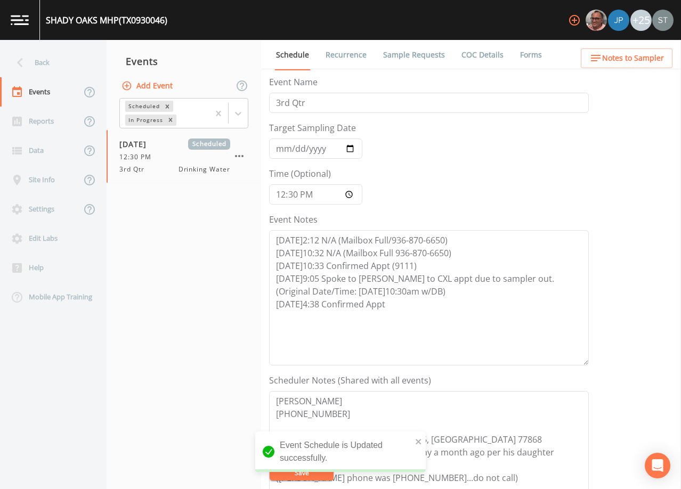
click at [407, 53] on link "Sample Requests" at bounding box center [414, 55] width 65 height 30
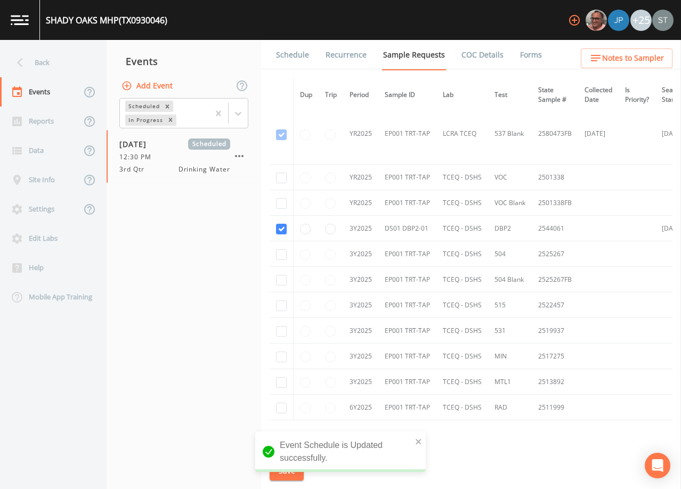
scroll to position [438, 0]
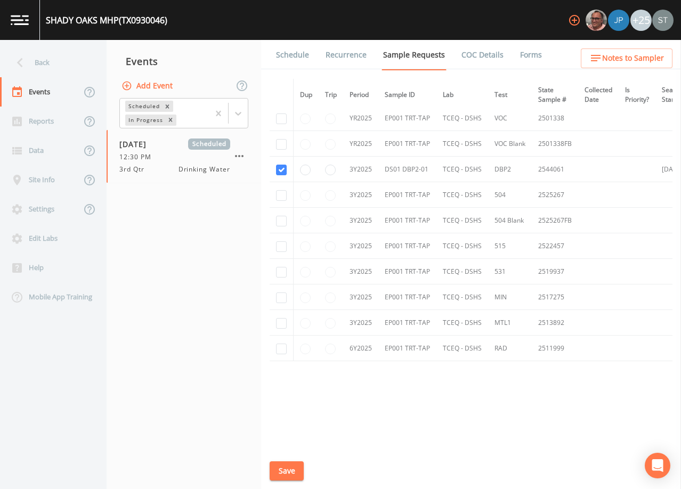
click at [288, 57] on link "Schedule" at bounding box center [293, 55] width 36 height 30
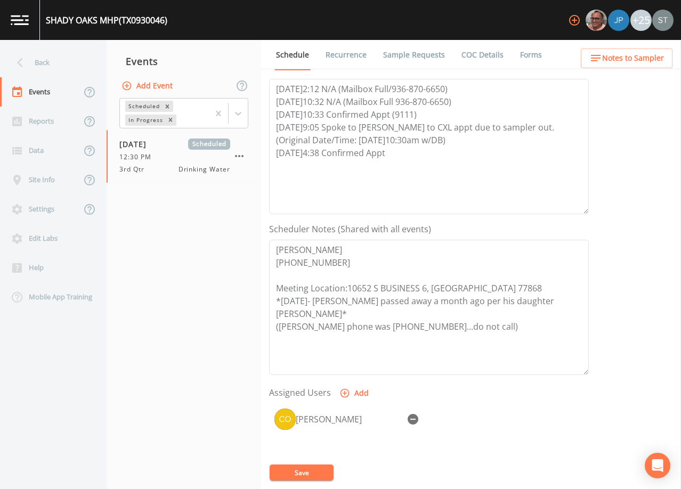
scroll to position [160, 0]
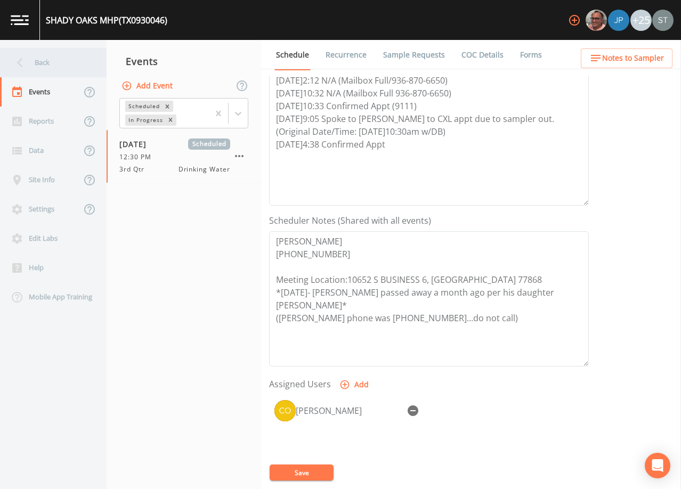
click at [49, 65] on div "Back" at bounding box center [48, 62] width 96 height 29
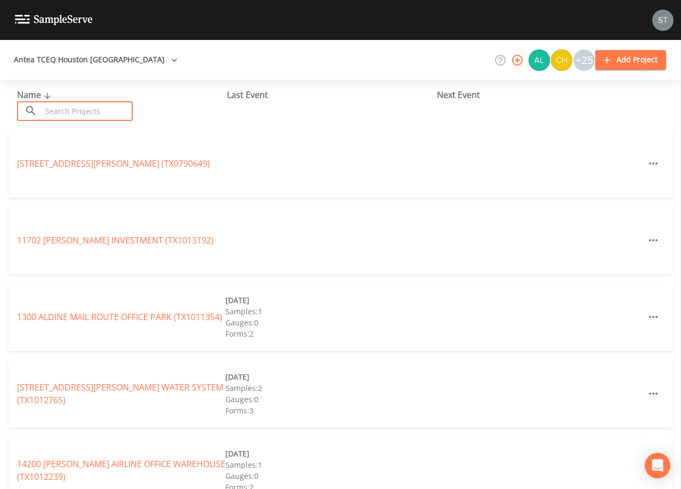
click at [115, 112] on input "text" at bounding box center [87, 111] width 91 height 20
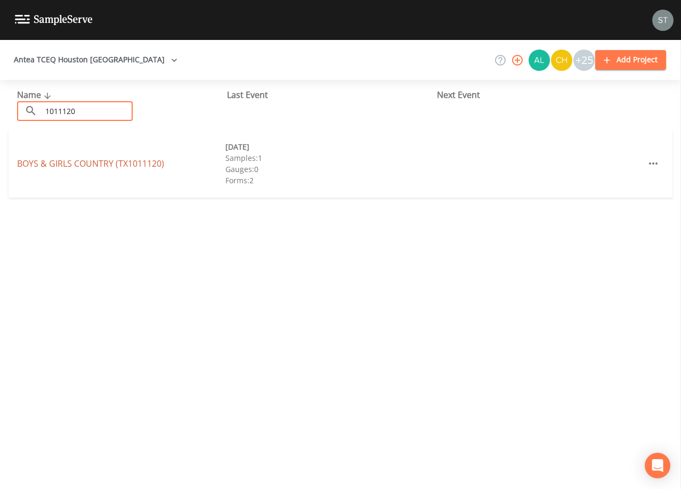
type input "1011120"
click at [48, 163] on link "BOYS & GIRLS COUNTRY (TX1011120)" at bounding box center [90, 164] width 147 height 12
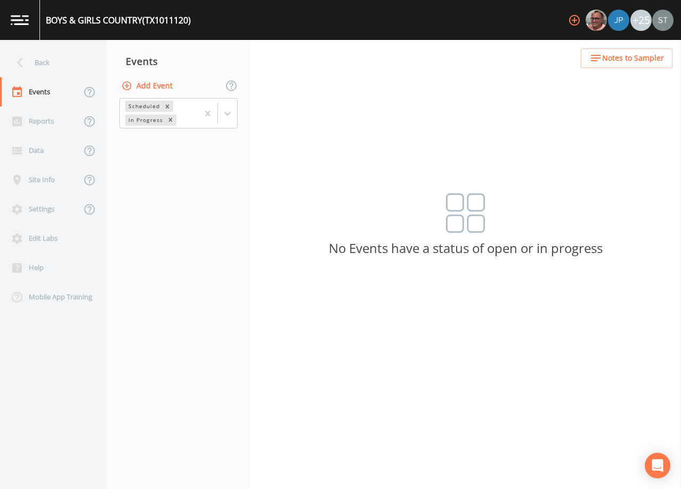
click at [157, 85] on button "Add Event" at bounding box center [148, 86] width 58 height 20
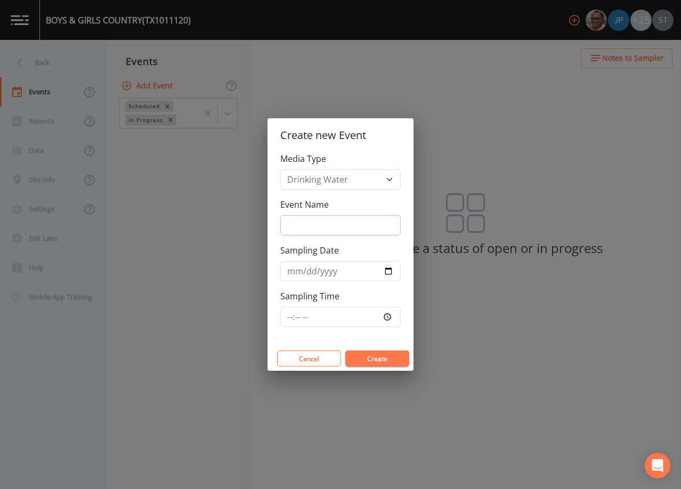
drag, startPoint x: 321, startPoint y: 224, endPoint x: 327, endPoint y: 235, distance: 12.9
click at [322, 224] on input "Event Name" at bounding box center [340, 225] width 121 height 20
type input "3rd Qtr"
click at [290, 272] on input "Sampling Date" at bounding box center [340, 271] width 121 height 20
type input "[DATE]"
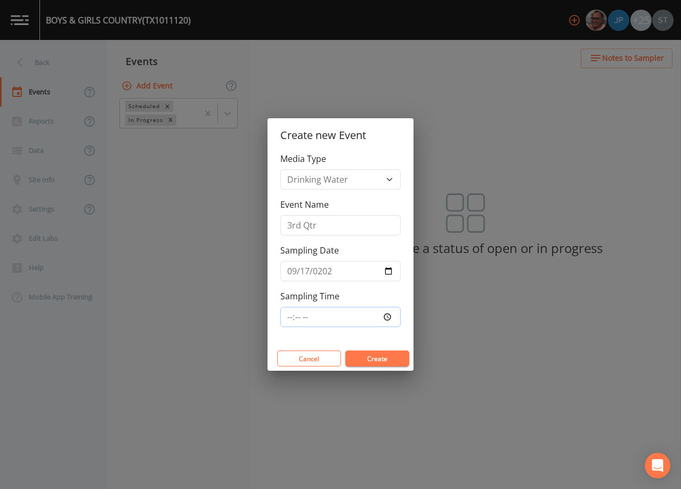
type input "13:00"
click at [378, 359] on button "Create" at bounding box center [378, 359] width 64 height 16
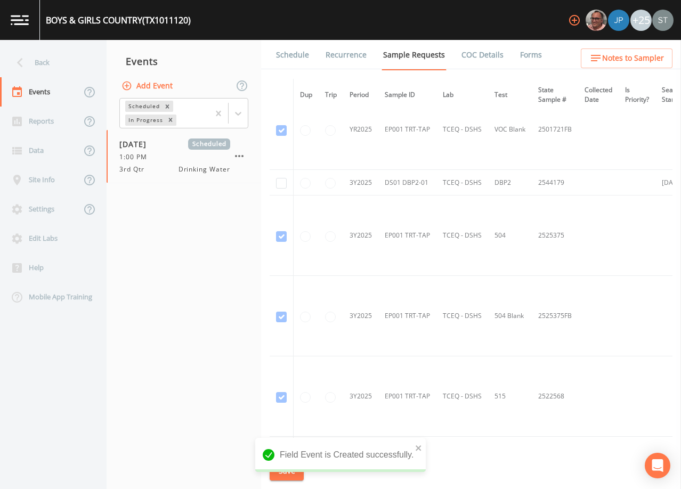
scroll to position [555, 0]
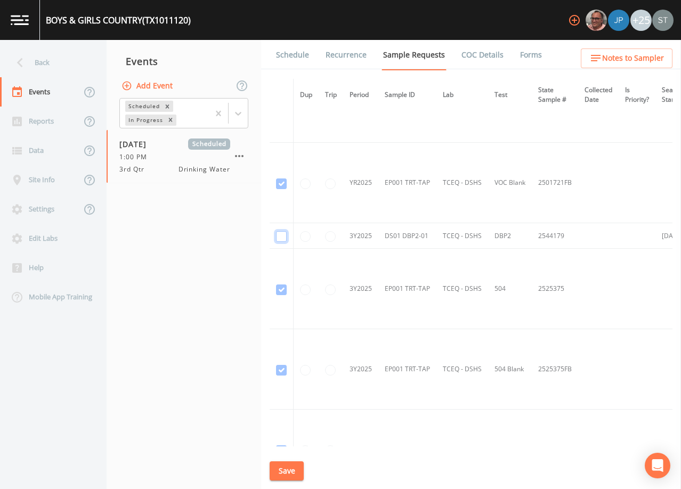
click at [284, 236] on input "checkbox" at bounding box center [281, 236] width 11 height 11
checkbox input "true"
click at [295, 467] on button "Save" at bounding box center [287, 472] width 34 height 20
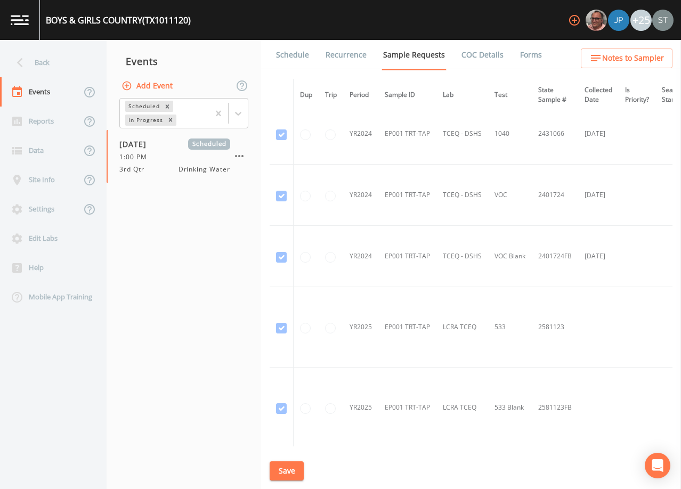
scroll to position [0, 0]
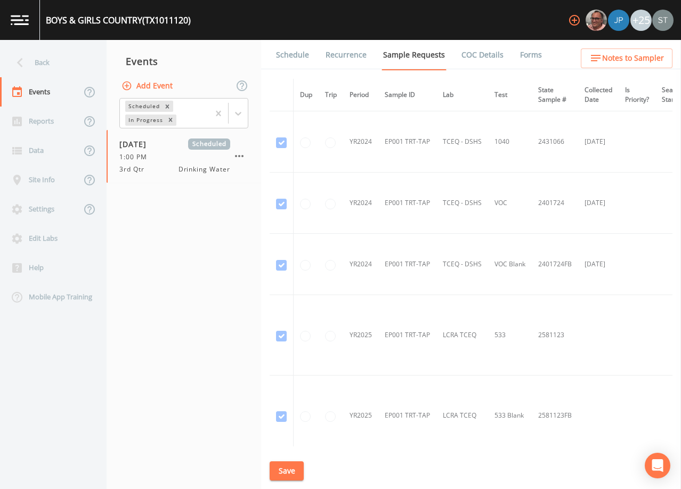
click at [296, 55] on link "Schedule" at bounding box center [293, 55] width 36 height 30
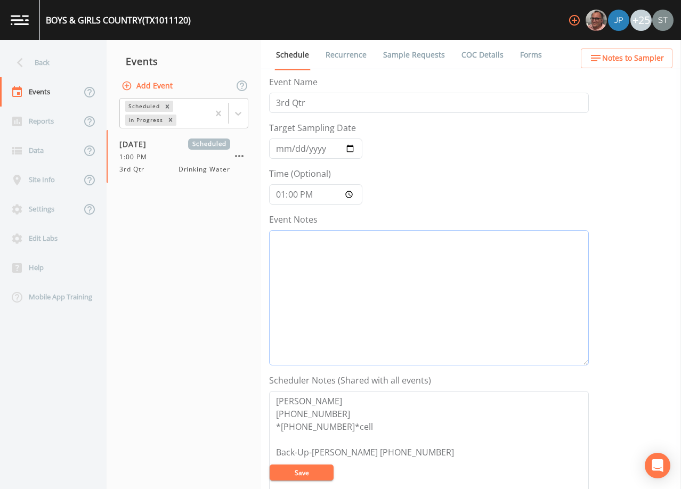
click at [385, 285] on textarea "Event Notes" at bounding box center [429, 297] width 320 height 135
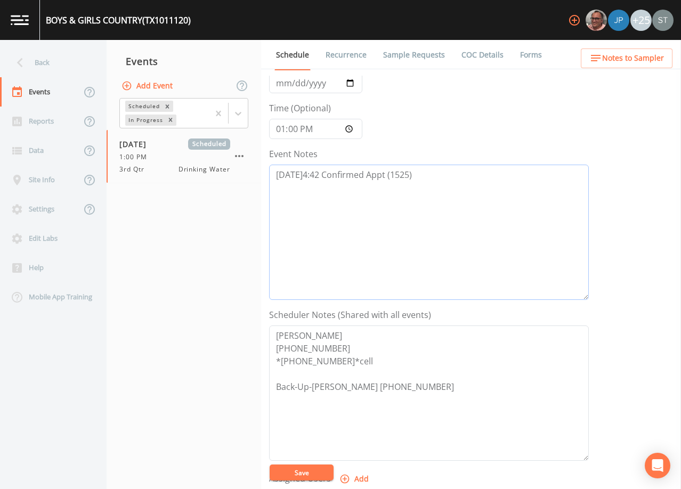
scroll to position [213, 0]
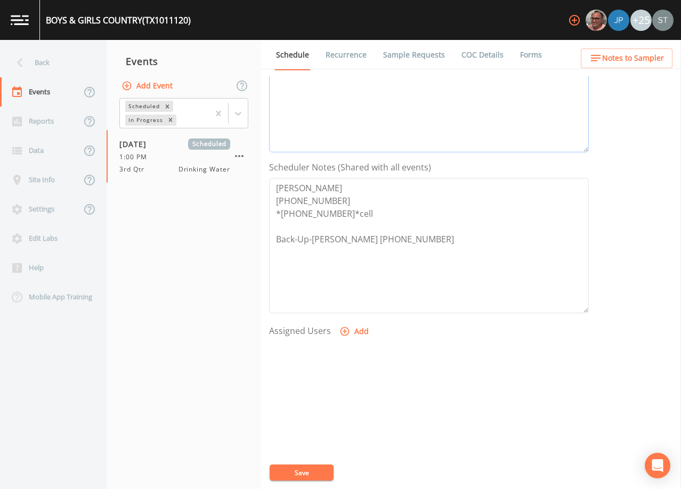
type textarea "9/10@4:42 Confirmed Appt (1525)"
click at [353, 333] on button "Add" at bounding box center [356, 332] width 36 height 20
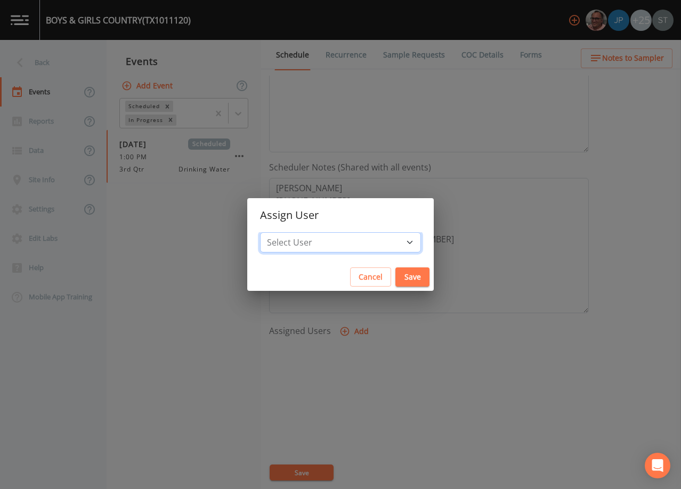
click at [351, 250] on select "Select User [PERSON_NAME] [PERSON_NAME] [PERSON_NAME] [PERSON_NAME] [PERSON_NAM…" at bounding box center [340, 242] width 161 height 20
select select "7dc39629-d690-4ad7-981f-00477f03d06a"
click at [284, 232] on select "Select User [PERSON_NAME] [PERSON_NAME] [PERSON_NAME] [PERSON_NAME] [PERSON_NAM…" at bounding box center [340, 242] width 161 height 20
click at [396, 277] on button "Save" at bounding box center [413, 278] width 34 height 20
select select
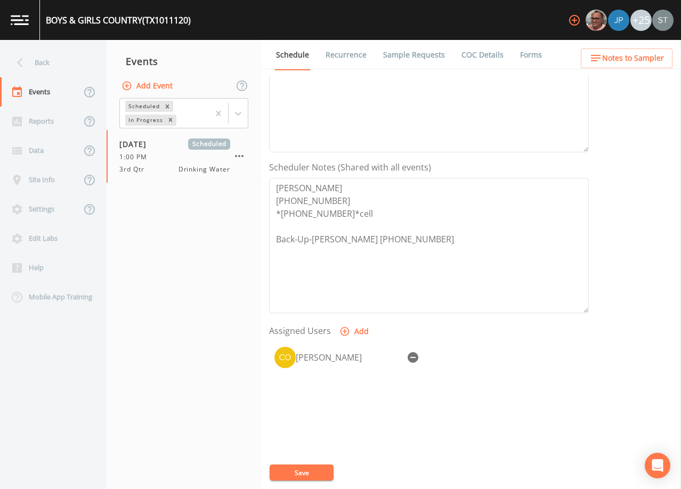
click at [312, 472] on button "Save" at bounding box center [302, 473] width 64 height 16
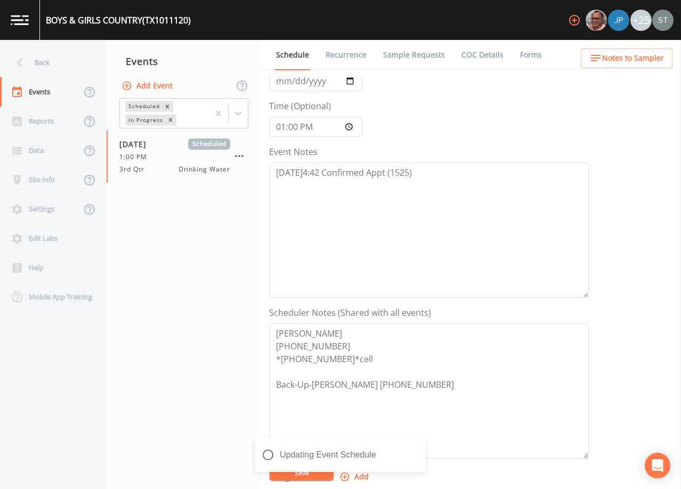
scroll to position [53, 0]
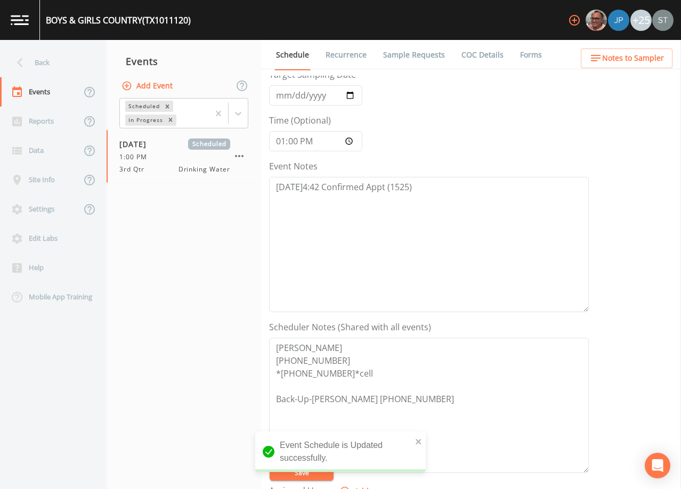
click at [647, 60] on span "Notes to Sampler" at bounding box center [634, 58] width 62 height 13
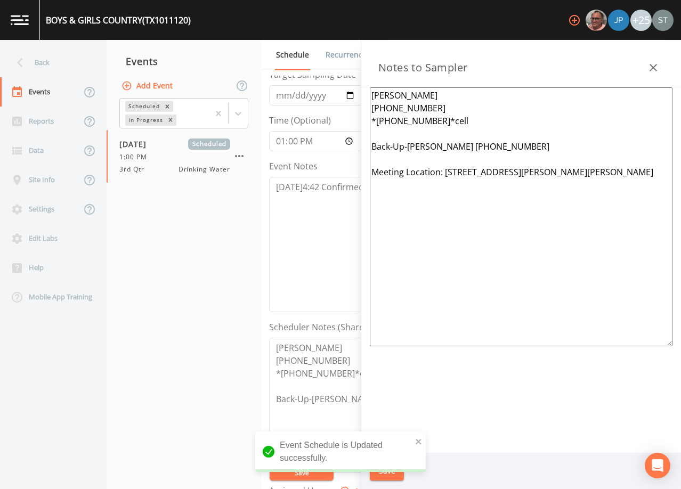
click at [449, 132] on textarea "Jason Duebbe 281-351-4976 *281-705-1525*cell Back-Up-Quintes Starks 281-844-115…" at bounding box center [521, 216] width 303 height 259
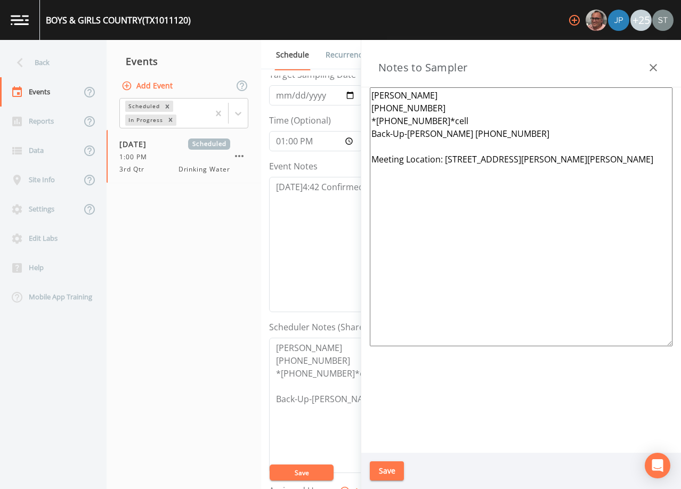
type textarea "Jason Duebbe 281-351-4976 *281-705-1525*cell Back-Up-Quintes Starks 281-844-115…"
click at [657, 71] on icon "button" at bounding box center [653, 67] width 13 height 13
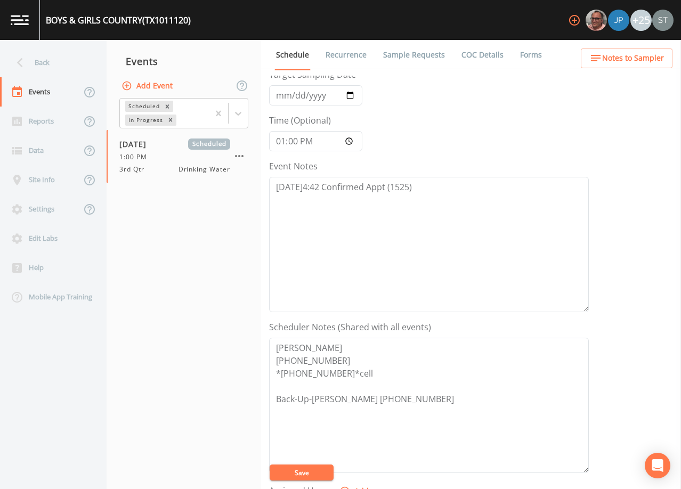
click at [657, 59] on span "Notes to Sampler" at bounding box center [634, 58] width 62 height 13
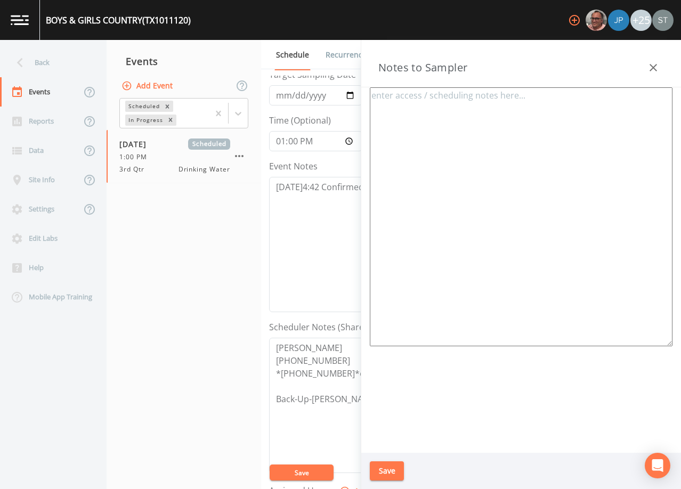
type textarea "Jason Duebbe 281-351-4976 *281-705-1525*cell Back-Up-Quintes Starks 281-844-115…"
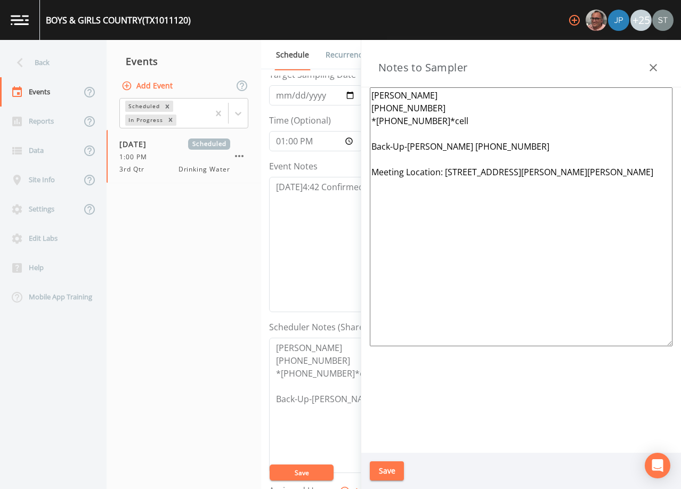
click at [654, 63] on icon "button" at bounding box center [653, 67] width 13 height 13
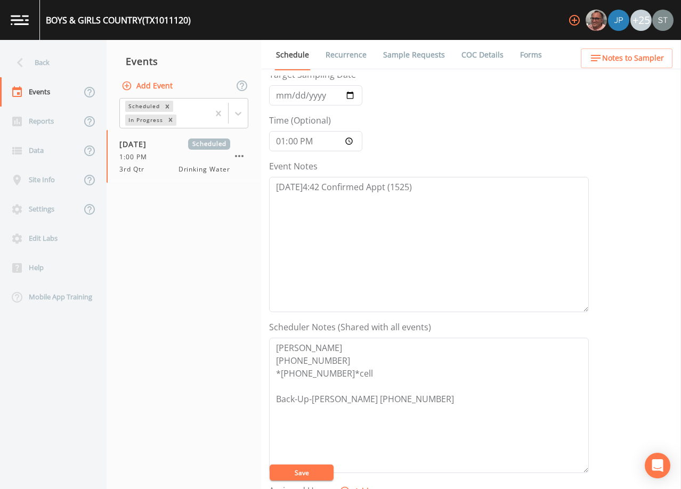
click at [308, 472] on button "Save" at bounding box center [302, 473] width 64 height 16
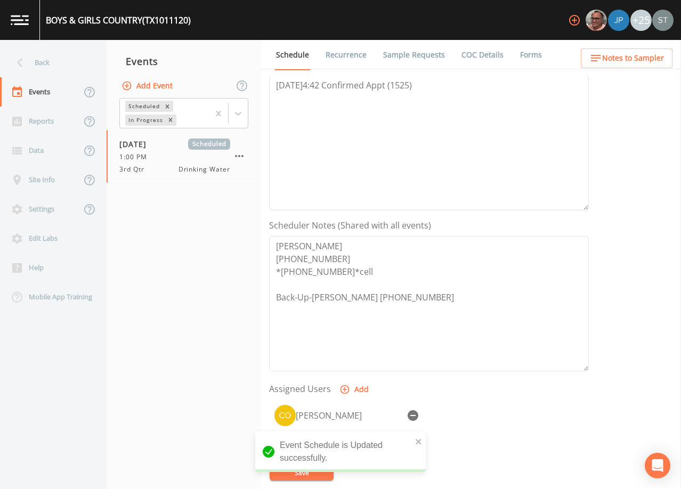
scroll to position [160, 0]
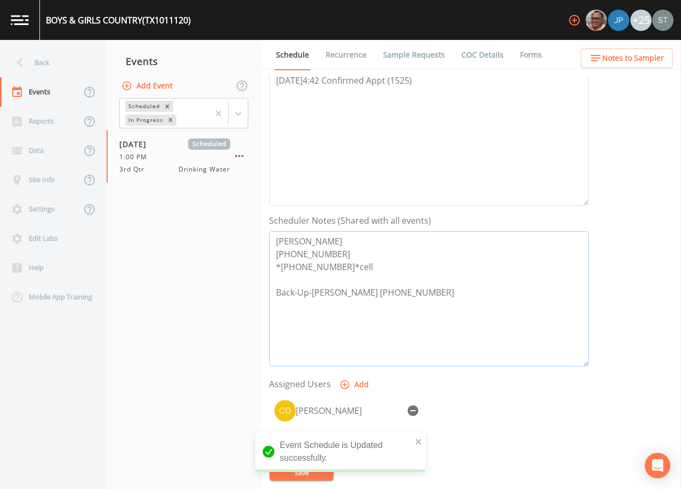
click at [339, 267] on textarea "Jason Duebbe 281-351-4976 *281-705-1525*cell Back-Up-Quintes Starks 281-844-1152" at bounding box center [429, 298] width 320 height 135
click at [279, 293] on textarea "Jason Duebbe 281-351-4976 281-705-1525 (cell) Back-Up-Quintes Starks 281-844-11…" at bounding box center [429, 298] width 320 height 135
click at [314, 289] on textarea "Jason Duebbe 281-351-4976 281-705-1525 (cell) (Back-Up-Quintes Starks 281-844-1…" at bounding box center [429, 298] width 320 height 135
type textarea "Jason Duebbe 281-351-4976 281-705-1525 (cell) (Back-Up: Quintes Starks 281-844-…"
click at [318, 470] on button "Save" at bounding box center [302, 473] width 64 height 16
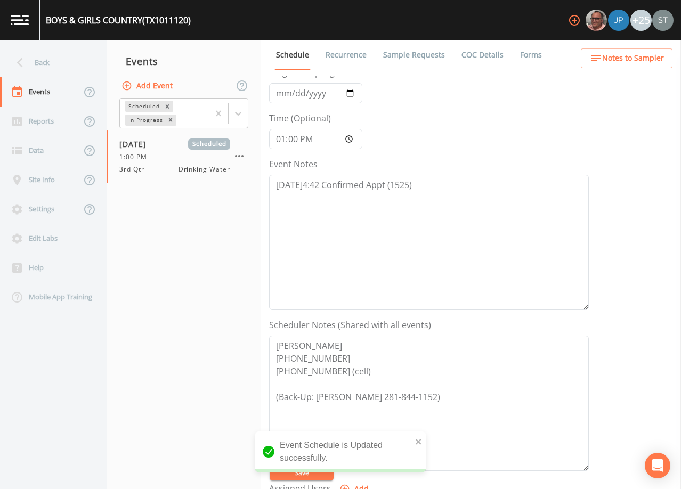
scroll to position [53, 0]
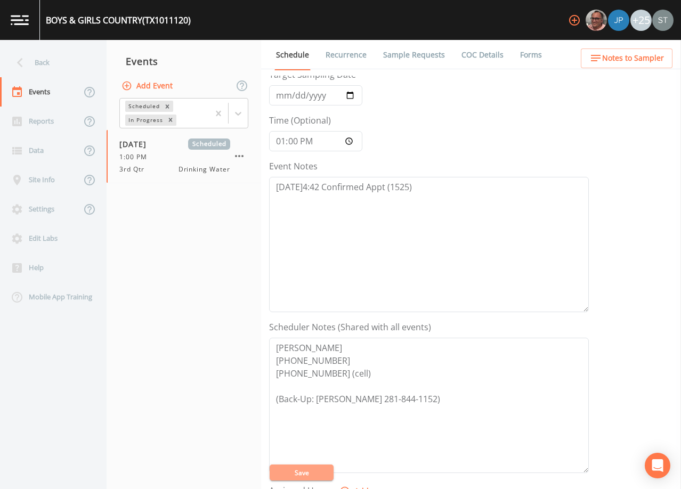
click at [301, 470] on button "Save" at bounding box center [302, 473] width 64 height 16
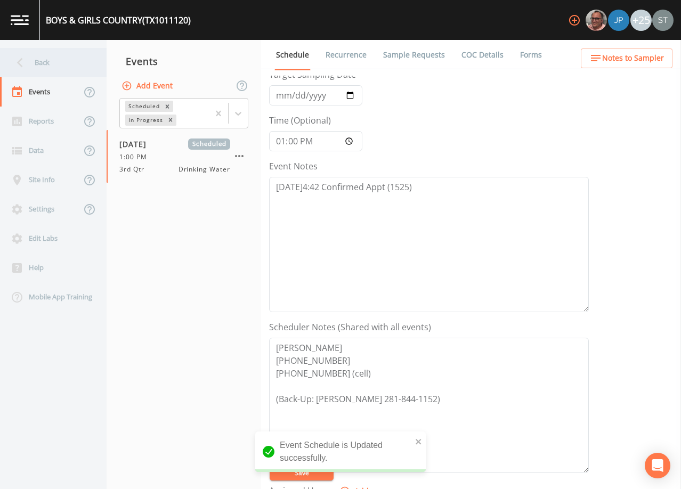
click at [52, 68] on div "Back" at bounding box center [48, 62] width 96 height 29
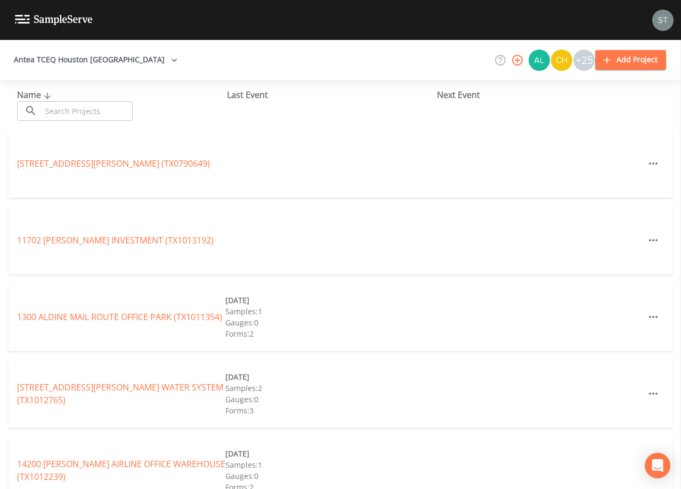
click at [115, 111] on input "text" at bounding box center [87, 111] width 91 height 20
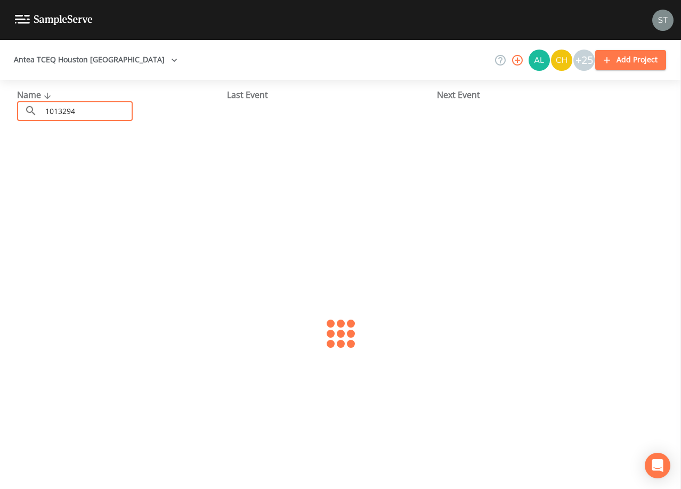
type input "1013294"
click at [130, 162] on link "HARRIS COUNTY MUD 290 (TX1013294)" at bounding box center [94, 164] width 155 height 12
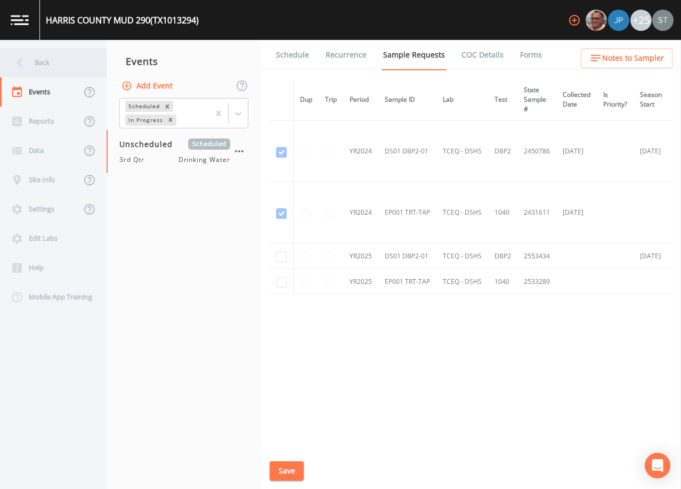
click at [47, 62] on div "Back" at bounding box center [48, 62] width 96 height 29
